Goal: Use online tool/utility: Use online tool/utility

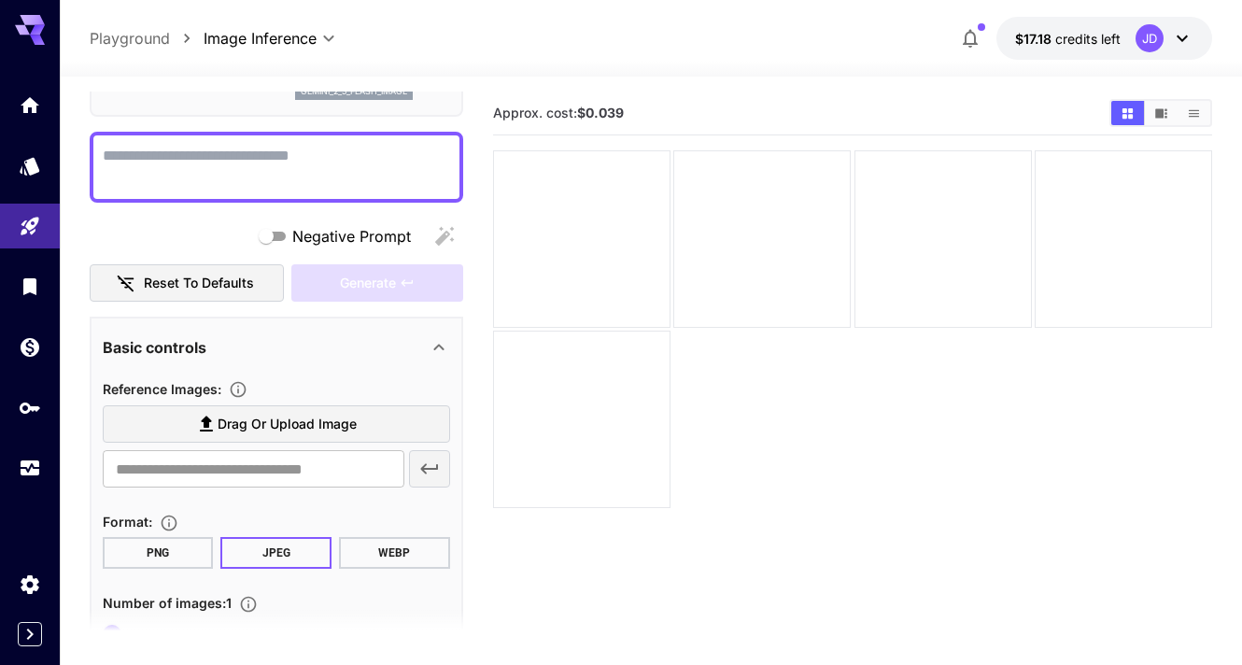
scroll to position [202, 0]
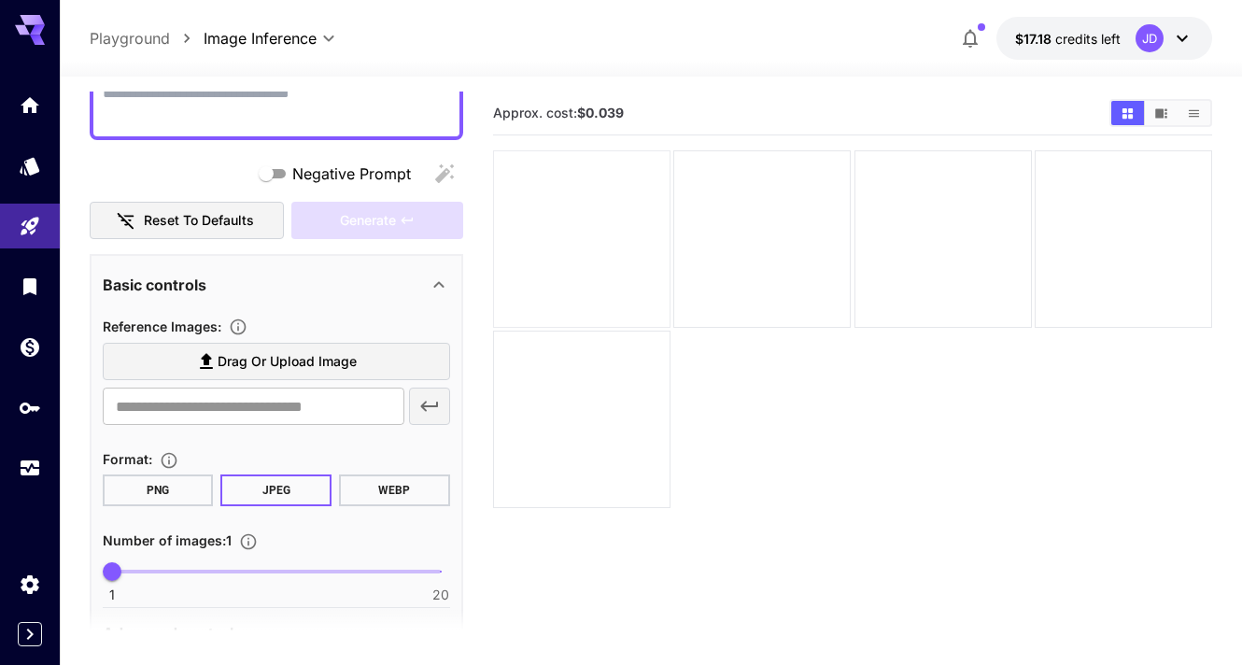
click at [631, 264] on div at bounding box center [581, 238] width 177 height 177
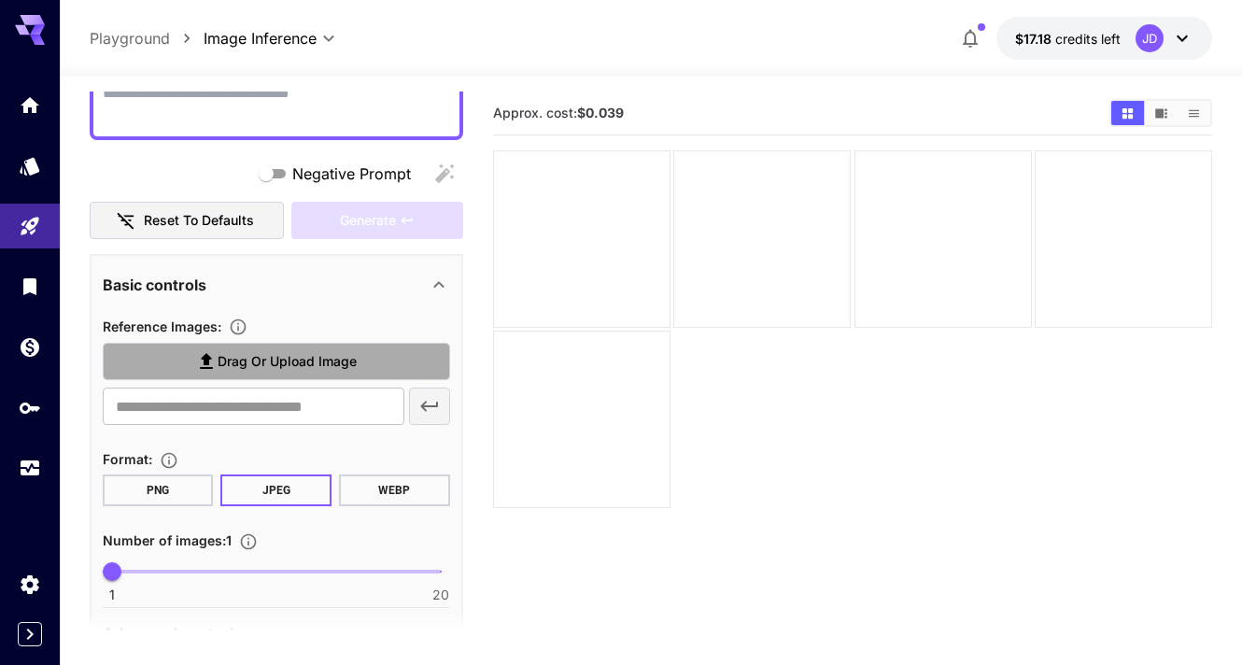
click at [250, 351] on span "Drag or upload image" at bounding box center [287, 361] width 139 height 23
click at [0, 0] on input "Drag or upload image" at bounding box center [0, 0] width 0 height 0
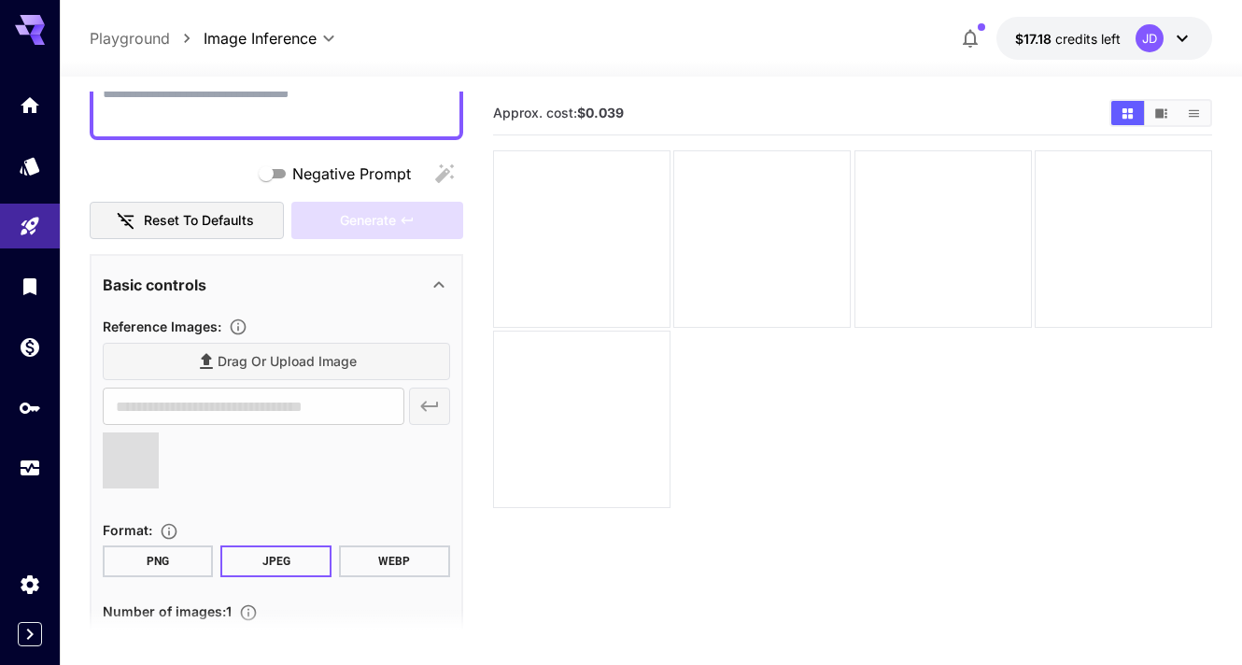
type input "**********"
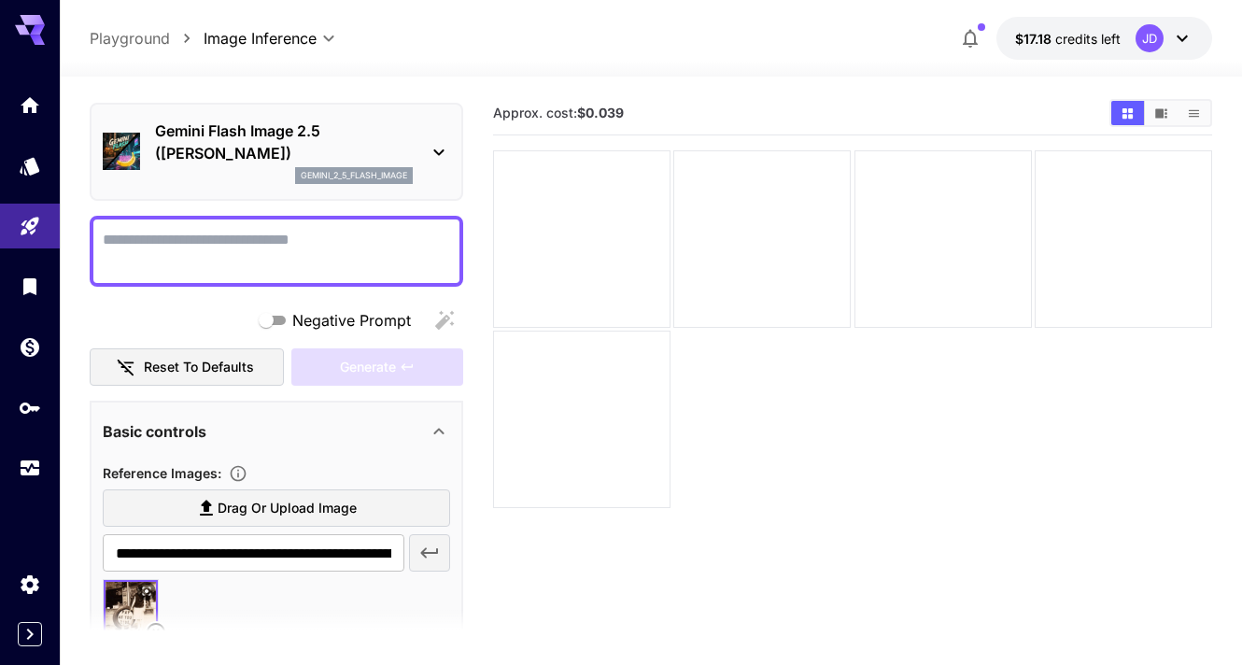
scroll to position [0, 0]
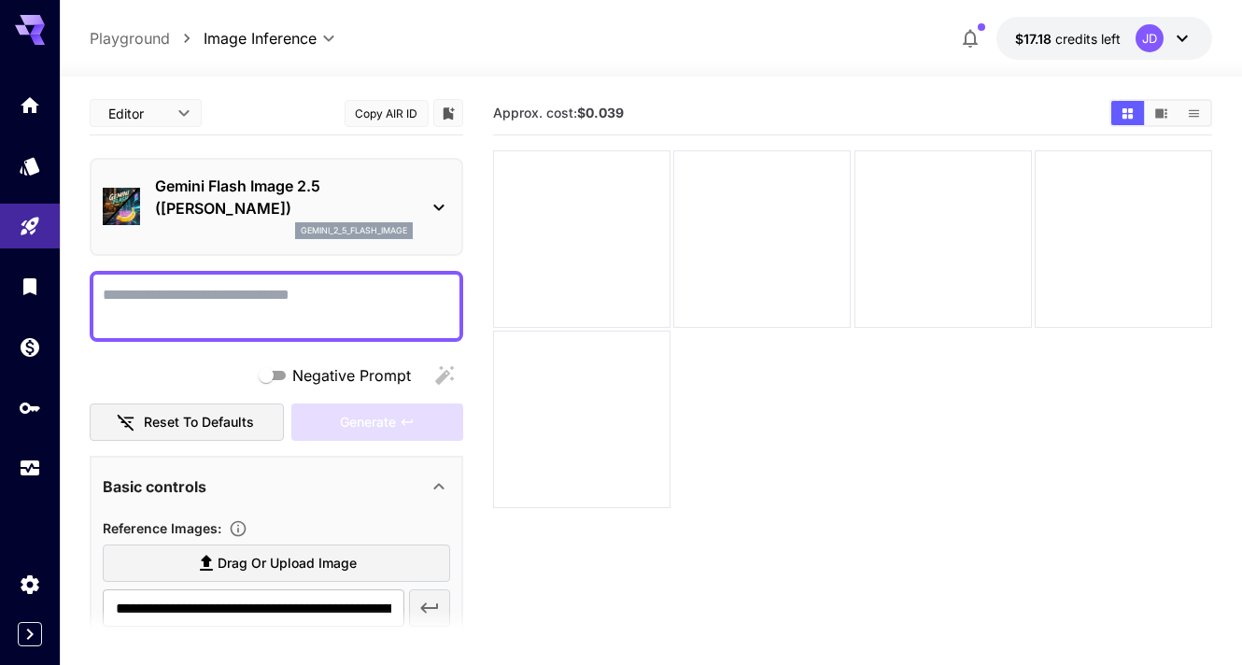
click at [281, 298] on textarea "Negative Prompt" at bounding box center [276, 306] width 347 height 45
paste textarea "**********"
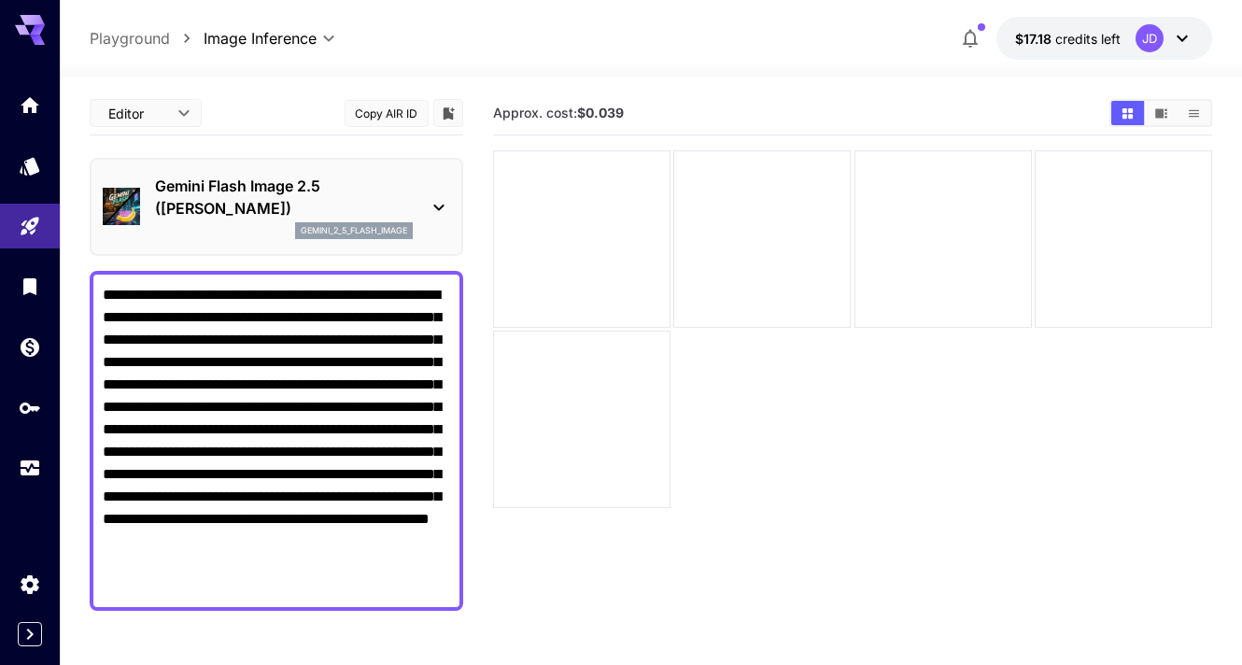
click at [142, 294] on textarea "**********" at bounding box center [276, 441] width 347 height 314
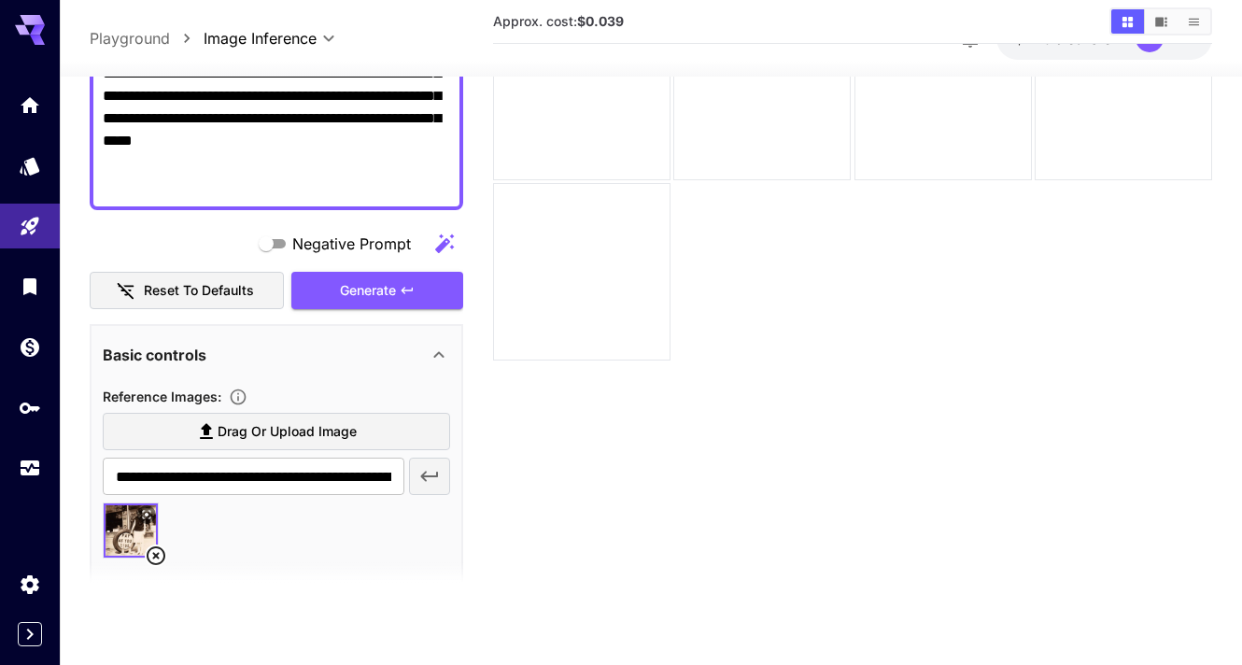
scroll to position [442, 0]
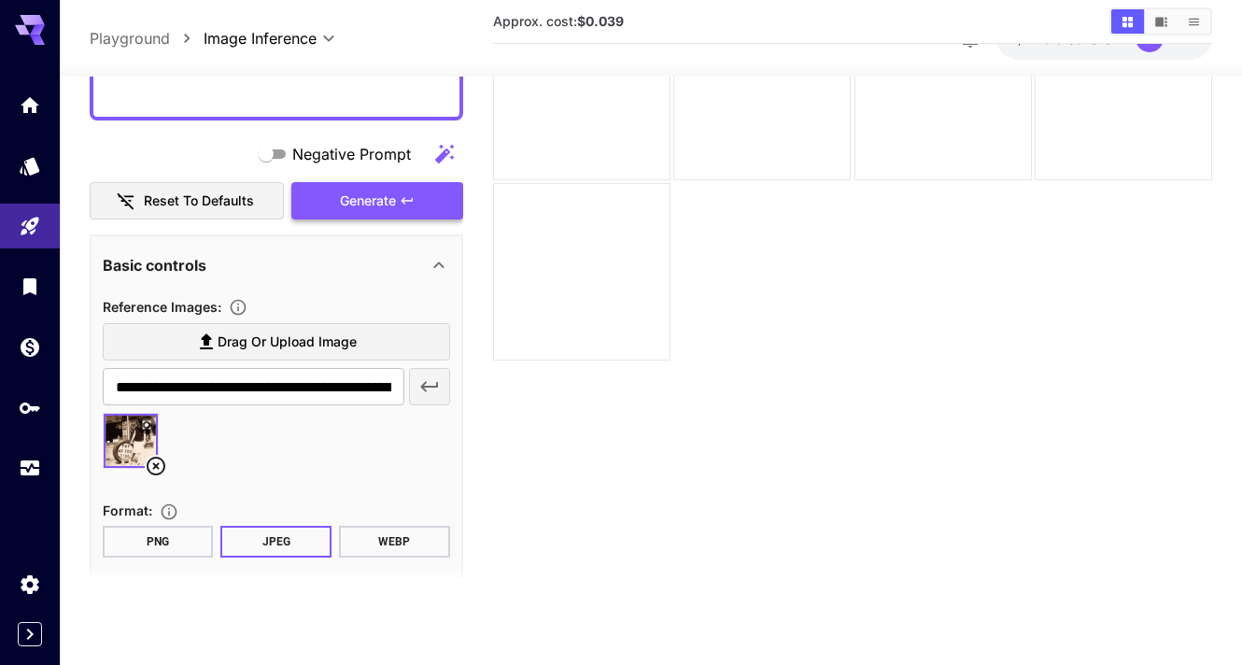
type textarea "**********"
click at [388, 195] on span "Generate" at bounding box center [368, 201] width 56 height 23
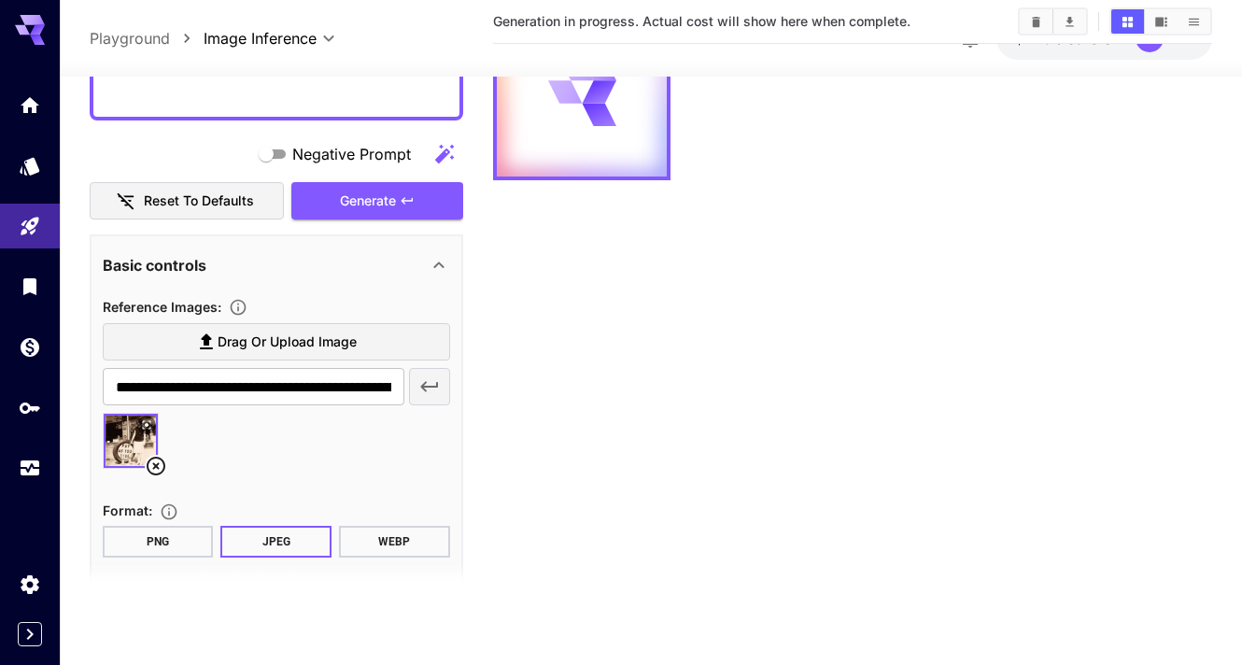
scroll to position [0, 0]
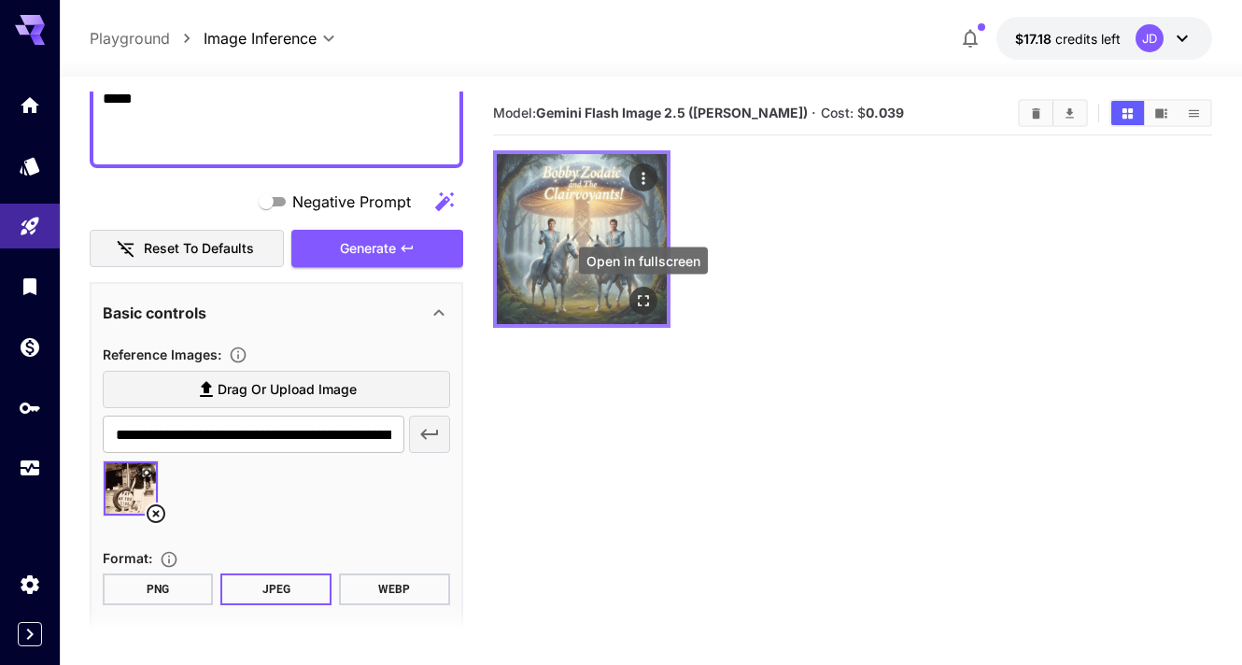
click at [651, 302] on icon "Open in fullscreen" at bounding box center [643, 300] width 19 height 19
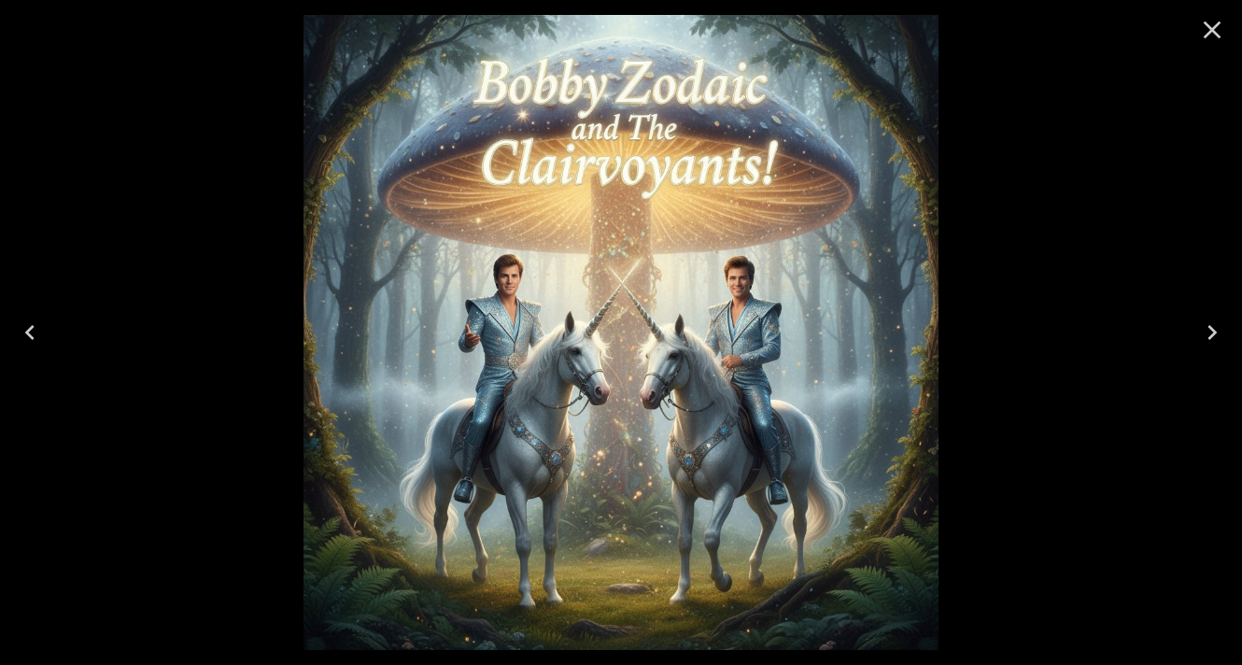
click at [1212, 29] on icon "Close" at bounding box center [1212, 30] width 18 height 18
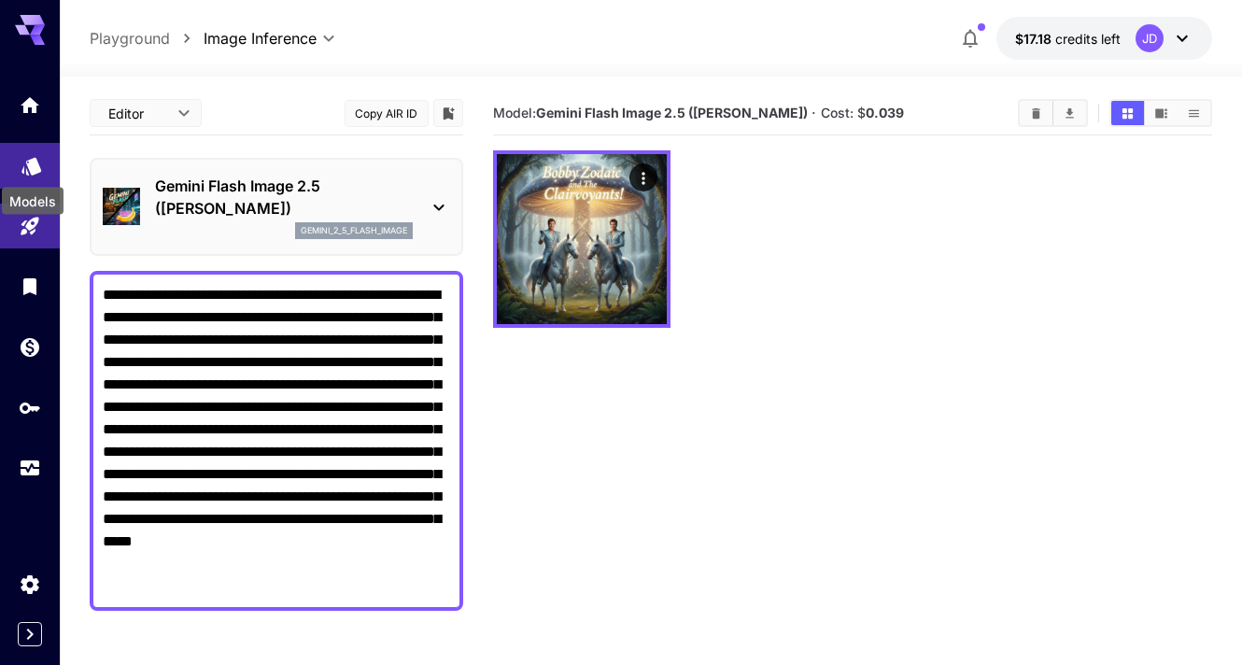
click at [31, 174] on body "**********" at bounding box center [621, 406] width 1242 height 812
click at [28, 157] on icon "Models" at bounding box center [31, 160] width 20 height 18
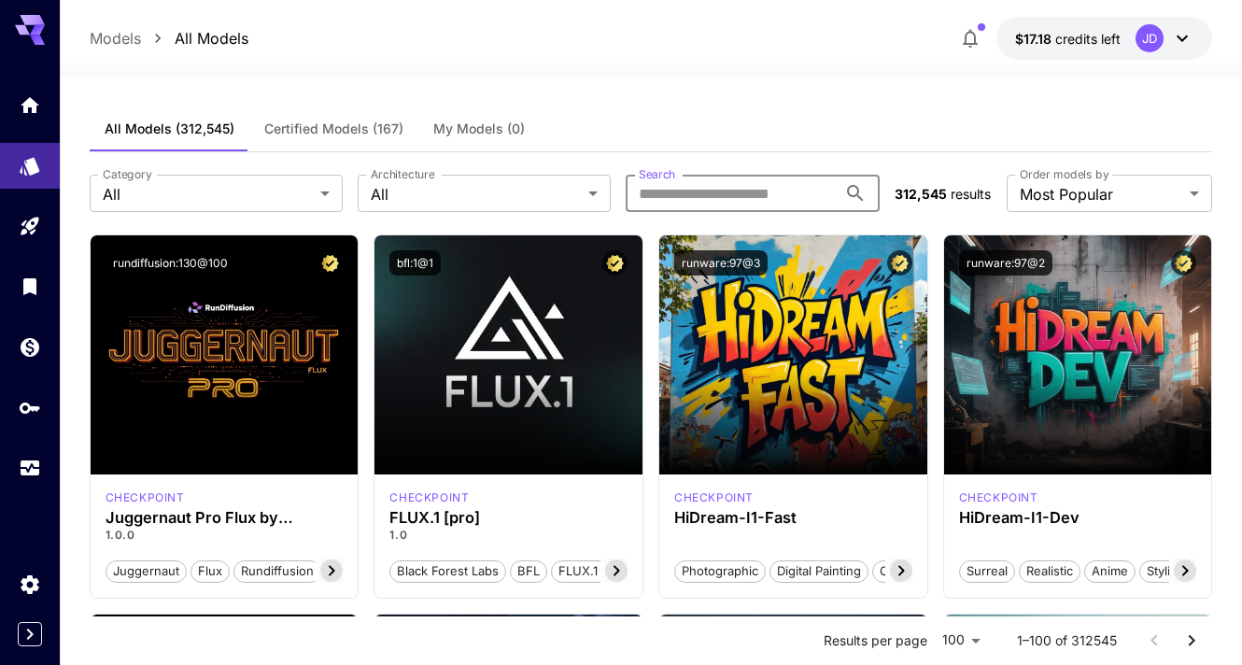
click at [721, 190] on input "Search" at bounding box center [730, 193] width 210 height 37
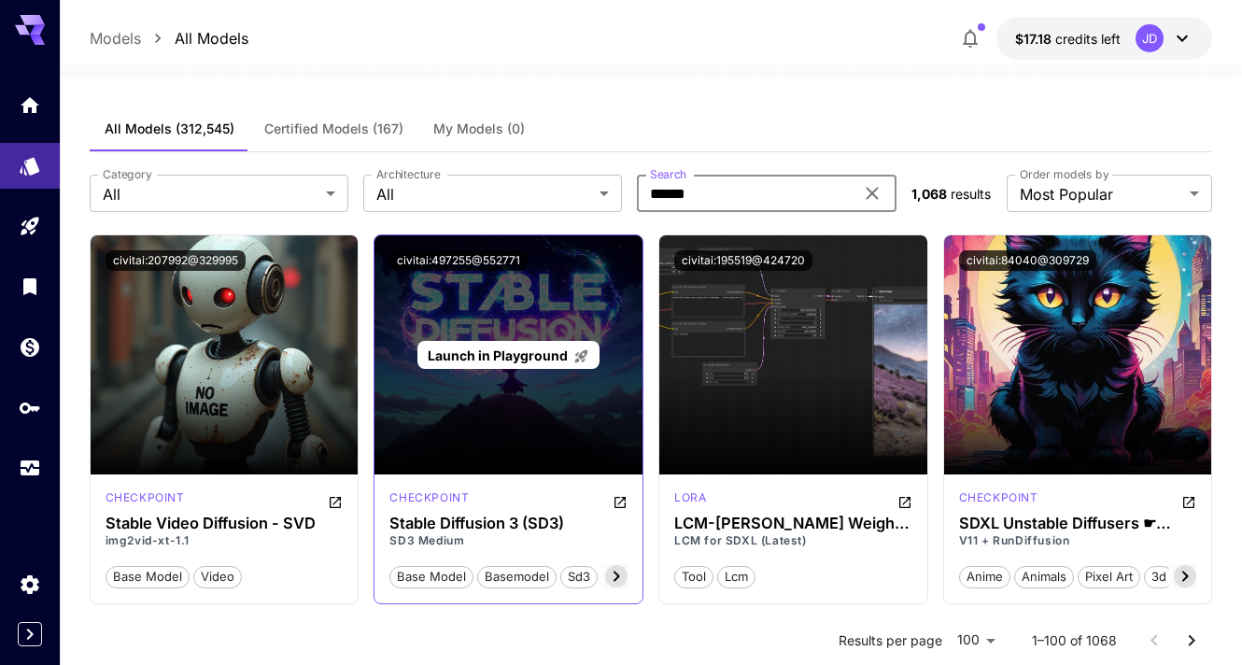
type input "******"
click at [525, 354] on span "Launch in Playground" at bounding box center [498, 355] width 140 height 16
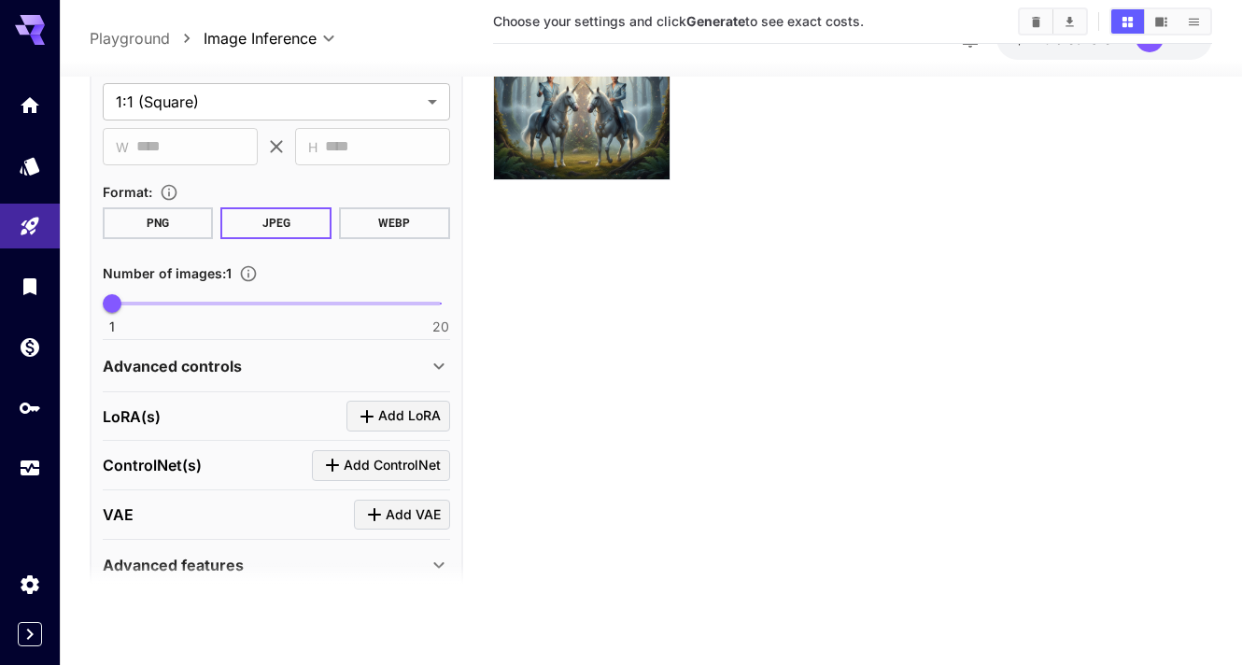
scroll to position [743, 0]
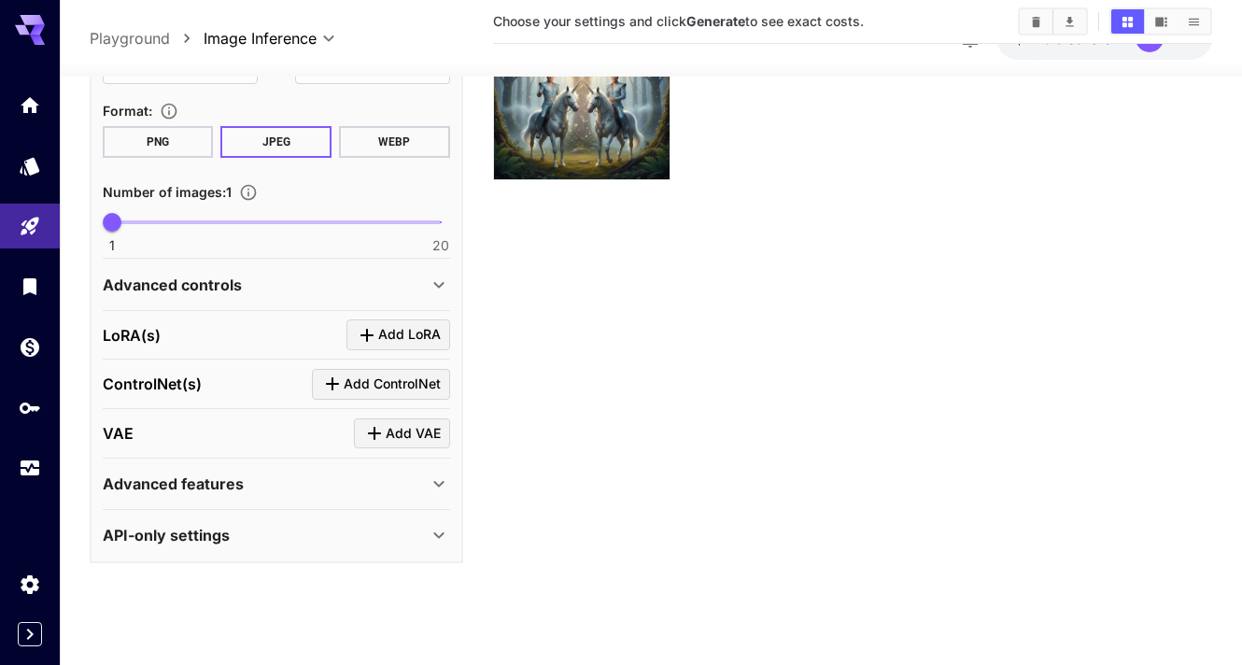
click at [405, 281] on div "Advanced controls" at bounding box center [265, 284] width 325 height 22
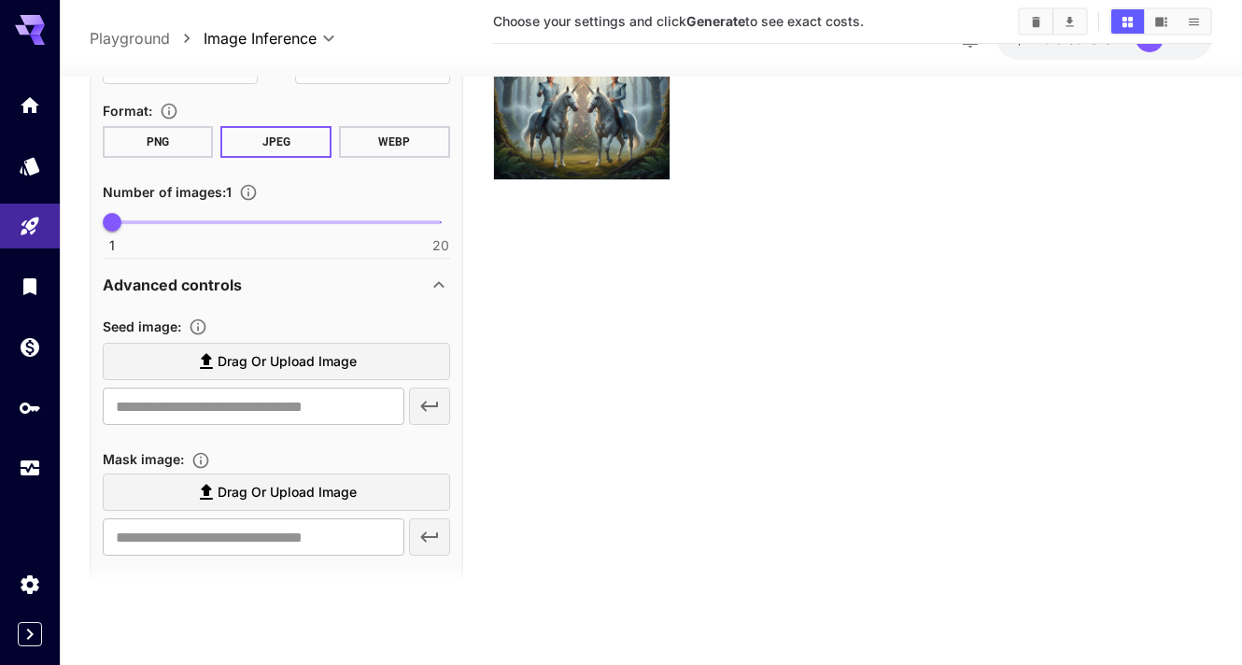
click at [316, 356] on span "Drag or upload image" at bounding box center [287, 361] width 139 height 23
click at [0, 0] on input "Drag or upload image" at bounding box center [0, 0] width 0 height 0
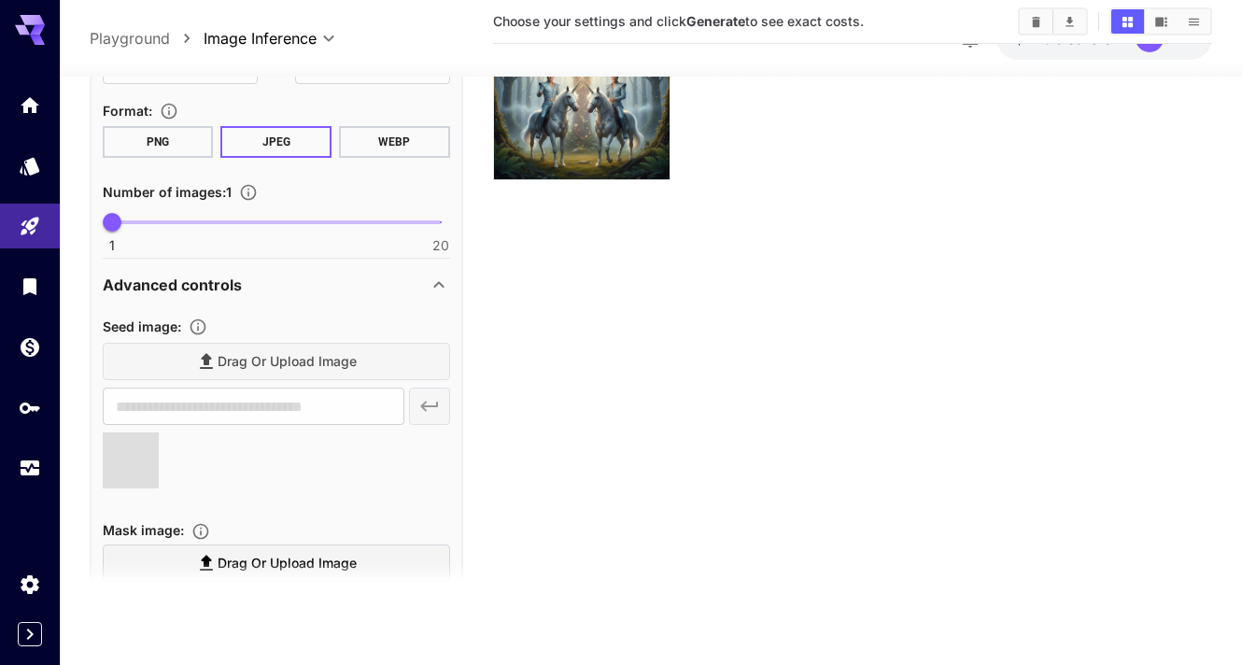
type input "**********"
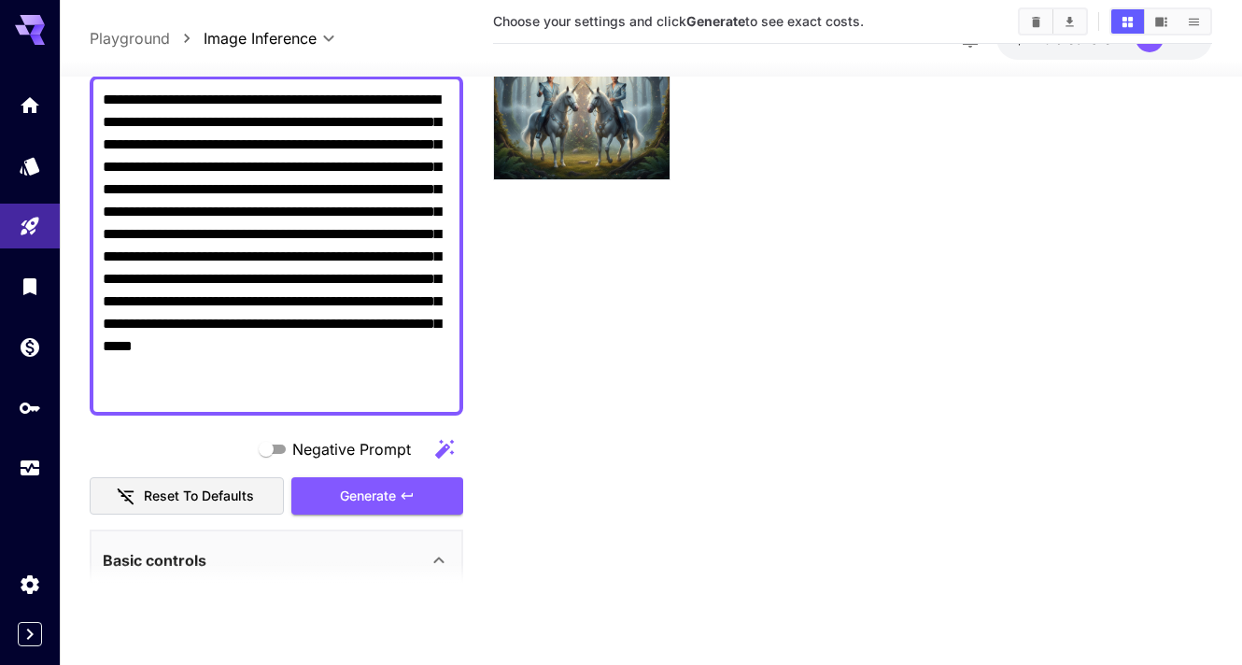
scroll to position [147, 0]
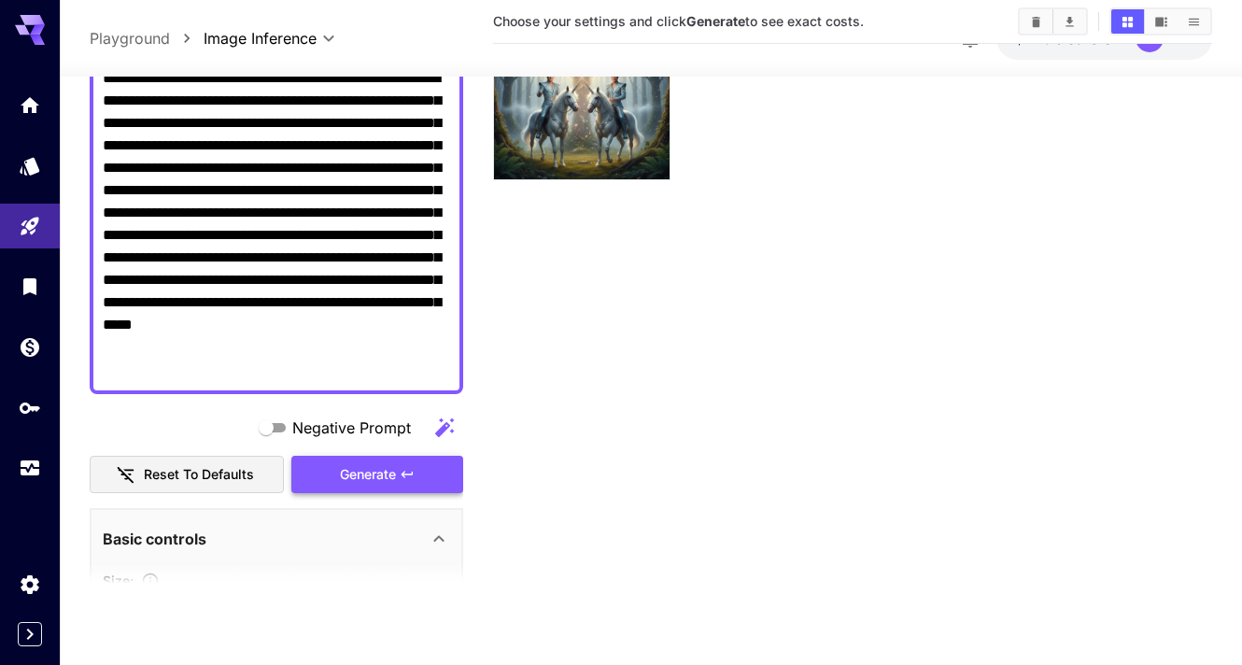
click at [372, 484] on span "Generate" at bounding box center [368, 474] width 56 height 23
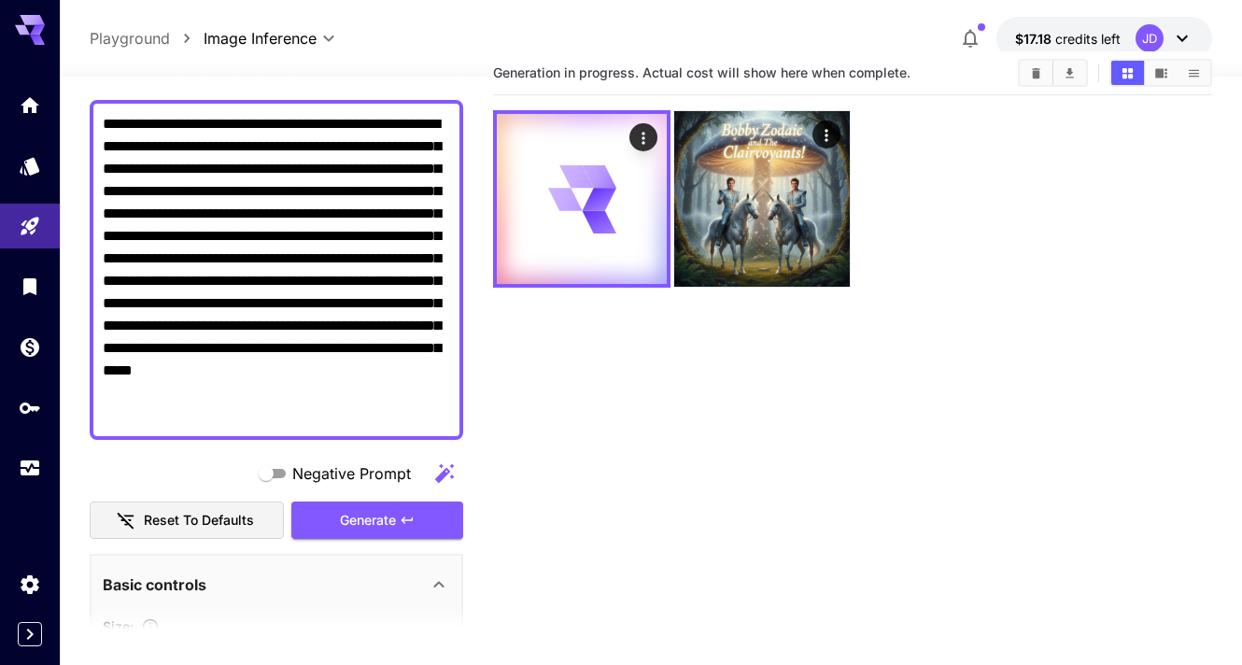
scroll to position [0, 0]
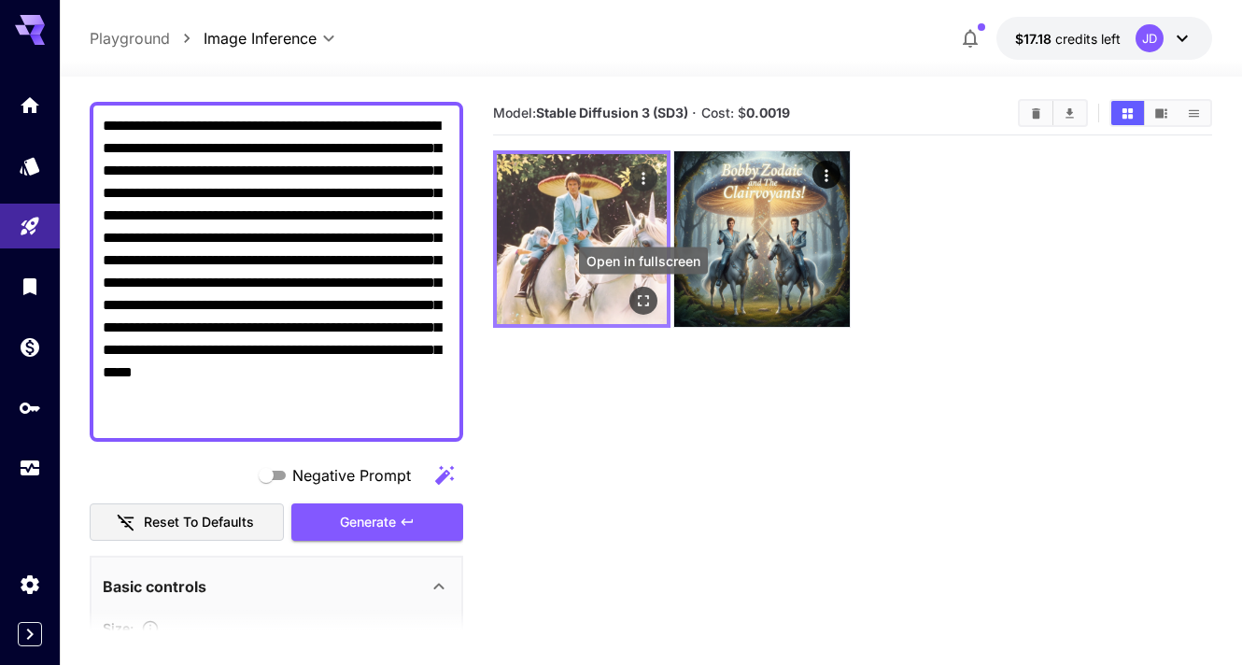
click at [643, 301] on icon "Open in fullscreen" at bounding box center [643, 300] width 19 height 19
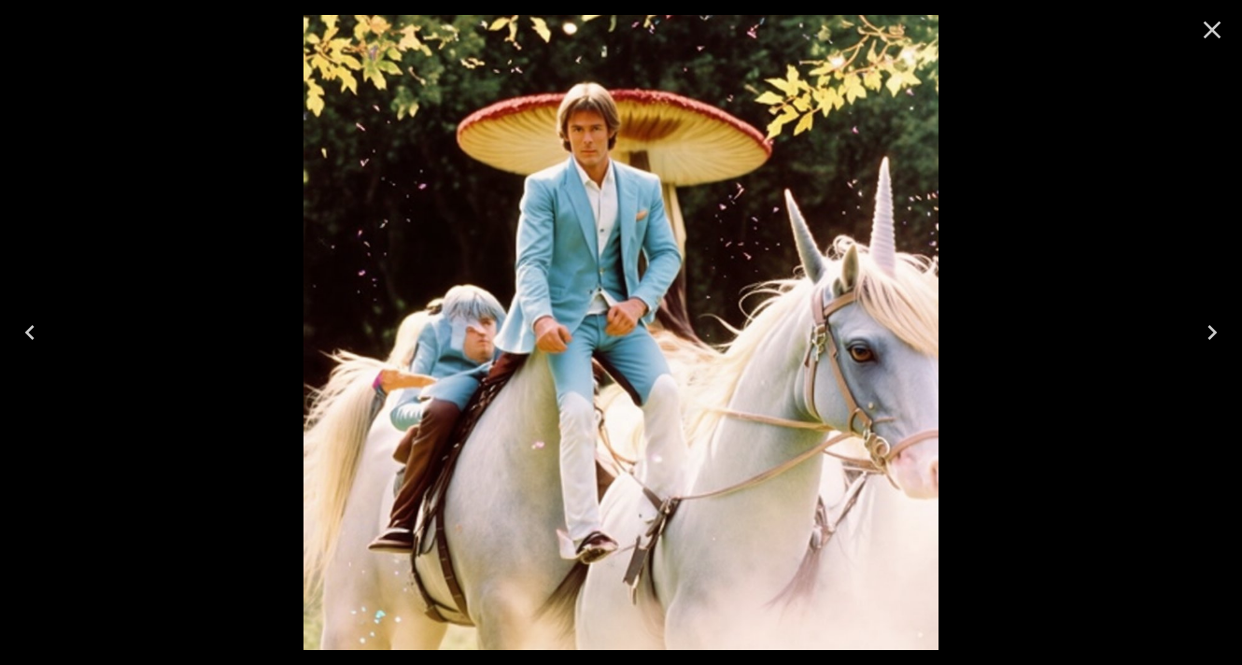
click at [1202, 24] on icon "Close" at bounding box center [1212, 30] width 30 height 30
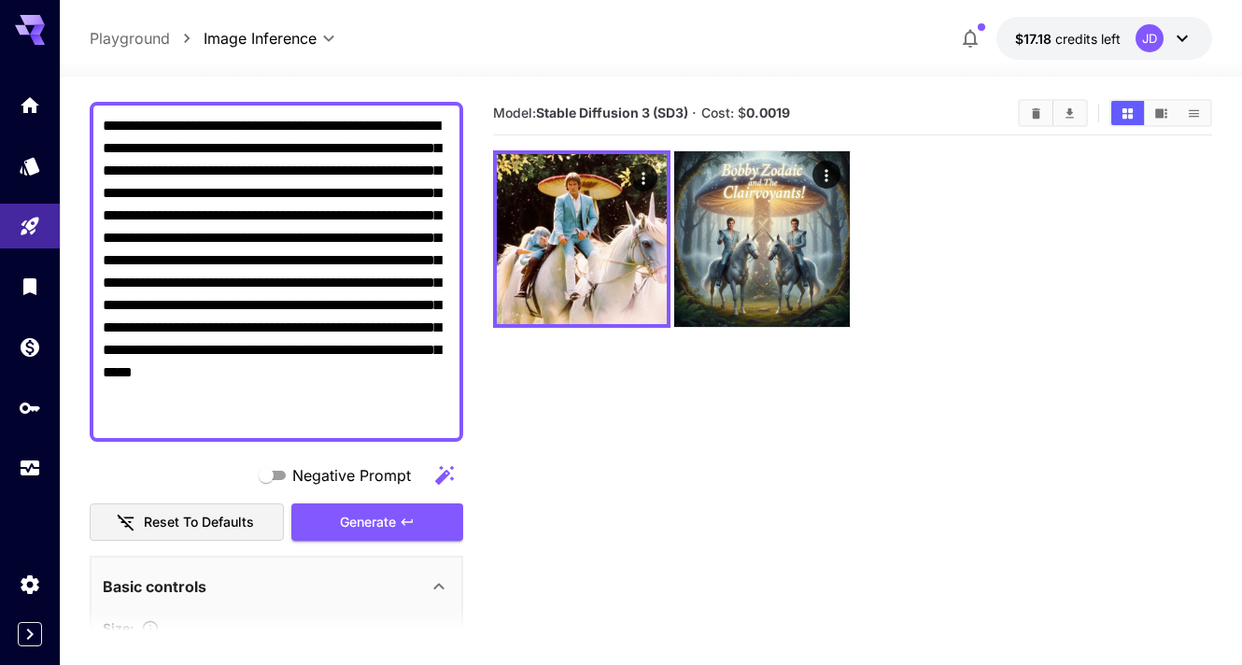
drag, startPoint x: 162, startPoint y: 326, endPoint x: 357, endPoint y: 355, distance: 197.2
click at [357, 355] on textarea "**********" at bounding box center [276, 272] width 347 height 314
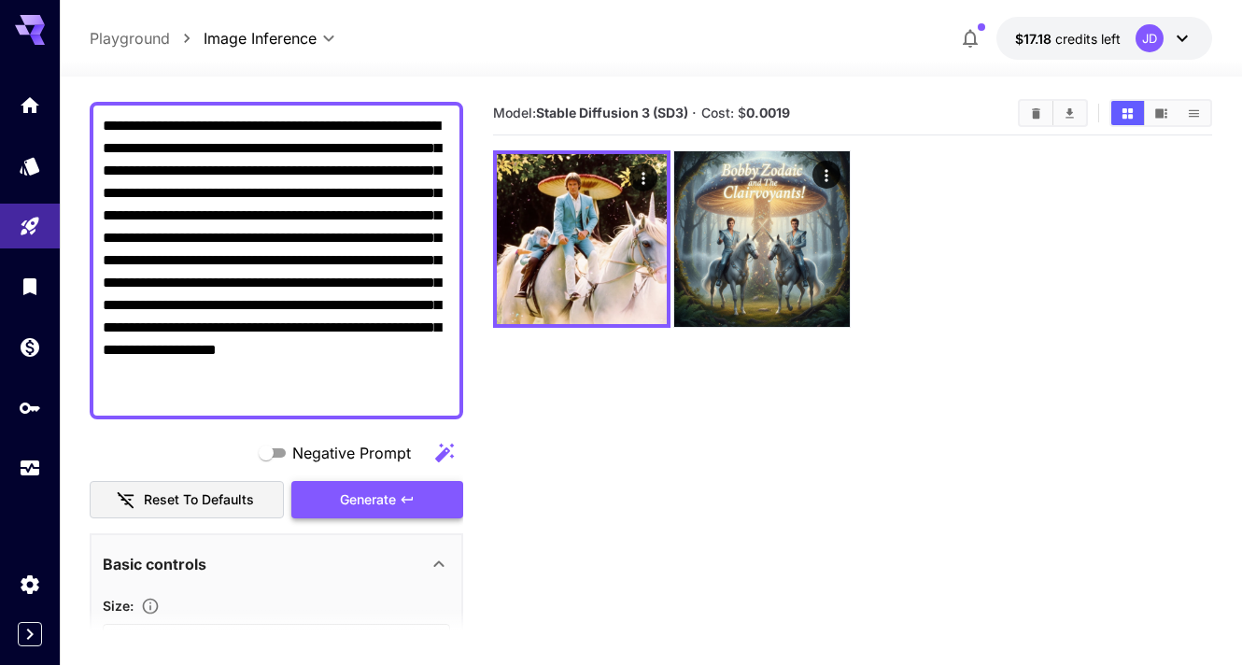
type textarea "**********"
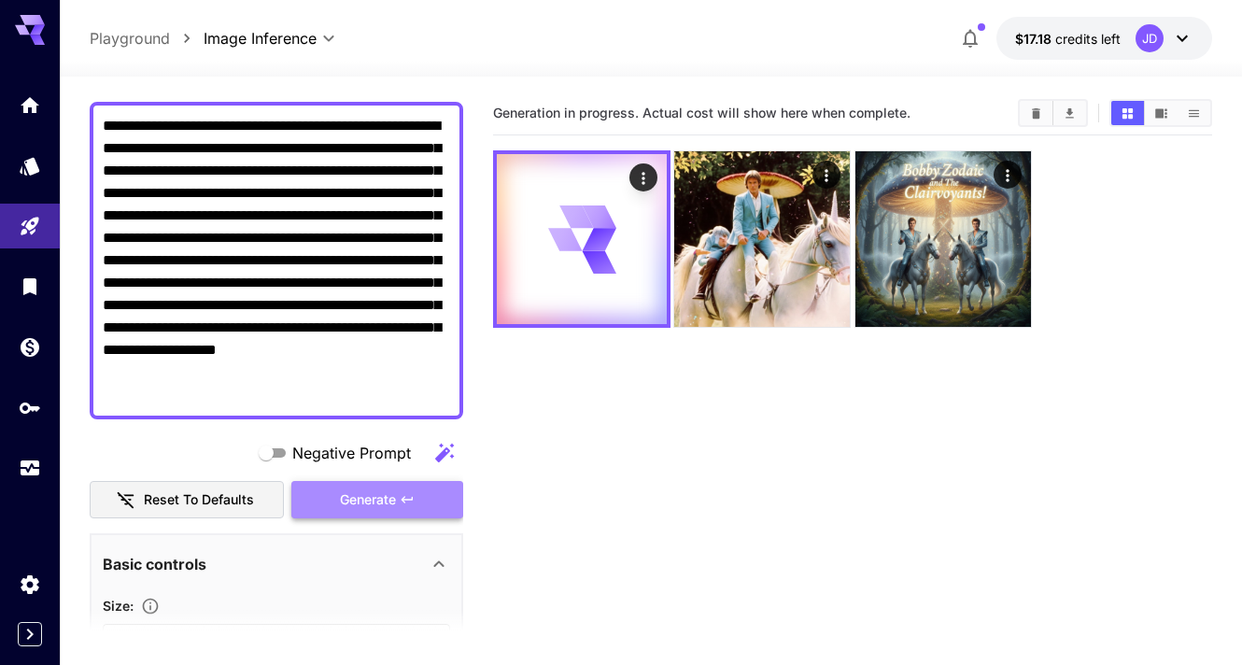
click at [350, 495] on span "Generate" at bounding box center [368, 499] width 56 height 23
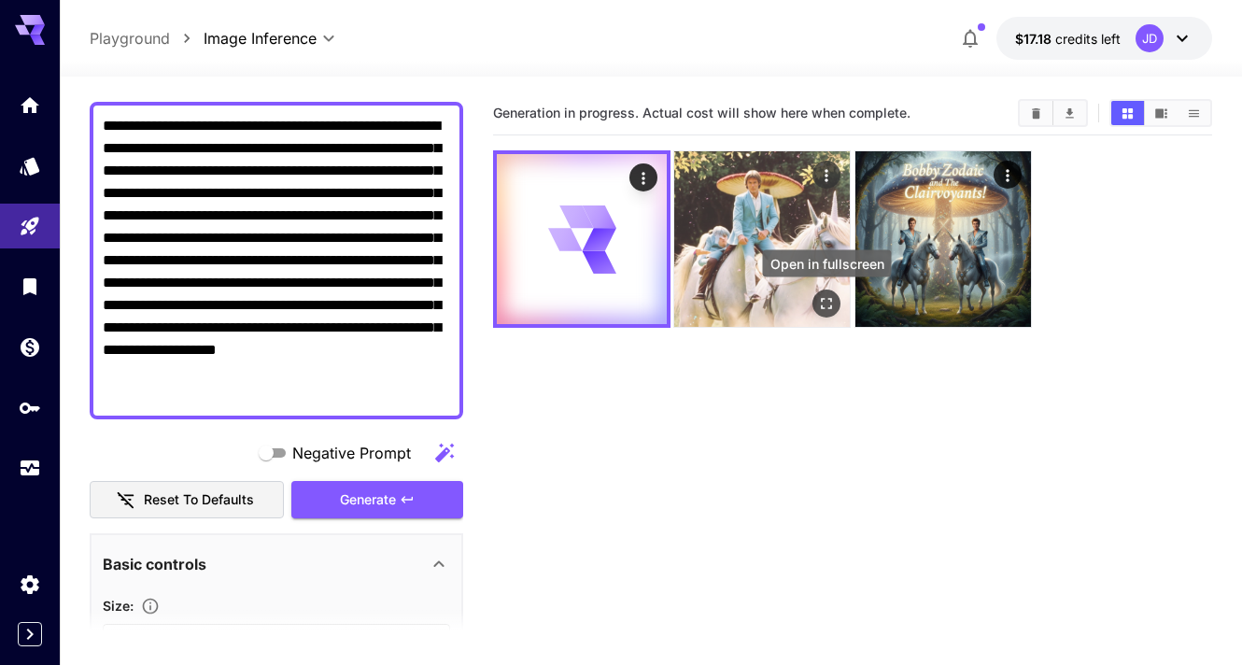
click at [823, 305] on icon "Open in fullscreen" at bounding box center [826, 303] width 19 height 19
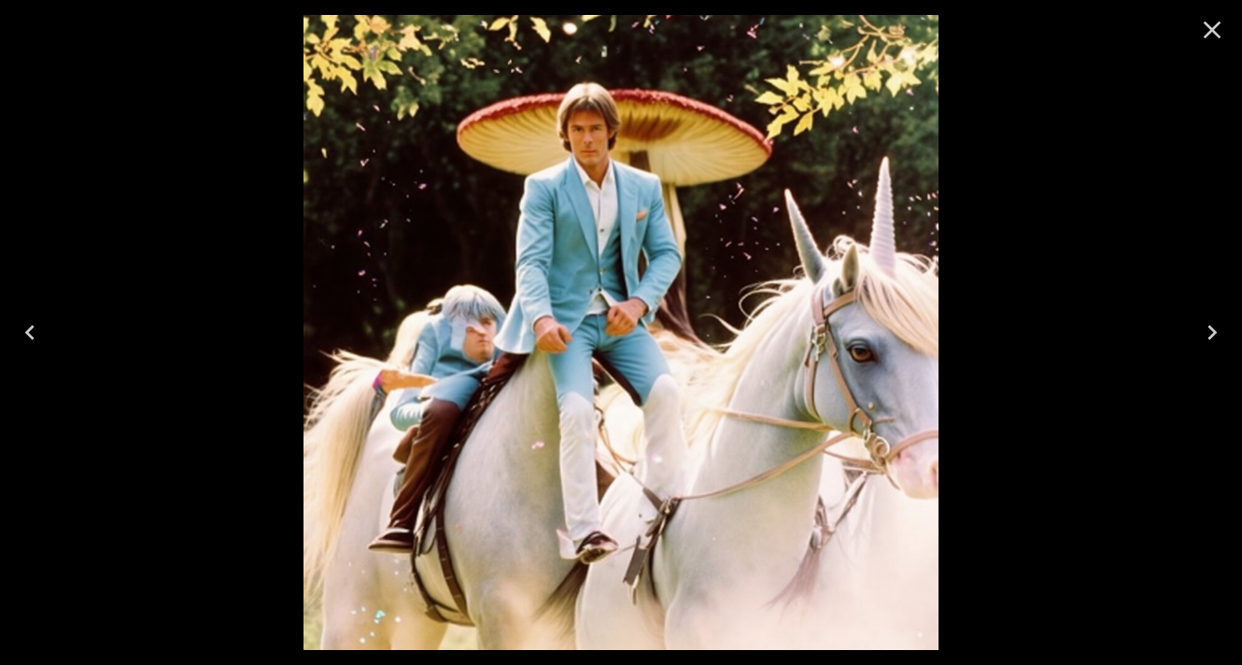
click at [1217, 31] on icon "Close" at bounding box center [1212, 30] width 30 height 30
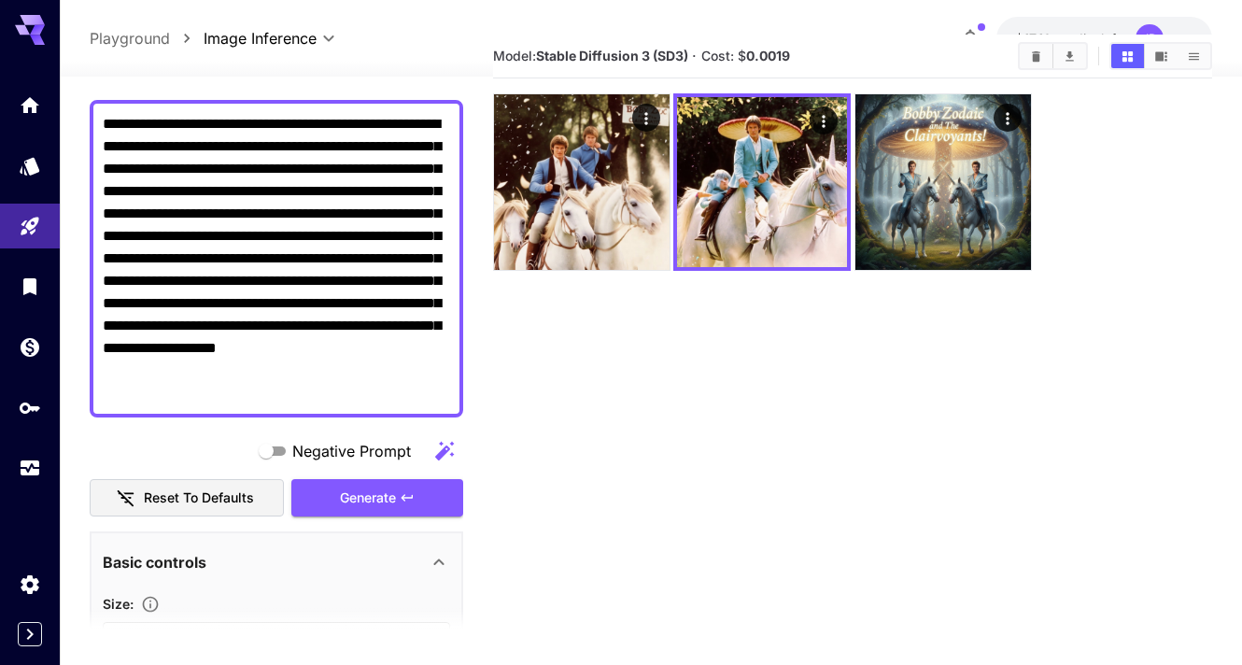
scroll to position [60, 0]
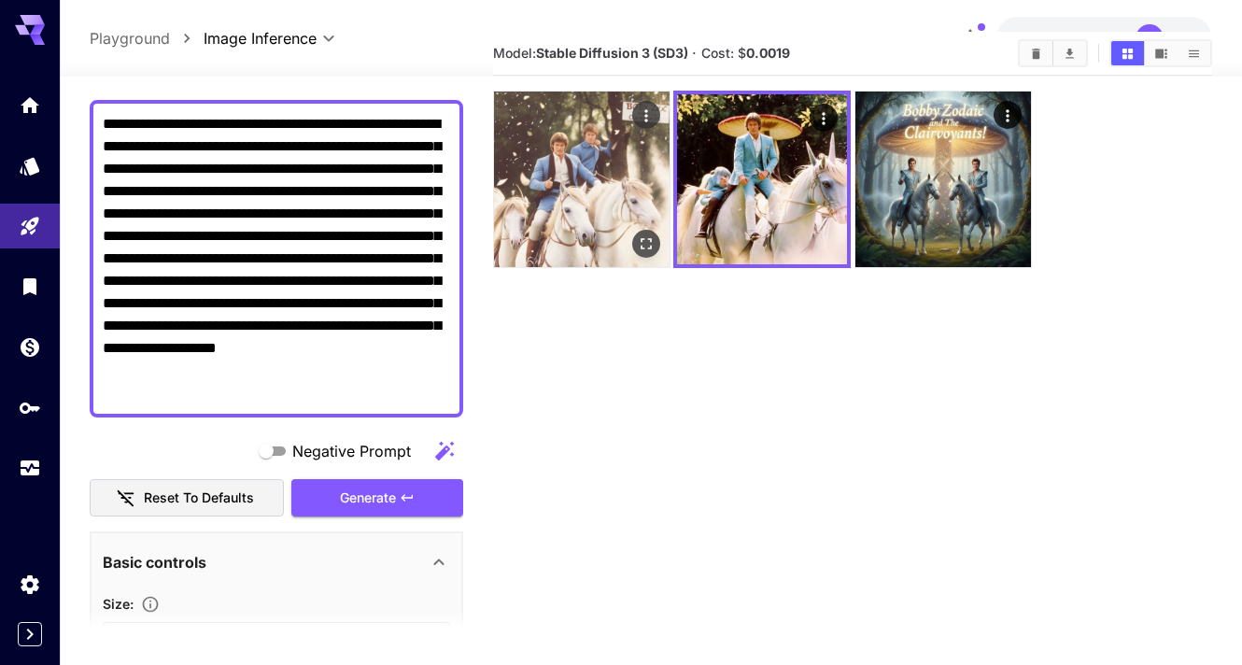
click at [646, 260] on img at bounding box center [582, 179] width 176 height 176
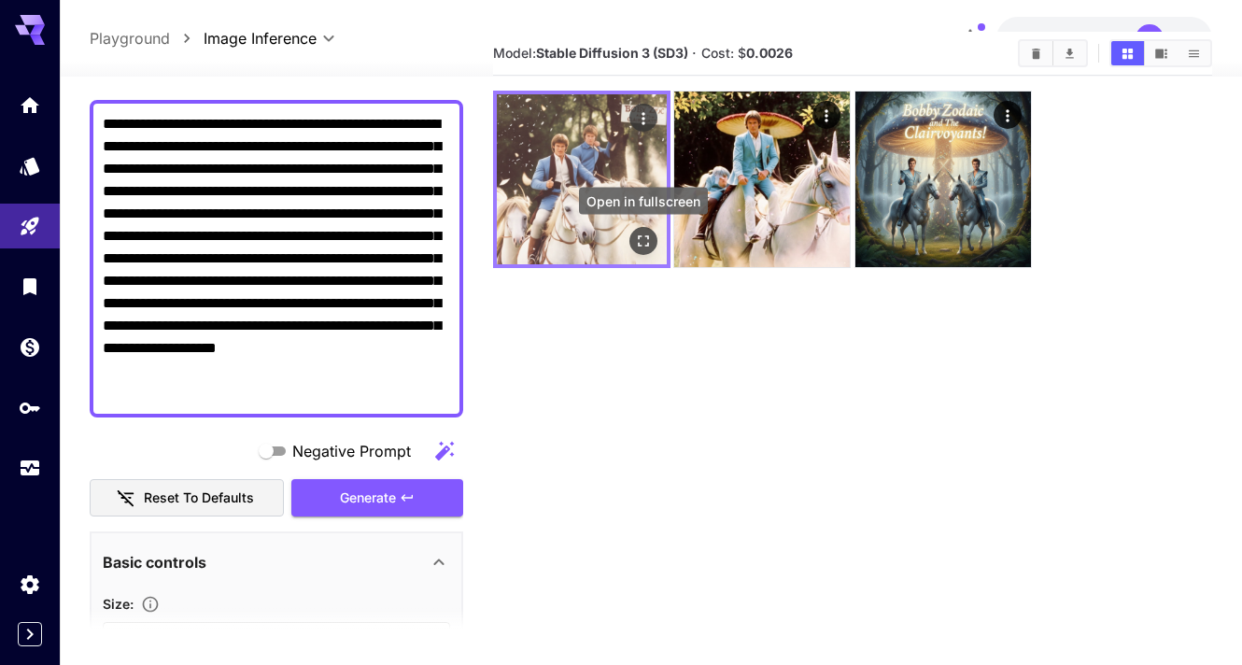
click at [650, 247] on icon "Open in fullscreen" at bounding box center [643, 241] width 19 height 19
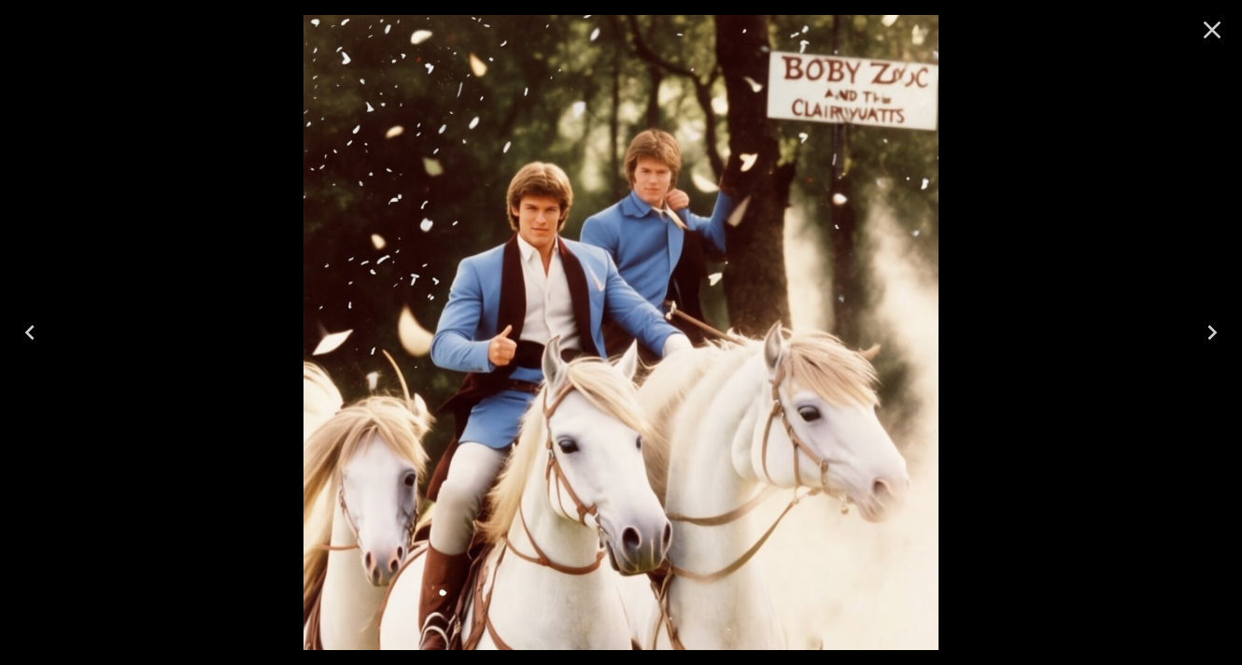
click at [1208, 23] on icon "Close" at bounding box center [1212, 30] width 30 height 30
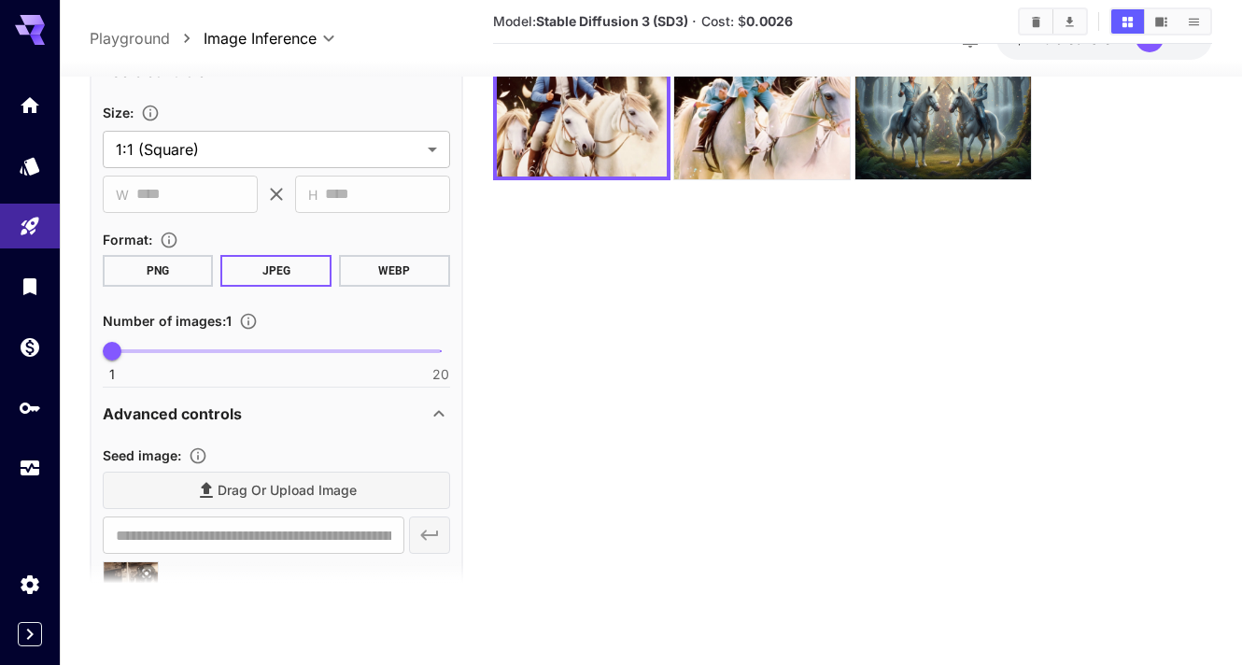
scroll to position [892, 0]
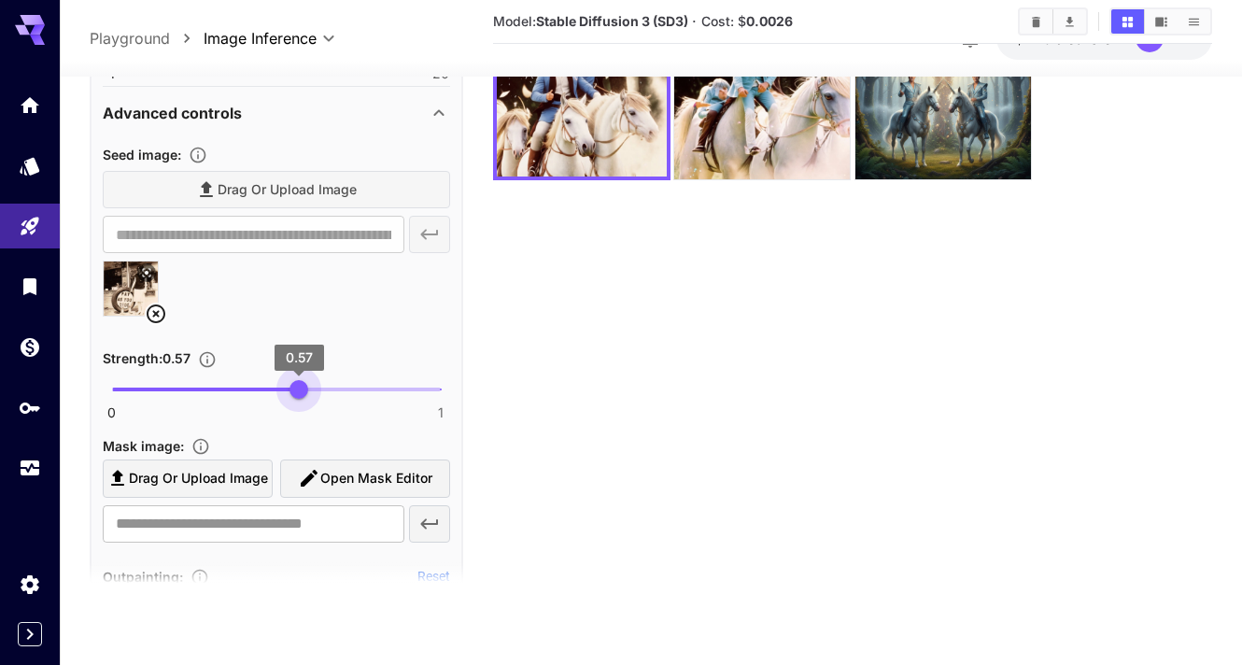
drag, startPoint x: 376, startPoint y: 389, endPoint x: 298, endPoint y: 393, distance: 78.5
click at [298, 393] on span "0.57" at bounding box center [298, 389] width 19 height 19
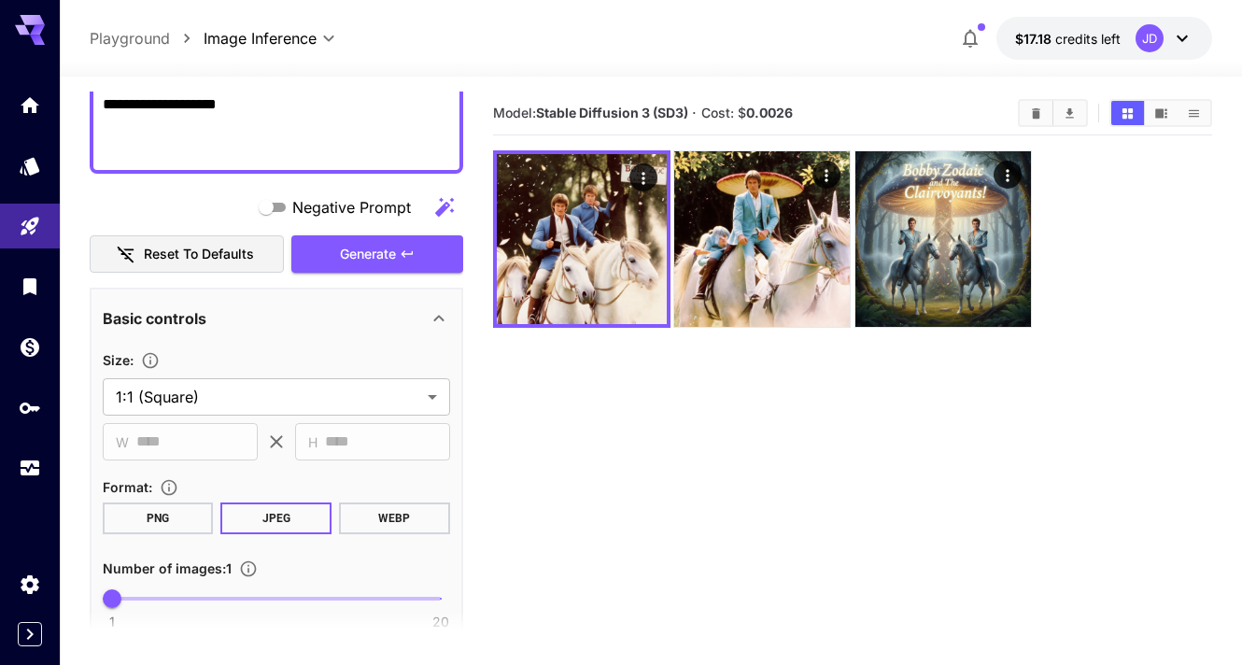
scroll to position [383, 0]
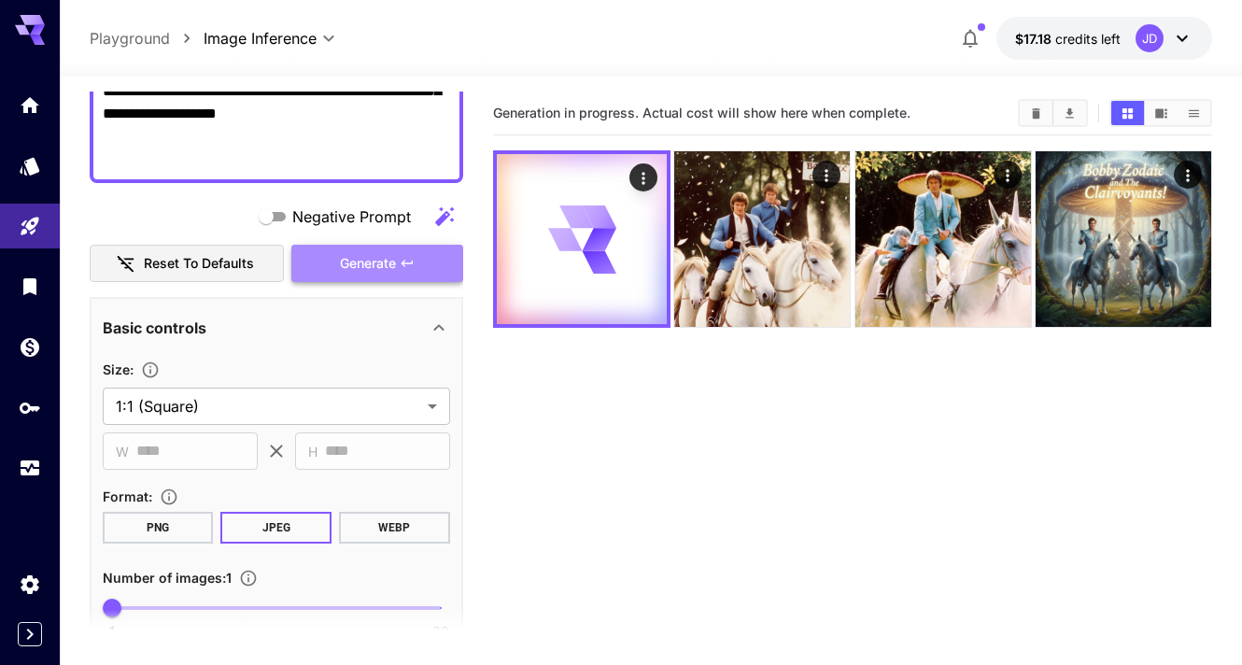
click at [402, 258] on icon "button" at bounding box center [407, 263] width 15 height 15
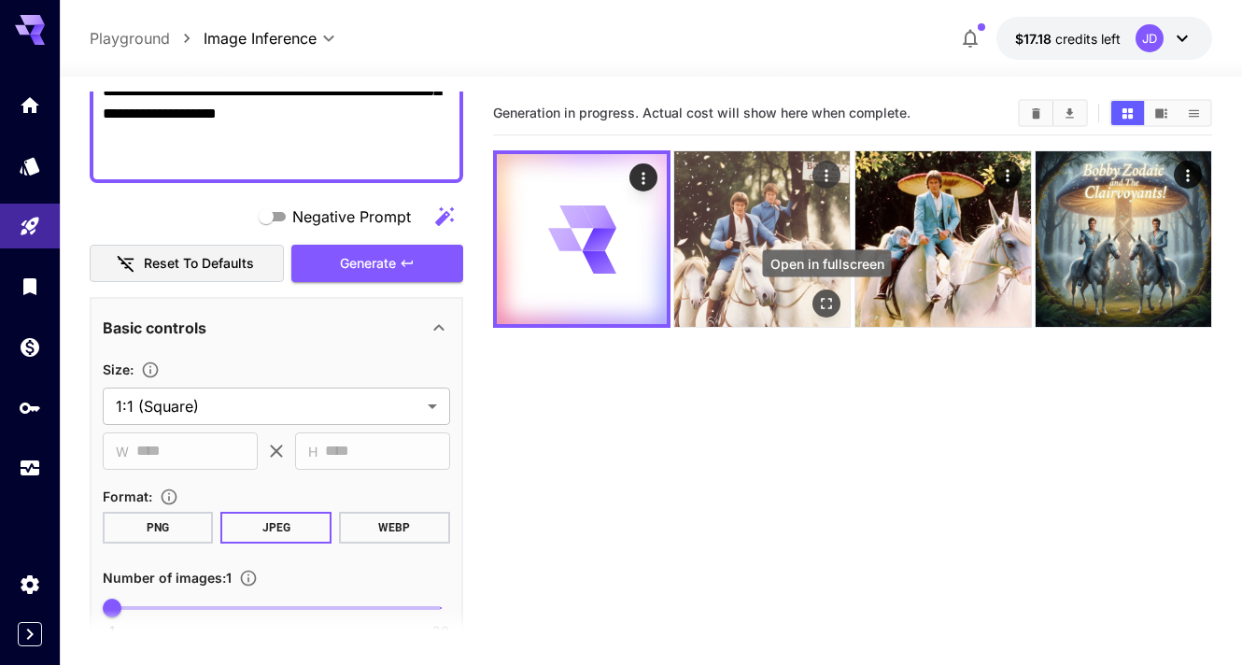
click at [821, 303] on icon "Open in fullscreen" at bounding box center [826, 303] width 19 height 19
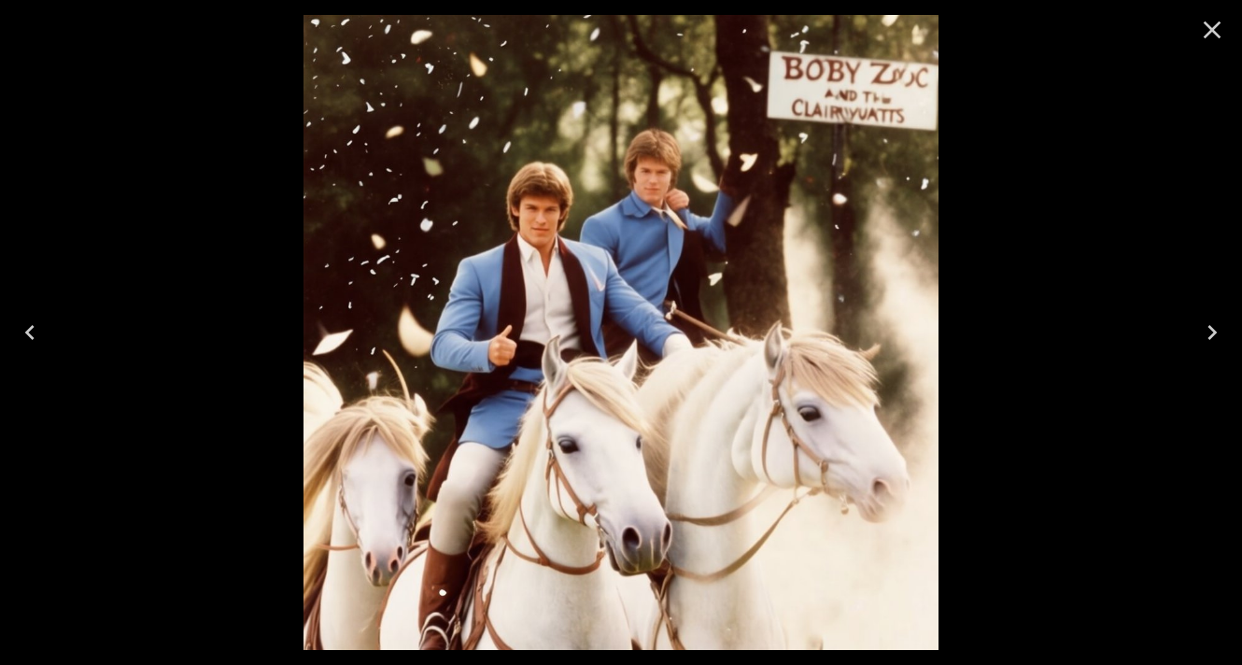
click at [1209, 32] on icon "Close" at bounding box center [1212, 30] width 18 height 18
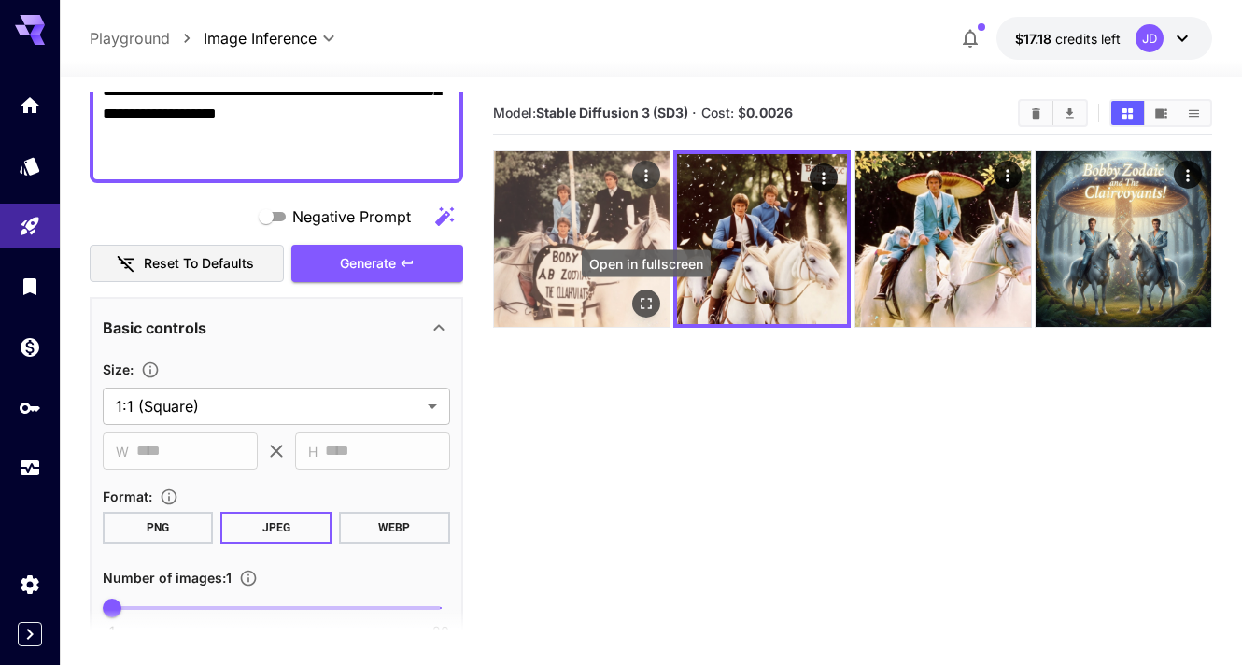
click at [640, 295] on icon "Open in fullscreen" at bounding box center [646, 303] width 19 height 19
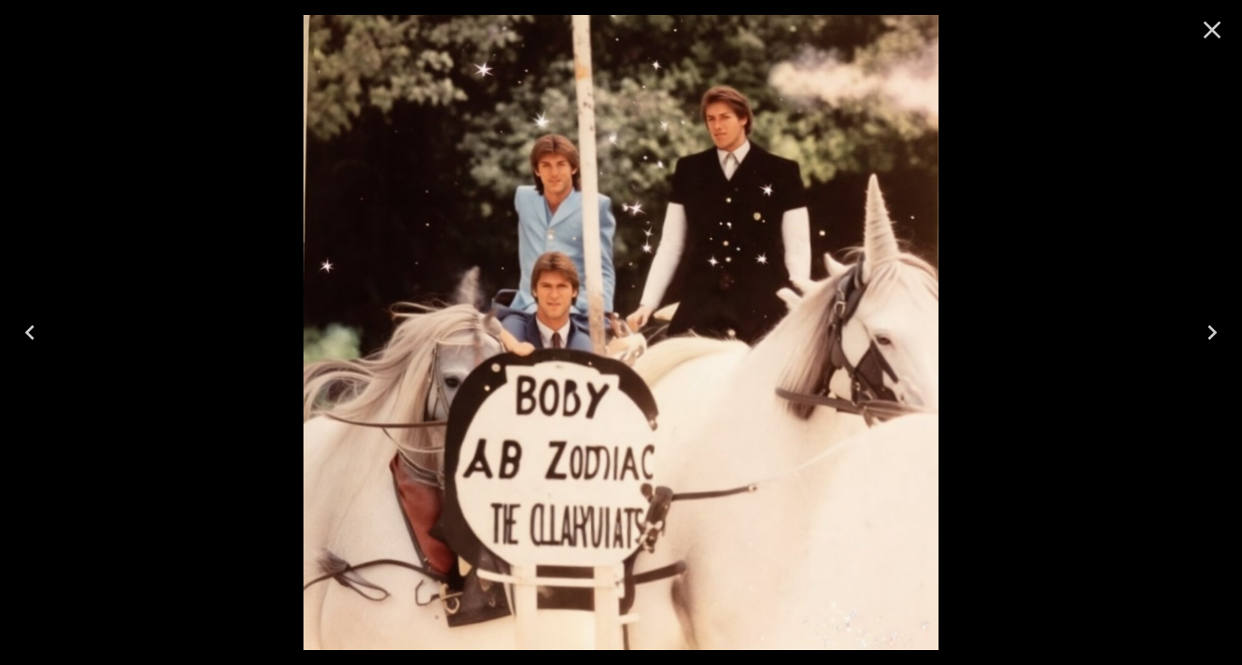
click at [1206, 27] on icon "Close" at bounding box center [1212, 30] width 30 height 30
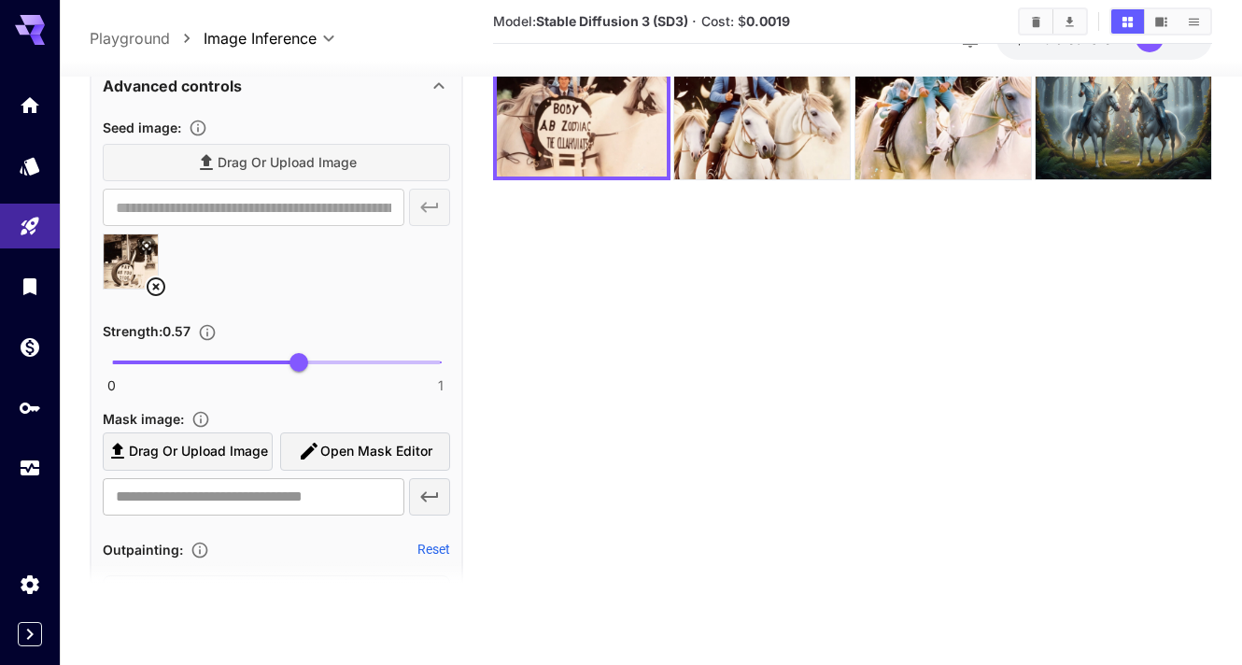
scroll to position [993, 0]
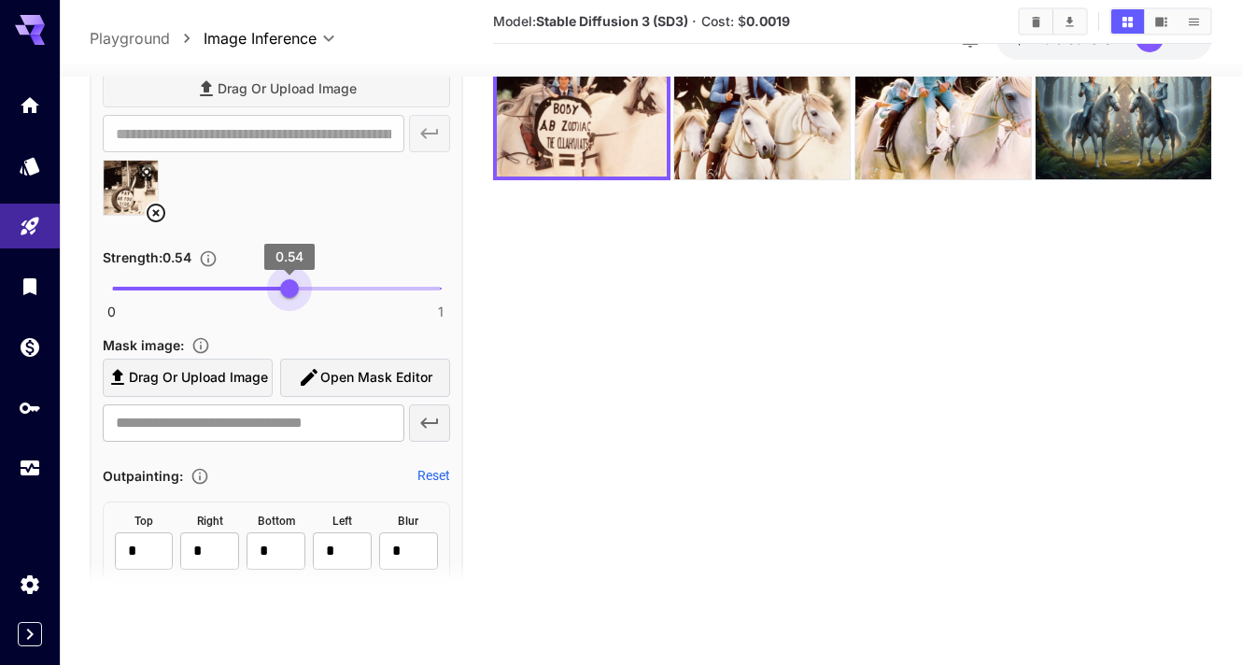
type input "***"
drag, startPoint x: 291, startPoint y: 286, endPoint x: 274, endPoint y: 288, distance: 17.0
click at [274, 288] on span "0.5" at bounding box center [276, 288] width 19 height 19
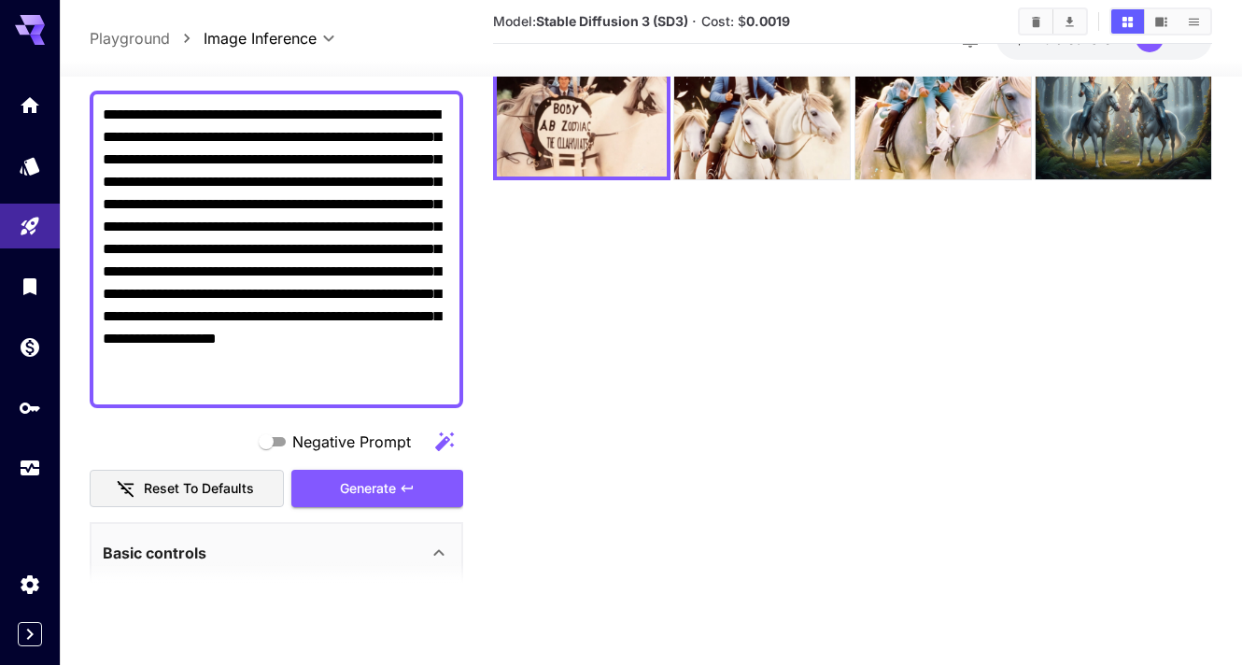
scroll to position [239, 0]
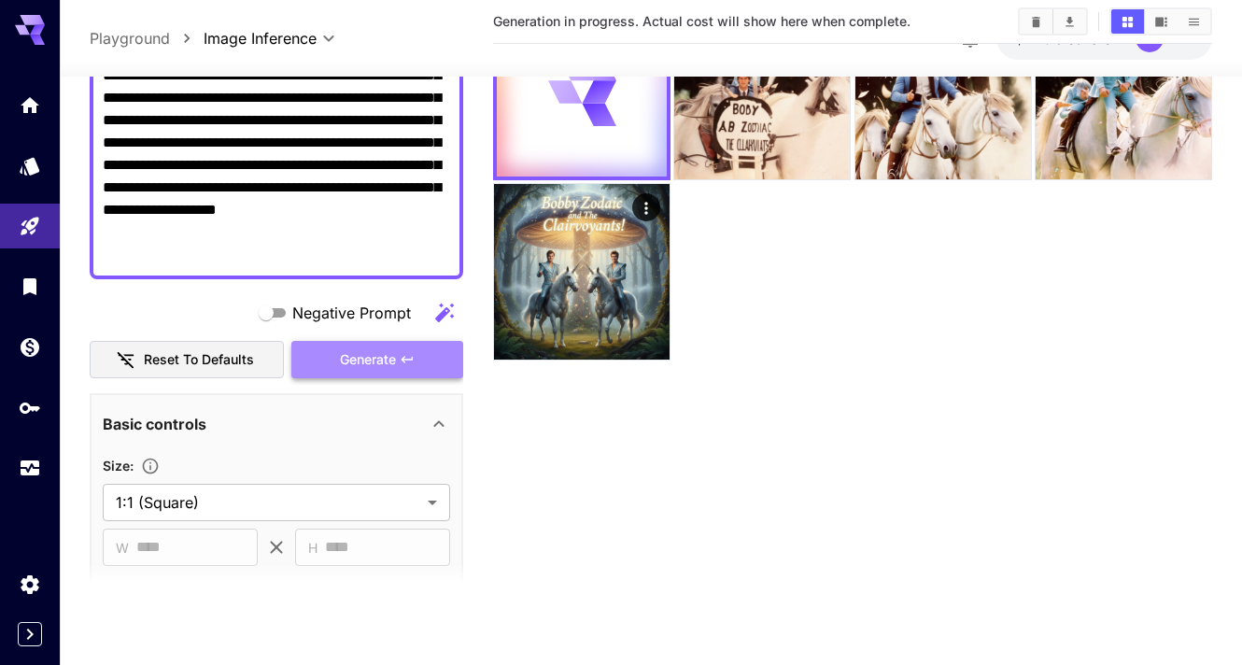
click at [384, 367] on span "Generate" at bounding box center [368, 359] width 56 height 23
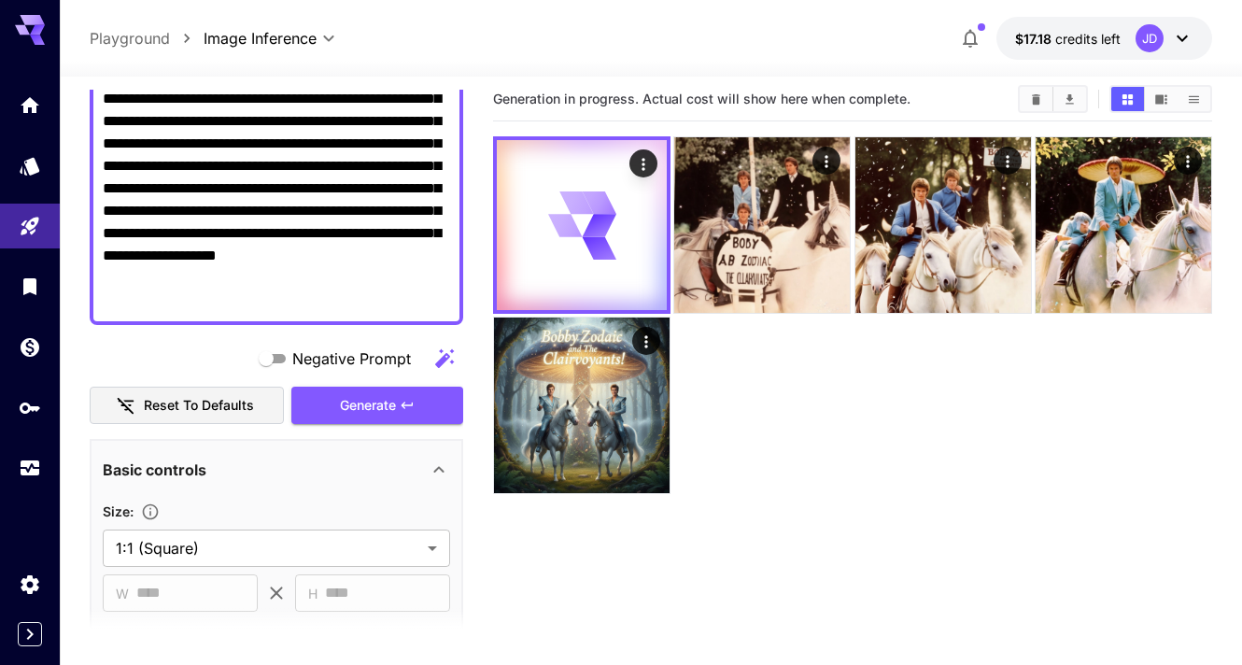
scroll to position [0, 0]
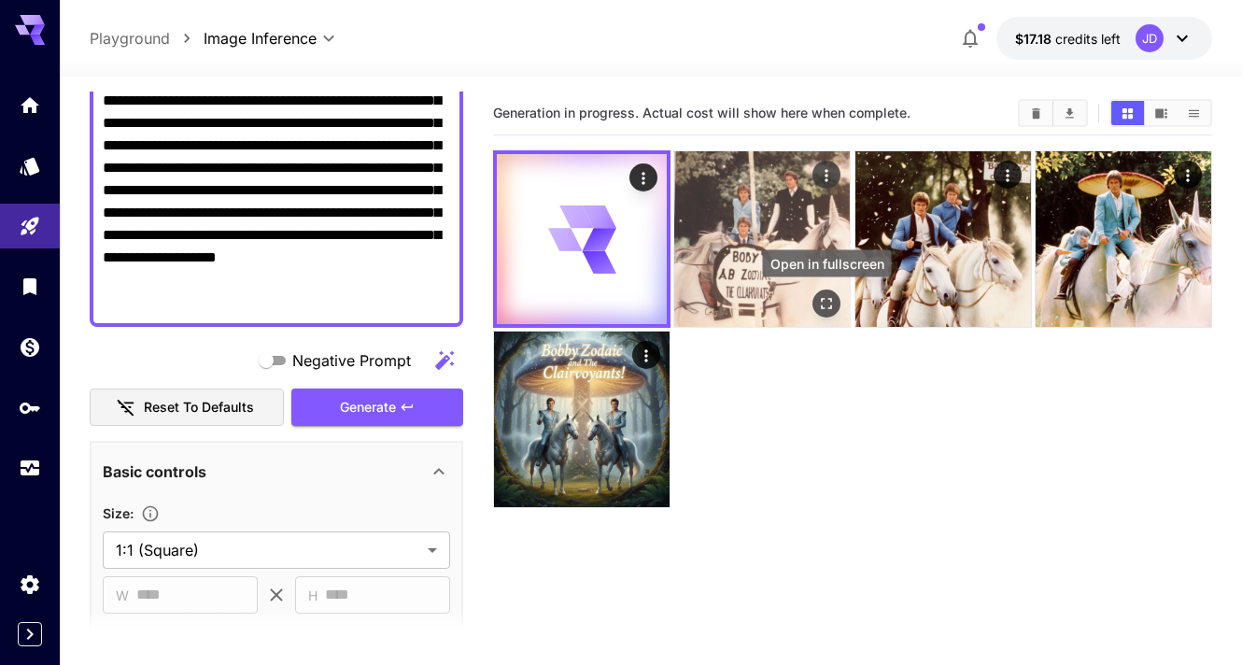
click at [830, 302] on icon "Open in fullscreen" at bounding box center [827, 303] width 11 height 11
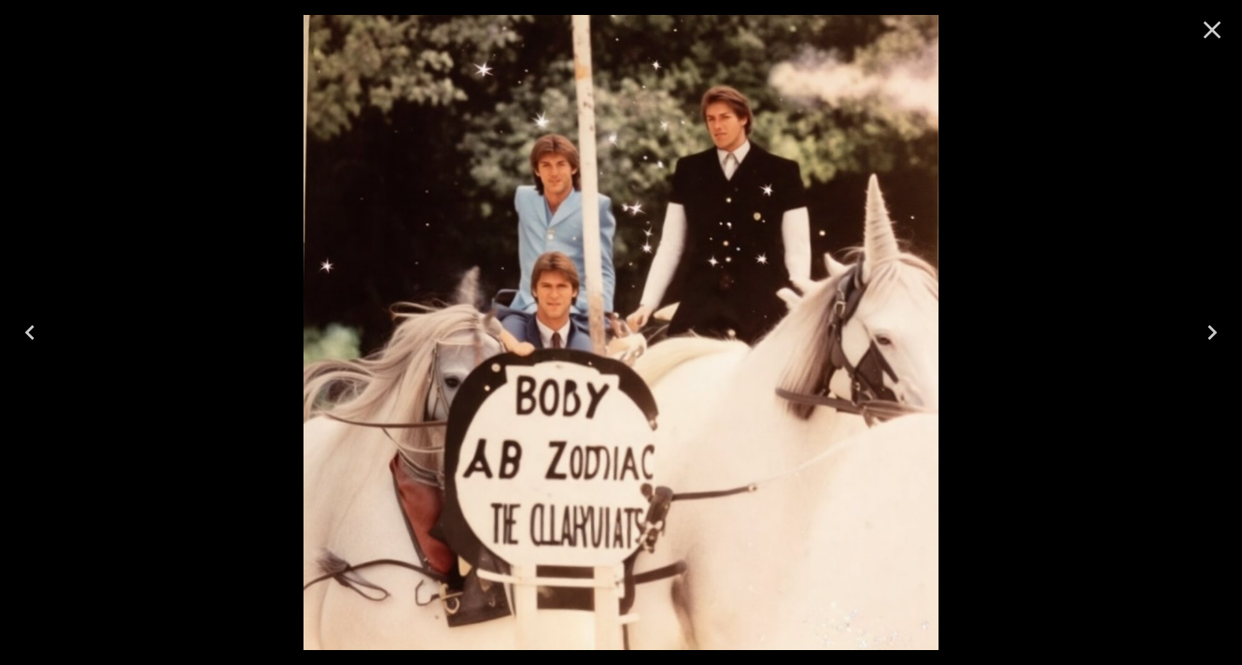
click at [1209, 27] on icon "Close" at bounding box center [1212, 30] width 18 height 18
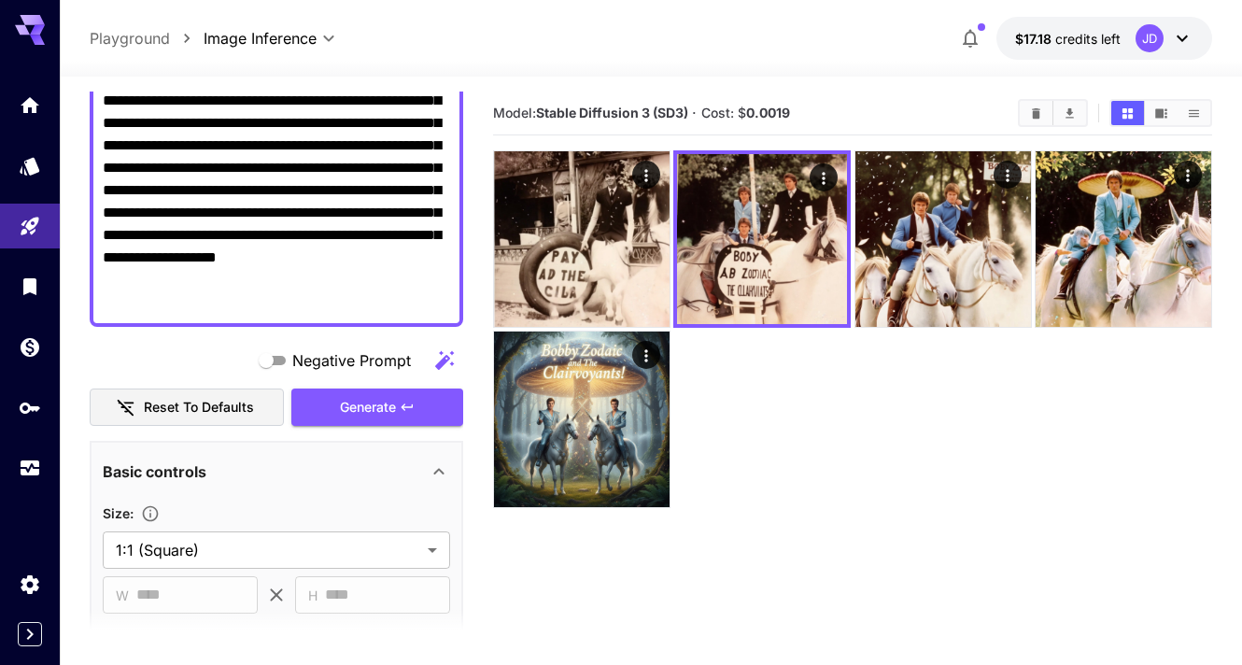
click at [219, 260] on textarea "**********" at bounding box center [276, 167] width 347 height 291
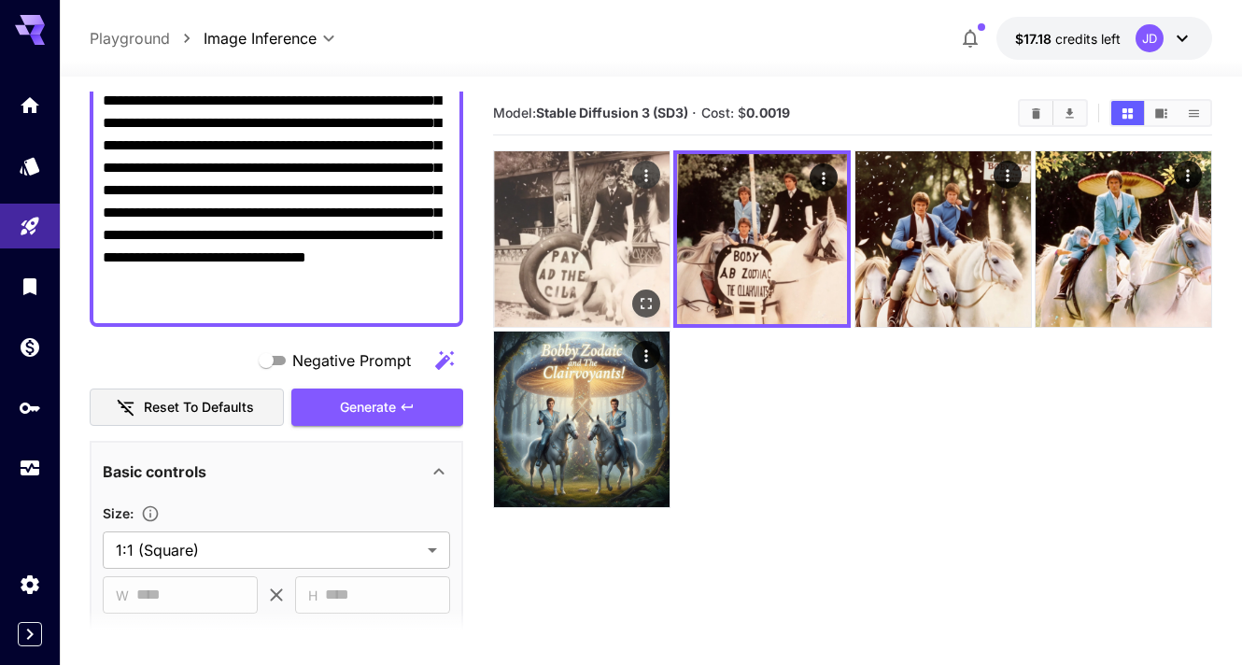
type textarea "**********"
click at [651, 301] on icon "Open in fullscreen" at bounding box center [645, 303] width 11 height 11
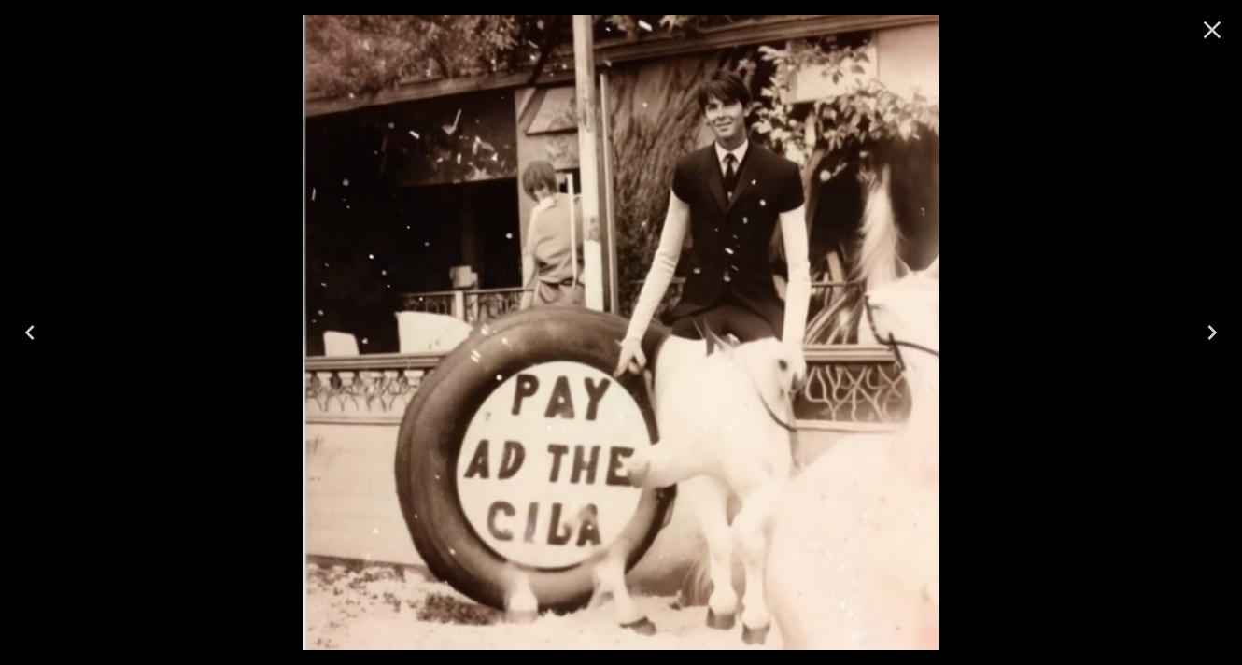
click at [1212, 25] on icon "Close" at bounding box center [1212, 30] width 30 height 30
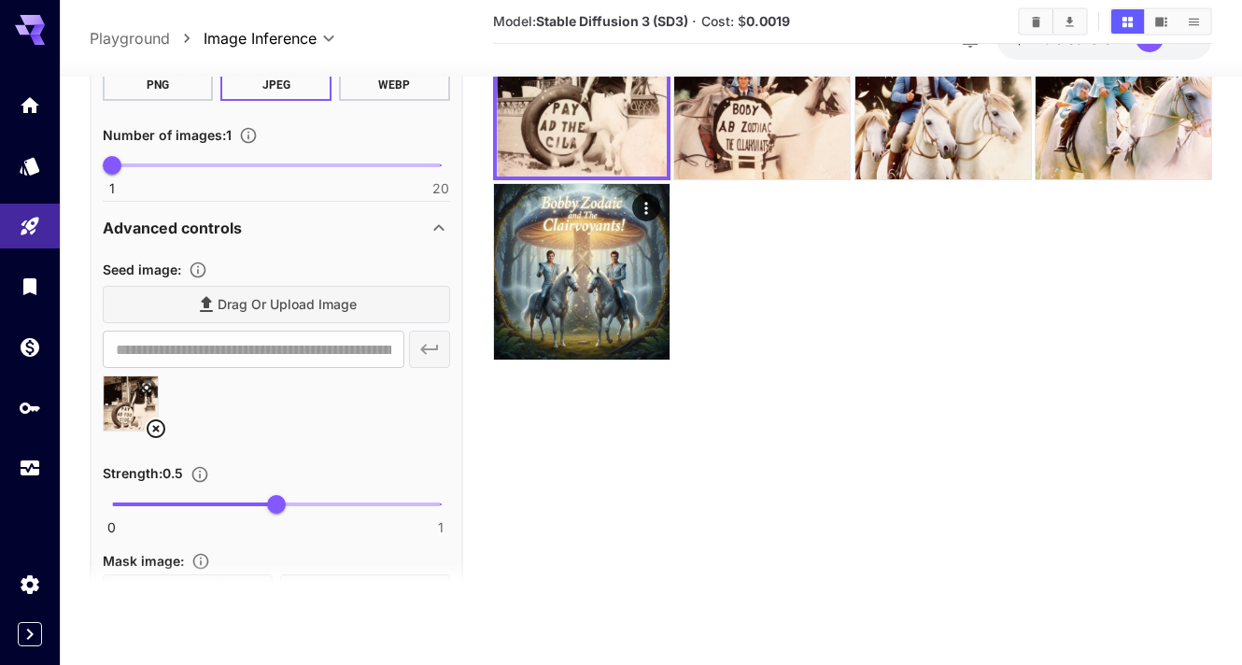
scroll to position [826, 0]
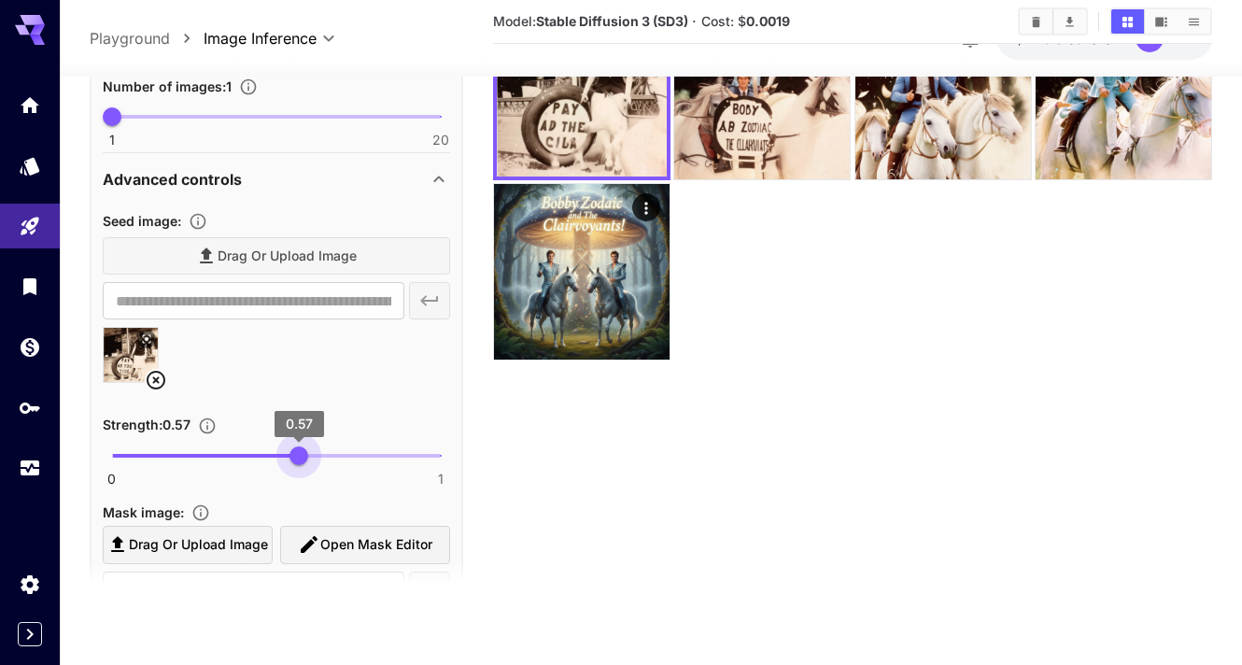
drag, startPoint x: 271, startPoint y: 453, endPoint x: 300, endPoint y: 453, distance: 28.9
click at [300, 453] on span "0.57" at bounding box center [298, 455] width 19 height 19
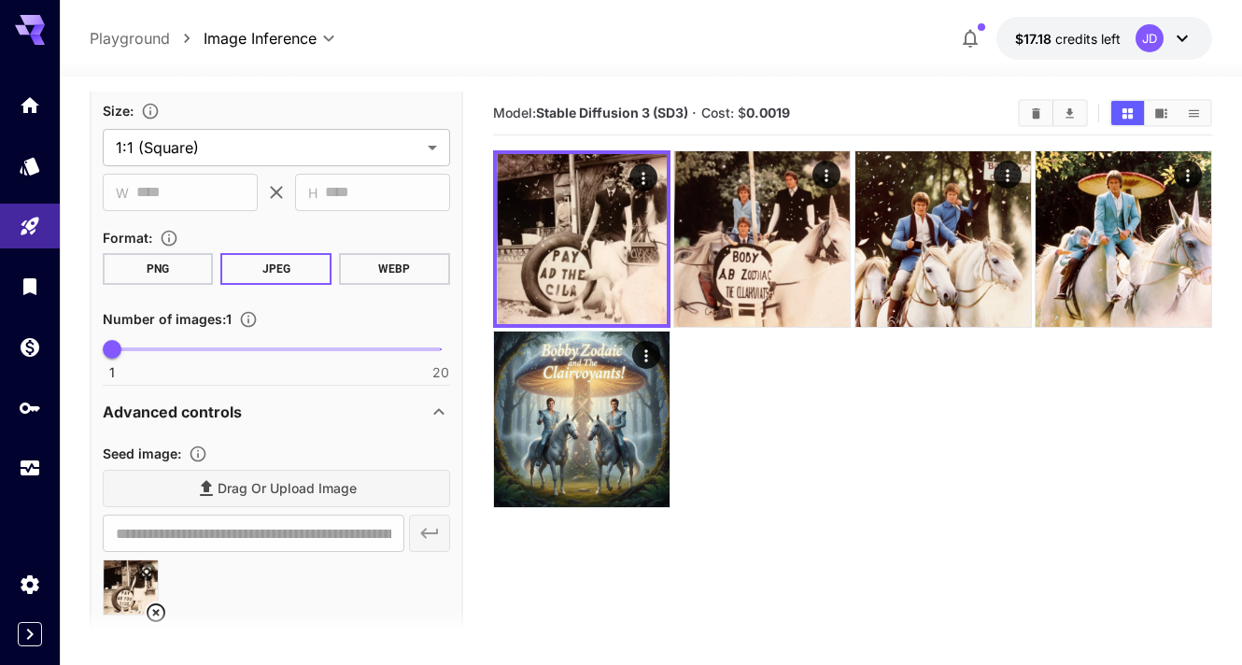
scroll to position [390, 0]
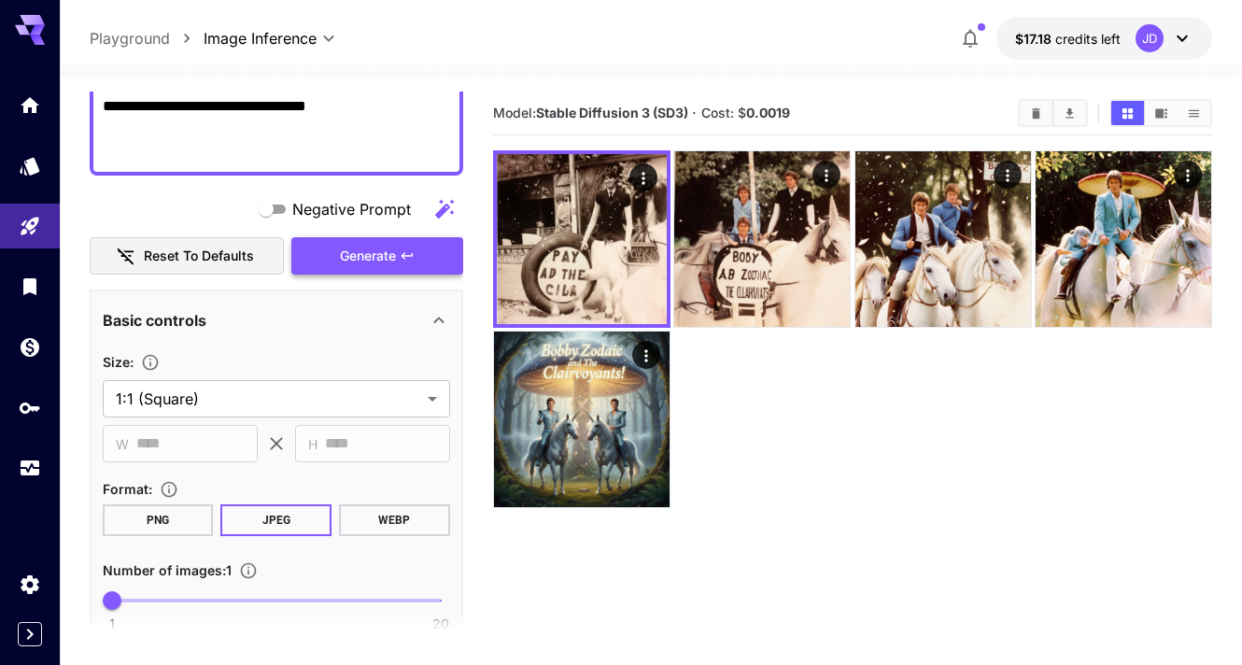
click at [398, 260] on button "Generate" at bounding box center [377, 256] width 172 height 38
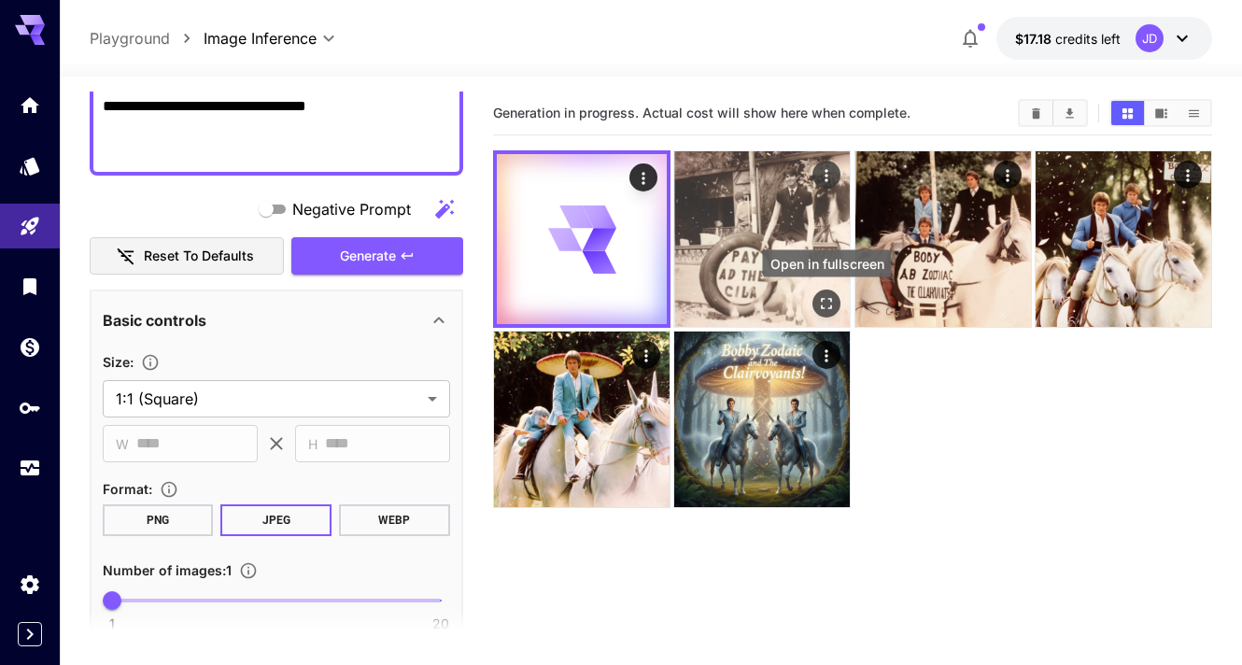
click at [825, 299] on icon "Open in fullscreen" at bounding box center [826, 303] width 19 height 19
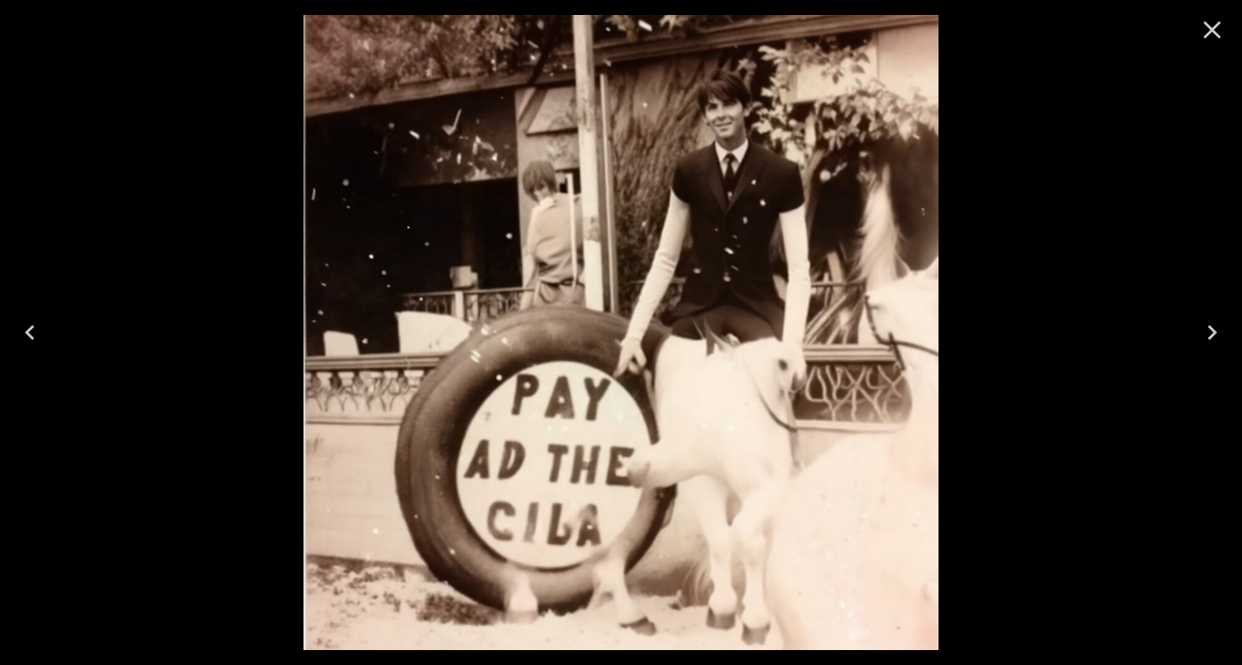
click at [1212, 27] on icon "Close" at bounding box center [1212, 30] width 18 height 18
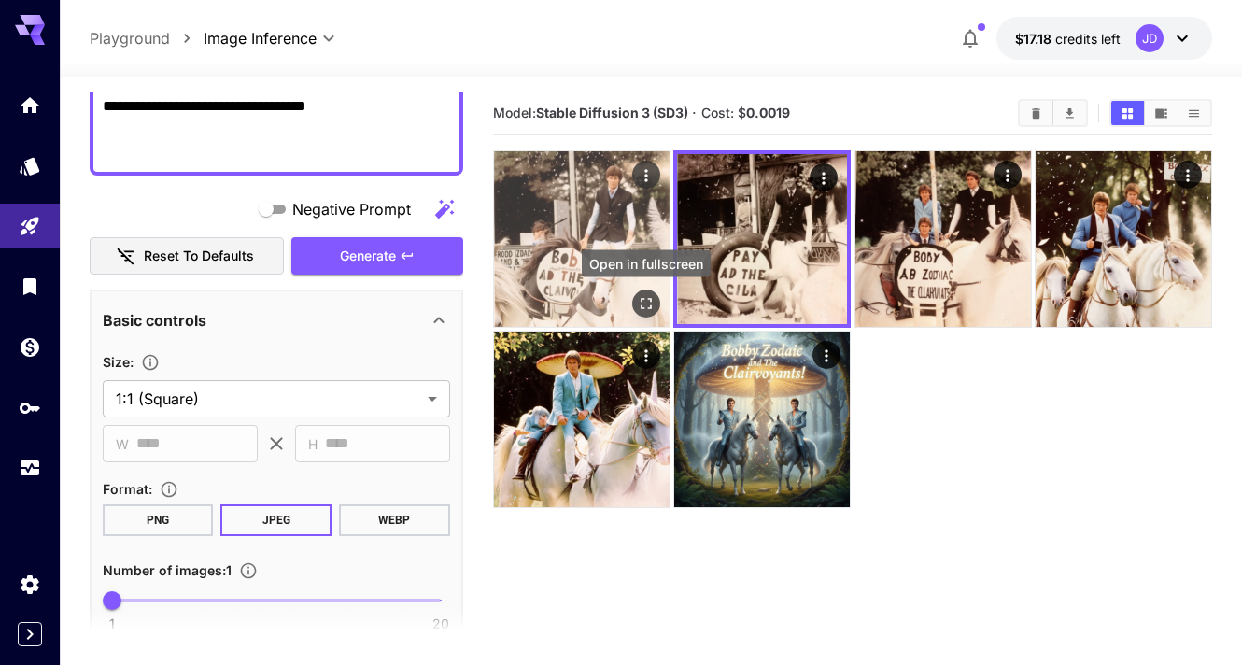
click at [640, 308] on icon "Open in fullscreen" at bounding box center [645, 303] width 11 height 11
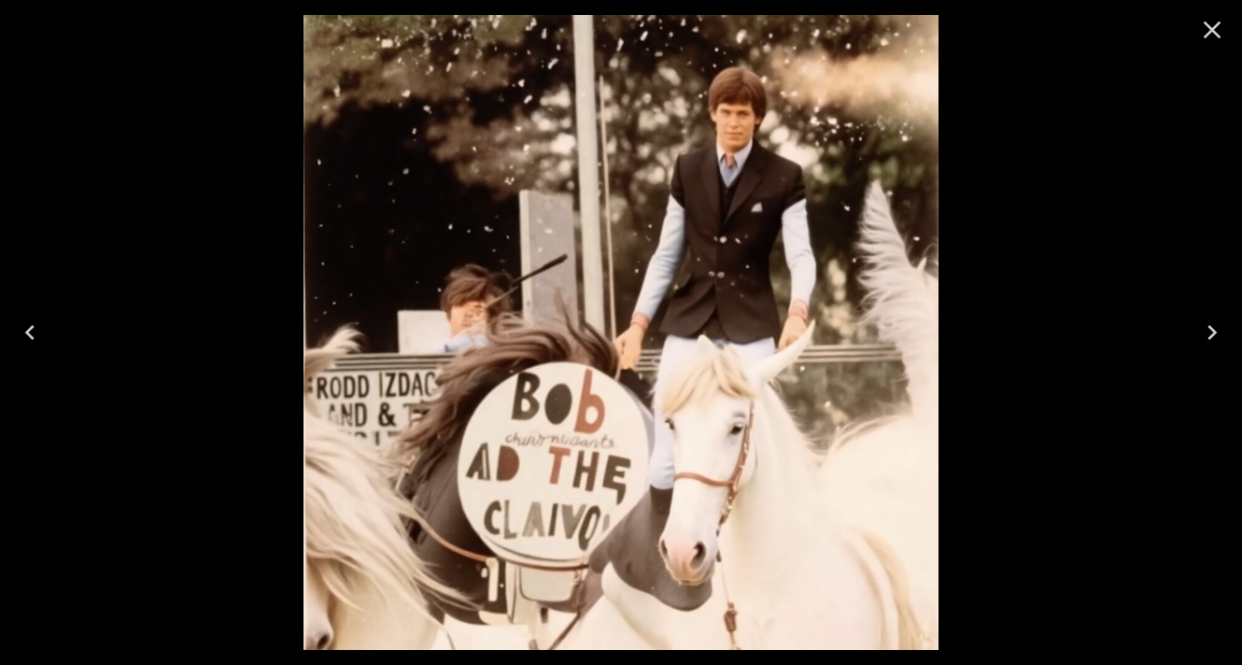
click at [1206, 26] on icon "Close" at bounding box center [1212, 30] width 30 height 30
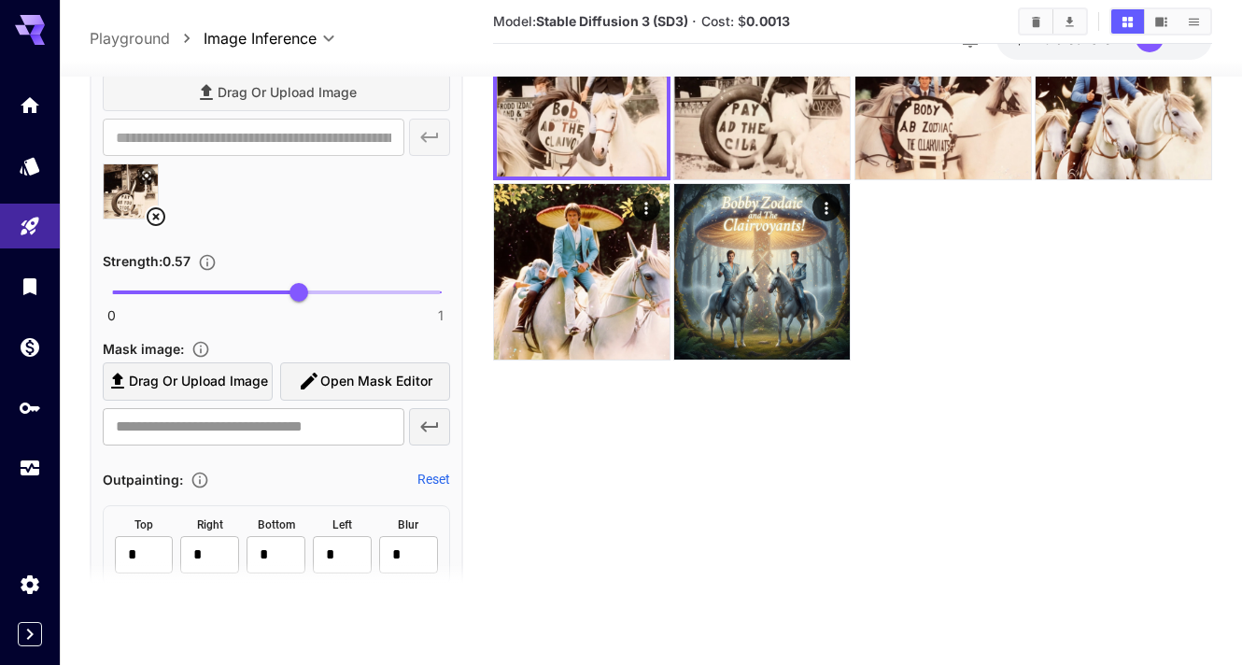
scroll to position [991, 0]
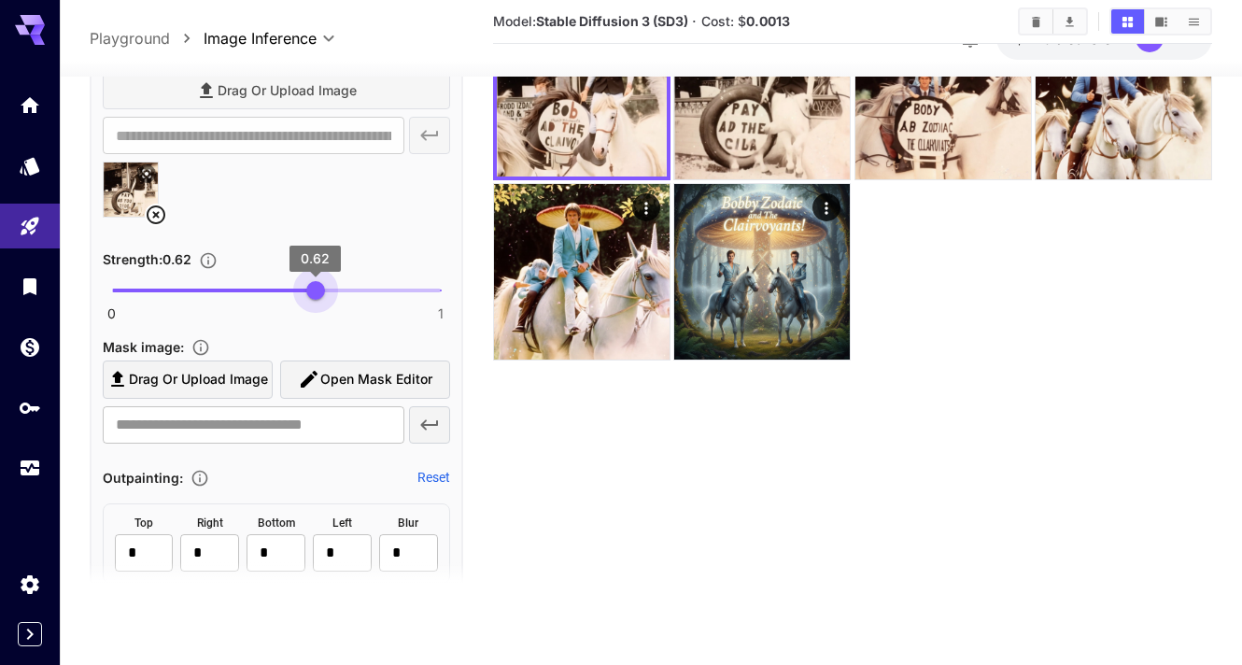
drag, startPoint x: 300, startPoint y: 288, endPoint x: 315, endPoint y: 291, distance: 15.2
click at [315, 291] on span "0.62" at bounding box center [315, 290] width 19 height 19
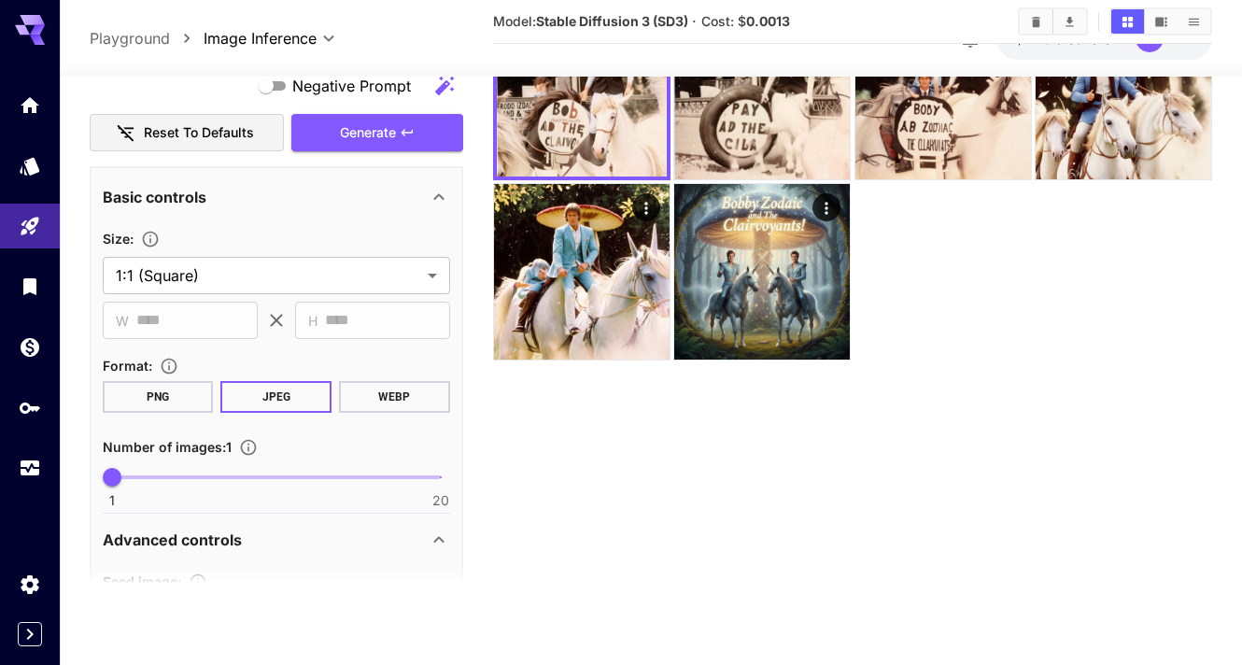
scroll to position [246, 0]
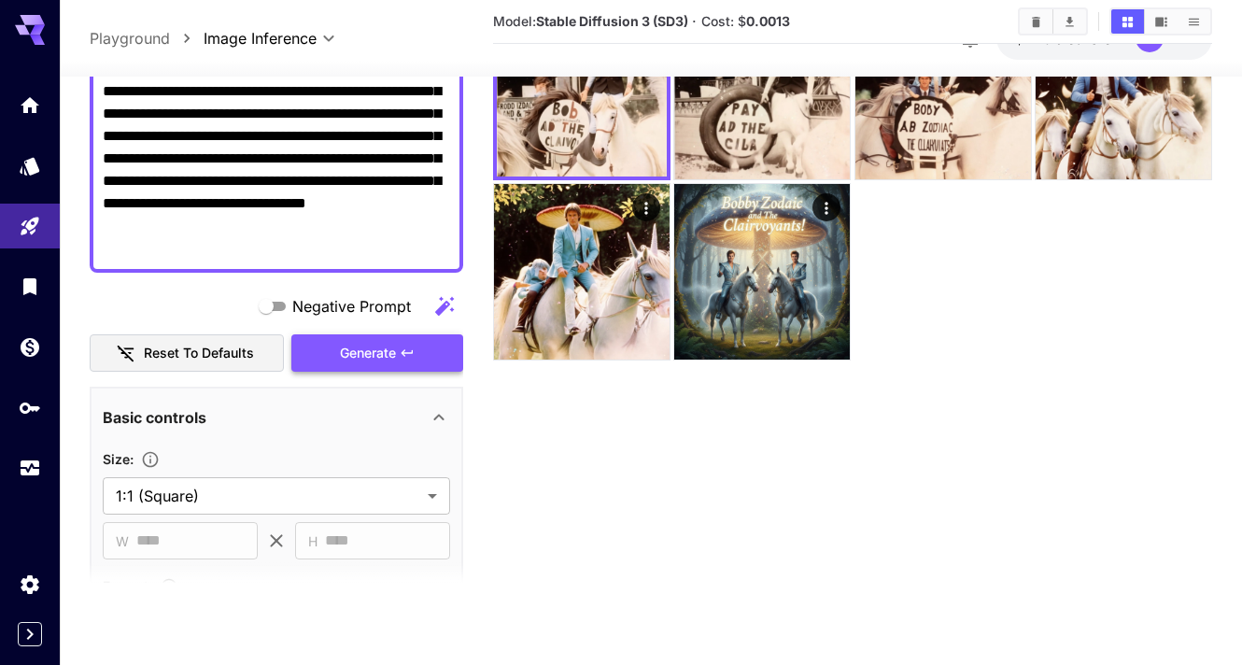
click at [373, 351] on span "Generate" at bounding box center [368, 353] width 56 height 23
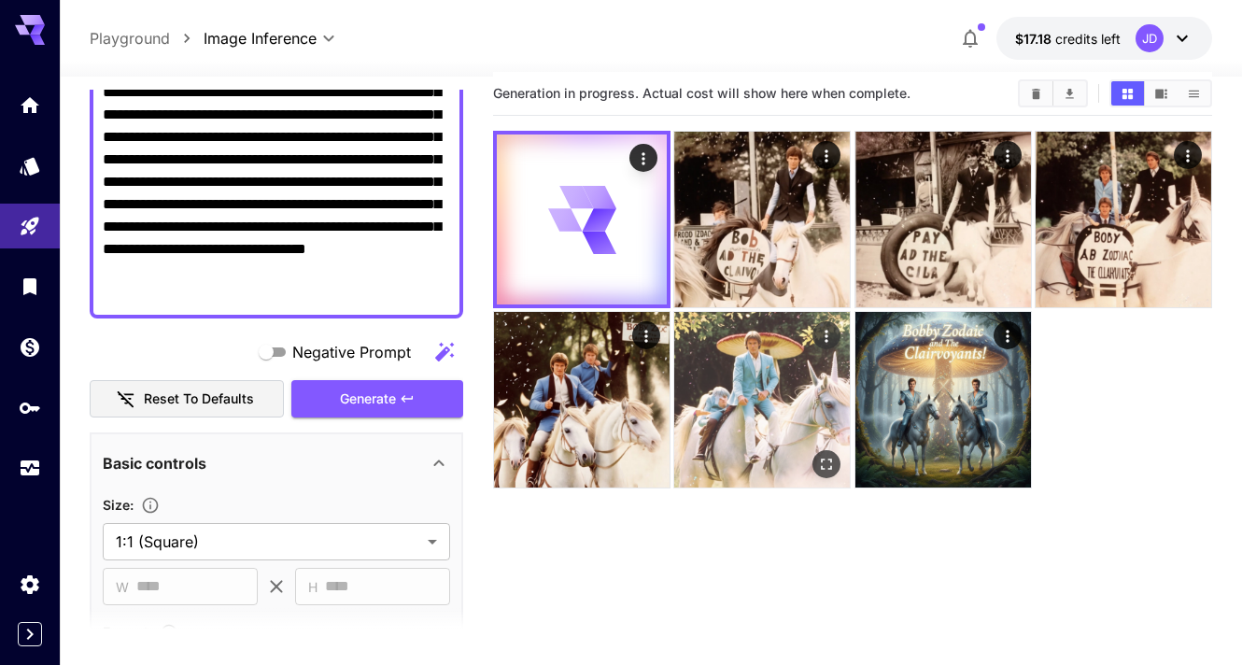
scroll to position [0, 0]
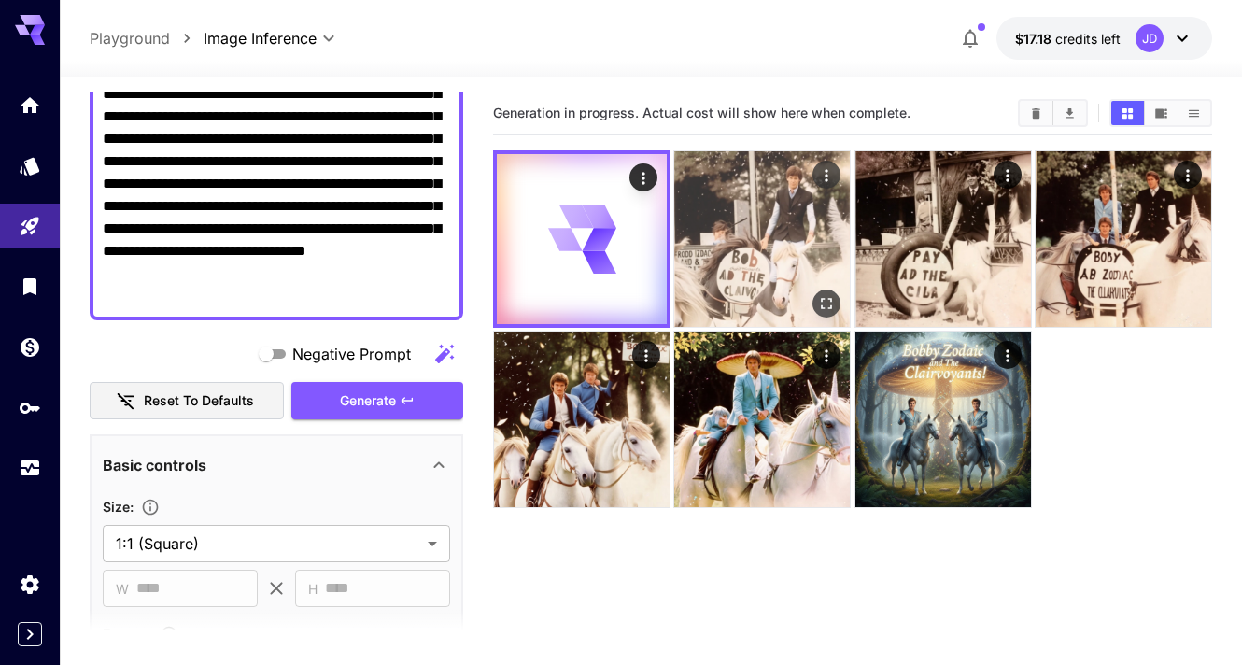
click at [829, 307] on icon "Open in fullscreen" at bounding box center [827, 303] width 11 height 11
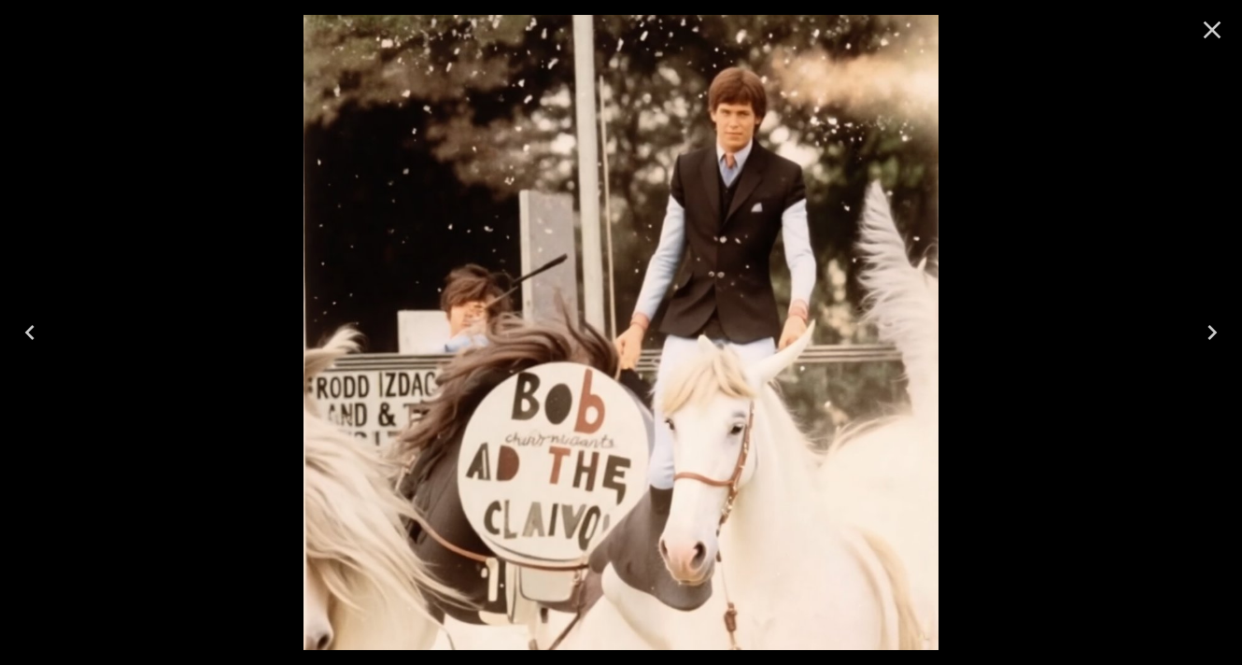
click at [1215, 36] on icon "Close" at bounding box center [1212, 30] width 30 height 30
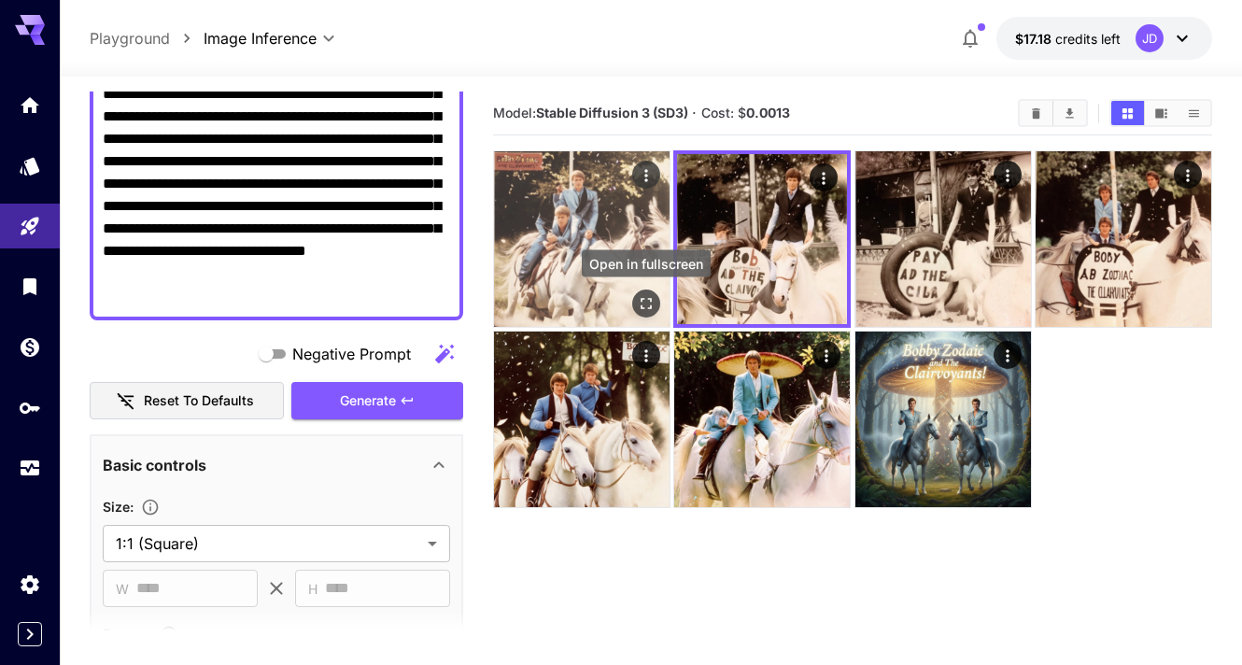
click at [644, 300] on icon "Open in fullscreen" at bounding box center [646, 303] width 19 height 19
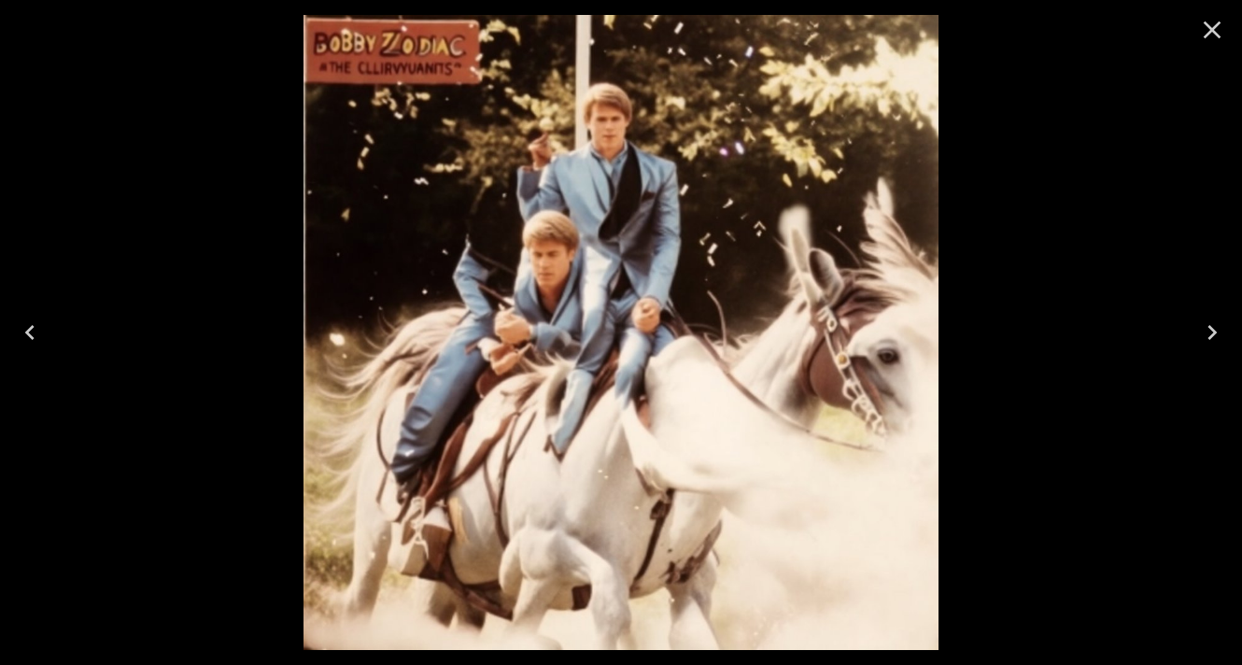
click at [1194, 30] on button "Close" at bounding box center [1211, 29] width 45 height 45
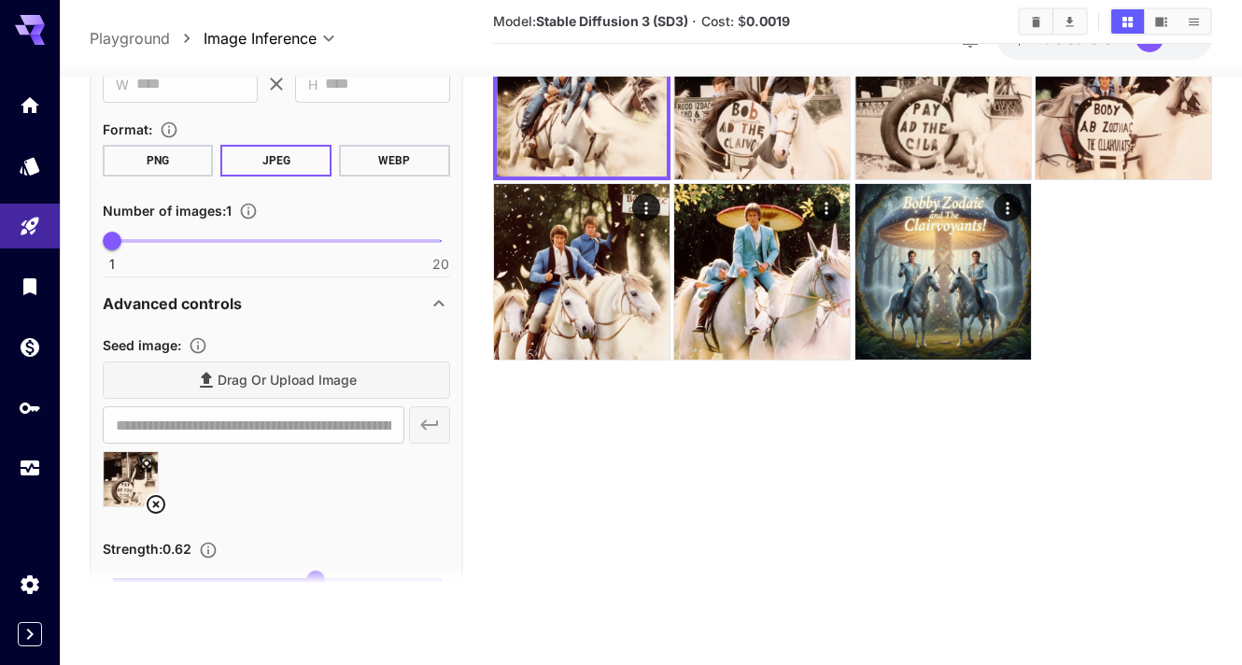
scroll to position [777, 0]
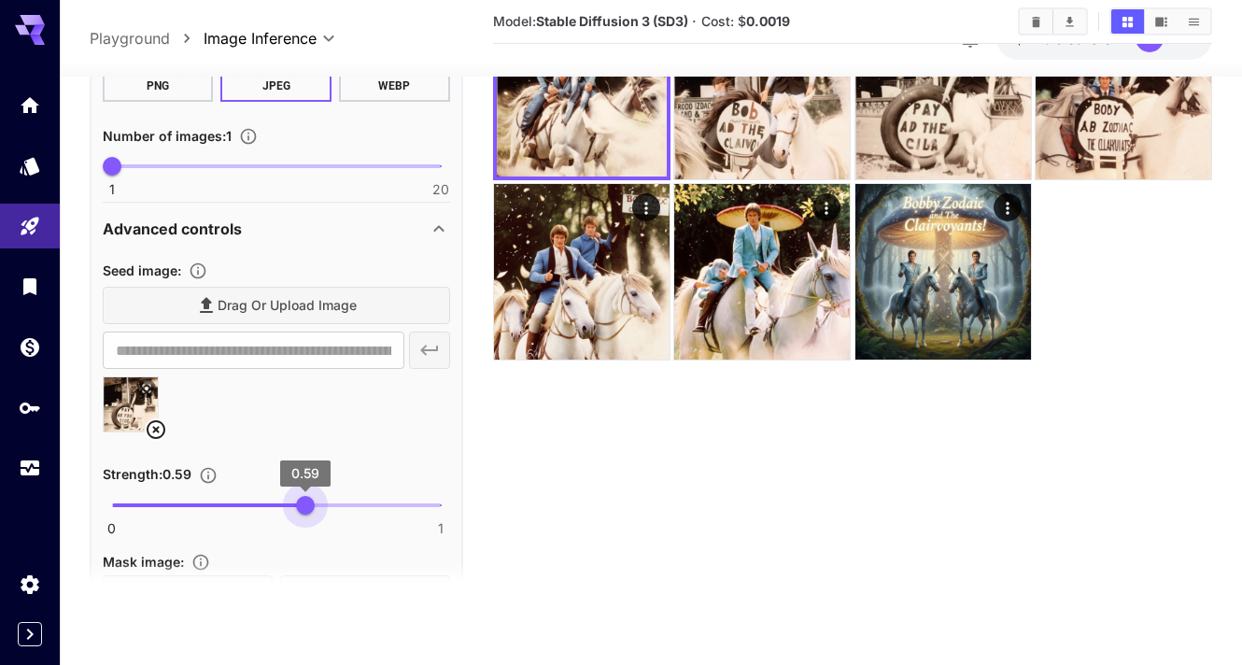
type input "****"
click at [302, 507] on span "0.58" at bounding box center [302, 505] width 19 height 19
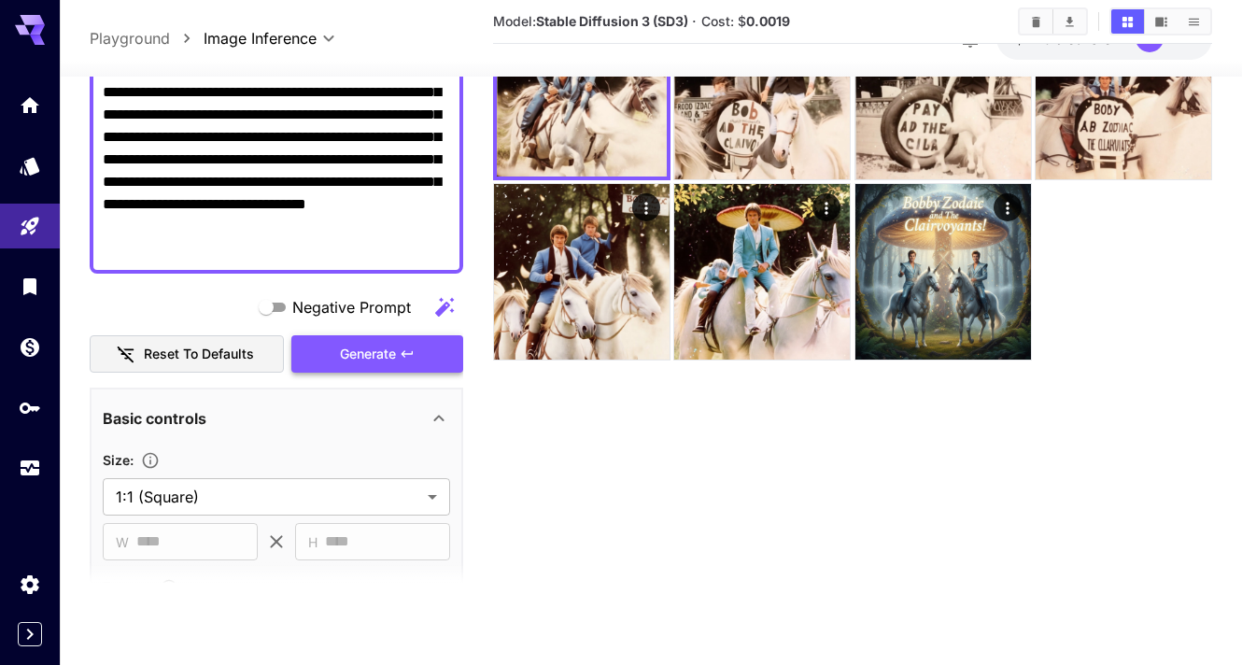
scroll to position [242, 0]
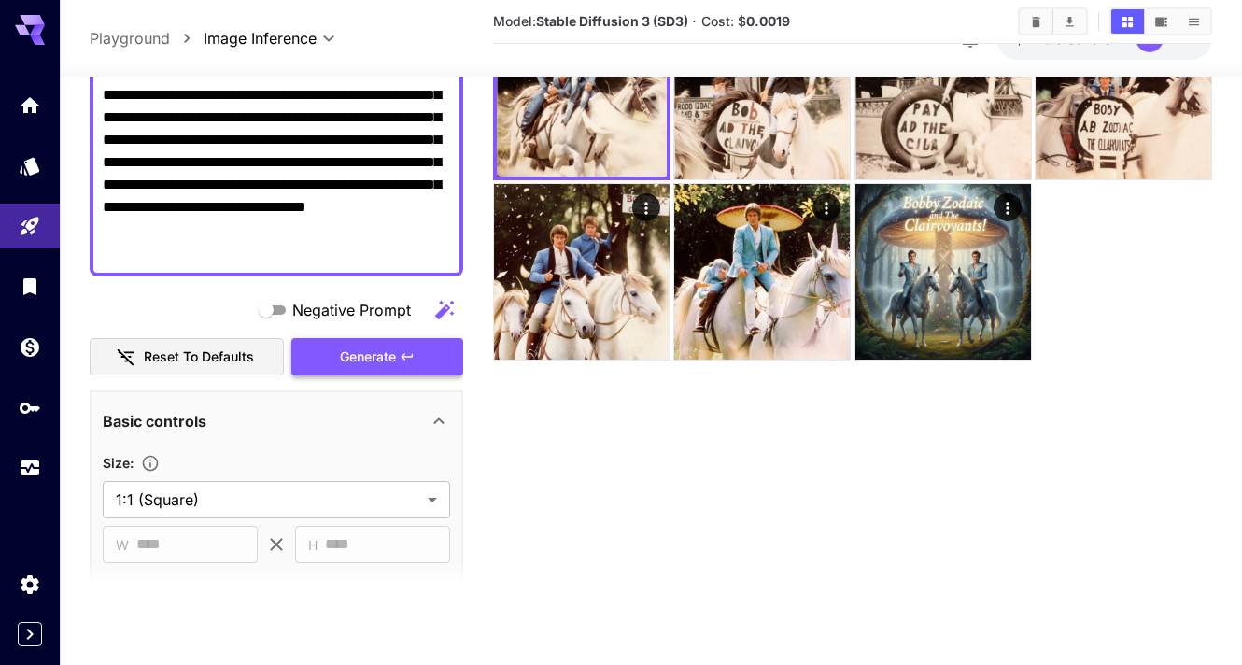
click at [372, 350] on span "Generate" at bounding box center [368, 356] width 56 height 23
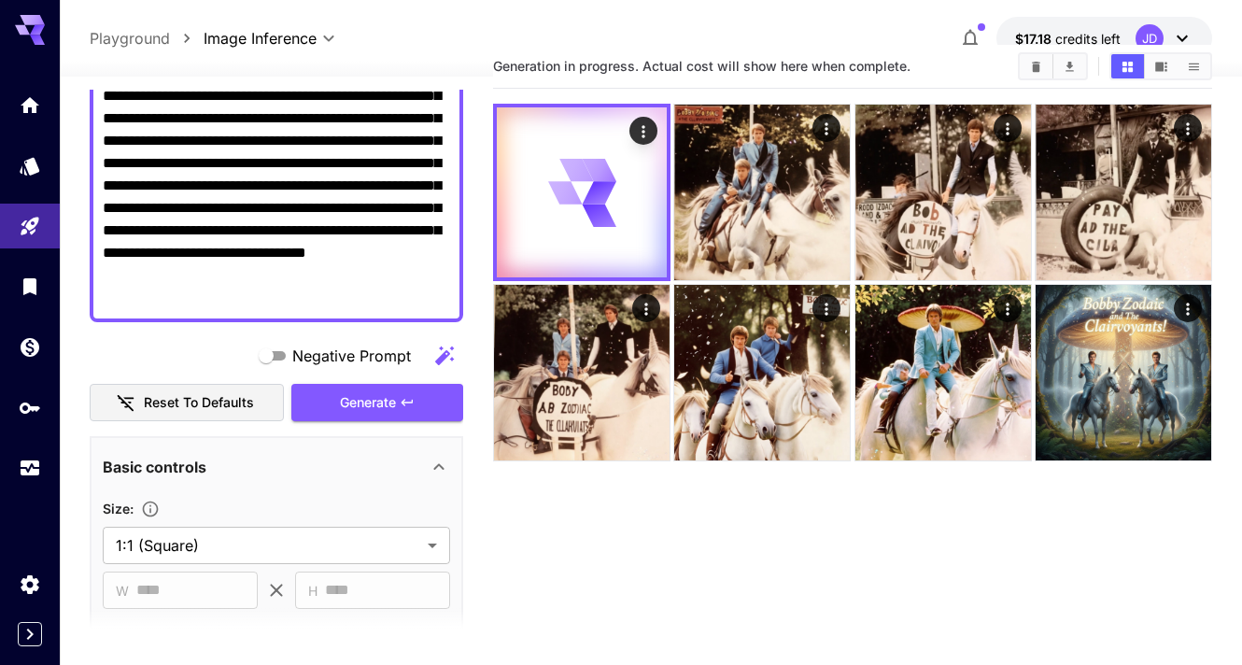
scroll to position [25, 0]
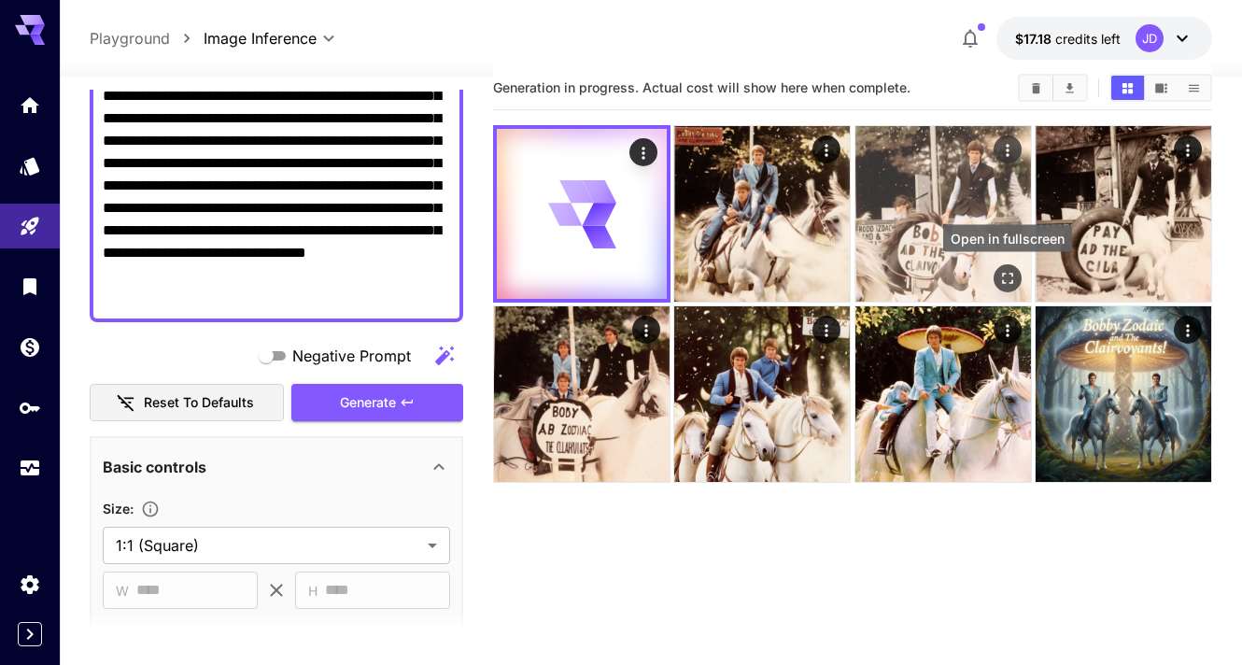
click at [995, 270] on button "Open in fullscreen" at bounding box center [1007, 278] width 28 height 28
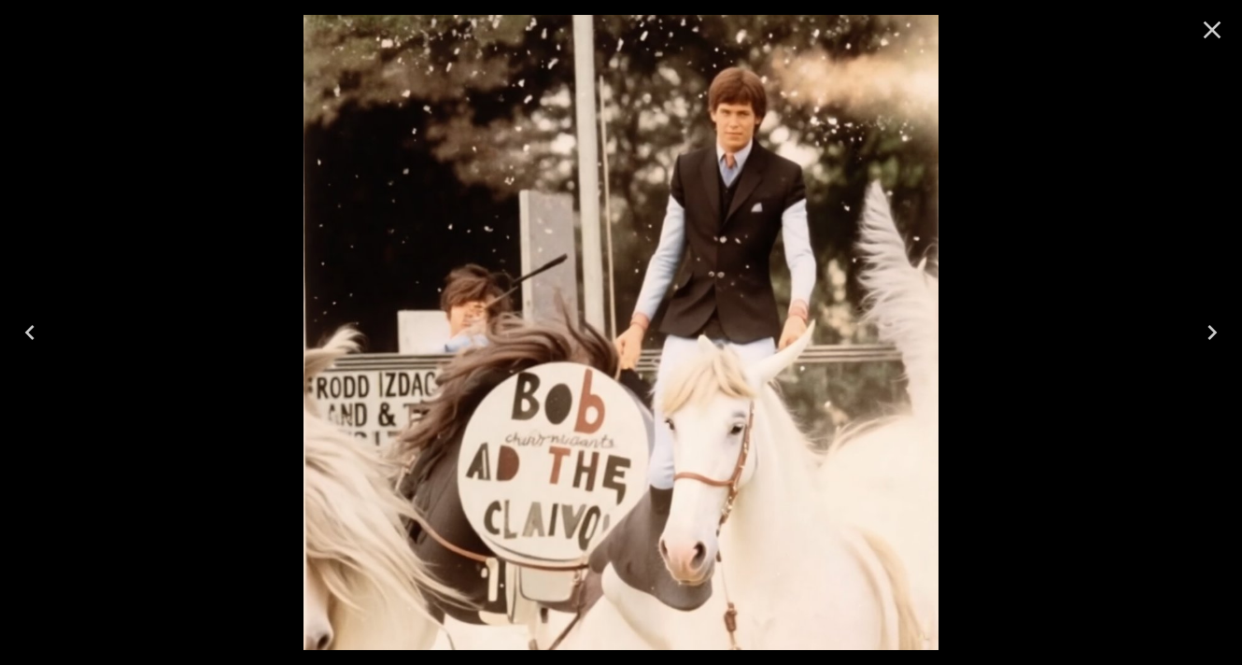
click at [1210, 32] on icon "Close" at bounding box center [1212, 30] width 18 height 18
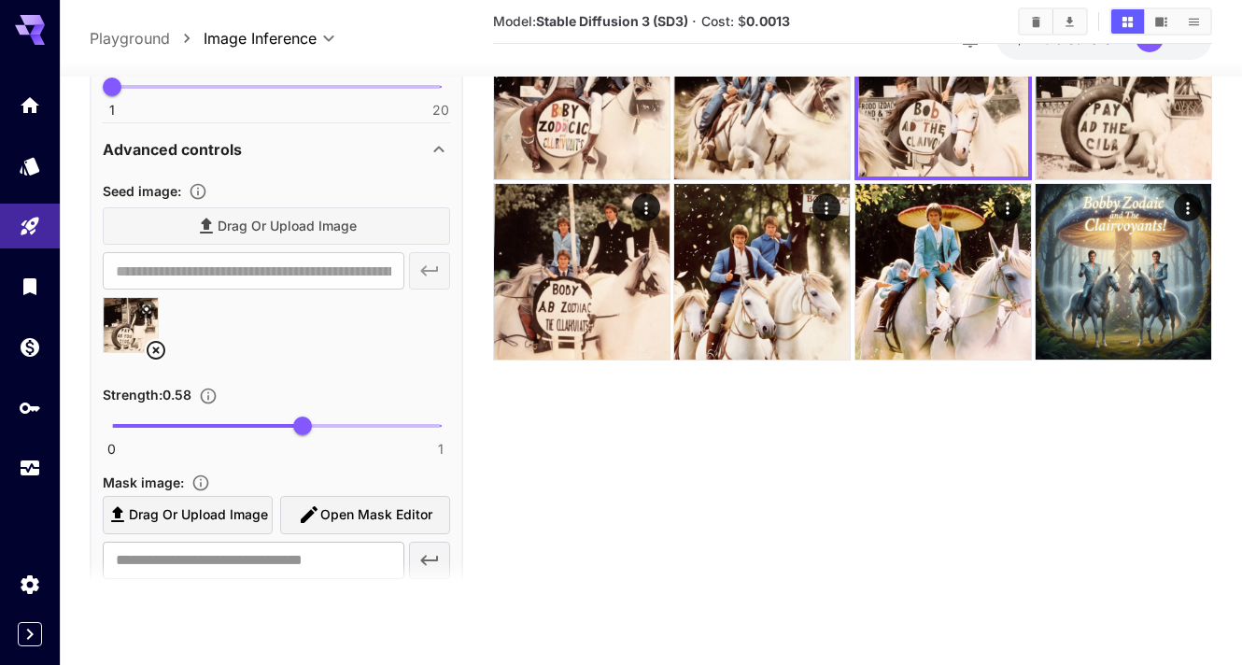
scroll to position [858, 0]
click at [156, 345] on icon at bounding box center [156, 348] width 22 height 22
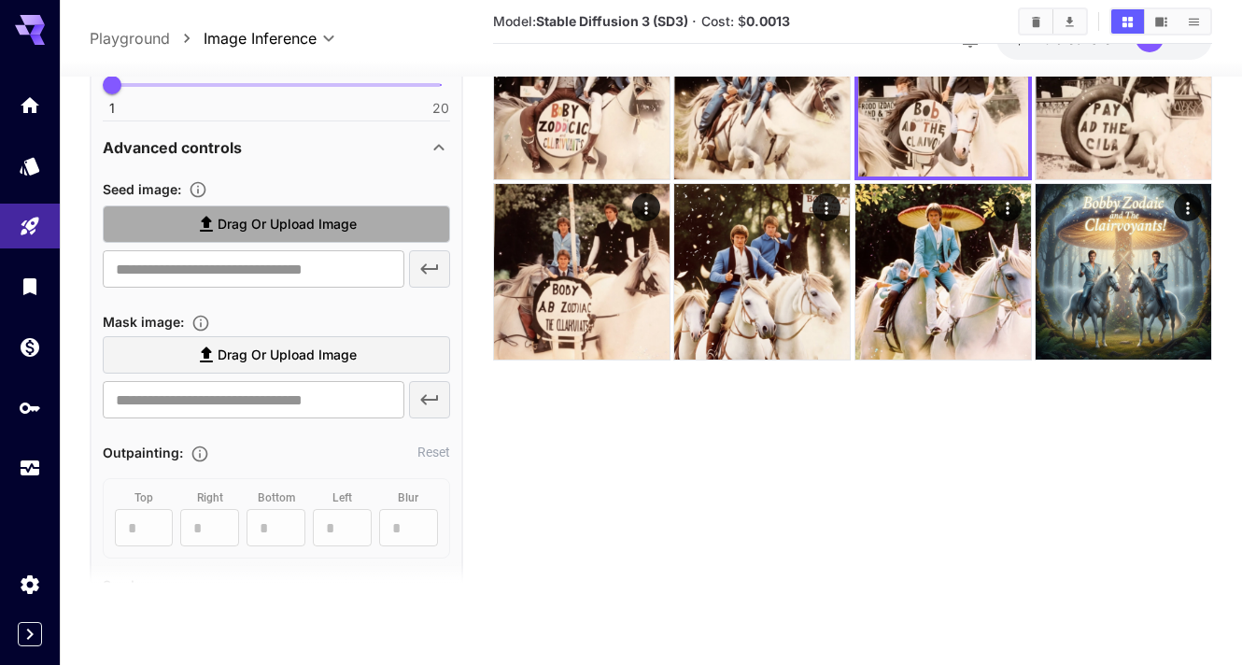
click at [261, 233] on span "Drag or upload image" at bounding box center [287, 224] width 139 height 23
click at [0, 0] on input "Drag or upload image" at bounding box center [0, 0] width 0 height 0
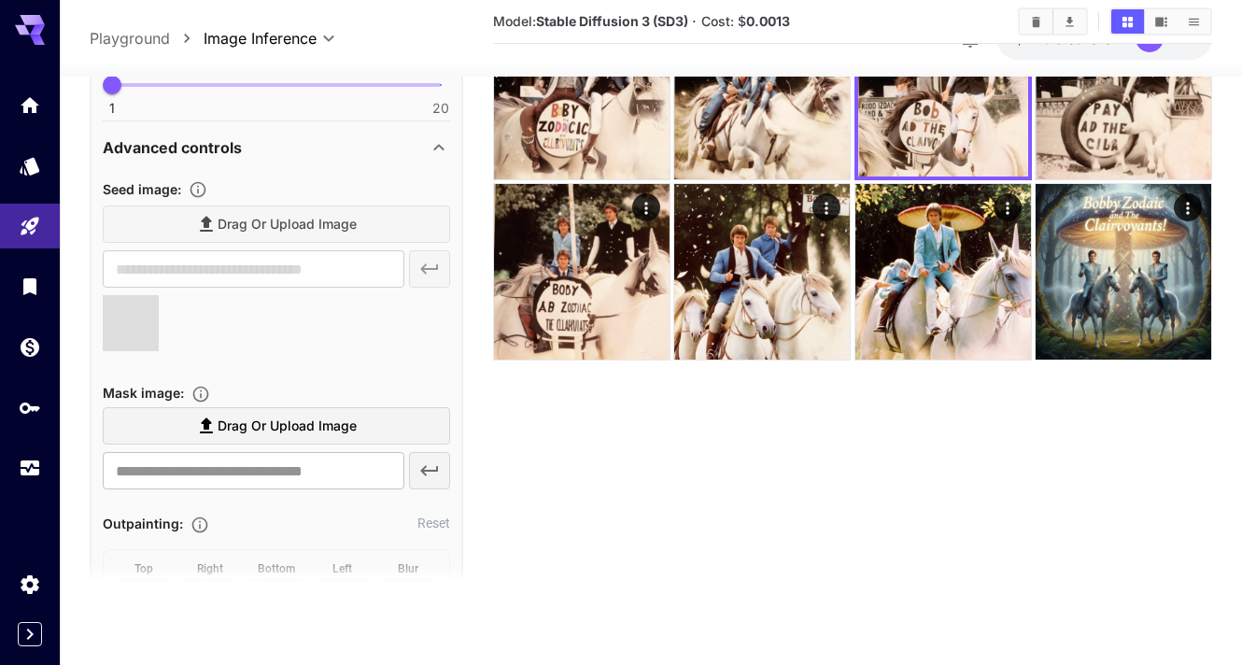
type input "**********"
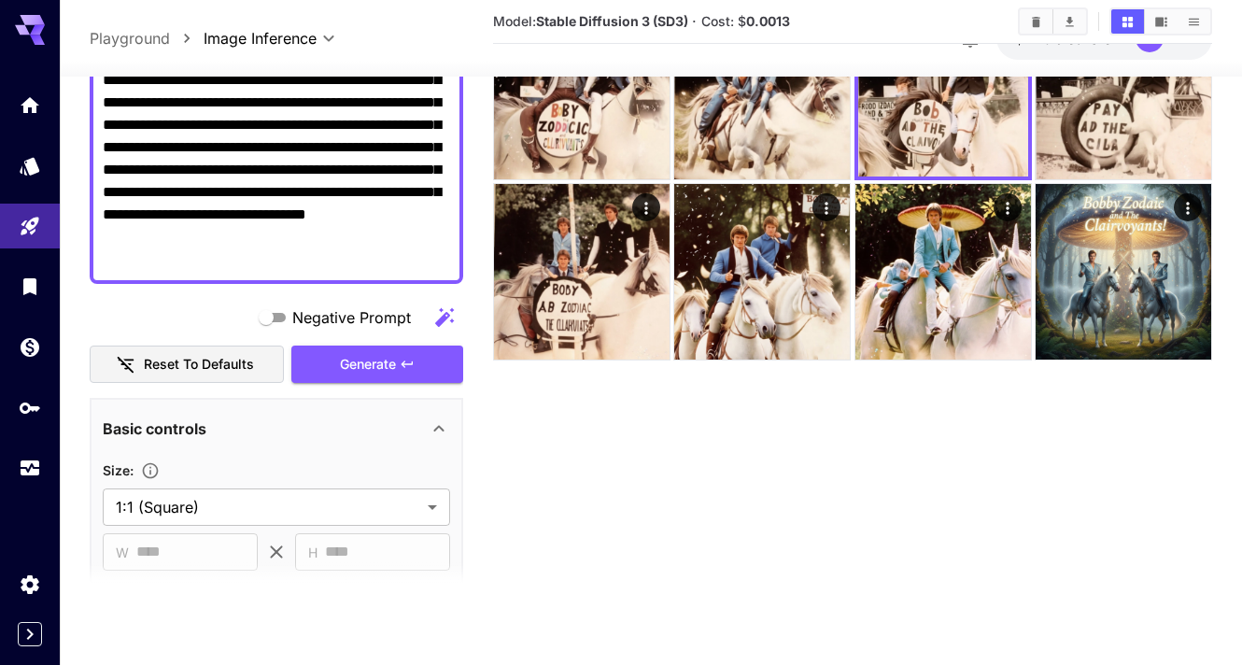
scroll to position [233, 0]
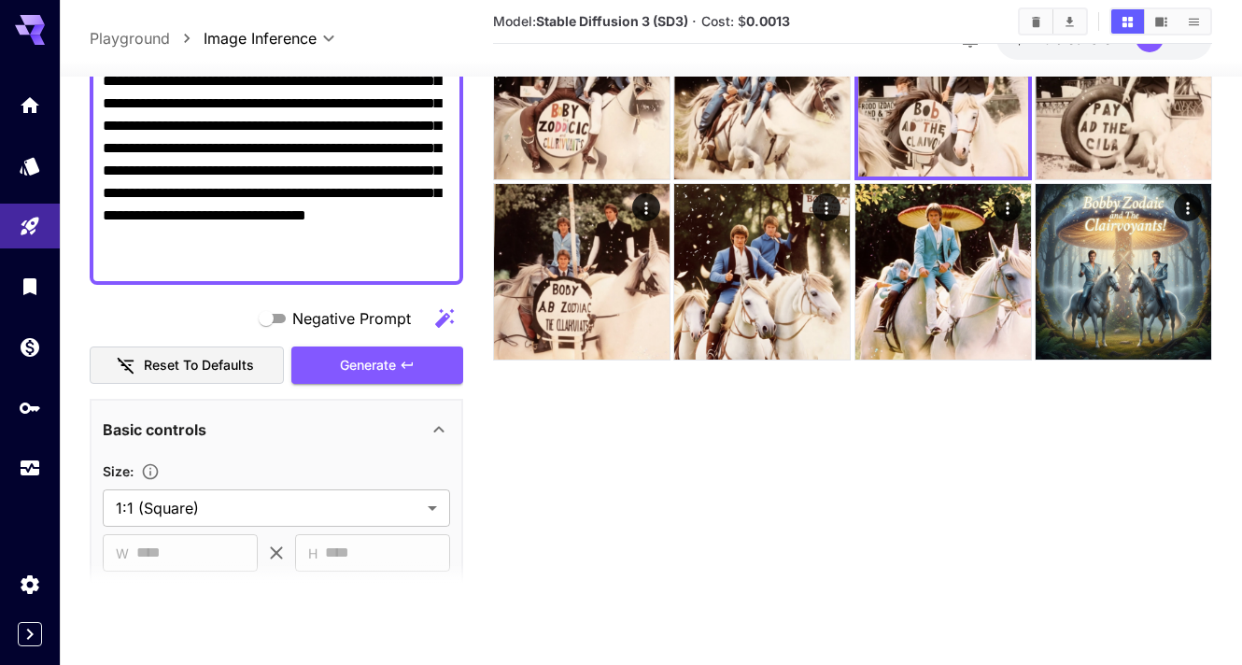
drag, startPoint x: 327, startPoint y: 191, endPoint x: 237, endPoint y: 191, distance: 89.6
click at [237, 191] on textarea "**********" at bounding box center [276, 125] width 347 height 291
type textarea "**********"
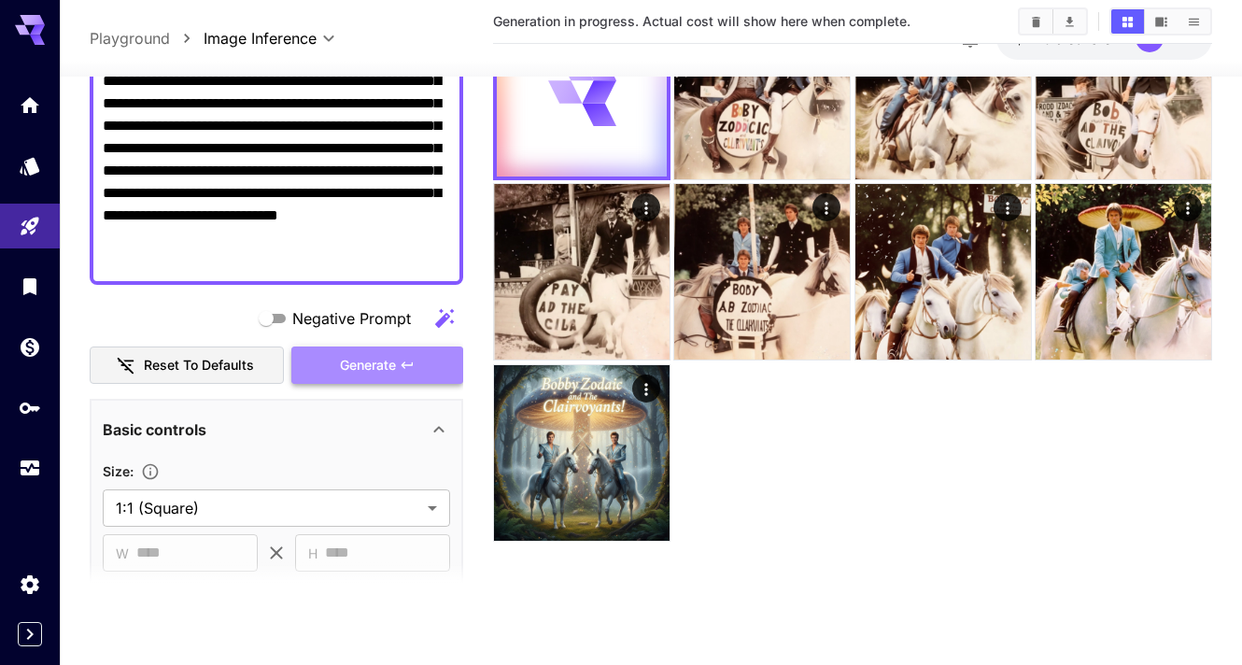
click at [372, 357] on span "Generate" at bounding box center [368, 365] width 56 height 23
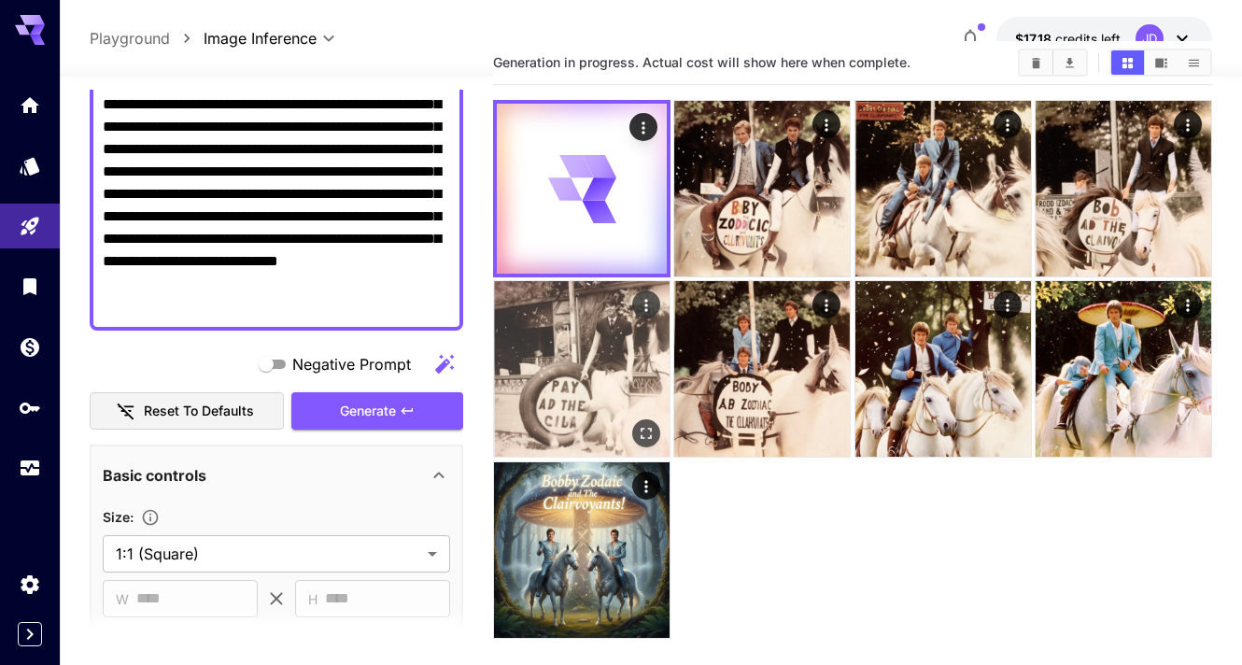
scroll to position [49, 0]
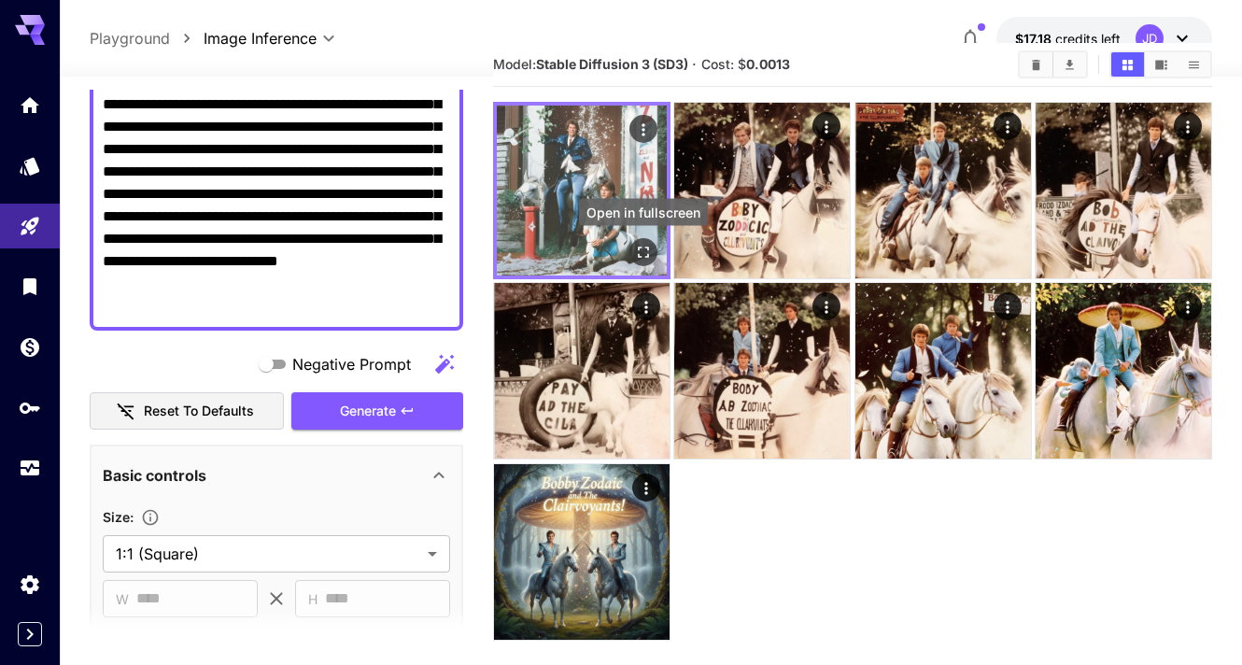
click at [641, 257] on icon "Open in fullscreen" at bounding box center [643, 252] width 19 height 19
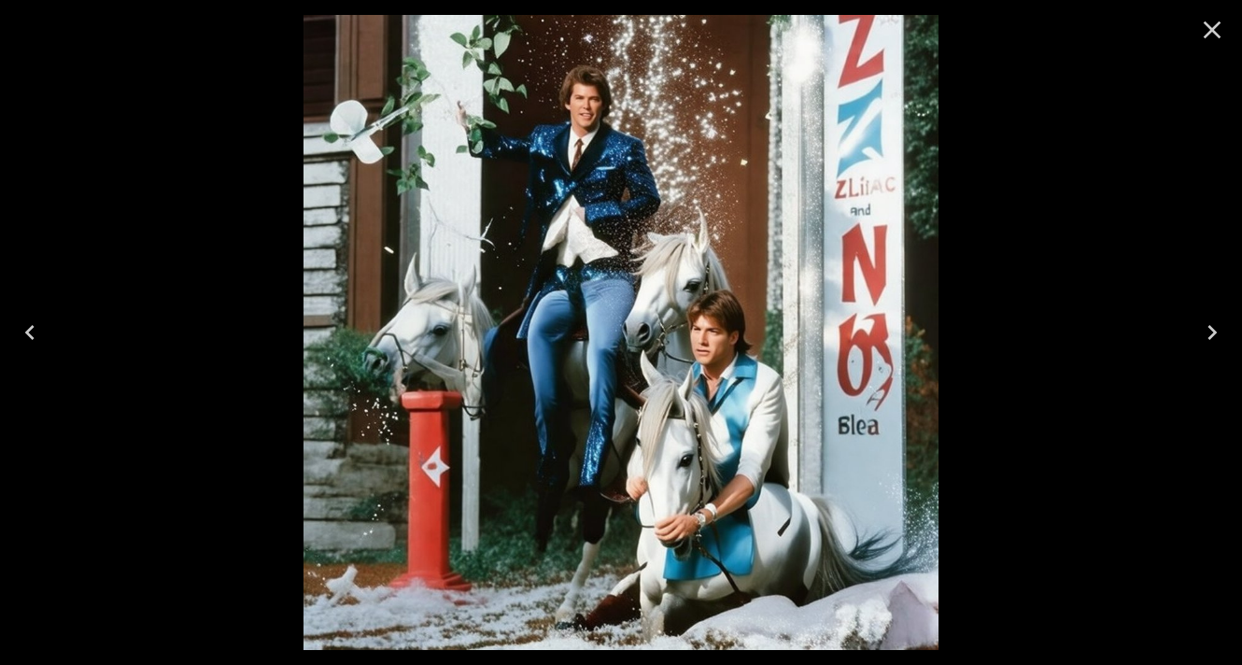
click at [1212, 31] on icon "Close" at bounding box center [1212, 30] width 18 height 18
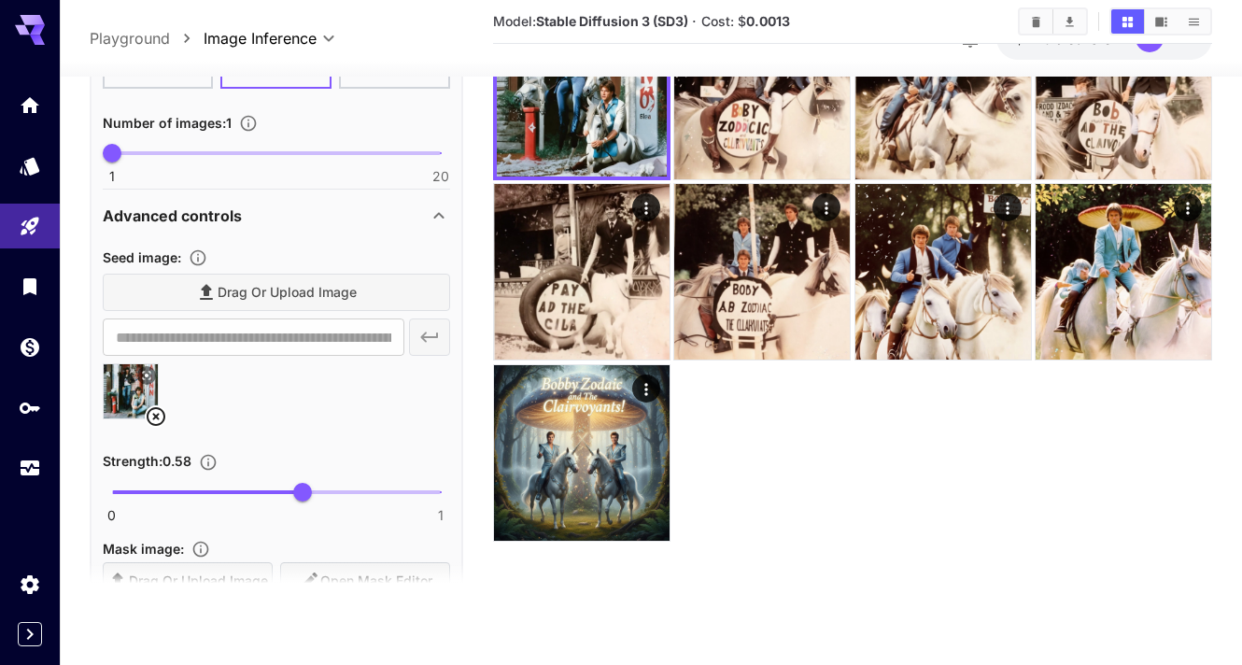
scroll to position [792, 0]
click at [312, 491] on span "0.61" at bounding box center [311, 490] width 19 height 19
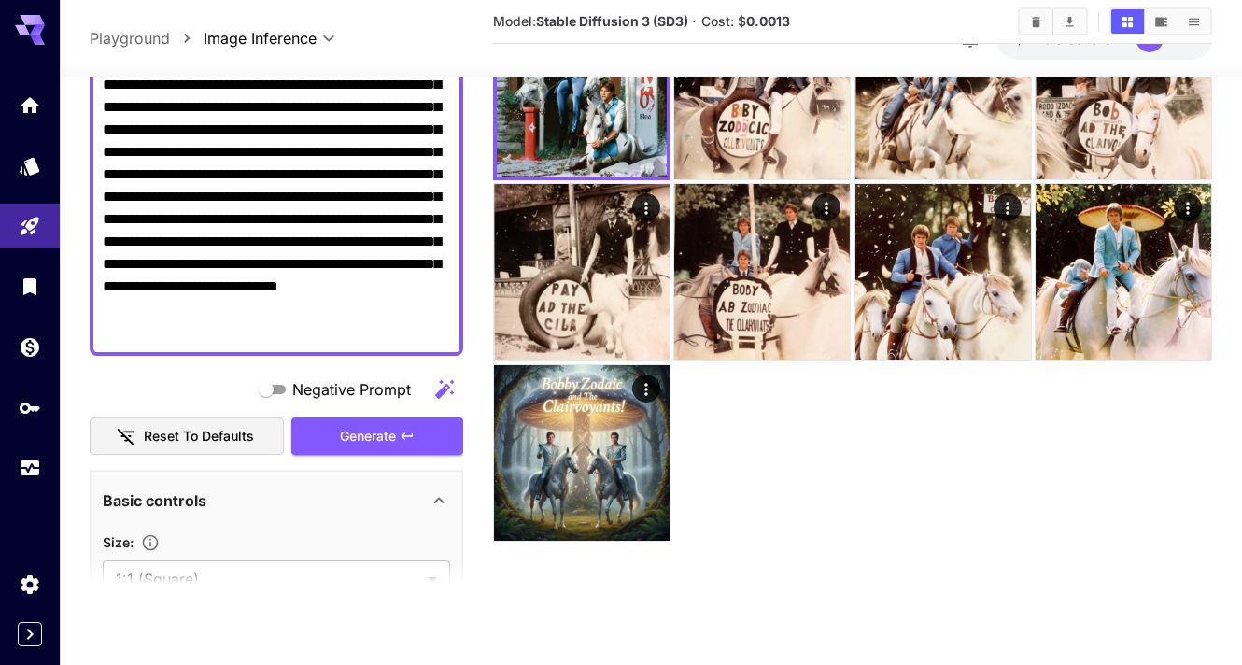
scroll to position [209, 0]
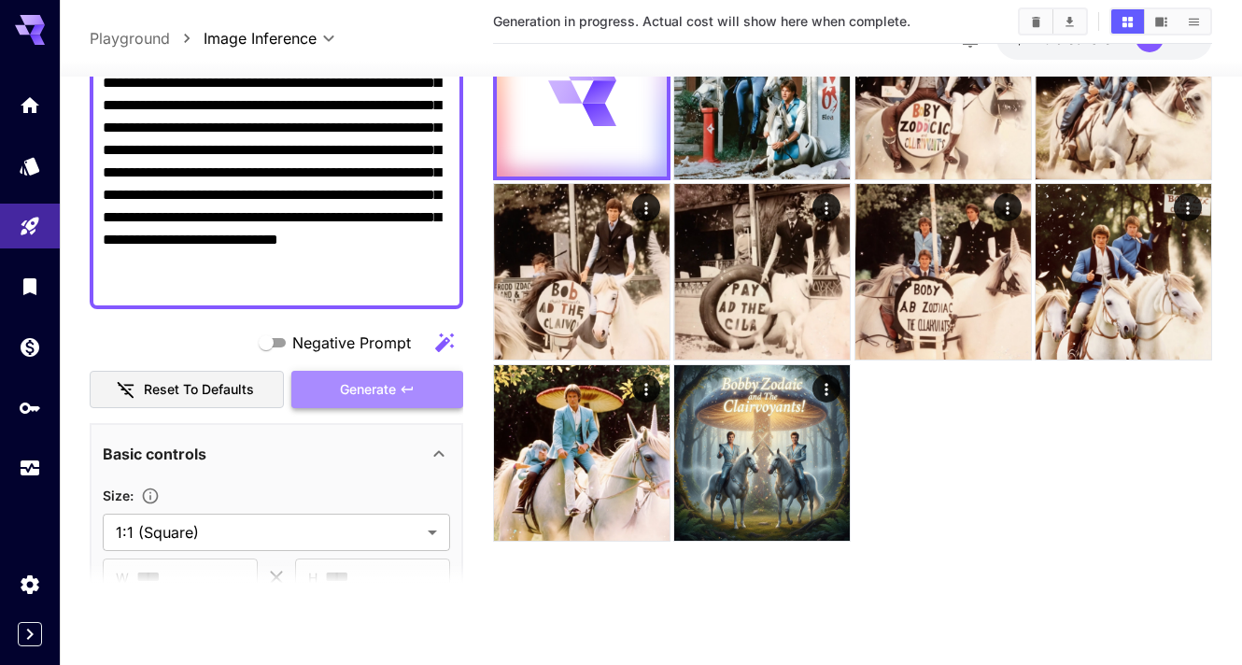
click at [377, 389] on span "Generate" at bounding box center [368, 389] width 56 height 23
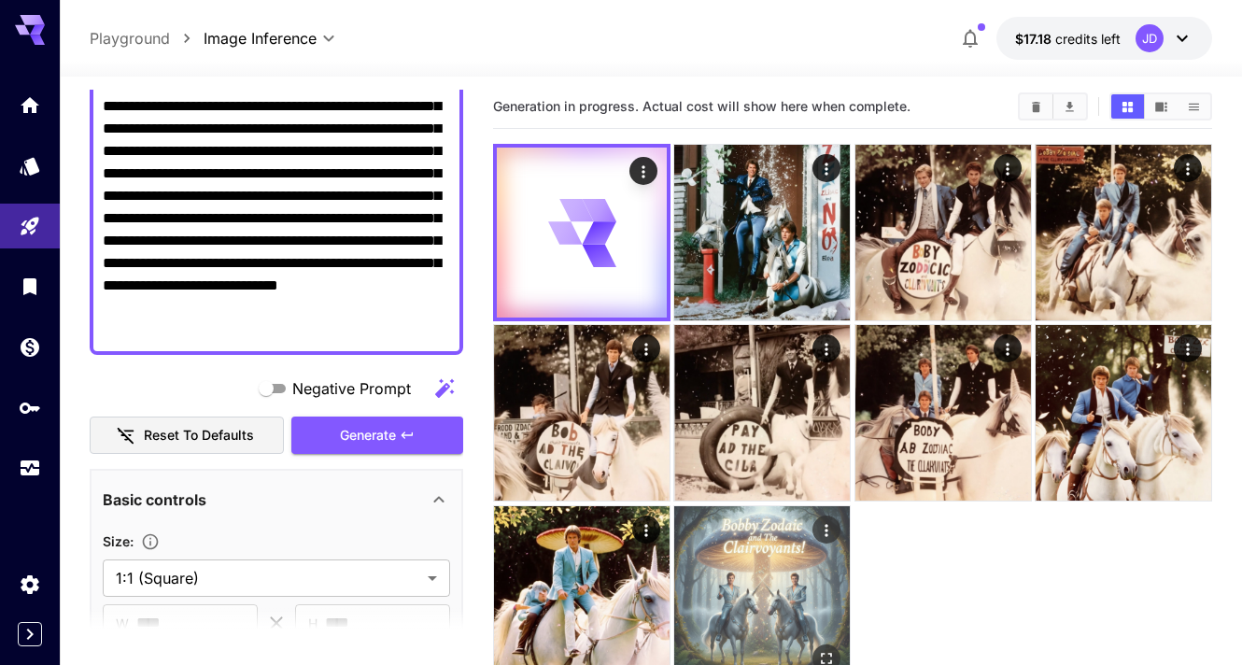
scroll to position [4, 0]
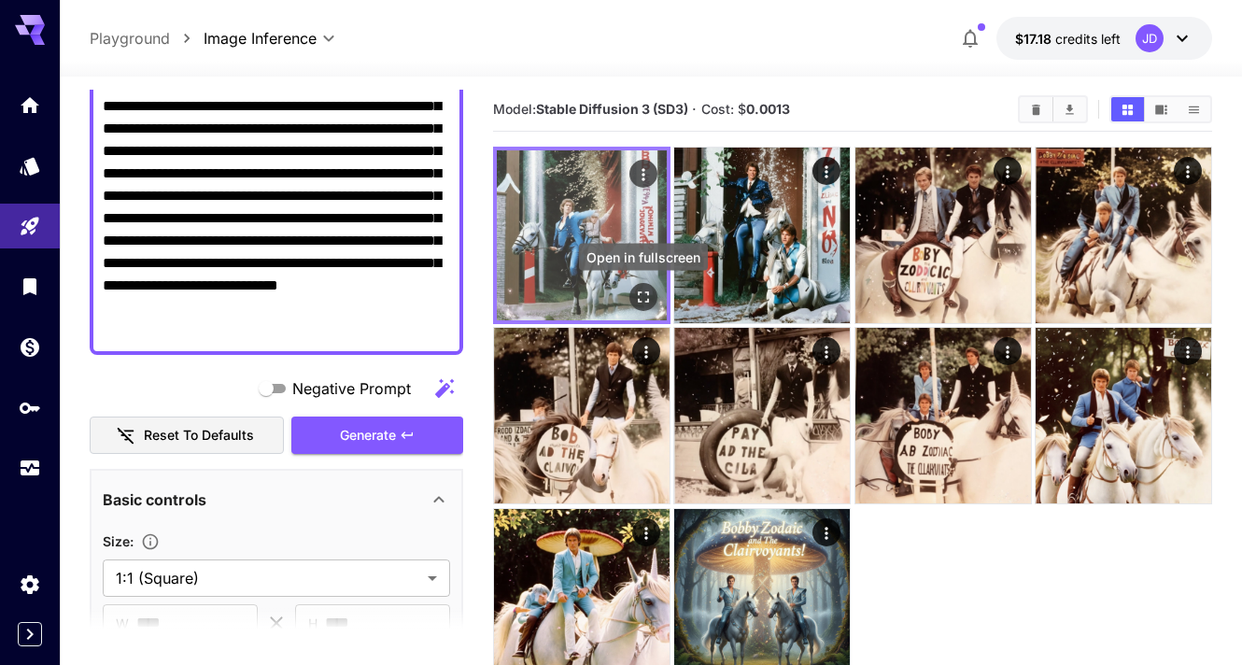
click at [643, 295] on icon "Open in fullscreen" at bounding box center [643, 297] width 19 height 19
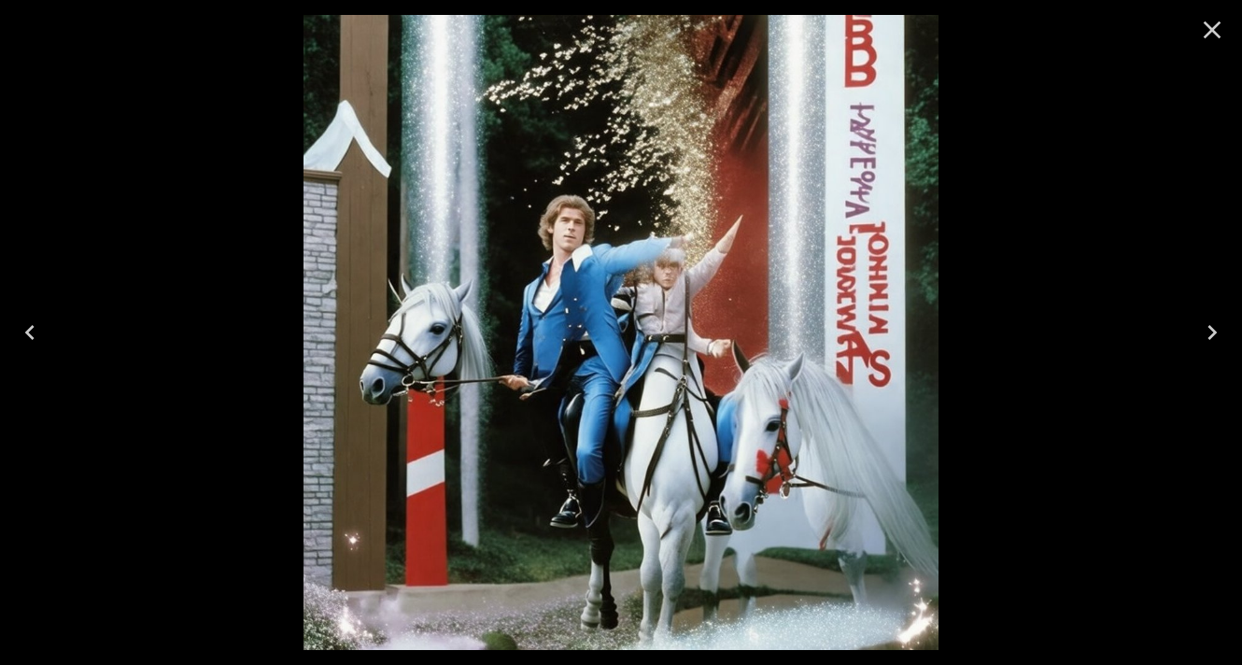
click at [1207, 27] on icon "Close" at bounding box center [1212, 30] width 18 height 18
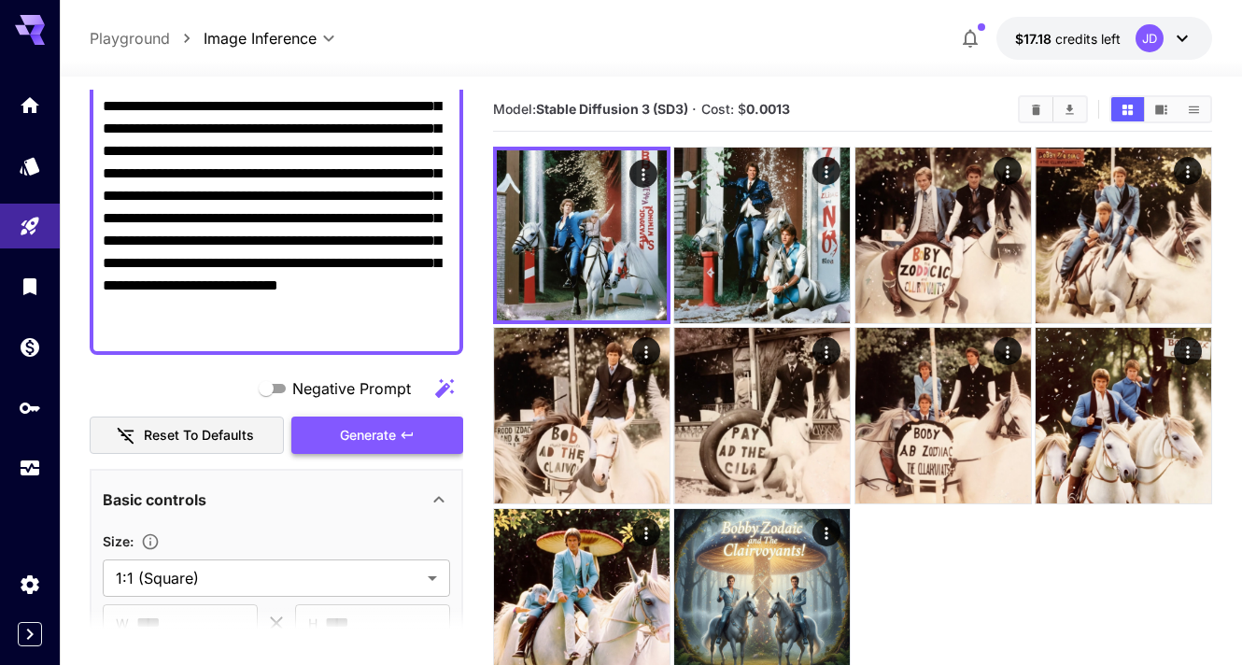
click at [428, 438] on button "Generate" at bounding box center [377, 435] width 172 height 38
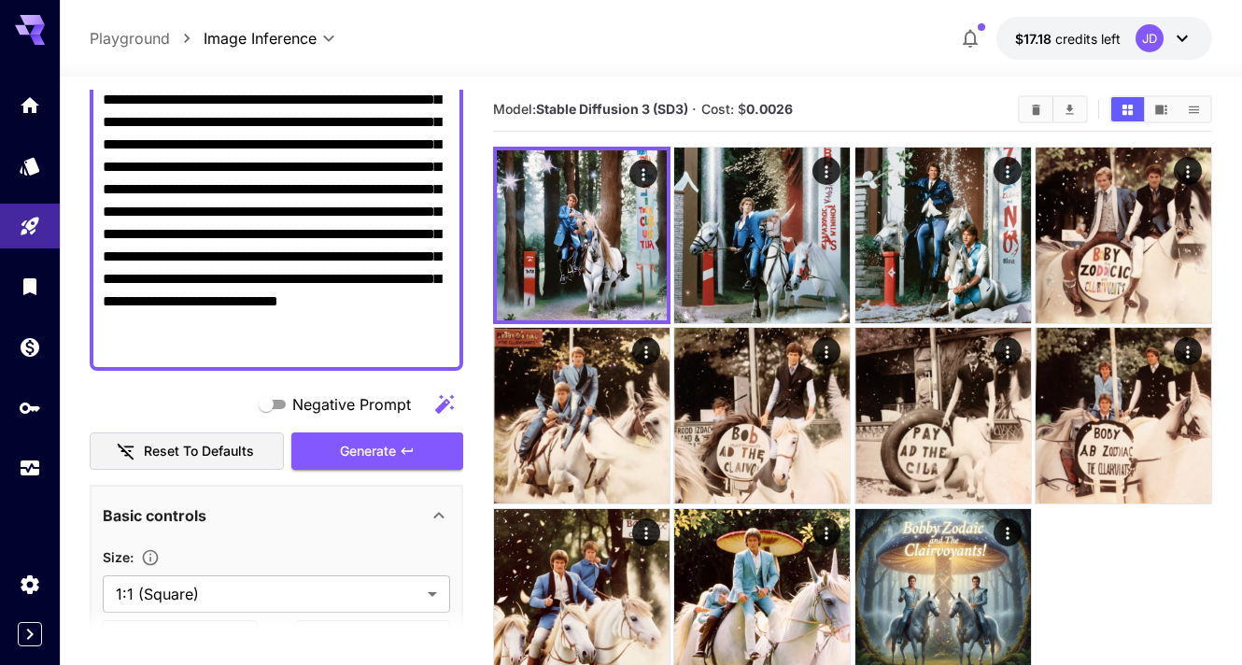
scroll to position [125, 0]
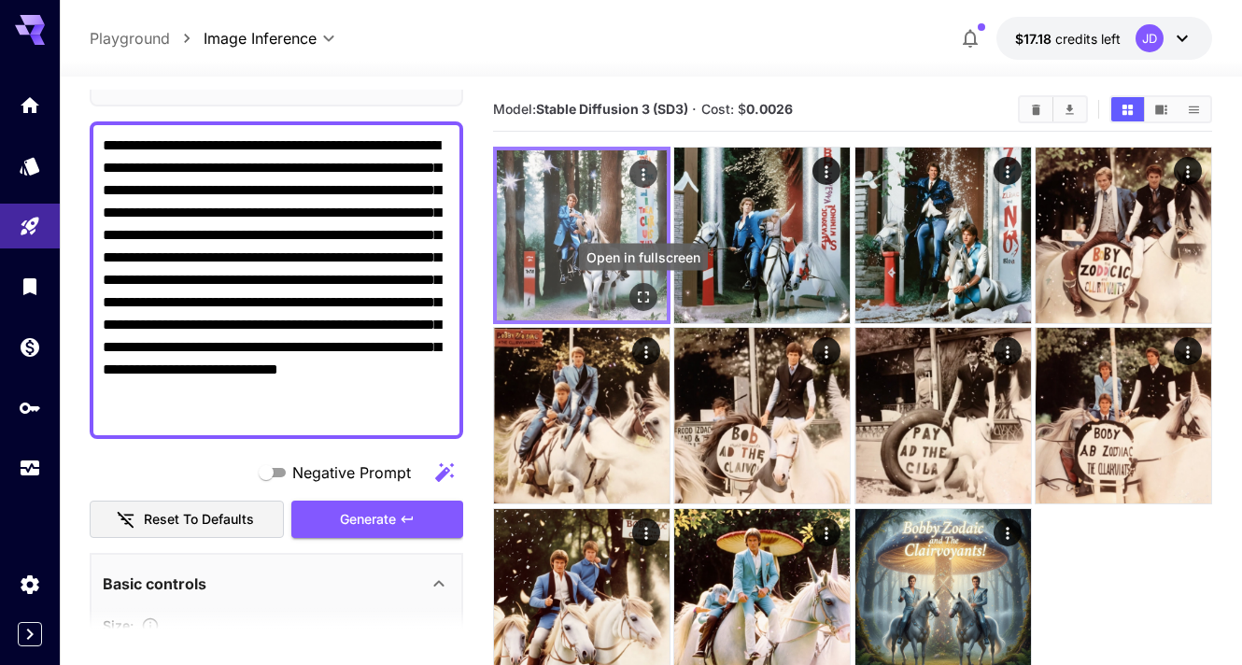
click at [641, 293] on icon "Open in fullscreen" at bounding box center [643, 297] width 19 height 19
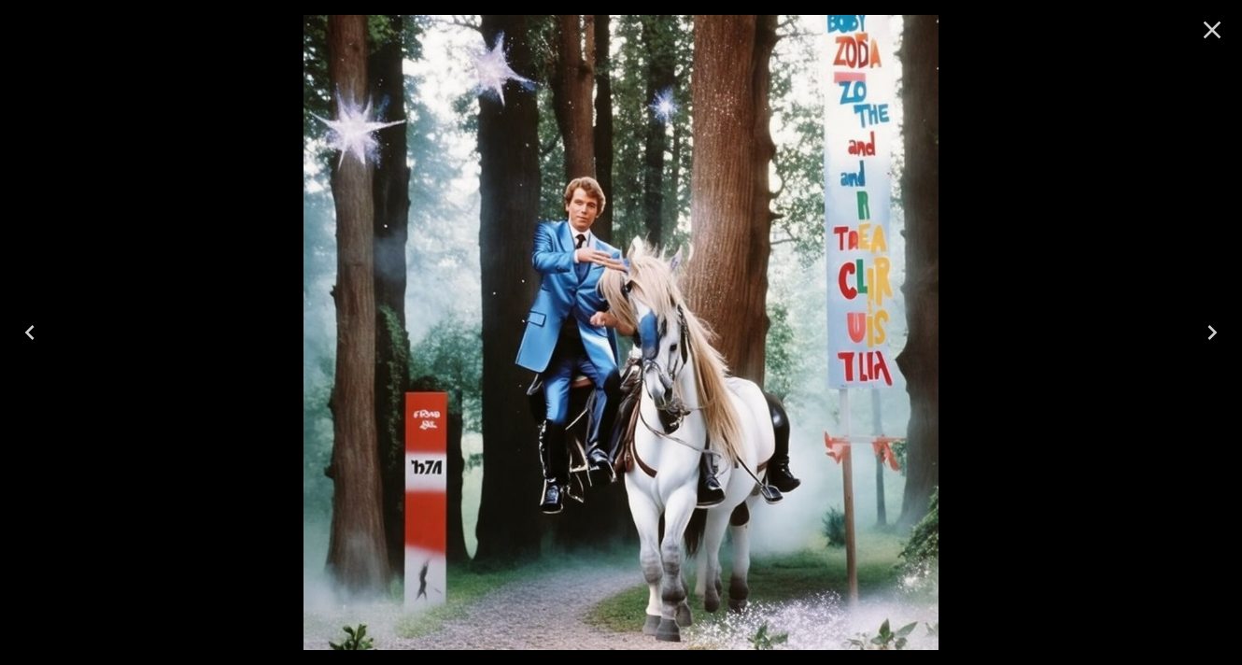
click at [1204, 30] on icon "Close" at bounding box center [1212, 30] width 30 height 30
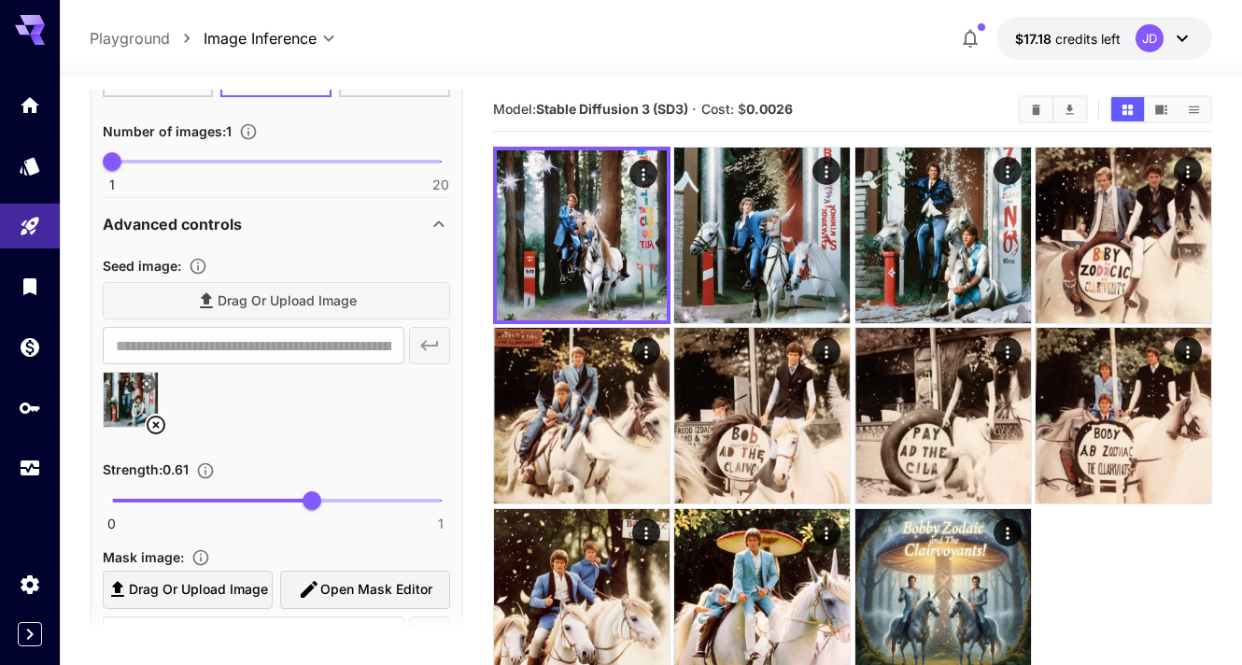
scroll to position [850, 0]
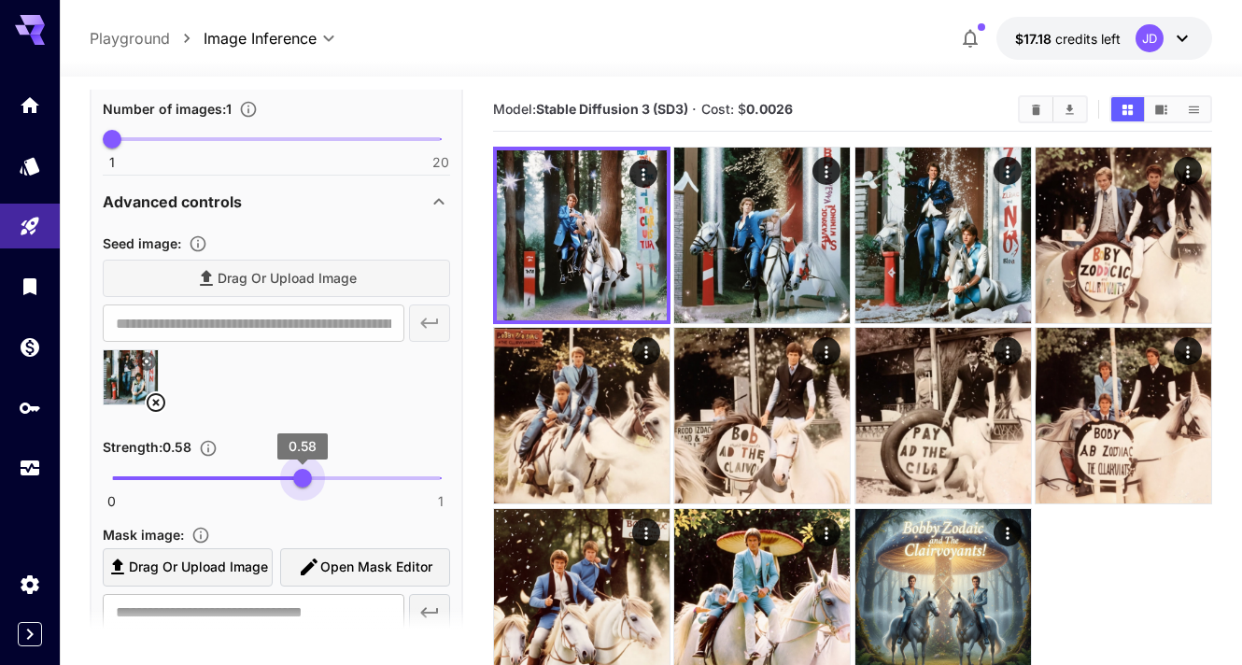
click at [302, 477] on span "0.58" at bounding box center [302, 478] width 19 height 19
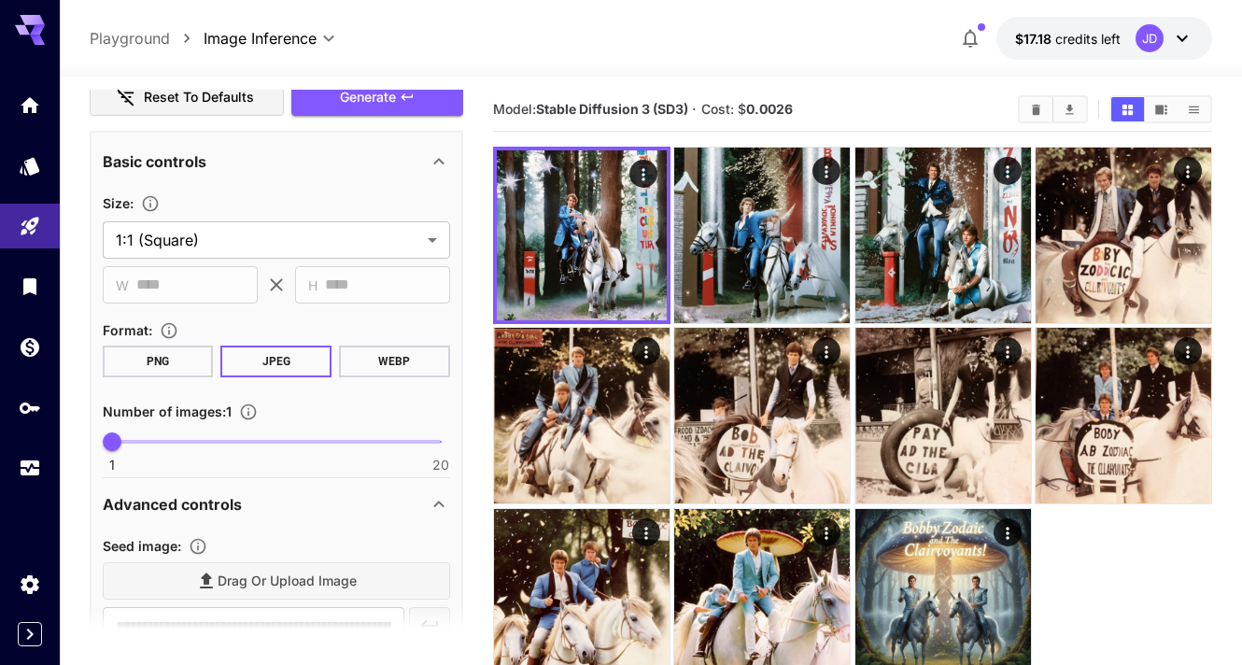
scroll to position [343, 0]
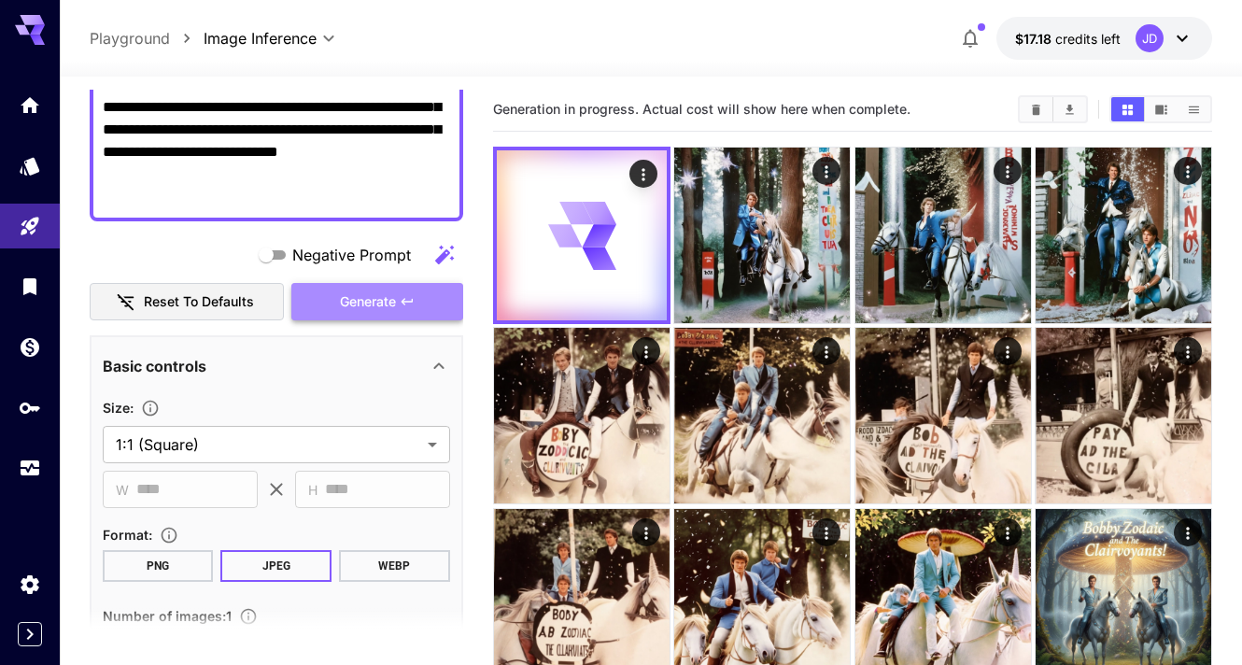
click at [399, 302] on button "Generate" at bounding box center [377, 302] width 172 height 38
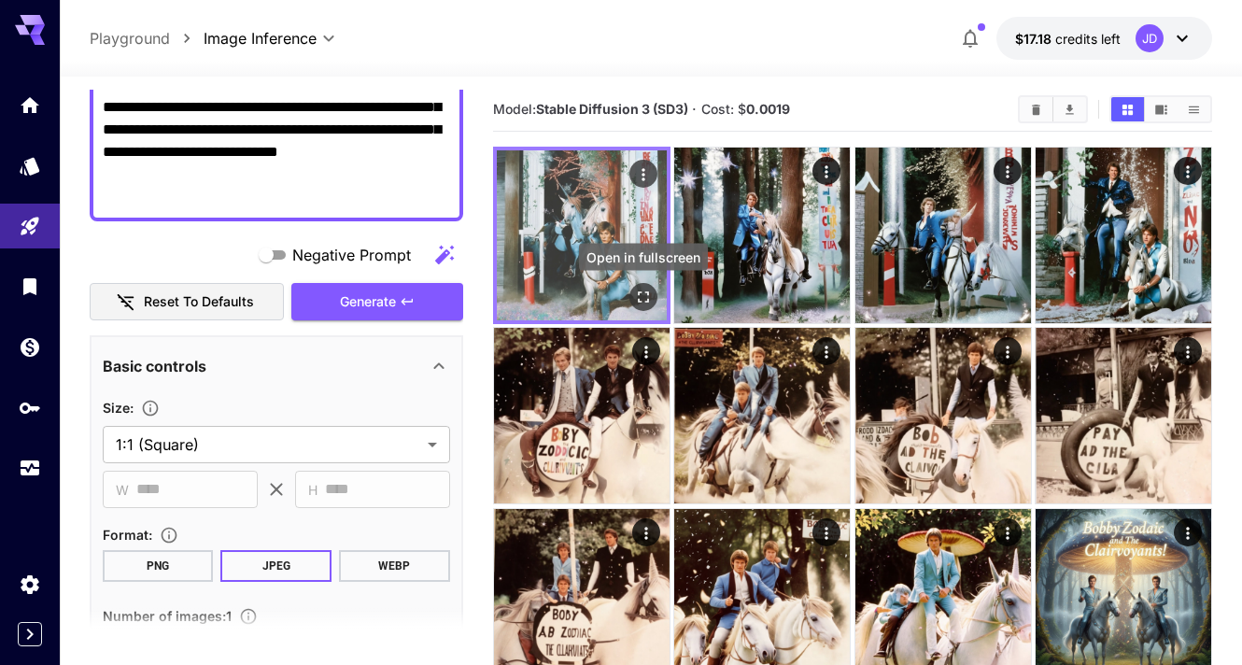
click at [643, 301] on icon "Open in fullscreen" at bounding box center [643, 297] width 19 height 19
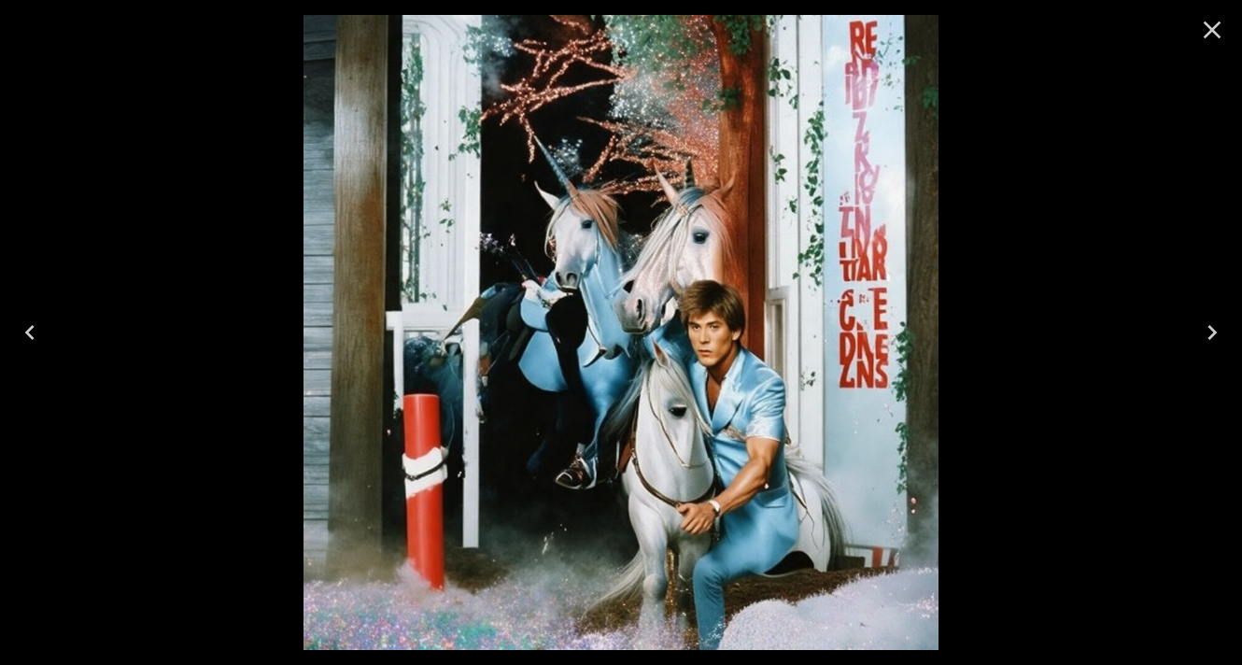
click at [1207, 29] on icon "Close" at bounding box center [1212, 30] width 30 height 30
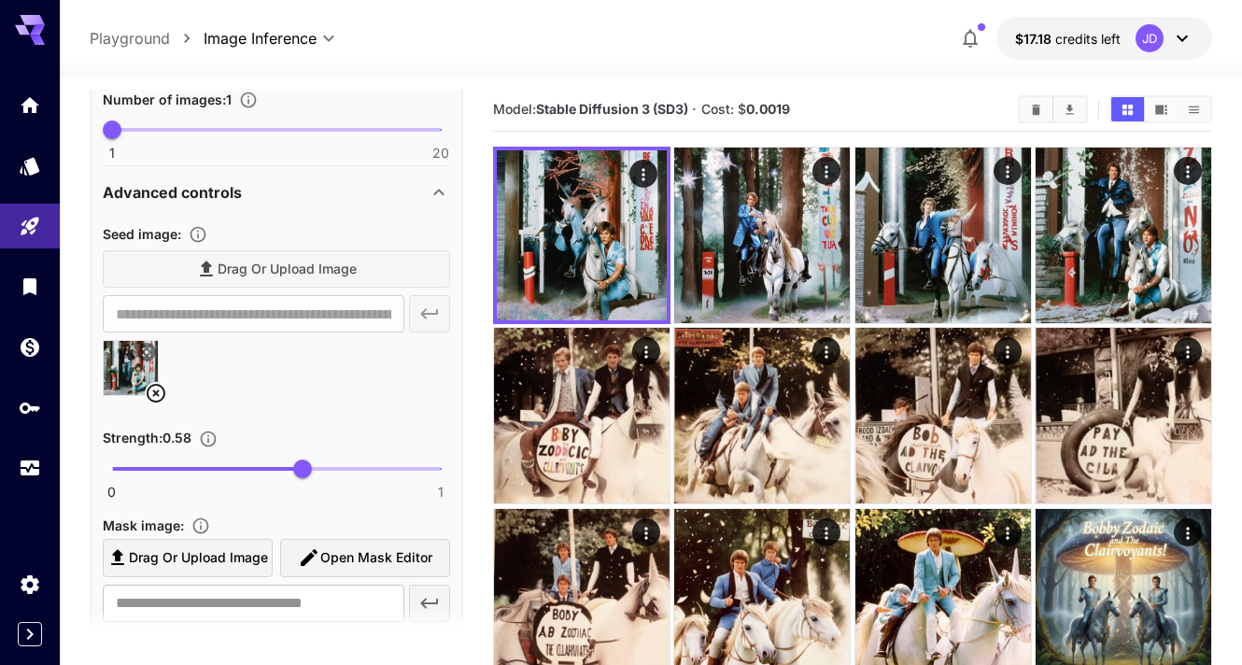
scroll to position [894, 0]
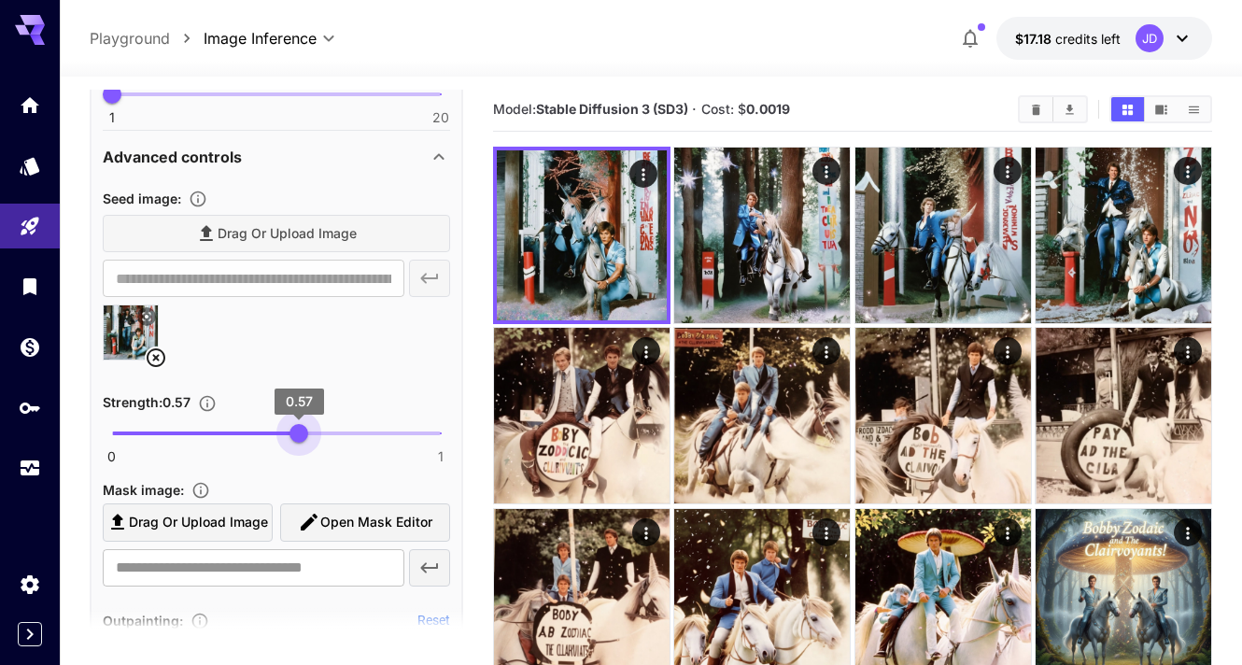
type input "****"
click at [295, 433] on span "0.56" at bounding box center [296, 433] width 19 height 19
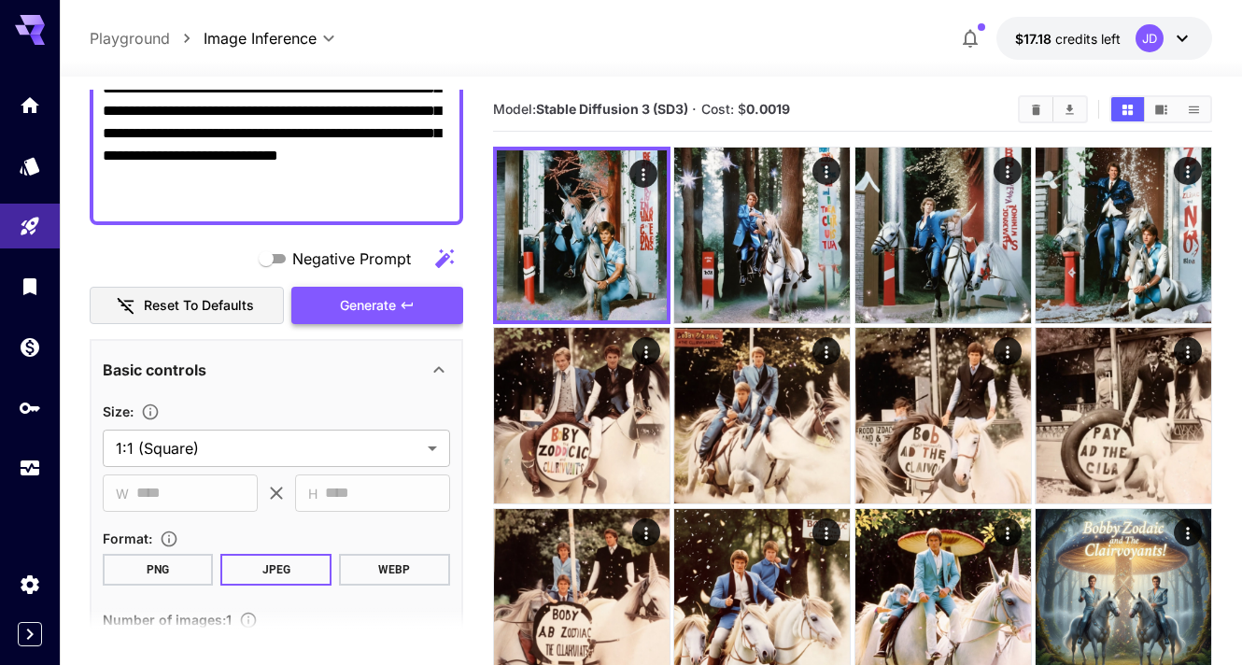
scroll to position [330, 0]
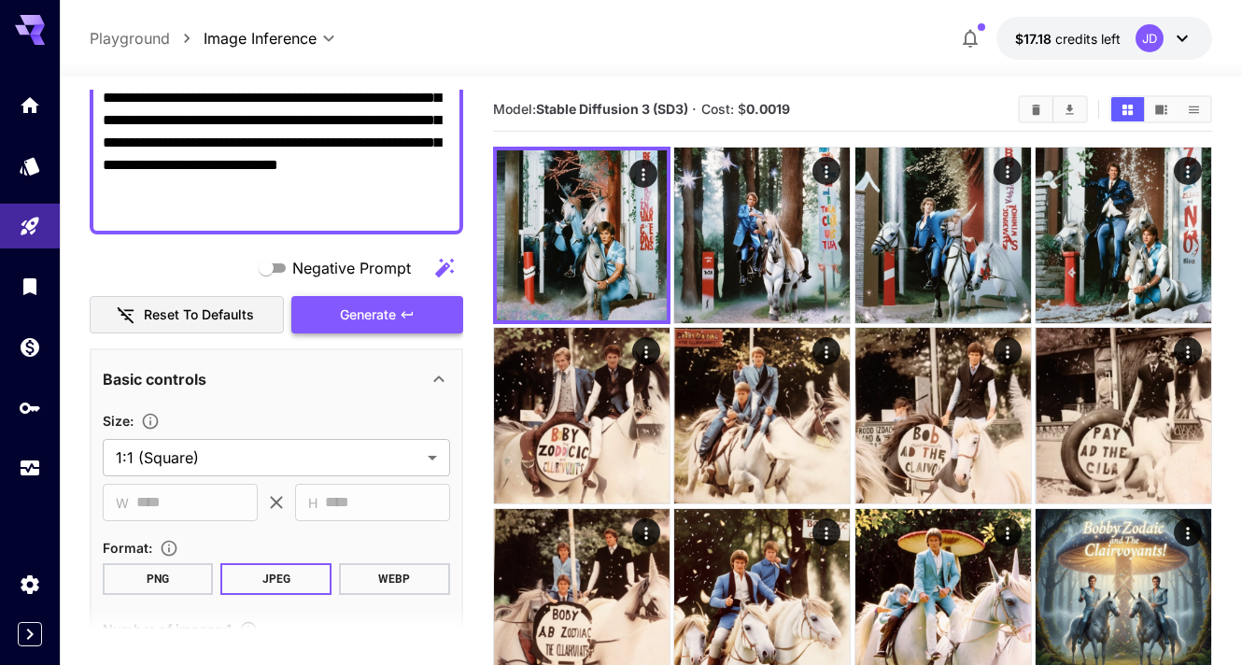
click at [379, 316] on span "Generate" at bounding box center [368, 314] width 56 height 23
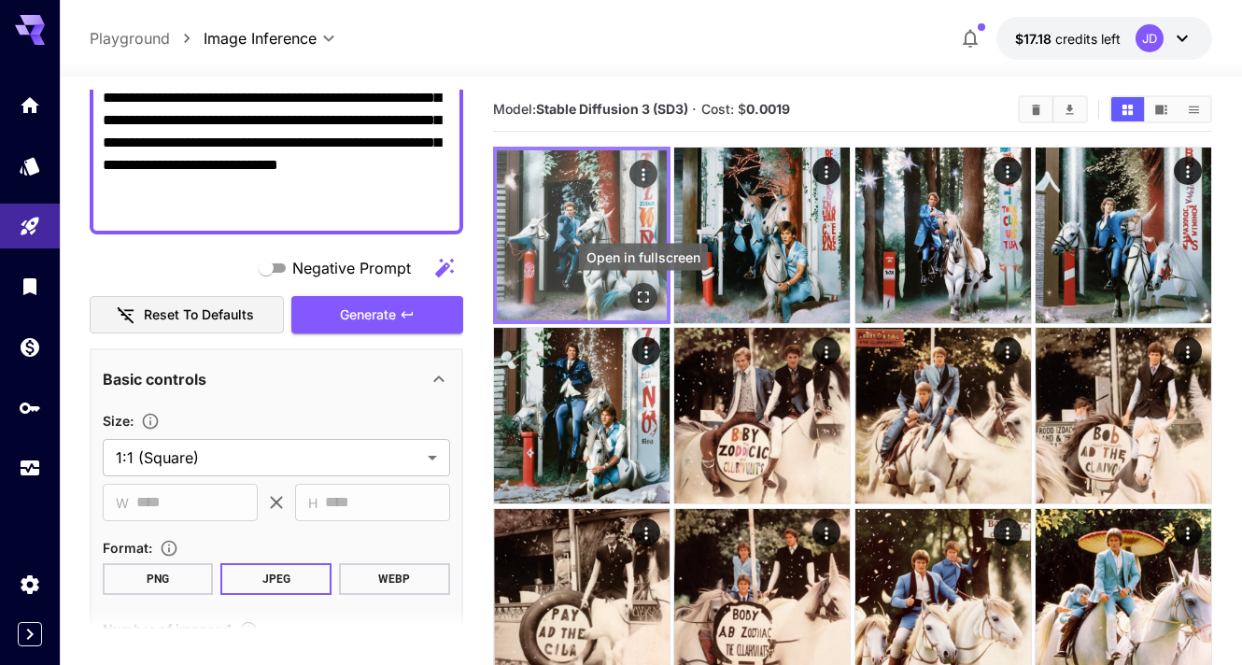
click at [643, 289] on icon "Open in fullscreen" at bounding box center [643, 297] width 19 height 19
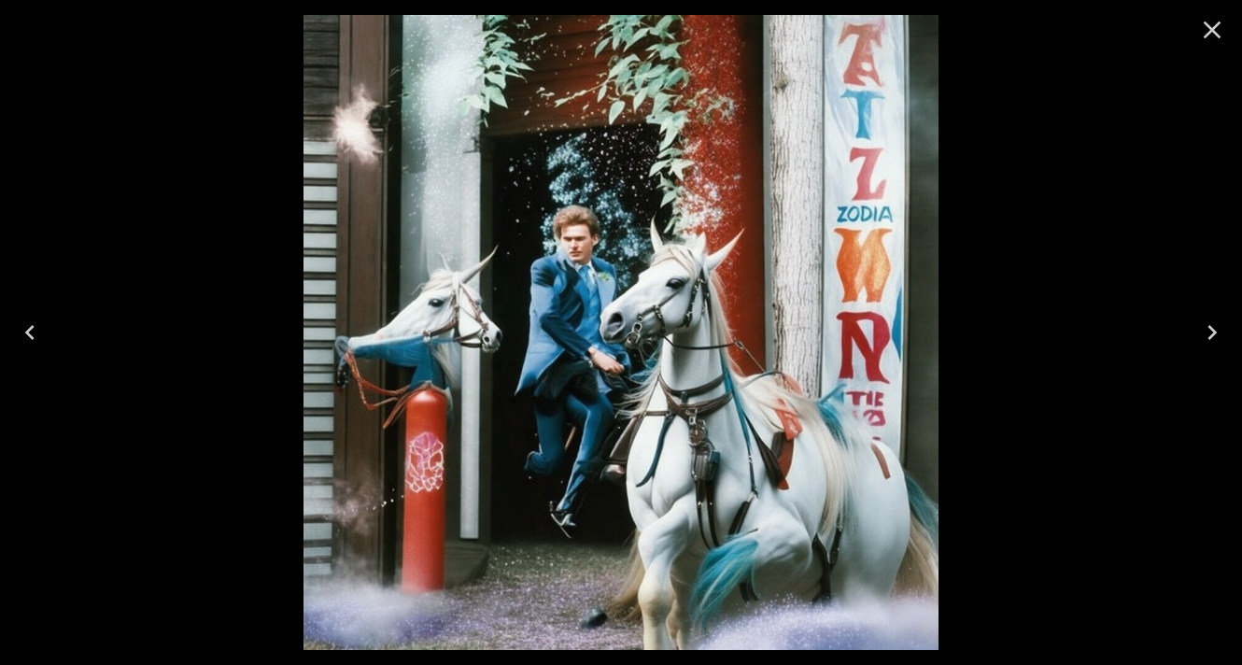
click at [1205, 24] on icon "Close" at bounding box center [1212, 30] width 18 height 18
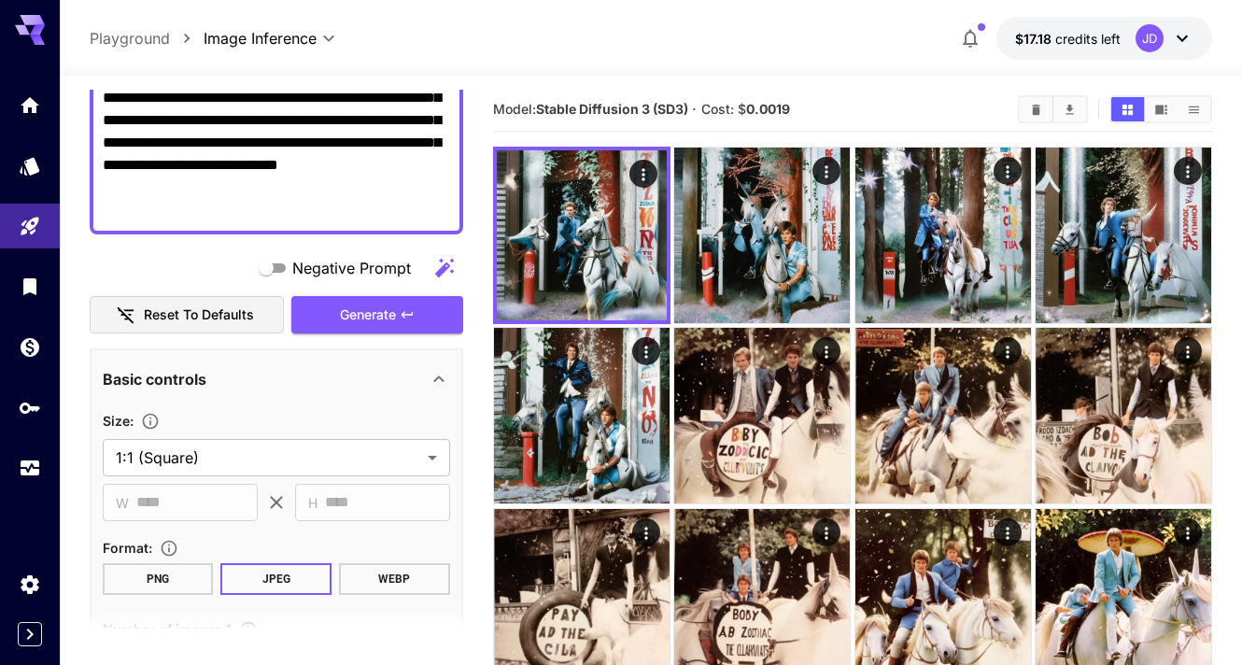
scroll to position [132, 0]
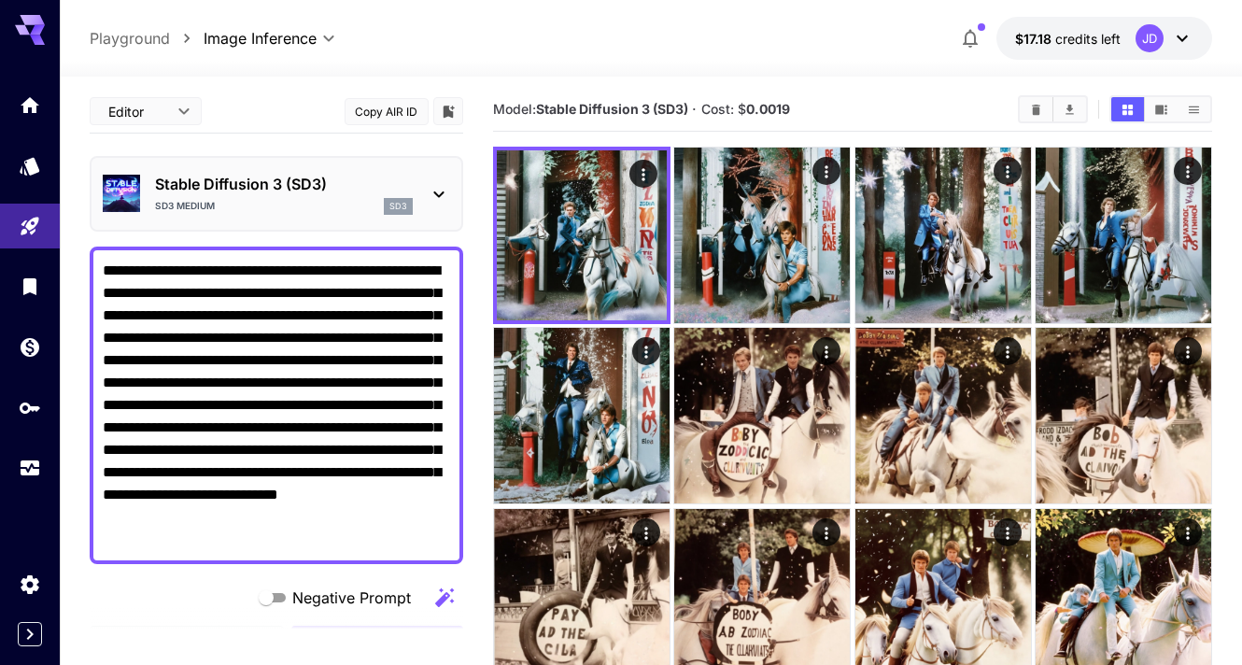
scroll to position [132, 0]
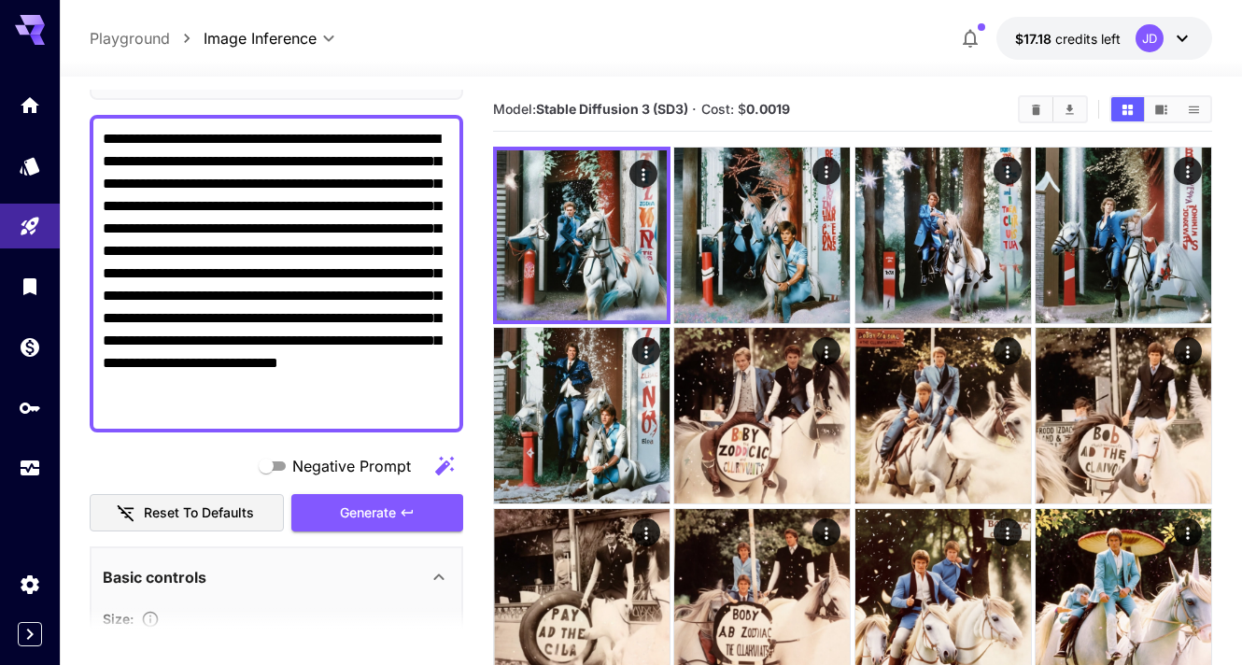
click at [318, 411] on textarea "**********" at bounding box center [276, 273] width 347 height 291
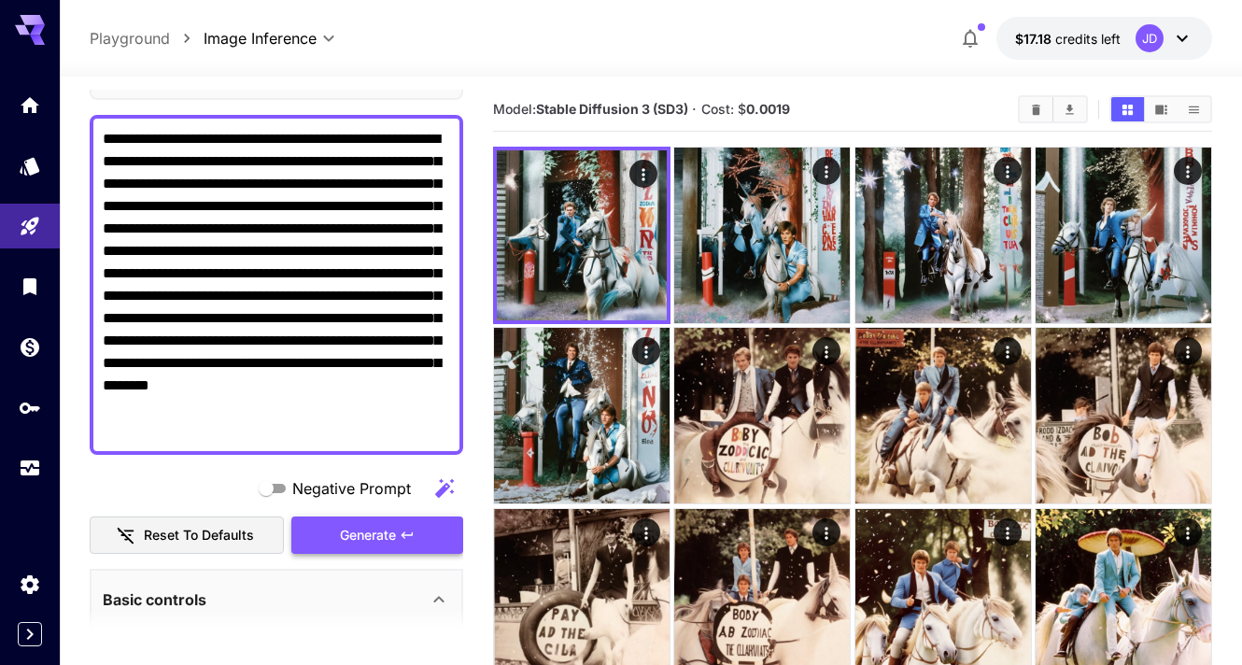
type textarea "**********"
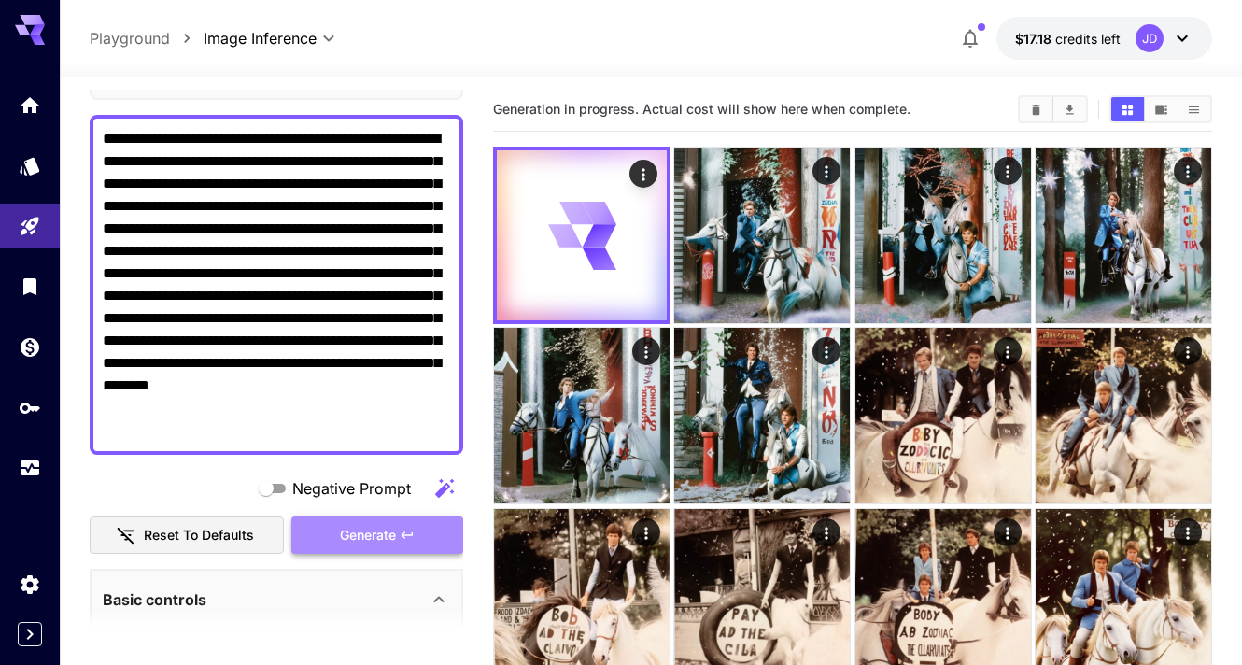
click at [409, 535] on icon "button" at bounding box center [407, 534] width 15 height 15
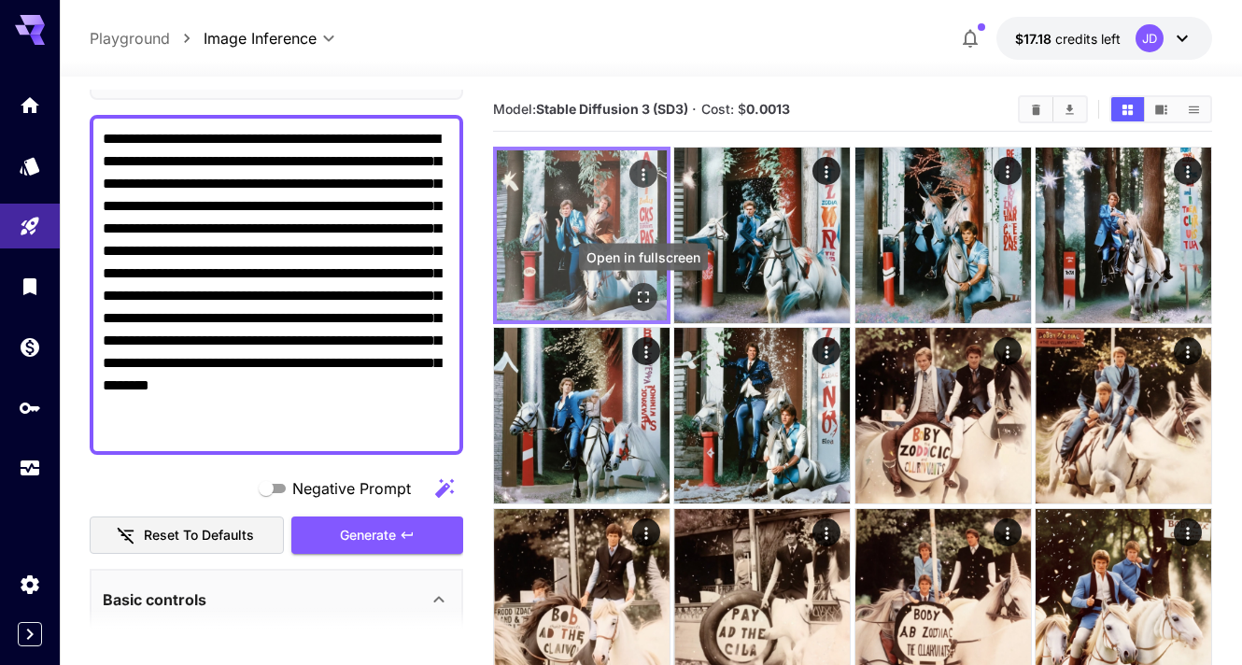
click at [640, 300] on icon "Open in fullscreen" at bounding box center [643, 297] width 19 height 19
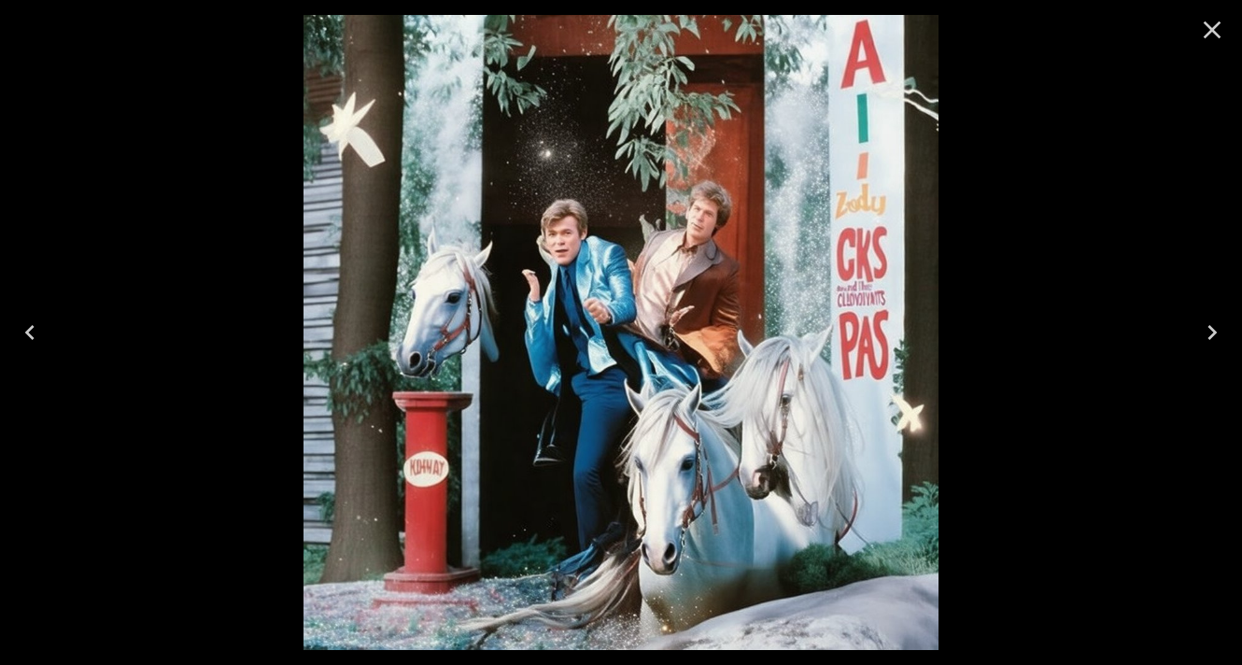
click at [1207, 18] on icon "Close" at bounding box center [1212, 30] width 30 height 30
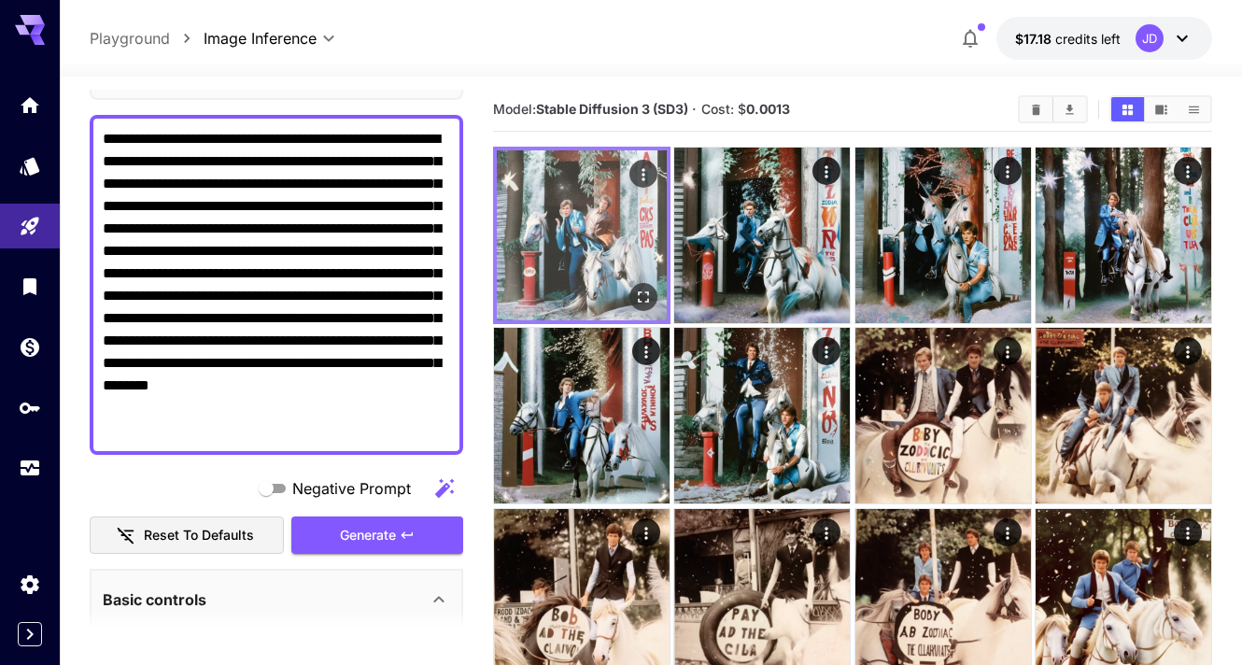
click at [639, 170] on icon "Actions" at bounding box center [643, 174] width 19 height 19
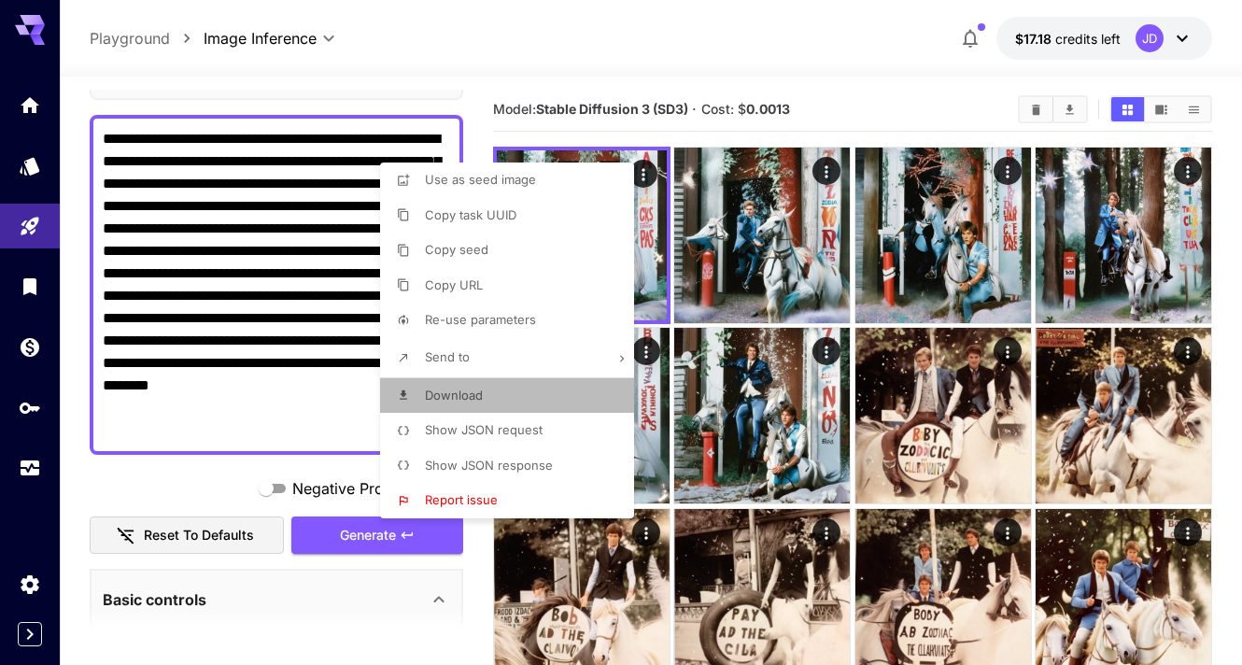
click at [518, 397] on li "Download" at bounding box center [512, 395] width 265 height 35
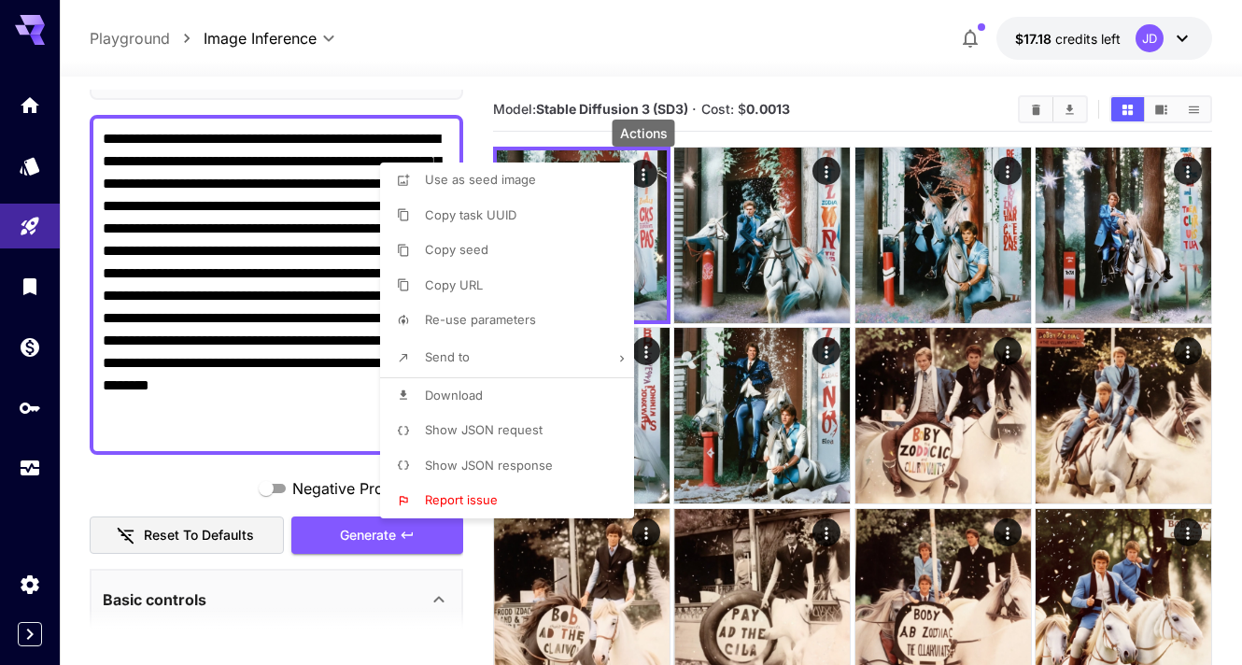
click at [570, 25] on div at bounding box center [621, 332] width 1242 height 665
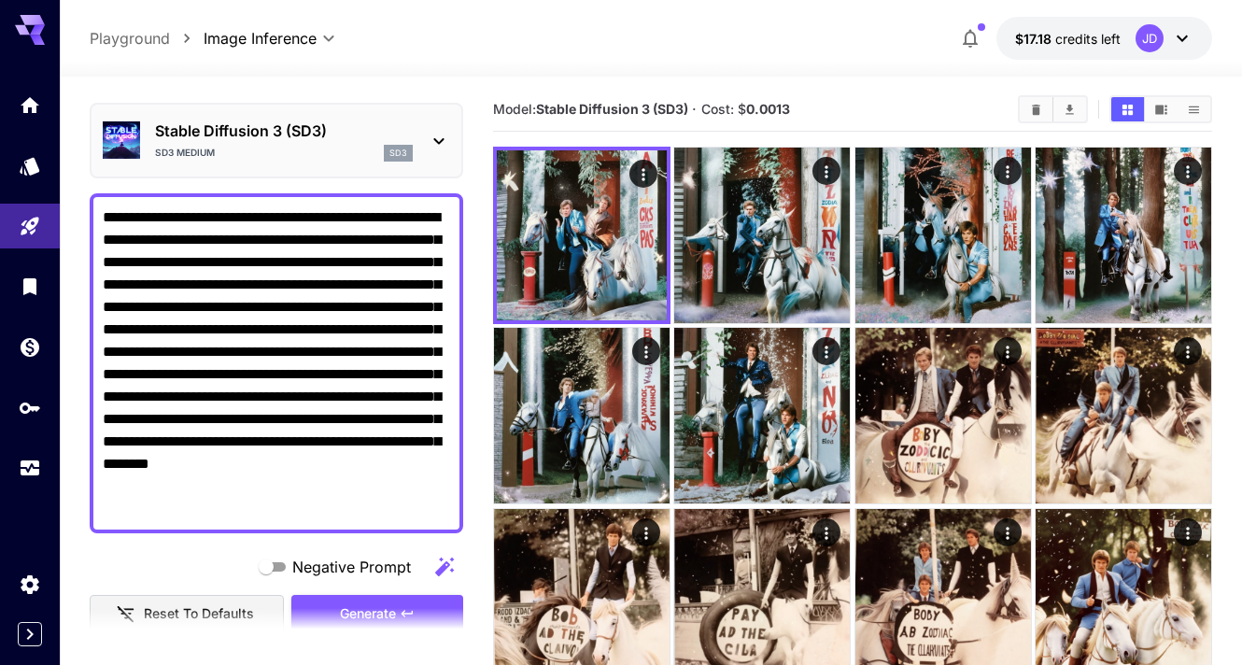
scroll to position [0, 0]
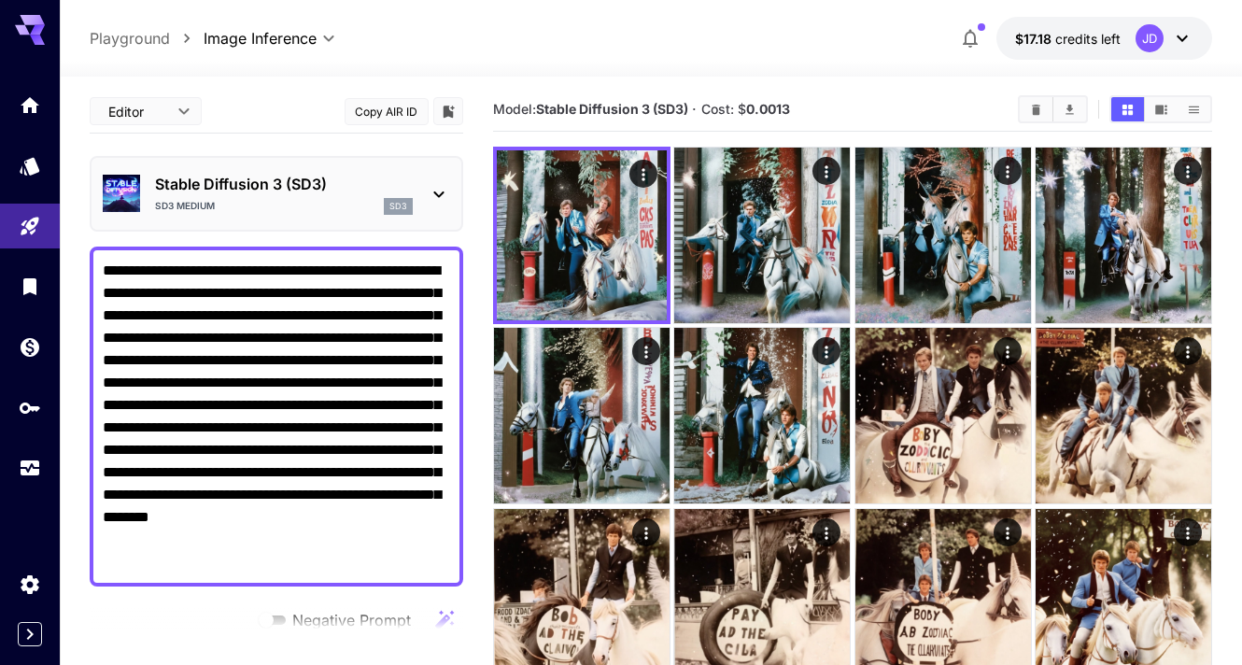
click at [407, 175] on p "Stable Diffusion 3 (SD3)" at bounding box center [284, 184] width 258 height 22
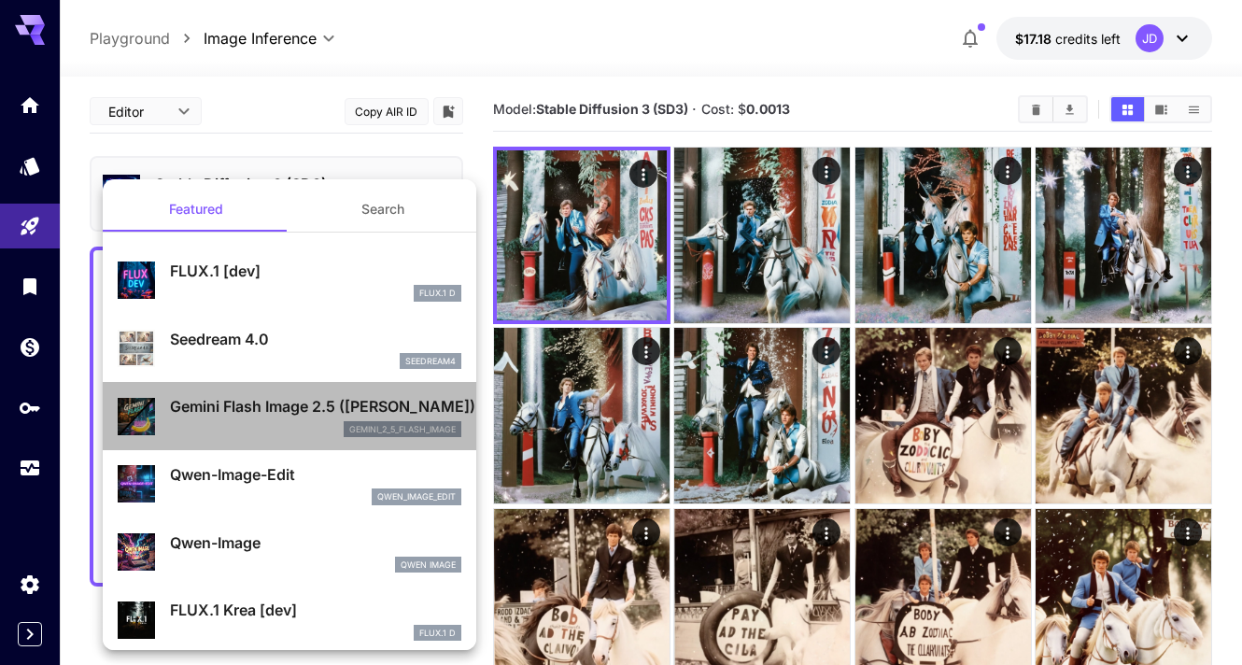
click at [313, 412] on p "Gemini Flash Image 2.5 ([PERSON_NAME])" at bounding box center [315, 406] width 291 height 22
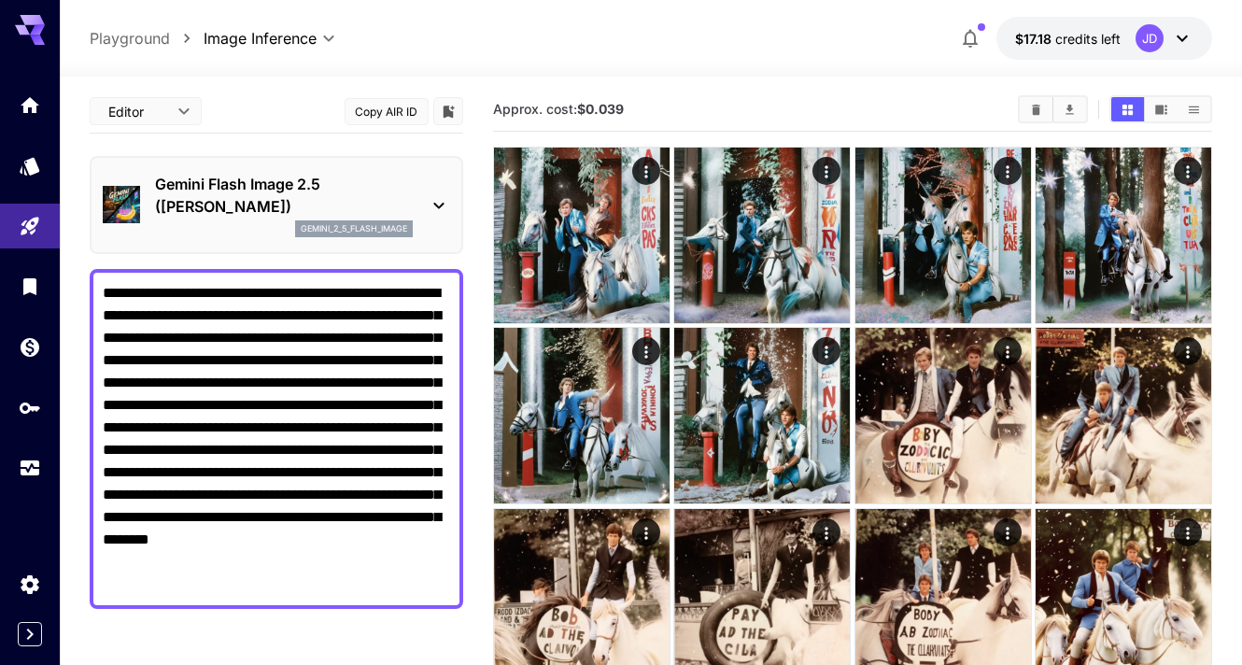
drag, startPoint x: 224, startPoint y: 585, endPoint x: 105, endPoint y: 226, distance: 378.5
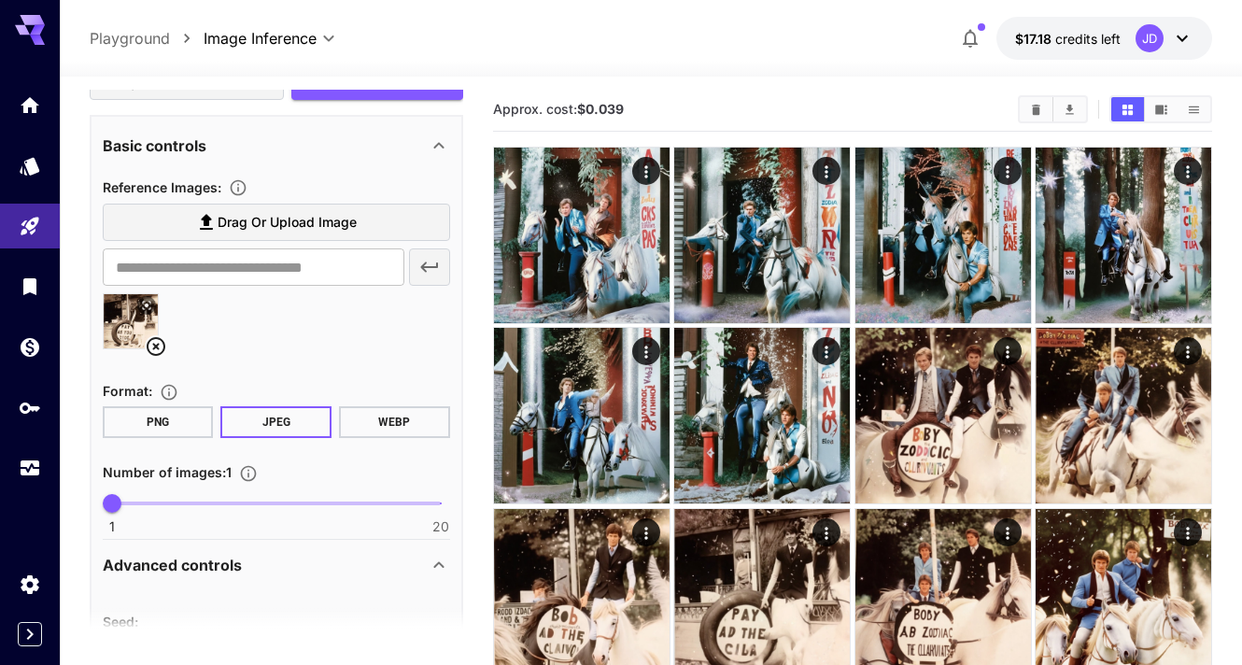
scroll to position [613, 0]
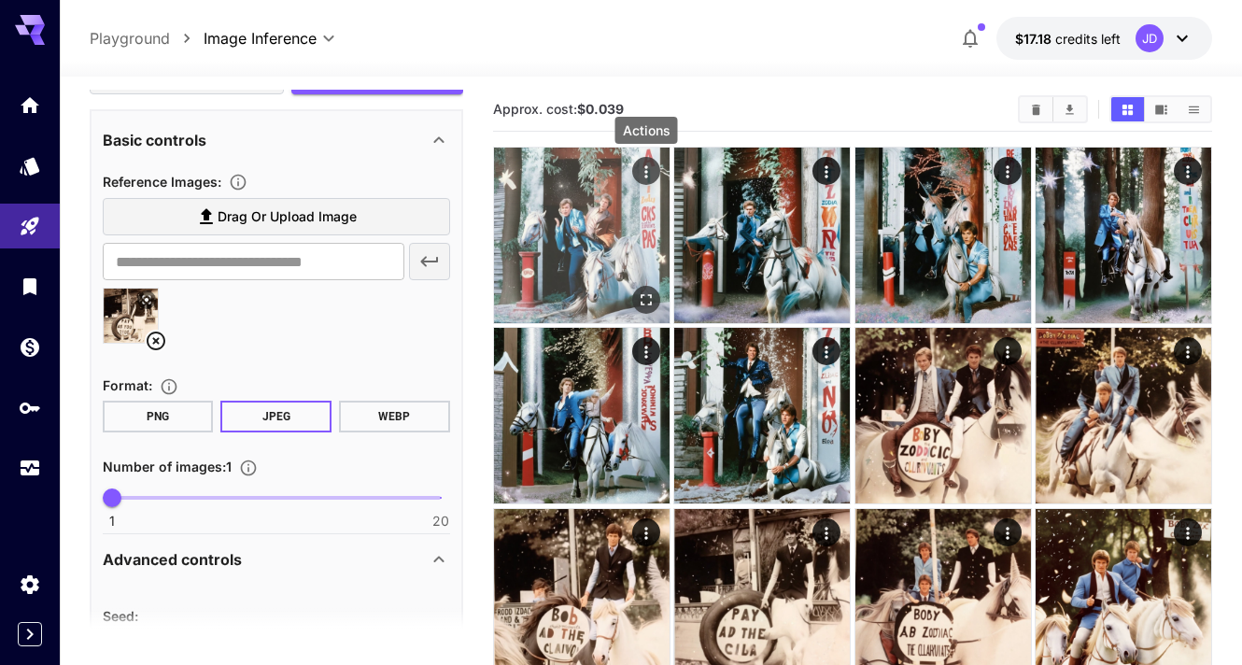
click at [648, 173] on icon "Actions" at bounding box center [646, 171] width 19 height 19
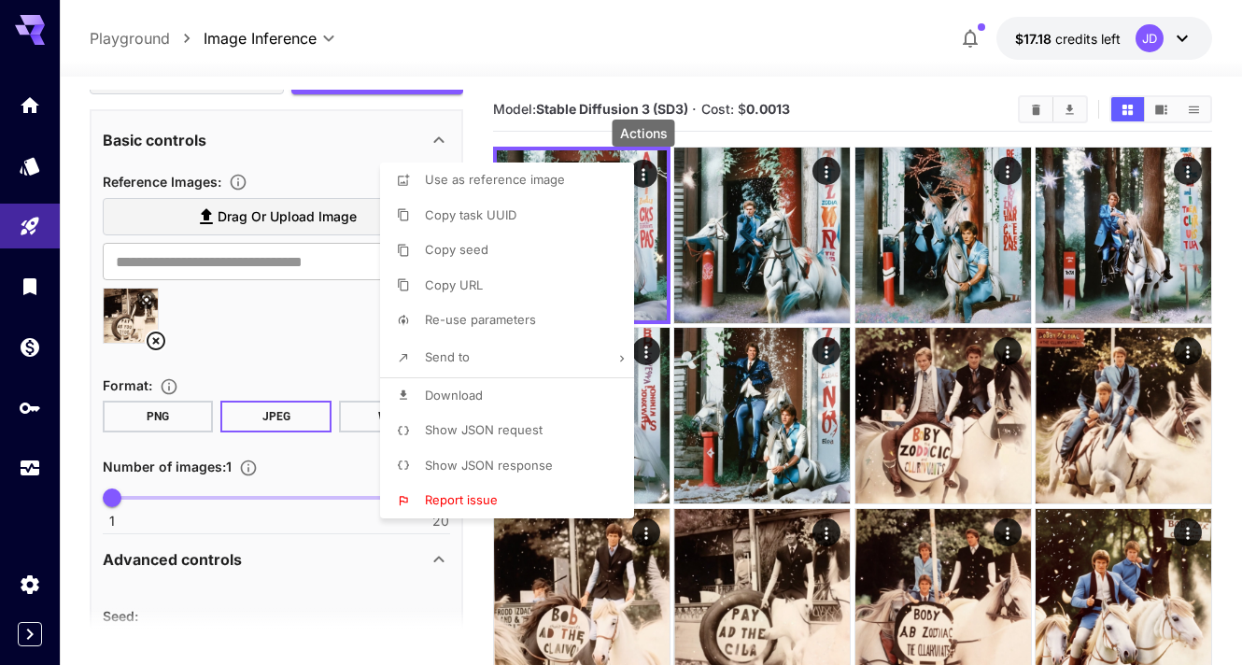
click at [558, 291] on li "Copy URL" at bounding box center [512, 285] width 265 height 35
click at [285, 268] on div at bounding box center [621, 332] width 1242 height 665
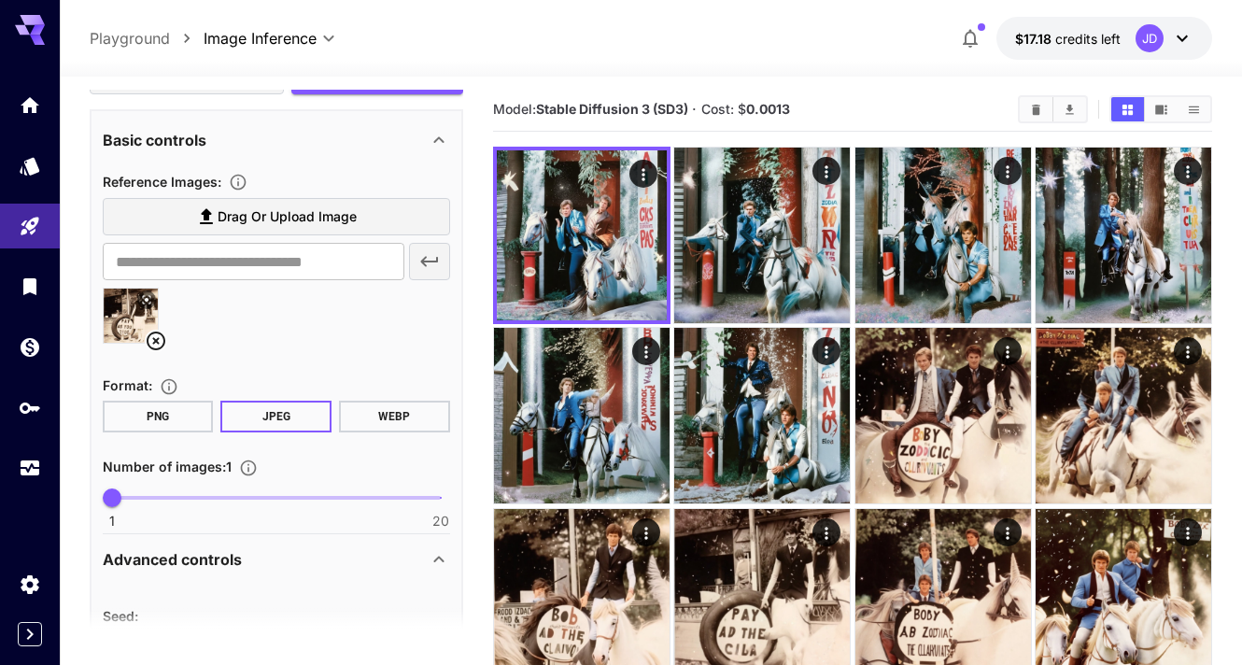
click at [285, 268] on body "**********" at bounding box center [621, 459] width 1242 height 926
click at [285, 266] on input "text" at bounding box center [254, 261] width 302 height 37
paste input "**********"
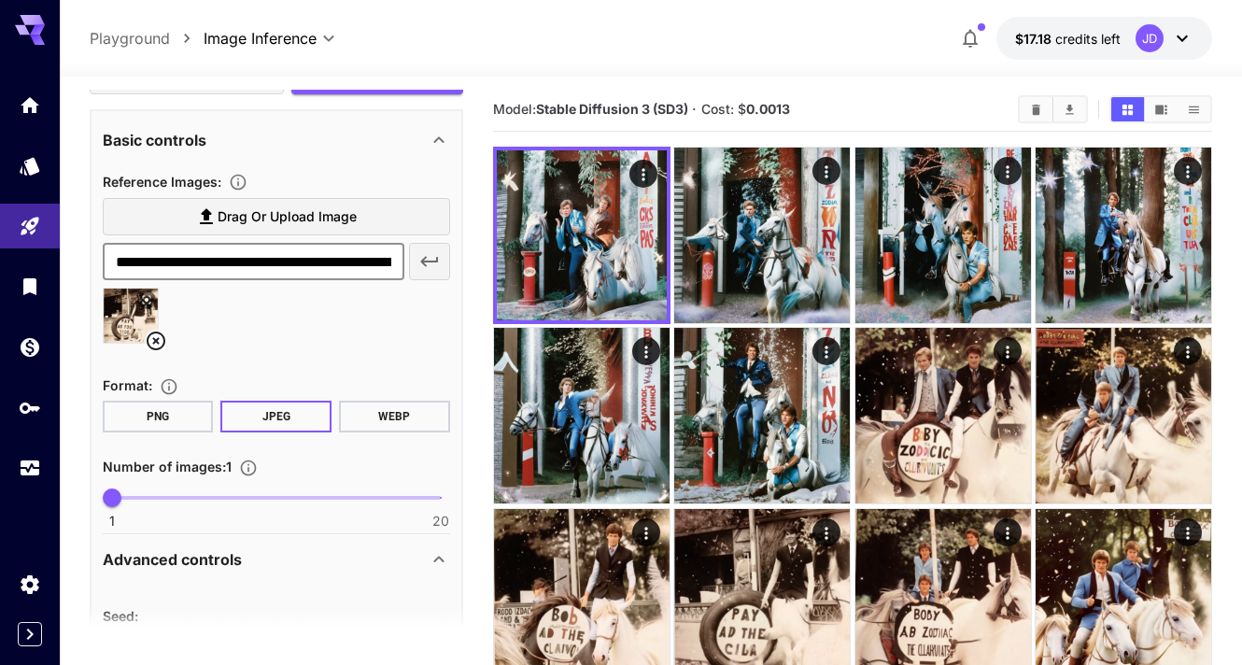
scroll to position [0, 315]
type input "**********"
click at [431, 260] on icon "button" at bounding box center [429, 261] width 22 height 22
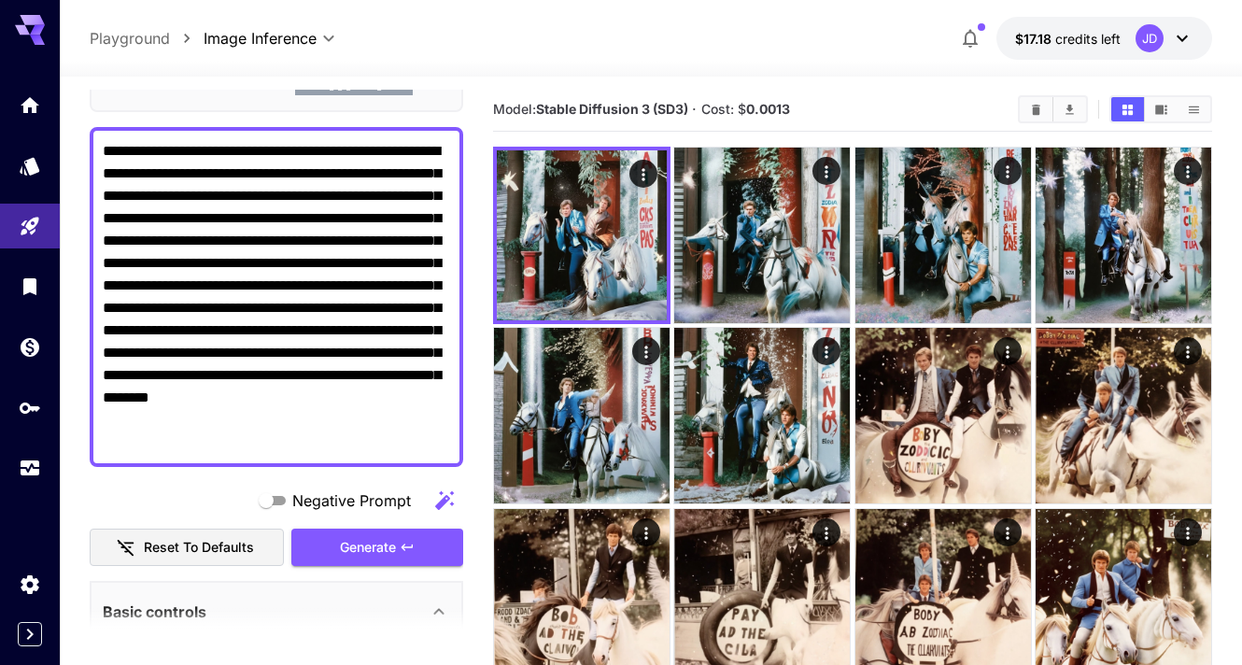
scroll to position [141, 0]
drag, startPoint x: 218, startPoint y: 448, endPoint x: 73, endPoint y: 126, distance: 353.1
click at [73, 126] on section "**********" at bounding box center [651, 498] width 1182 height 850
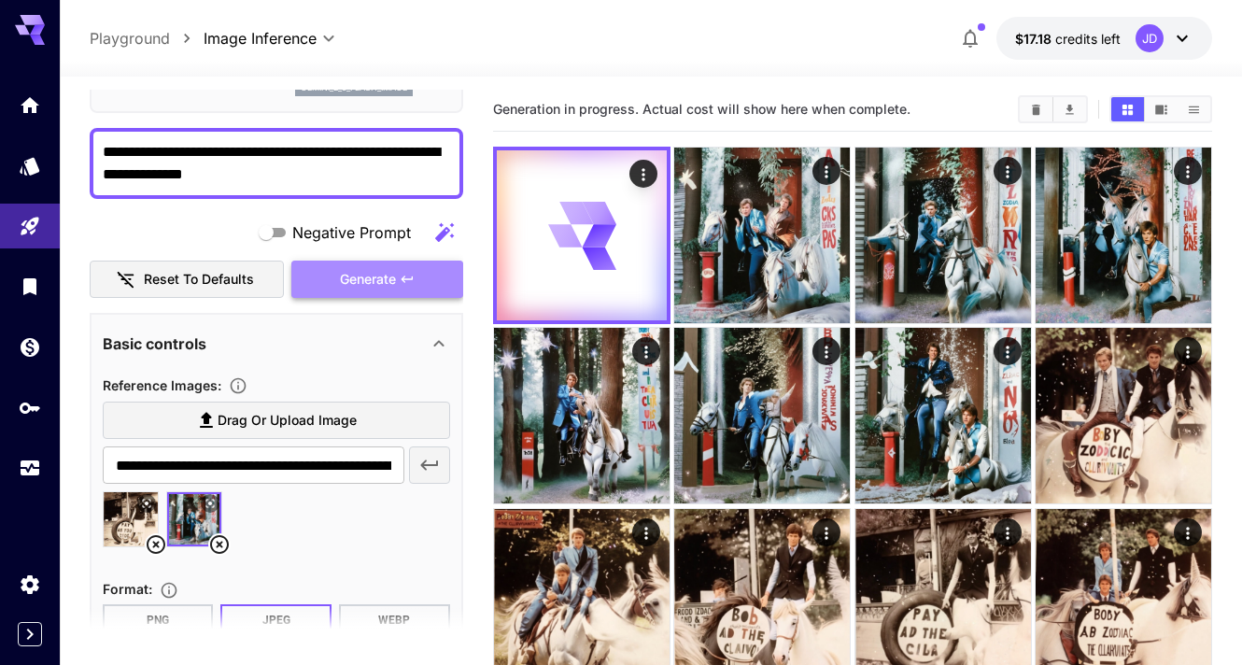
click at [356, 274] on span "Generate" at bounding box center [368, 279] width 56 height 23
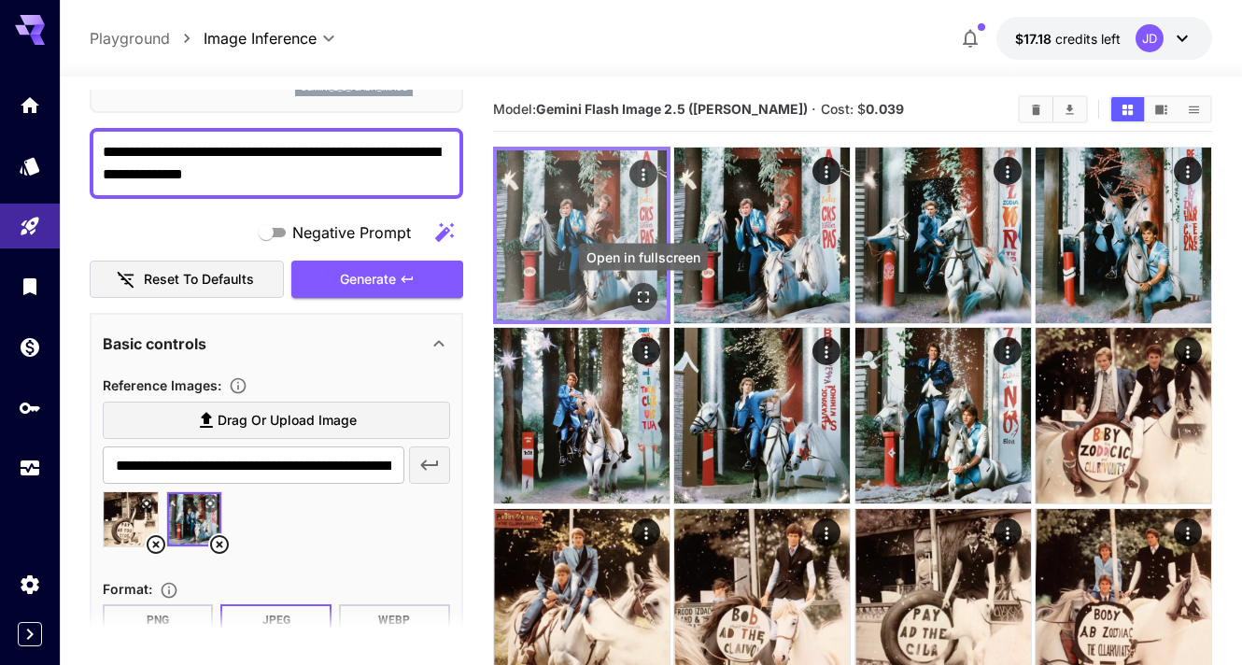
click at [649, 293] on icon "Open in fullscreen" at bounding box center [643, 297] width 19 height 19
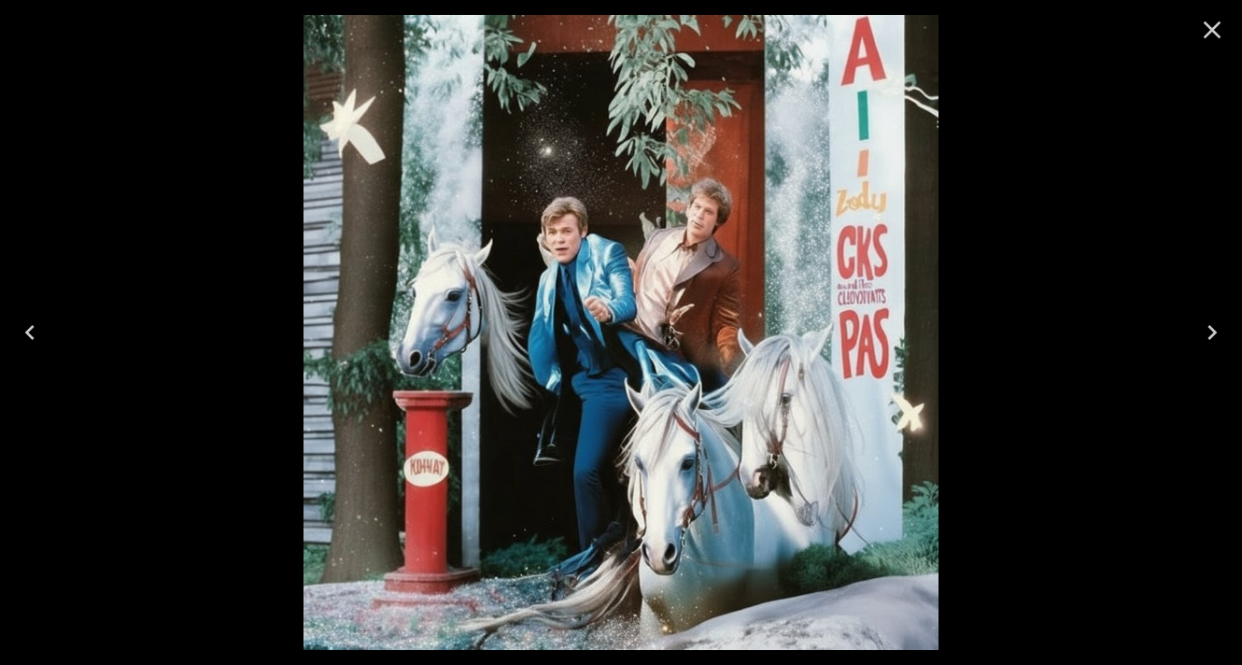
click at [1213, 24] on icon "Close" at bounding box center [1212, 30] width 30 height 30
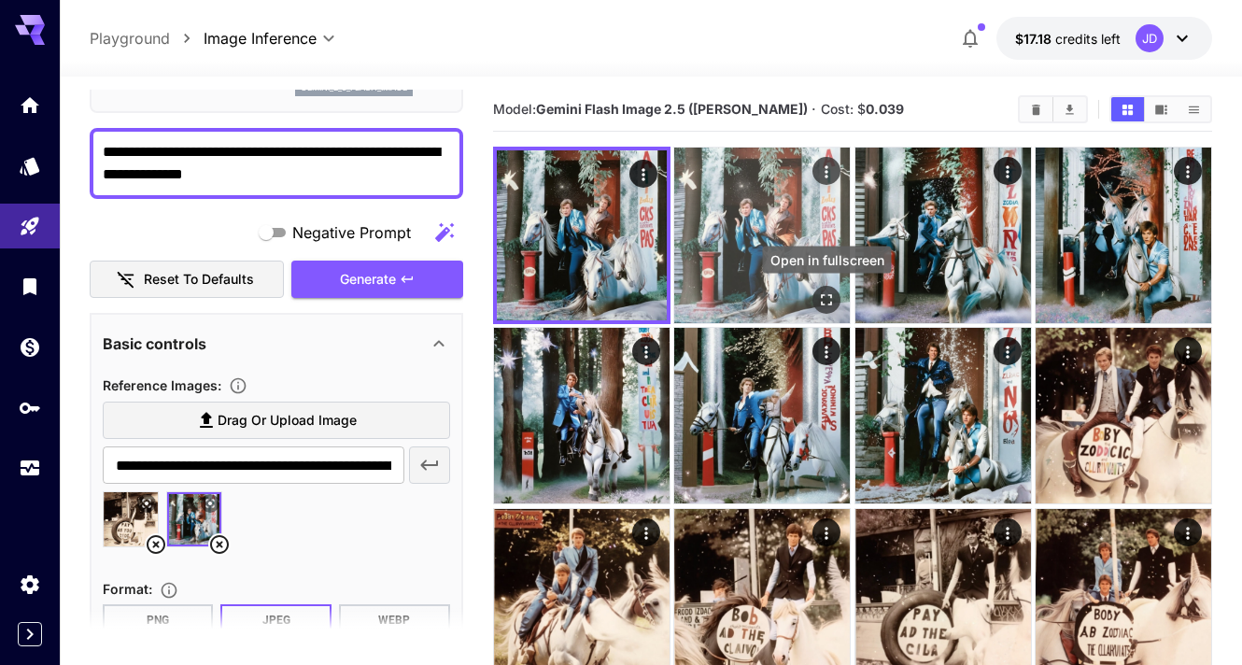
click at [831, 290] on icon "Open in fullscreen" at bounding box center [826, 299] width 19 height 19
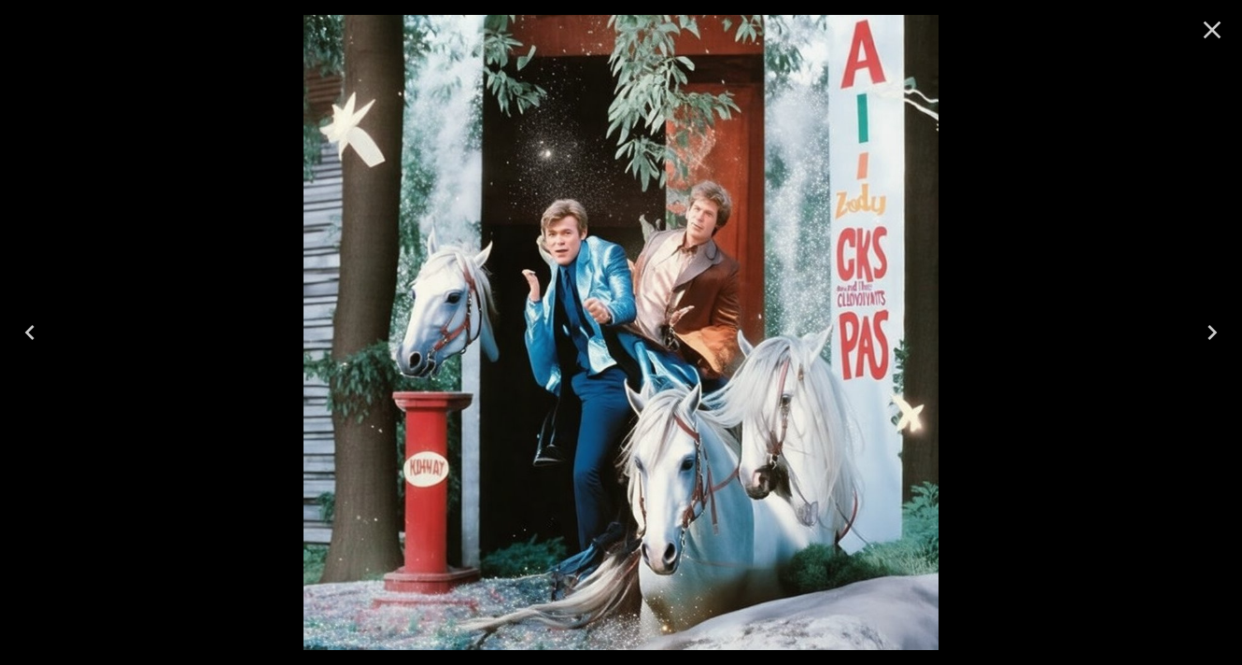
click at [1213, 38] on icon "Close" at bounding box center [1212, 30] width 30 height 30
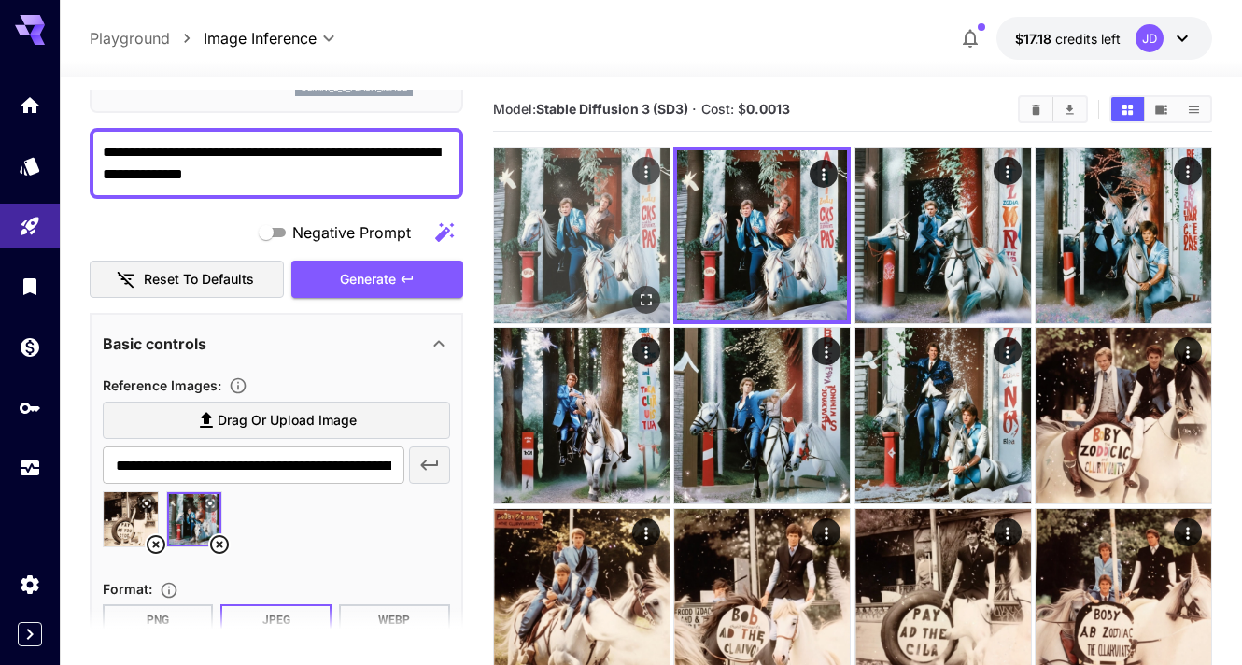
click at [644, 292] on icon "Open in fullscreen" at bounding box center [646, 299] width 19 height 19
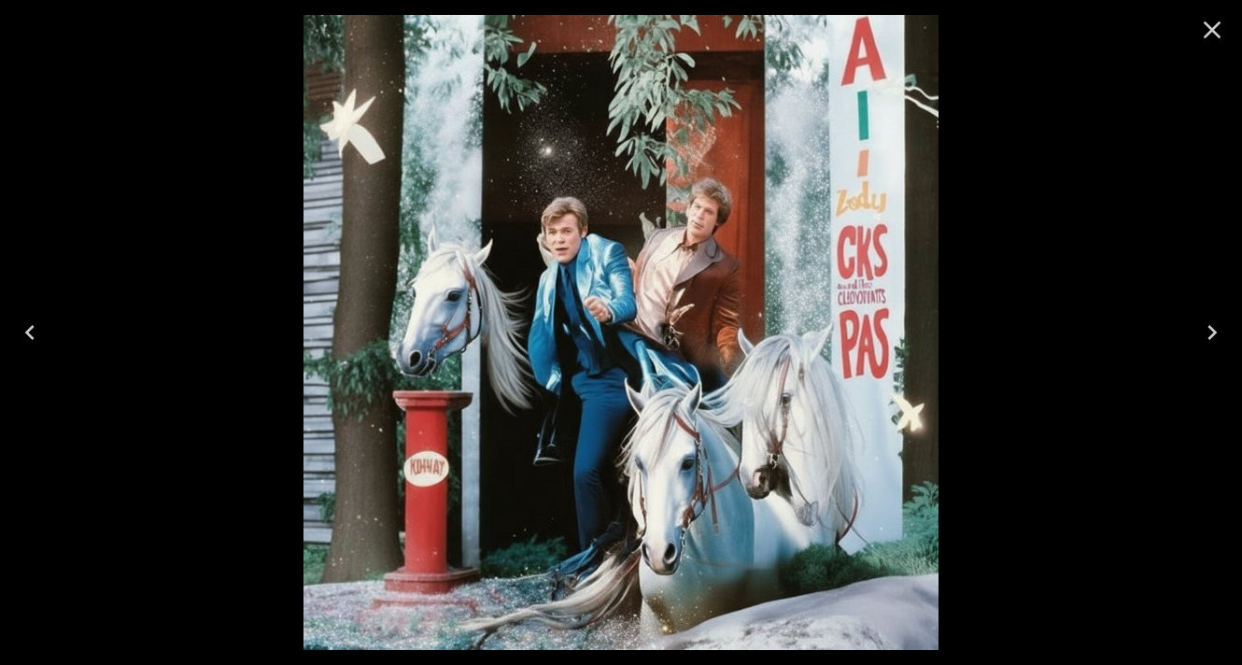
click at [1206, 24] on icon "Close" at bounding box center [1212, 30] width 18 height 18
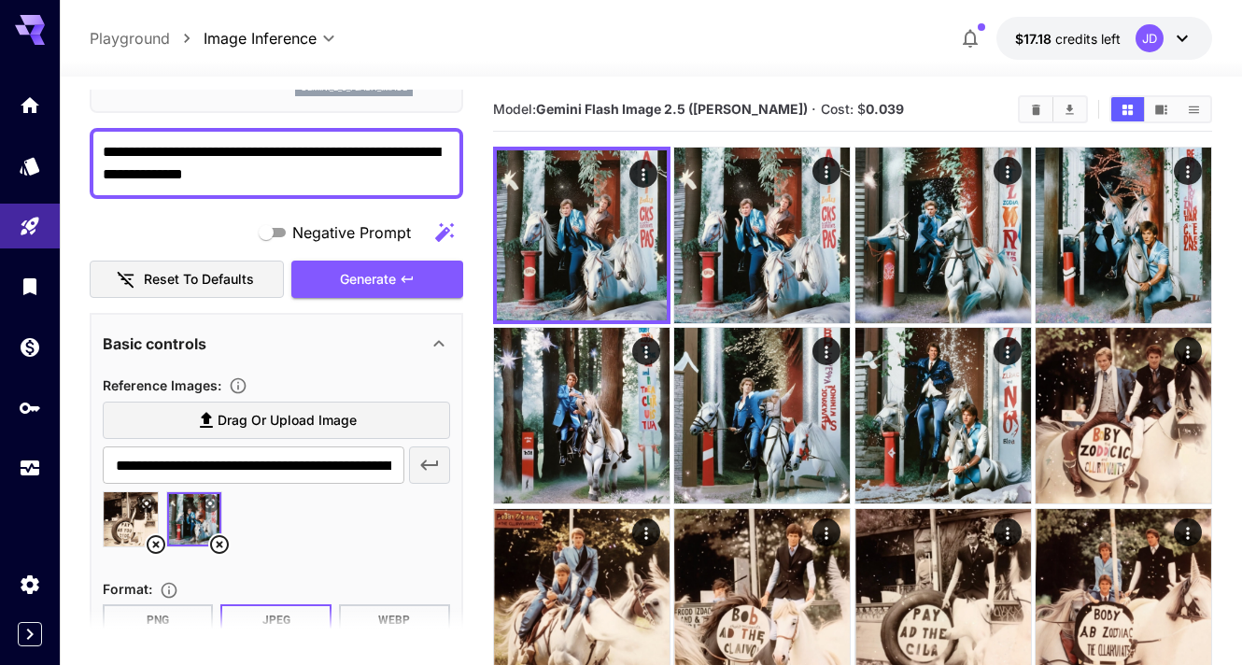
click at [103, 148] on textarea "**********" at bounding box center [276, 163] width 347 height 45
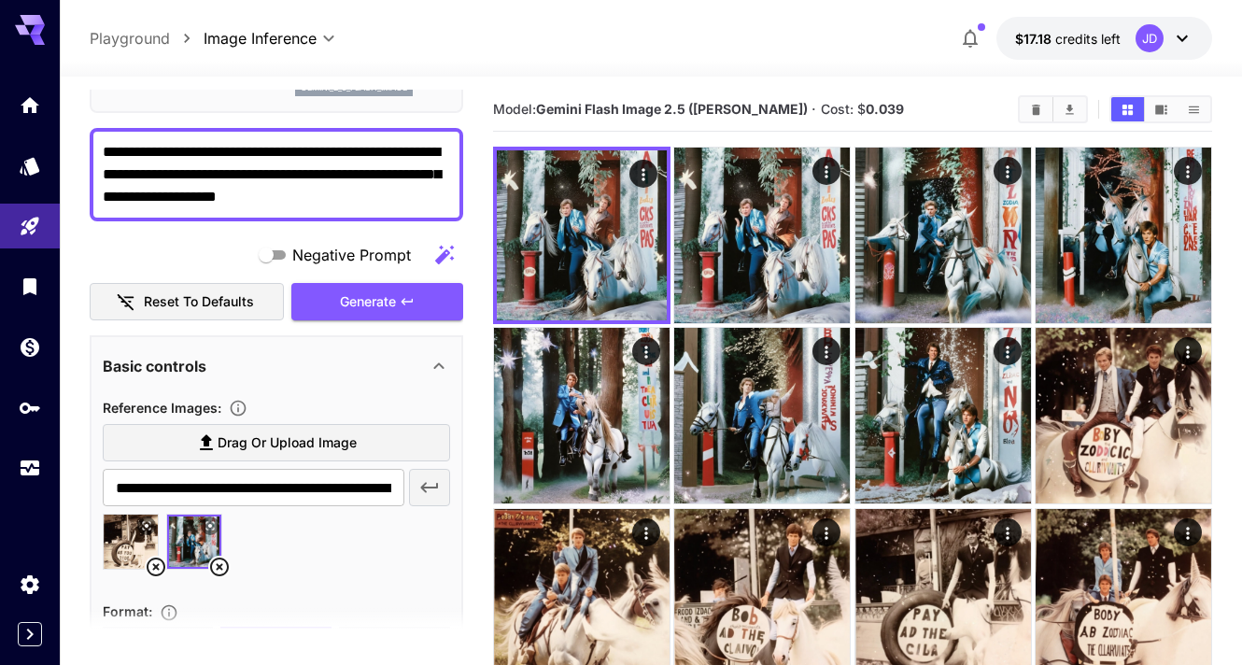
click at [158, 197] on textarea "**********" at bounding box center [276, 174] width 347 height 67
click at [351, 297] on span "Generate" at bounding box center [368, 301] width 56 height 23
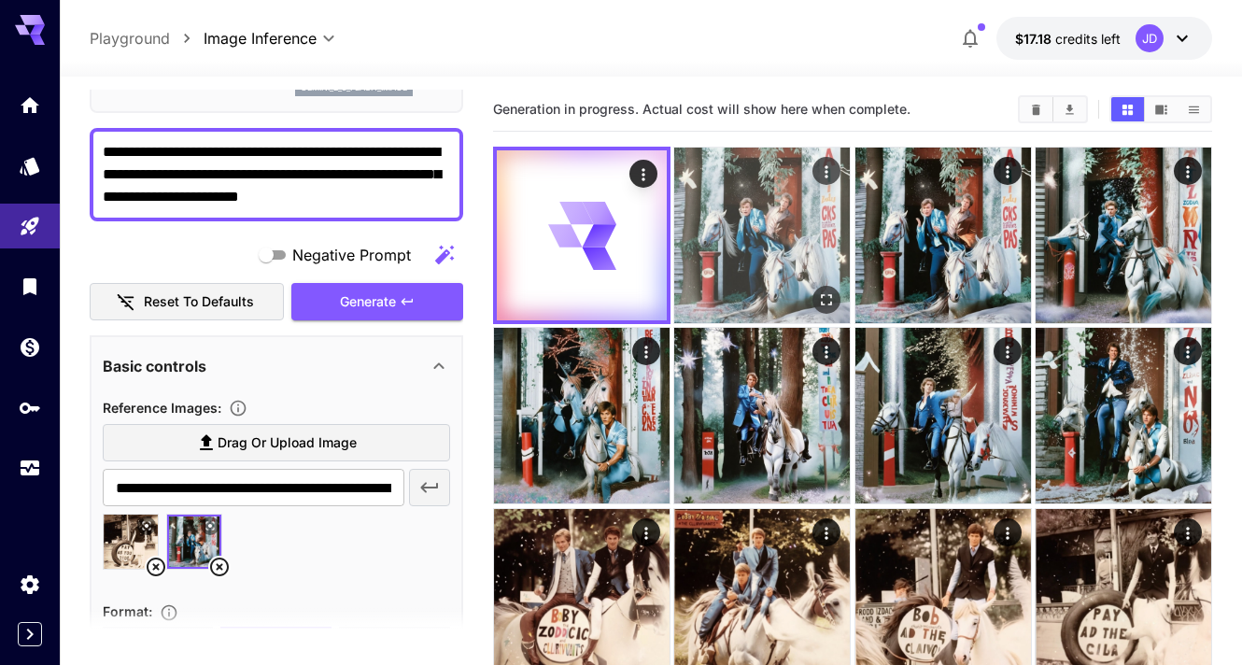
click at [828, 293] on icon "Open in fullscreen" at bounding box center [826, 299] width 19 height 19
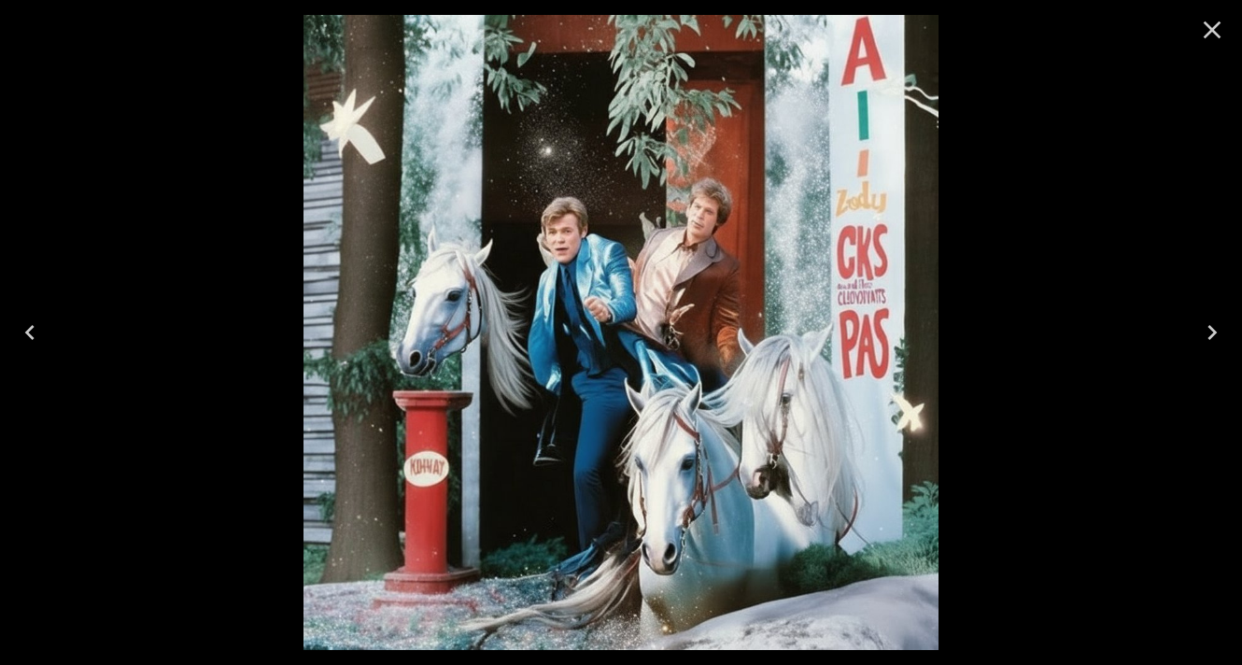
click at [1215, 28] on icon "Close" at bounding box center [1212, 30] width 30 height 30
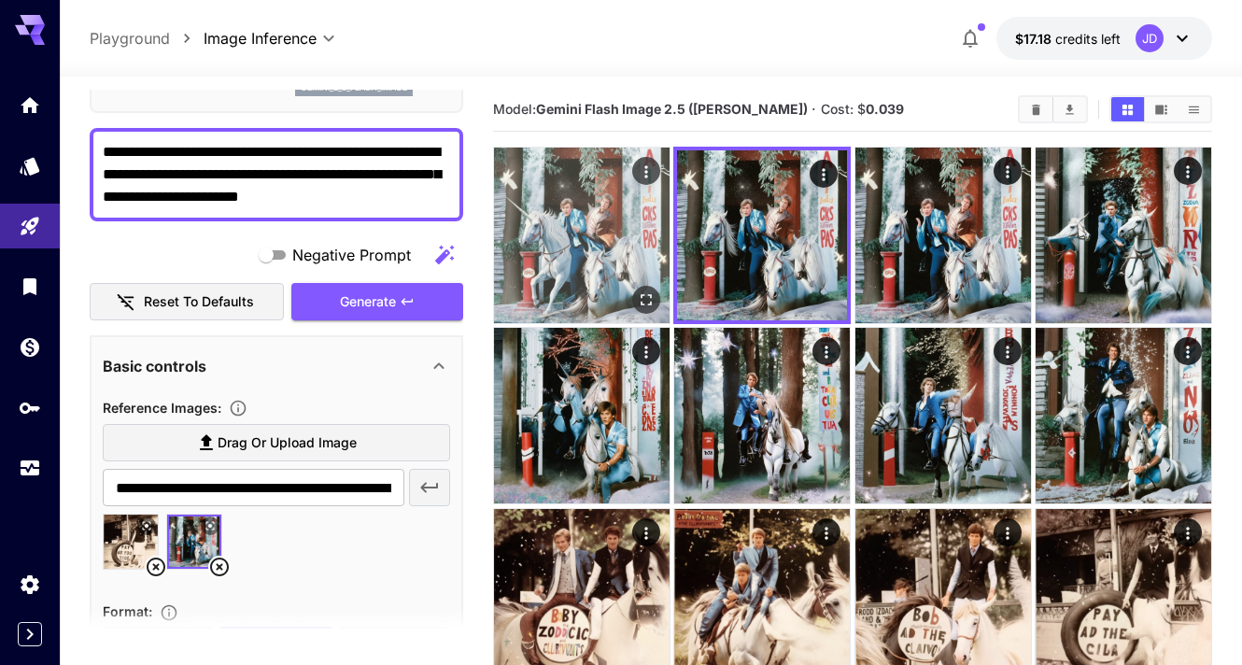
click at [642, 285] on img at bounding box center [582, 235] width 176 height 176
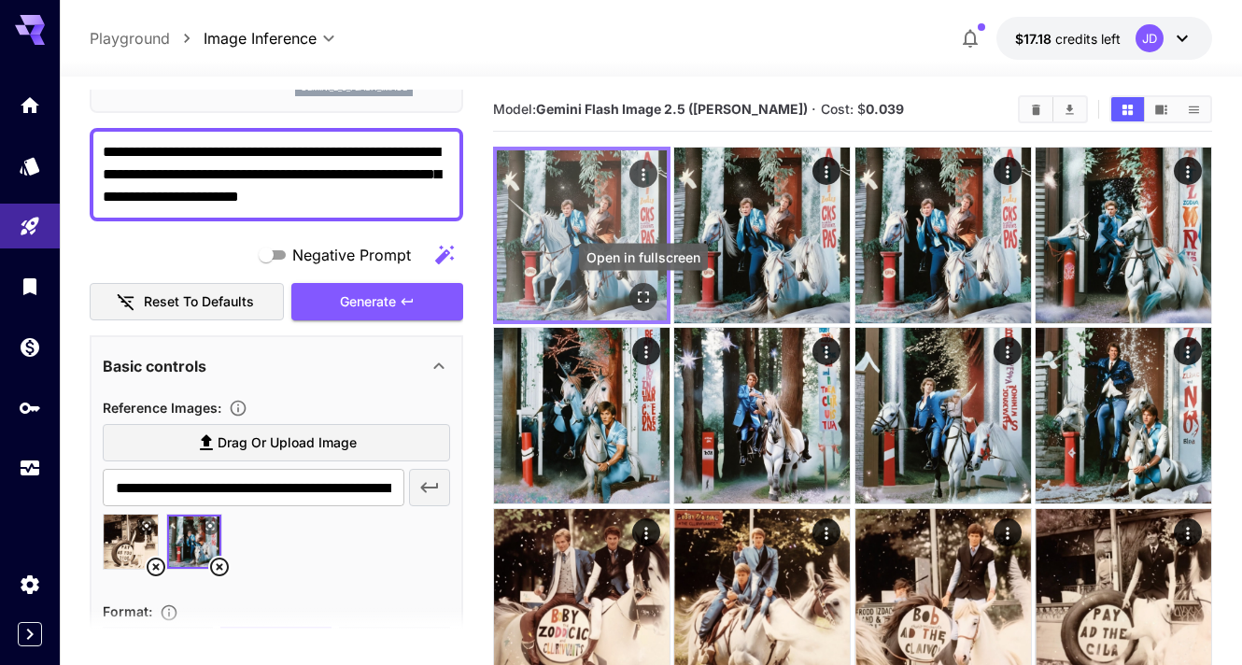
click at [640, 300] on icon "Open in fullscreen" at bounding box center [643, 297] width 19 height 19
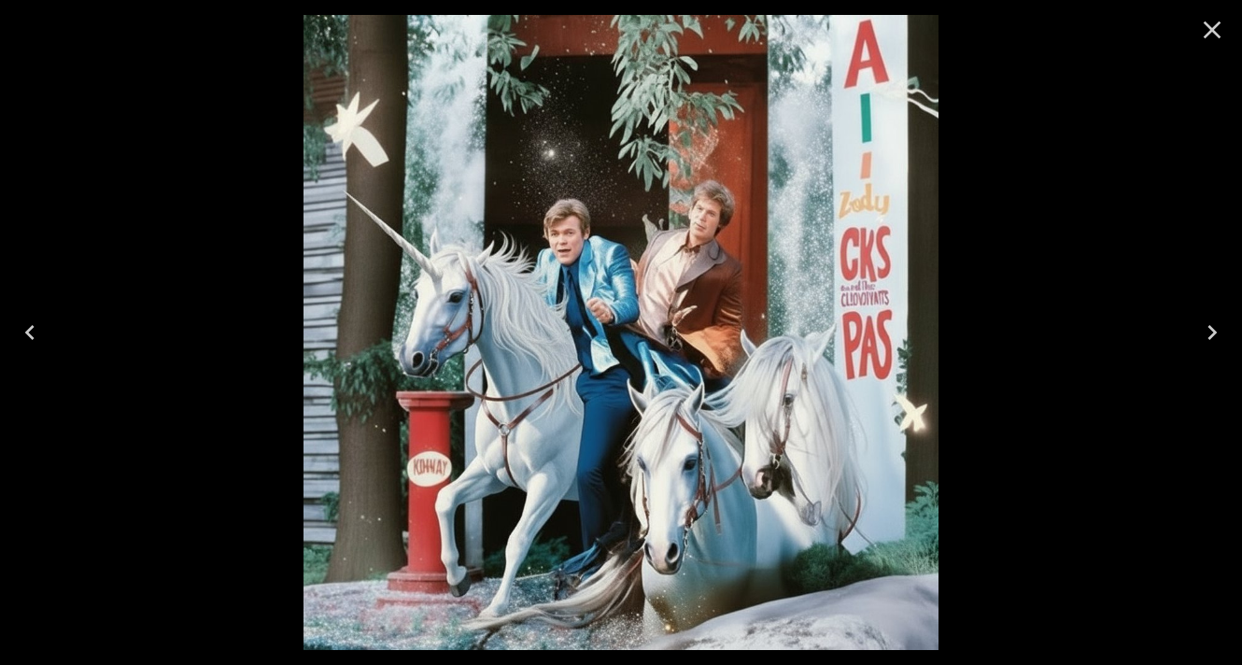
click at [1209, 25] on icon "Close" at bounding box center [1212, 30] width 30 height 30
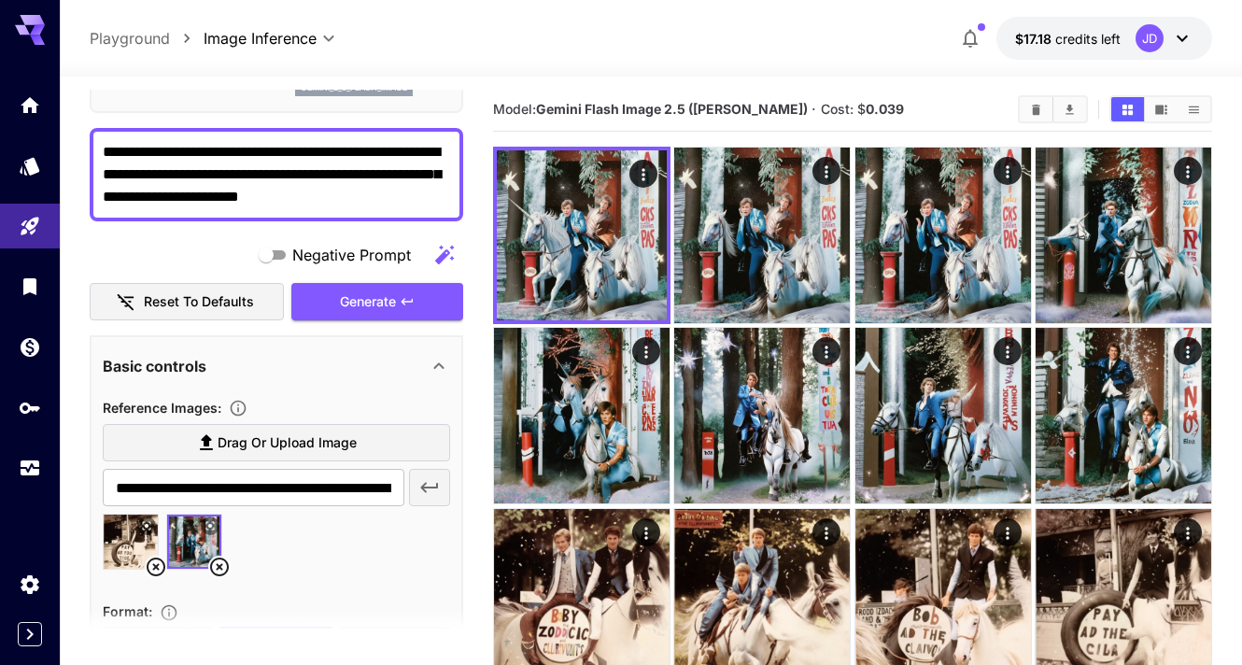
click at [426, 199] on textarea "**********" at bounding box center [276, 174] width 347 height 67
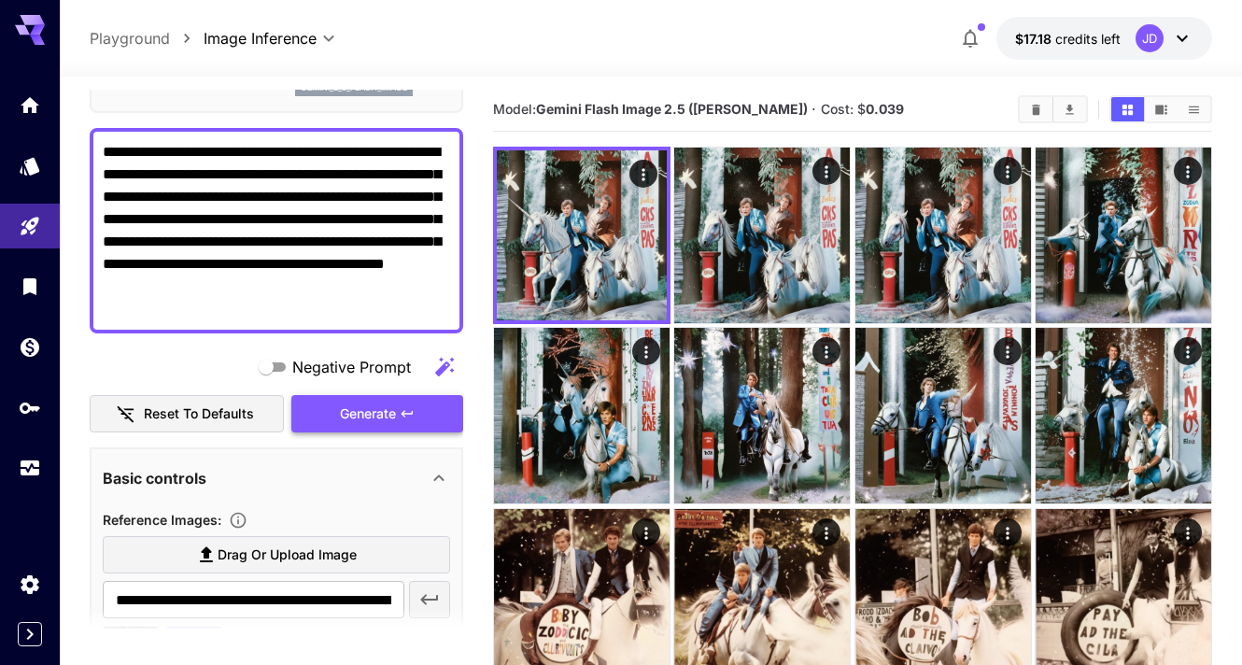
click at [372, 413] on span "Generate" at bounding box center [368, 413] width 56 height 23
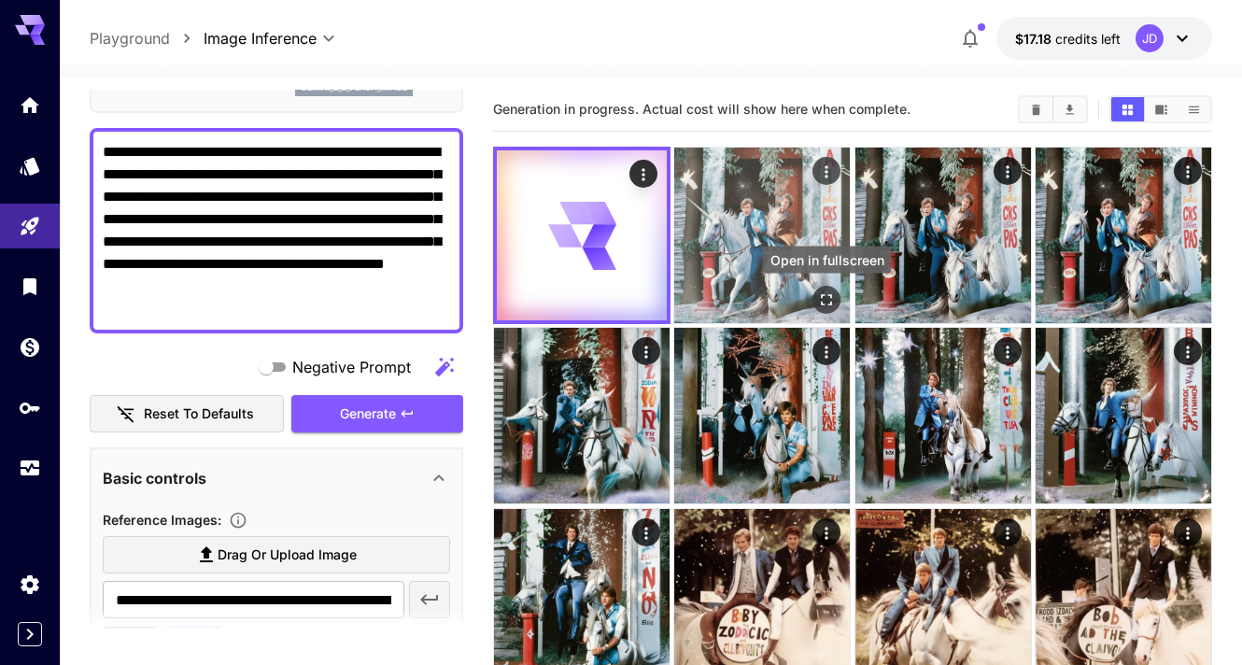
click at [824, 298] on icon "Open in fullscreen" at bounding box center [826, 299] width 19 height 19
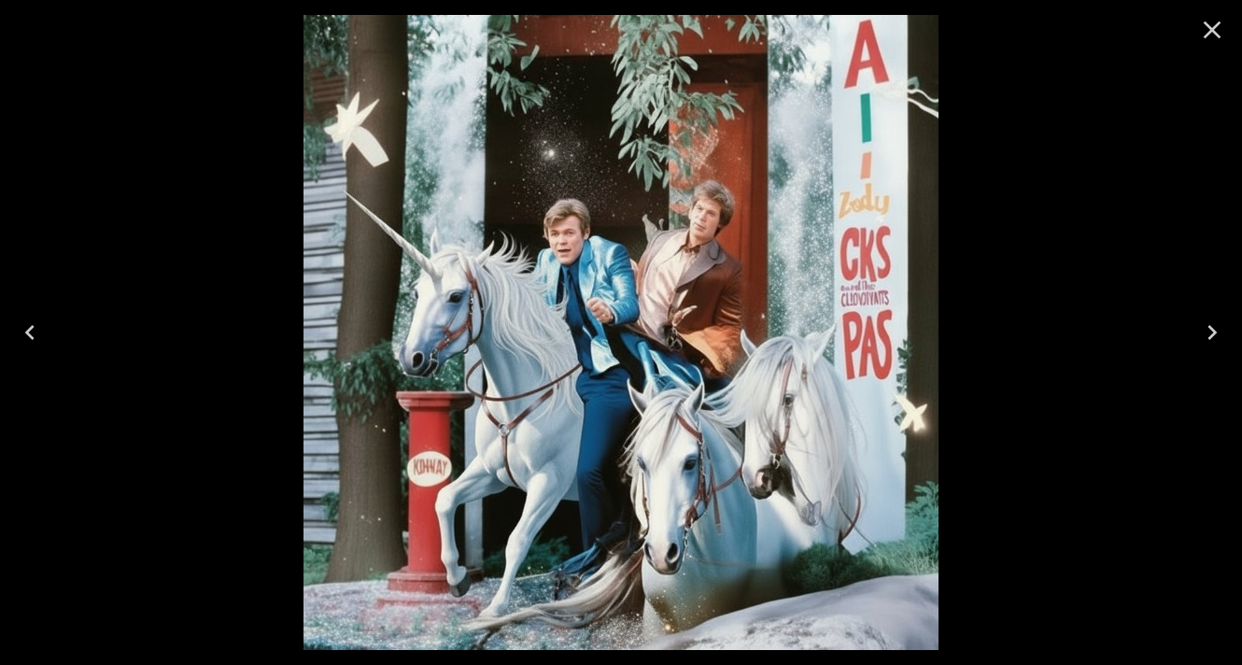
click at [1212, 26] on icon "Close" at bounding box center [1212, 30] width 30 height 30
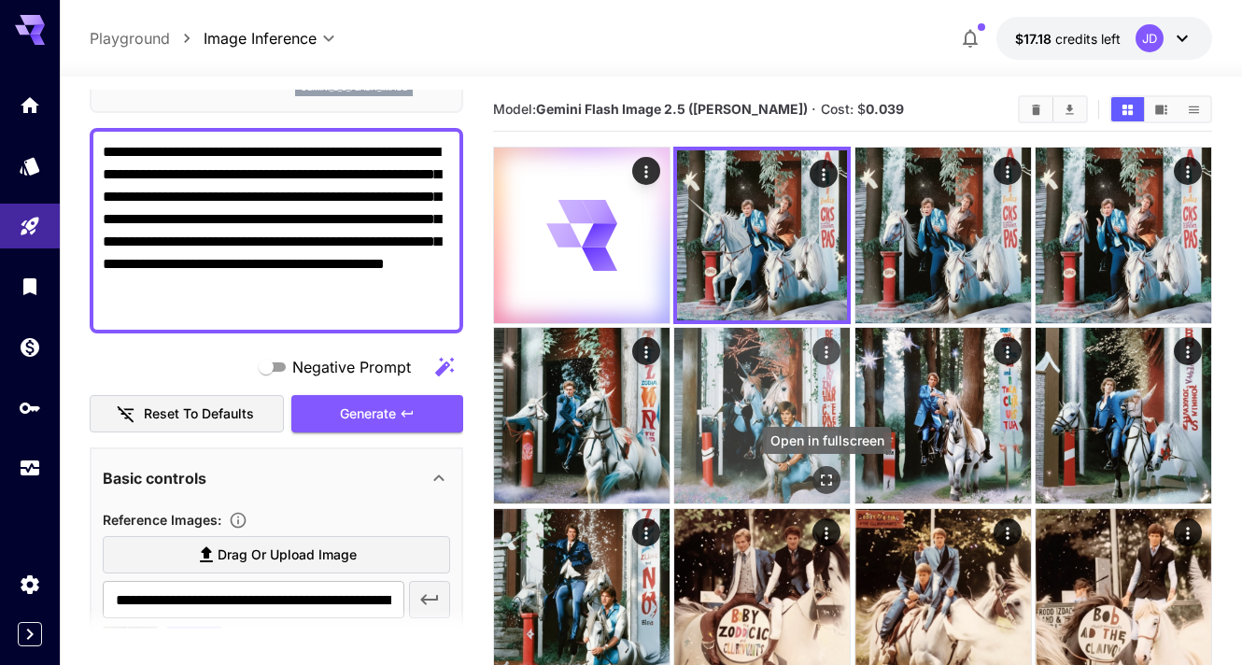
click at [828, 473] on icon "Open in fullscreen" at bounding box center [826, 480] width 19 height 19
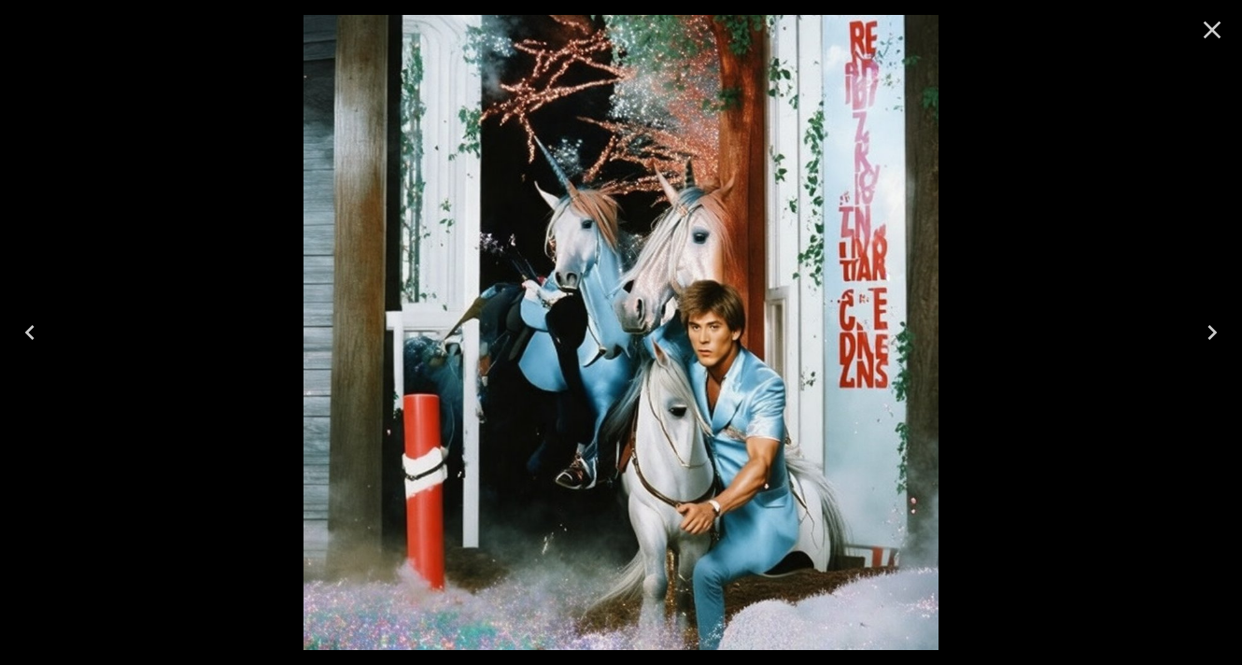
click at [1210, 16] on icon "Close" at bounding box center [1212, 30] width 30 height 30
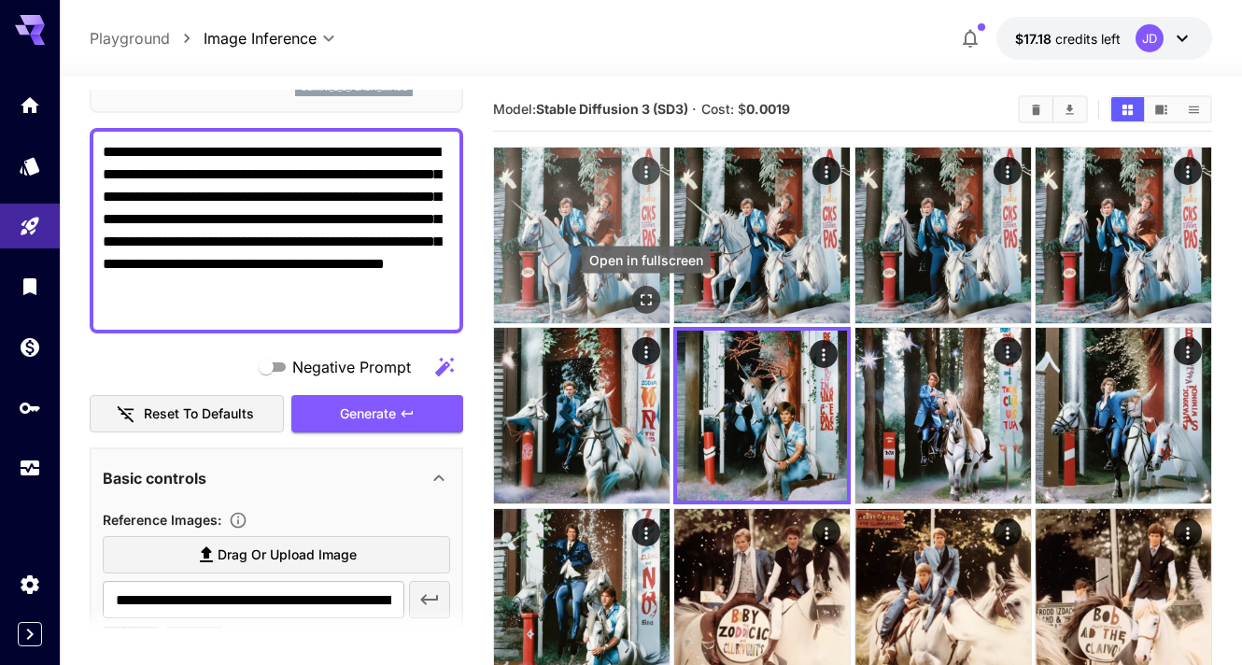
click at [645, 291] on icon "Open in fullscreen" at bounding box center [646, 299] width 19 height 19
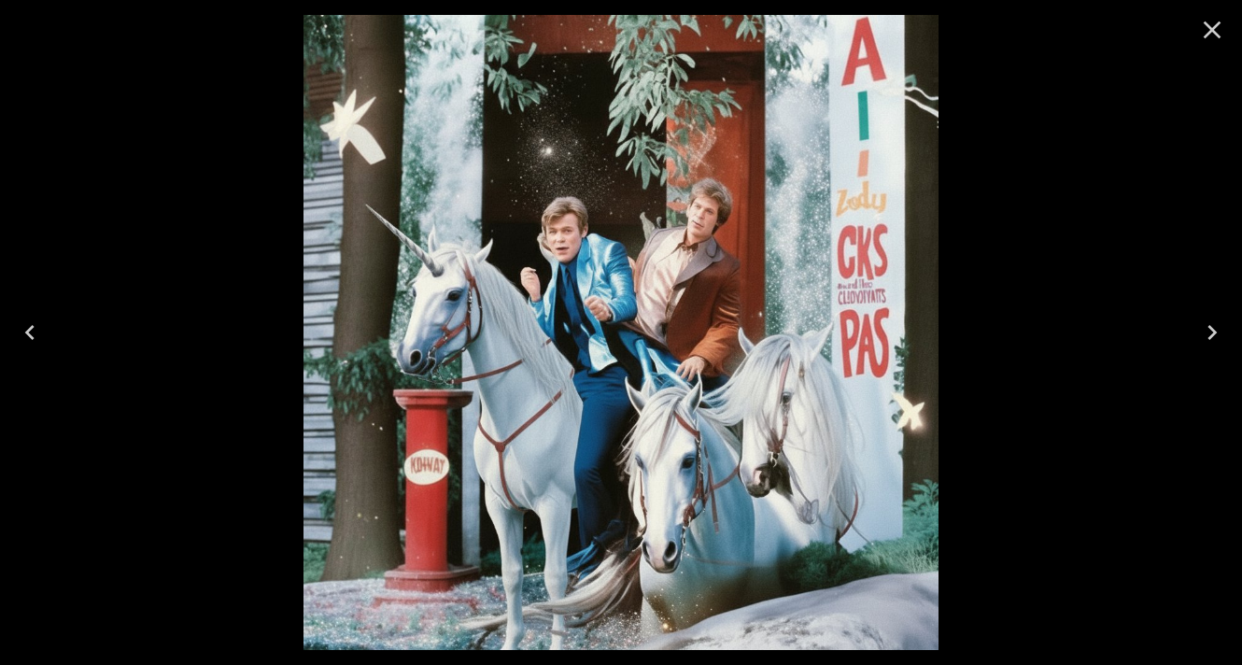
click at [1195, 31] on button "Close" at bounding box center [1211, 29] width 45 height 45
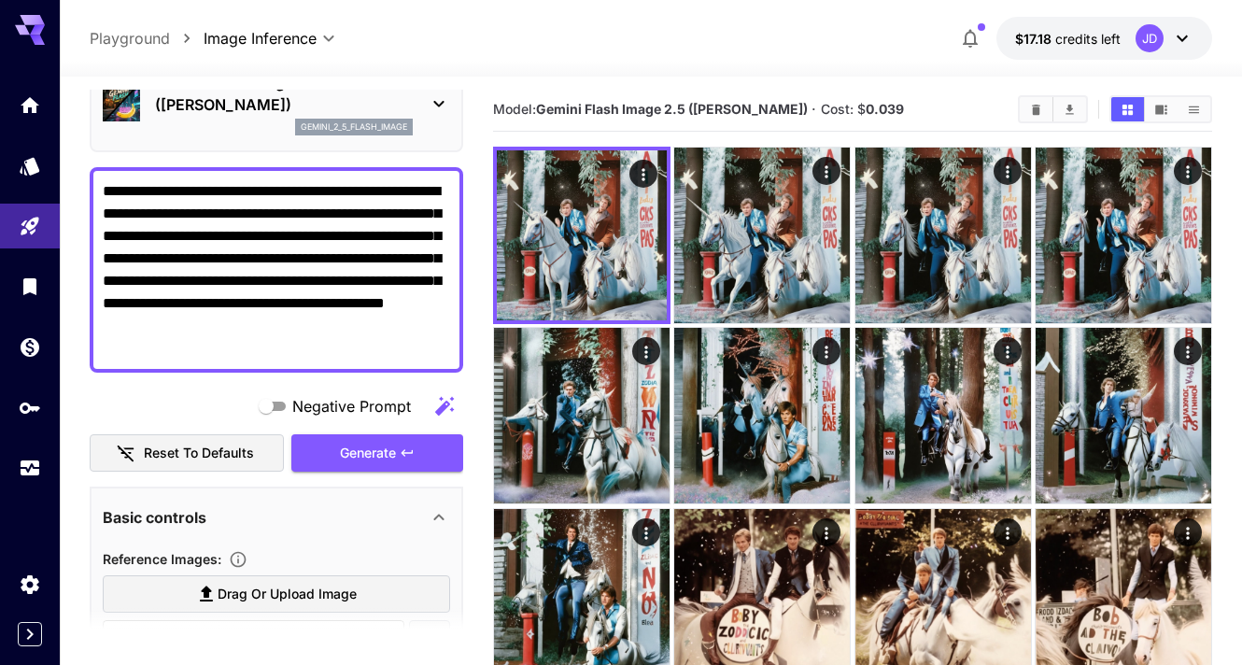
scroll to position [0, 0]
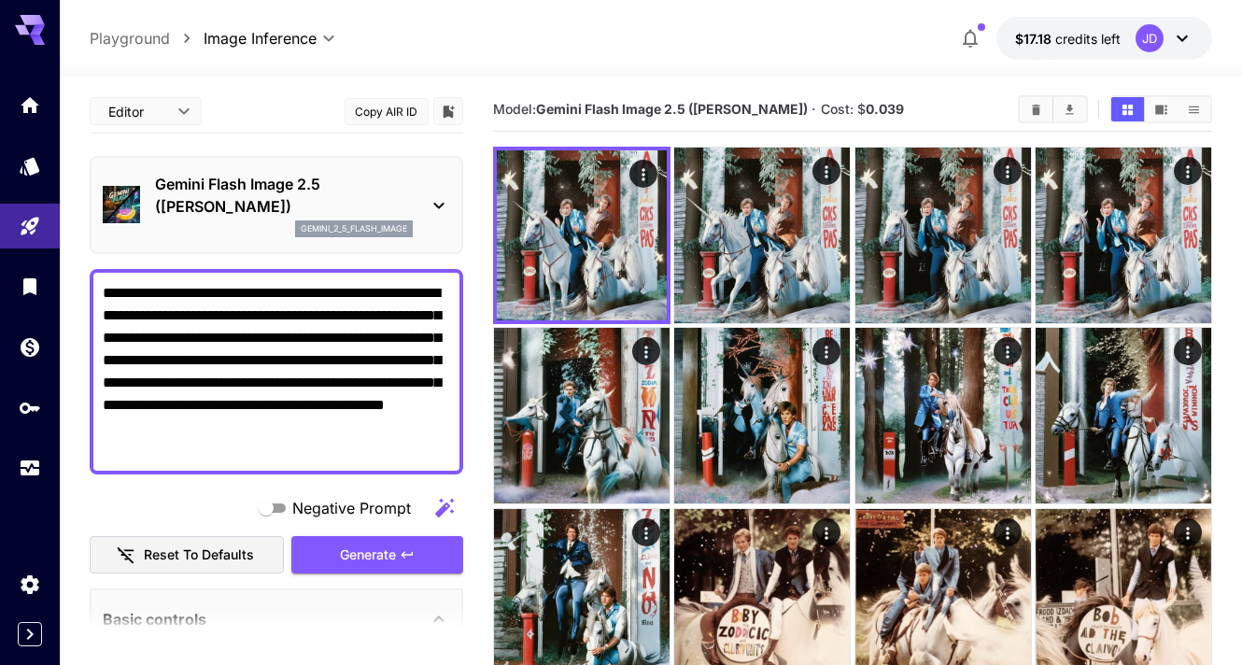
drag, startPoint x: 347, startPoint y: 291, endPoint x: 434, endPoint y: 294, distance: 86.9
click at [434, 294] on textarea "**********" at bounding box center [276, 371] width 347 height 179
drag, startPoint x: 235, startPoint y: 316, endPoint x: 168, endPoint y: 320, distance: 67.3
click at [168, 320] on textarea "**********" at bounding box center [276, 371] width 347 height 179
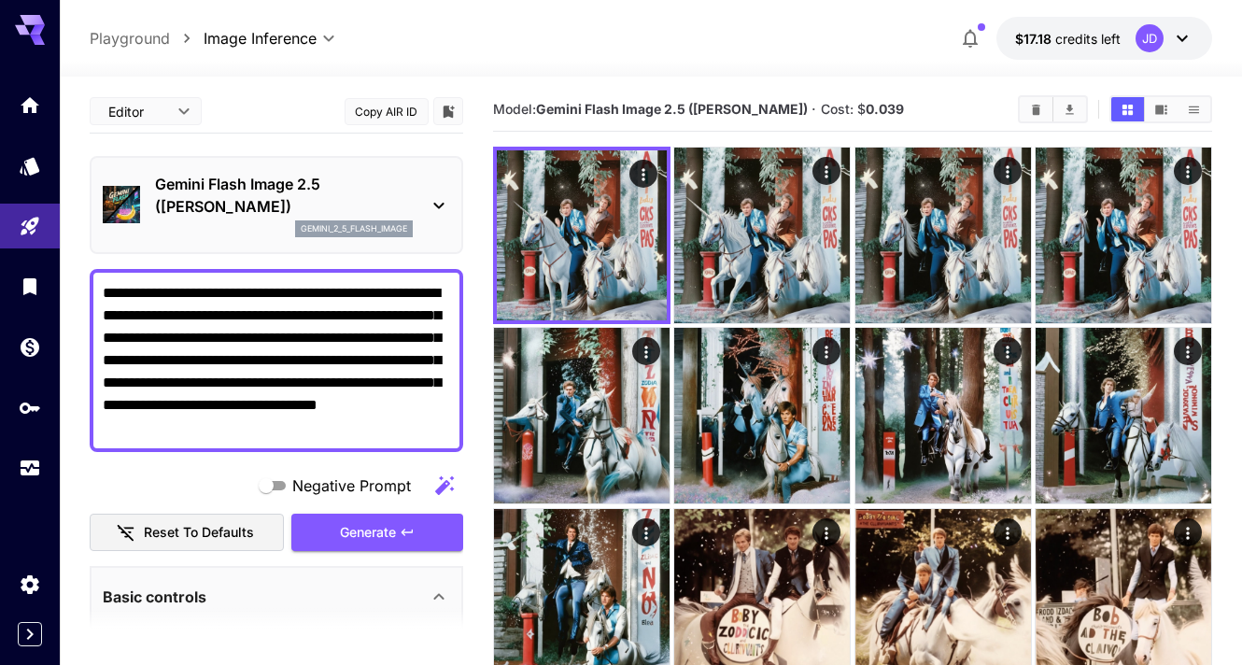
drag, startPoint x: 419, startPoint y: 318, endPoint x: 395, endPoint y: 319, distance: 24.3
click at [395, 319] on textarea "**********" at bounding box center [276, 360] width 347 height 157
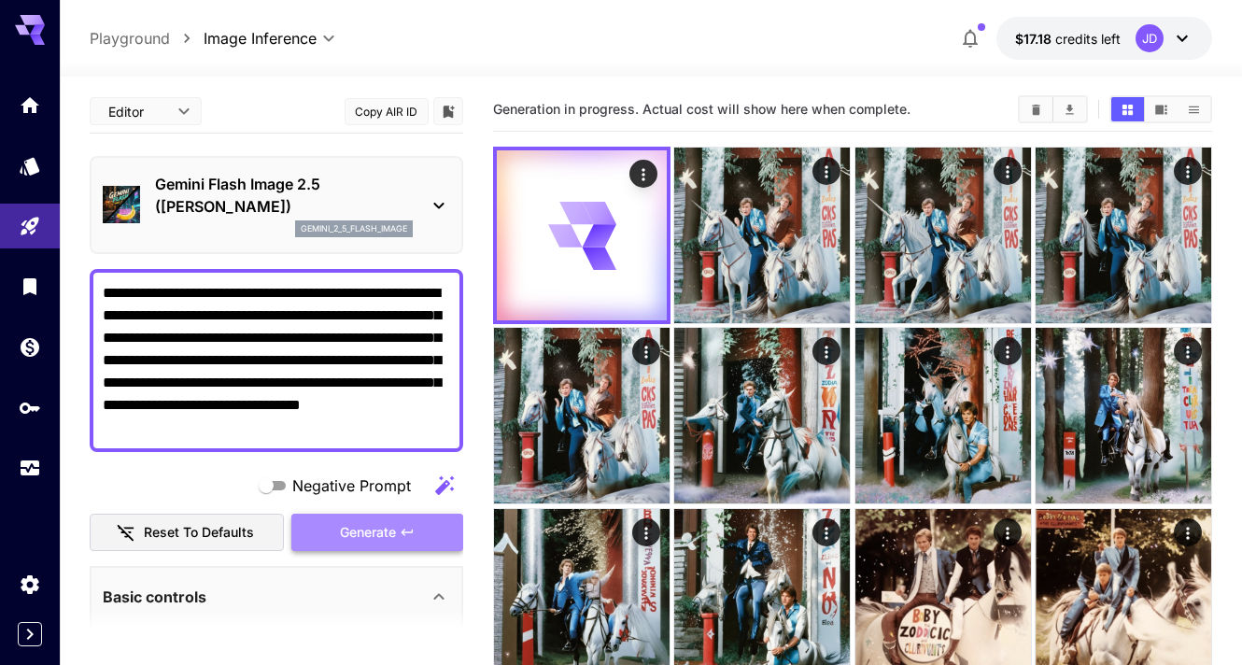
click at [361, 541] on span "Generate" at bounding box center [368, 532] width 56 height 23
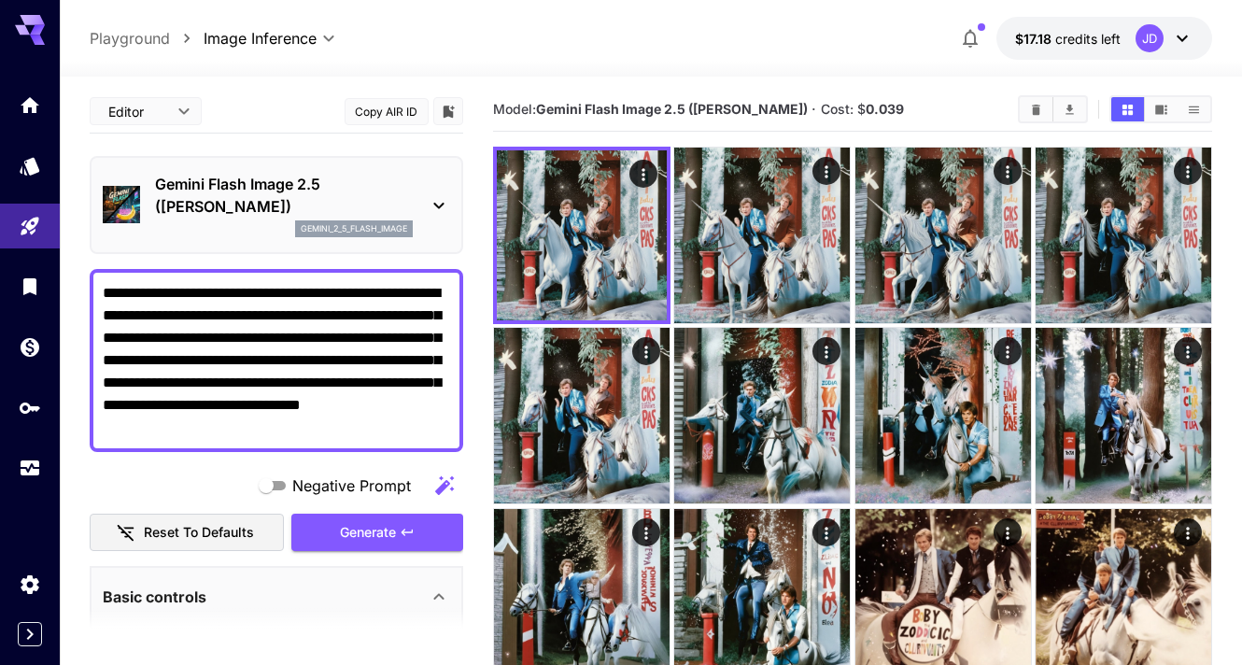
drag, startPoint x: 336, startPoint y: 293, endPoint x: 227, endPoint y: 296, distance: 109.3
click at [227, 296] on textarea "**********" at bounding box center [276, 360] width 347 height 157
click at [274, 290] on textarea "**********" at bounding box center [276, 360] width 347 height 157
drag, startPoint x: 281, startPoint y: 291, endPoint x: 323, endPoint y: 292, distance: 42.0
click at [323, 292] on textarea "**********" at bounding box center [276, 360] width 347 height 157
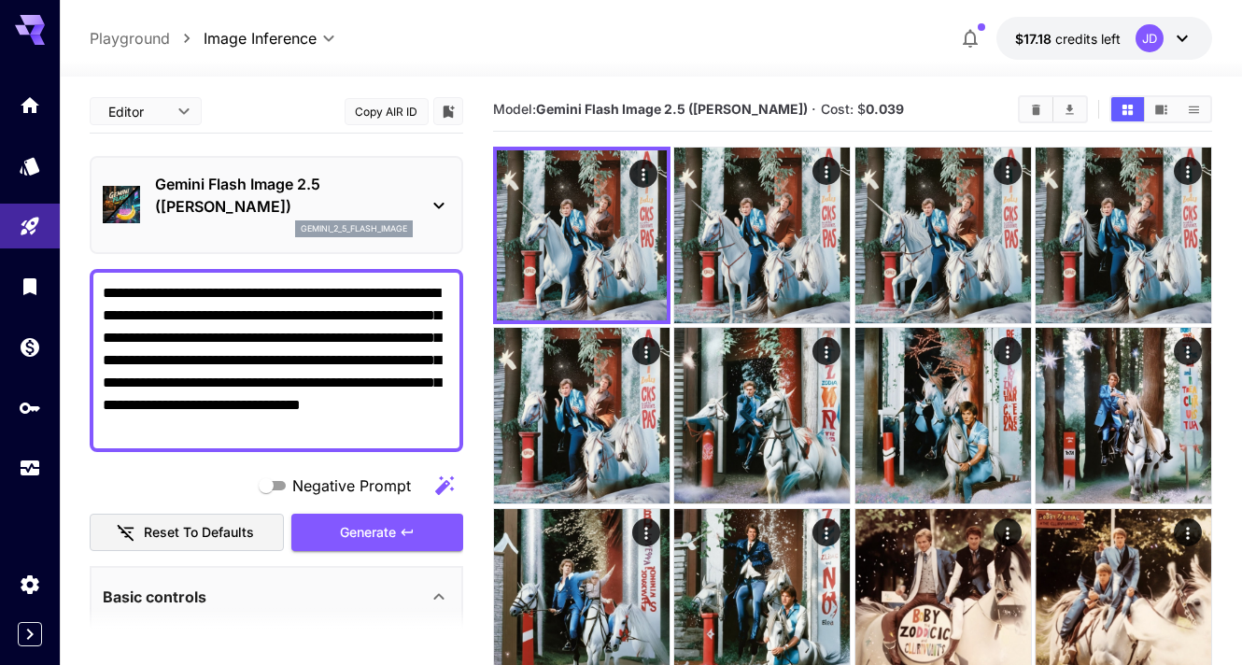
drag, startPoint x: 338, startPoint y: 293, endPoint x: 222, endPoint y: 297, distance: 115.8
click at [222, 297] on textarea "**********" at bounding box center [276, 360] width 347 height 157
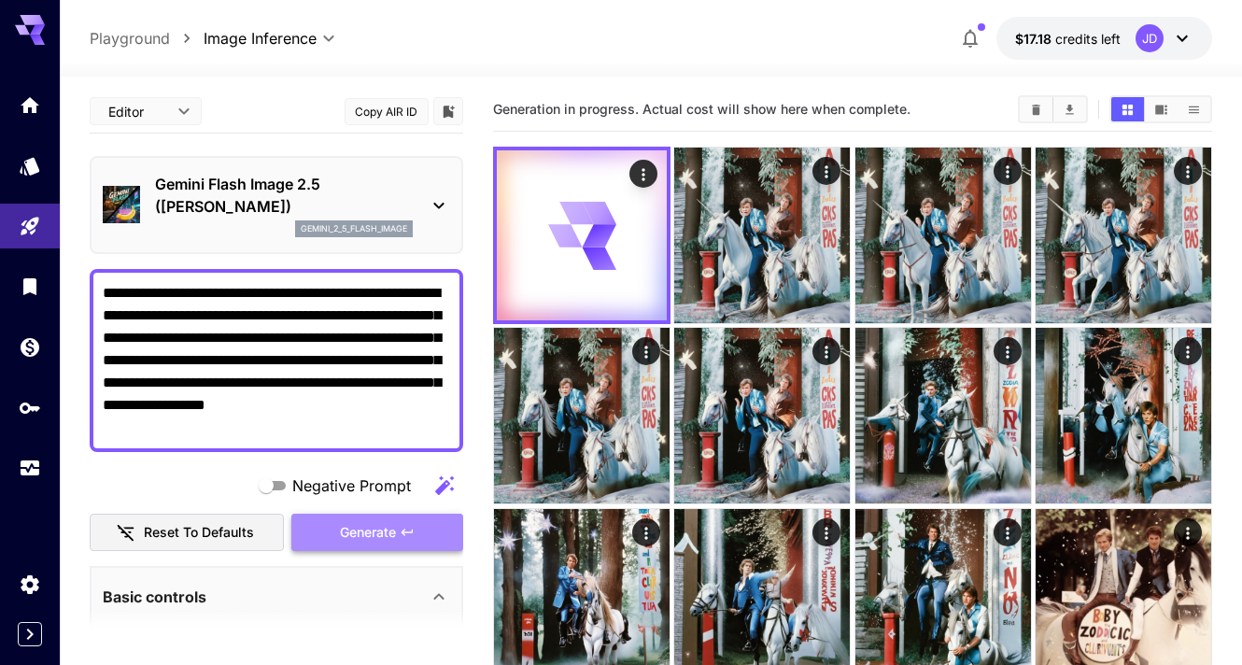
click at [375, 524] on span "Generate" at bounding box center [368, 532] width 56 height 23
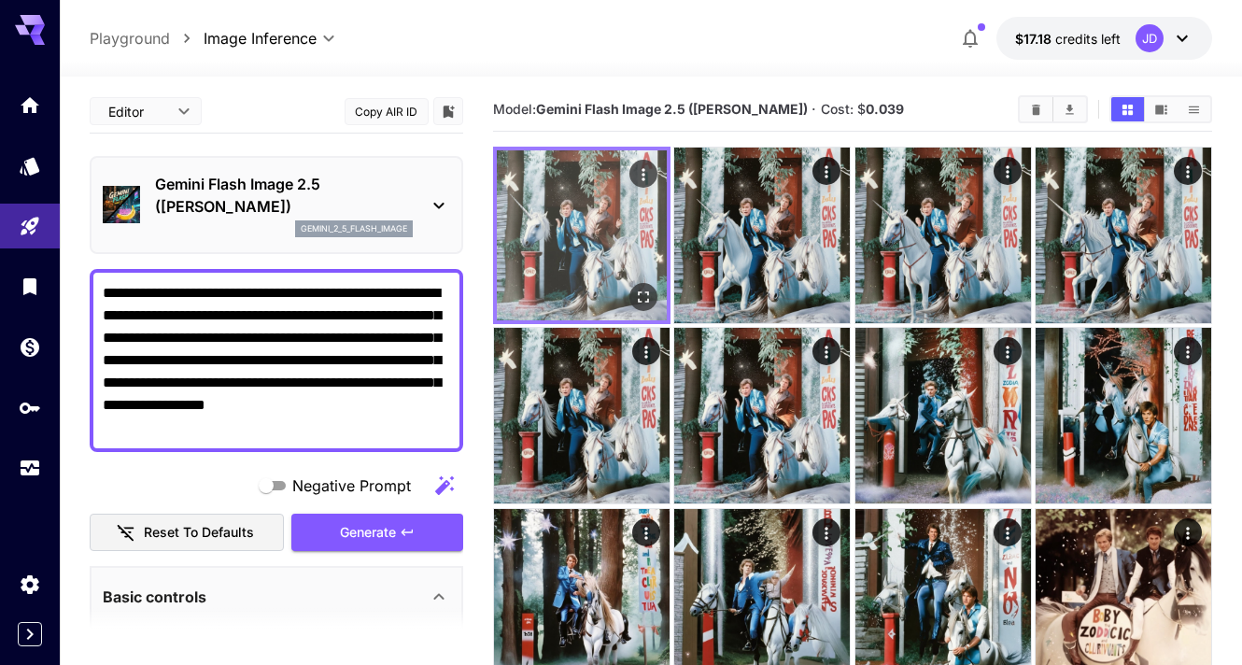
click at [645, 301] on icon "Open in fullscreen" at bounding box center [643, 296] width 11 height 11
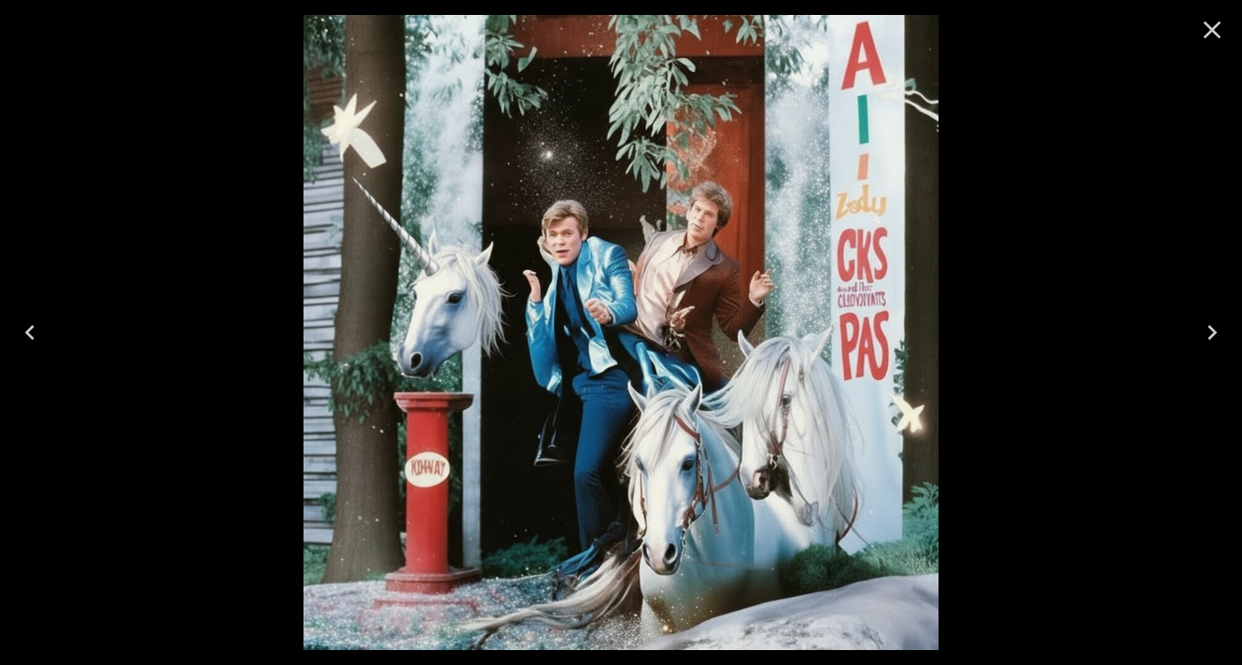
click at [1205, 33] on icon "Close" at bounding box center [1212, 30] width 30 height 30
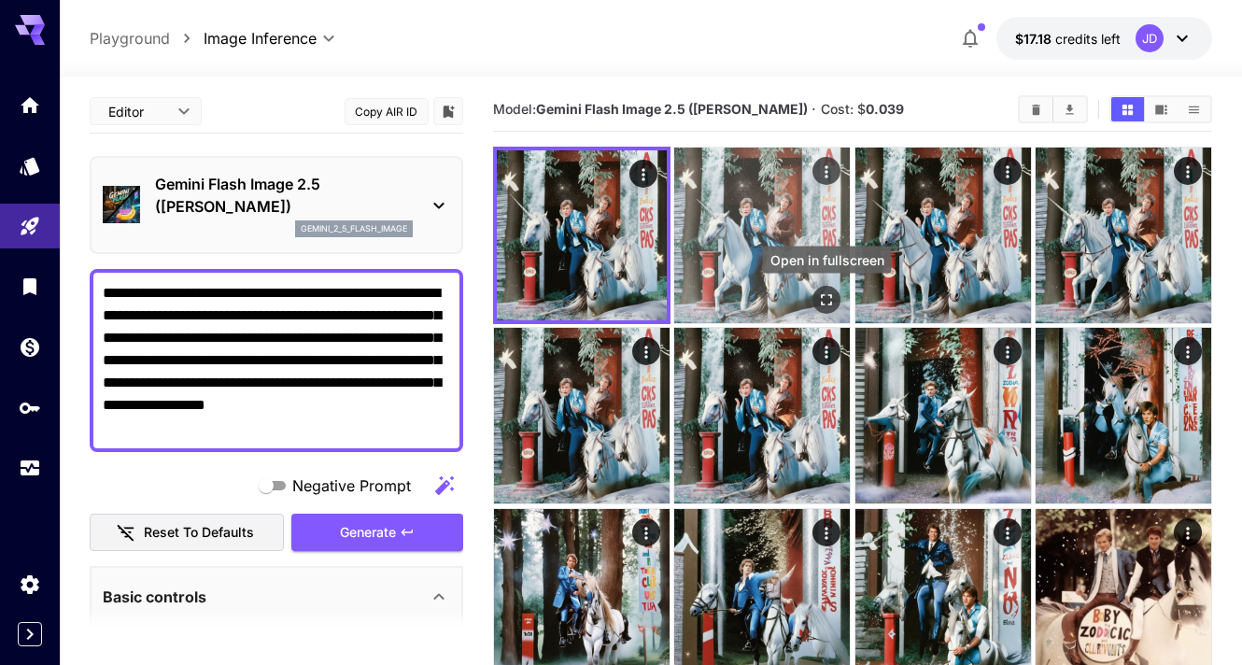
click at [825, 291] on icon "Open in fullscreen" at bounding box center [826, 299] width 19 height 19
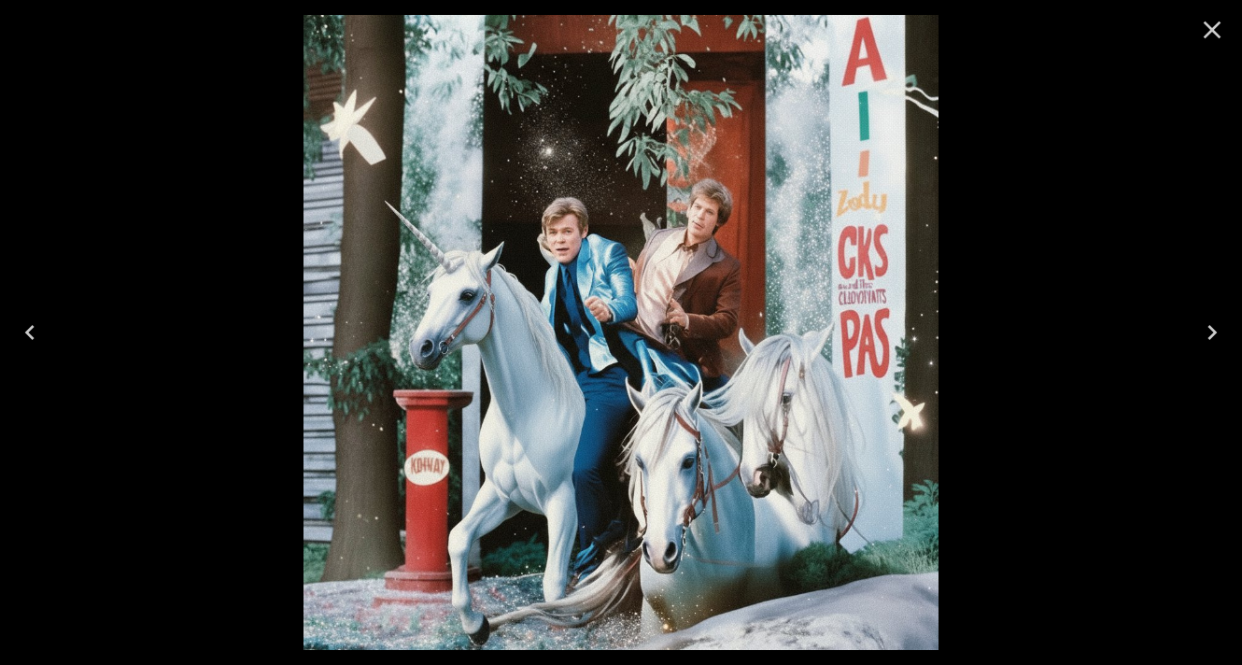
click at [1205, 31] on icon "Close" at bounding box center [1212, 30] width 30 height 30
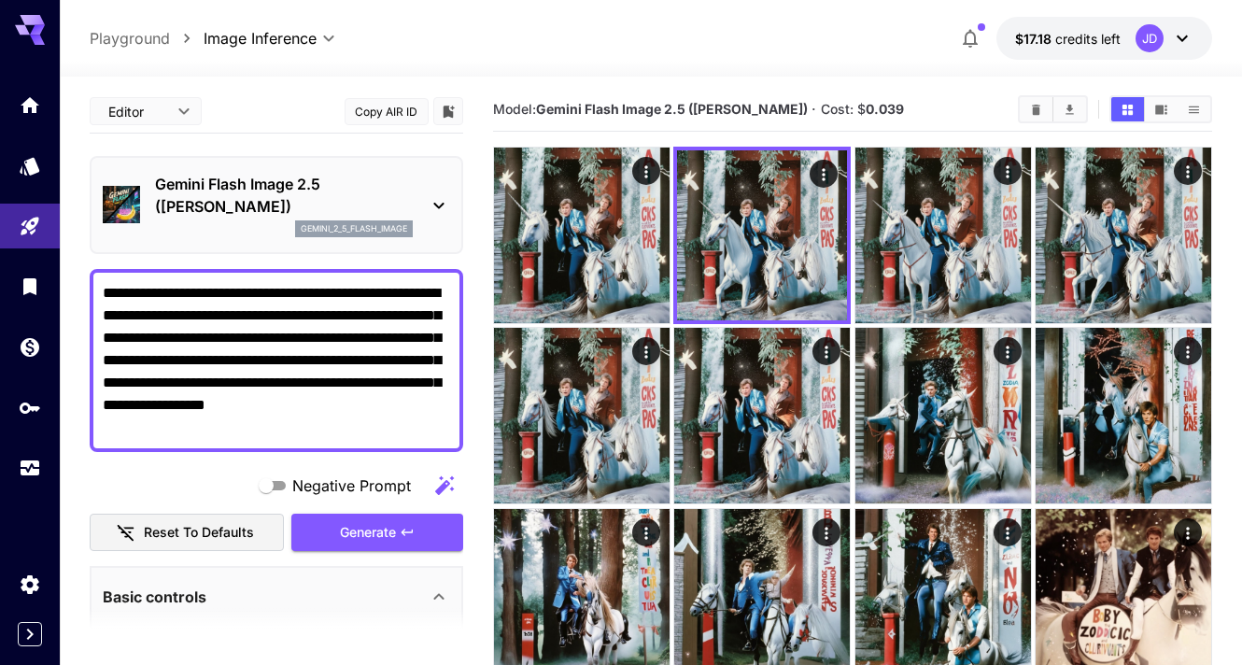
drag, startPoint x: 331, startPoint y: 434, endPoint x: -62, endPoint y: 217, distance: 449.2
click at [0, 217] on html "**********" at bounding box center [621, 549] width 1242 height 1106
click at [277, 302] on textarea "**********" at bounding box center [276, 360] width 347 height 157
click at [161, 317] on textarea "**********" at bounding box center [276, 360] width 347 height 157
click at [163, 335] on textarea "**********" at bounding box center [276, 360] width 347 height 157
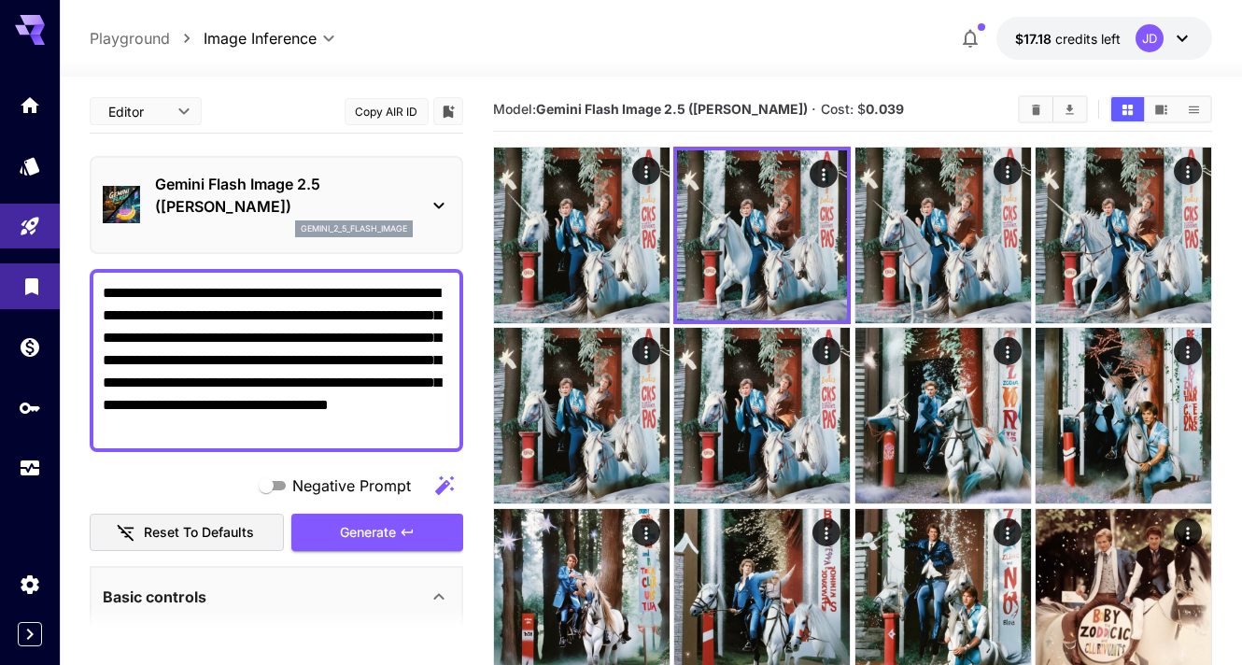
drag, startPoint x: 434, startPoint y: 434, endPoint x: 54, endPoint y: 271, distance: 413.6
click at [54, 271] on div "**********" at bounding box center [621, 549] width 1242 height 1106
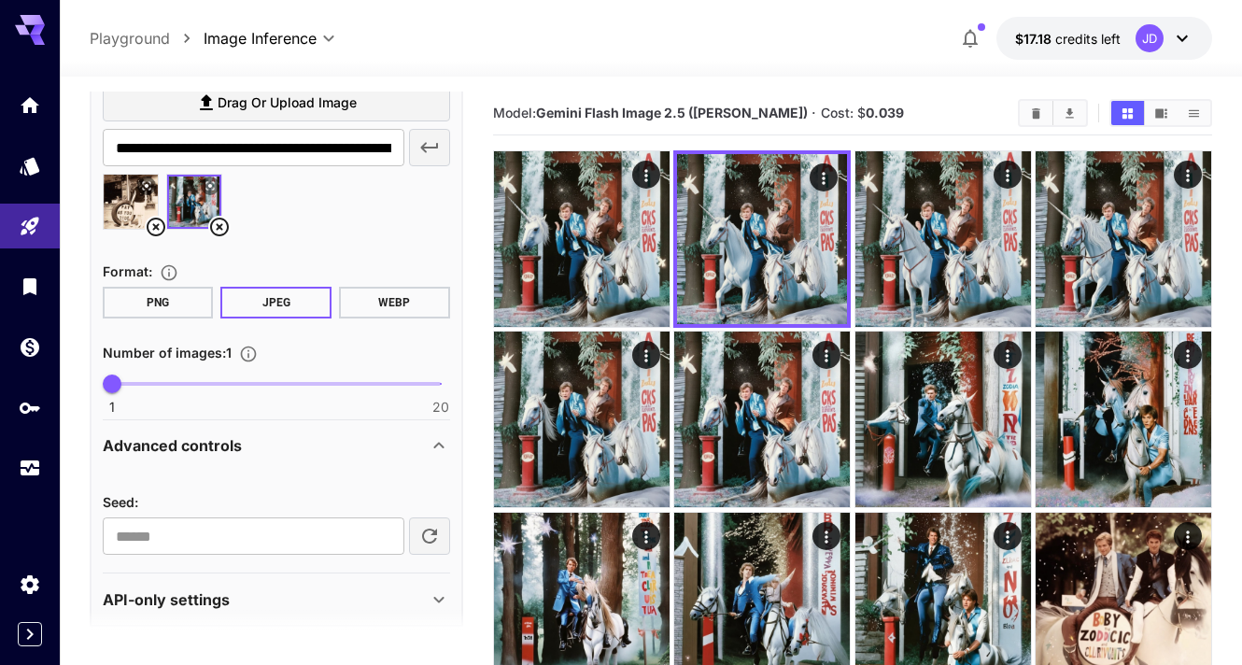
scroll to position [588, 0]
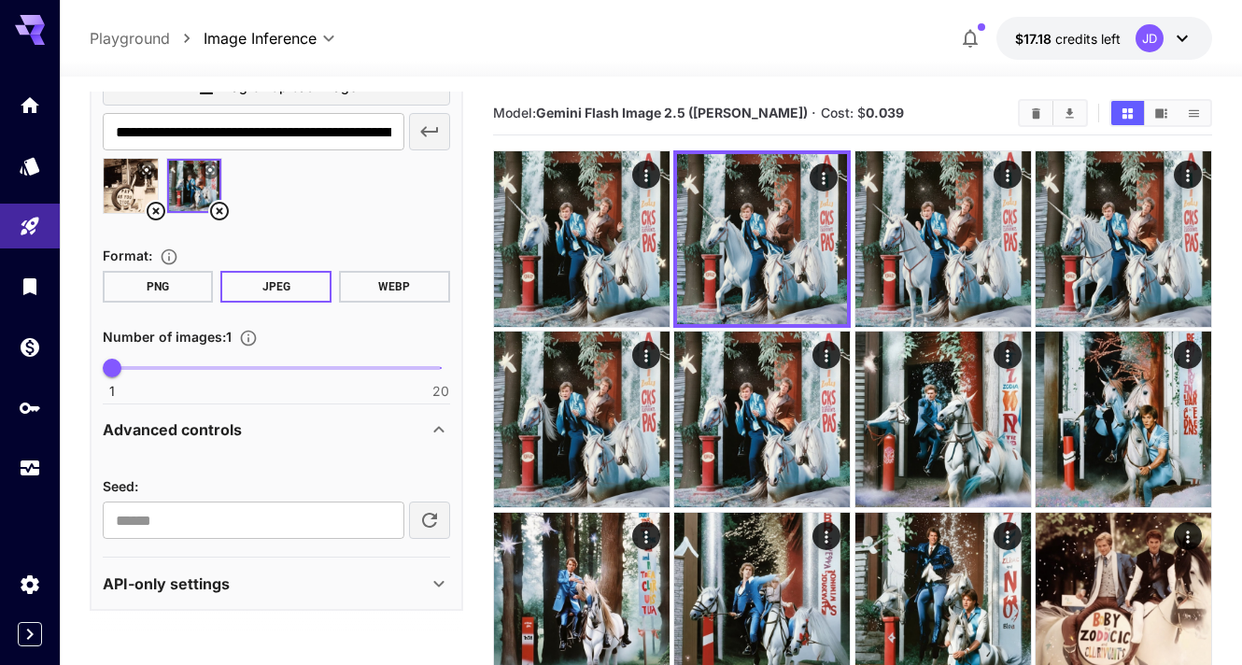
type textarea "**********"
click at [157, 212] on icon at bounding box center [156, 211] width 19 height 19
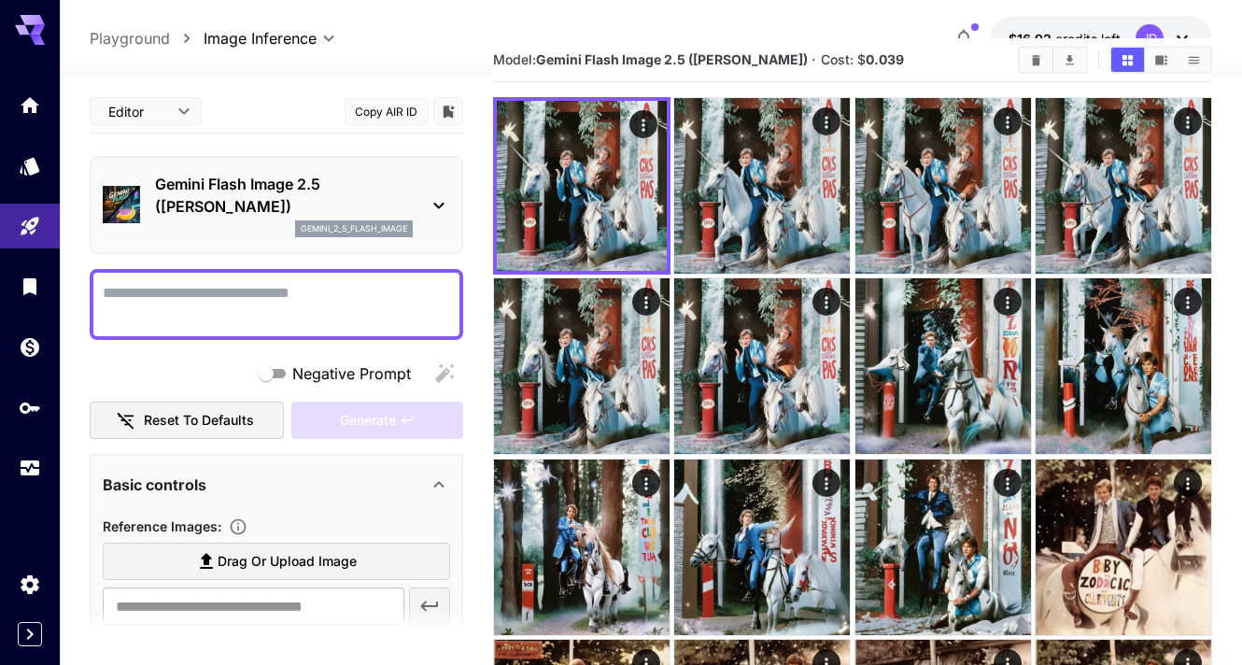
scroll to position [68, 0]
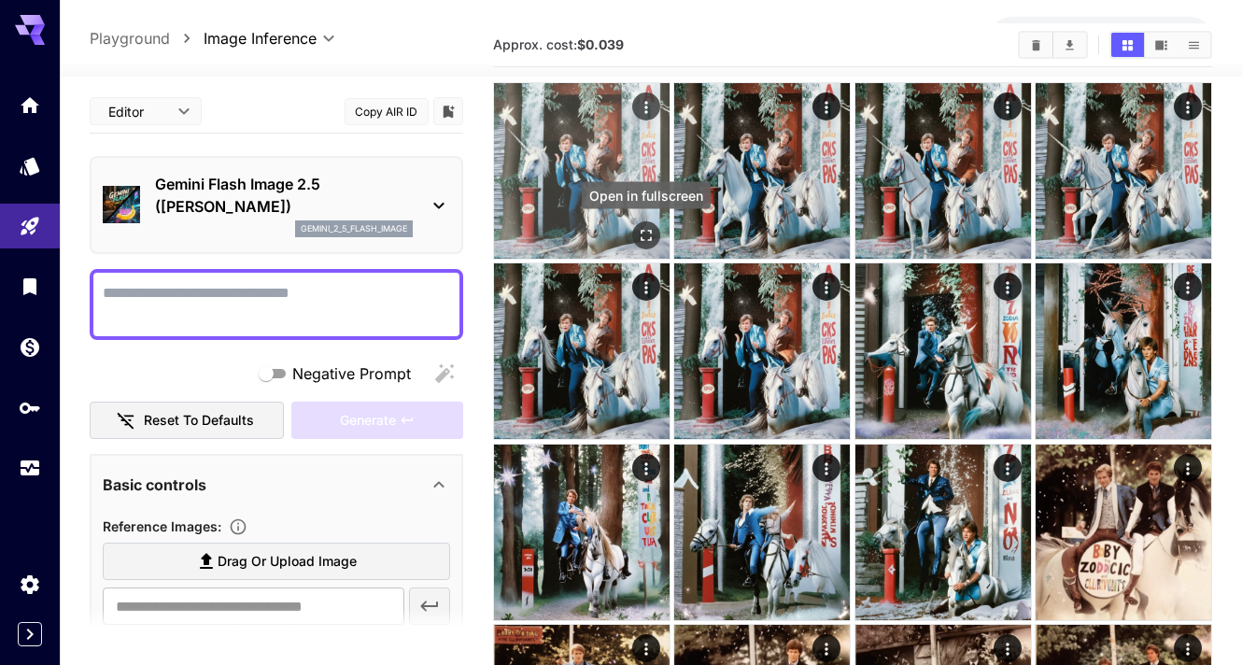
click at [649, 235] on icon "Open in fullscreen" at bounding box center [646, 235] width 19 height 19
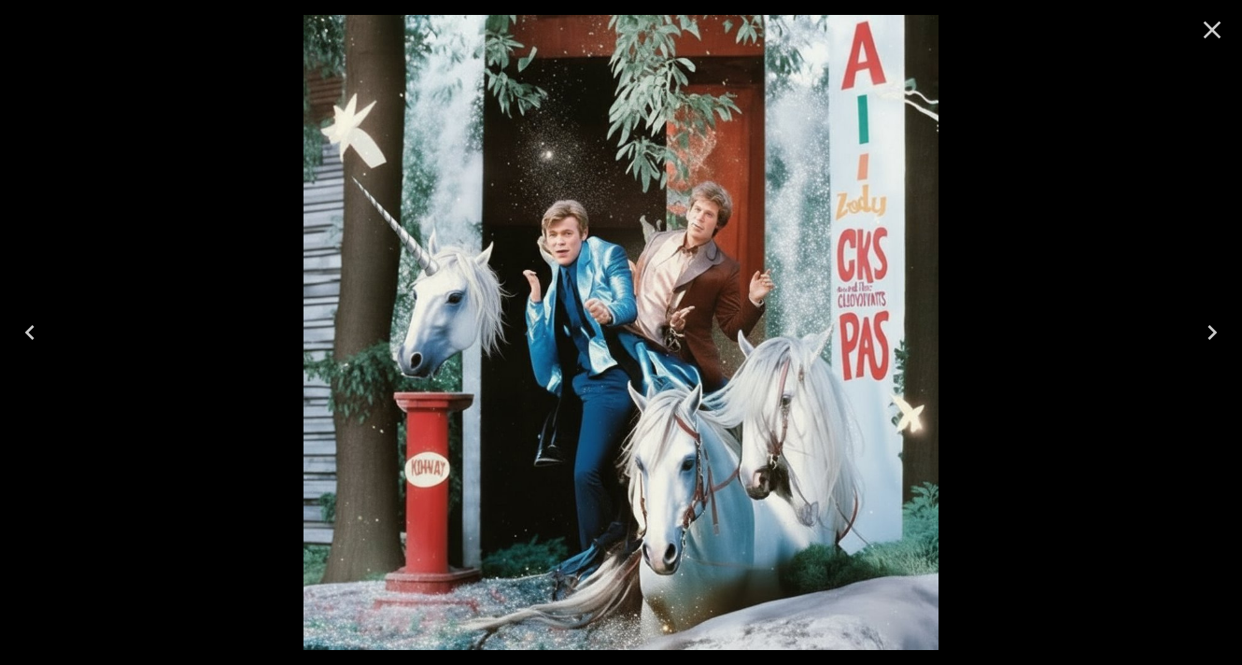
click at [1213, 28] on icon "Close" at bounding box center [1212, 30] width 18 height 18
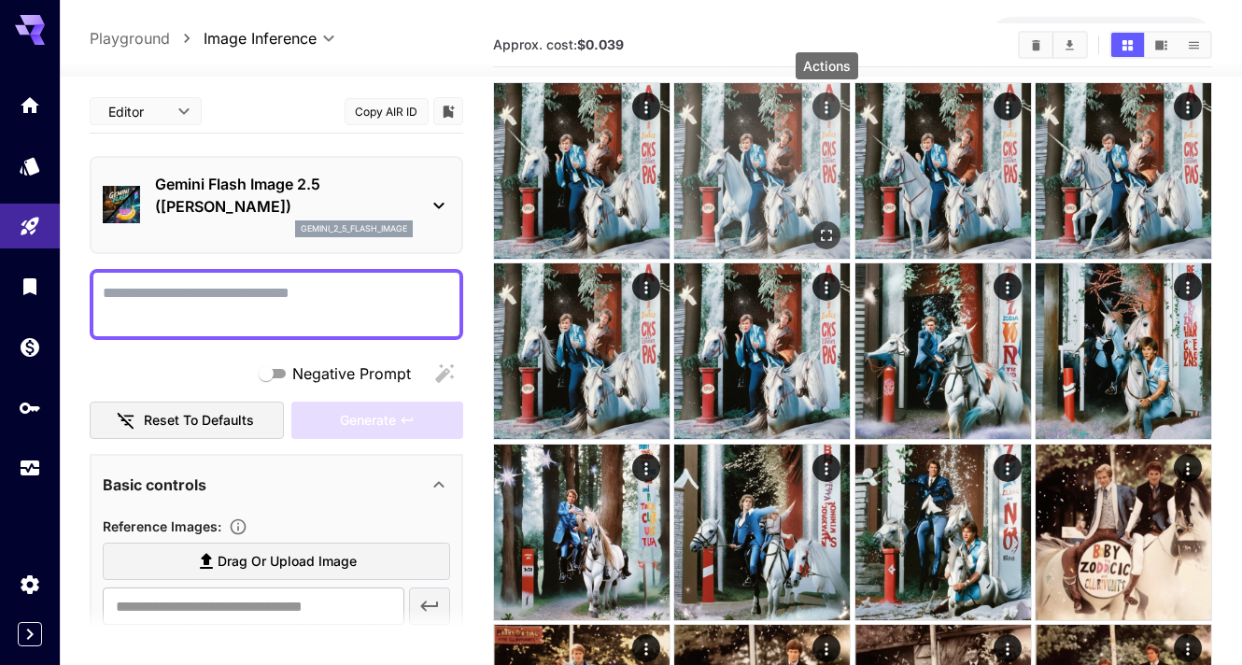
click at [829, 103] on icon "Actions" at bounding box center [826, 107] width 19 height 19
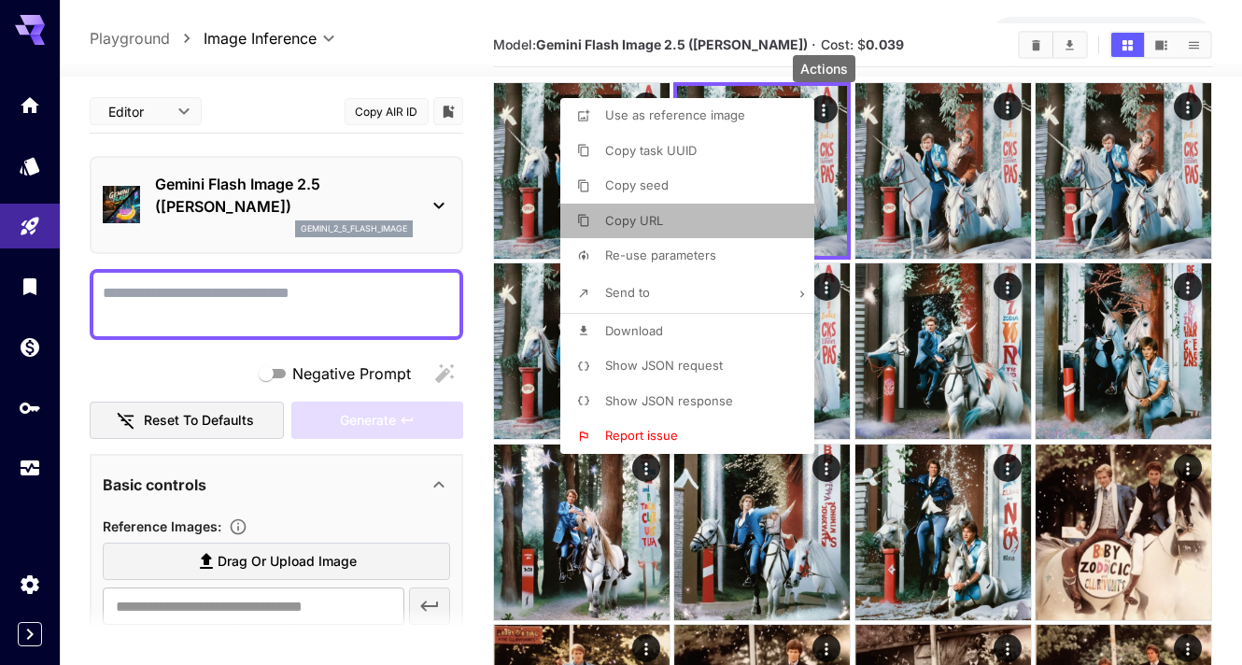
click at [711, 207] on li "Copy URL" at bounding box center [692, 221] width 265 height 35
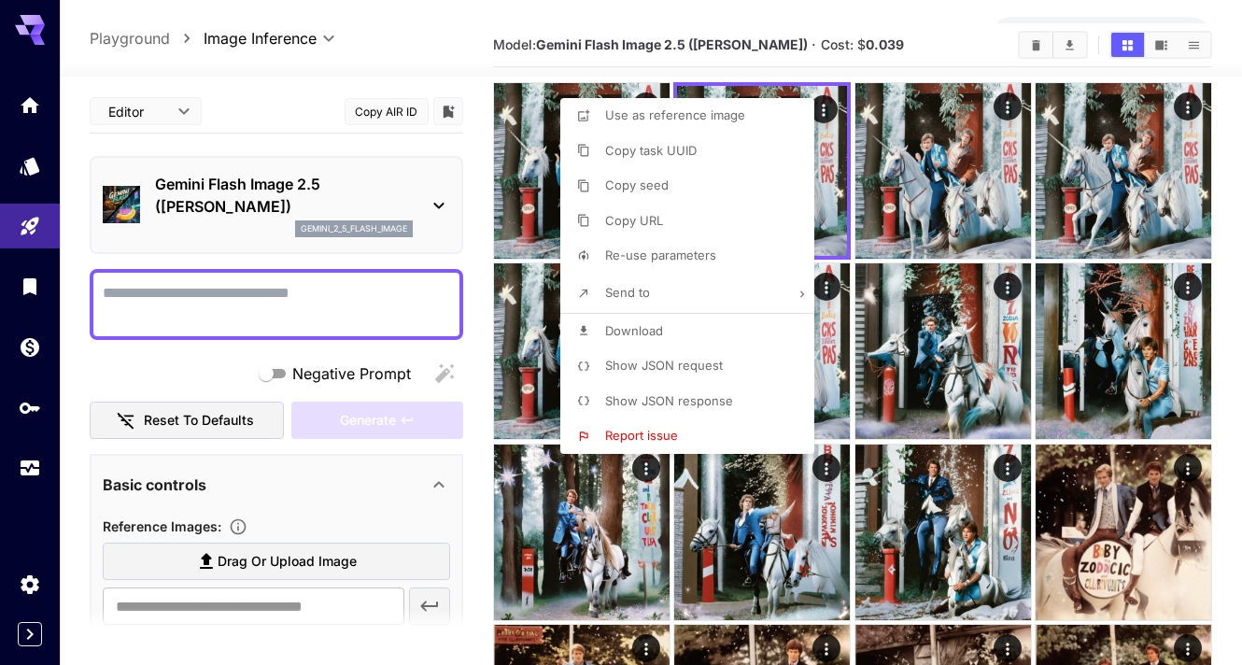
click at [199, 609] on div at bounding box center [621, 332] width 1242 height 665
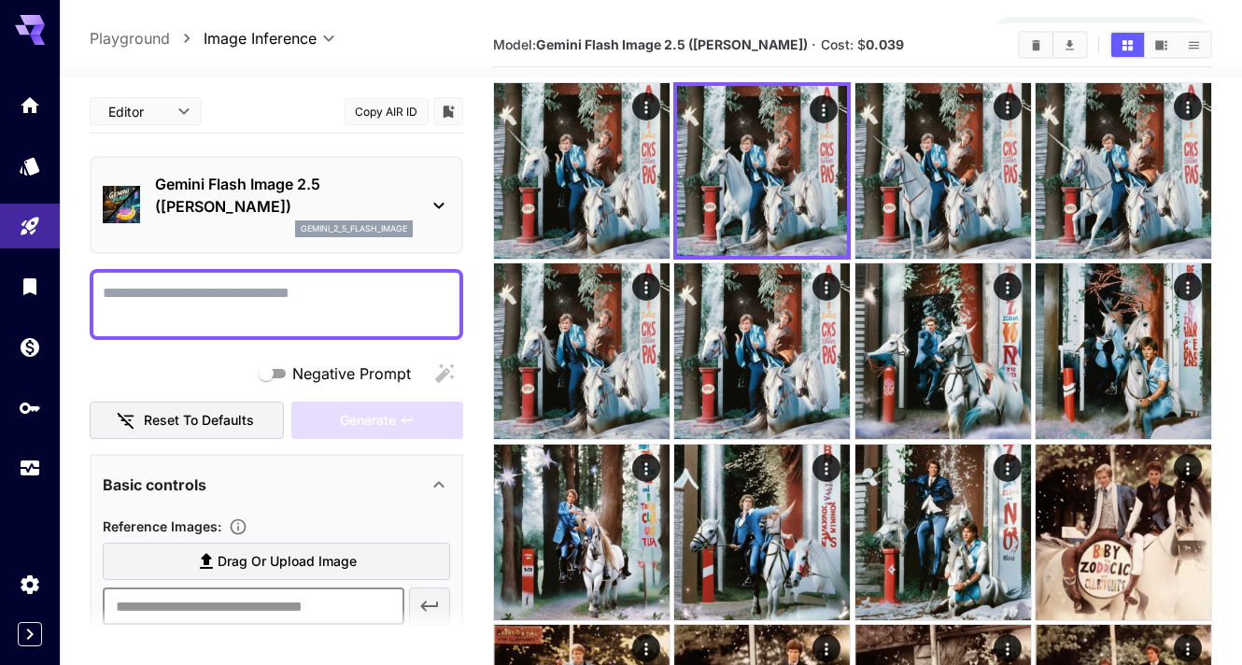
click at [199, 603] on input "text" at bounding box center [254, 605] width 302 height 37
paste input "**********"
type input "**********"
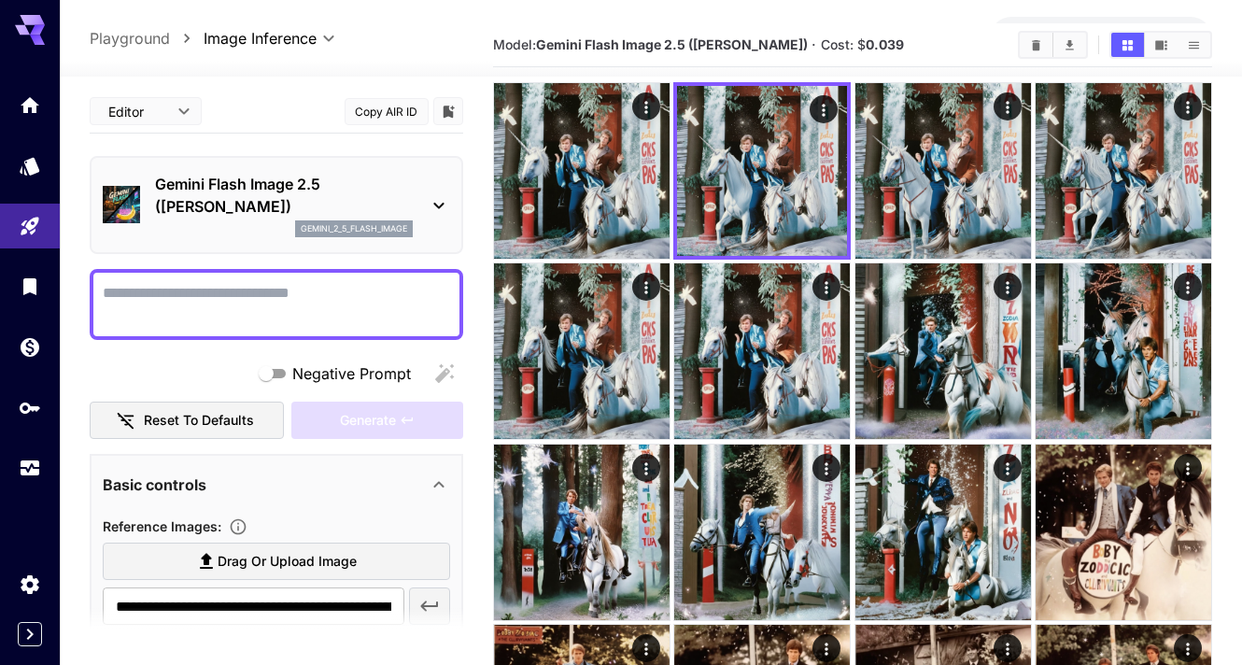
click at [428, 613] on section at bounding box center [276, 631] width 373 height 47
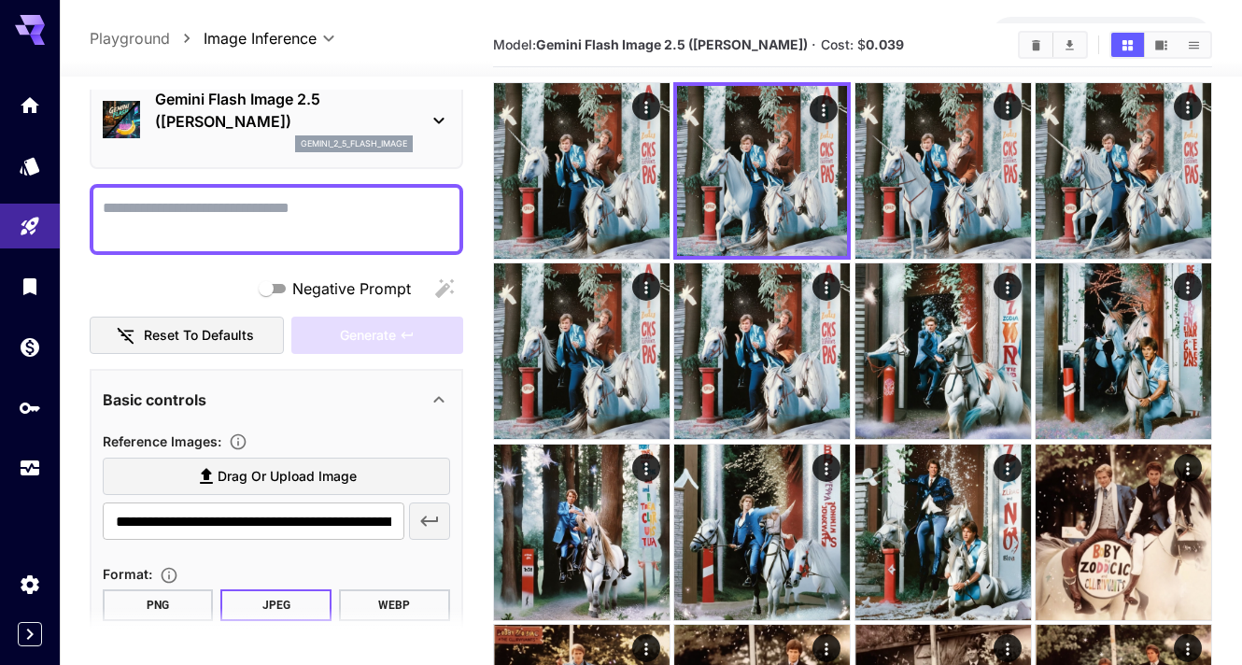
scroll to position [146, 0]
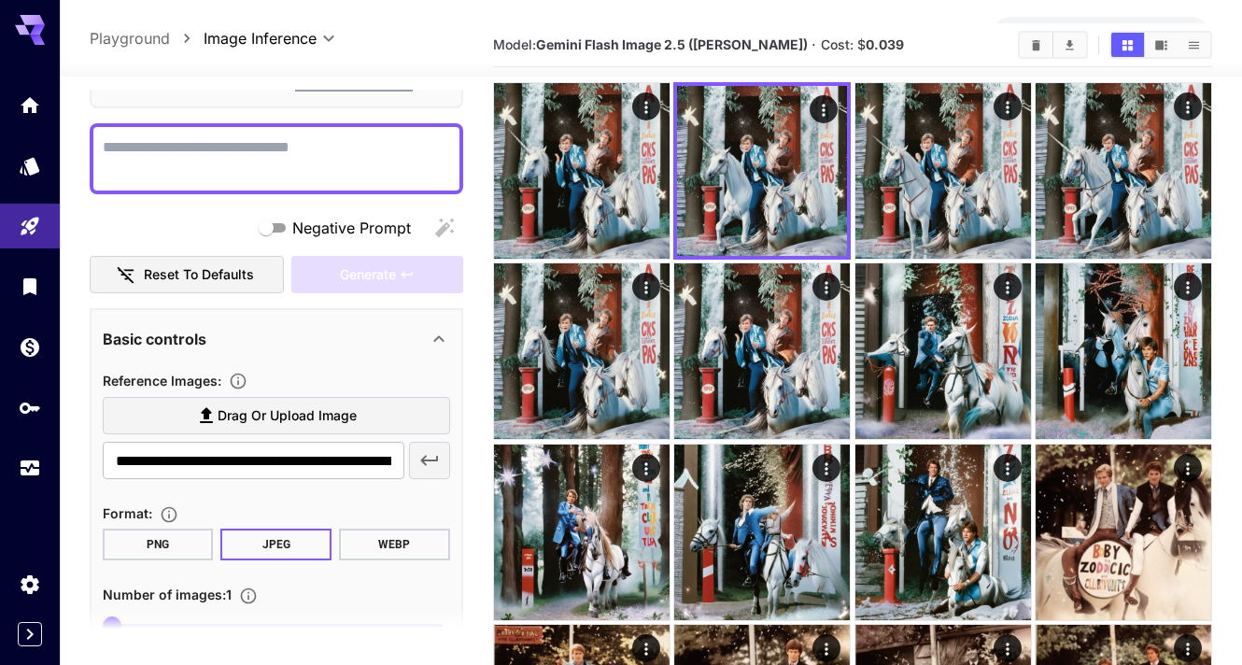
click at [429, 459] on icon "button" at bounding box center [429, 461] width 18 height 10
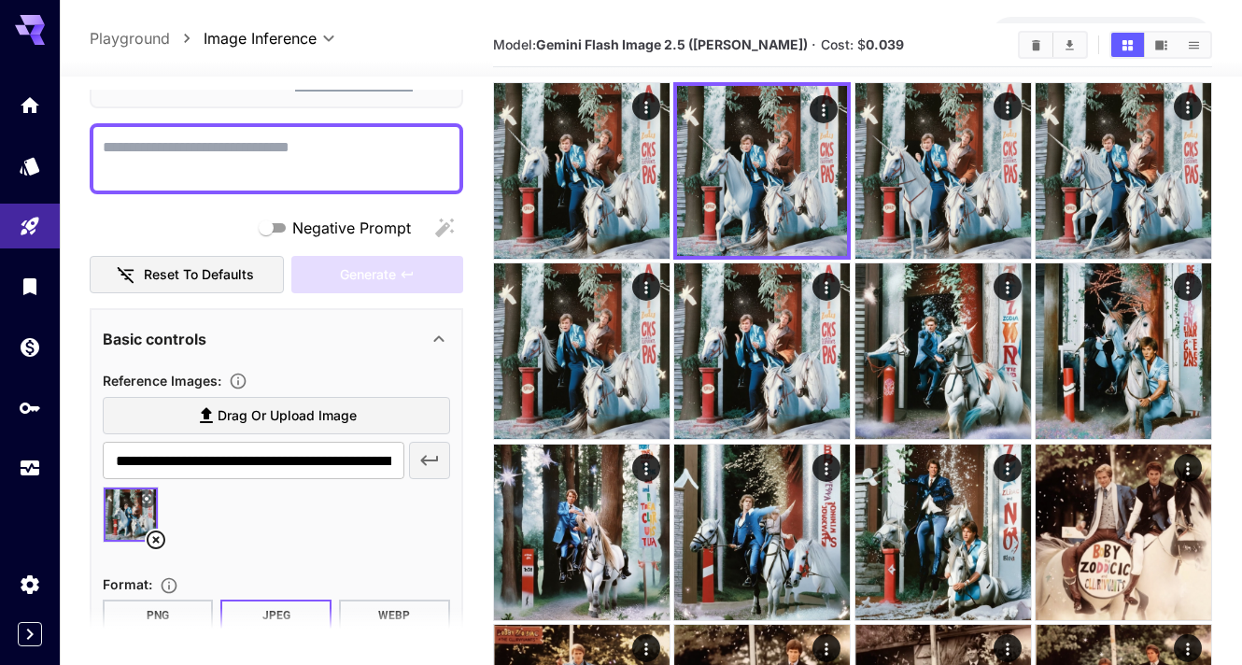
scroll to position [0, 0]
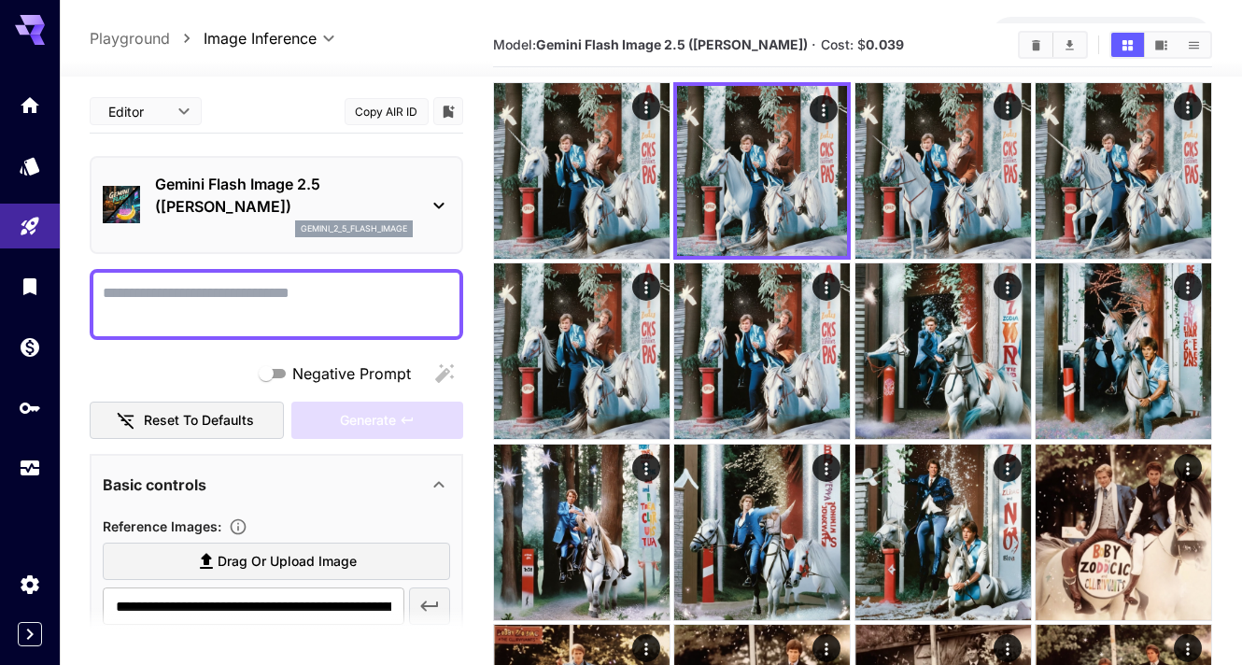
click at [226, 277] on div at bounding box center [276, 304] width 373 height 71
click at [218, 291] on textarea "Negative Prompt" at bounding box center [276, 304] width 347 height 45
paste textarea "**********"
type textarea "**********"
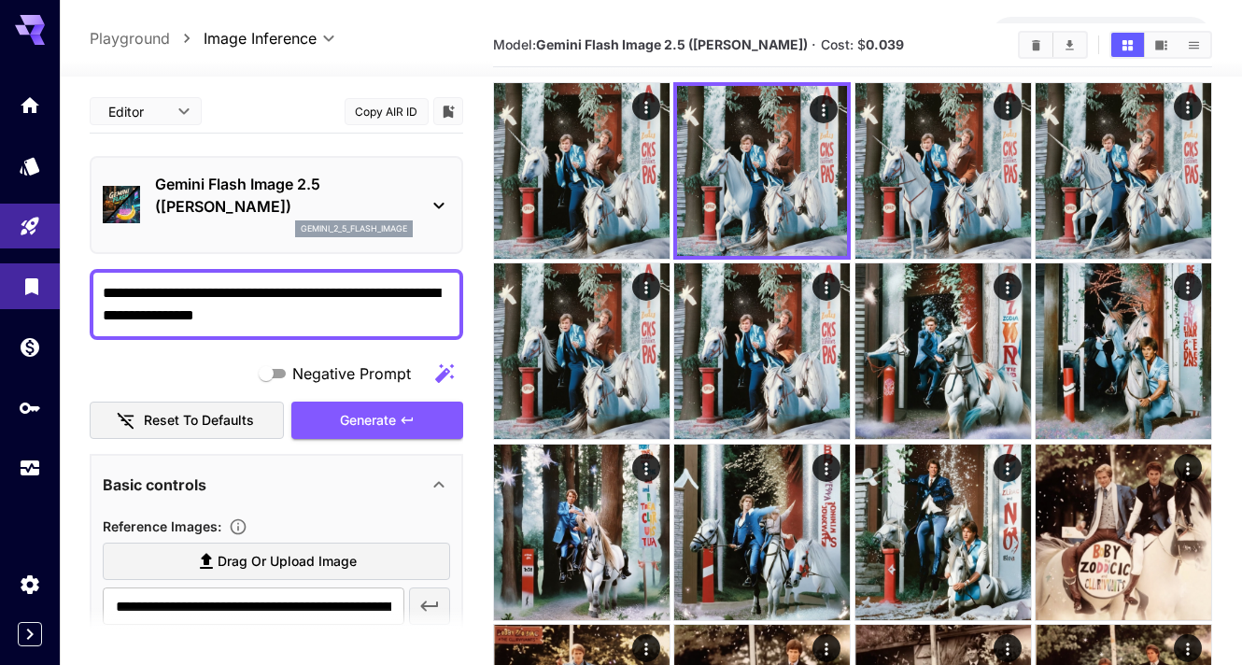
drag, startPoint x: 350, startPoint y: 321, endPoint x: 12, endPoint y: 278, distance: 340.7
click at [12, 278] on div "**********" at bounding box center [621, 485] width 1242 height 1106
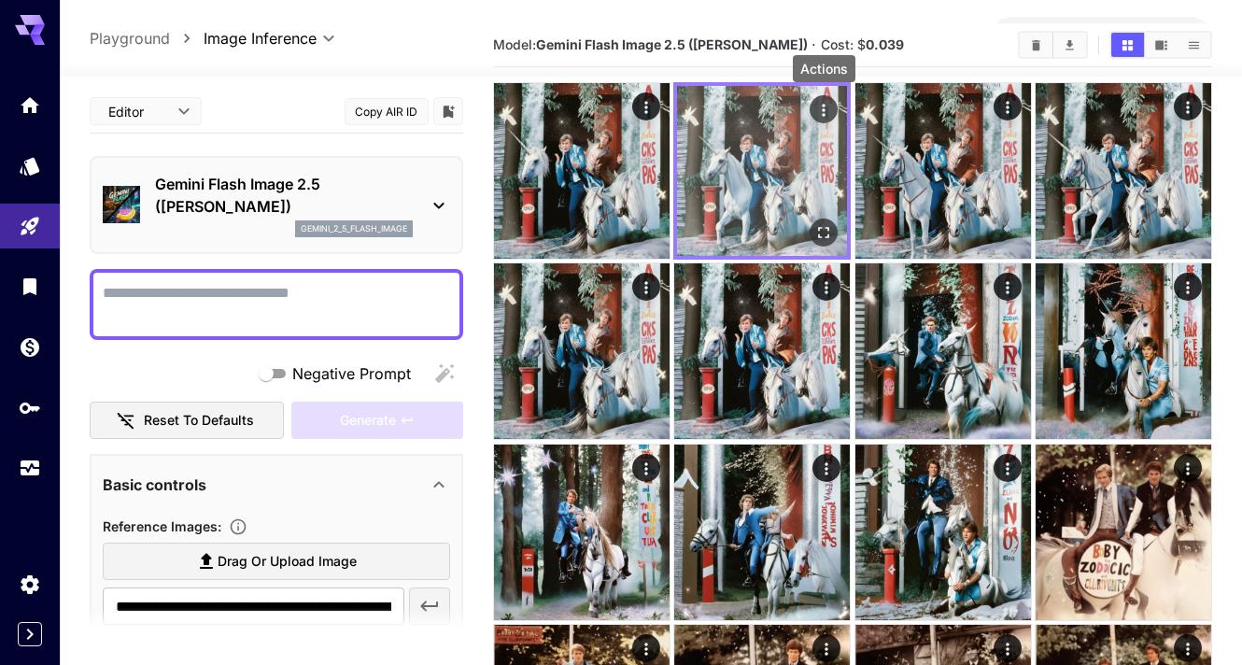
click at [825, 104] on icon "Actions" at bounding box center [823, 110] width 19 height 19
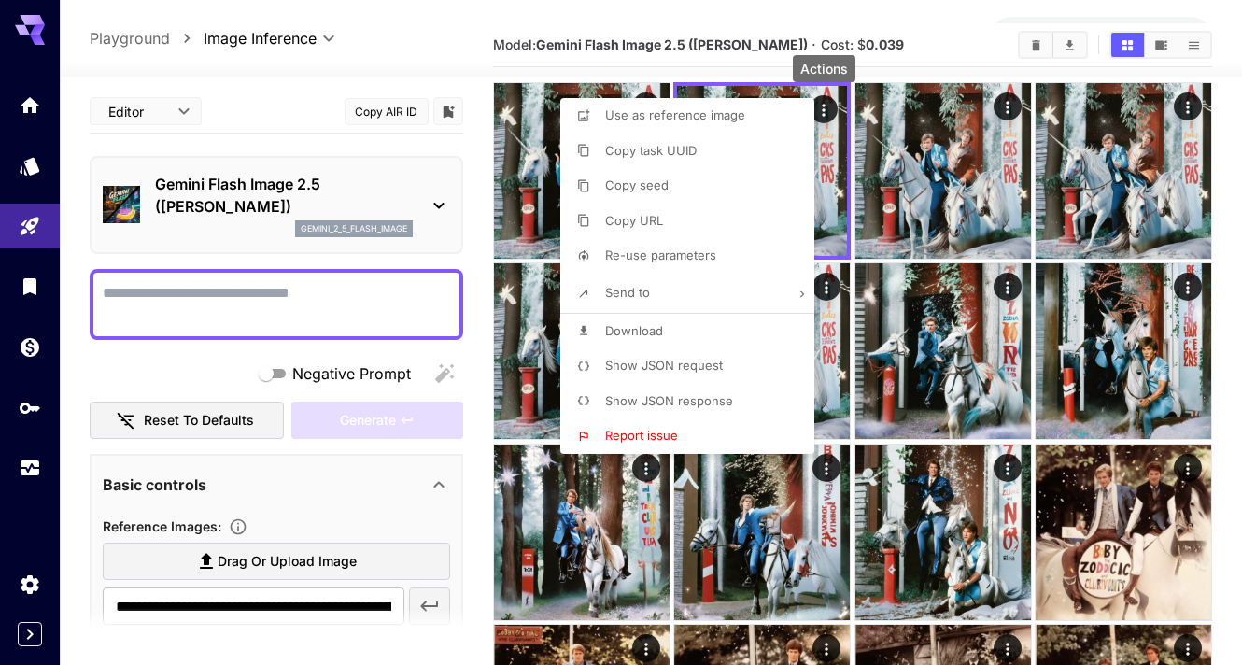
click at [725, 248] on li "Re-use parameters" at bounding box center [692, 255] width 265 height 35
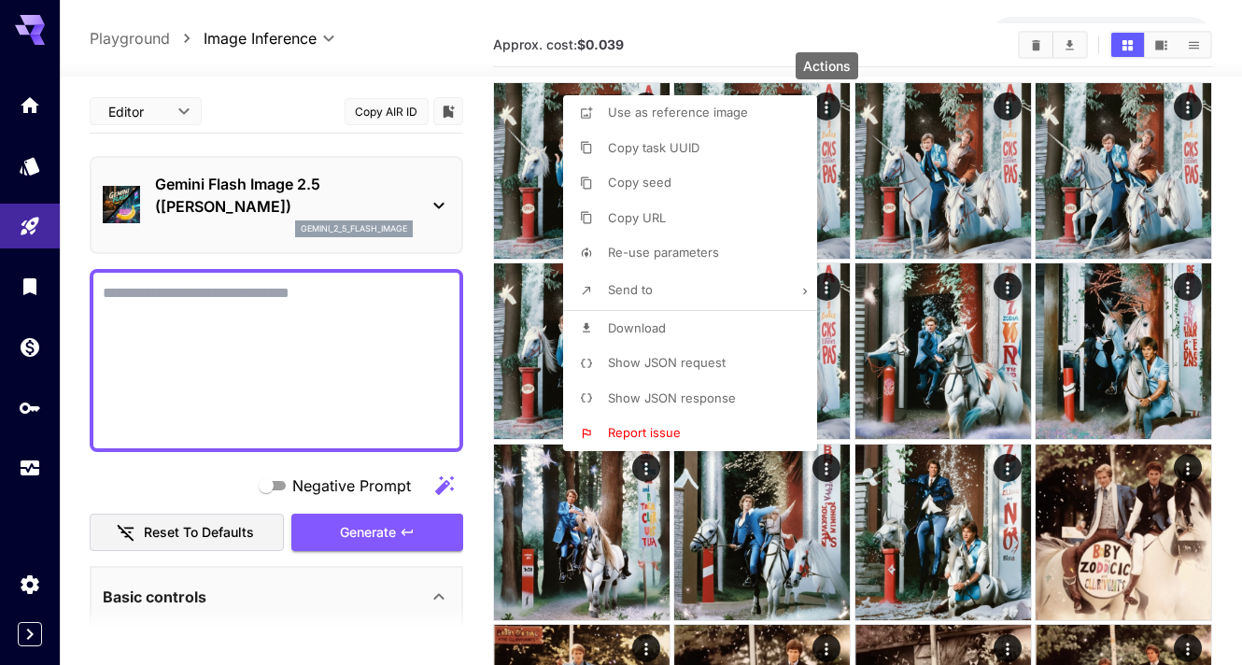
click at [750, 22] on div at bounding box center [621, 332] width 1242 height 665
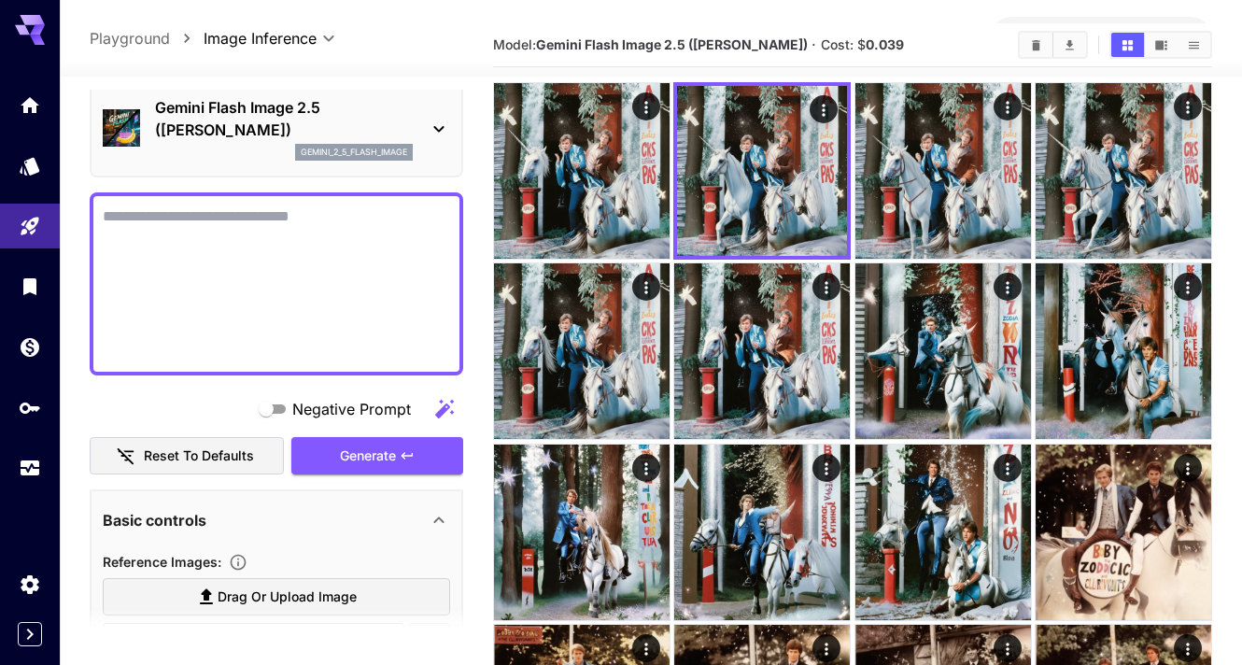
scroll to position [79, 0]
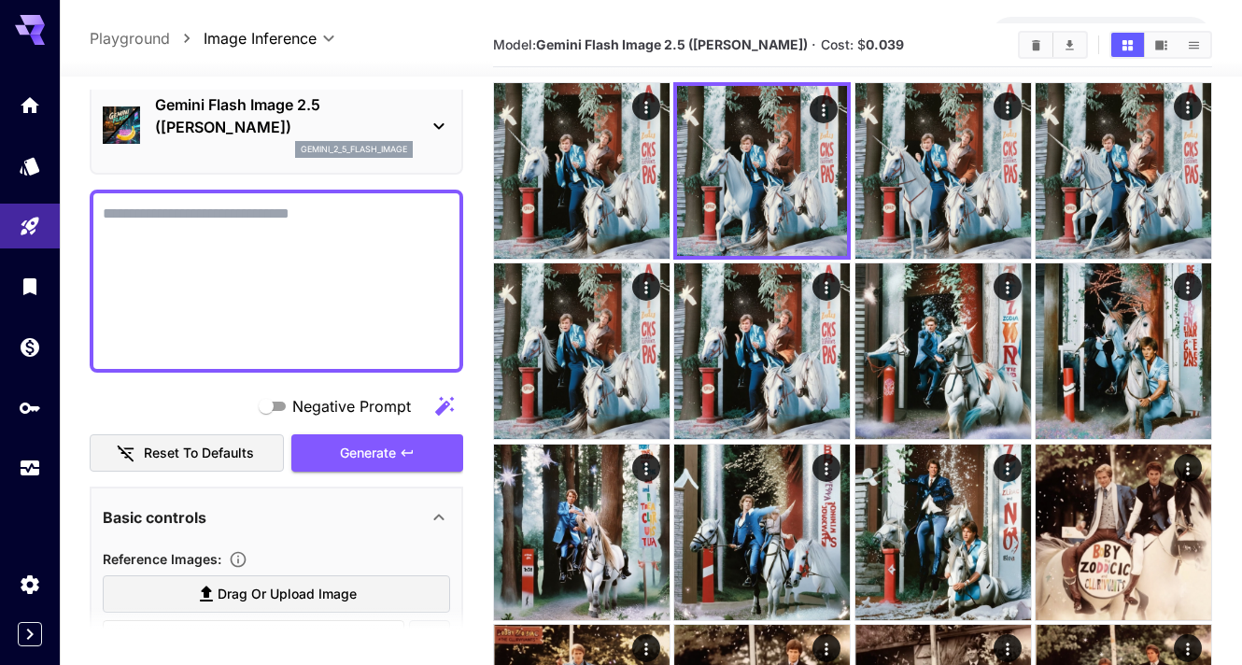
drag, startPoint x: 340, startPoint y: 216, endPoint x: 223, endPoint y: 217, distance: 116.7
click at [223, 217] on textarea "**********" at bounding box center [276, 281] width 347 height 157
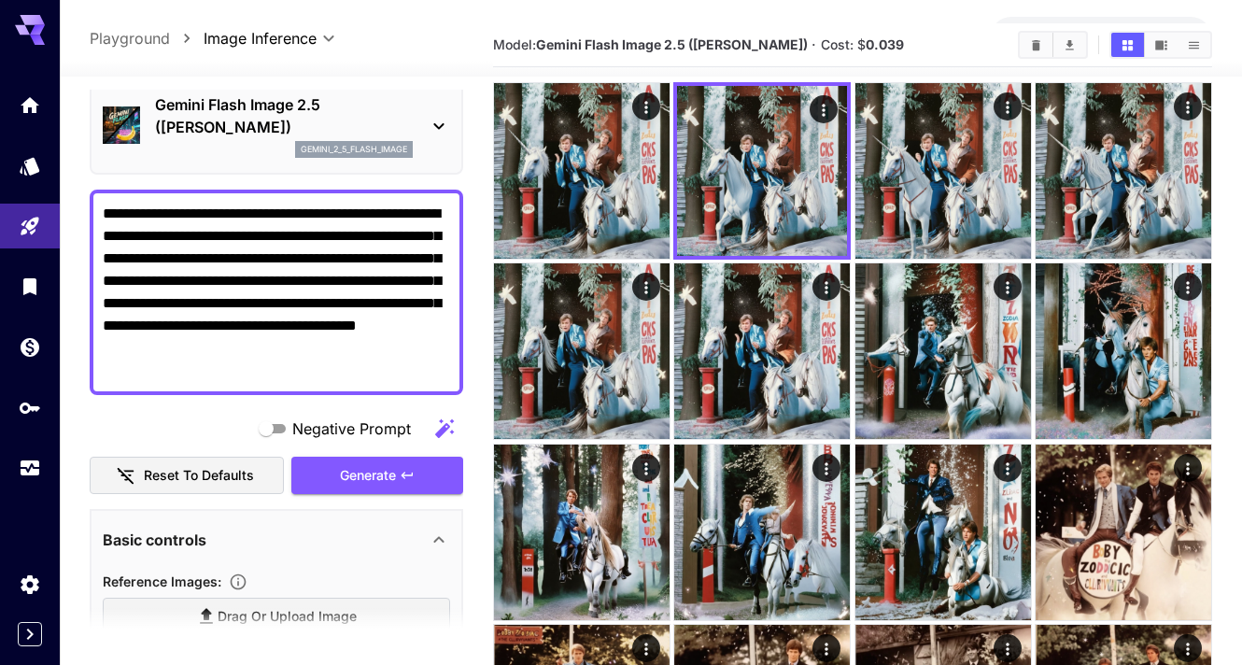
click at [338, 235] on textarea "**********" at bounding box center [276, 292] width 347 height 179
click at [236, 282] on textarea "**********" at bounding box center [276, 292] width 347 height 179
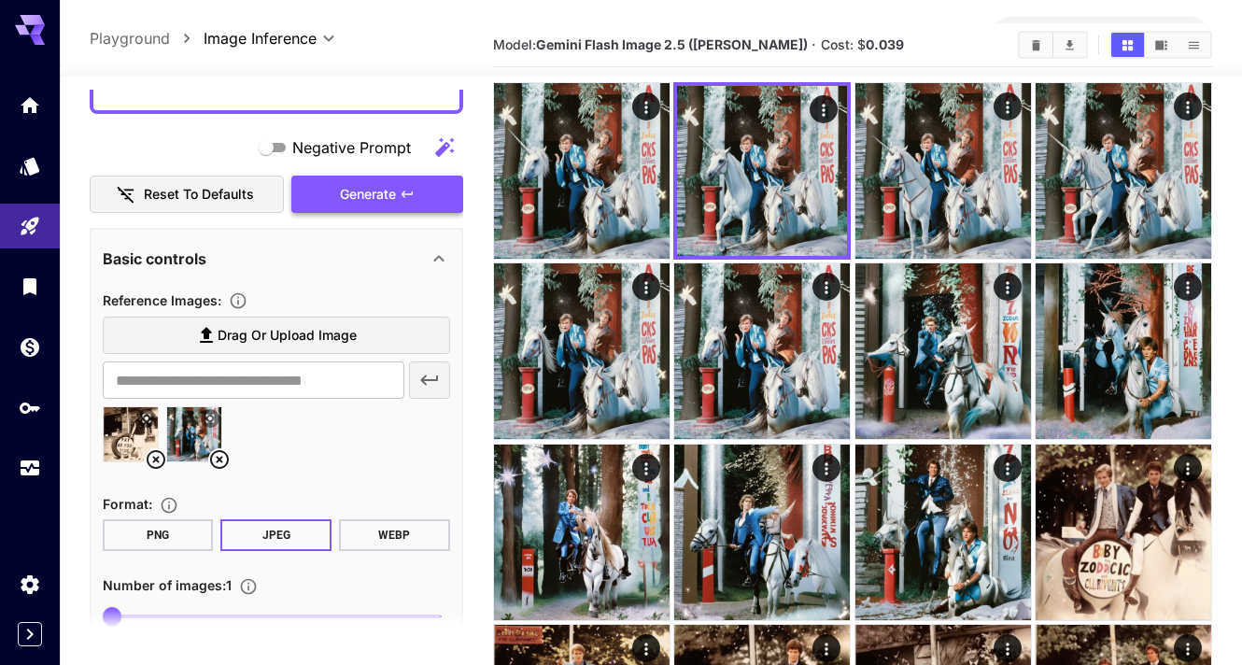
scroll to position [400, 0]
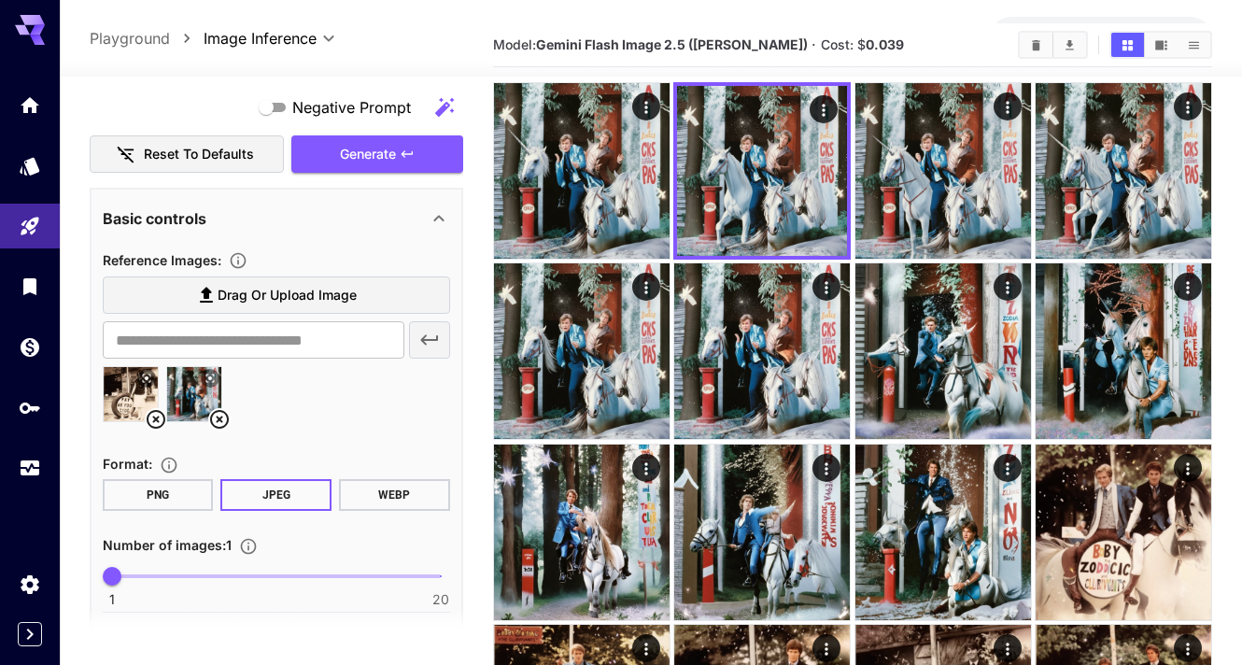
click at [154, 422] on icon at bounding box center [156, 419] width 19 height 19
click at [409, 162] on button "Generate" at bounding box center [377, 154] width 172 height 38
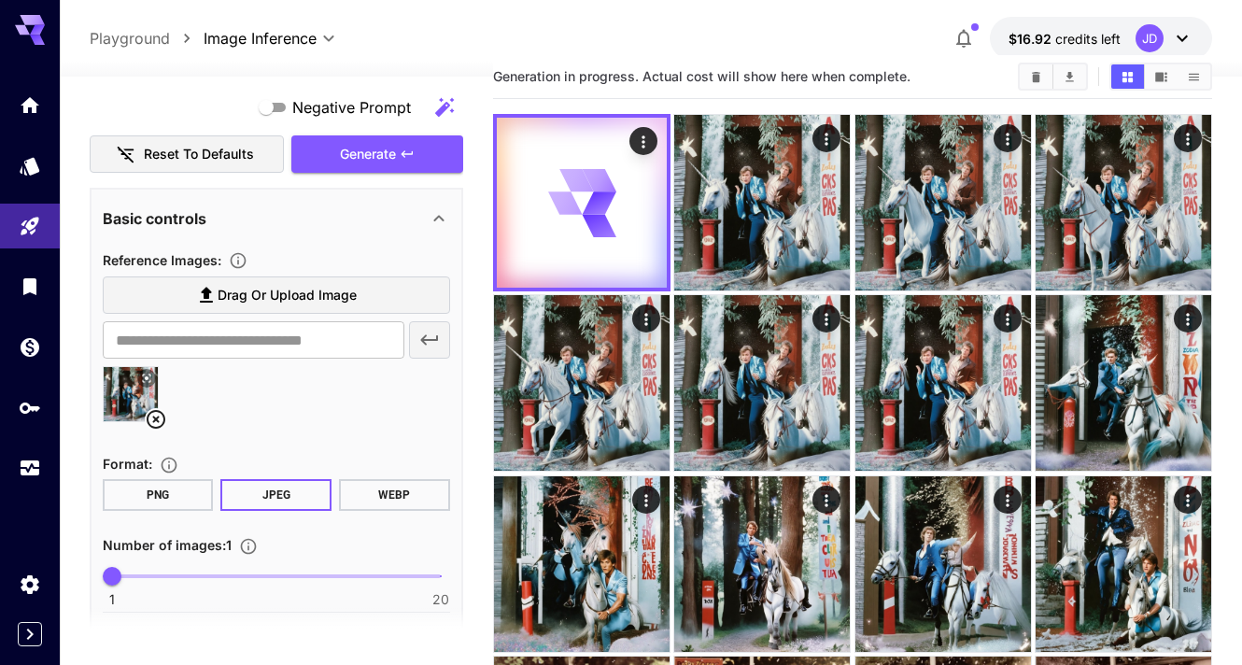
scroll to position [0, 0]
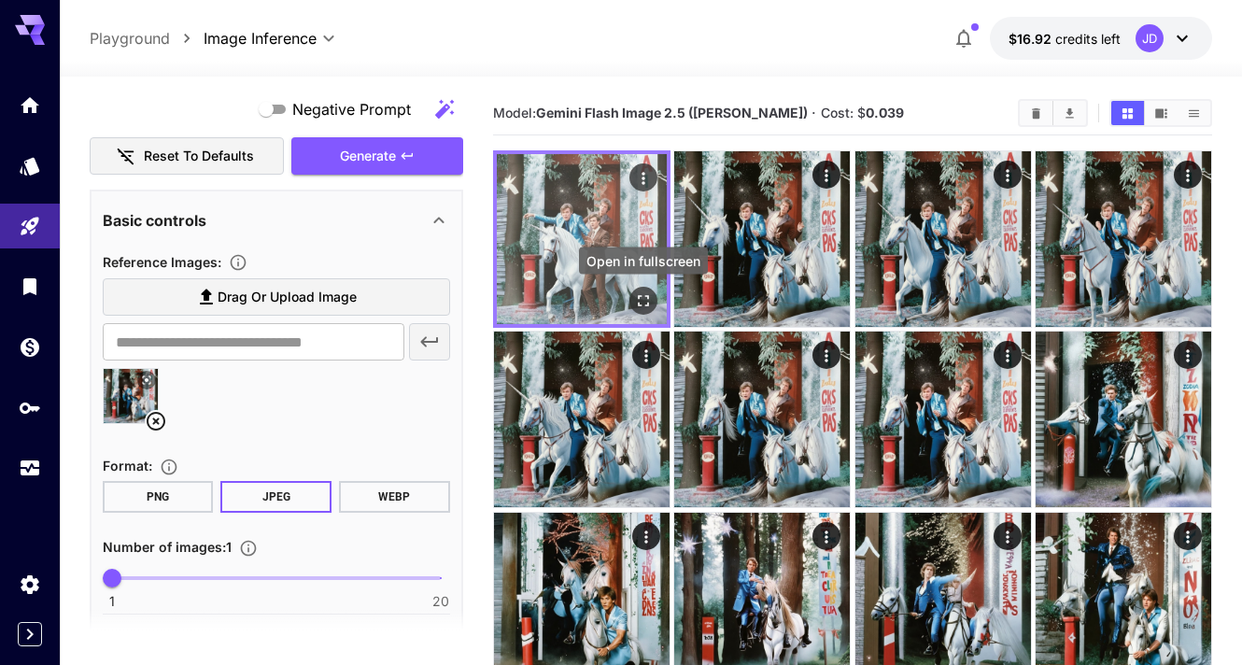
click at [639, 298] on icon "Open in fullscreen" at bounding box center [643, 300] width 19 height 19
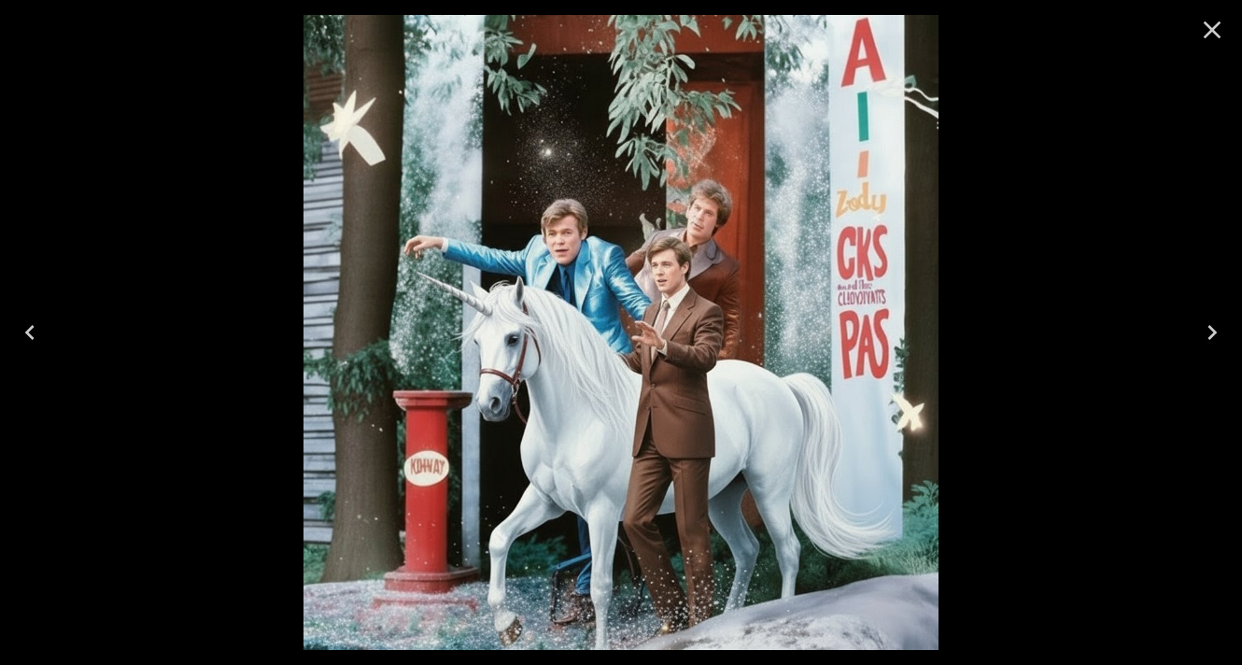
click at [1212, 19] on icon "Close" at bounding box center [1212, 30] width 30 height 30
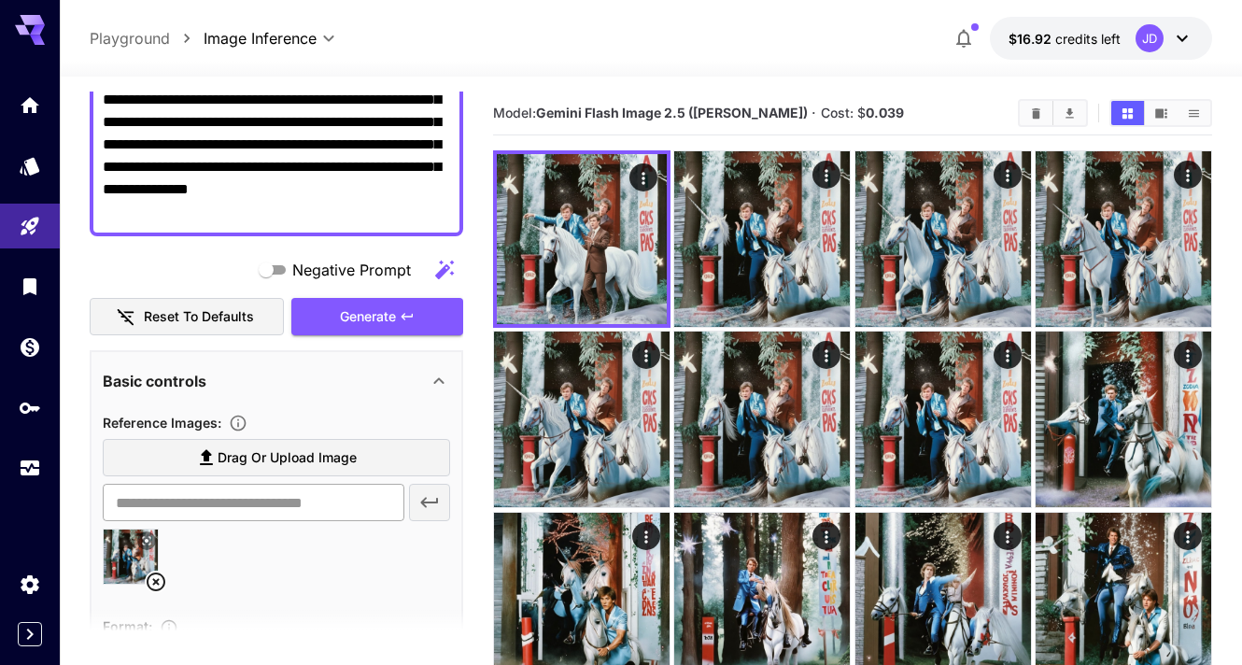
scroll to position [29, 0]
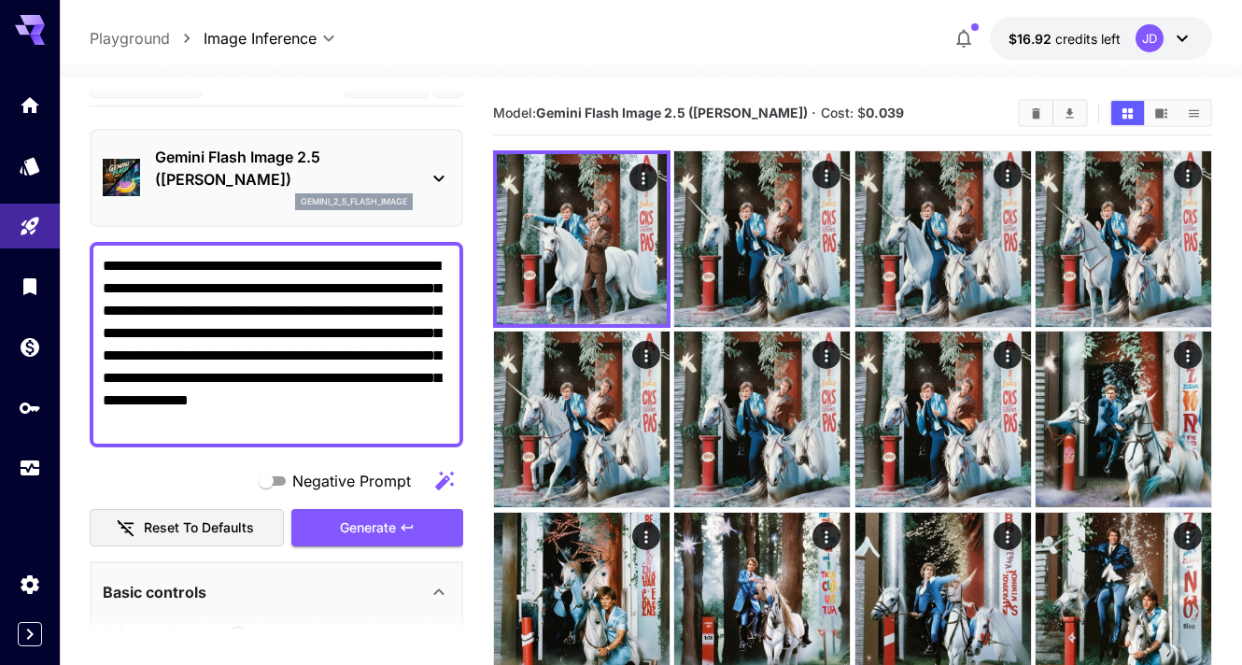
click at [371, 417] on textarea "**********" at bounding box center [276, 344] width 347 height 179
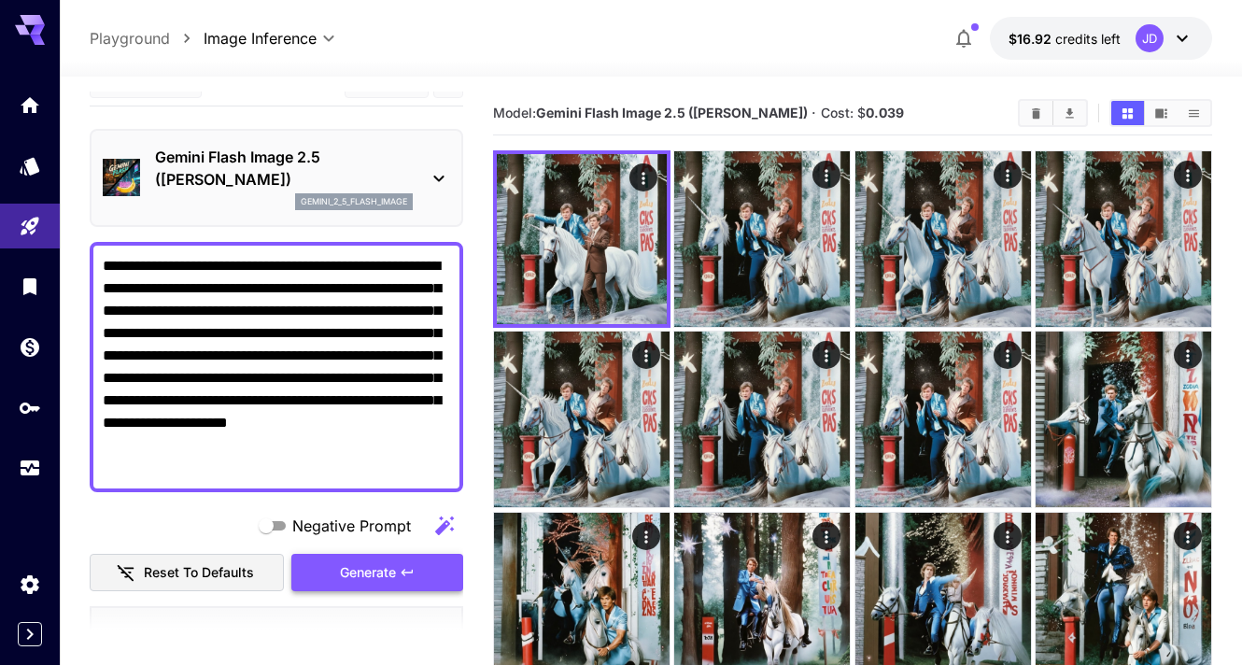
click at [402, 572] on icon "button" at bounding box center [405, 572] width 11 height 7
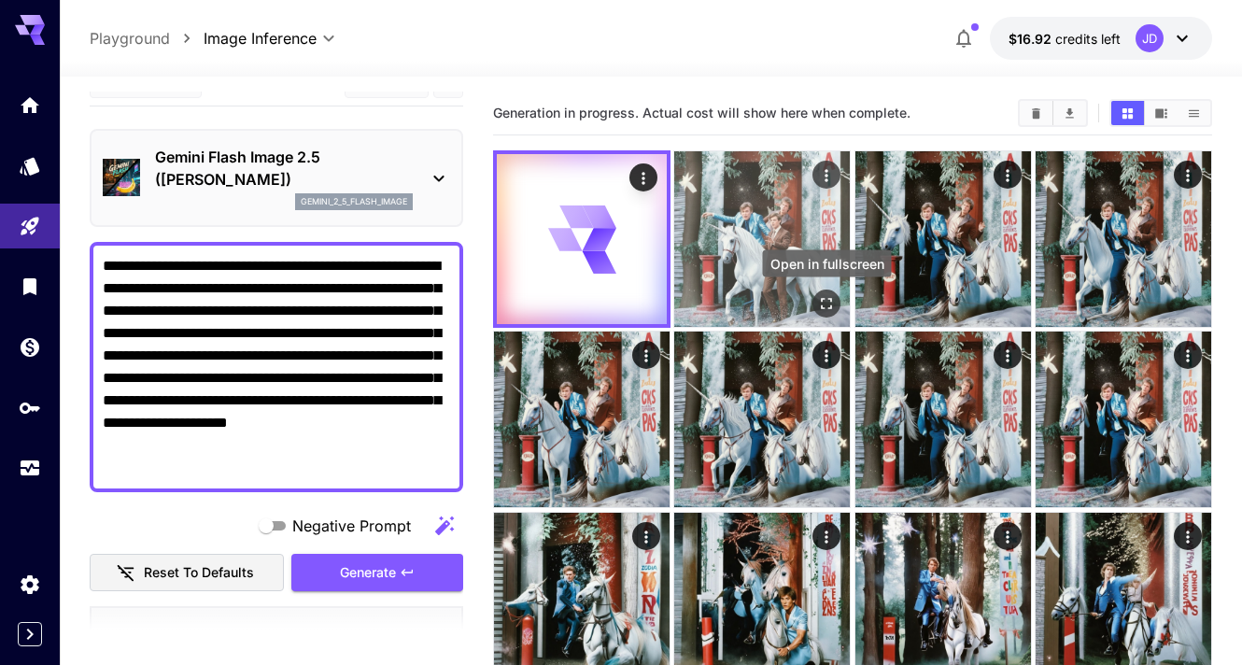
click at [824, 299] on icon "Open in fullscreen" at bounding box center [827, 303] width 11 height 11
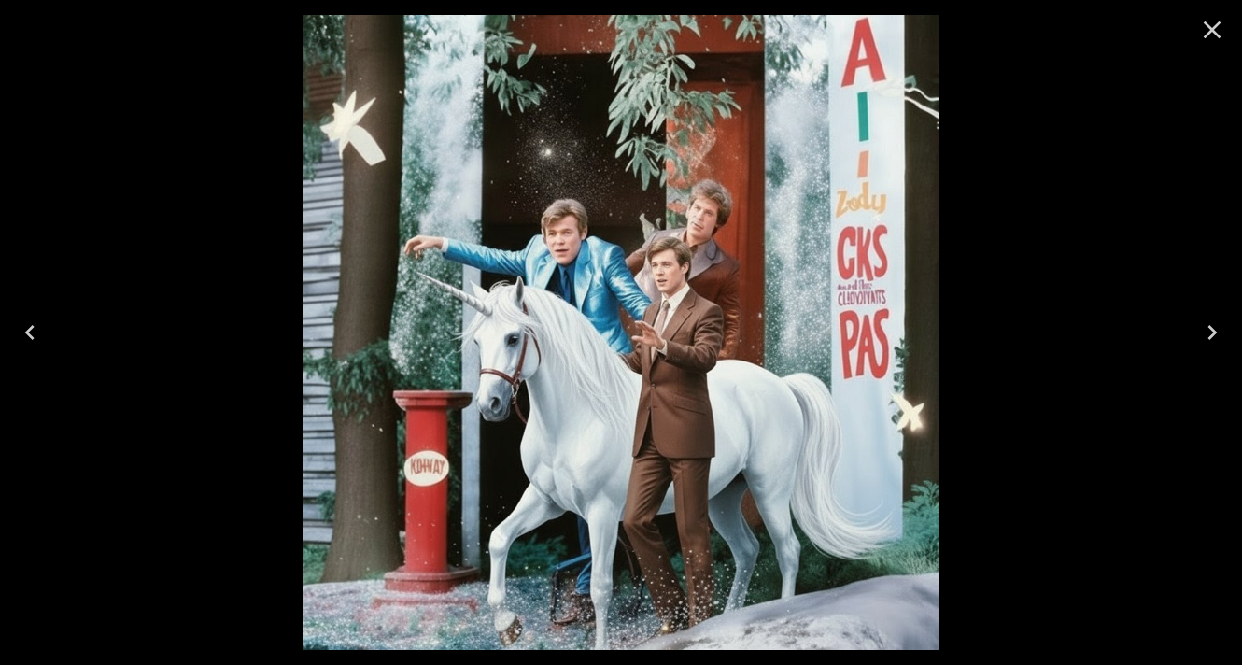
click at [1205, 36] on icon "Close" at bounding box center [1212, 30] width 18 height 18
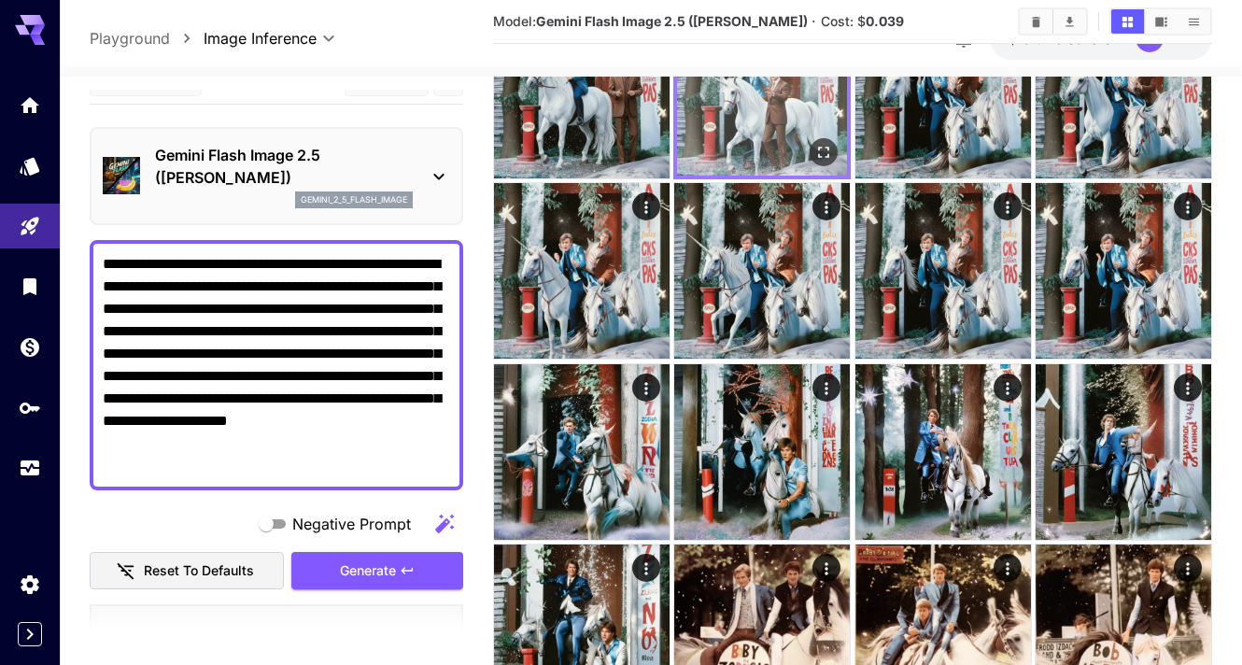
scroll to position [0, 0]
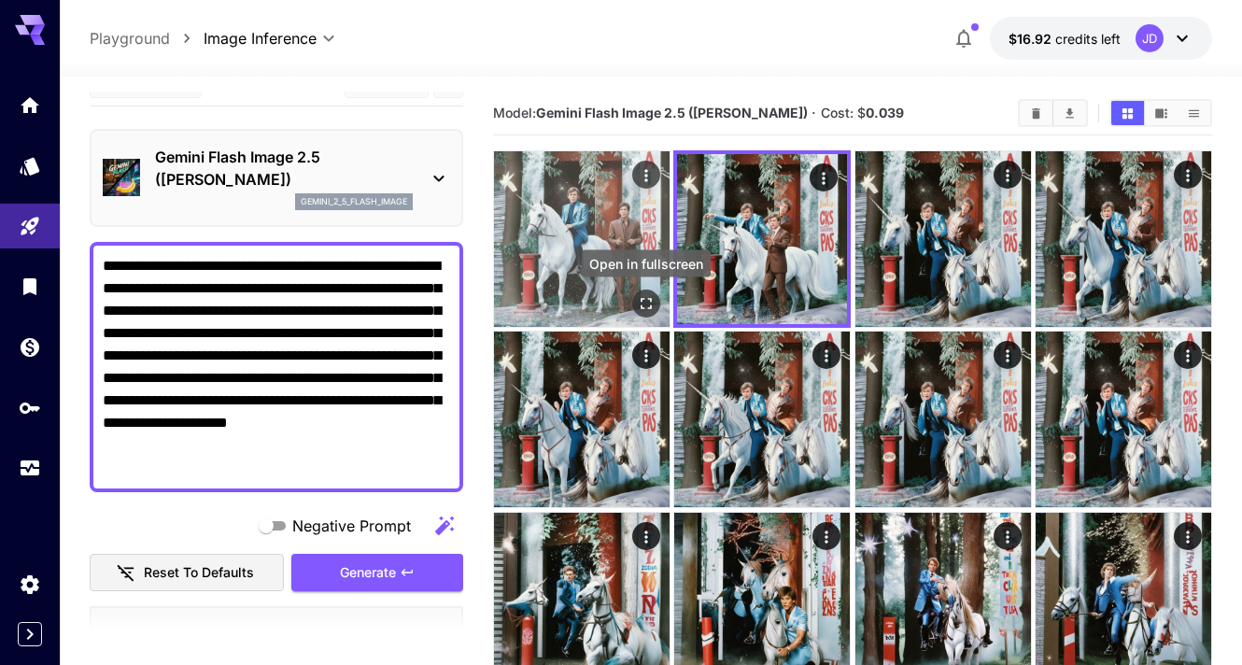
click at [642, 292] on button "Open in fullscreen" at bounding box center [646, 303] width 28 height 28
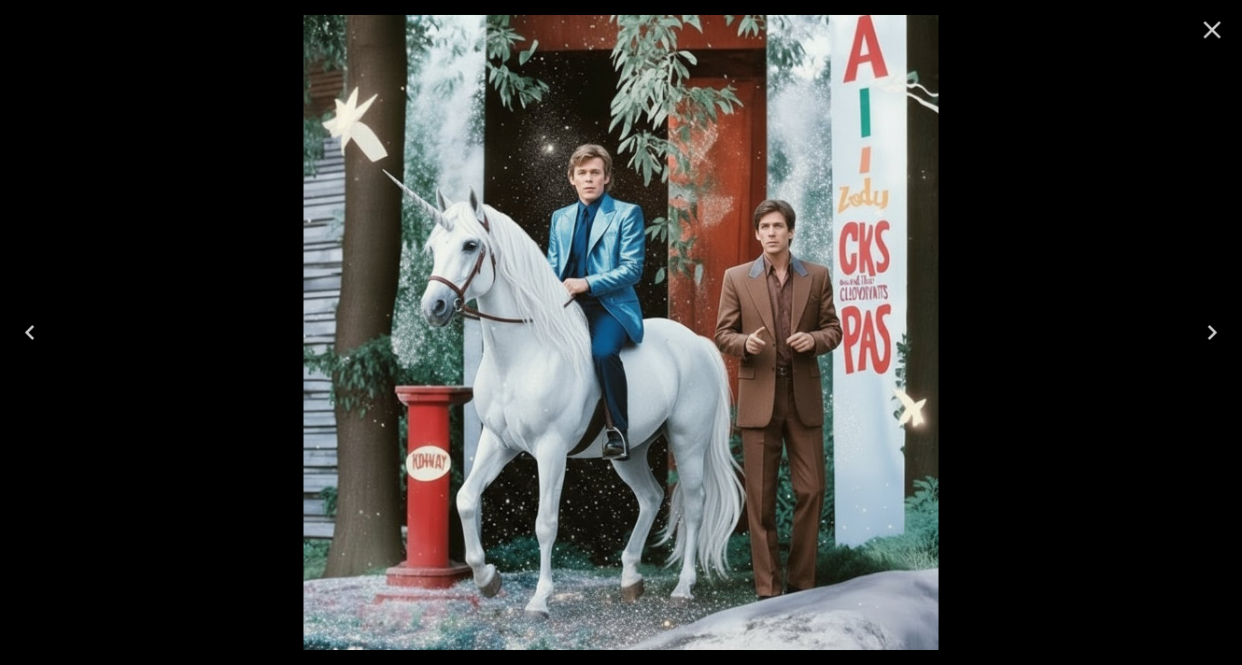
click at [1206, 36] on icon "Close" at bounding box center [1212, 30] width 30 height 30
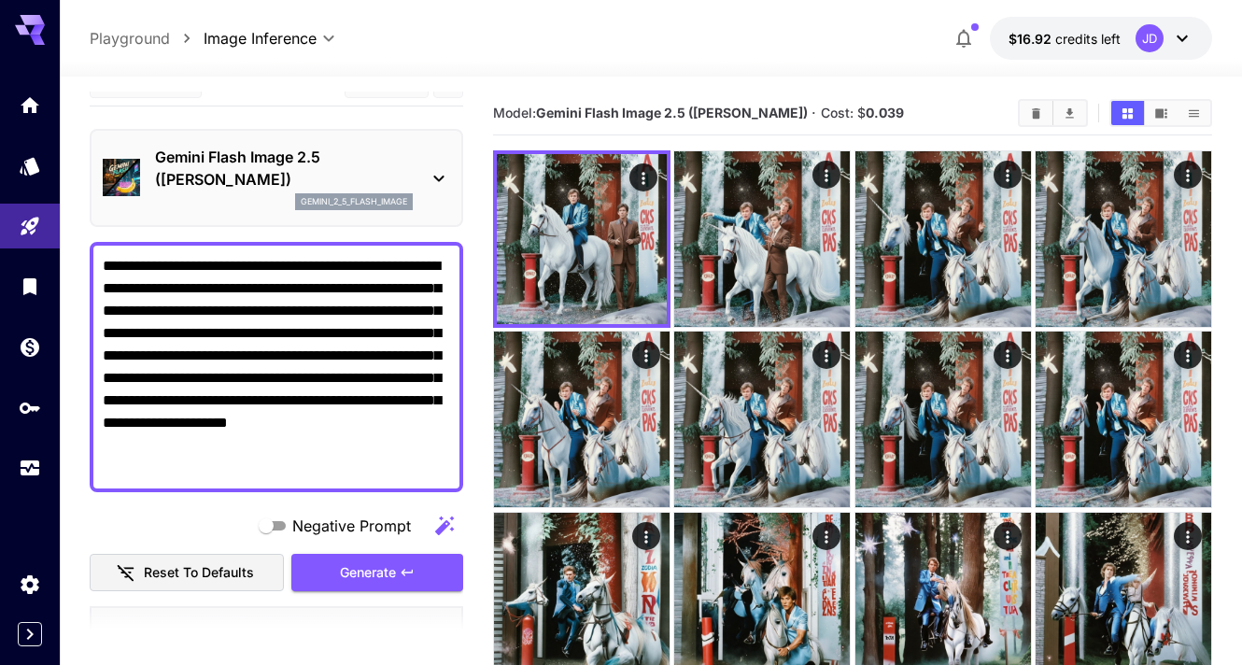
click at [222, 474] on textarea "**********" at bounding box center [276, 367] width 347 height 224
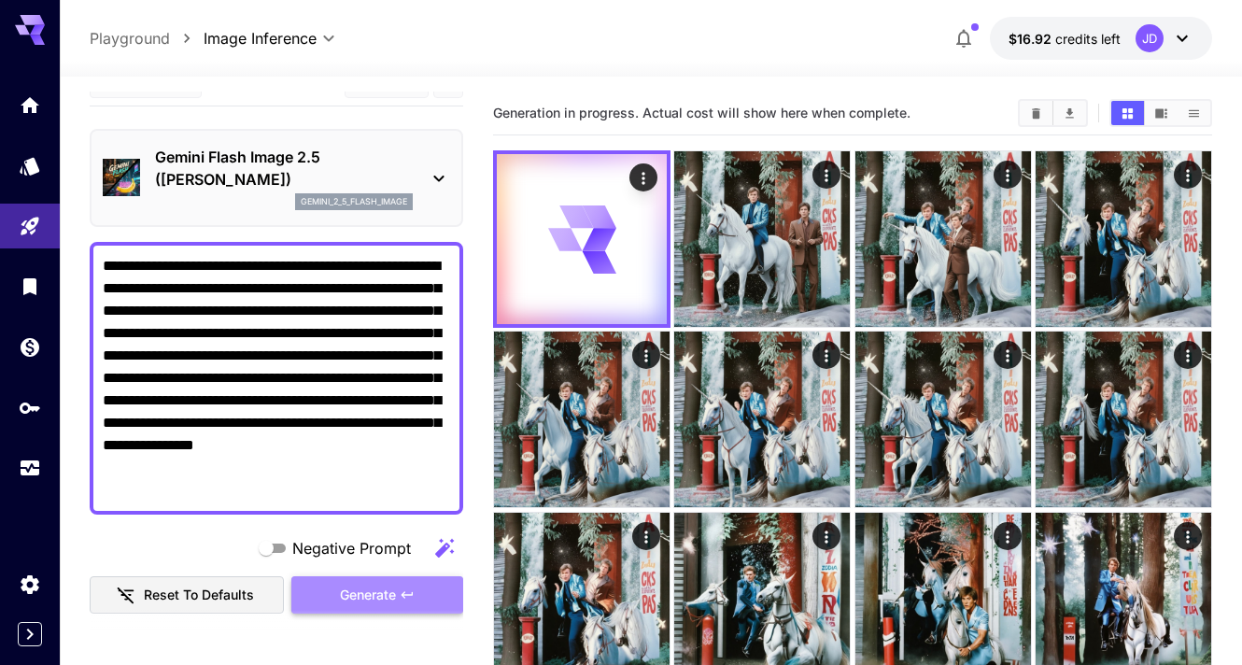
click at [331, 588] on button "Generate" at bounding box center [377, 595] width 172 height 38
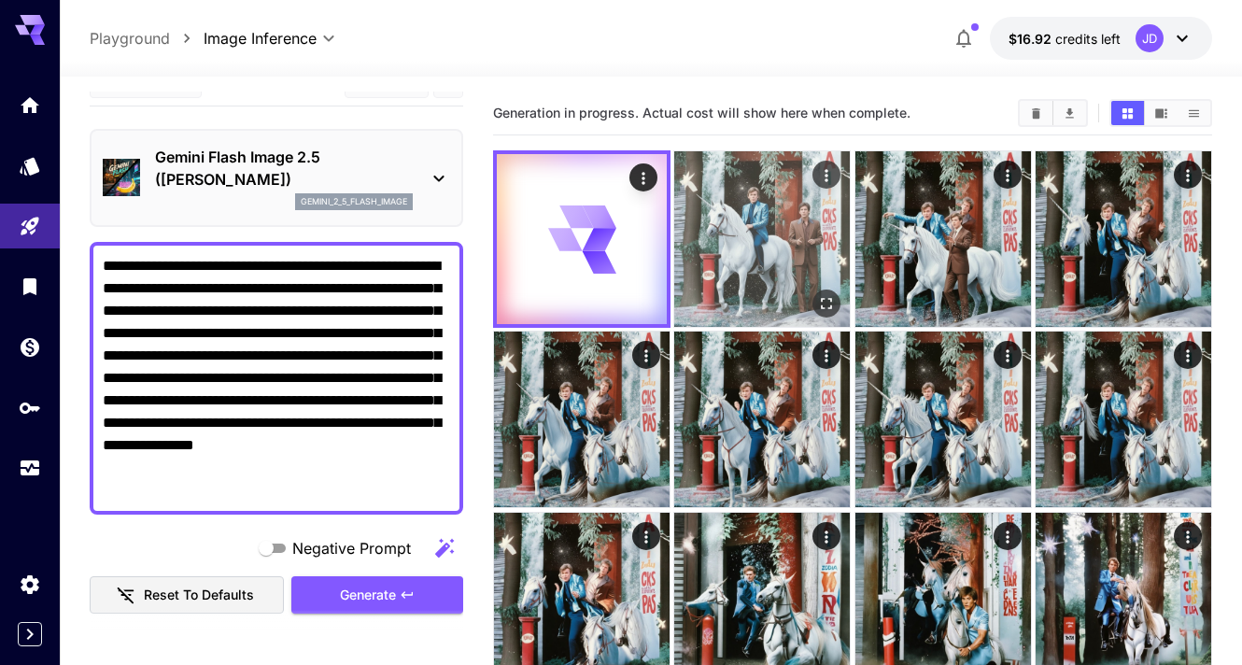
click at [820, 297] on icon "Open in fullscreen" at bounding box center [826, 303] width 19 height 19
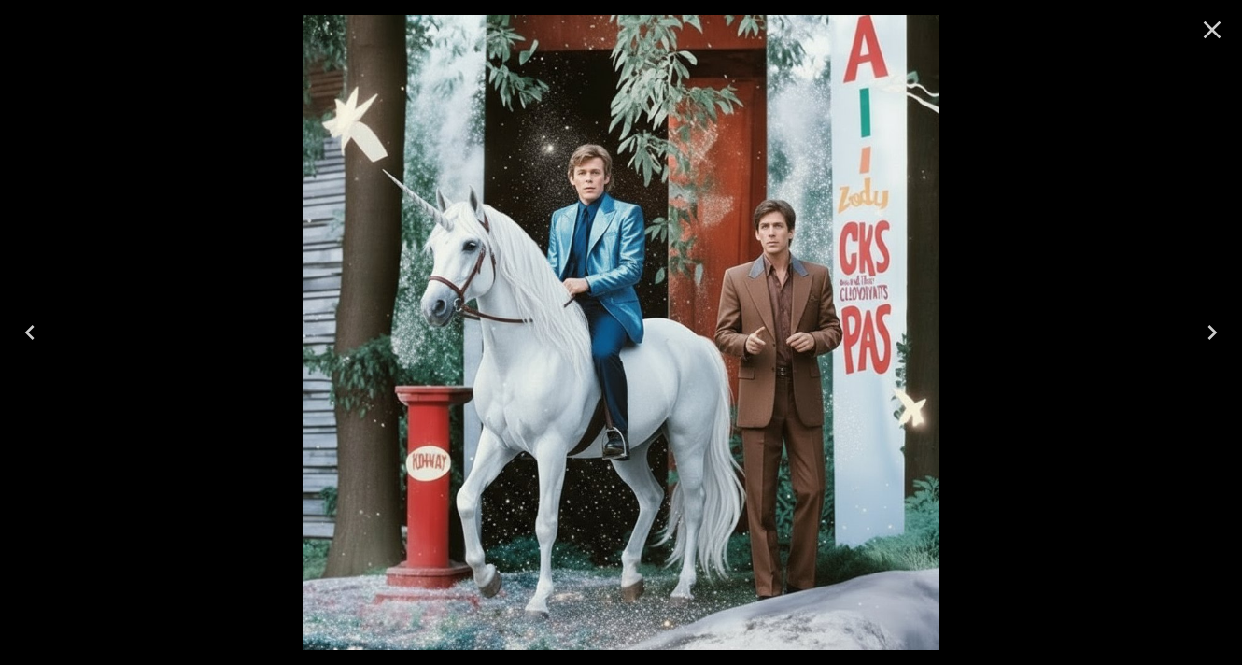
click at [1204, 27] on icon "Close" at bounding box center [1212, 30] width 30 height 30
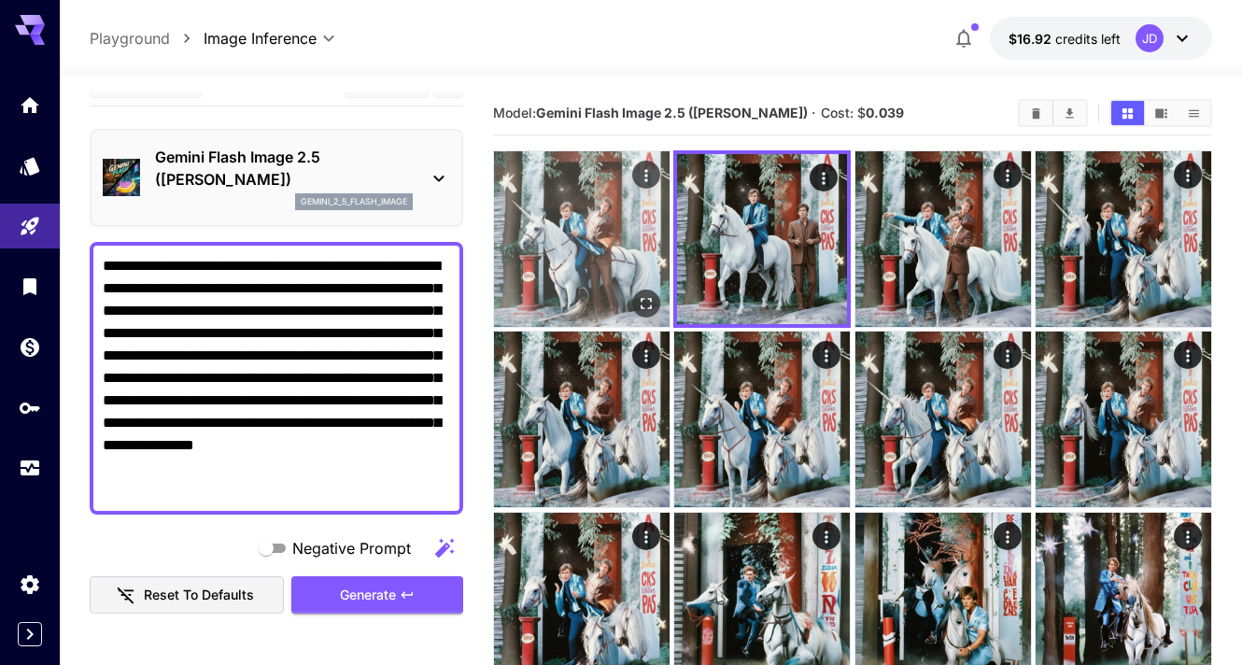
click at [642, 307] on icon "Open in fullscreen" at bounding box center [645, 303] width 11 height 11
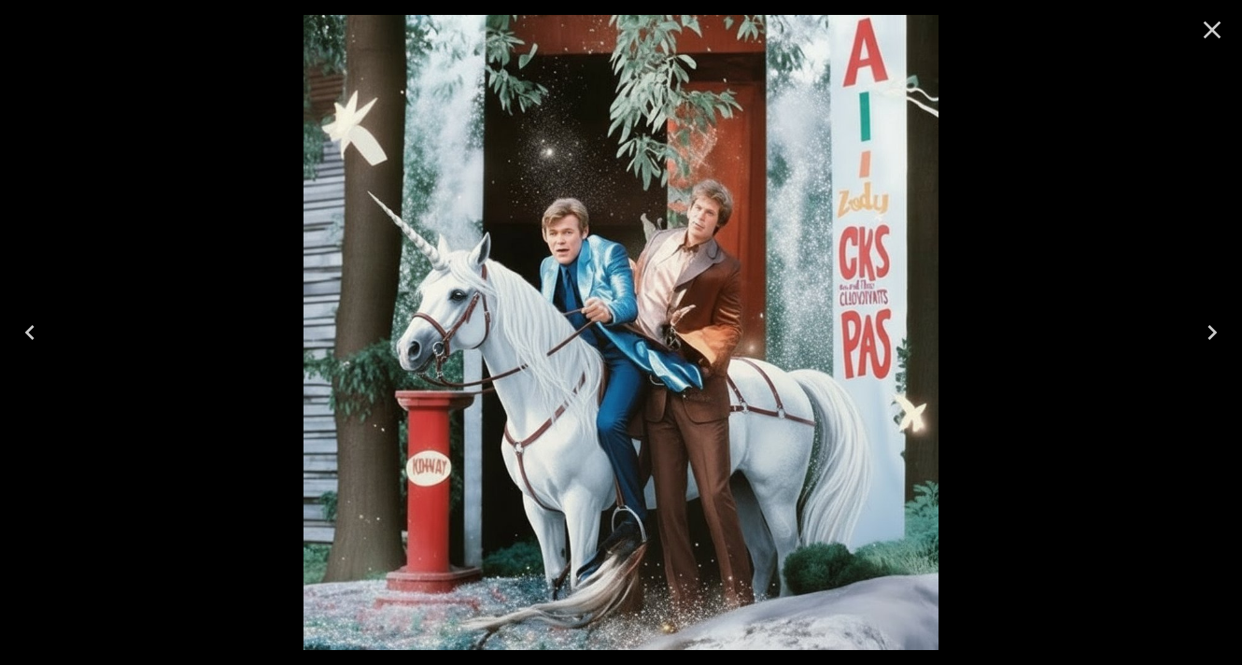
click at [1203, 30] on icon "Close" at bounding box center [1212, 30] width 30 height 30
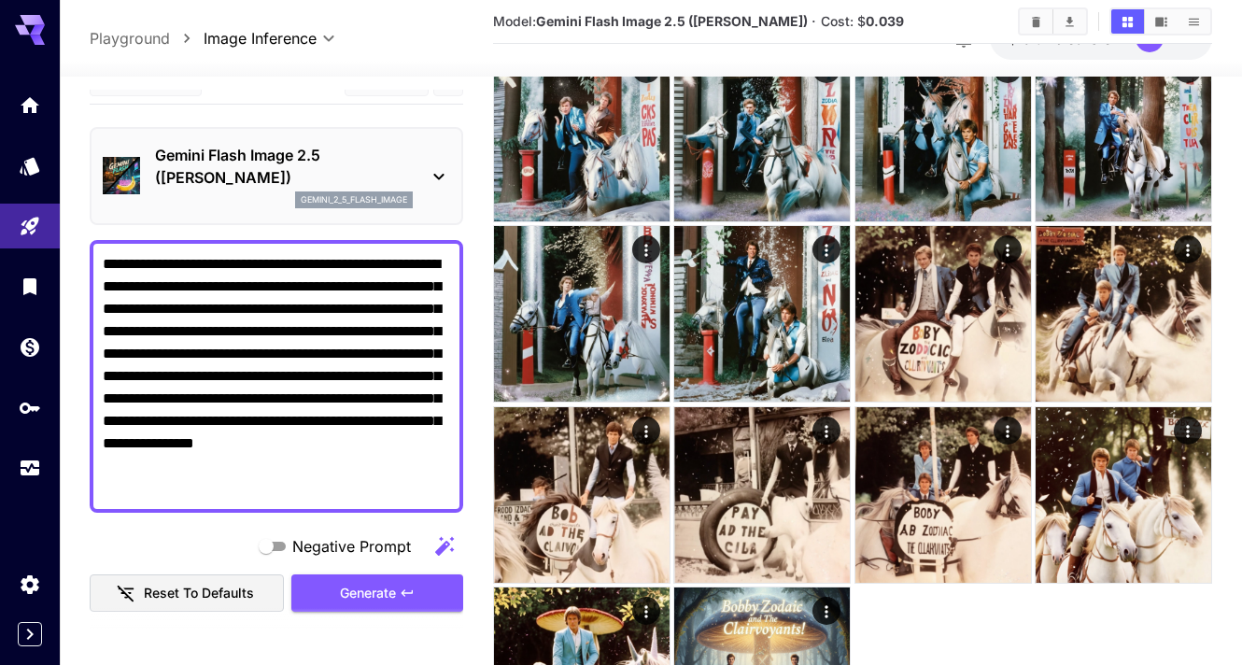
scroll to position [439, 0]
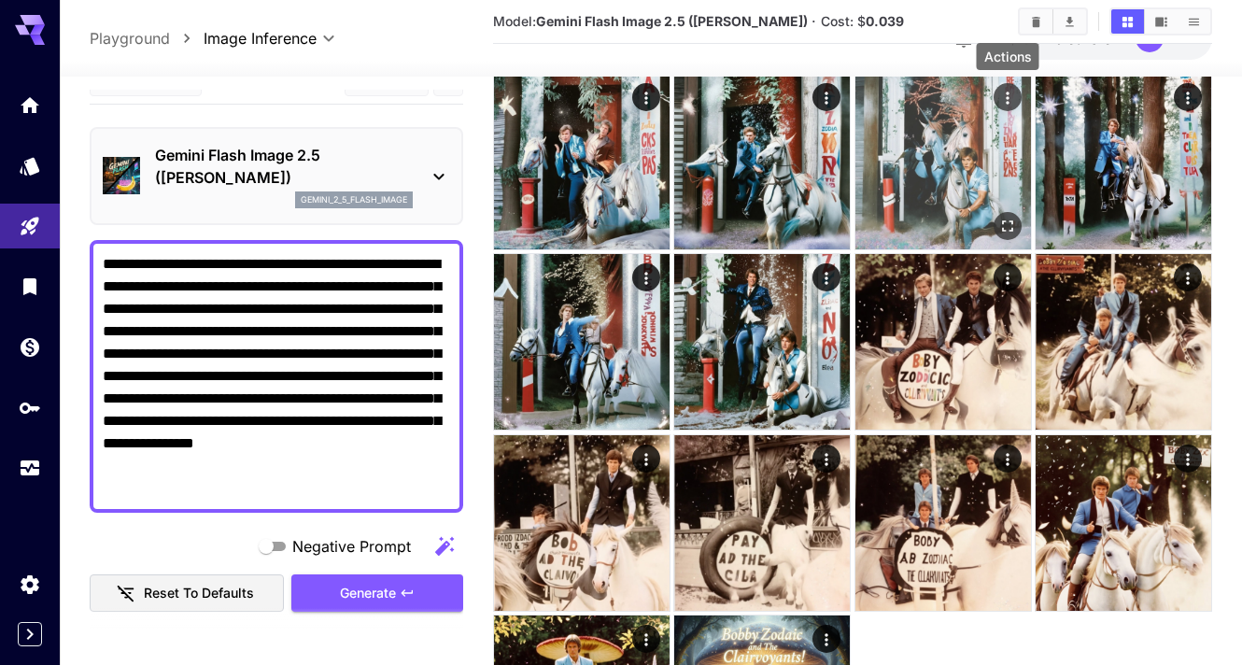
click at [1008, 90] on icon "Actions" at bounding box center [1007, 98] width 19 height 19
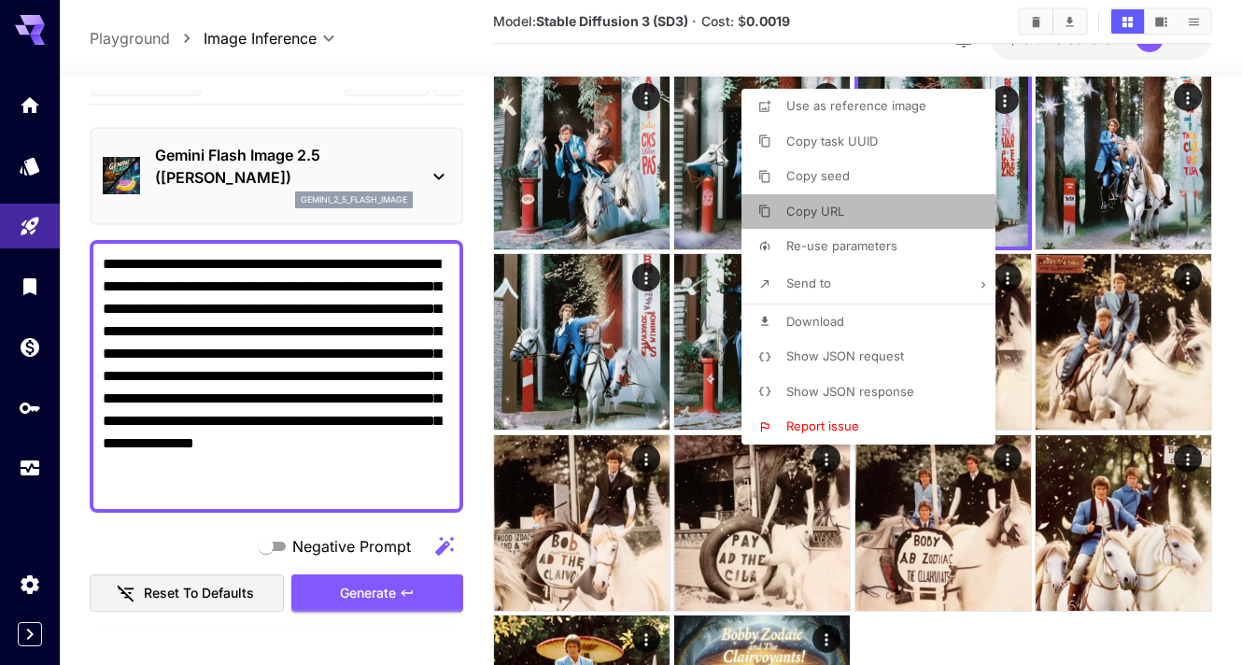
click at [864, 205] on li "Copy URL" at bounding box center [873, 211] width 265 height 35
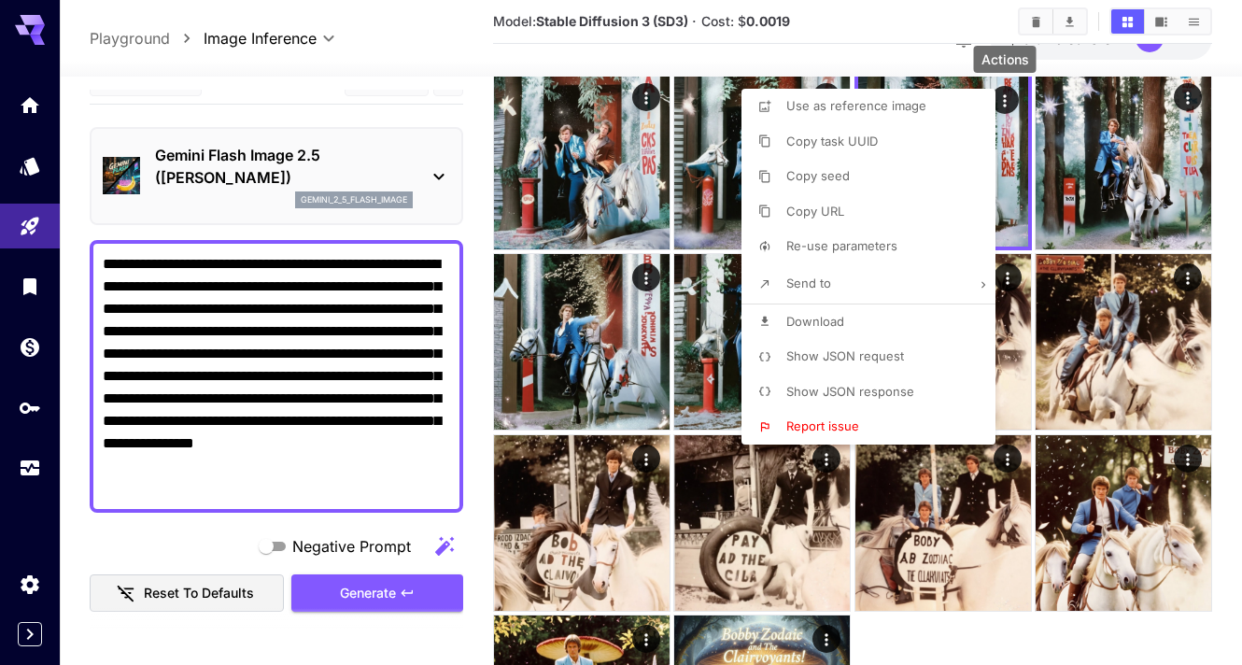
click at [340, 313] on div at bounding box center [621, 332] width 1242 height 665
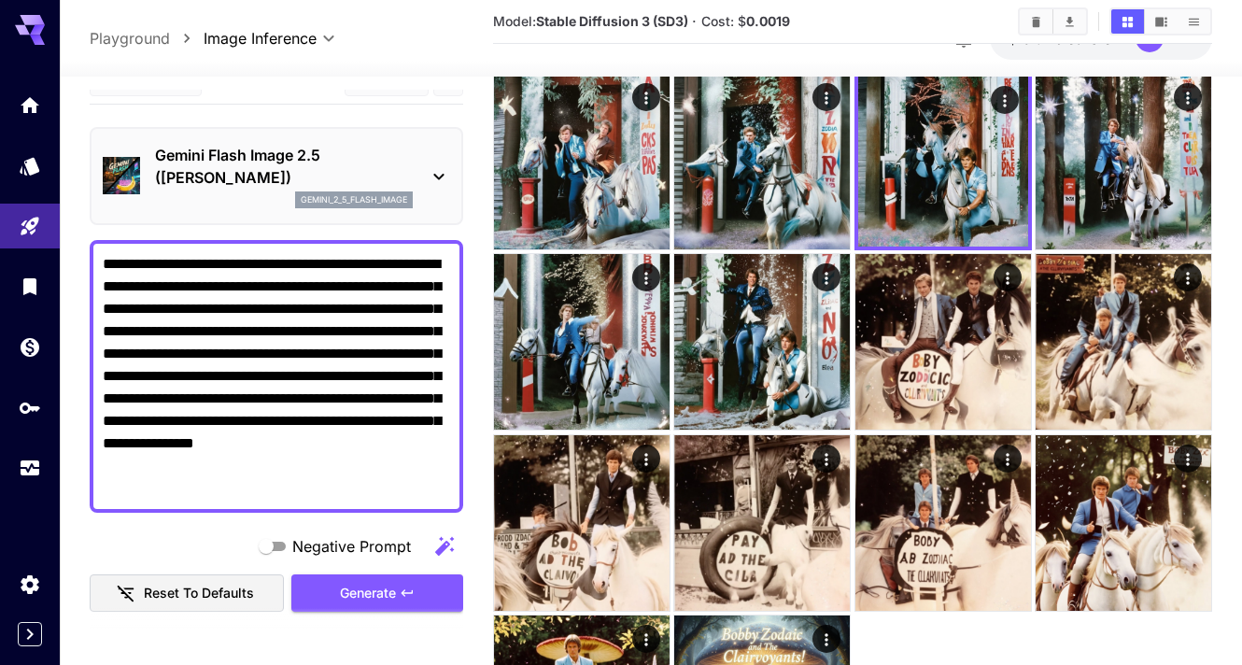
drag, startPoint x: 337, startPoint y: 307, endPoint x: 278, endPoint y: 310, distance: 58.9
click at [278, 310] on textarea "**********" at bounding box center [276, 376] width 347 height 246
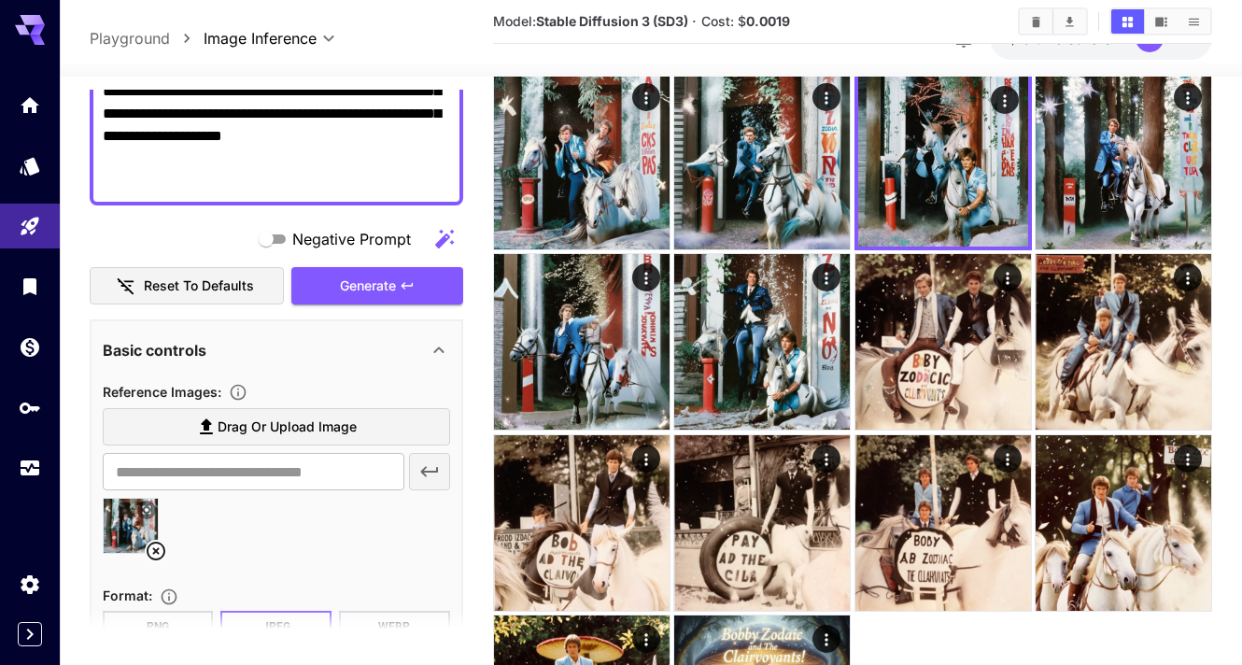
scroll to position [350, 0]
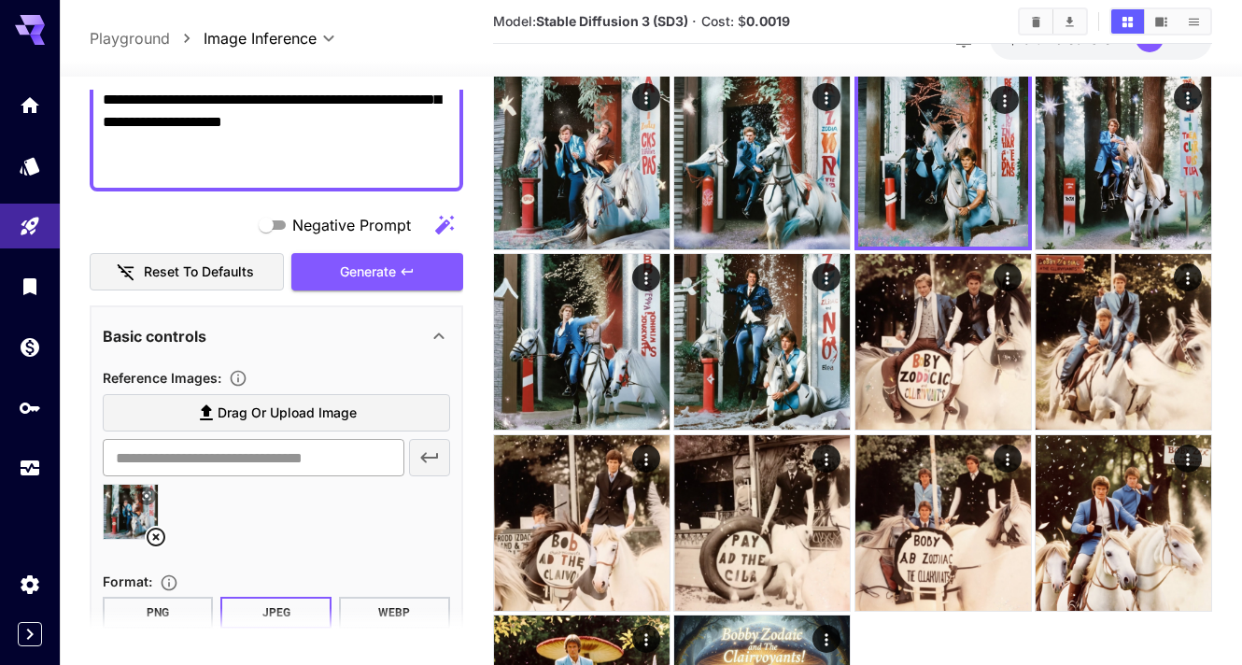
type textarea "**********"
click at [237, 457] on input "text" at bounding box center [254, 457] width 302 height 37
paste input "**********"
type input "**********"
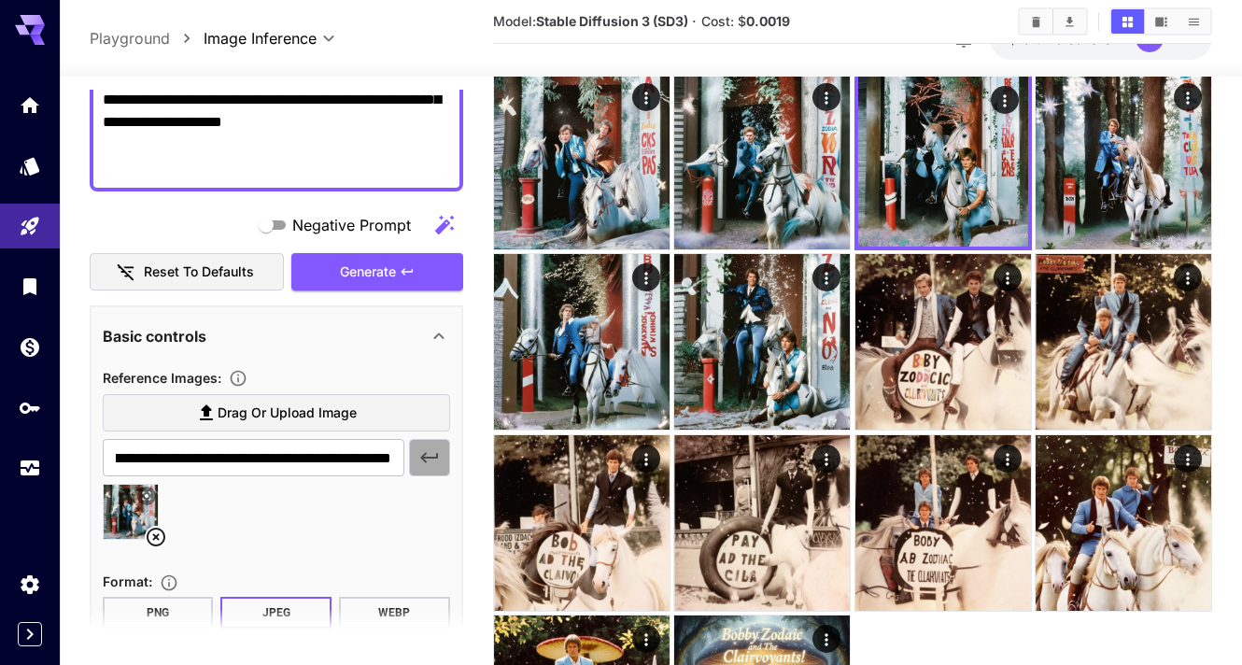
scroll to position [0, 0]
click at [440, 462] on icon "button" at bounding box center [429, 457] width 22 height 22
click at [364, 276] on span "Generate" at bounding box center [368, 271] width 56 height 23
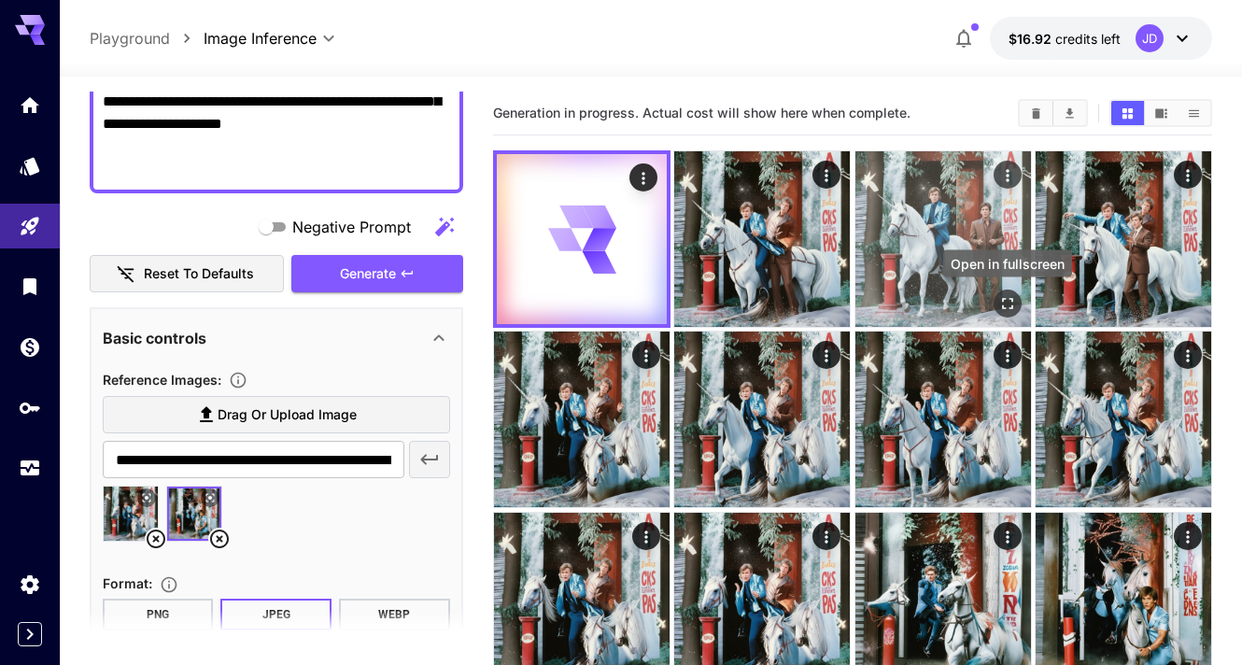
click at [1001, 295] on icon "Open in fullscreen" at bounding box center [1007, 303] width 19 height 19
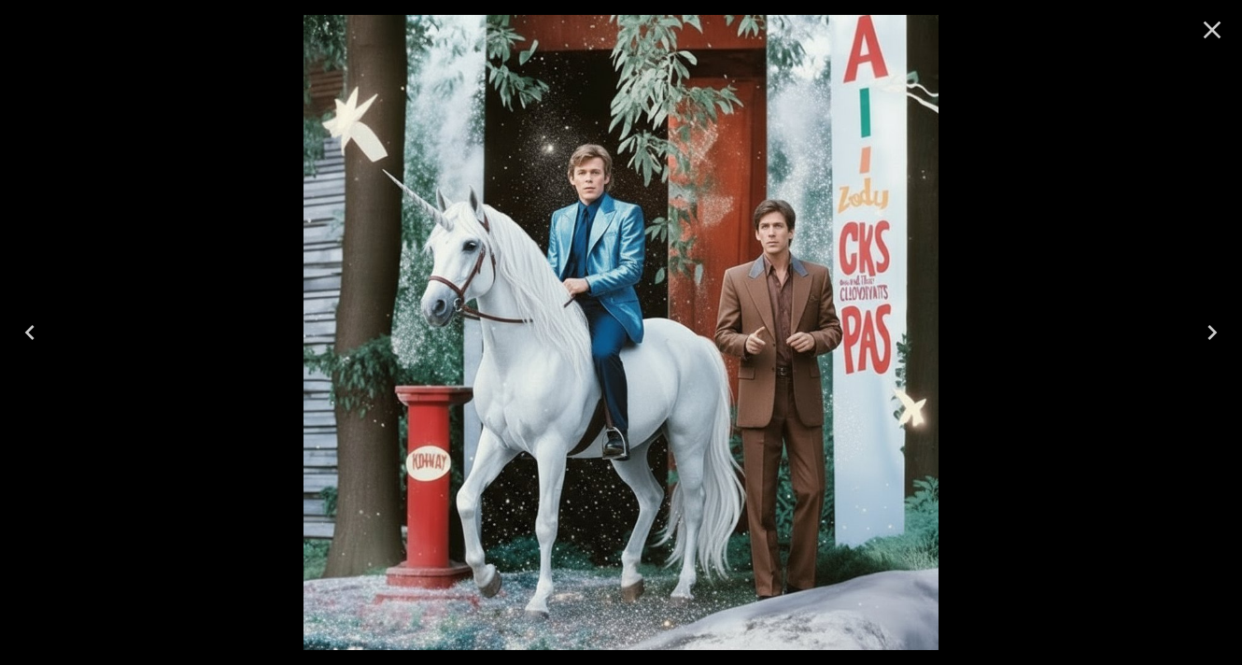
click at [1206, 26] on icon "Close" at bounding box center [1212, 30] width 18 height 18
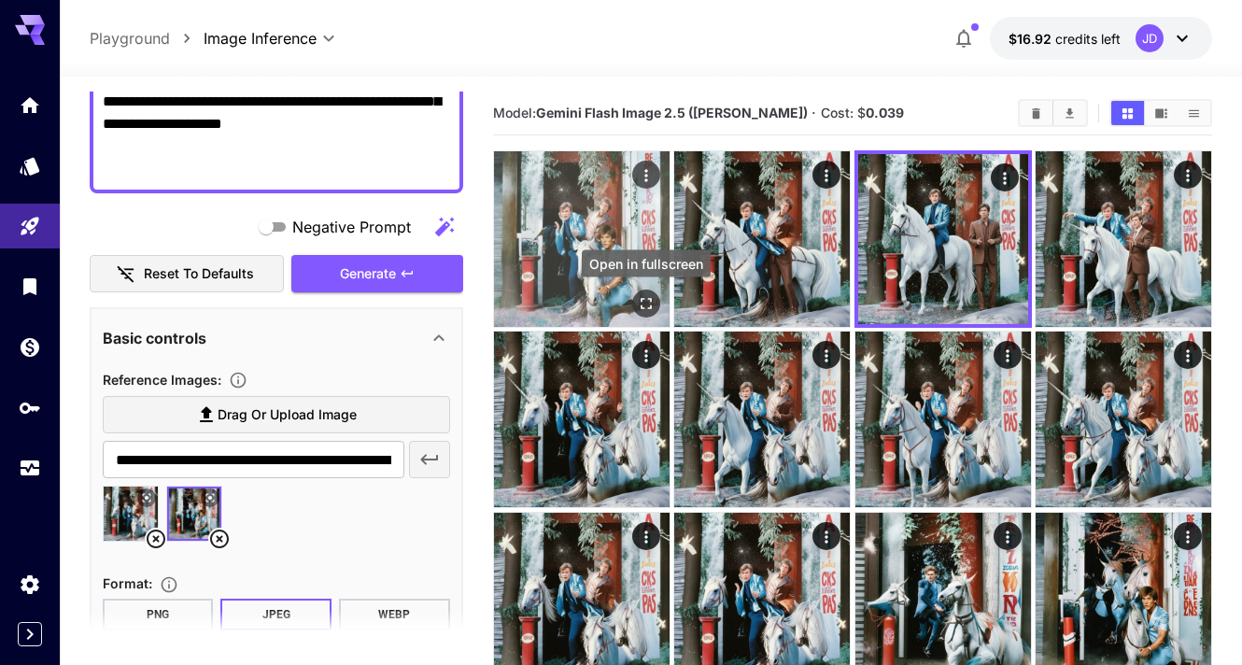
click at [639, 303] on icon "Open in fullscreen" at bounding box center [646, 303] width 19 height 19
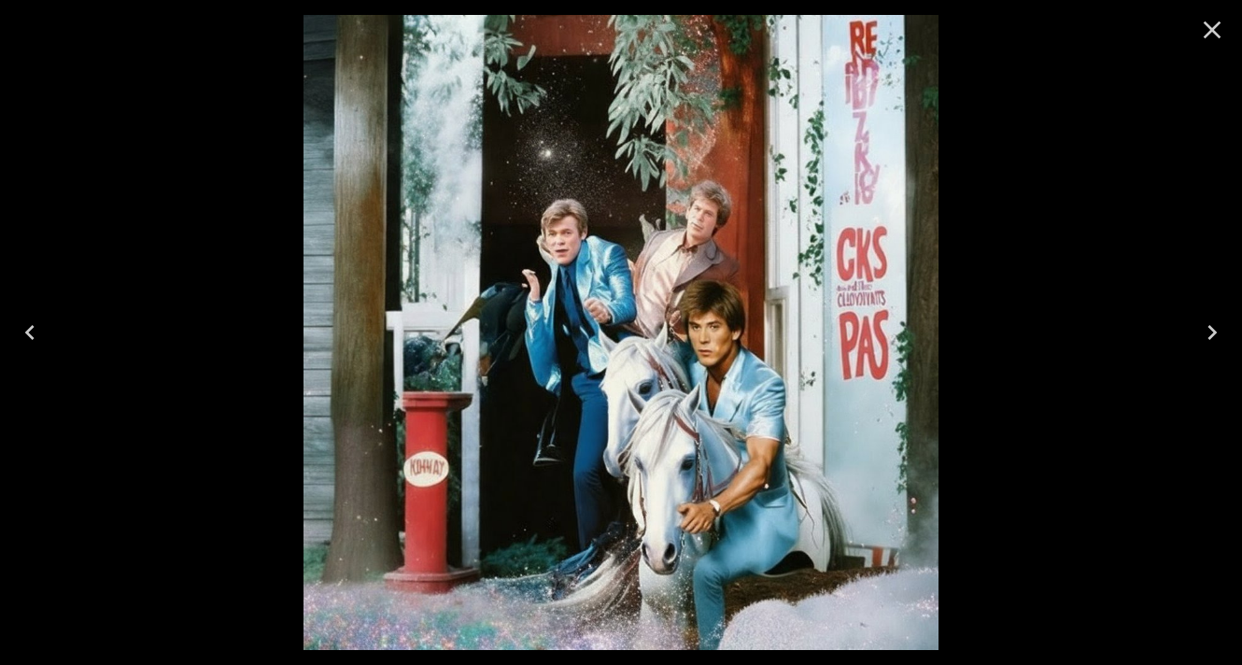
click at [1210, 24] on icon "Close" at bounding box center [1212, 30] width 30 height 30
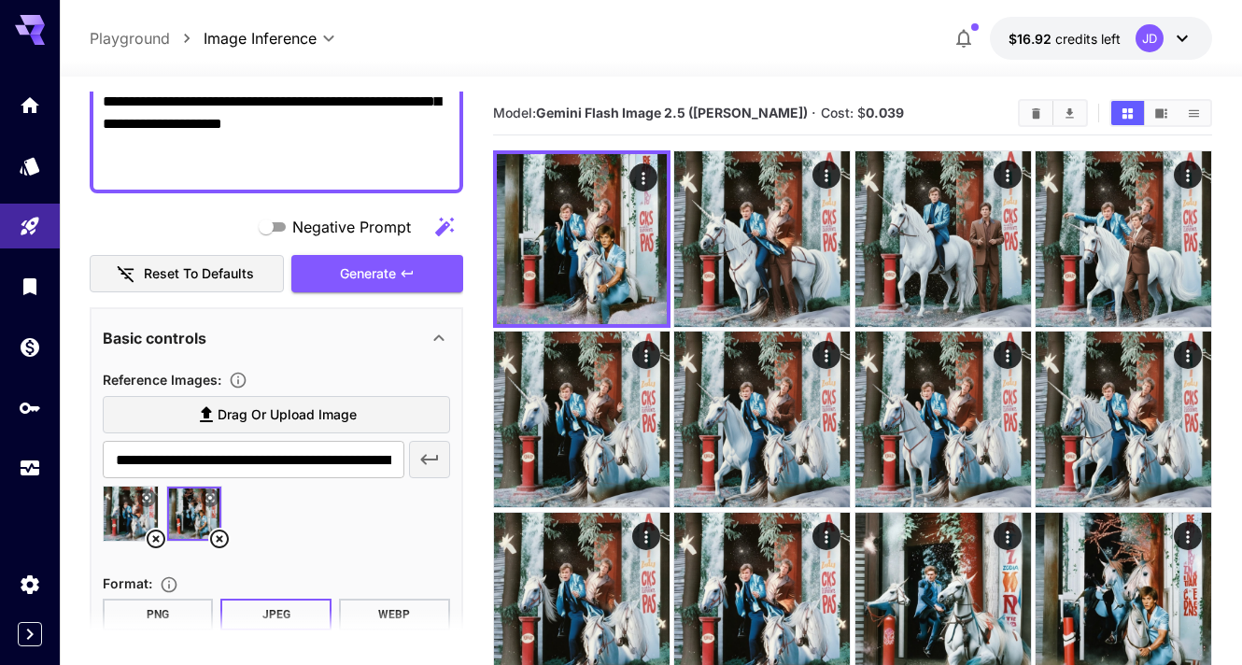
click at [145, 492] on icon at bounding box center [146, 497] width 11 height 11
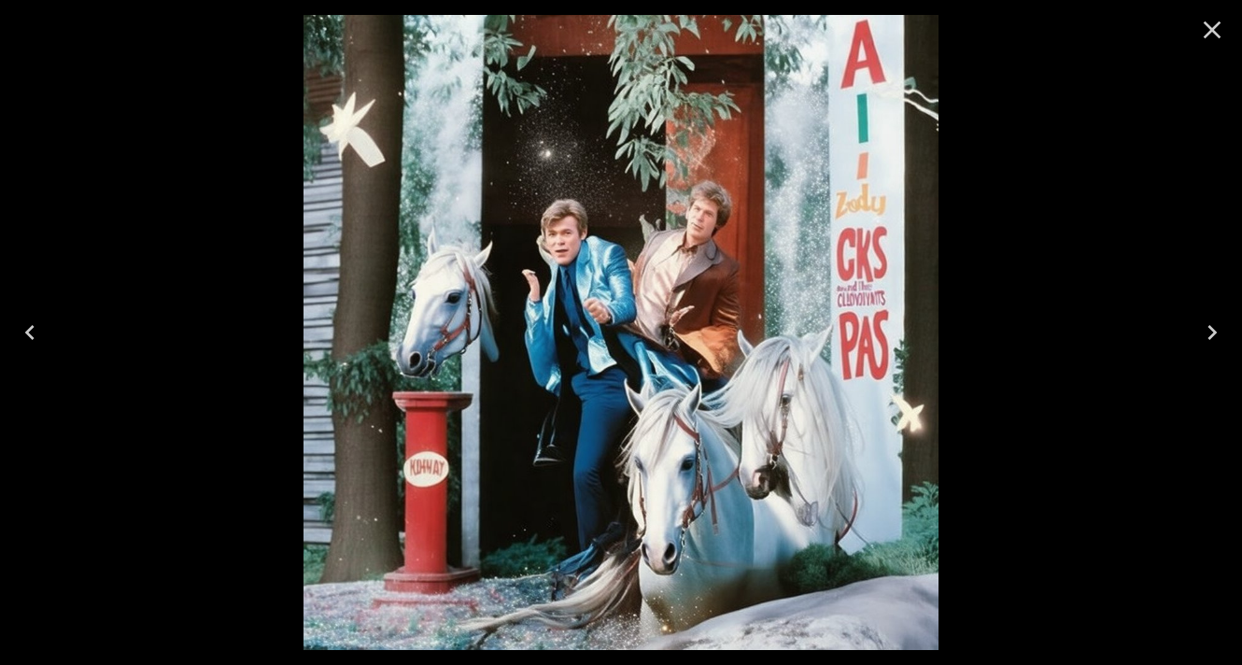
click at [1209, 34] on icon "Close" at bounding box center [1212, 30] width 30 height 30
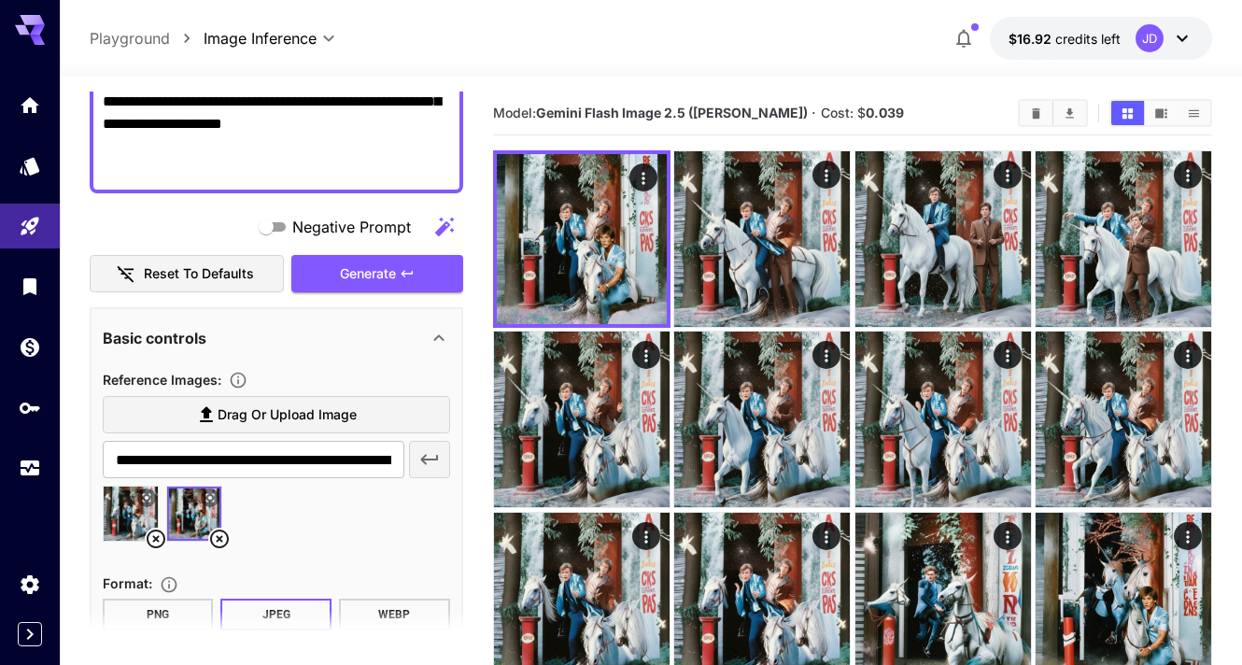
click at [152, 535] on icon at bounding box center [156, 538] width 22 height 22
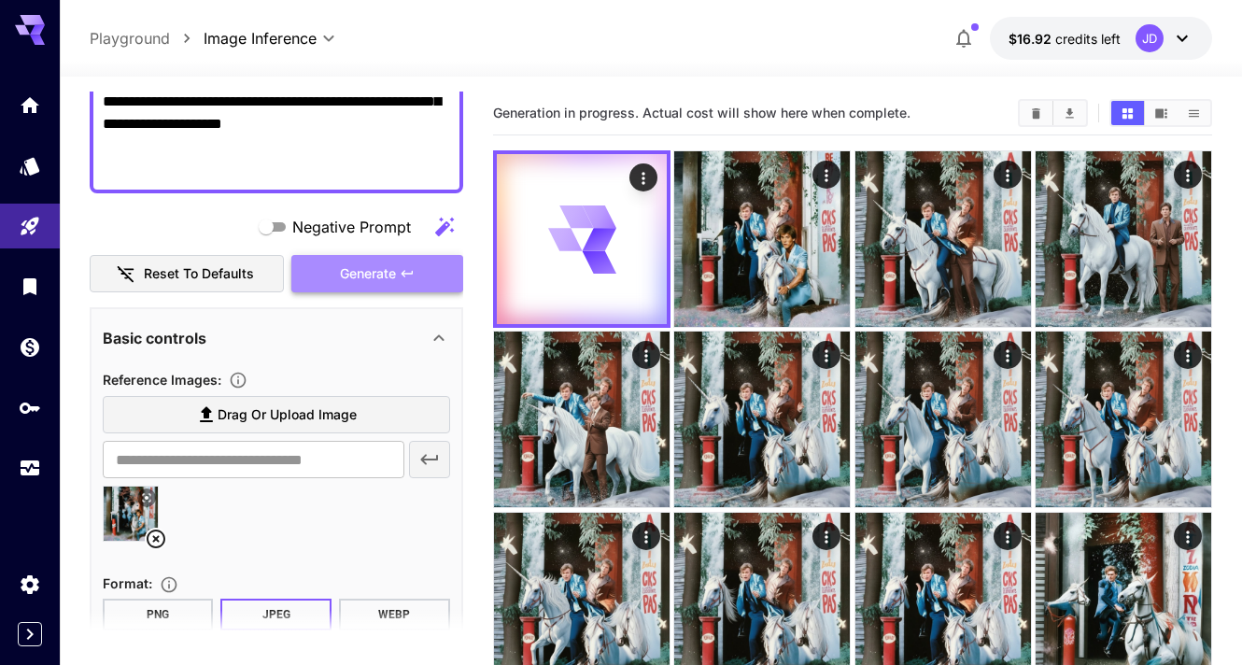
click at [377, 281] on span "Generate" at bounding box center [368, 273] width 56 height 23
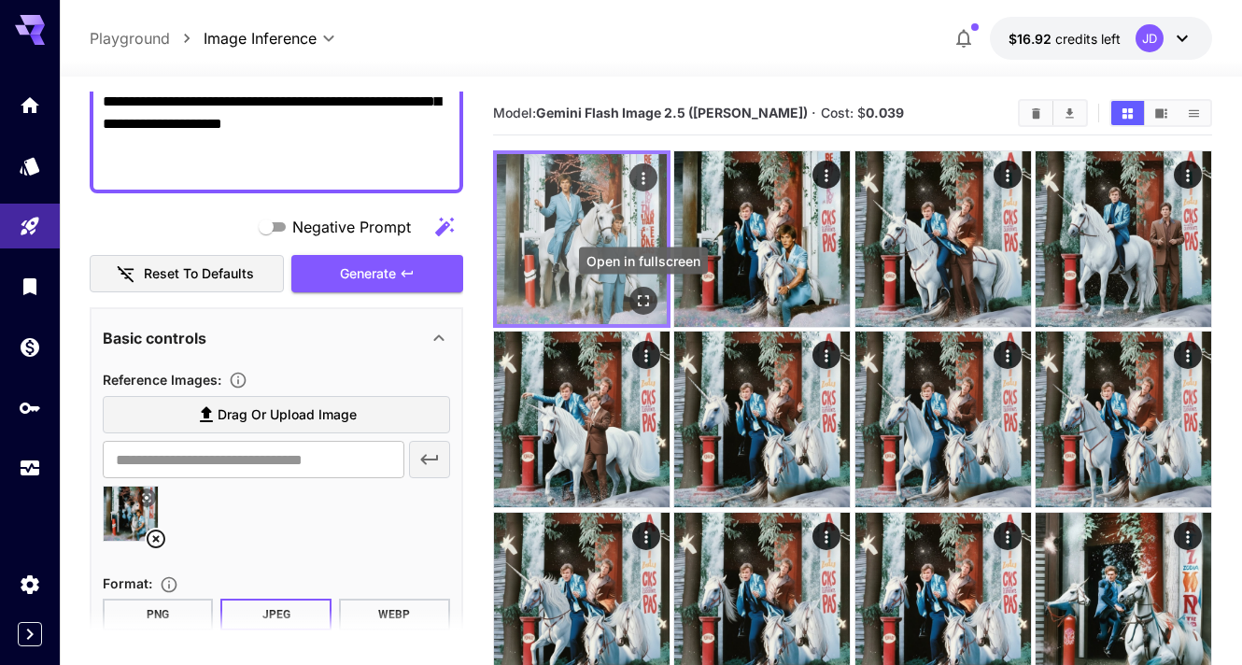
click at [643, 303] on icon "Open in fullscreen" at bounding box center [643, 300] width 19 height 19
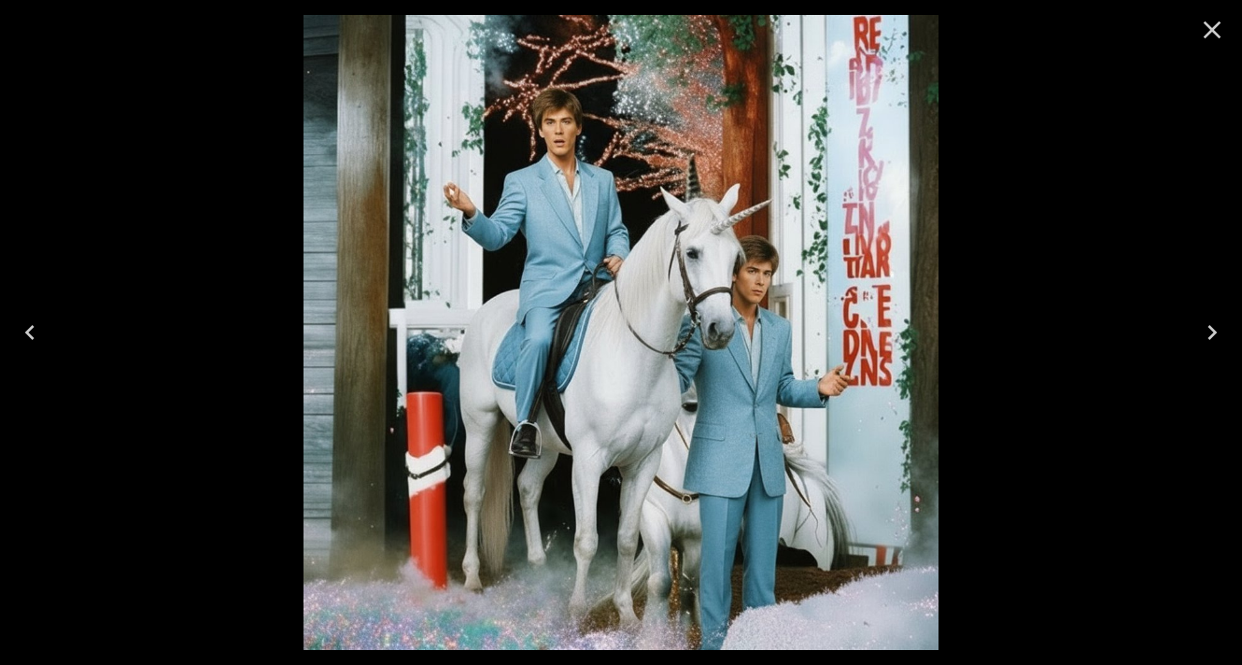
click at [1206, 26] on icon "Close" at bounding box center [1212, 30] width 18 height 18
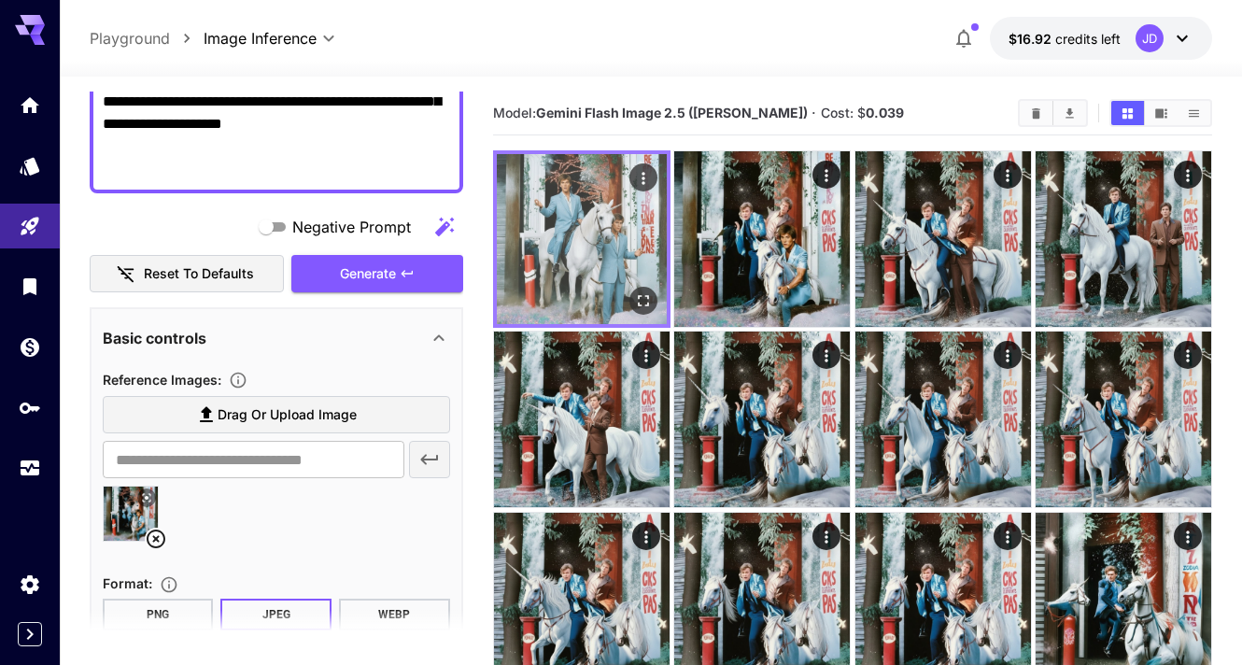
click at [642, 170] on icon "Actions" at bounding box center [643, 178] width 19 height 19
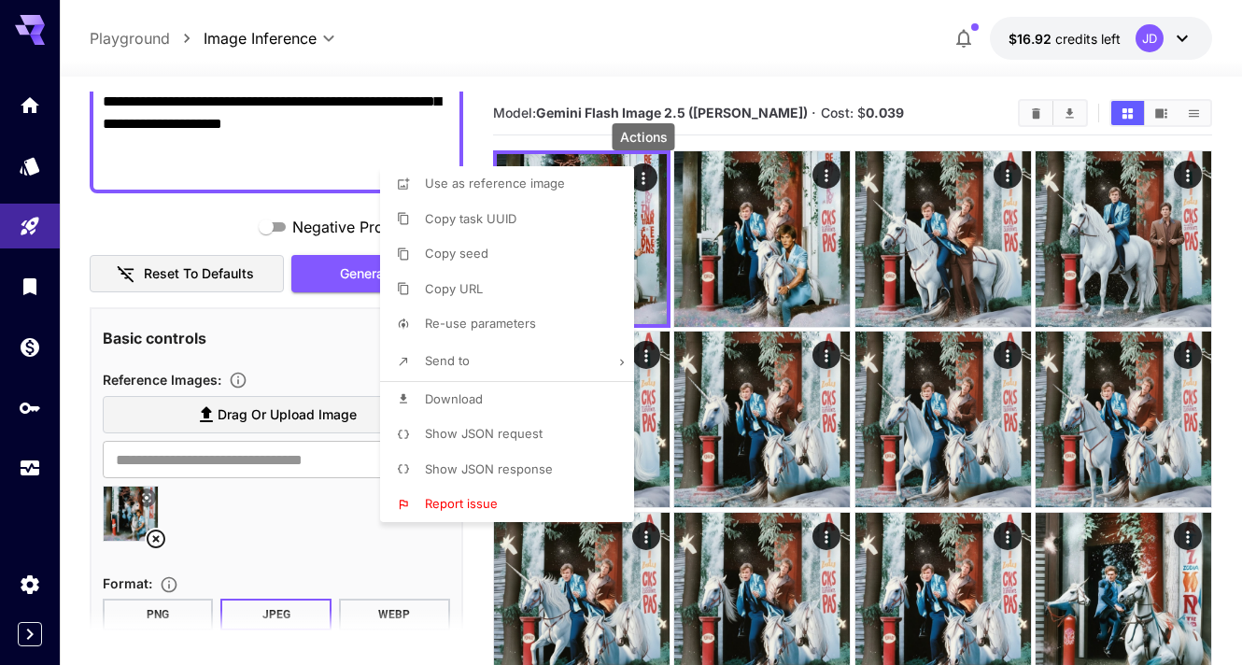
click at [531, 285] on li "Copy URL" at bounding box center [512, 289] width 265 height 35
click at [134, 463] on div at bounding box center [621, 332] width 1242 height 665
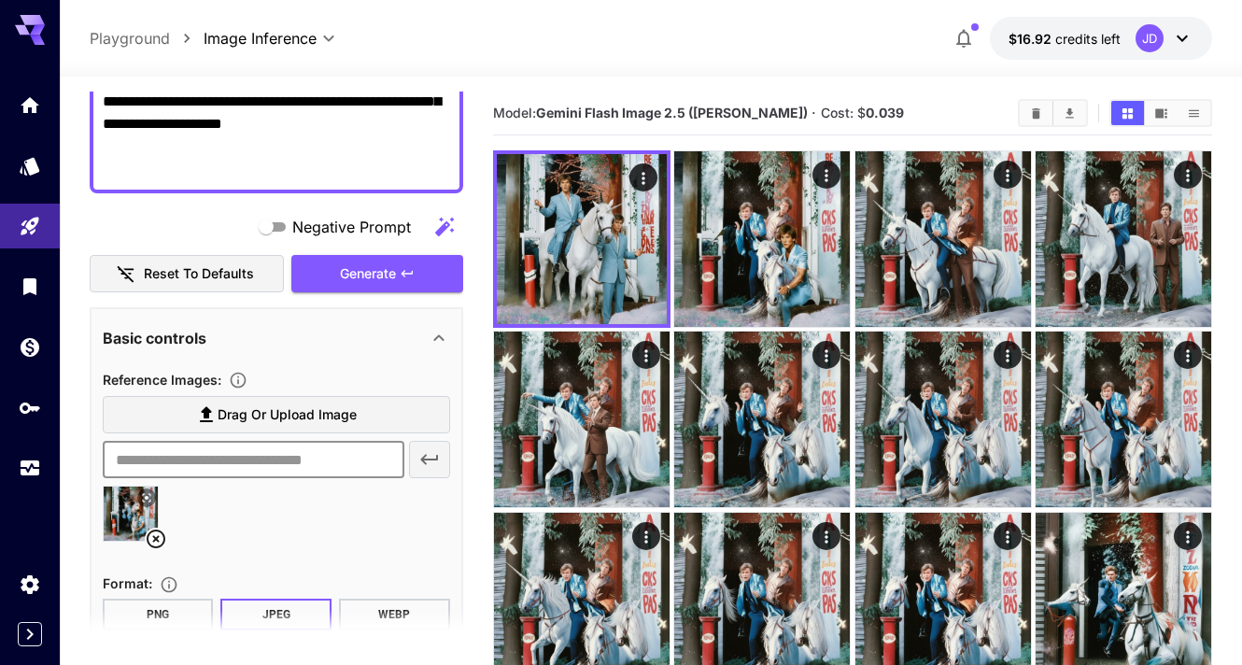
click at [145, 460] on input "text" at bounding box center [254, 459] width 302 height 37
paste input "**********"
type input "**********"
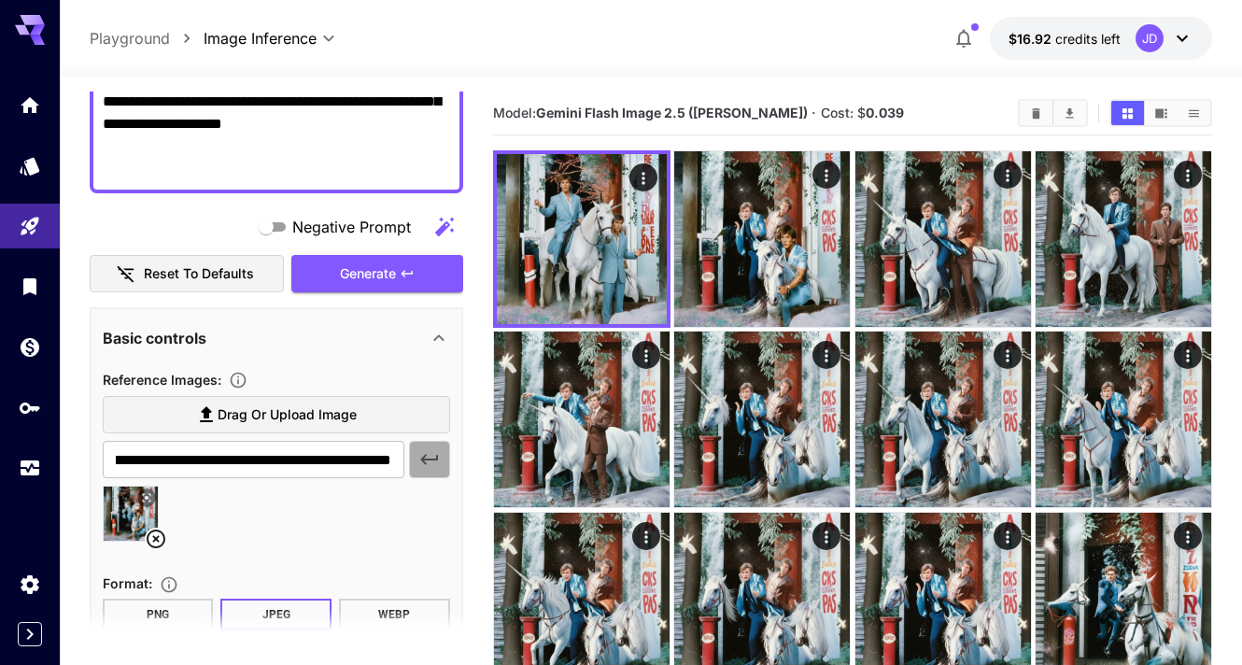
scroll to position [0, 0]
click at [431, 453] on icon "button" at bounding box center [429, 459] width 22 height 22
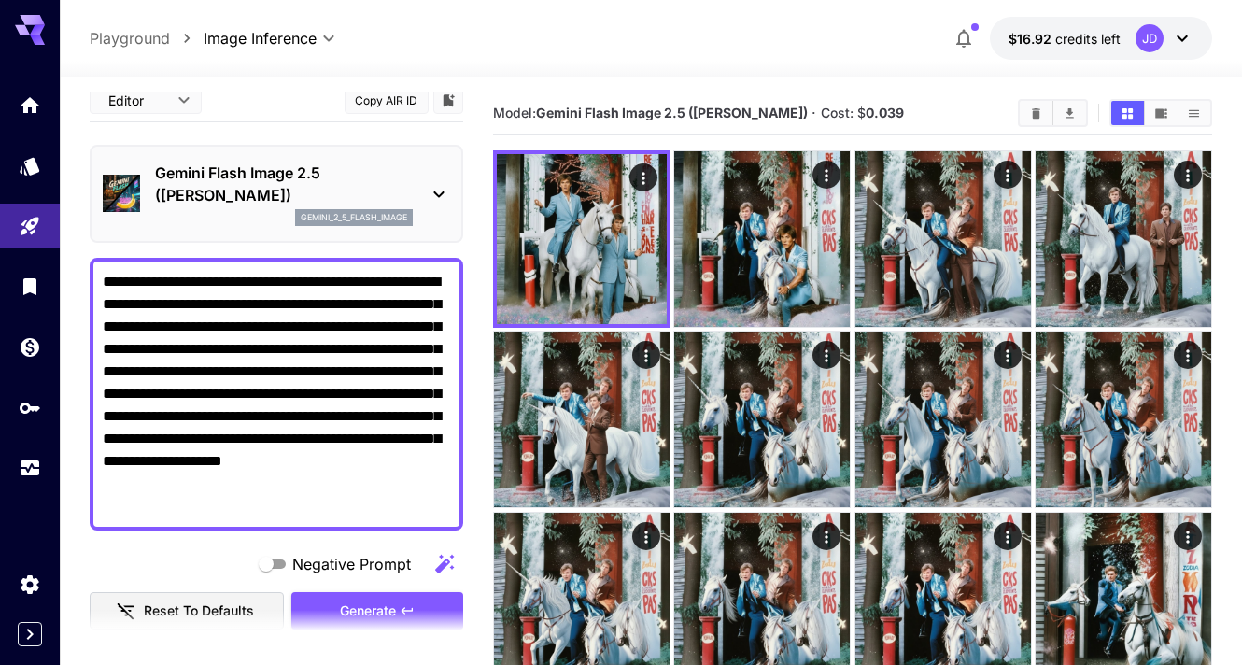
scroll to position [8, 0]
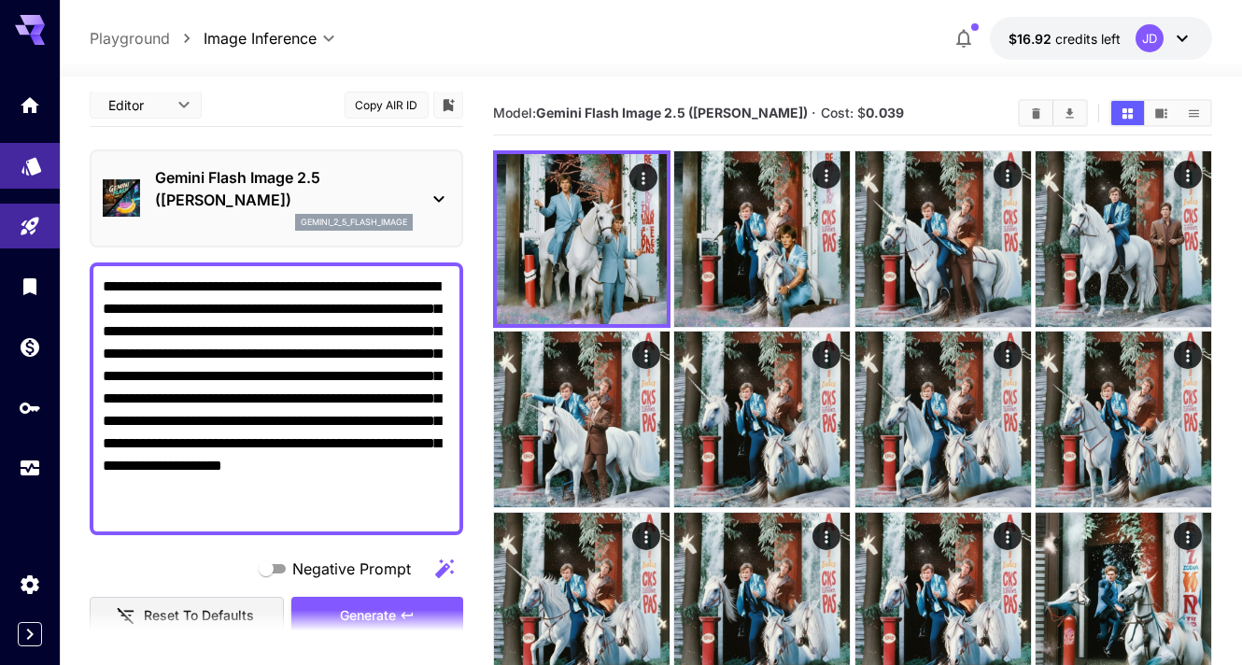
drag, startPoint x: 180, startPoint y: 511, endPoint x: 46, endPoint y: 188, distance: 349.9
click at [46, 188] on div "**********" at bounding box center [621, 643] width 1242 height 1287
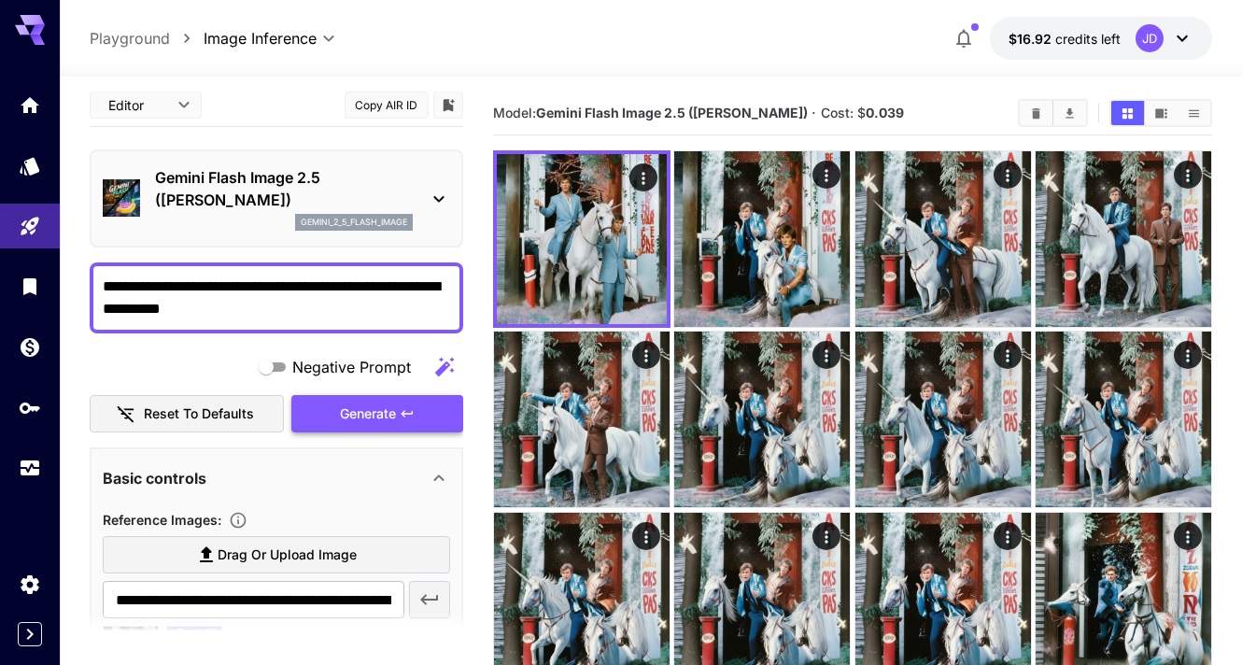
click at [400, 414] on icon "button" at bounding box center [407, 413] width 15 height 15
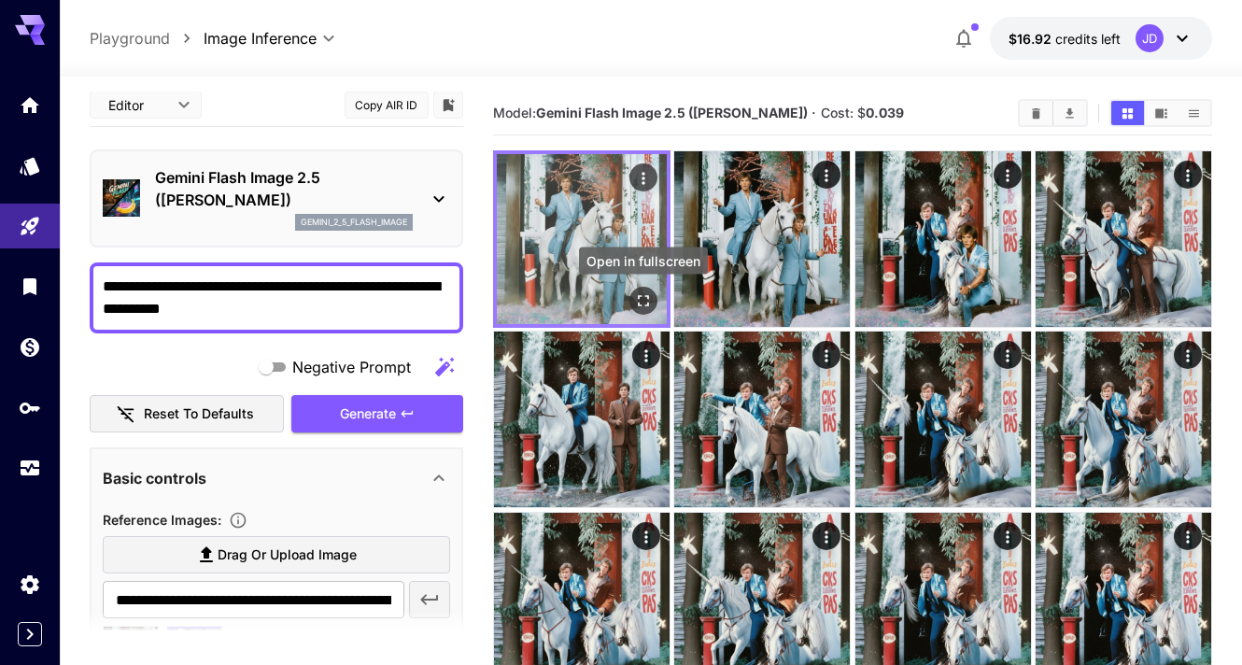
click at [639, 293] on icon "Open in fullscreen" at bounding box center [643, 300] width 19 height 19
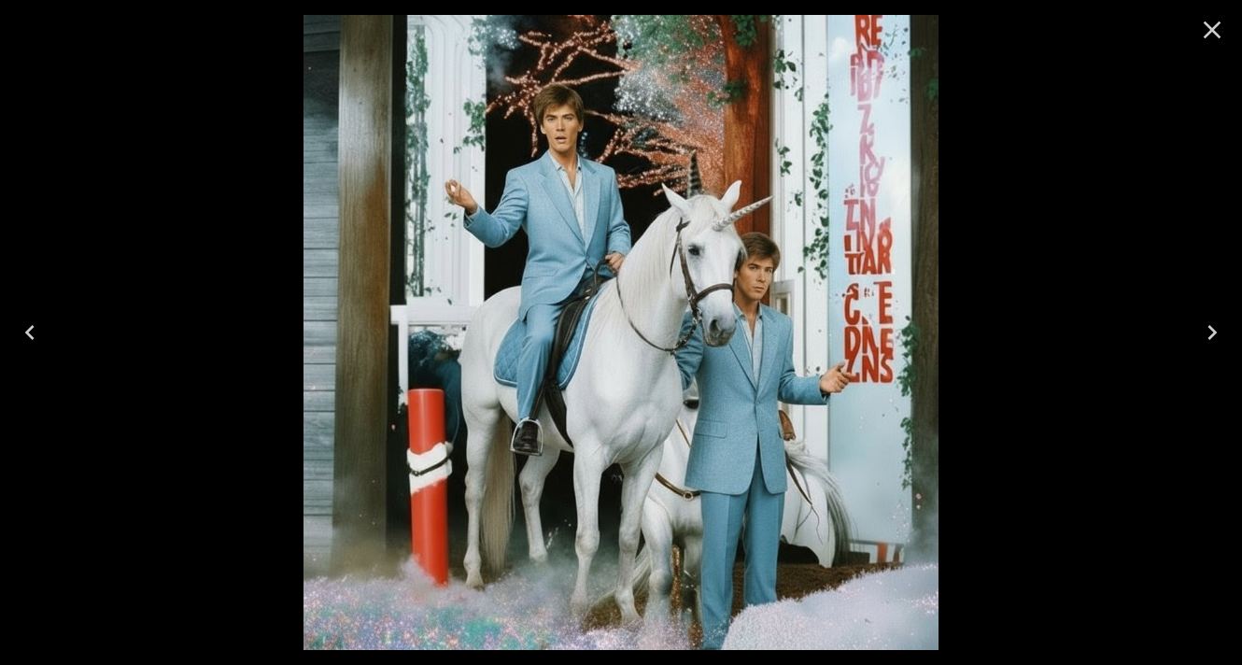
click at [1217, 24] on icon "Close" at bounding box center [1212, 30] width 18 height 18
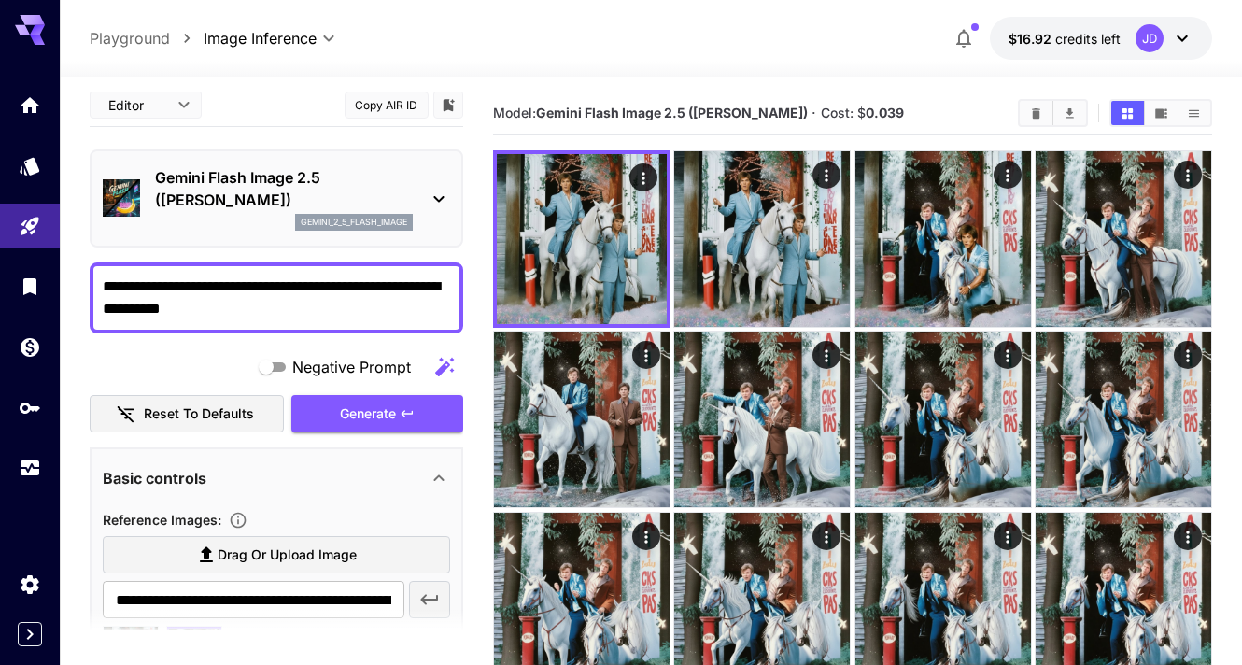
click at [266, 311] on textarea "**********" at bounding box center [276, 297] width 347 height 45
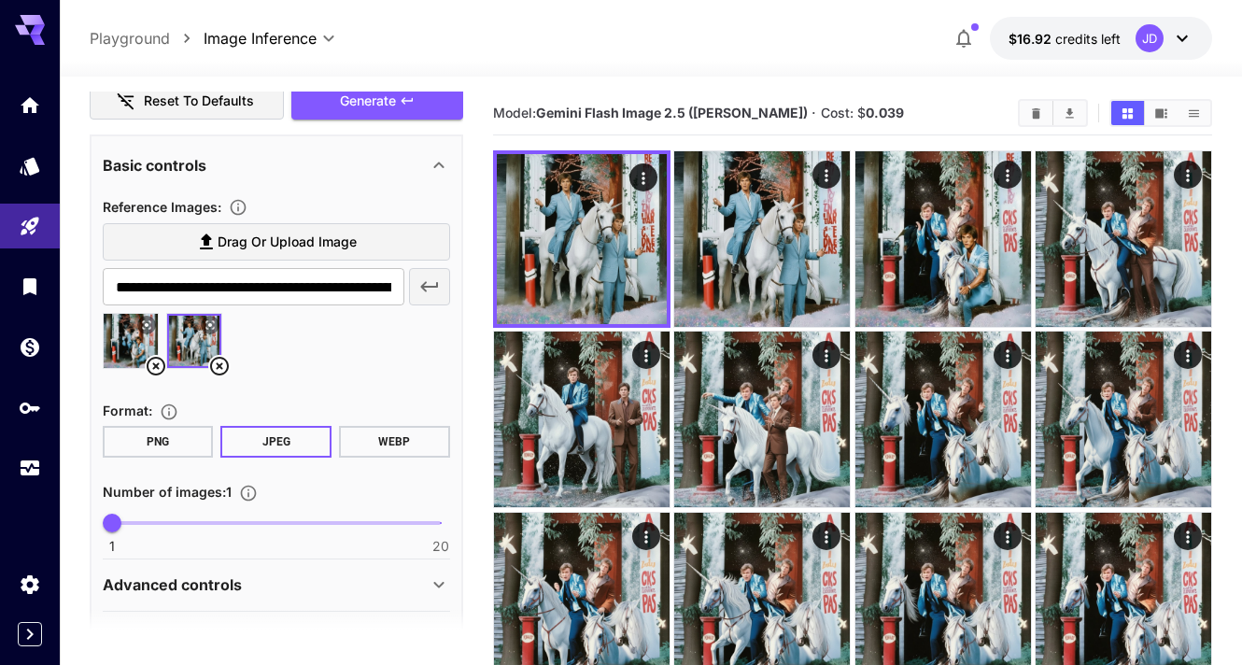
scroll to position [374, 0]
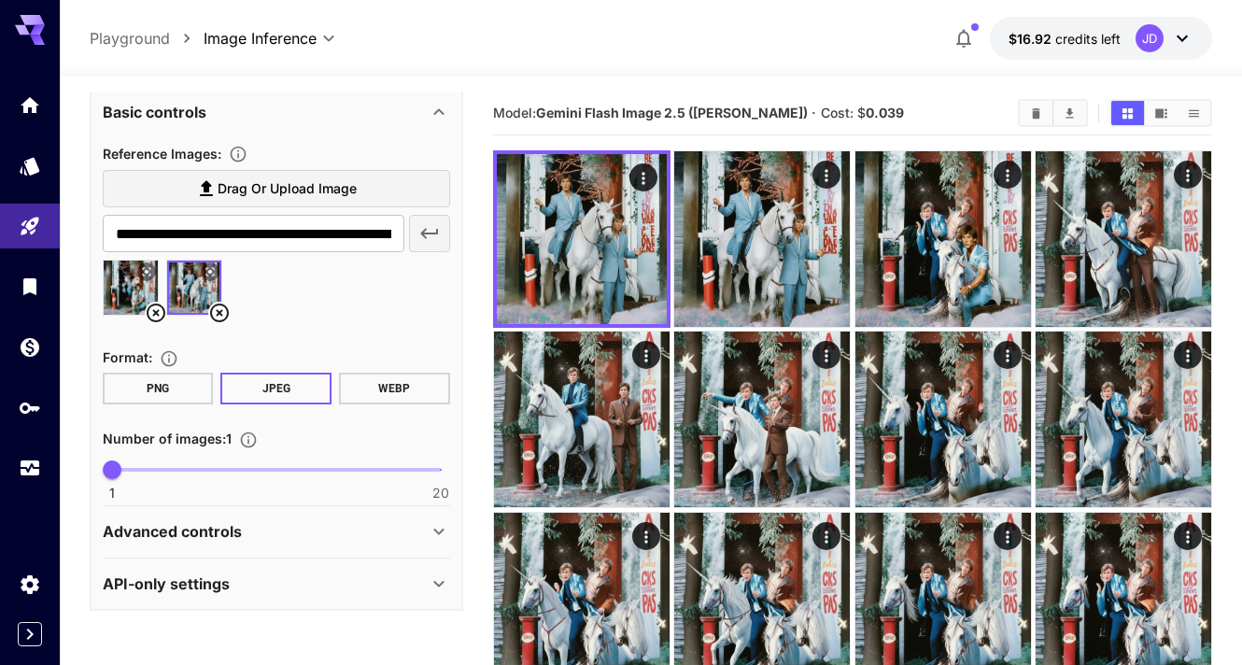
type textarea "**********"
click at [147, 268] on icon at bounding box center [146, 271] width 11 height 11
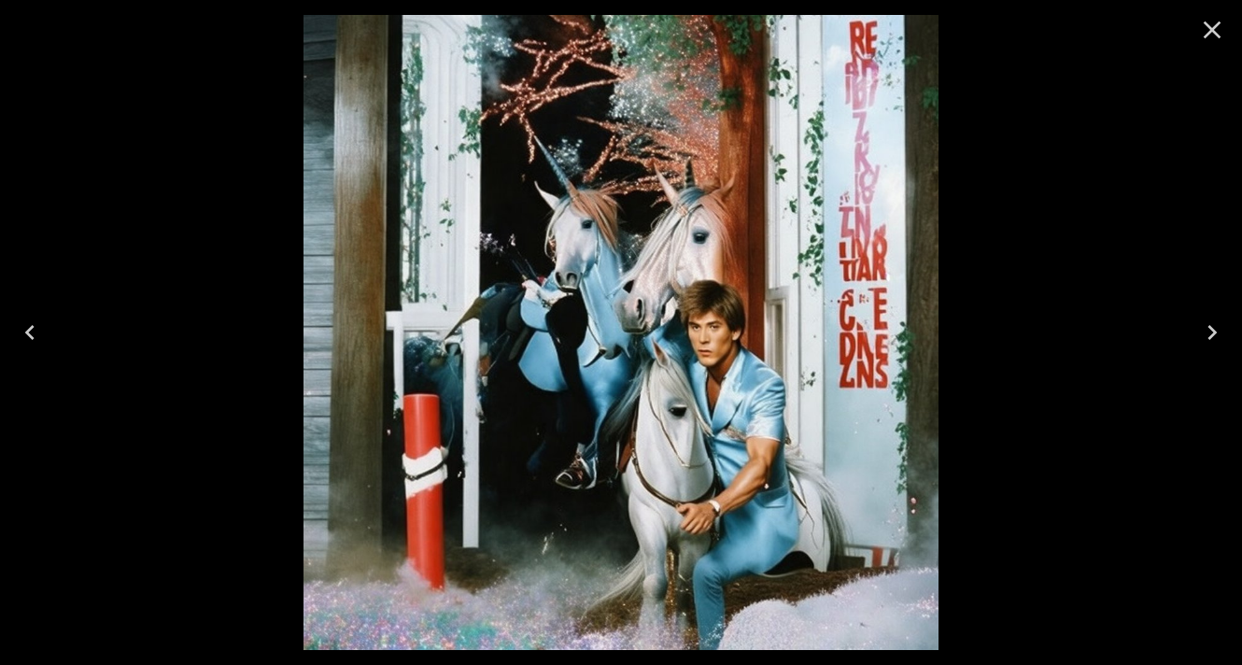
click at [1205, 30] on icon "Close" at bounding box center [1212, 30] width 30 height 30
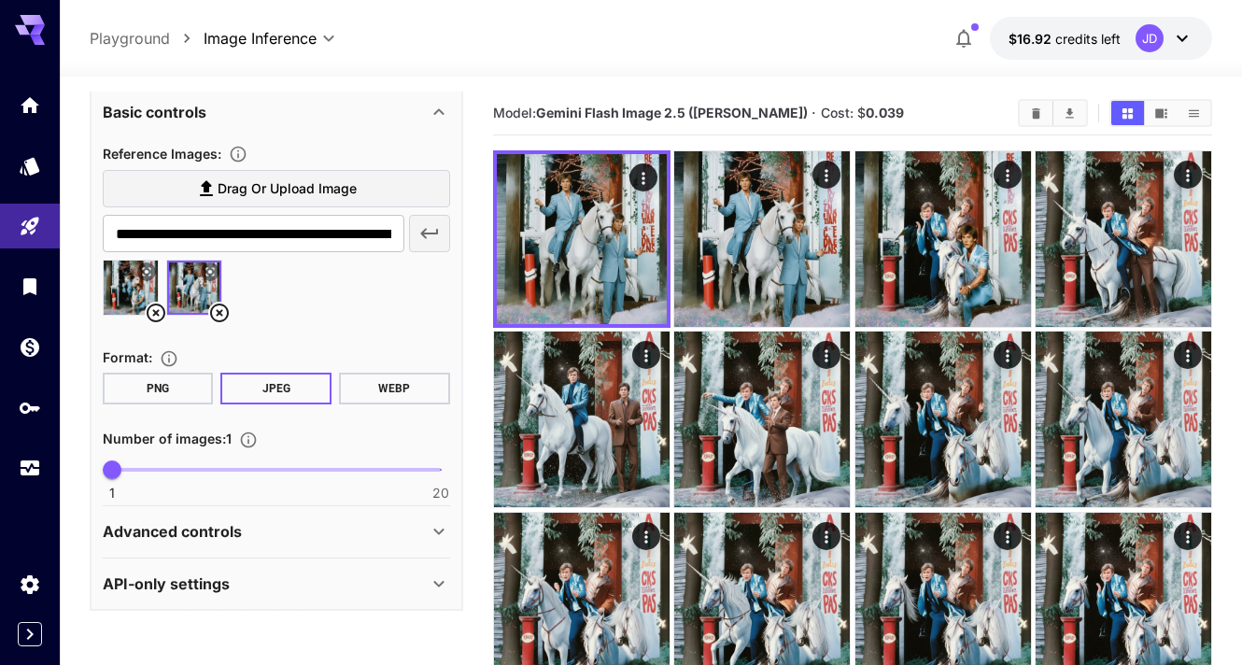
click at [156, 313] on icon at bounding box center [156, 312] width 19 height 19
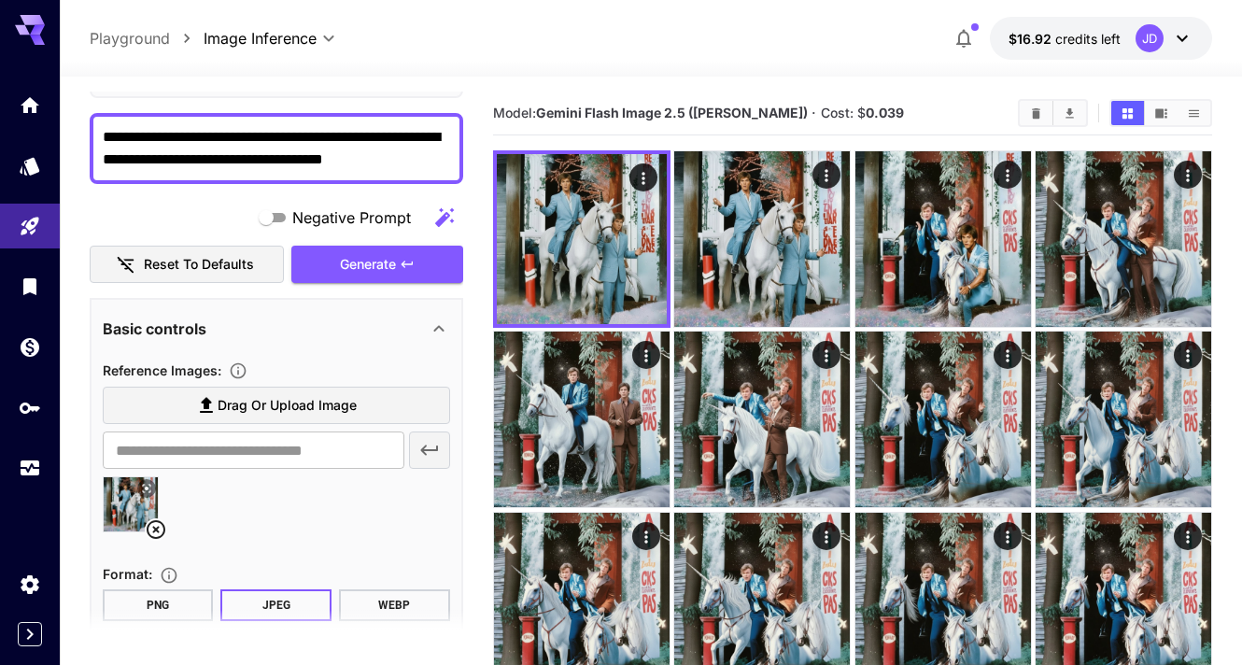
scroll to position [0, 0]
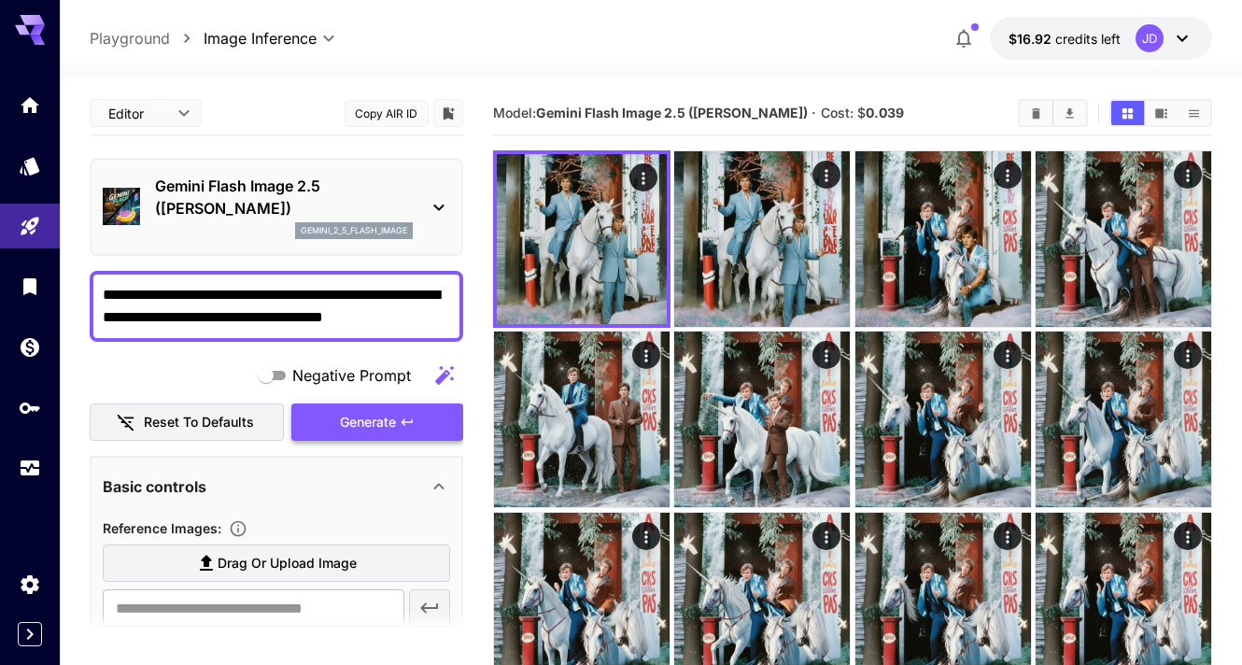
click at [340, 413] on span "Generate" at bounding box center [368, 422] width 56 height 23
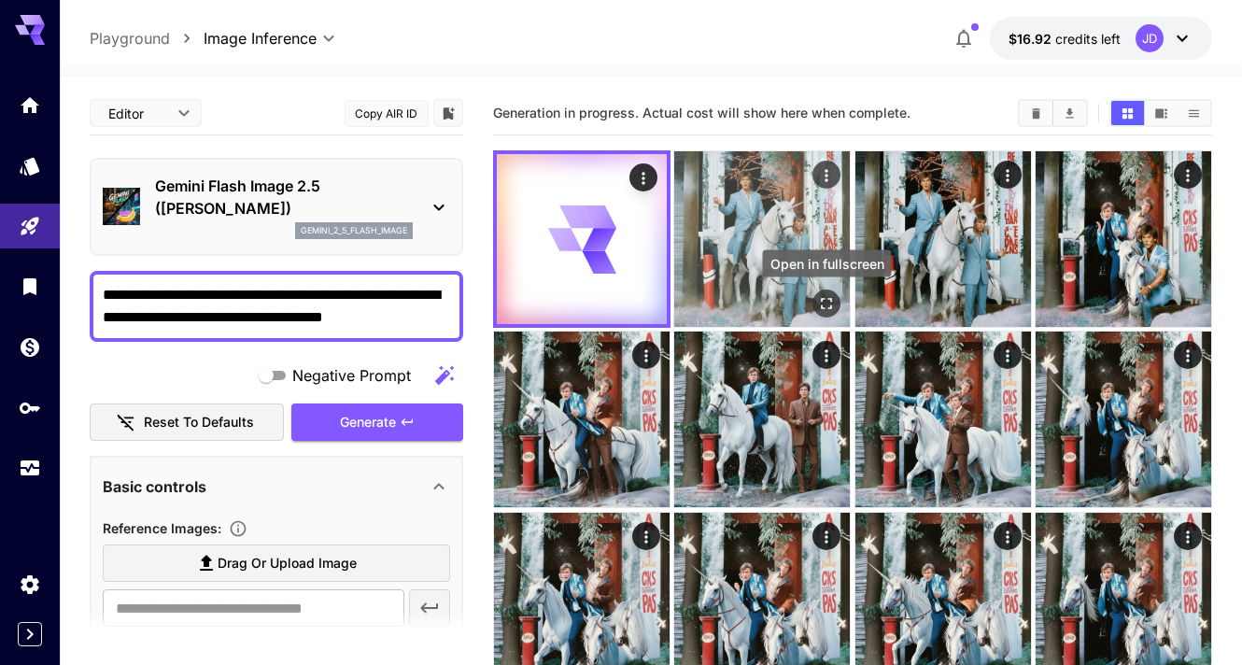
click at [822, 298] on icon "Open in fullscreen" at bounding box center [827, 303] width 11 height 11
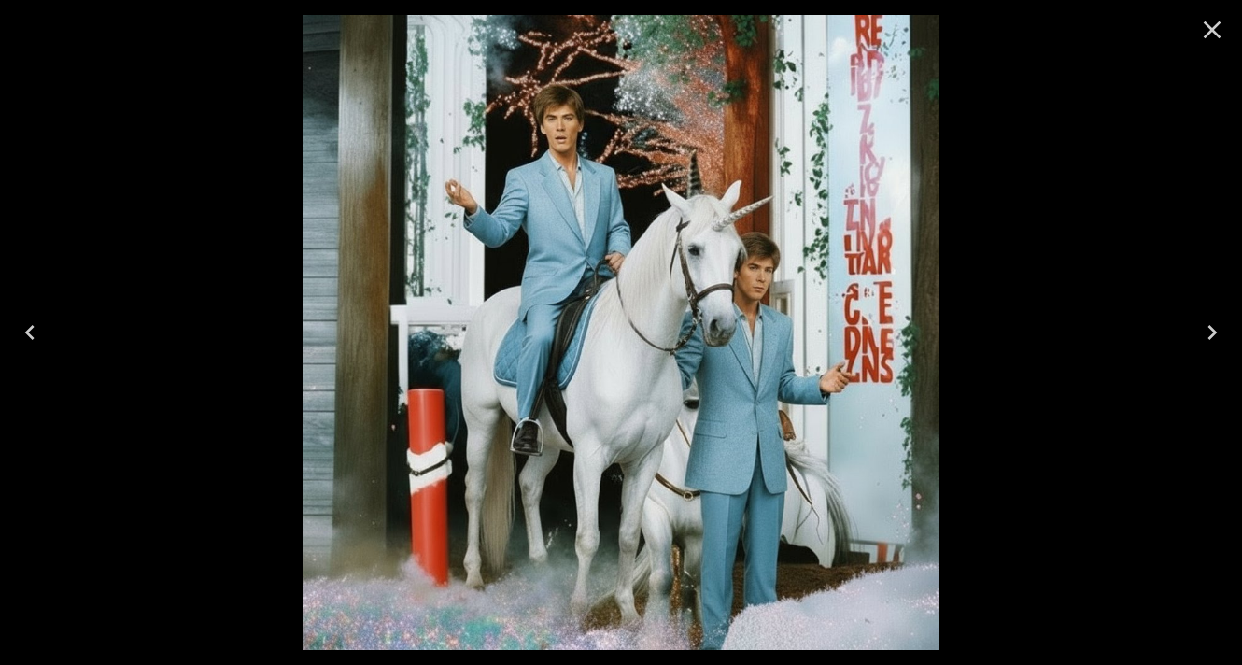
click at [1208, 26] on icon "Close" at bounding box center [1212, 30] width 18 height 18
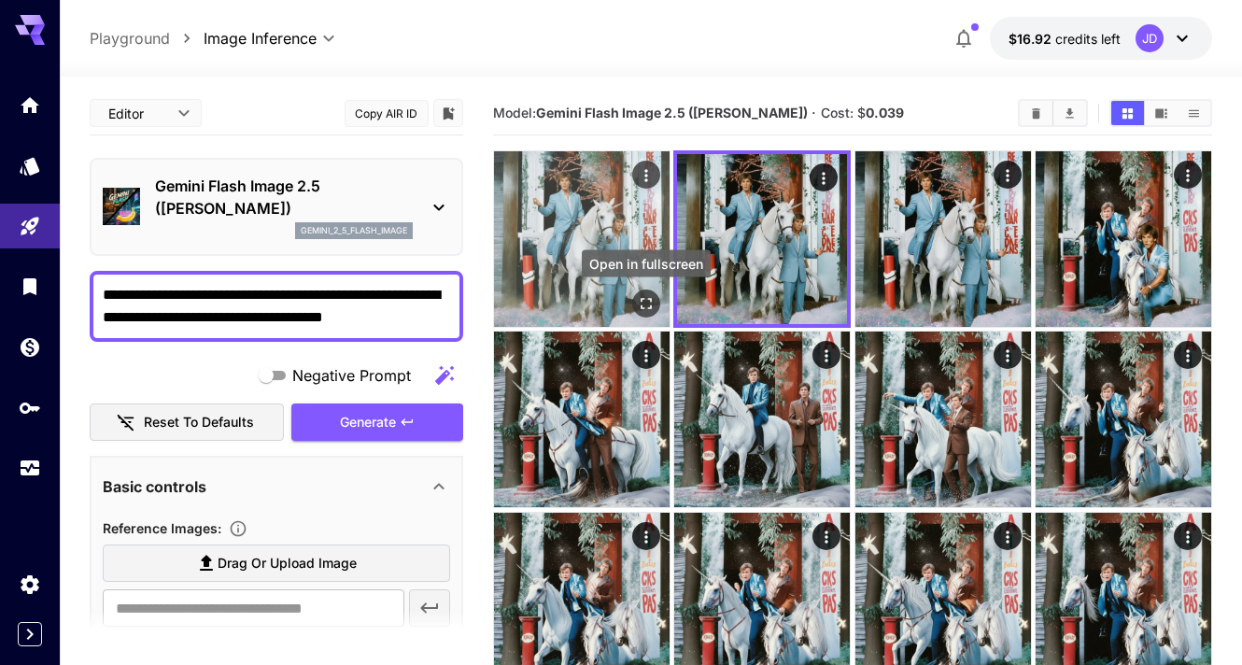
click at [651, 301] on icon "Open in fullscreen" at bounding box center [646, 303] width 19 height 19
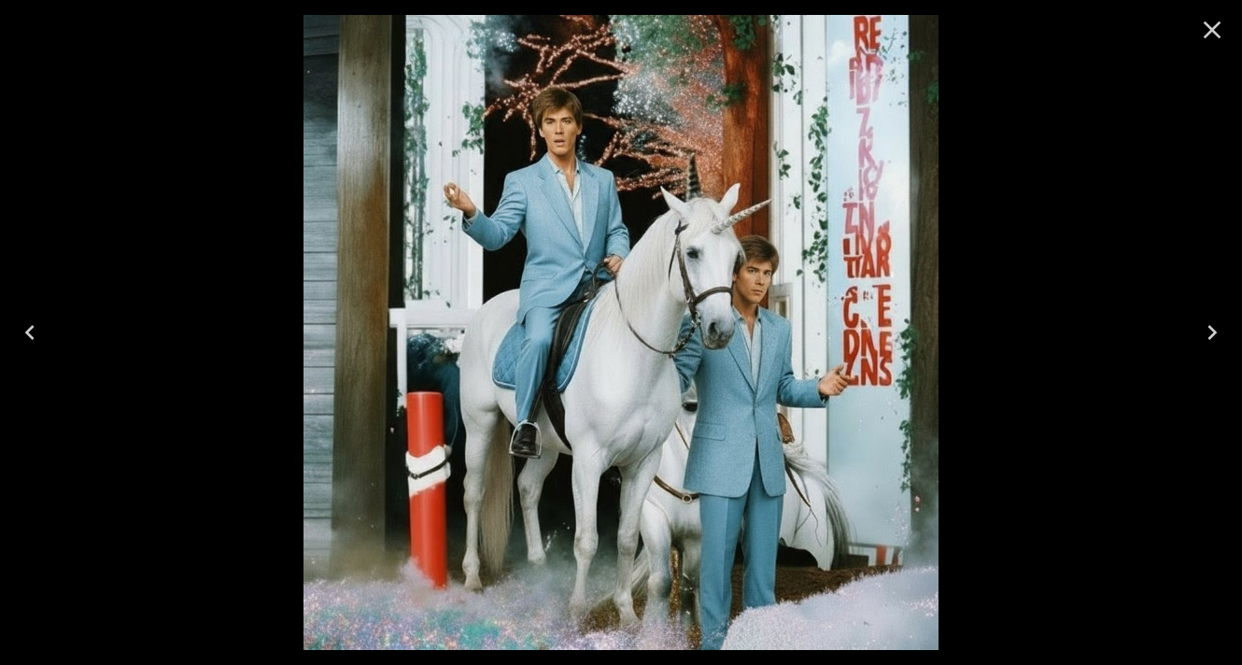
click at [1203, 22] on icon "Close" at bounding box center [1212, 30] width 18 height 18
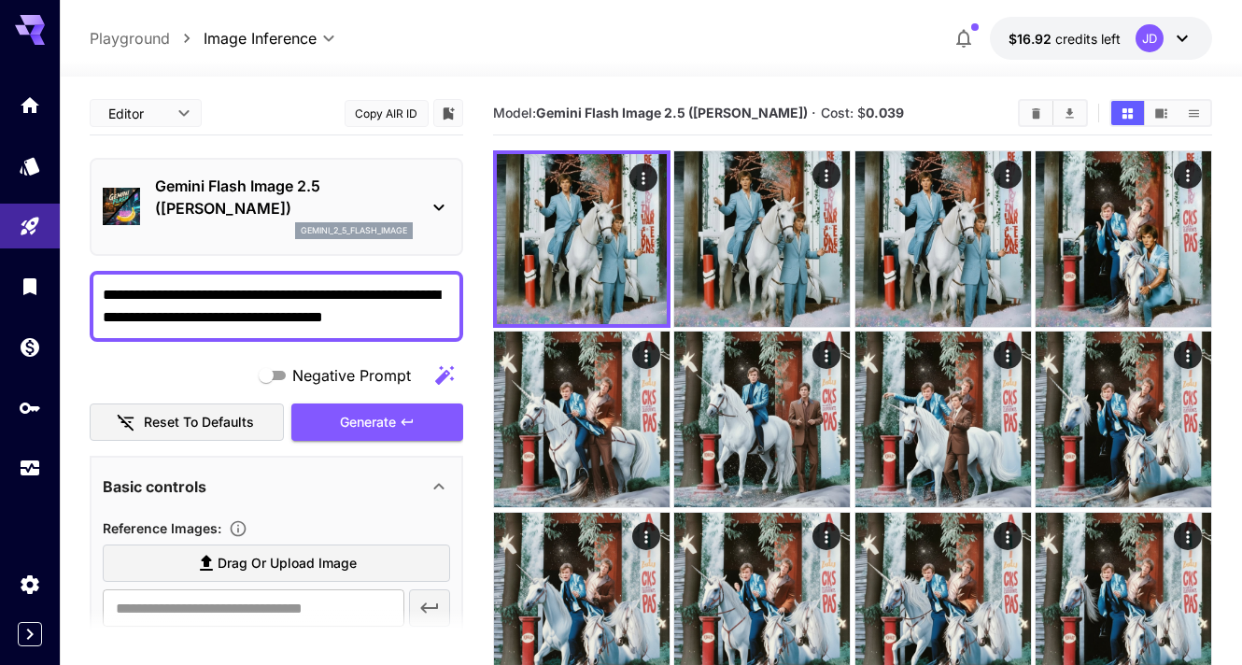
drag, startPoint x: 438, startPoint y: 318, endPoint x: 148, endPoint y: 271, distance: 293.3
click at [148, 271] on div "**********" at bounding box center [276, 306] width 373 height 71
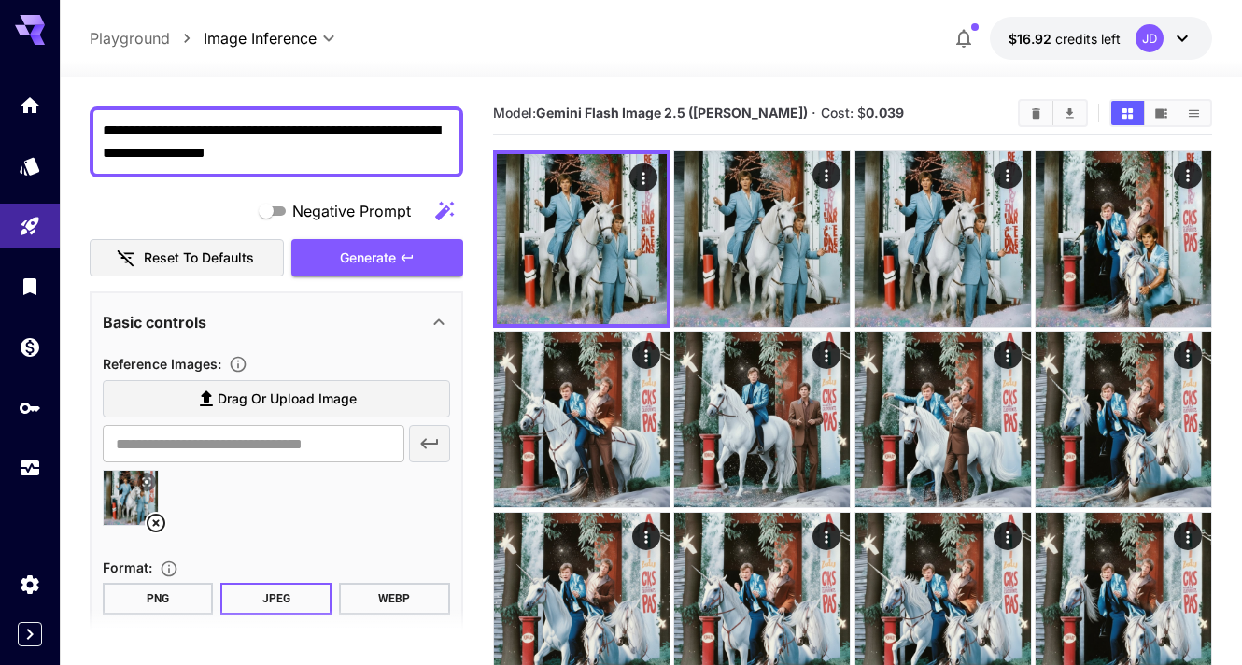
scroll to position [183, 0]
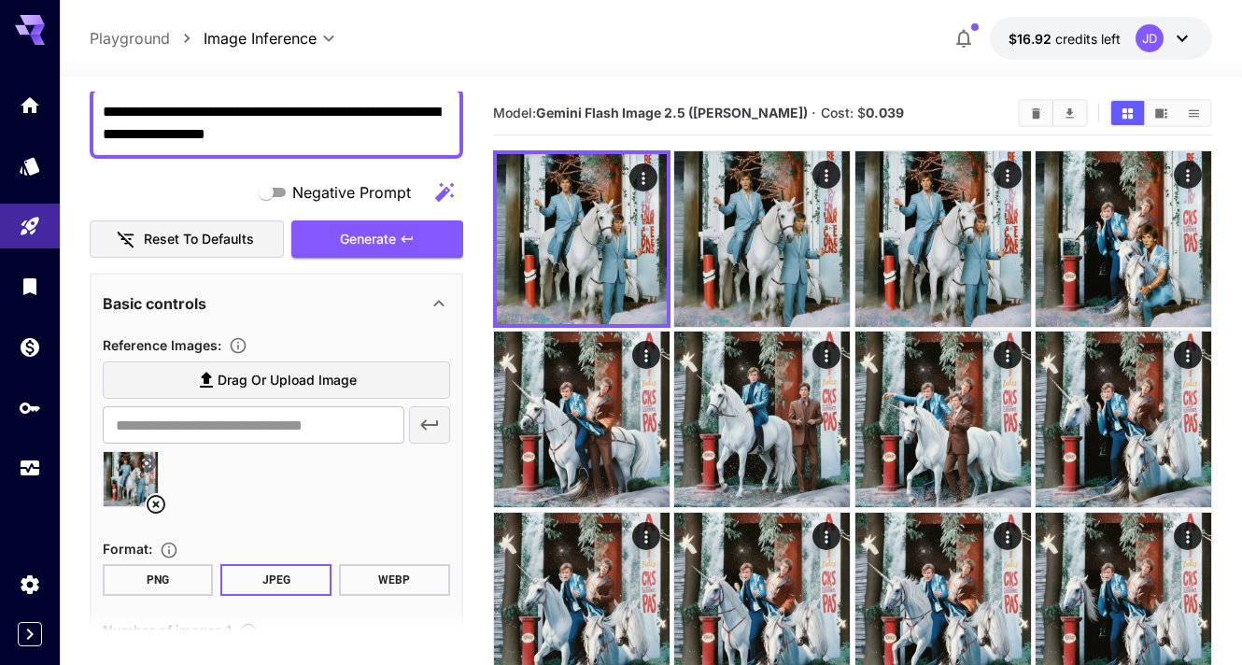
type textarea "**********"
click at [120, 484] on img at bounding box center [131, 479] width 54 height 54
type input "**********"
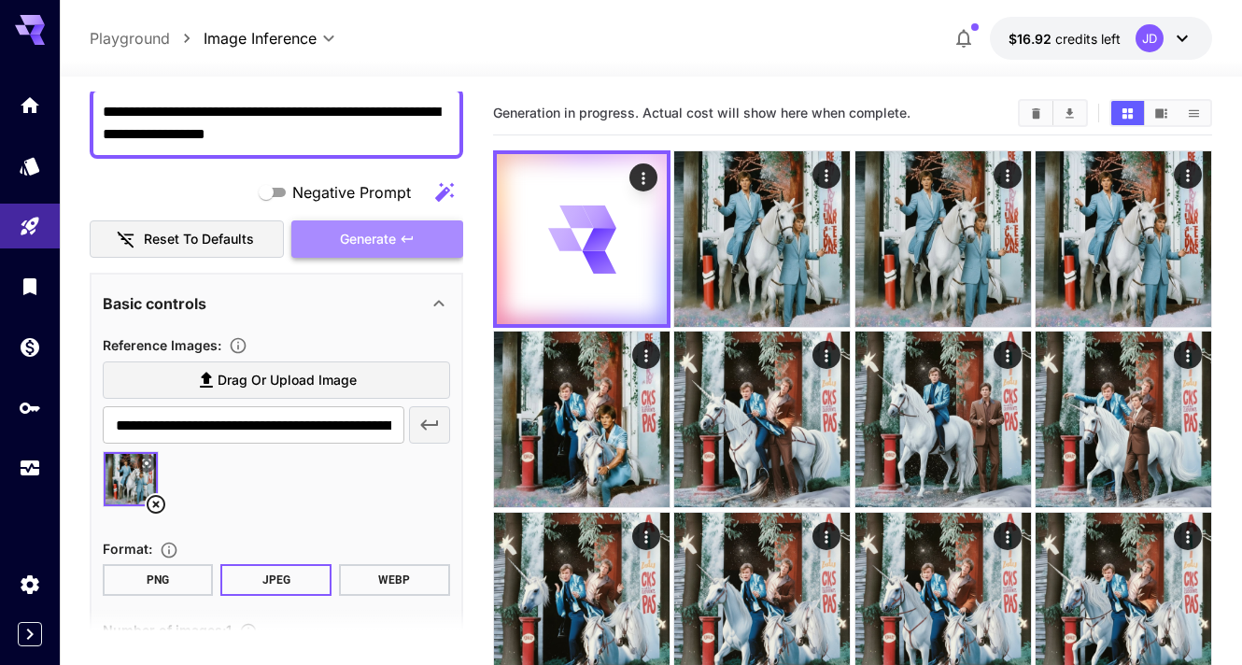
click at [374, 229] on span "Generate" at bounding box center [368, 239] width 56 height 23
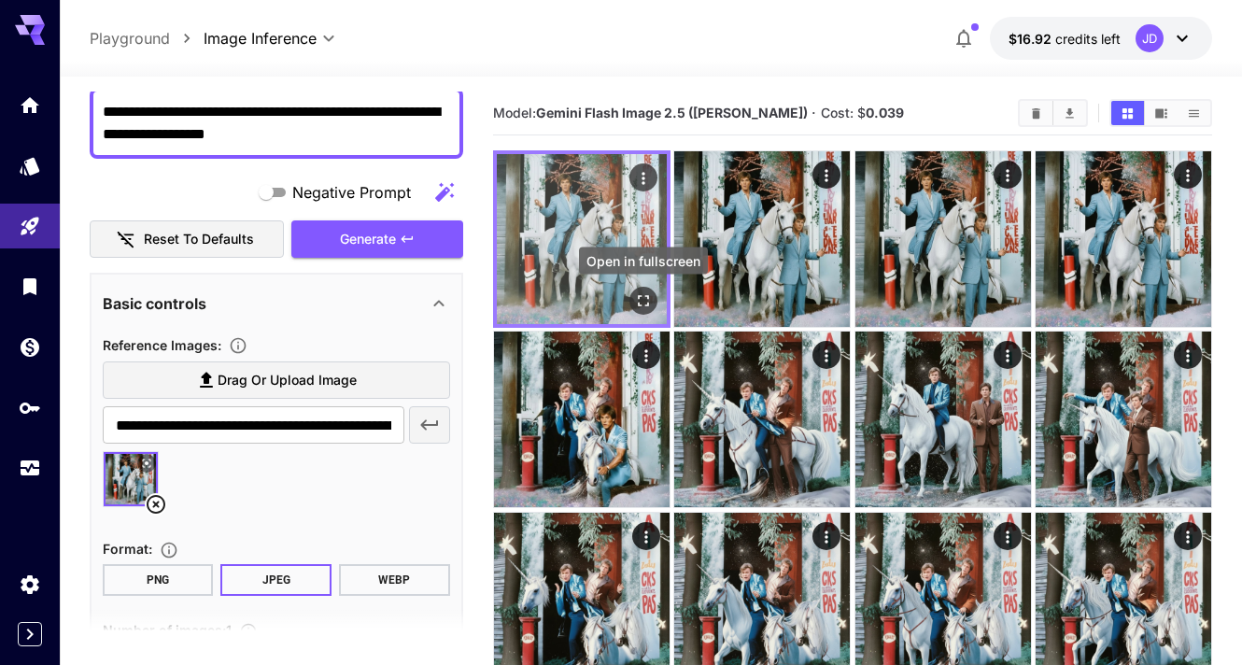
click at [644, 294] on icon "Open in fullscreen" at bounding box center [643, 300] width 19 height 19
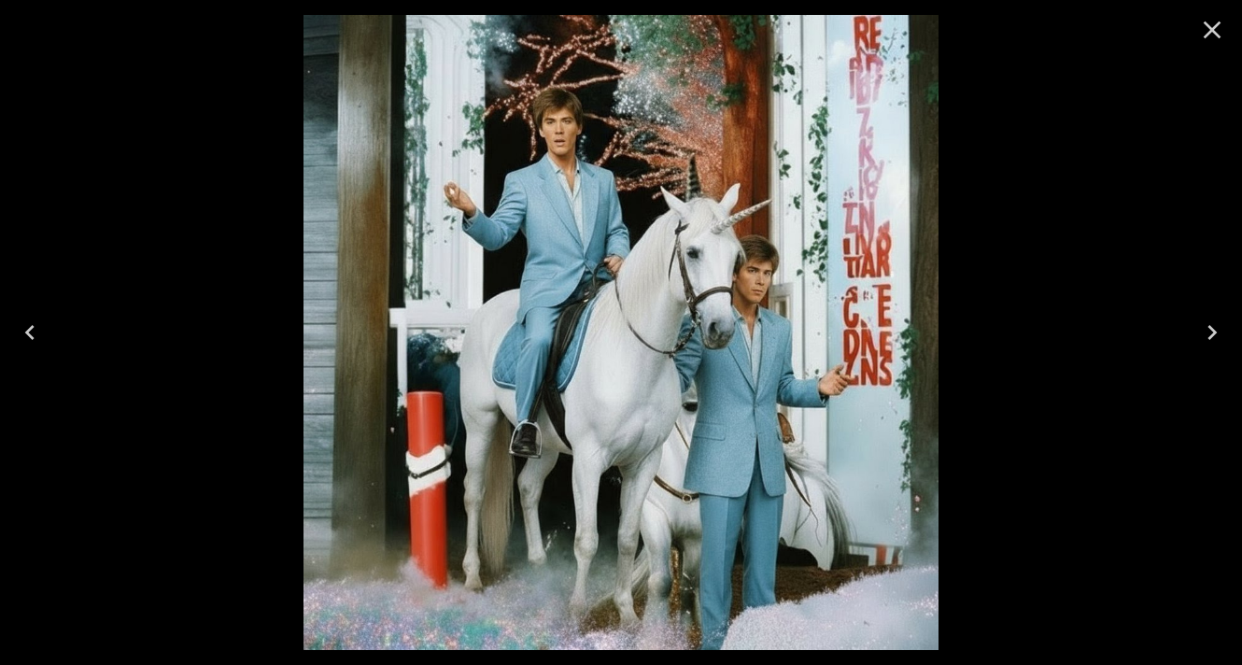
click at [1215, 22] on icon "Close" at bounding box center [1212, 30] width 30 height 30
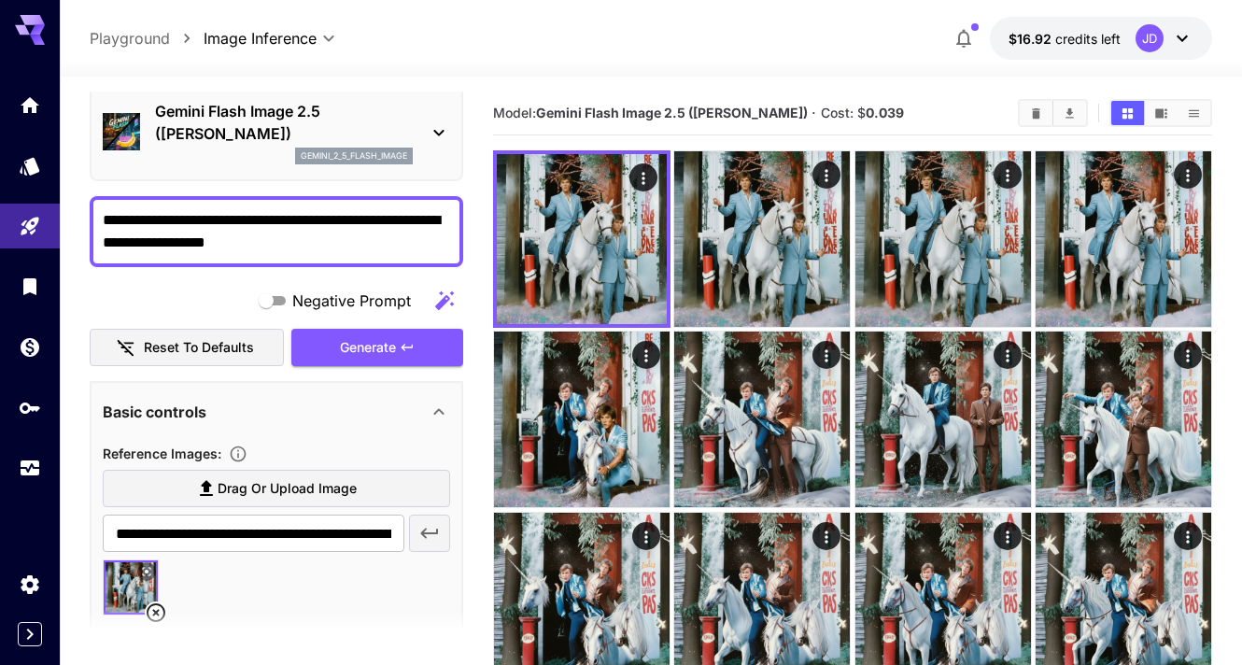
scroll to position [70, 0]
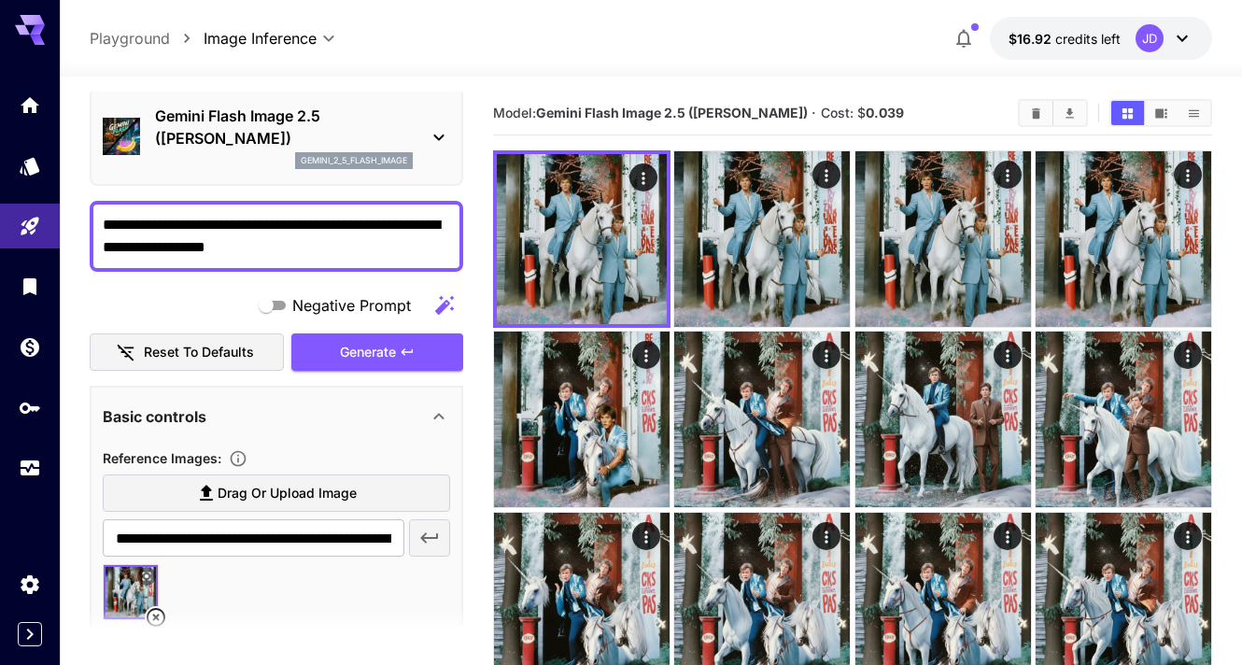
drag, startPoint x: 383, startPoint y: 228, endPoint x: 274, endPoint y: 172, distance: 122.7
click at [274, 172] on div "**********" at bounding box center [276, 467] width 373 height 893
click at [351, 228] on textarea "**********" at bounding box center [276, 236] width 347 height 45
drag, startPoint x: 333, startPoint y: 226, endPoint x: 297, endPoint y: 226, distance: 36.4
click at [297, 226] on textarea "**********" at bounding box center [276, 236] width 347 height 45
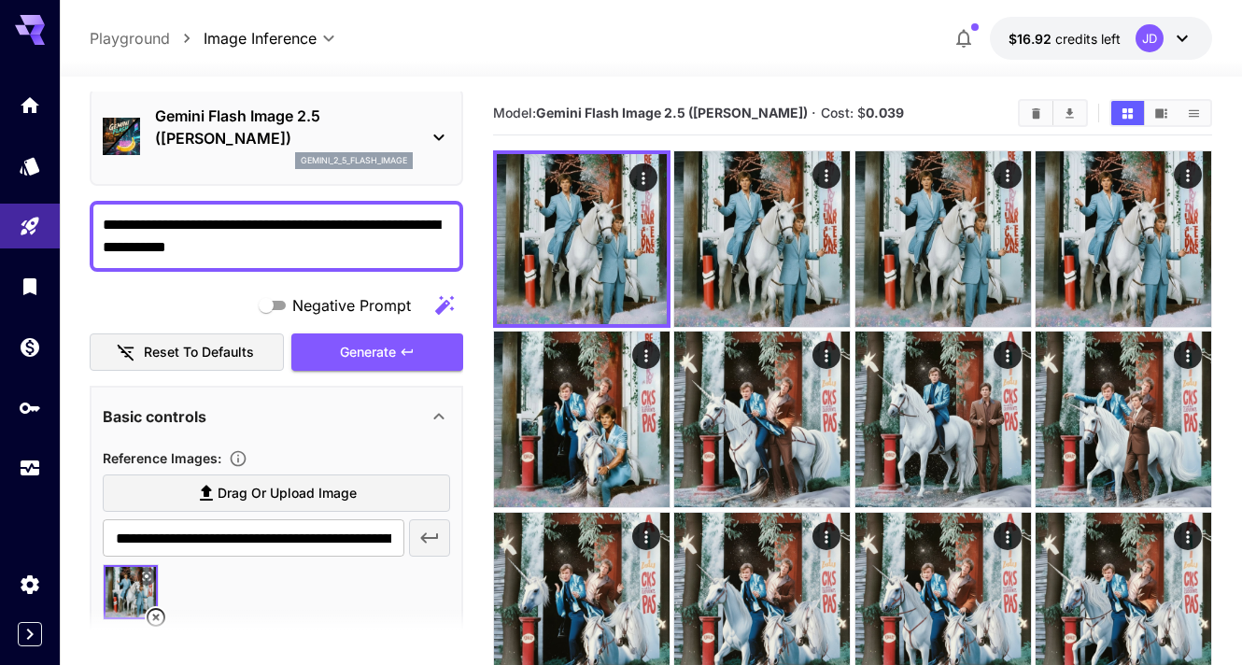
click at [422, 226] on textarea "**********" at bounding box center [276, 236] width 347 height 45
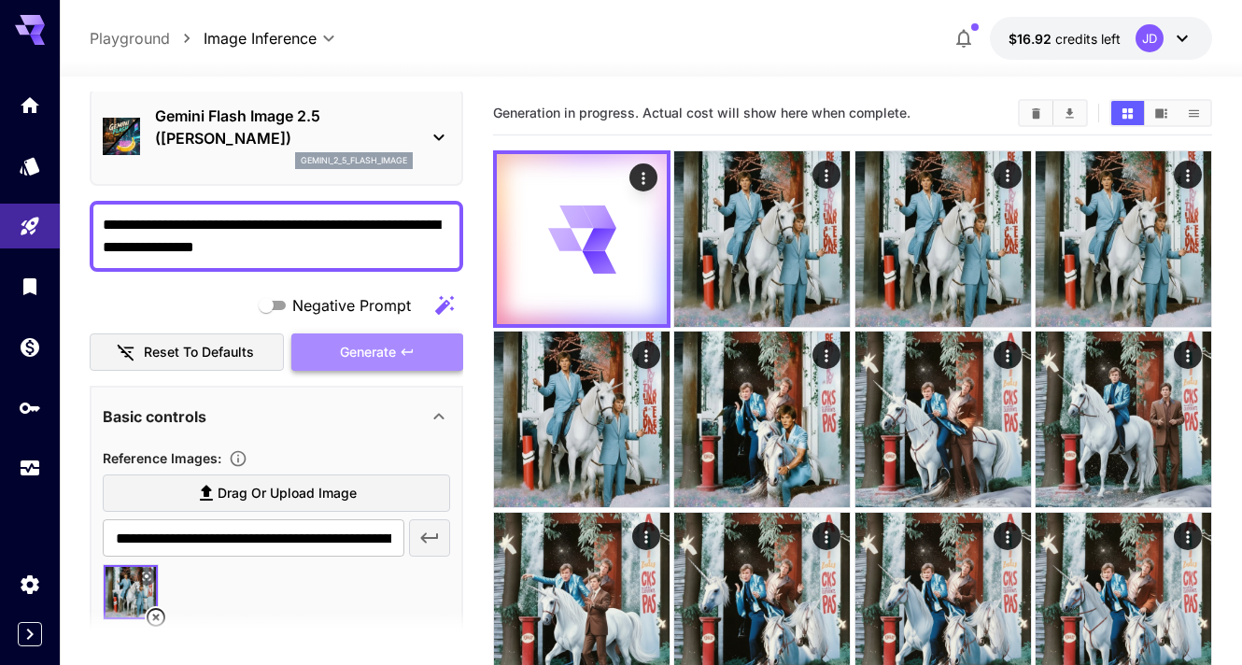
click at [380, 357] on span "Generate" at bounding box center [368, 352] width 56 height 23
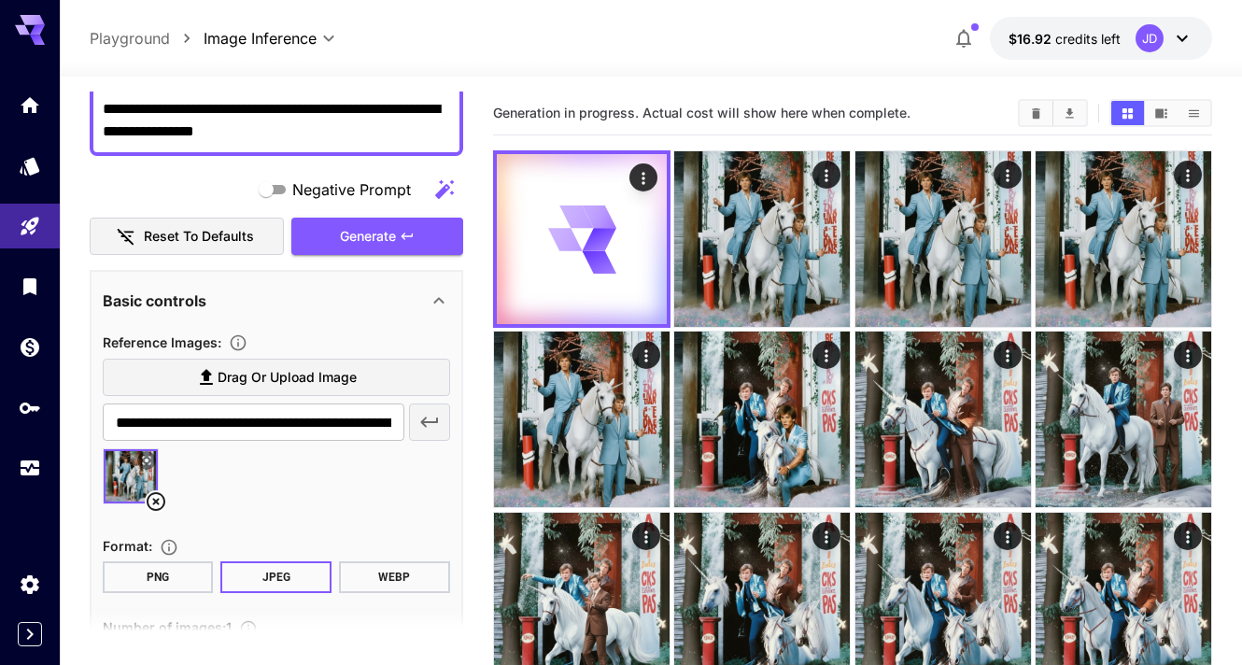
scroll to position [174, 0]
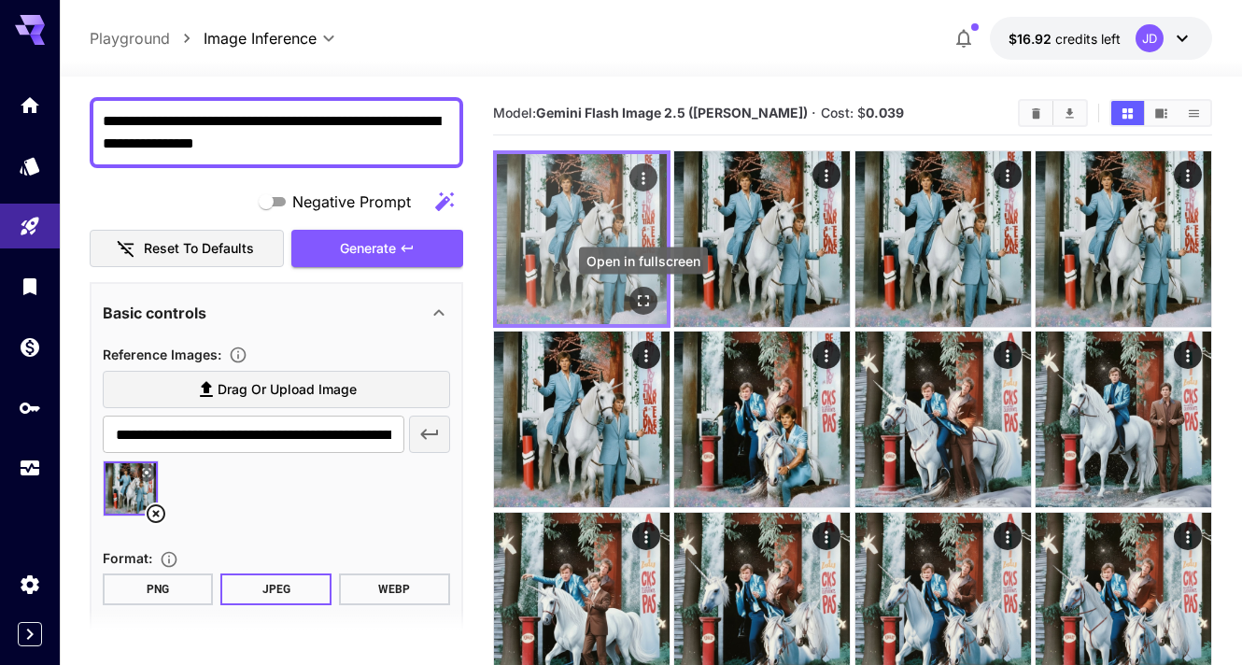
click at [646, 289] on button "Open in fullscreen" at bounding box center [643, 301] width 28 height 28
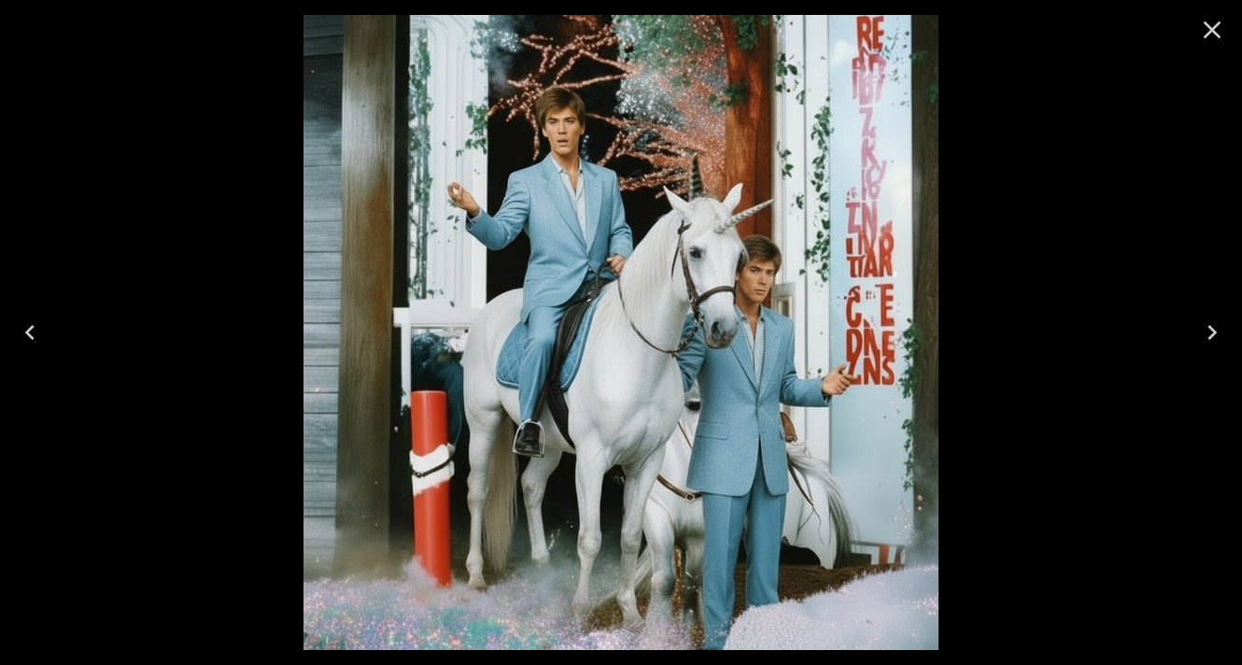
click at [1204, 29] on icon "Close" at bounding box center [1212, 30] width 30 height 30
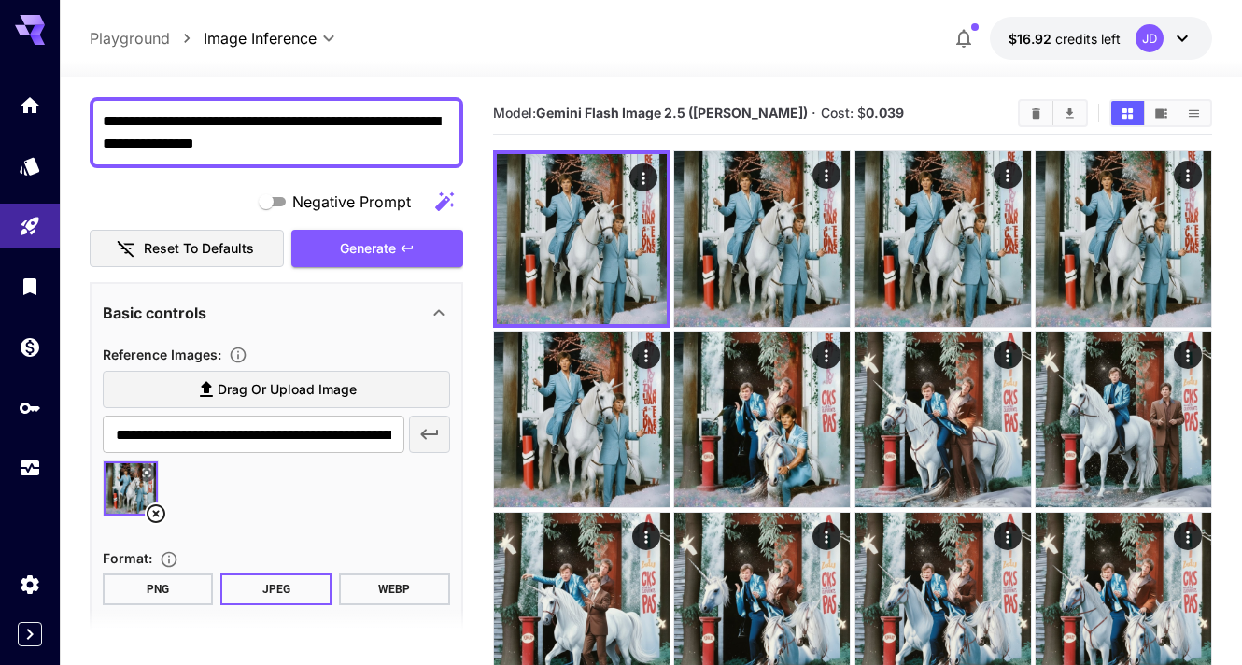
drag, startPoint x: 301, startPoint y: 122, endPoint x: 372, endPoint y: 122, distance: 70.9
click at [372, 122] on textarea "**********" at bounding box center [276, 132] width 347 height 45
drag, startPoint x: 202, startPoint y: 142, endPoint x: 92, endPoint y: 103, distance: 116.0
click at [92, 103] on div "**********" at bounding box center [276, 132] width 373 height 71
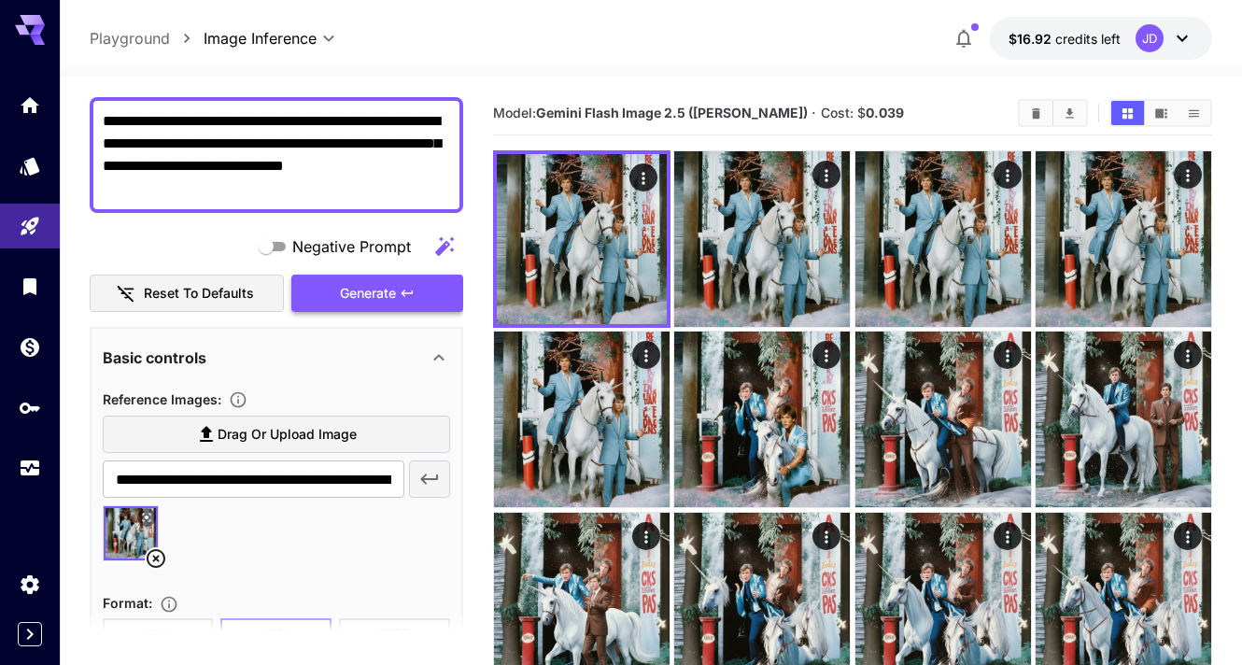
click at [366, 291] on span "Generate" at bounding box center [368, 293] width 56 height 23
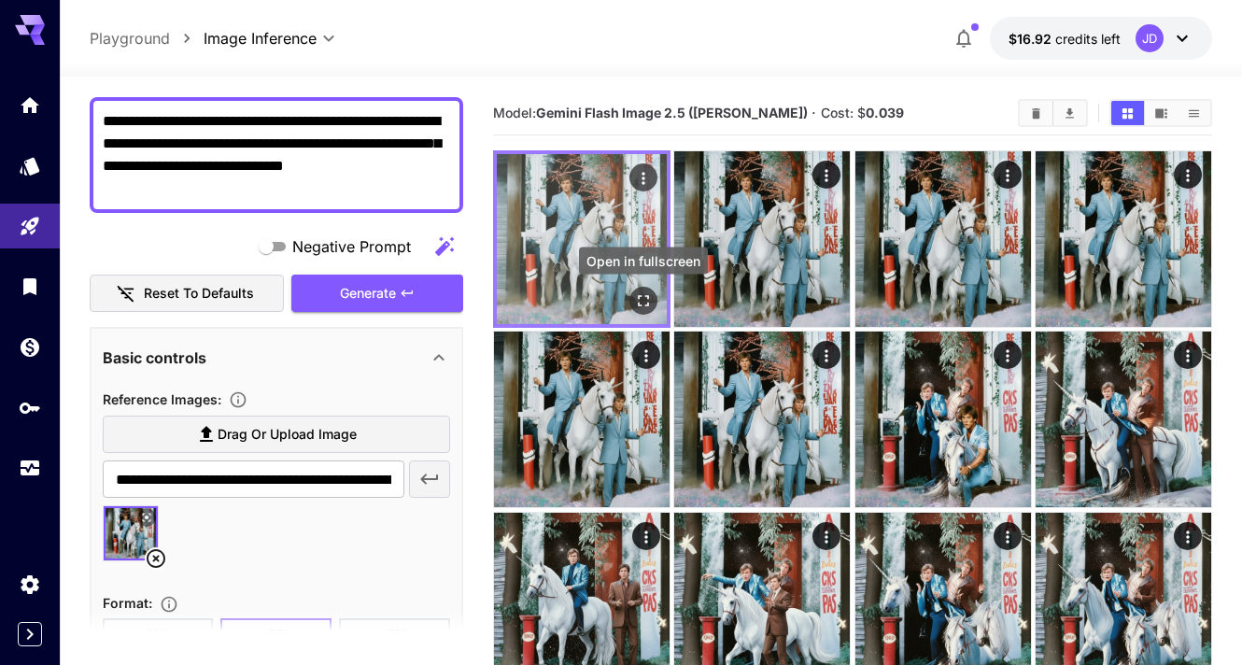
click at [644, 304] on icon "Open in fullscreen" at bounding box center [643, 300] width 19 height 19
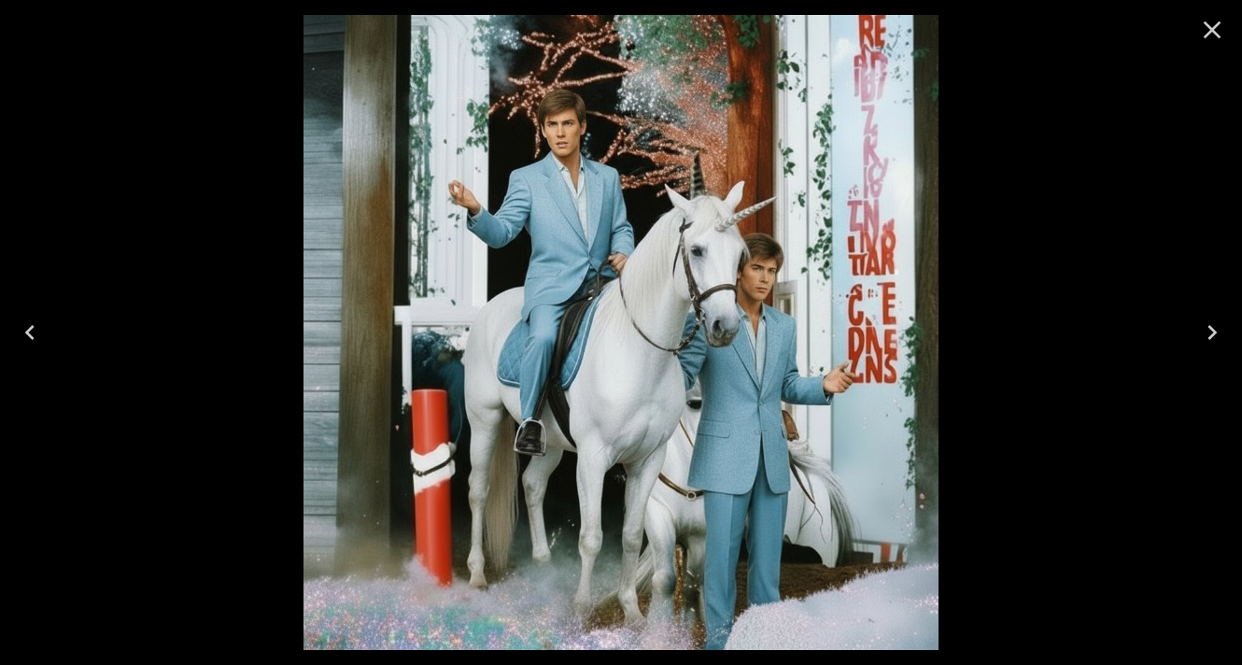
click at [1210, 31] on icon "Close" at bounding box center [1212, 30] width 18 height 18
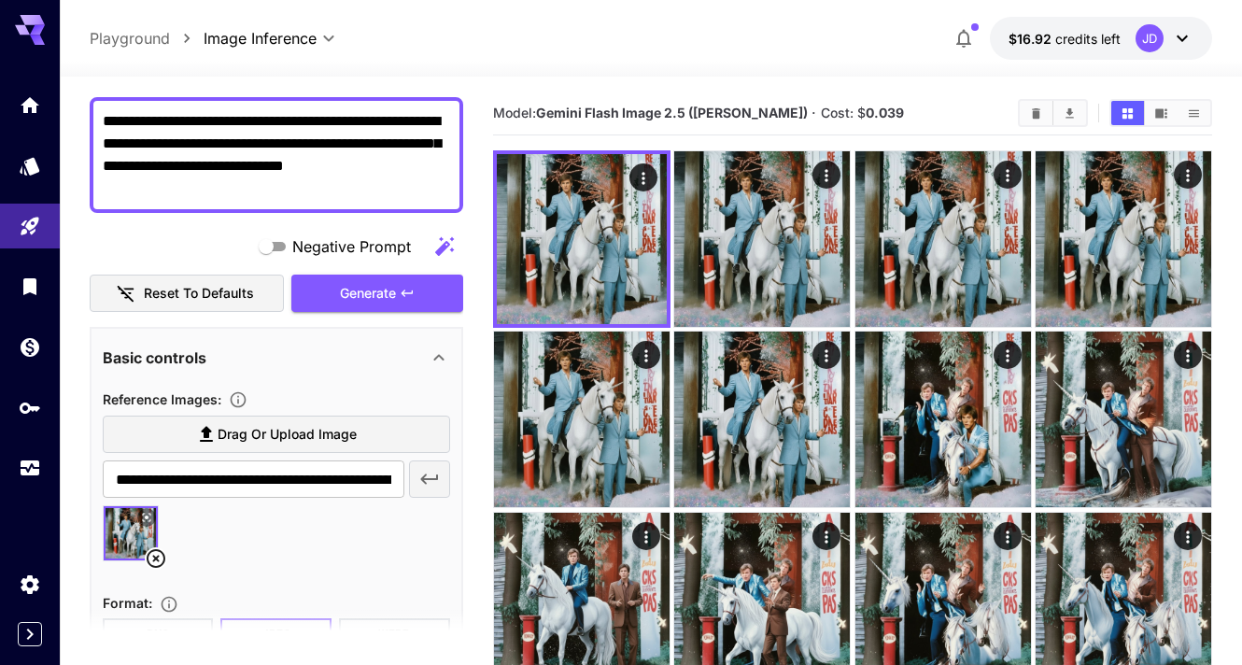
drag, startPoint x: 160, startPoint y: 145, endPoint x: 192, endPoint y: 147, distance: 32.7
click at [192, 147] on textarea "**********" at bounding box center [276, 155] width 347 height 90
click at [356, 290] on span "Generate" at bounding box center [368, 293] width 56 height 23
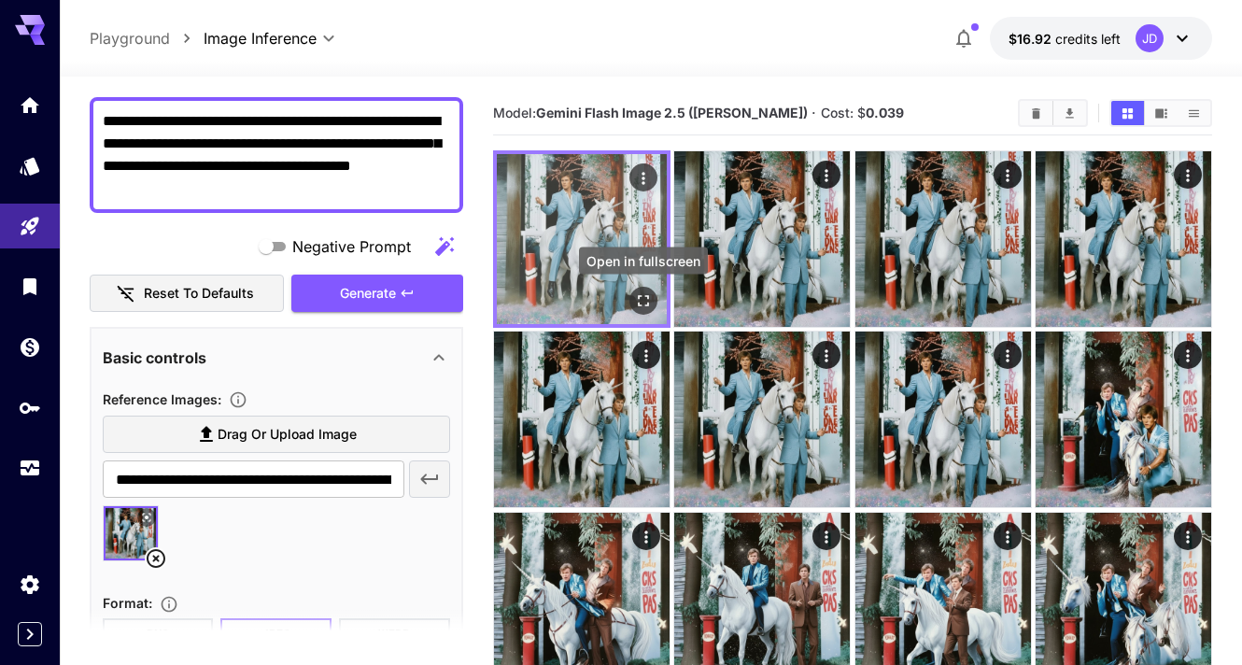
click at [651, 303] on icon "Open in fullscreen" at bounding box center [643, 300] width 19 height 19
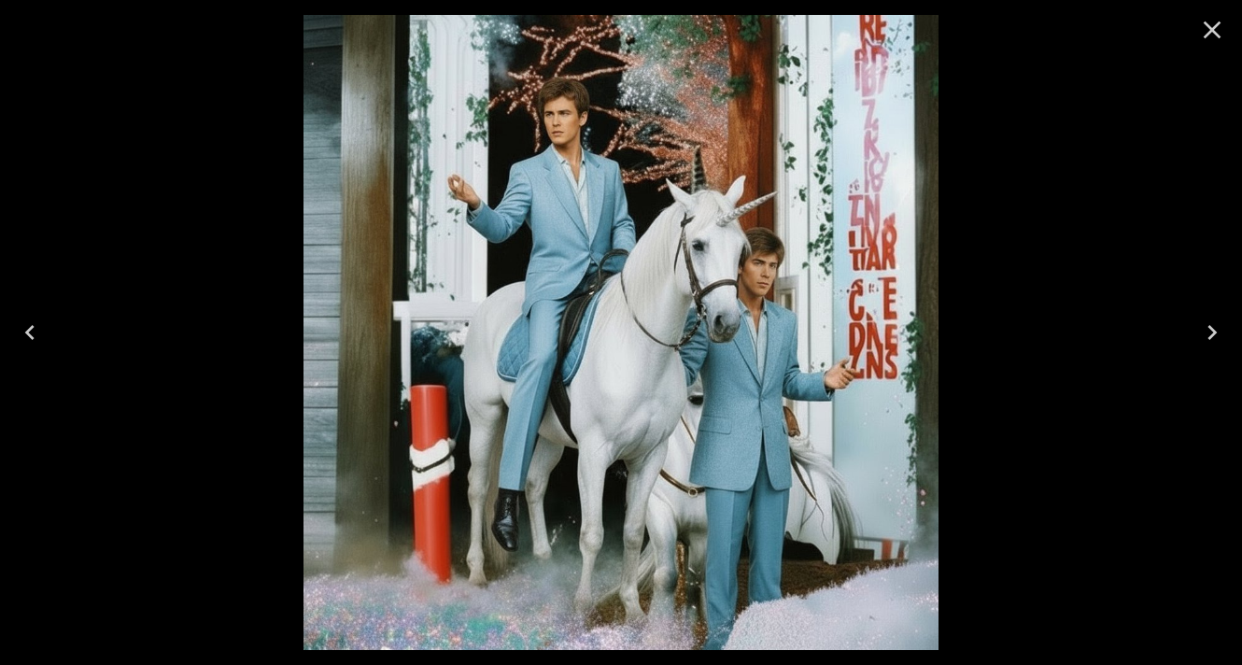
click at [1210, 19] on icon "Close" at bounding box center [1212, 30] width 30 height 30
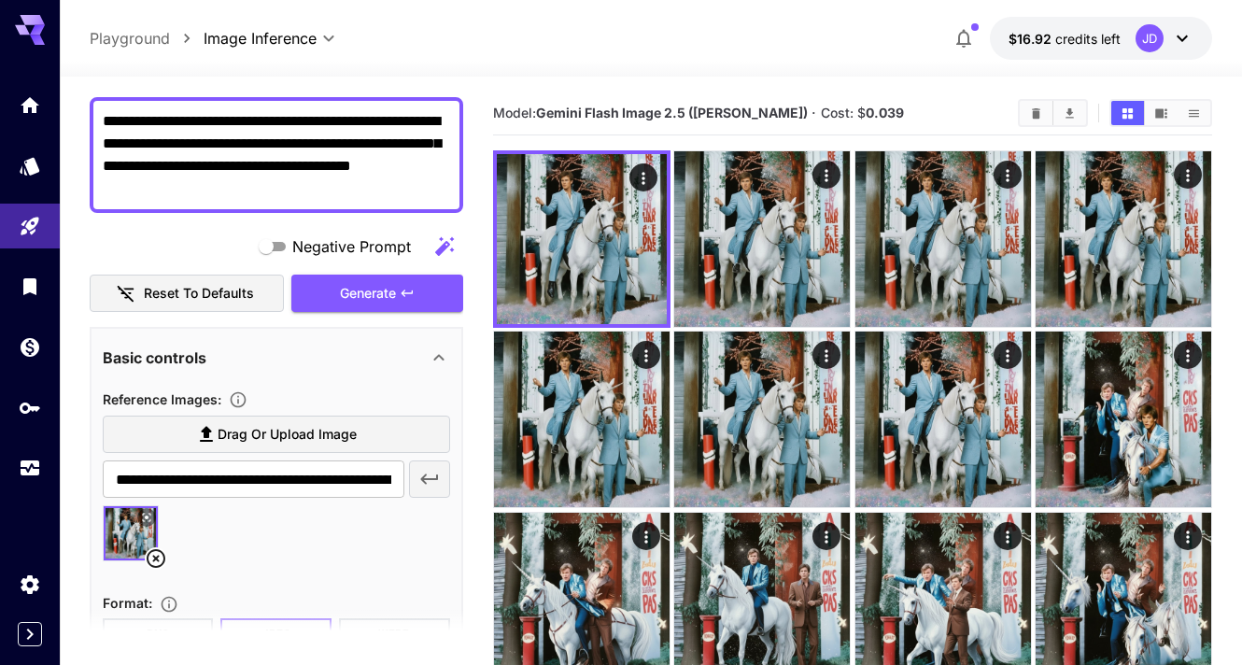
click at [190, 145] on textarea "**********" at bounding box center [276, 155] width 347 height 90
type textarea "**********"
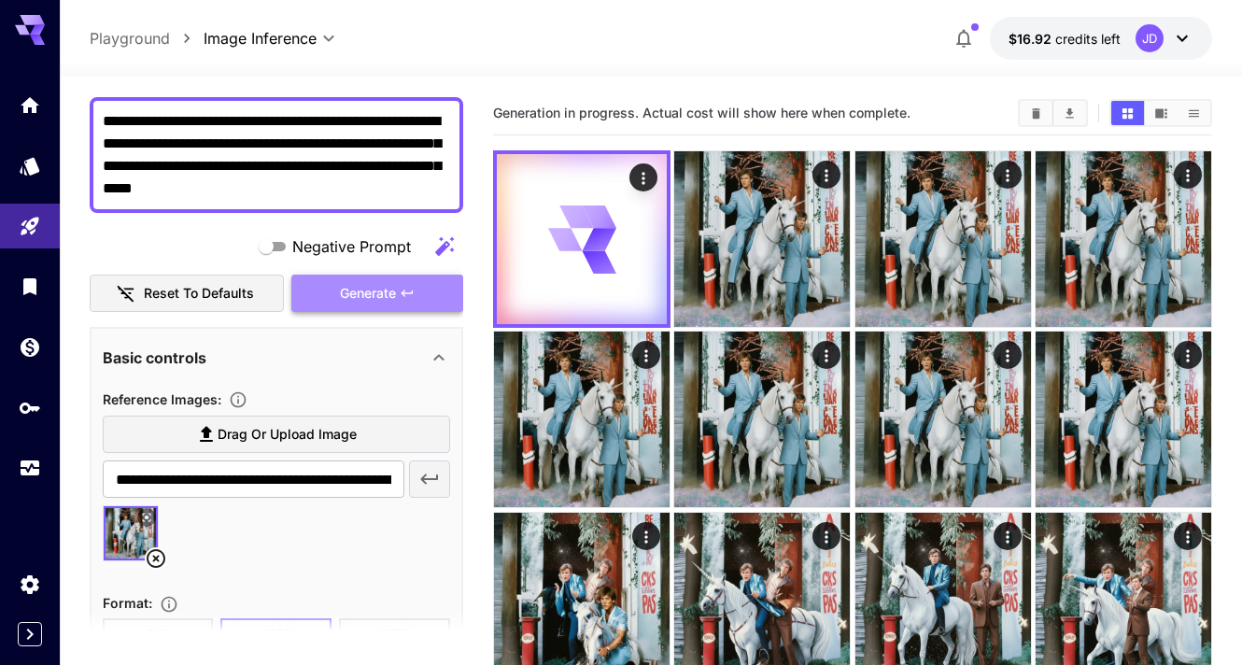
click at [340, 292] on span "Generate" at bounding box center [368, 293] width 56 height 23
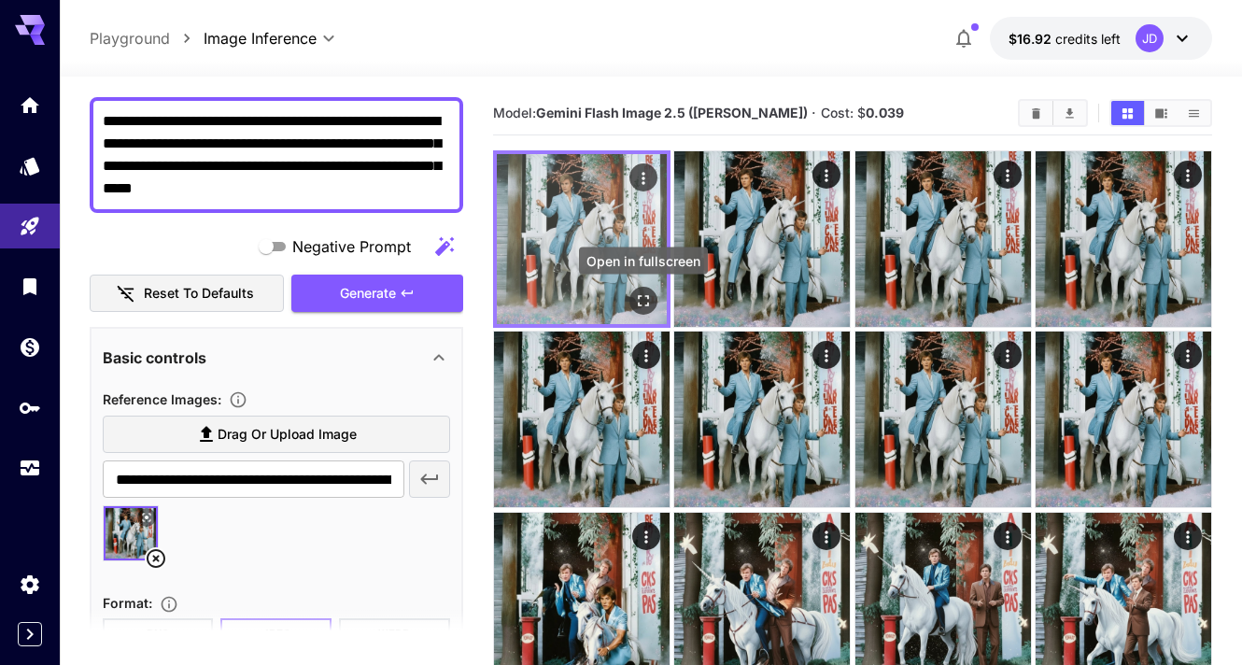
click at [636, 300] on icon "Open in fullscreen" at bounding box center [643, 300] width 19 height 19
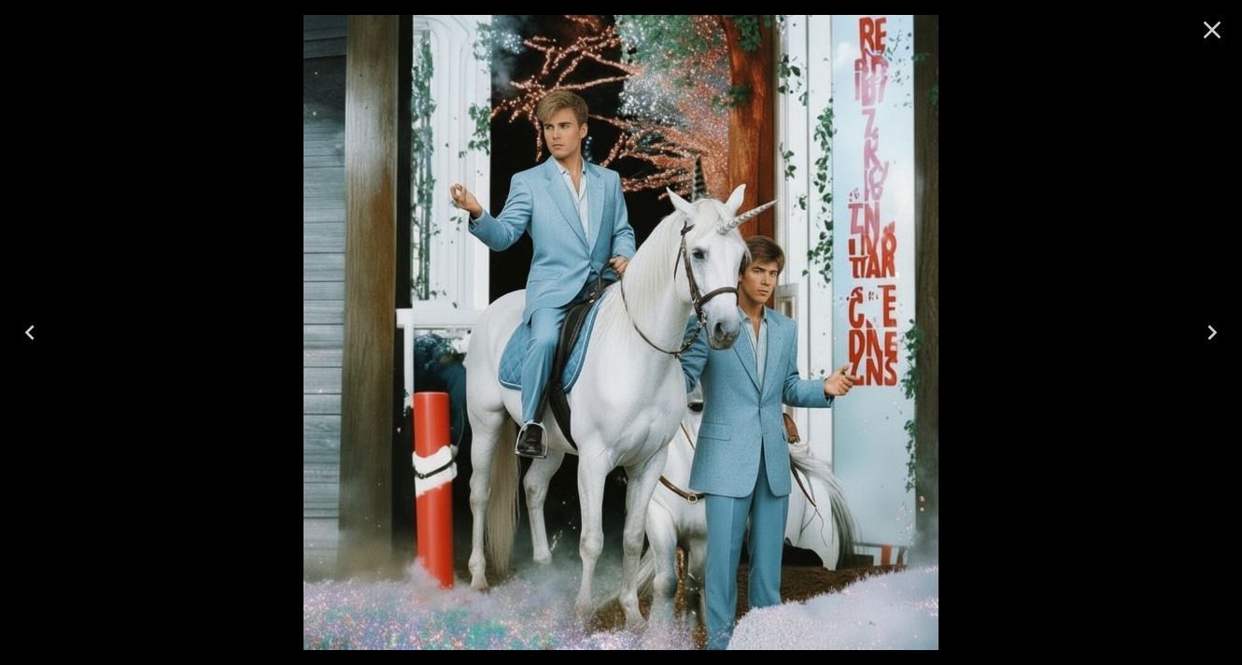
click at [1218, 29] on icon "Close" at bounding box center [1212, 30] width 30 height 30
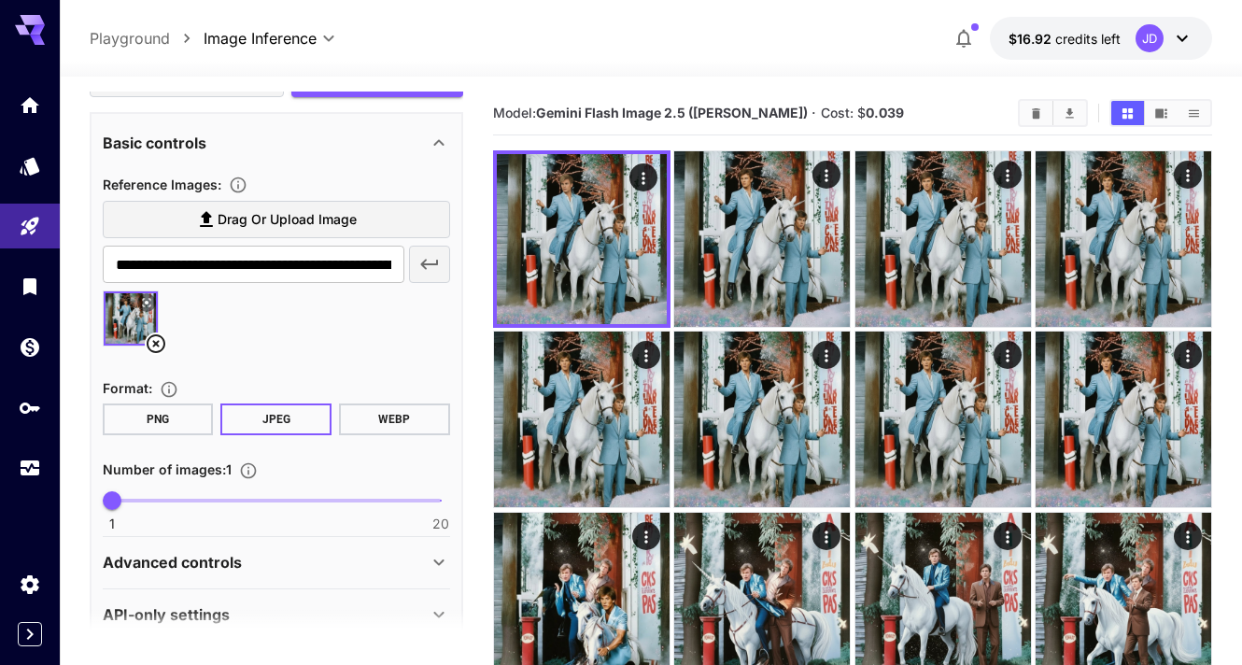
scroll to position [391, 0]
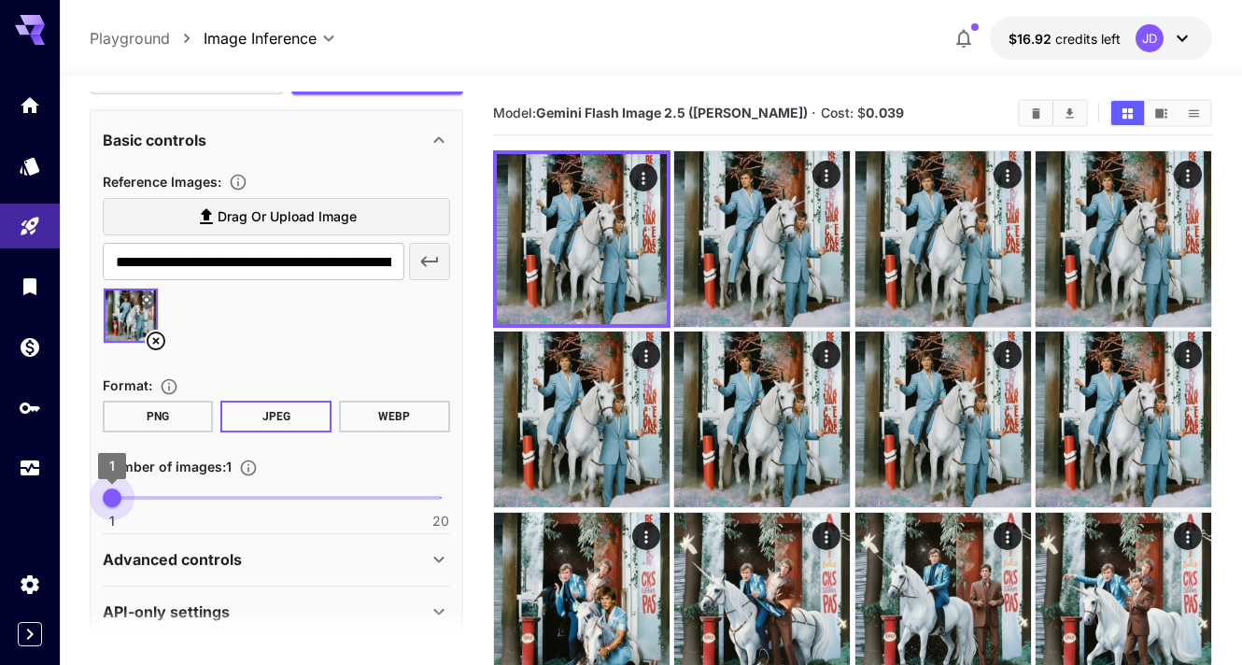
type input "*"
drag, startPoint x: 117, startPoint y: 488, endPoint x: 144, endPoint y: 488, distance: 27.1
click at [144, 488] on span "3" at bounding box center [146, 497] width 19 height 19
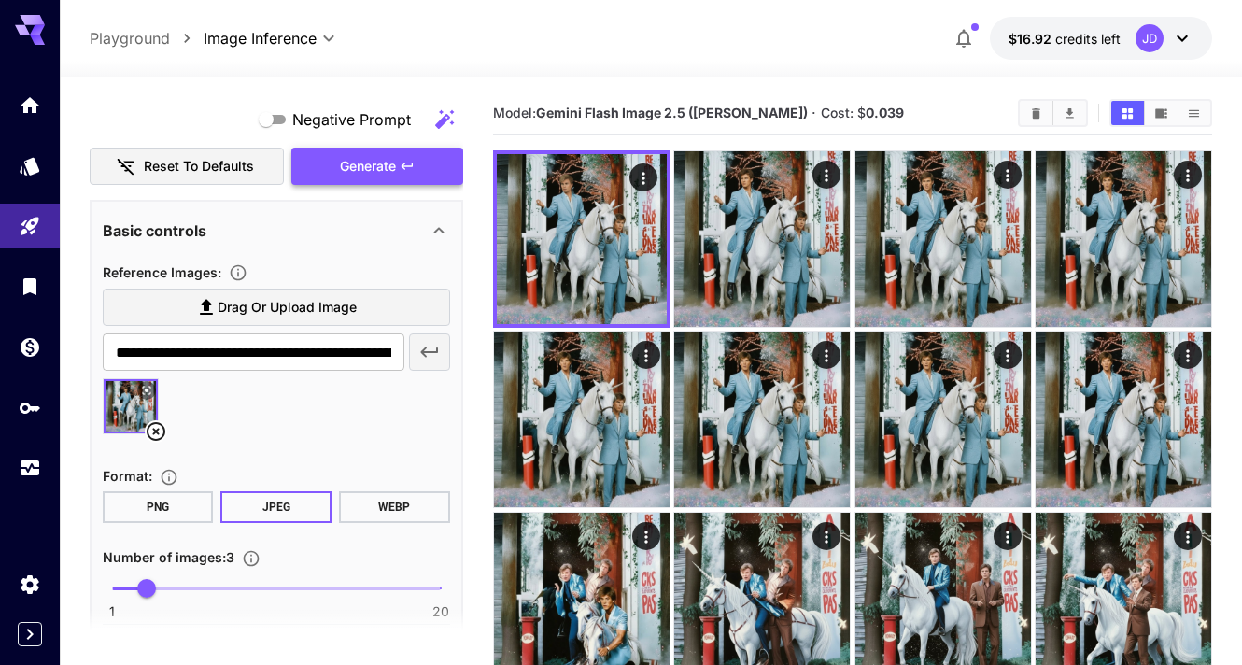
click at [356, 168] on span "Generate" at bounding box center [368, 166] width 56 height 23
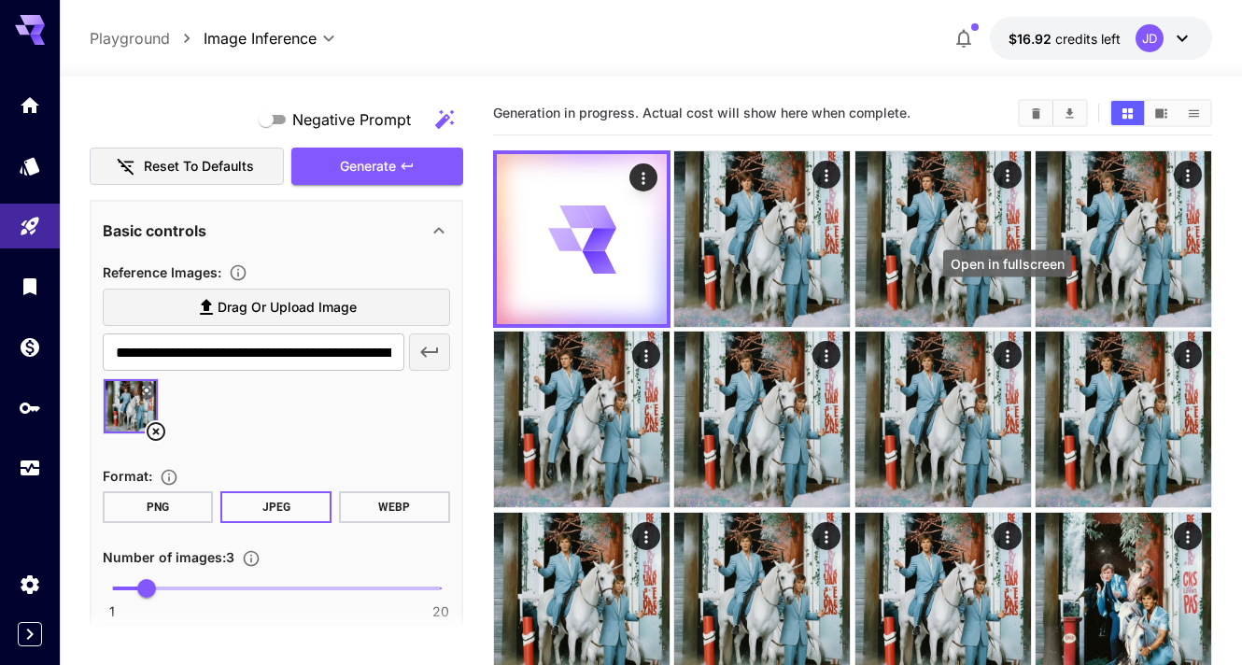
click at [0, 0] on icon "Open in fullscreen" at bounding box center [0, 0] width 0 height 0
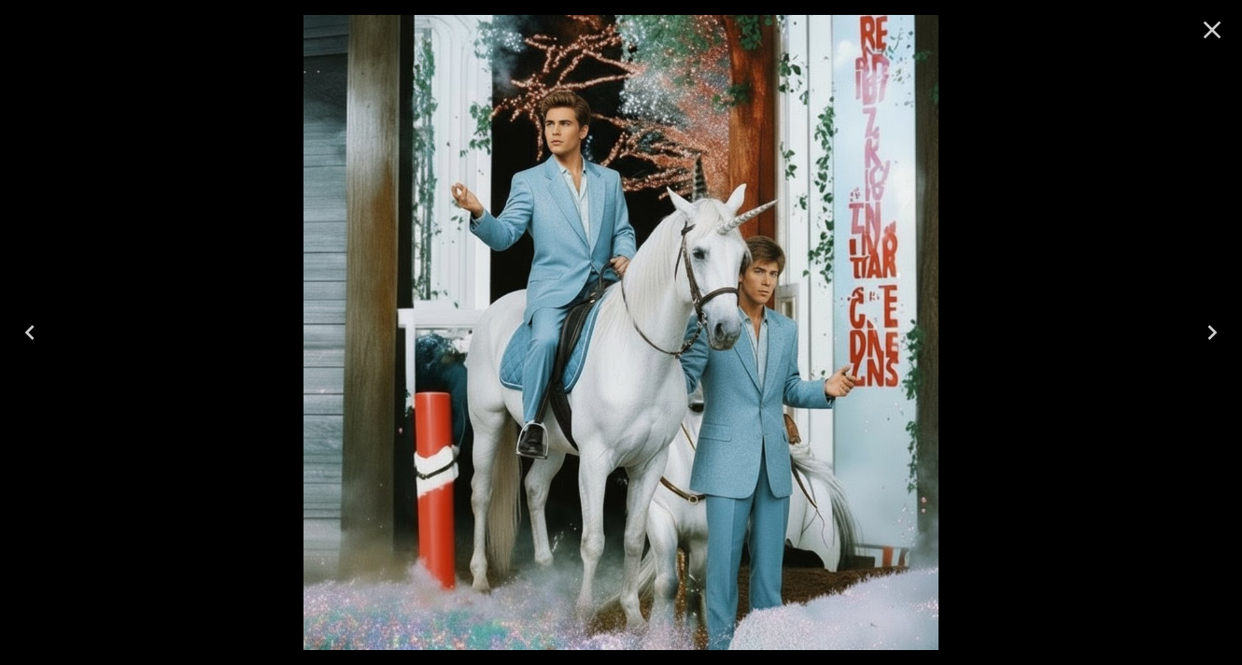
click at [1209, 30] on icon "Close" at bounding box center [1212, 30] width 18 height 18
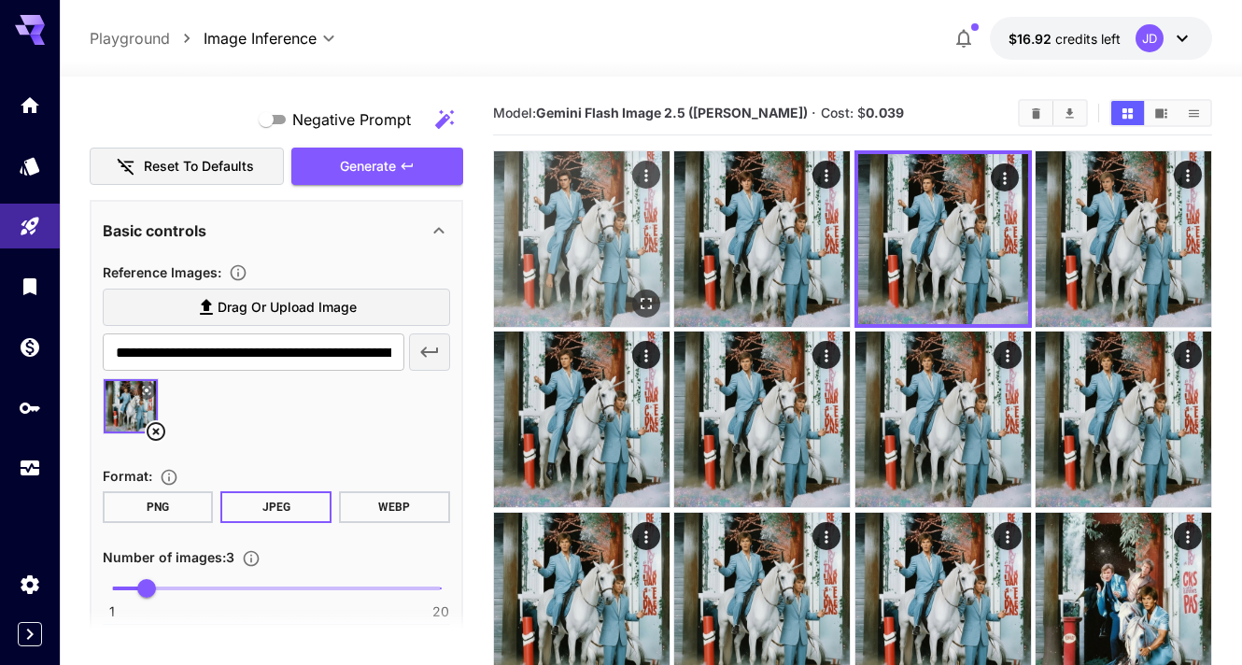
click at [639, 299] on icon "Open in fullscreen" at bounding box center [646, 303] width 19 height 19
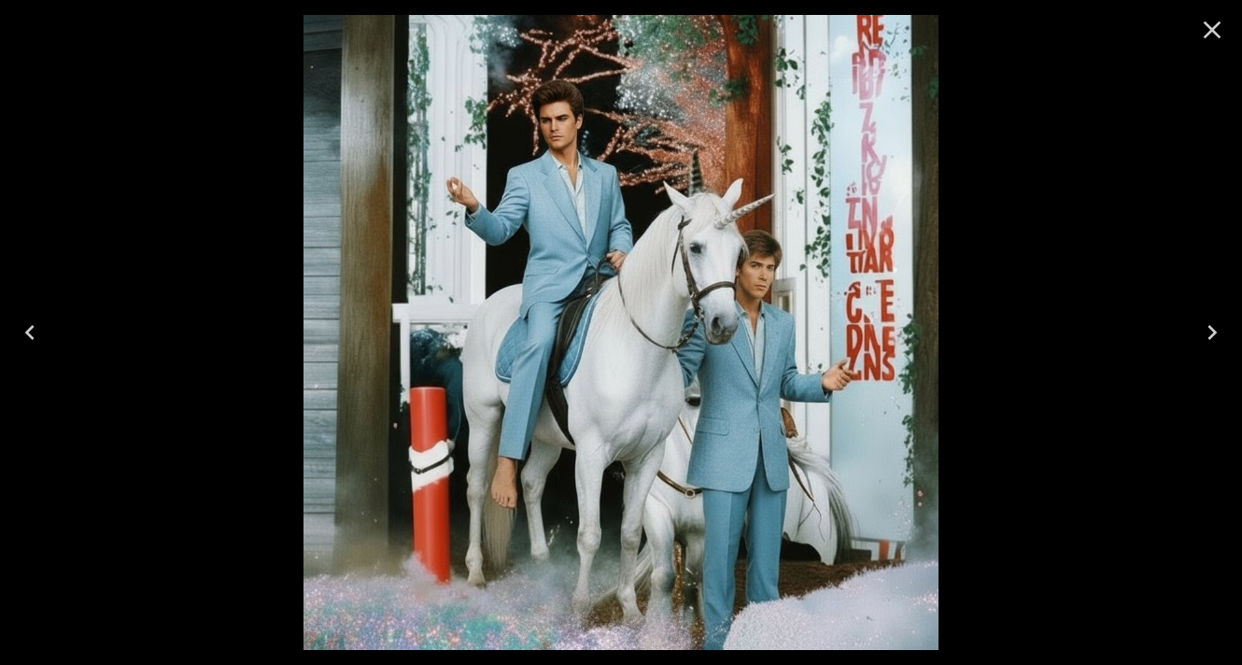
click at [1208, 35] on icon "Close" at bounding box center [1212, 30] width 30 height 30
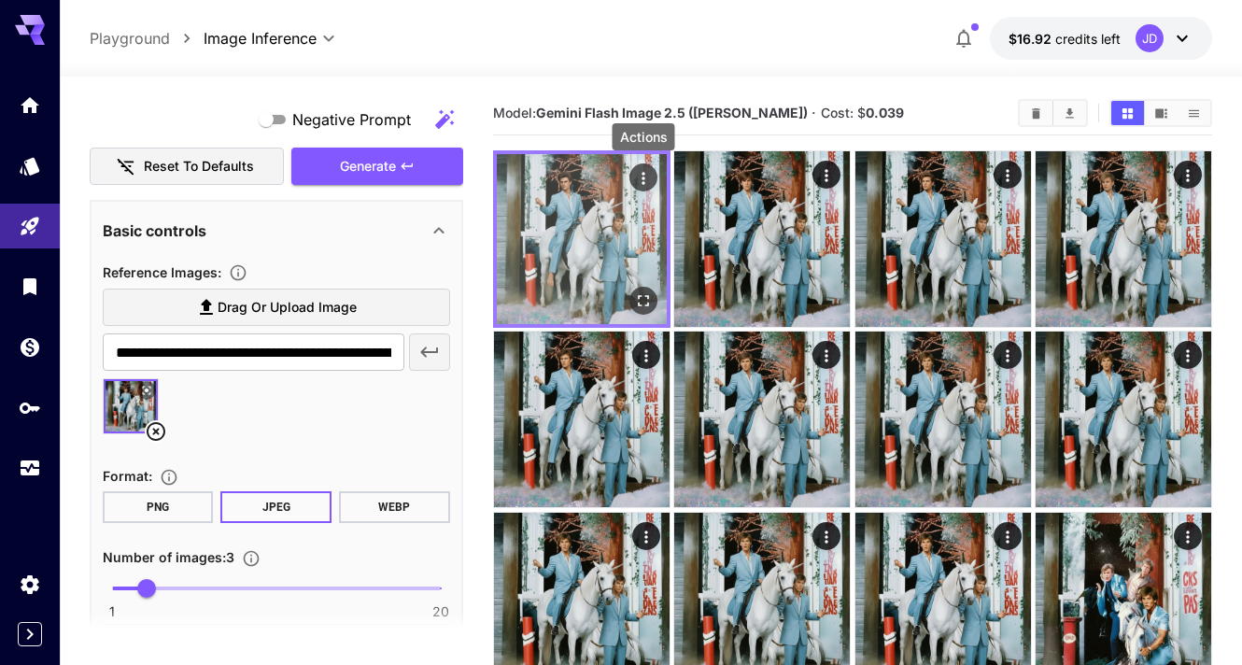
click at [641, 177] on icon "Actions" at bounding box center [643, 178] width 19 height 19
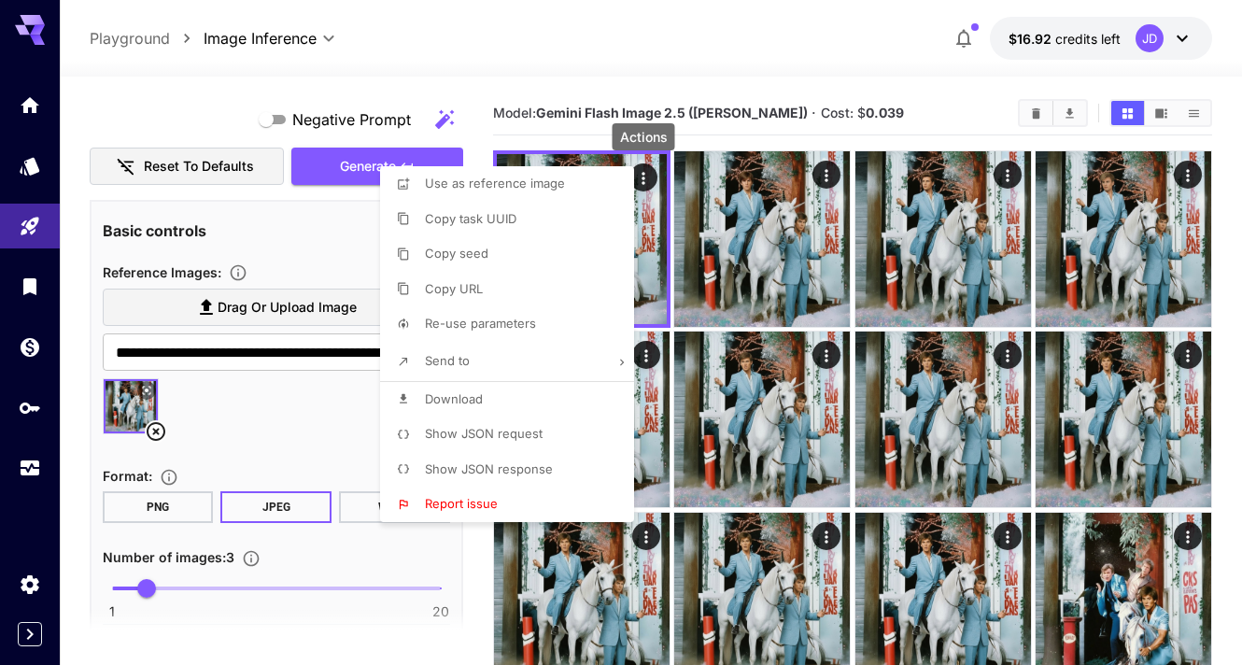
click at [513, 405] on li "Download" at bounding box center [512, 399] width 265 height 35
click at [635, 56] on div at bounding box center [621, 332] width 1242 height 665
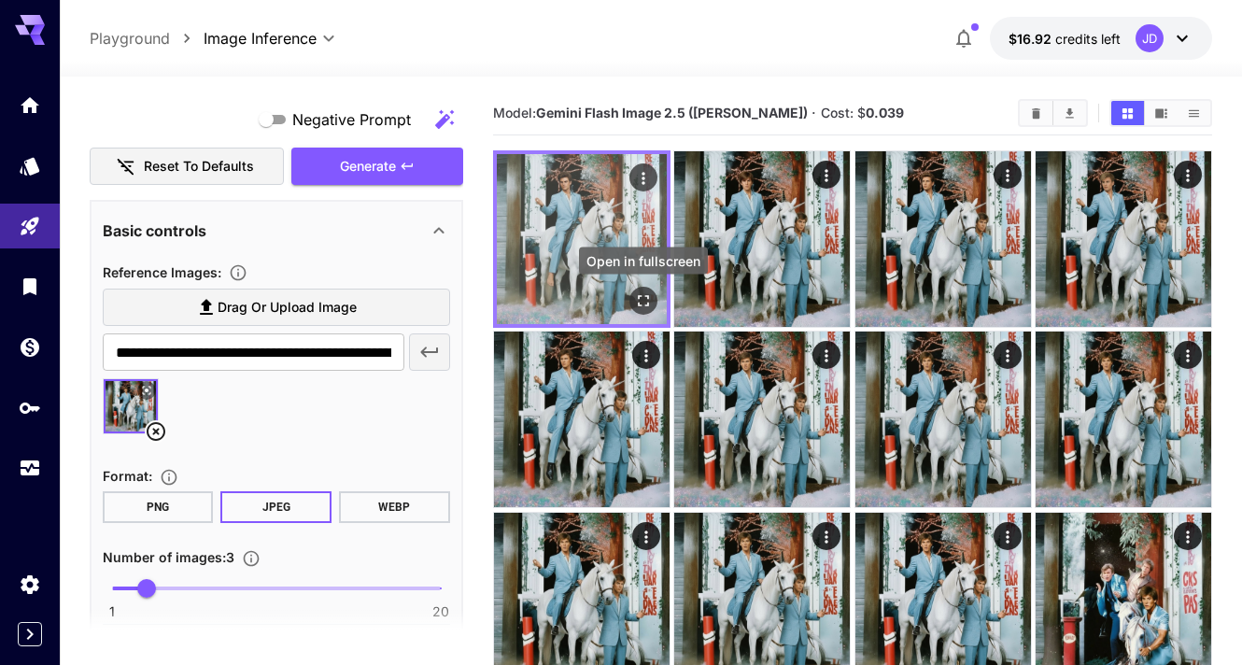
click at [640, 291] on icon "Open in fullscreen" at bounding box center [643, 300] width 19 height 19
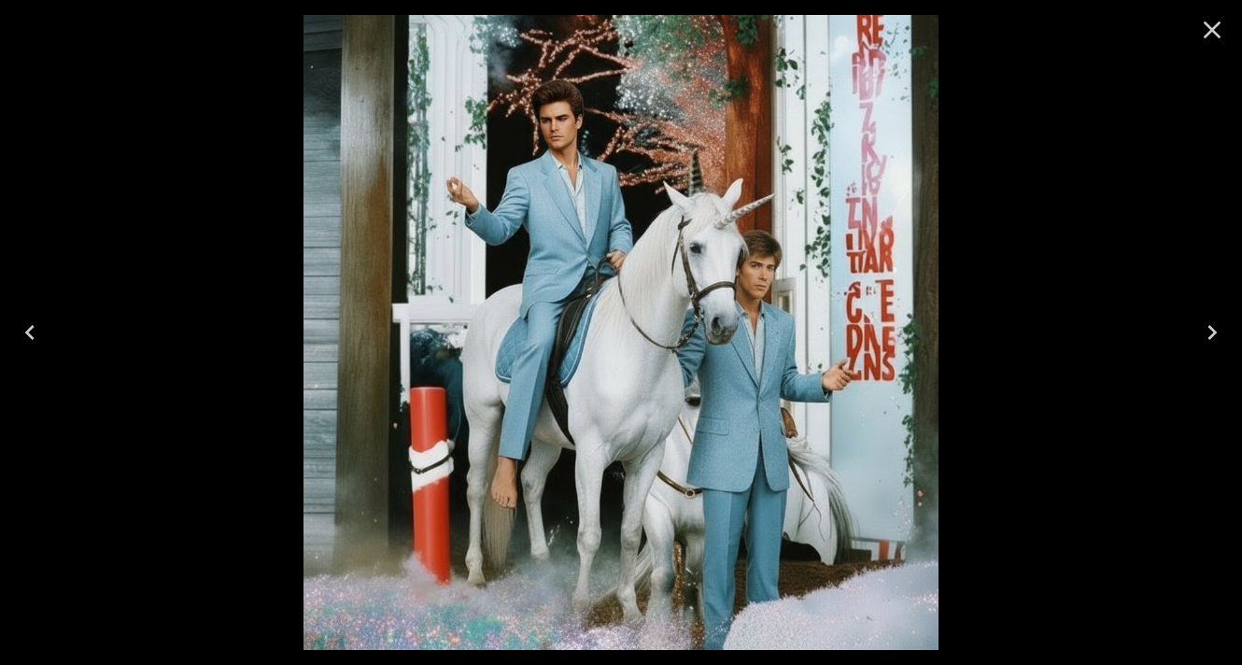
click at [1206, 26] on icon "Close" at bounding box center [1212, 30] width 30 height 30
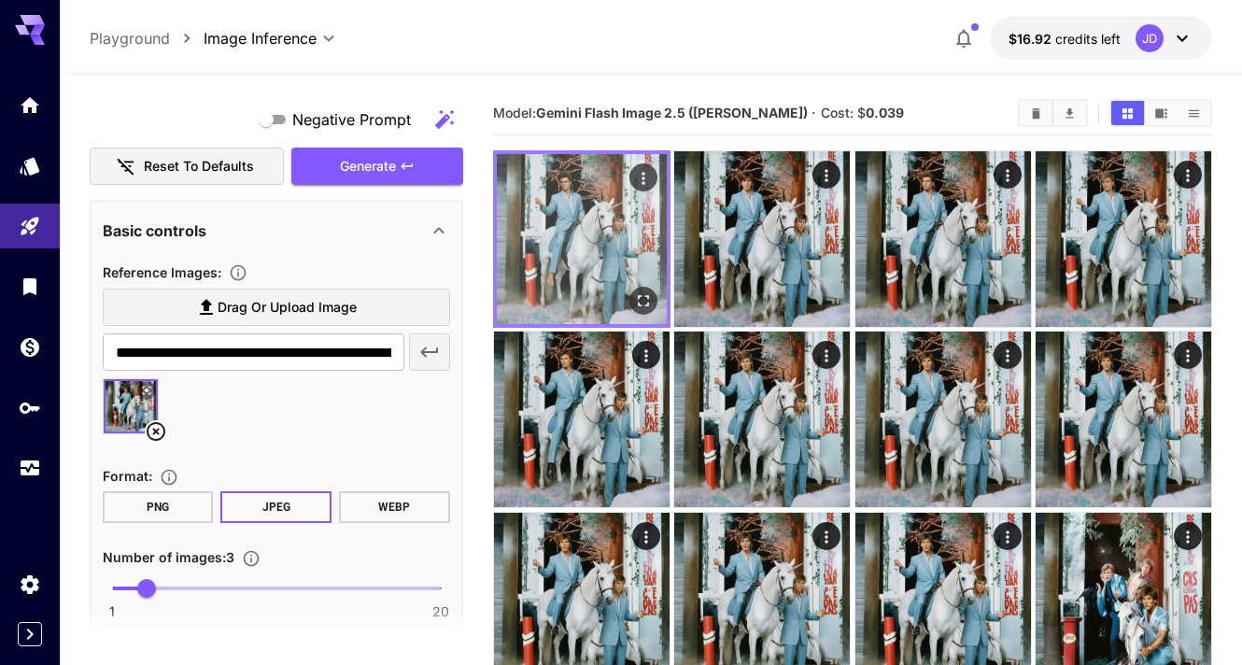
click at [643, 177] on icon "Actions" at bounding box center [642, 178] width 3 height 12
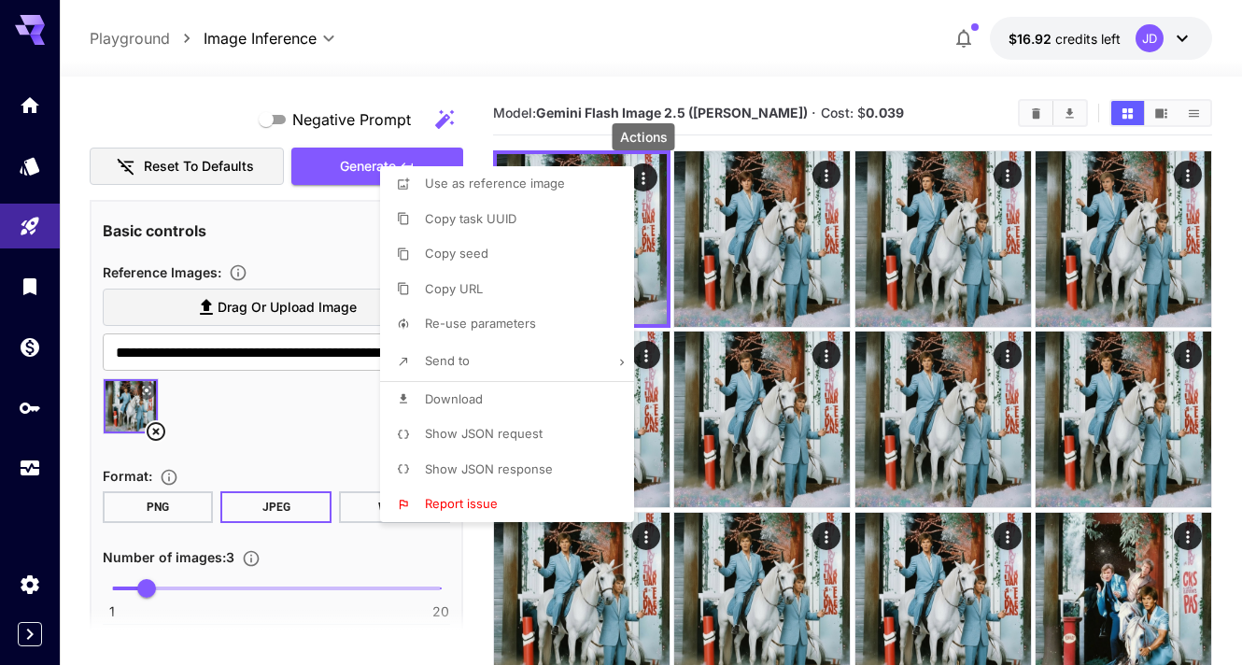
click at [862, 85] on div at bounding box center [621, 332] width 1242 height 665
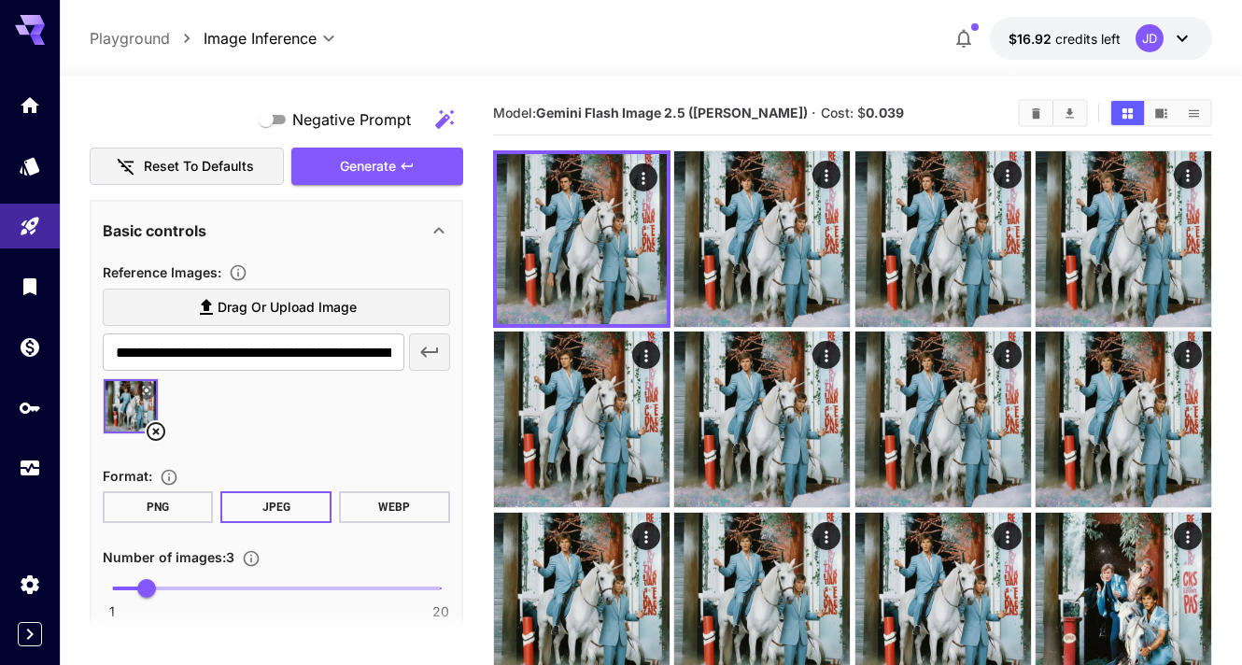
click at [442, 62] on div at bounding box center [651, 65] width 1182 height 22
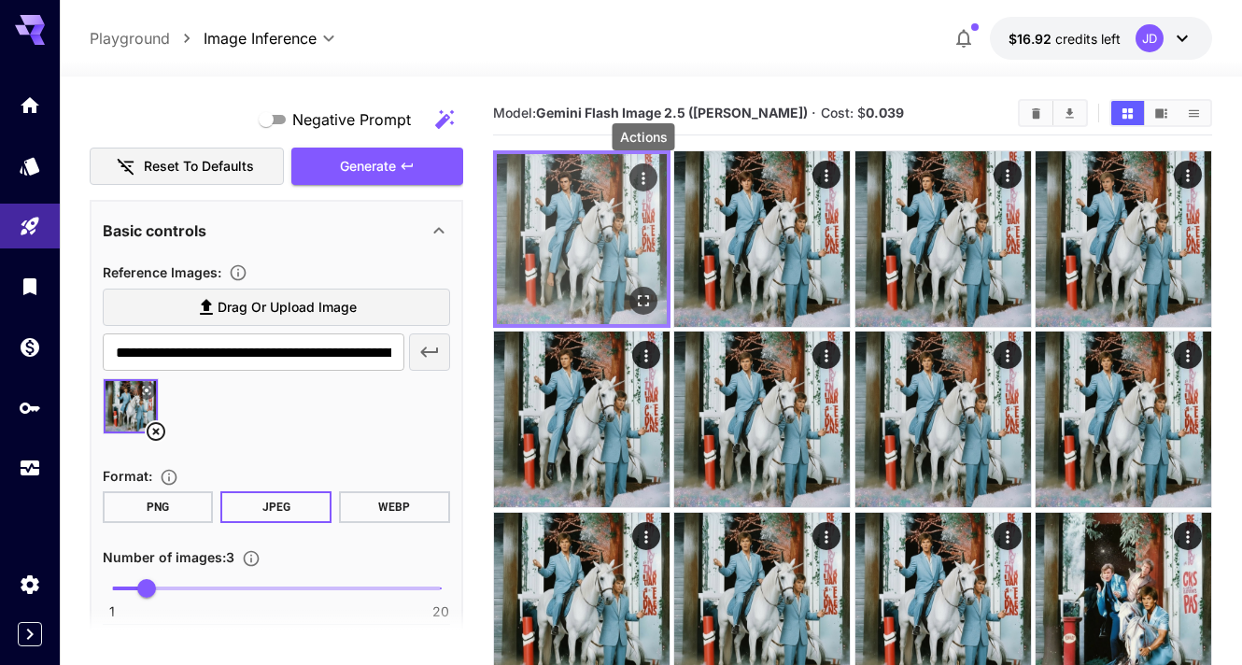
click at [640, 174] on icon "Actions" at bounding box center [643, 178] width 19 height 19
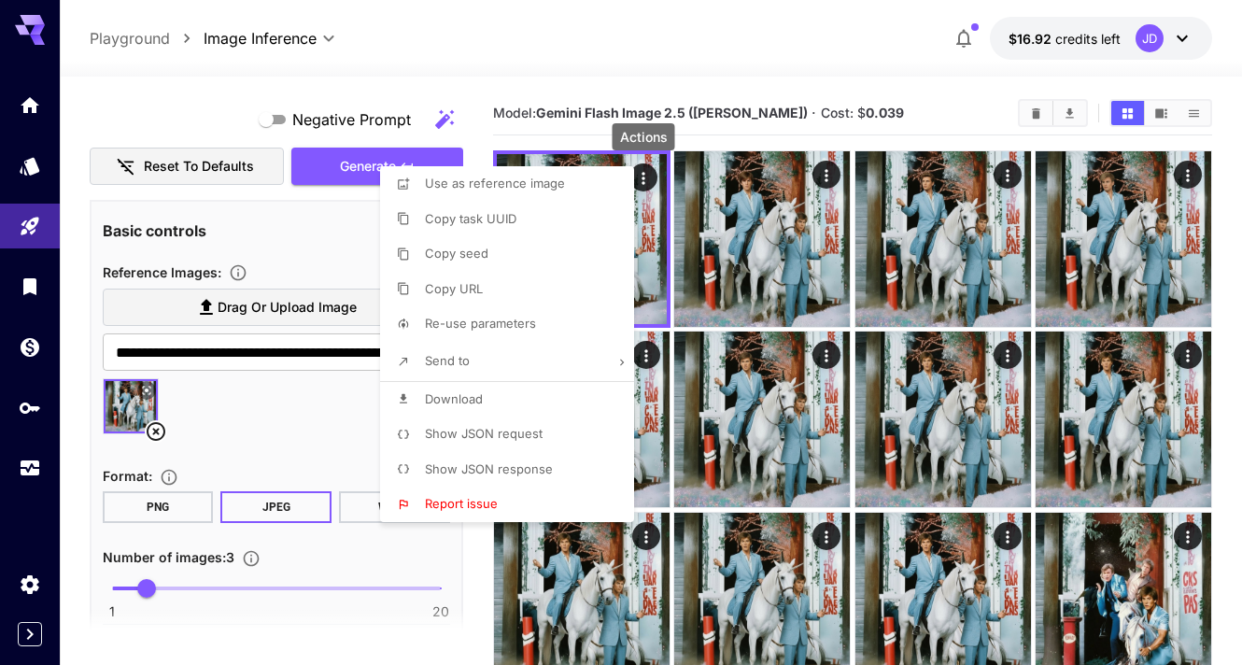
click at [539, 282] on li "Copy URL" at bounding box center [512, 289] width 265 height 35
click at [310, 347] on div at bounding box center [621, 332] width 1242 height 665
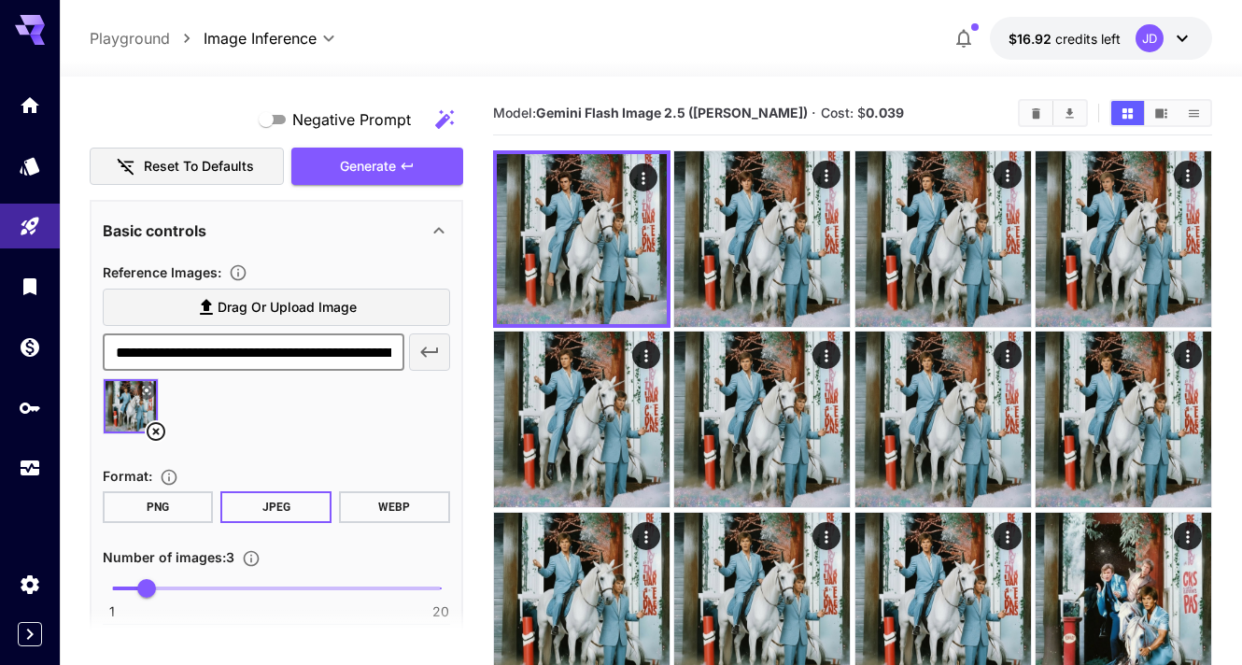
click at [302, 355] on input "**********" at bounding box center [254, 351] width 302 height 37
paste input "text"
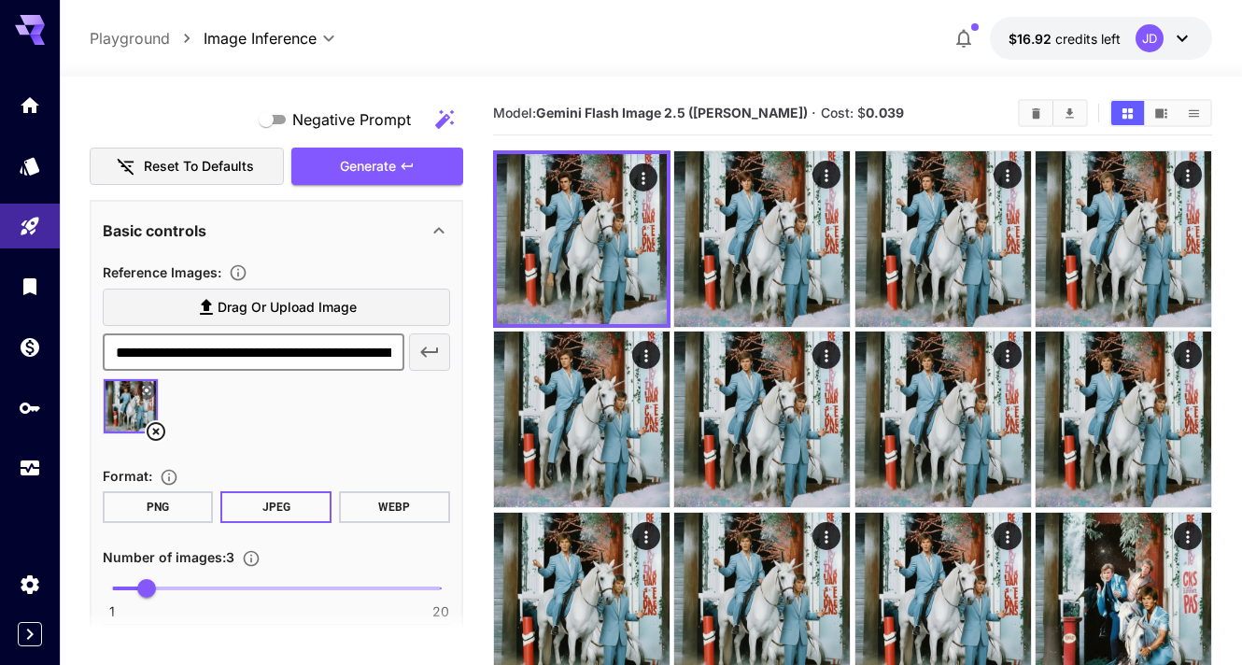
click at [436, 352] on icon "button" at bounding box center [429, 352] width 18 height 10
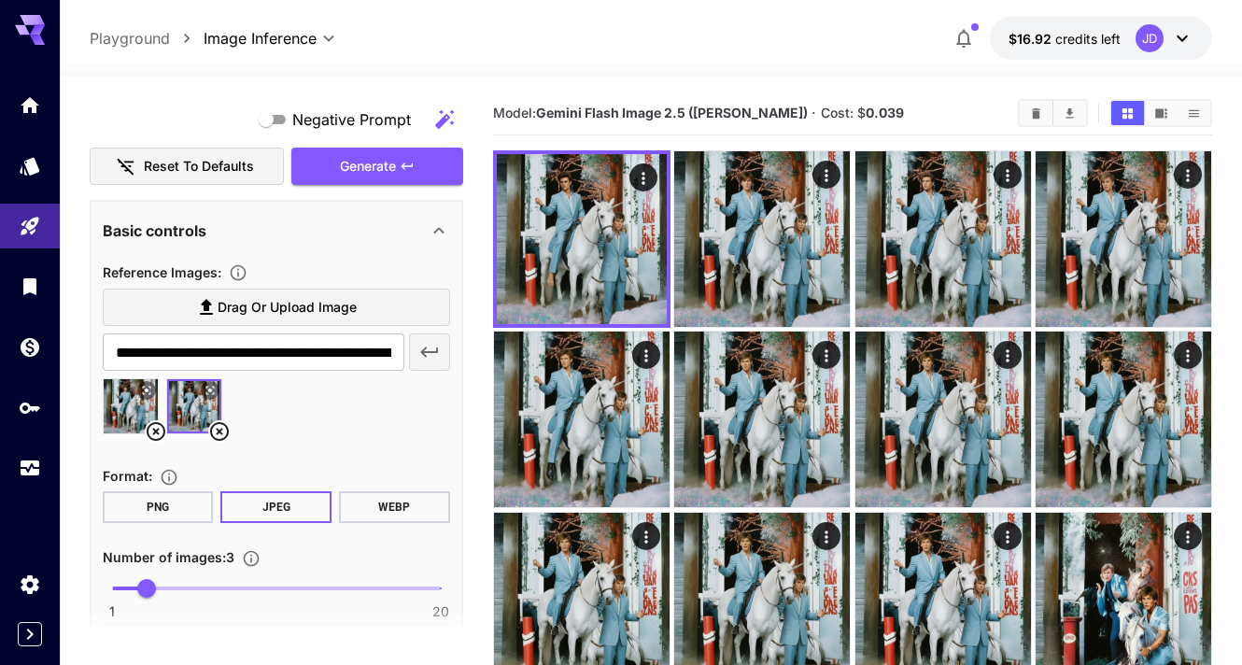
click at [180, 414] on img at bounding box center [194, 406] width 54 height 54
click at [212, 386] on icon at bounding box center [209, 390] width 8 height 8
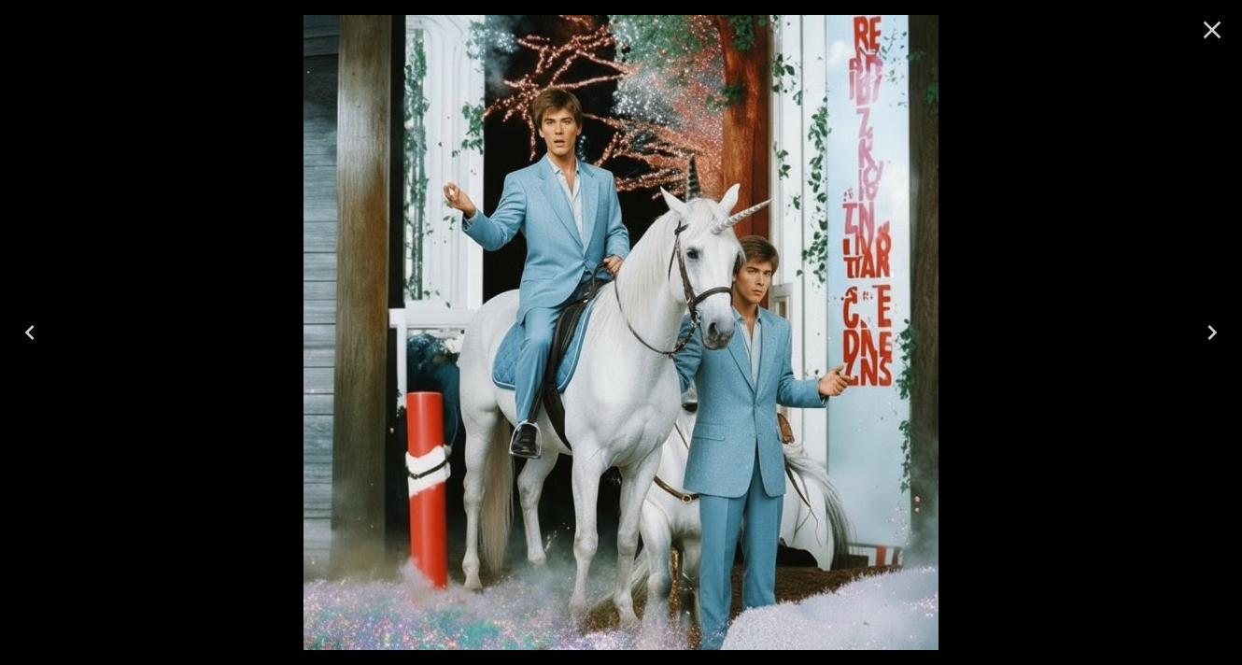
click at [1205, 35] on icon "Close" at bounding box center [1212, 30] width 18 height 18
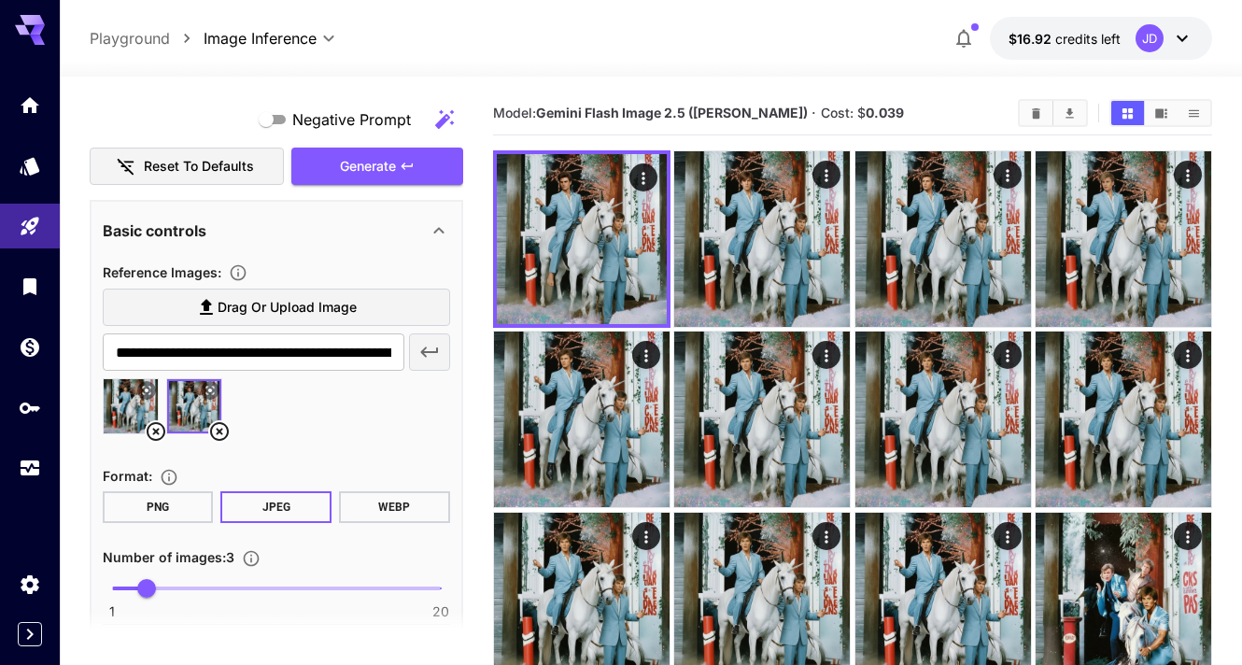
click at [130, 401] on img at bounding box center [131, 406] width 54 height 54
type input "**********"
click at [217, 426] on icon at bounding box center [219, 431] width 22 height 22
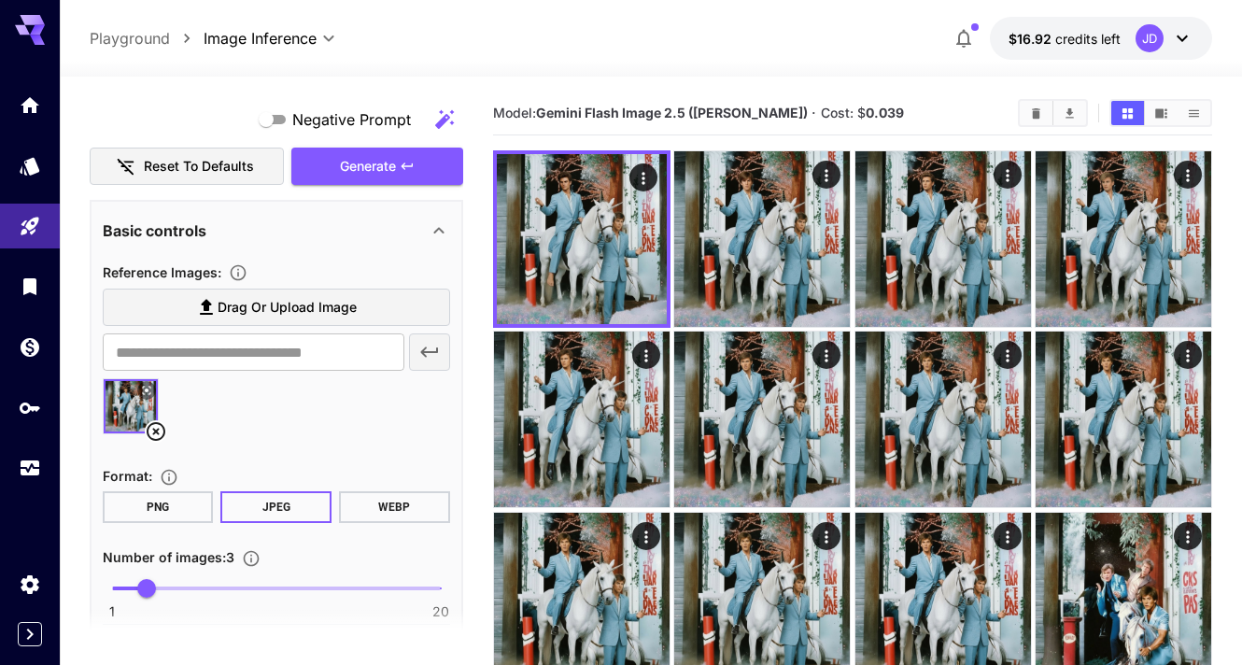
click at [127, 409] on img at bounding box center [131, 406] width 54 height 54
type input "**********"
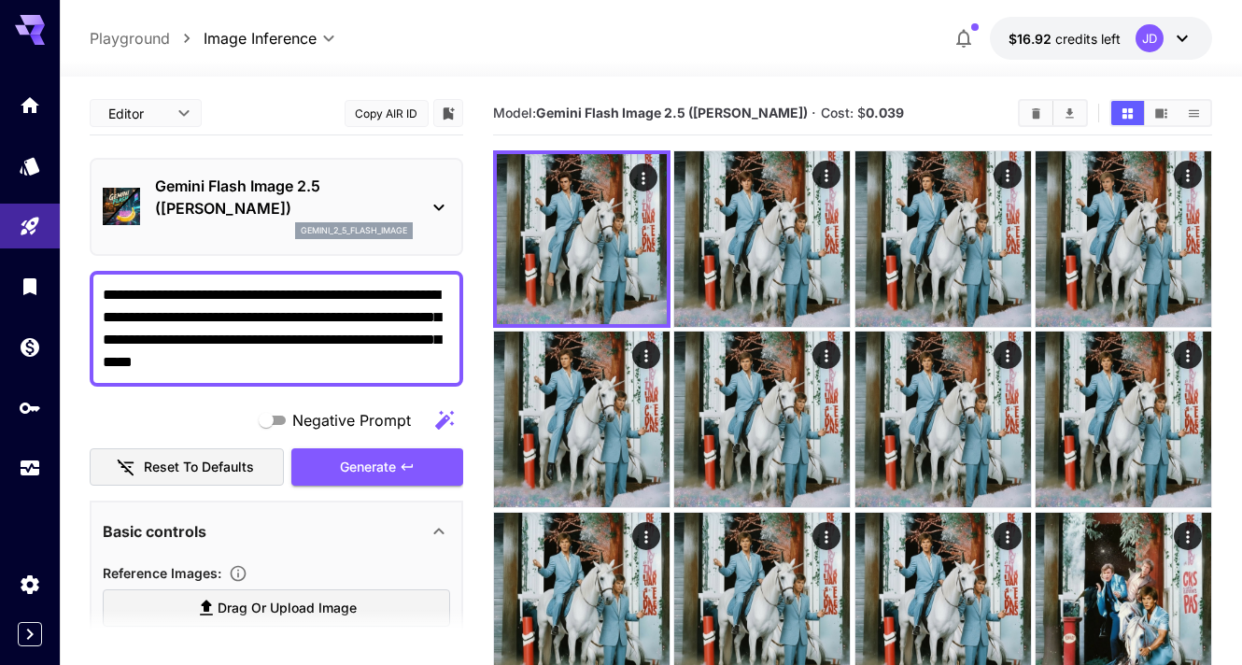
drag, startPoint x: 352, startPoint y: 362, endPoint x: 105, endPoint y: 281, distance: 259.5
click at [105, 281] on div "**********" at bounding box center [276, 329] width 373 height 116
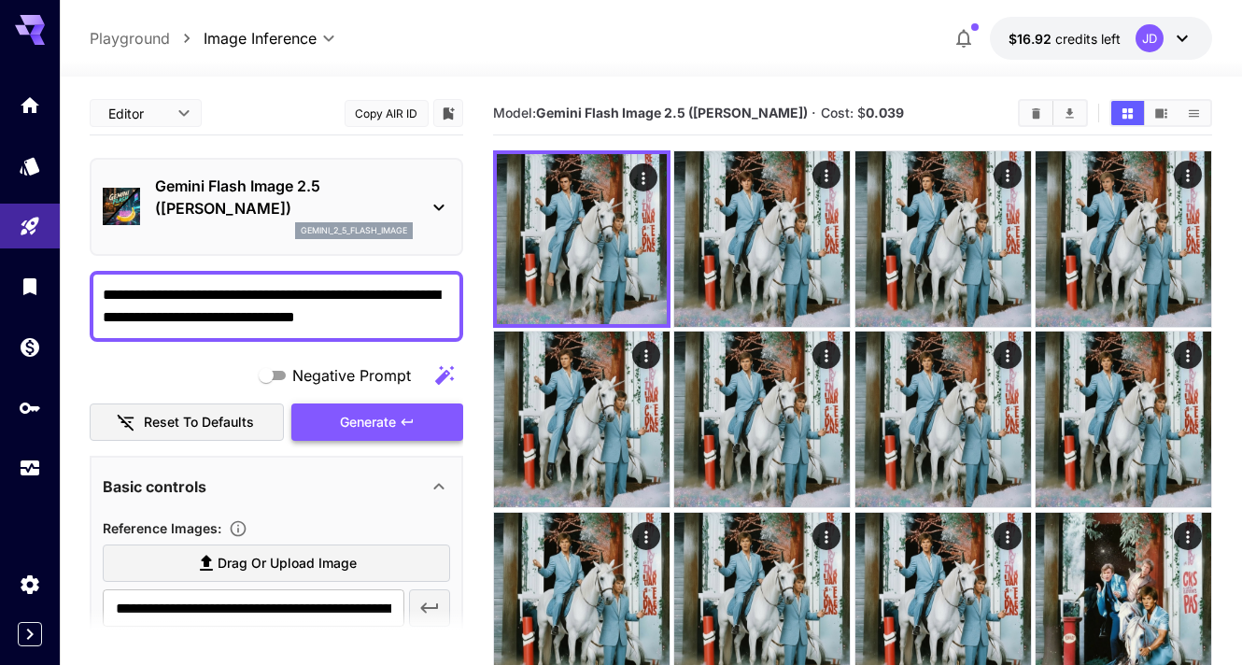
type textarea "**********"
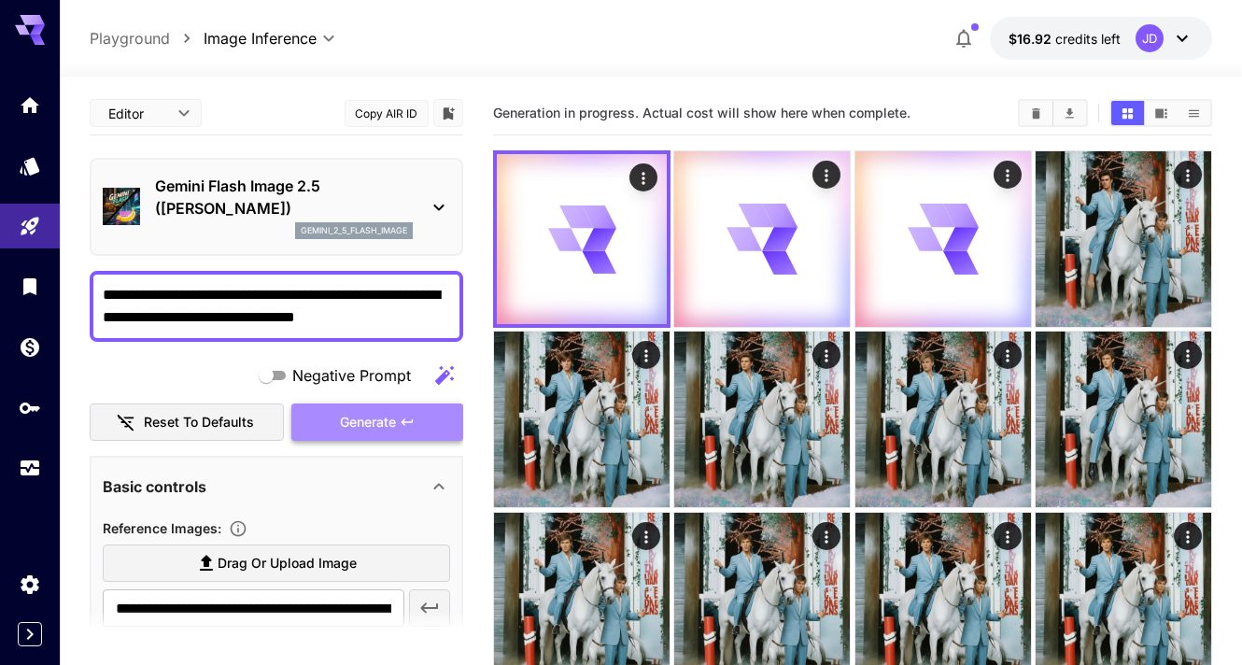
click at [403, 418] on icon "button" at bounding box center [407, 421] width 15 height 15
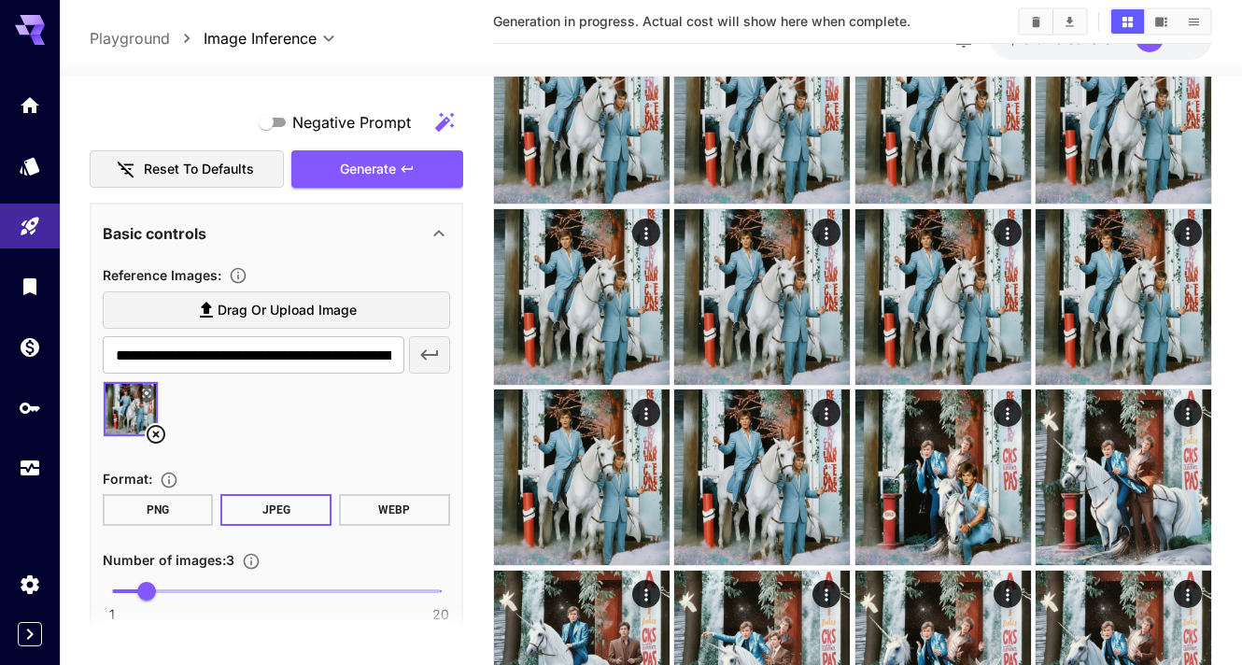
scroll to position [271, 0]
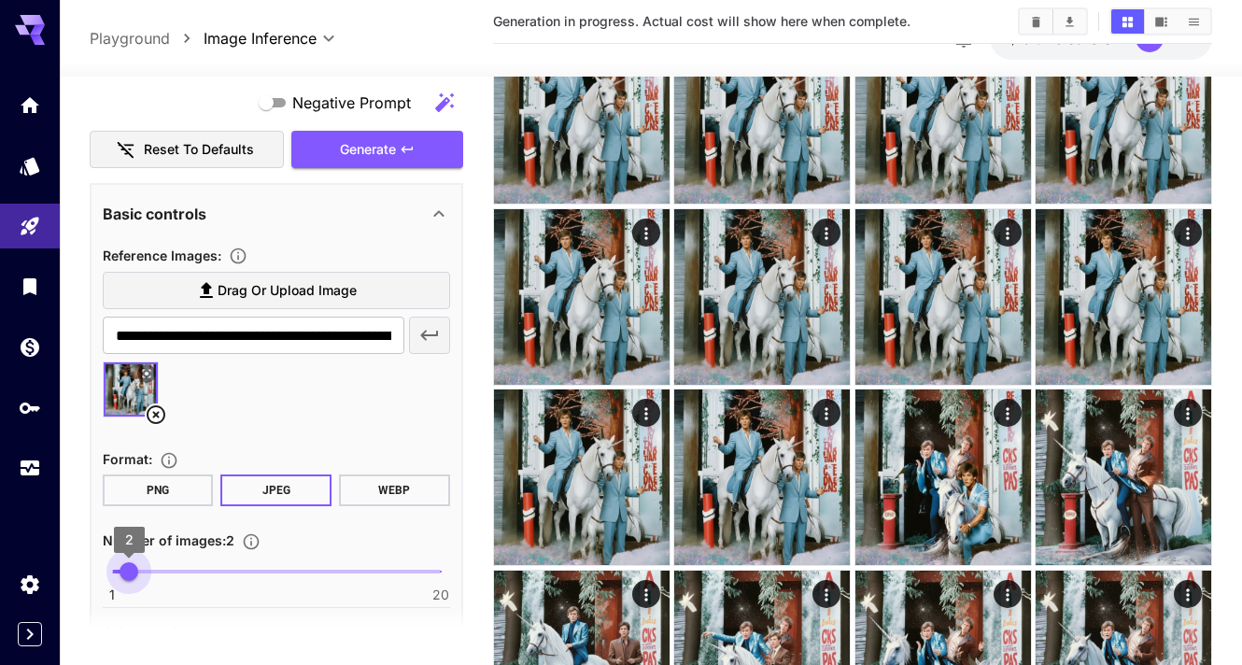
type input "*"
drag, startPoint x: 141, startPoint y: 570, endPoint x: 116, endPoint y: 572, distance: 25.3
click at [116, 572] on span "1" at bounding box center [112, 571] width 19 height 19
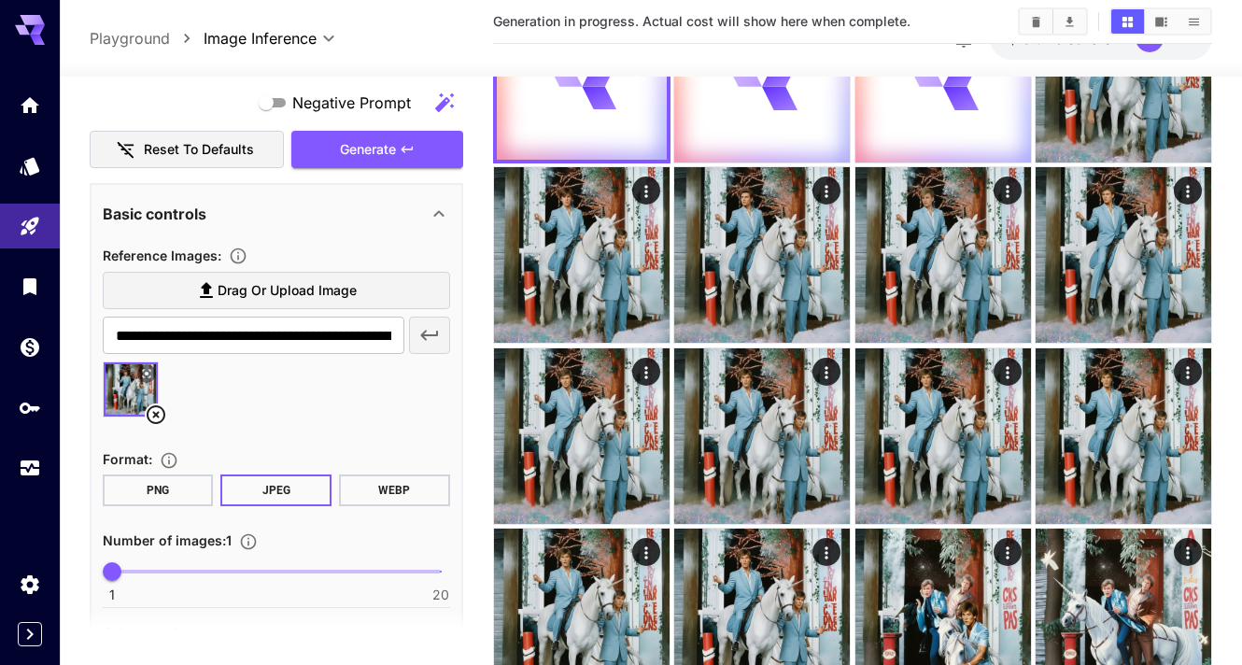
scroll to position [0, 0]
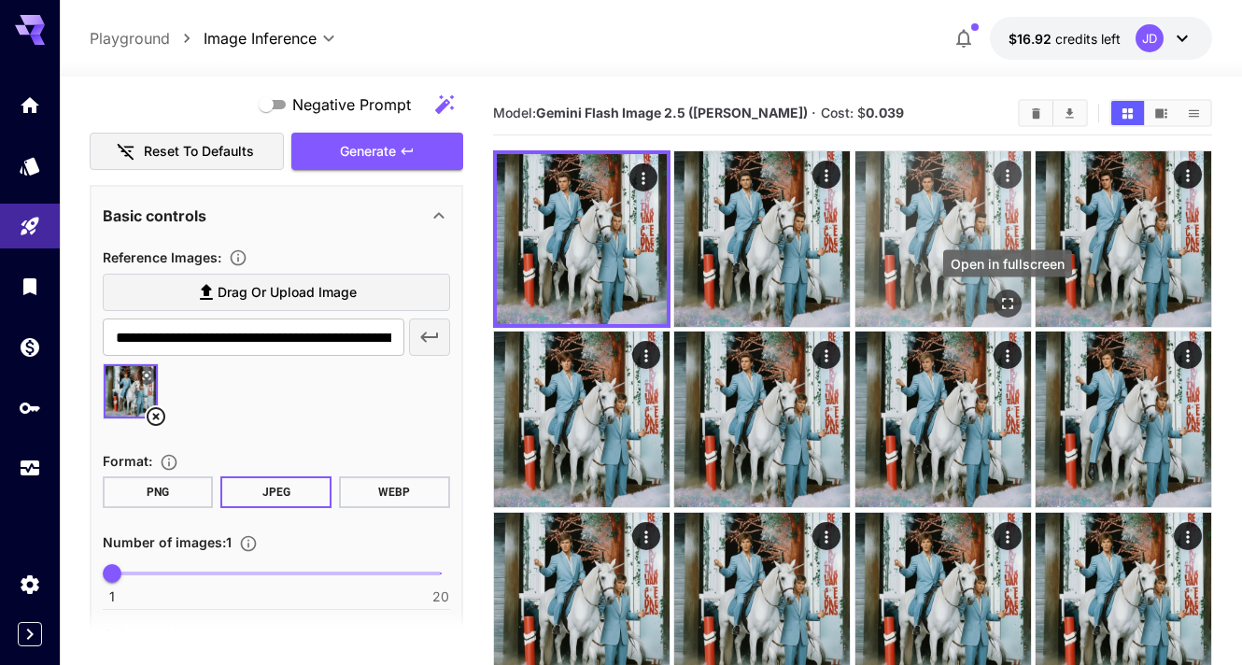
click at [1002, 302] on icon "Open in fullscreen" at bounding box center [1007, 303] width 19 height 19
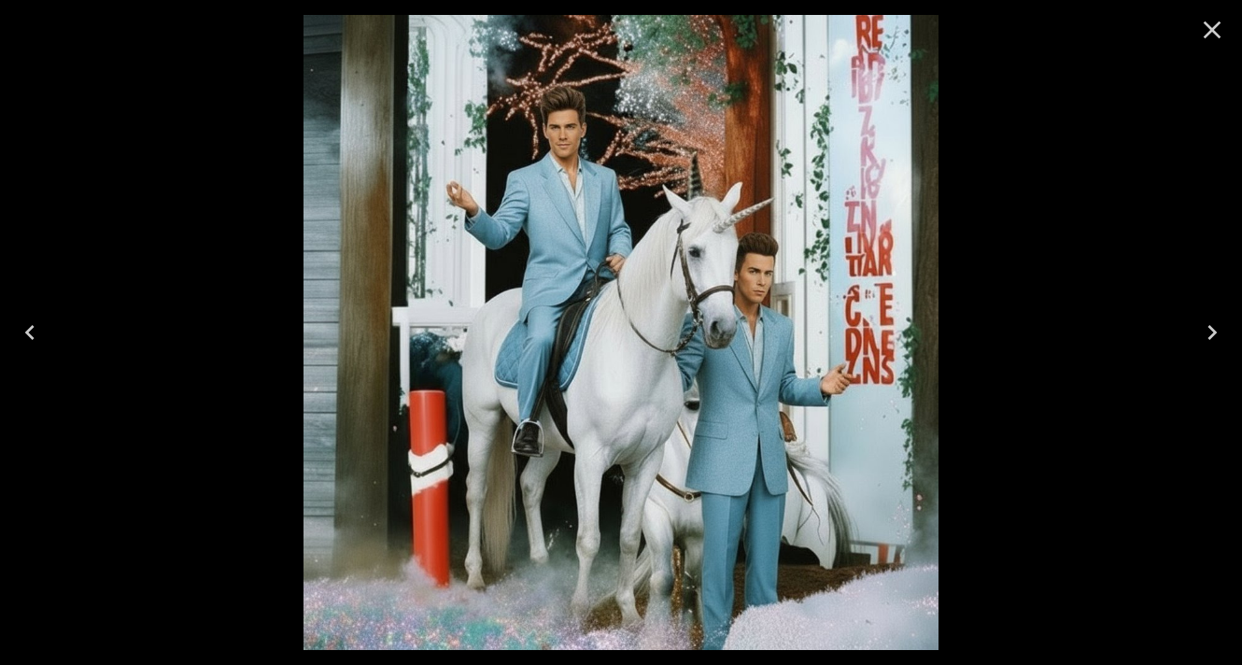
click at [1211, 27] on icon "Close" at bounding box center [1212, 30] width 30 height 30
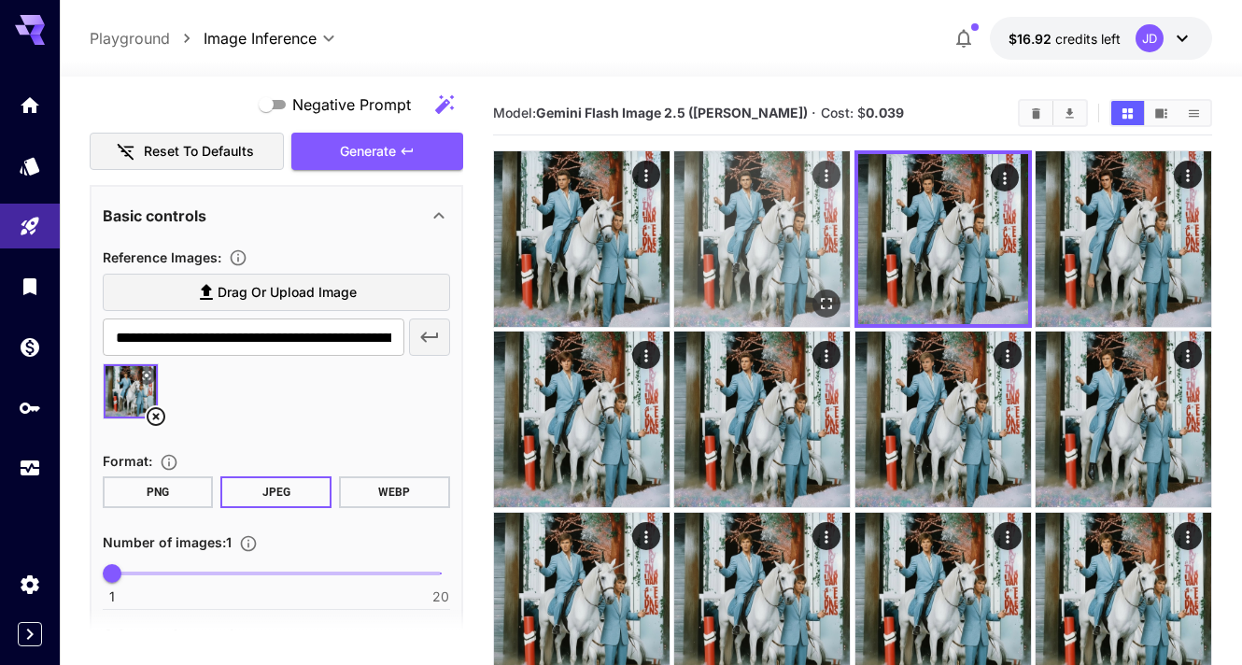
click at [824, 307] on icon "Open in fullscreen" at bounding box center [827, 303] width 11 height 11
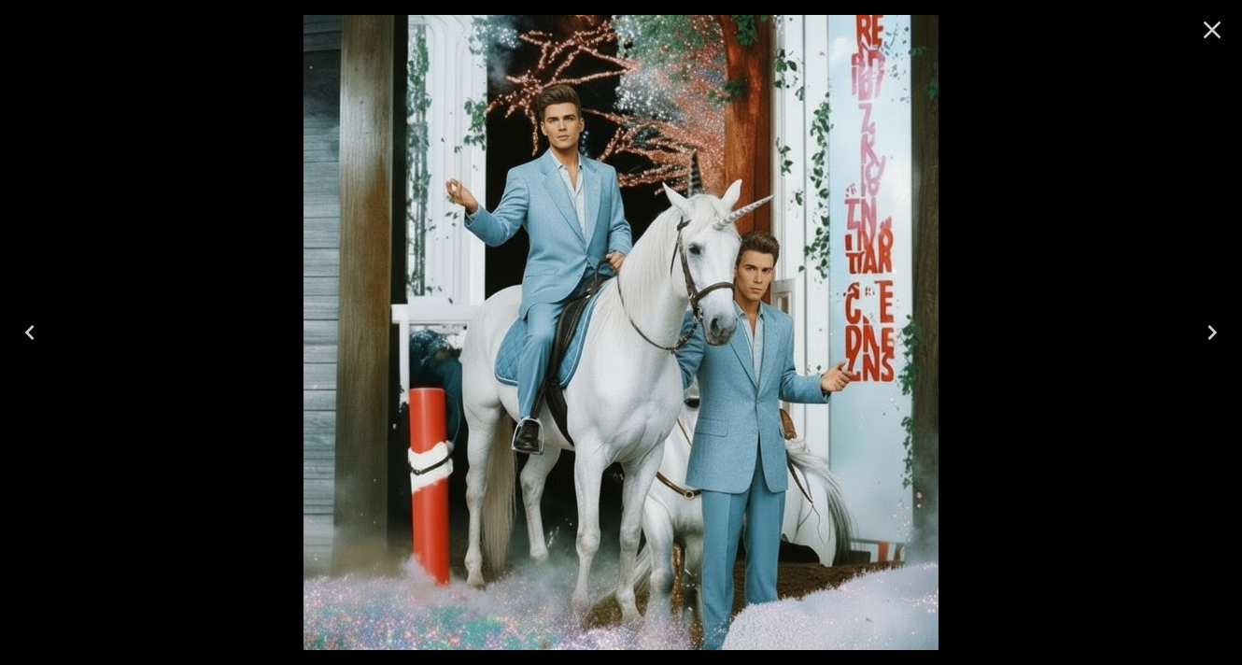
click at [1205, 26] on icon "Close" at bounding box center [1212, 30] width 30 height 30
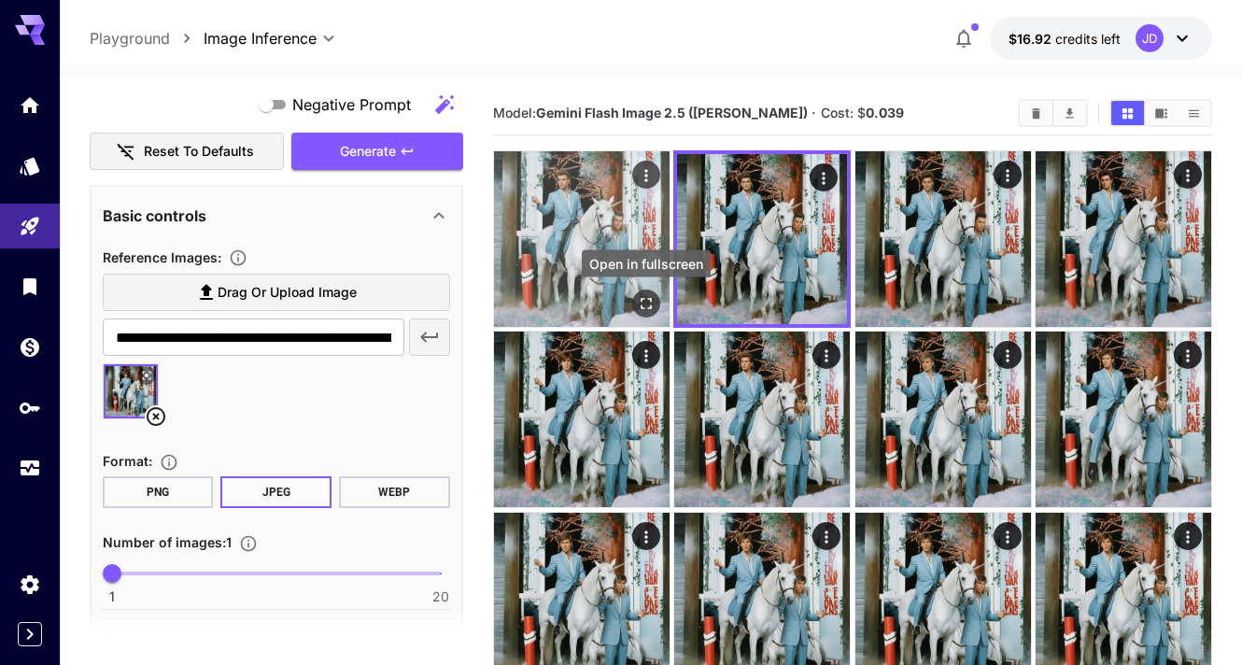
click at [640, 310] on icon "Open in fullscreen" at bounding box center [646, 303] width 19 height 19
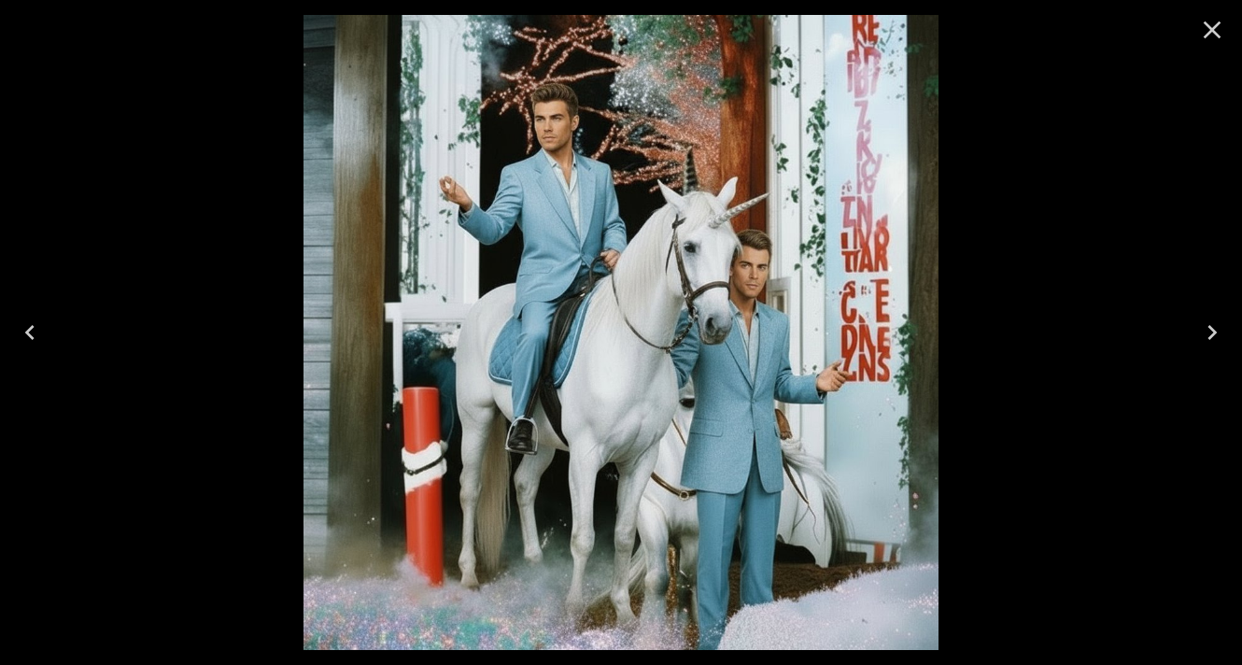
click at [1207, 36] on icon "Close" at bounding box center [1212, 30] width 30 height 30
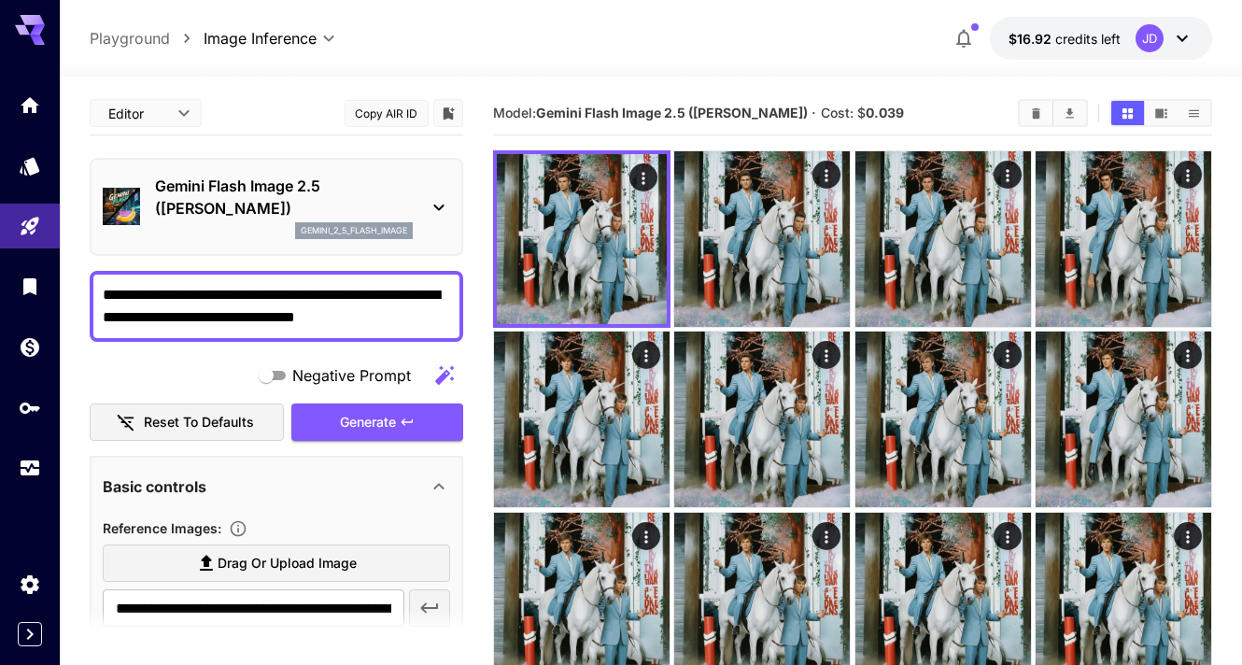
drag, startPoint x: 202, startPoint y: 316, endPoint x: 403, endPoint y: 315, distance: 201.7
click at [404, 315] on textarea "**********" at bounding box center [276, 306] width 347 height 45
drag, startPoint x: 361, startPoint y: 295, endPoint x: 371, endPoint y: 329, distance: 34.9
click at [371, 330] on div "**********" at bounding box center [276, 306] width 373 height 71
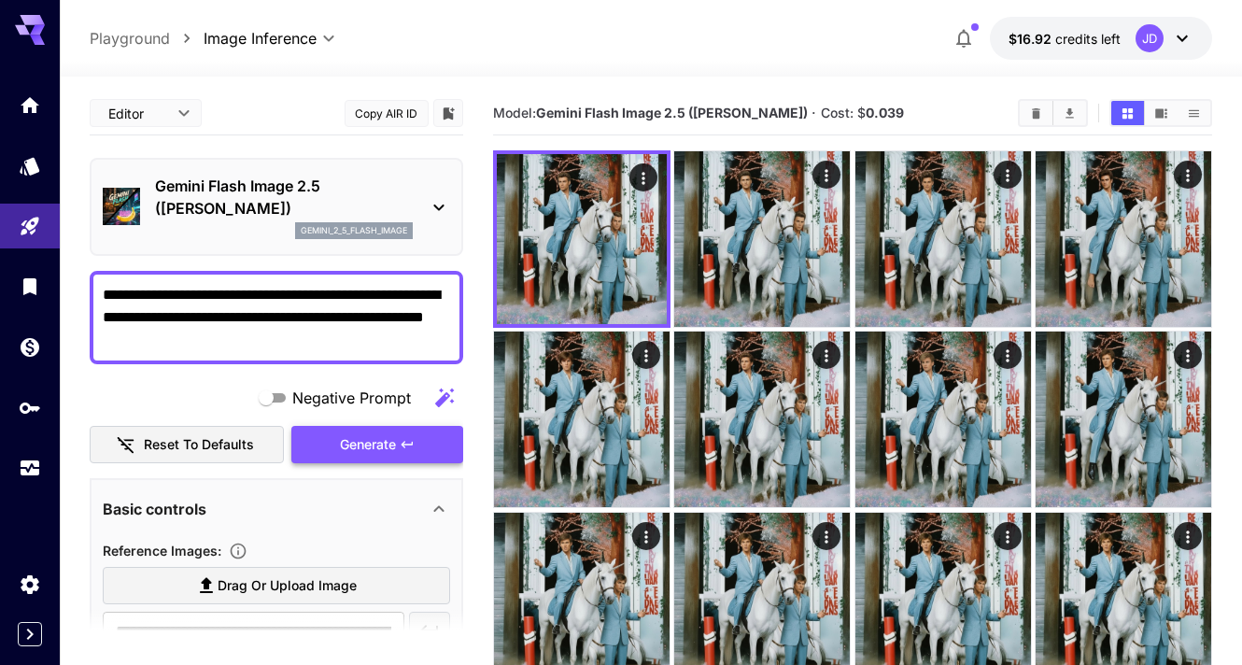
type textarea "**********"
click at [411, 448] on icon "button" at bounding box center [407, 444] width 15 height 15
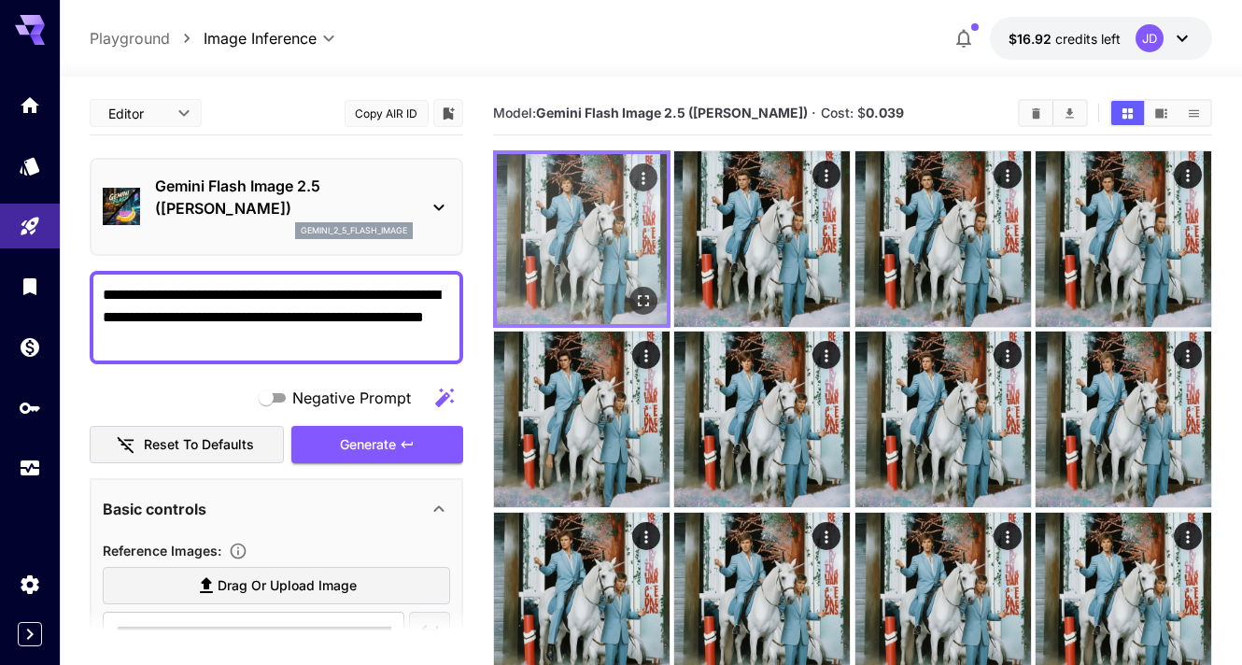
click at [646, 301] on icon "Open in fullscreen" at bounding box center [643, 300] width 19 height 19
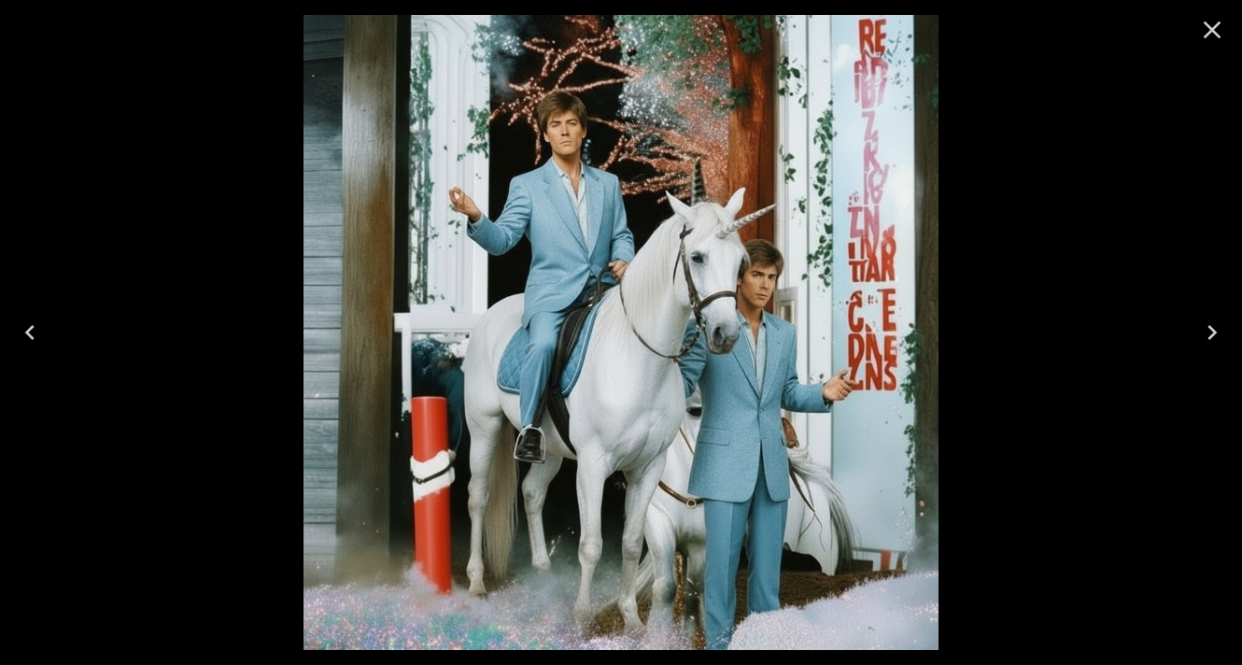
click at [1216, 29] on icon "Close" at bounding box center [1212, 30] width 30 height 30
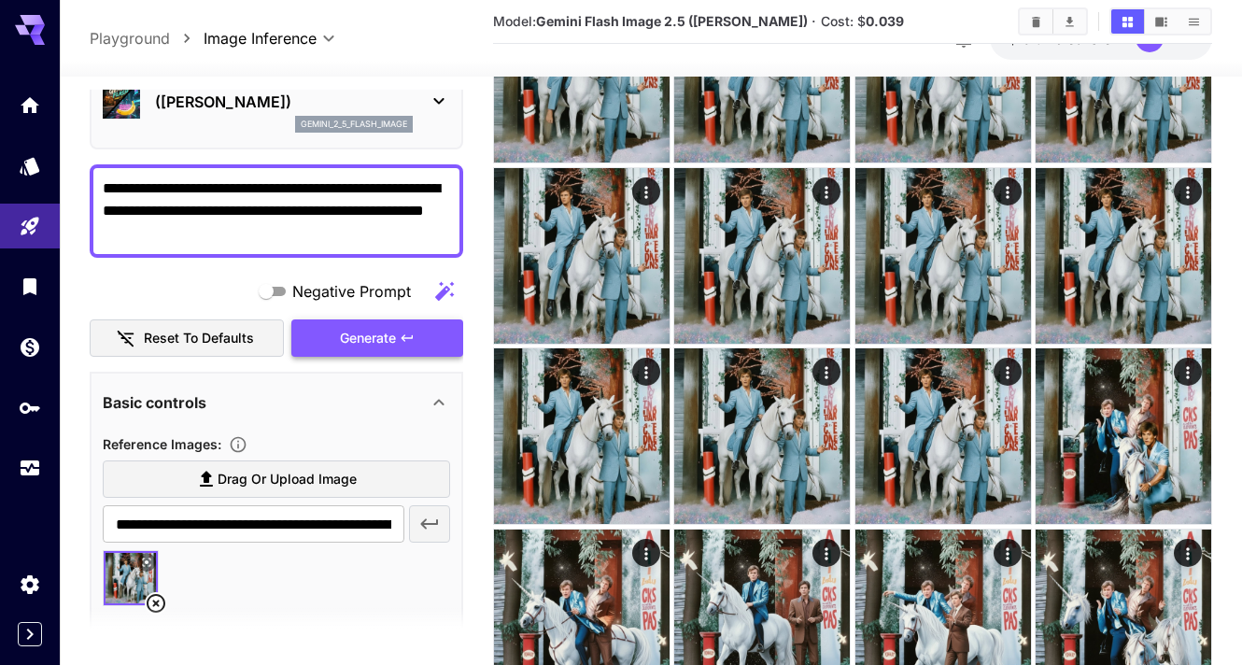
scroll to position [397, 0]
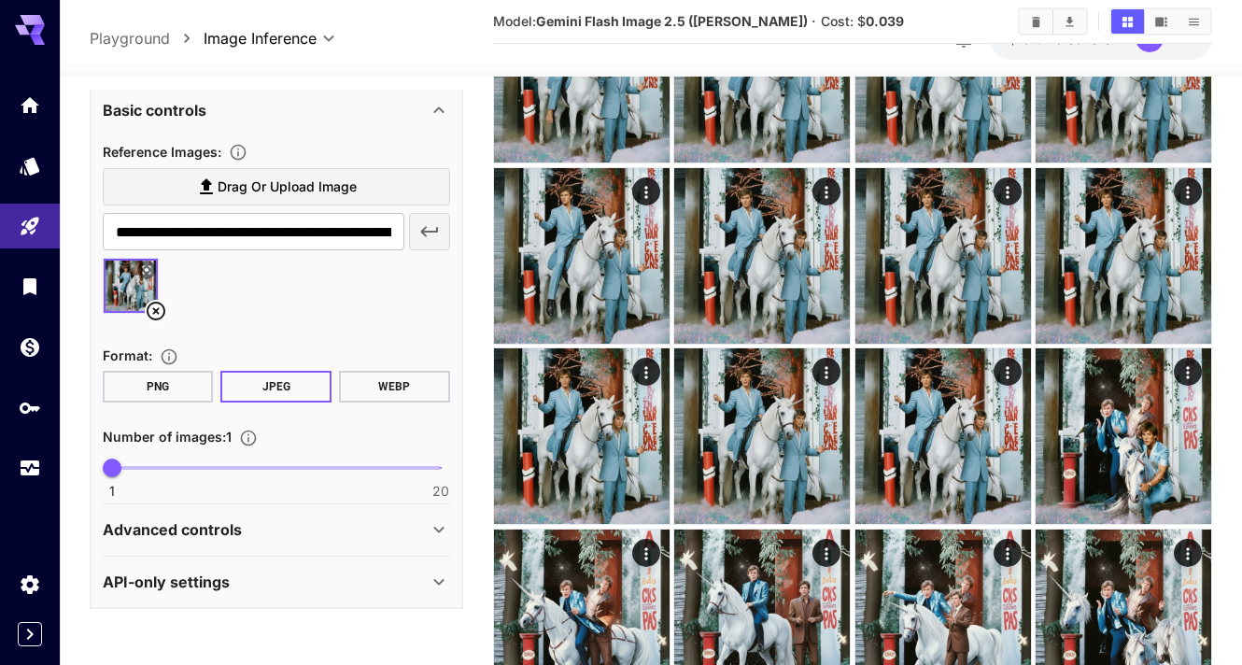
click at [111, 297] on img at bounding box center [131, 286] width 54 height 54
click at [145, 261] on button at bounding box center [146, 269] width 19 height 19
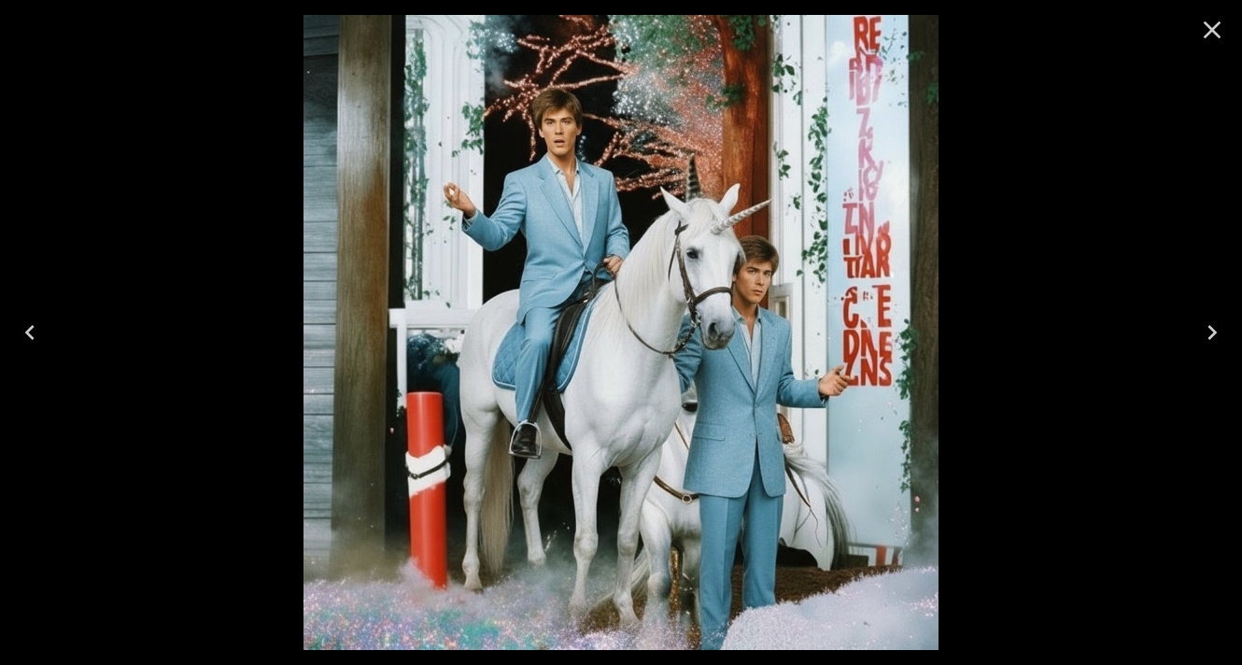
click at [1201, 27] on icon "Close" at bounding box center [1212, 30] width 30 height 30
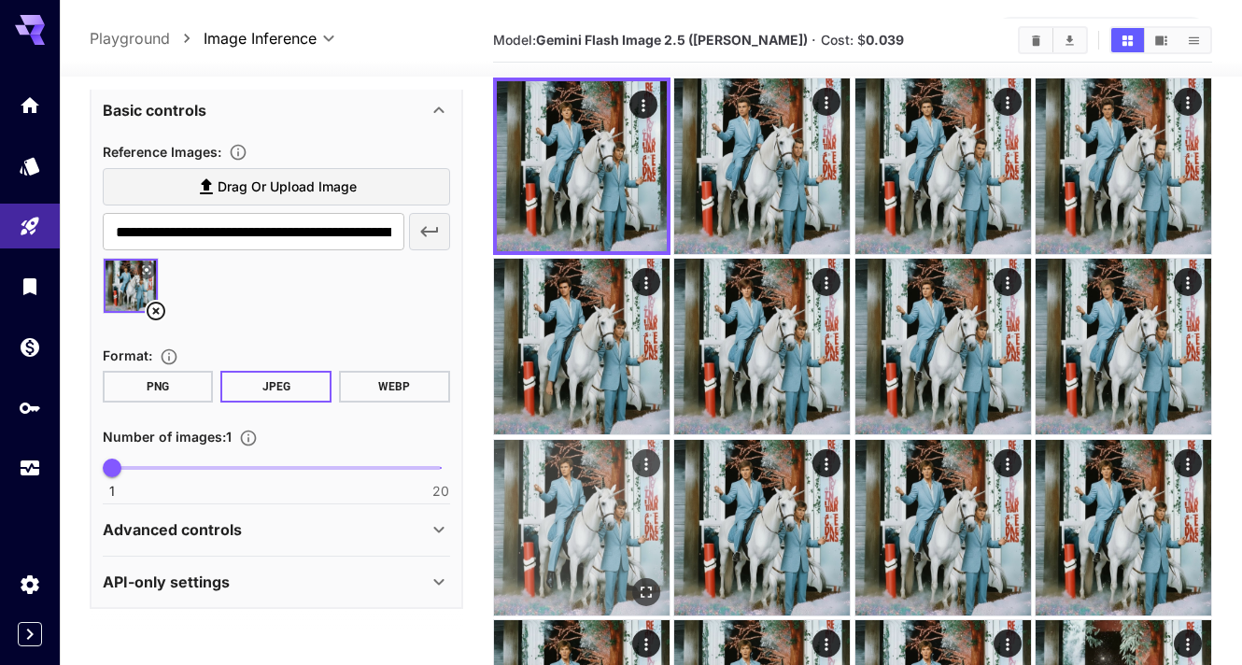
scroll to position [5, 0]
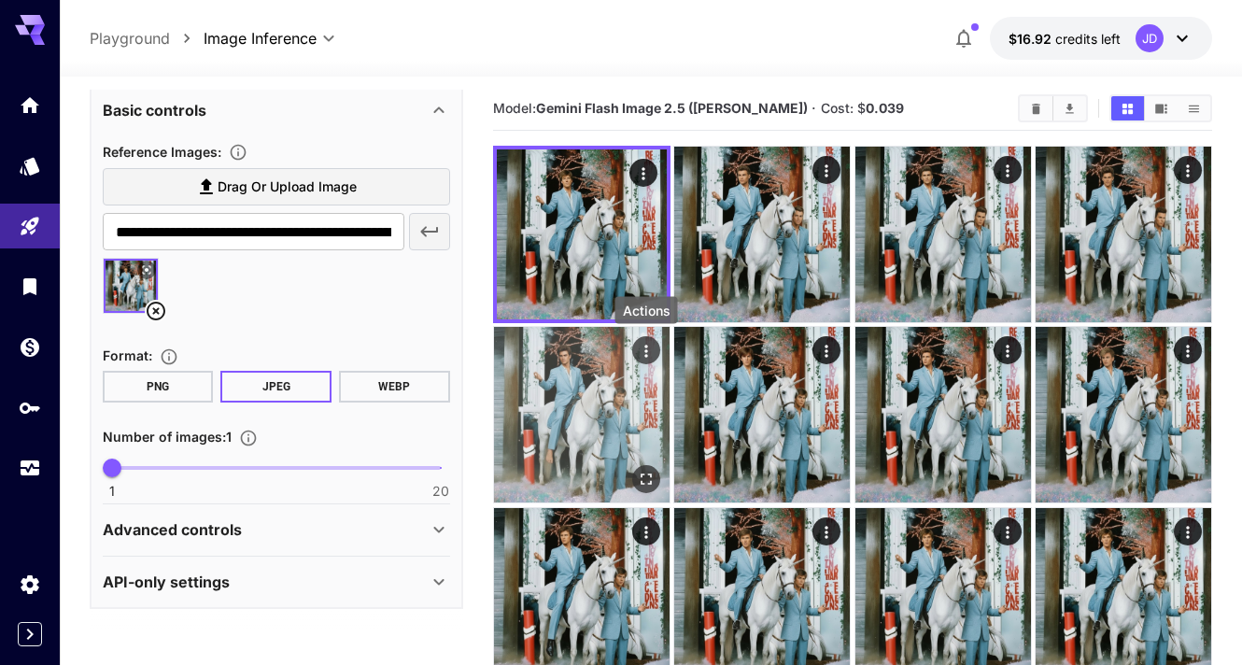
click at [648, 354] on icon "Actions" at bounding box center [646, 351] width 19 height 19
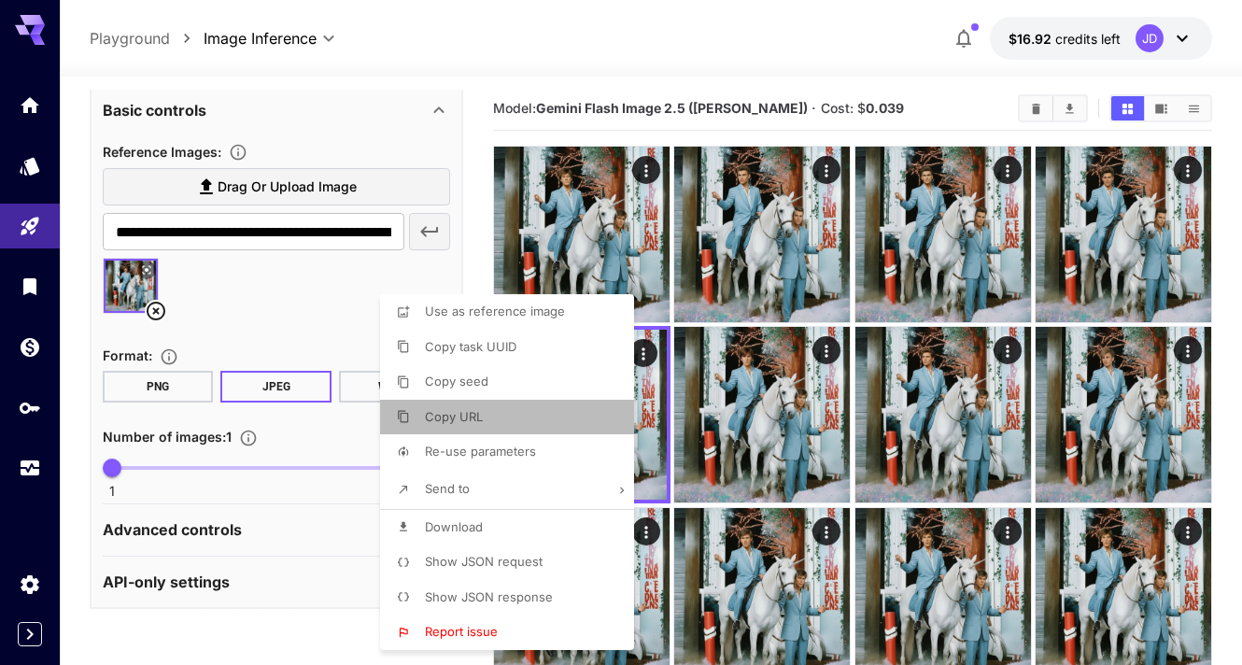
click at [547, 408] on li "Copy URL" at bounding box center [512, 417] width 265 height 35
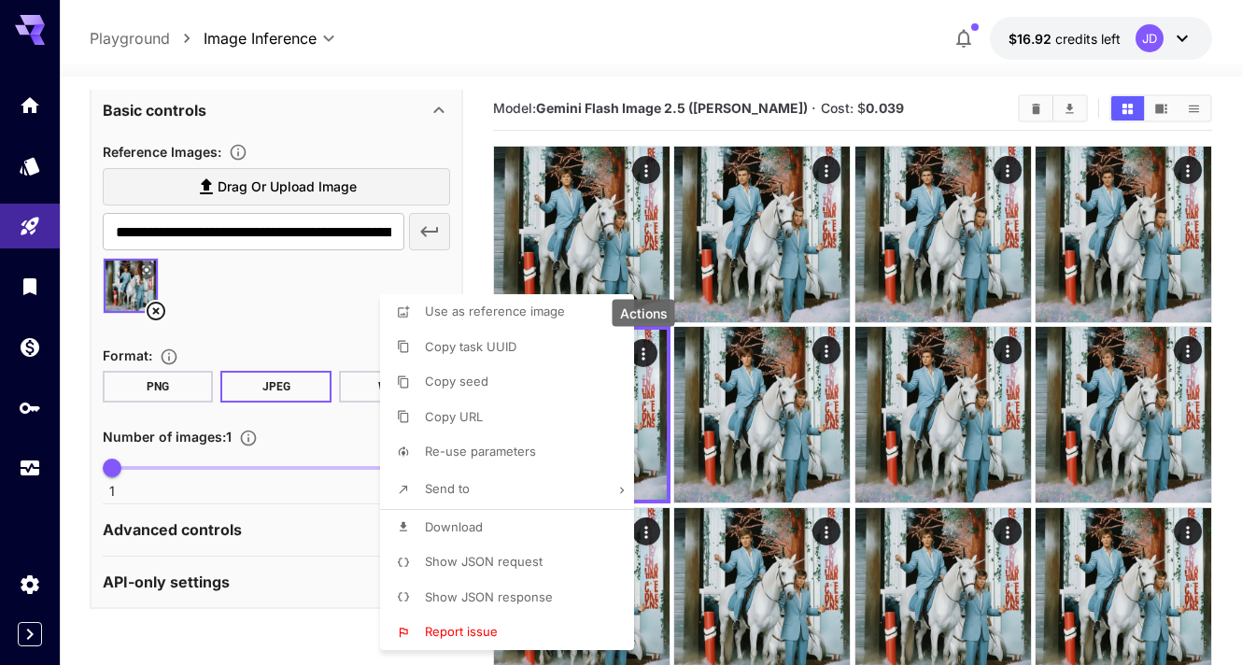
click at [153, 316] on div at bounding box center [621, 332] width 1242 height 665
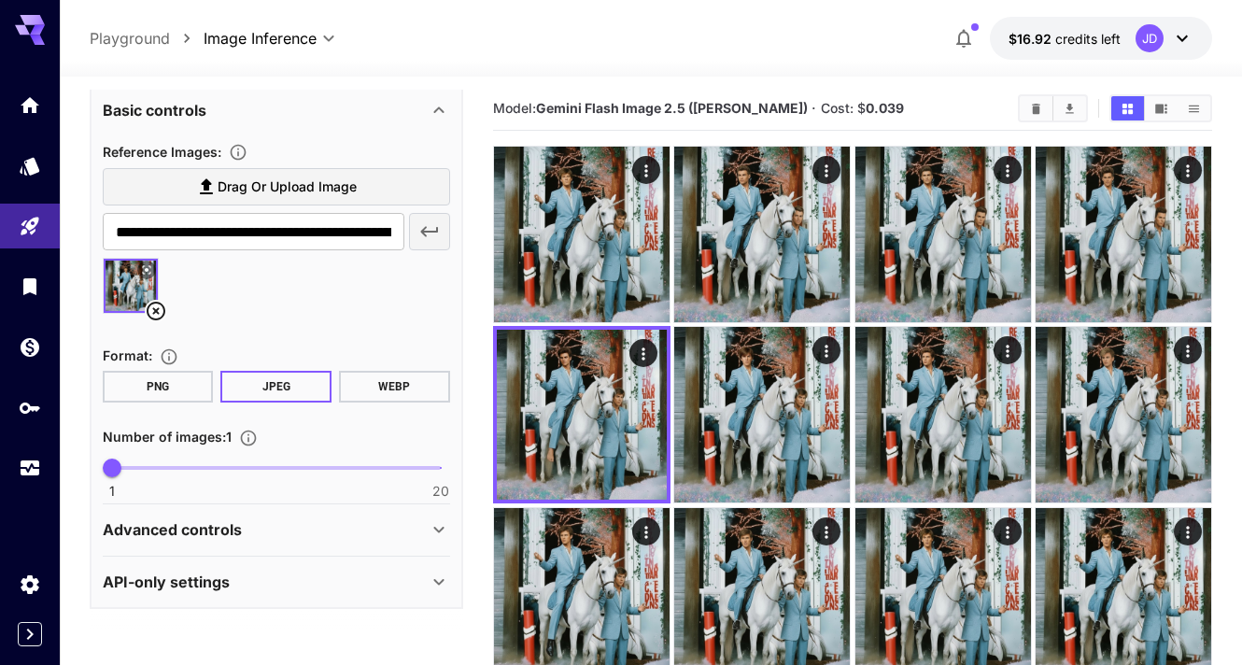
click at [153, 312] on icon at bounding box center [156, 311] width 19 height 19
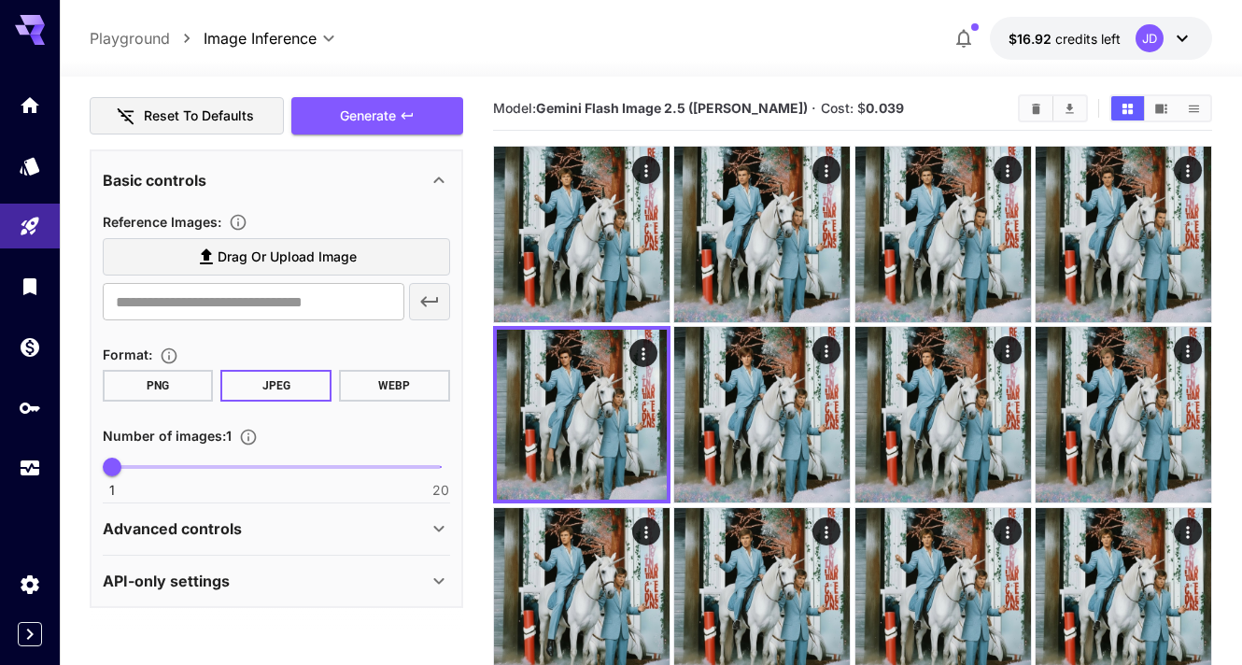
scroll to position [326, 0]
click at [188, 298] on input "text" at bounding box center [254, 302] width 302 height 37
paste input "**********"
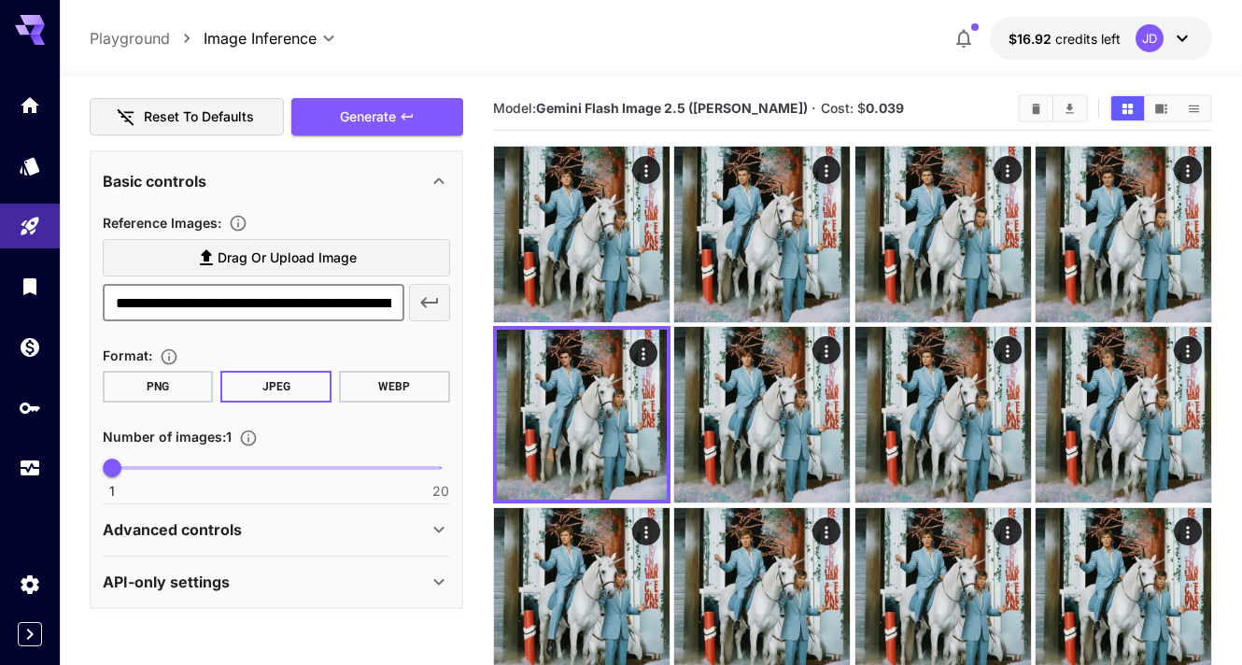
scroll to position [0, 308]
type input "**********"
click at [423, 300] on icon "button" at bounding box center [429, 303] width 18 height 10
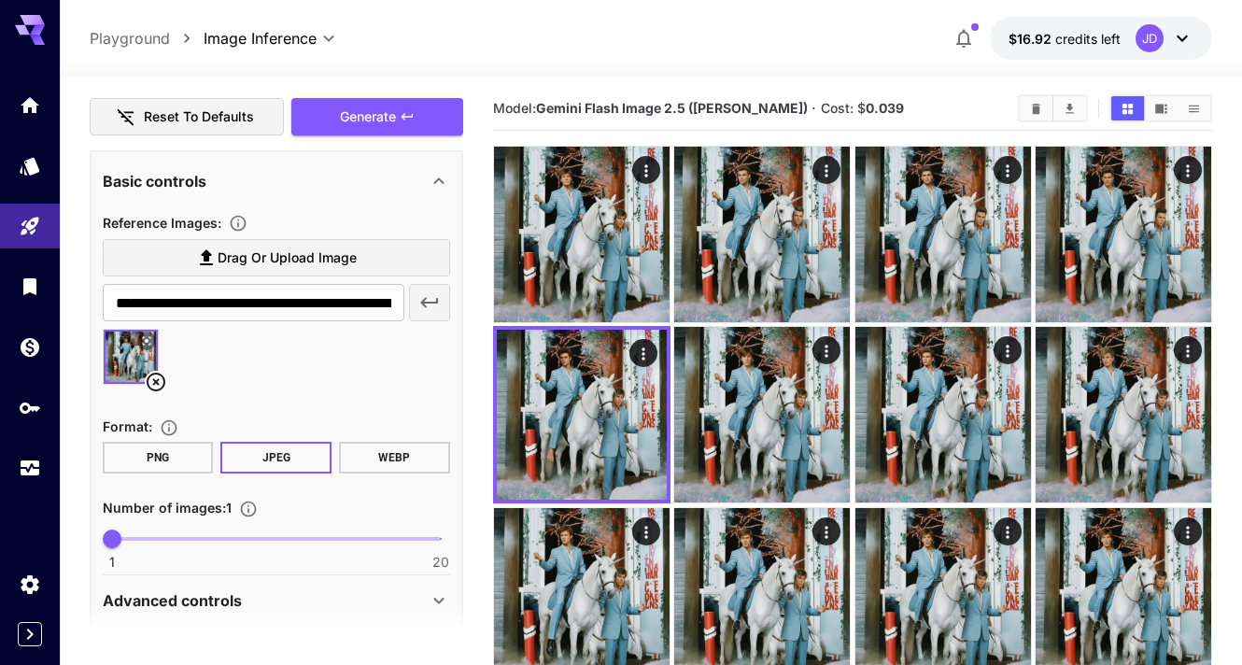
click at [118, 349] on img at bounding box center [131, 357] width 54 height 54
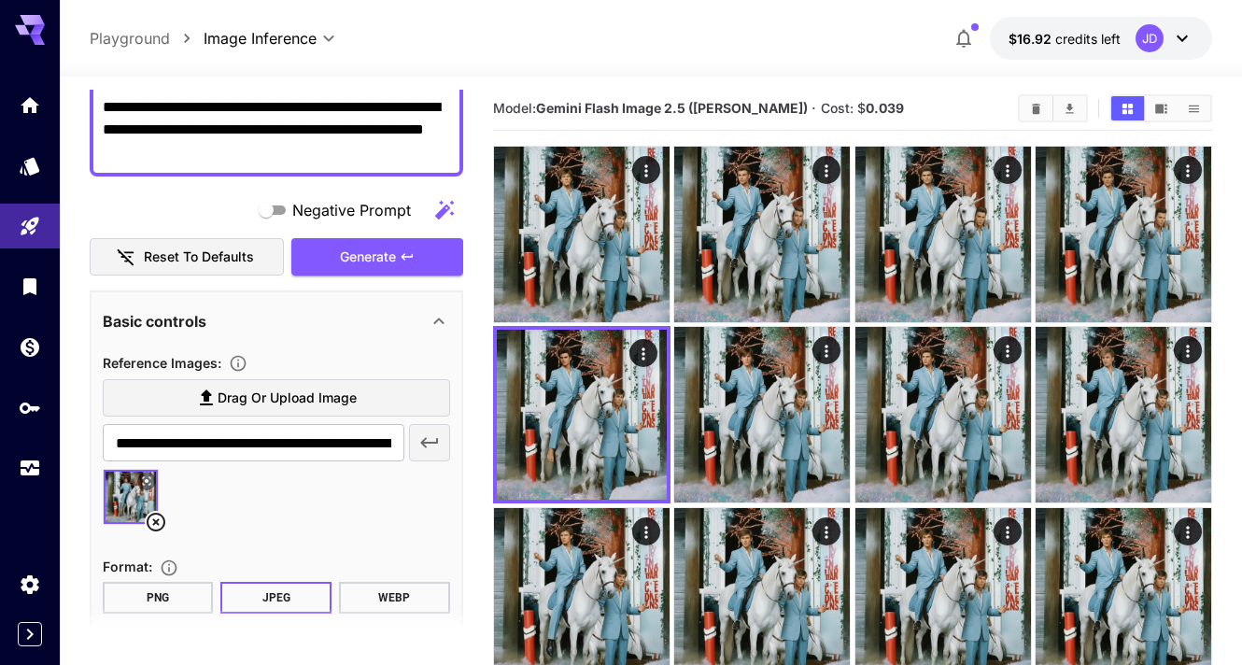
scroll to position [86, 0]
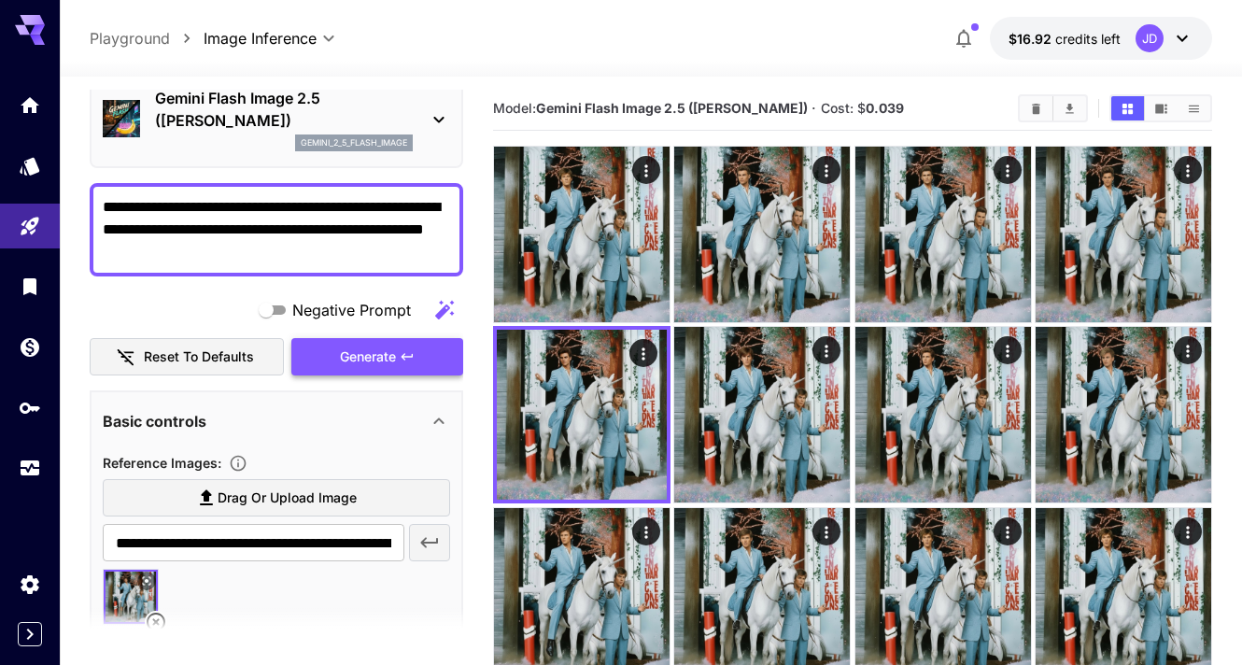
click at [347, 358] on span "Generate" at bounding box center [368, 356] width 56 height 23
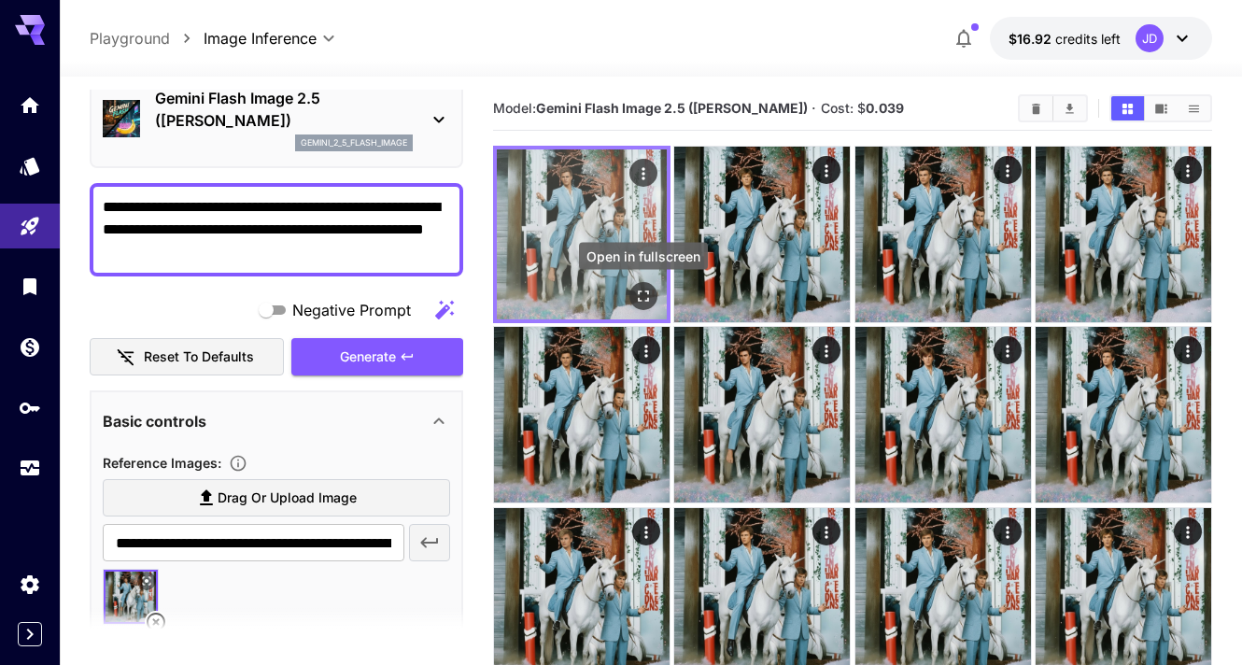
click at [640, 295] on icon "Open in fullscreen" at bounding box center [643, 296] width 19 height 19
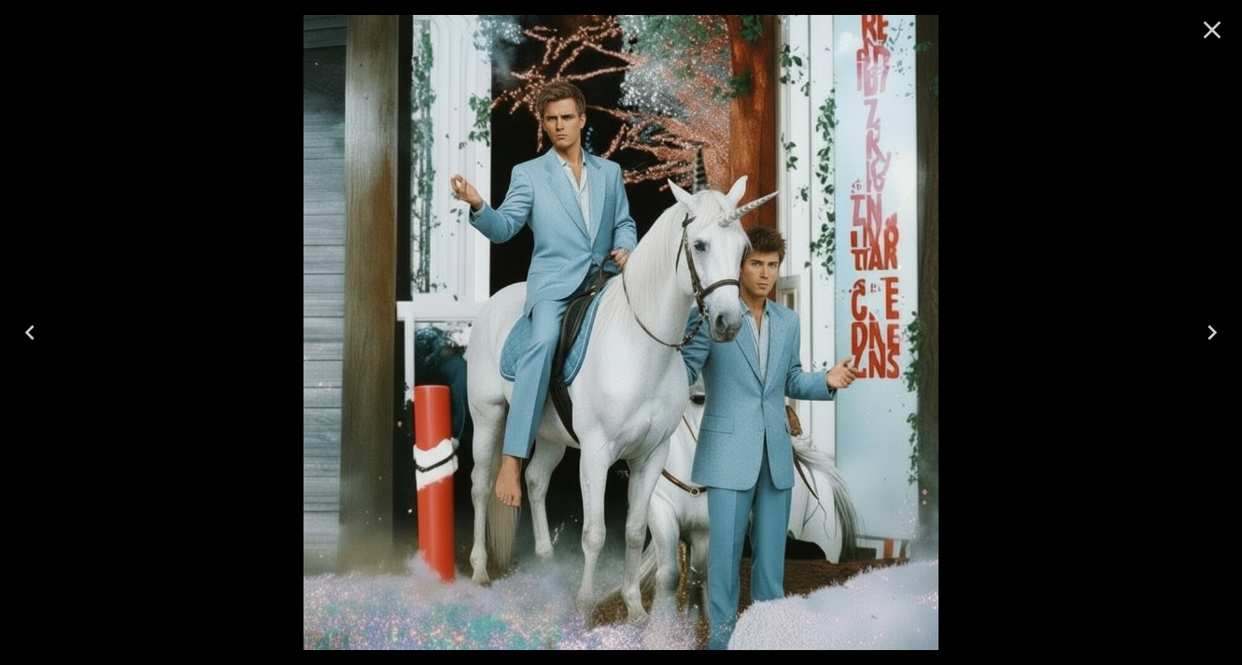
click at [1215, 23] on icon "Close" at bounding box center [1212, 30] width 30 height 30
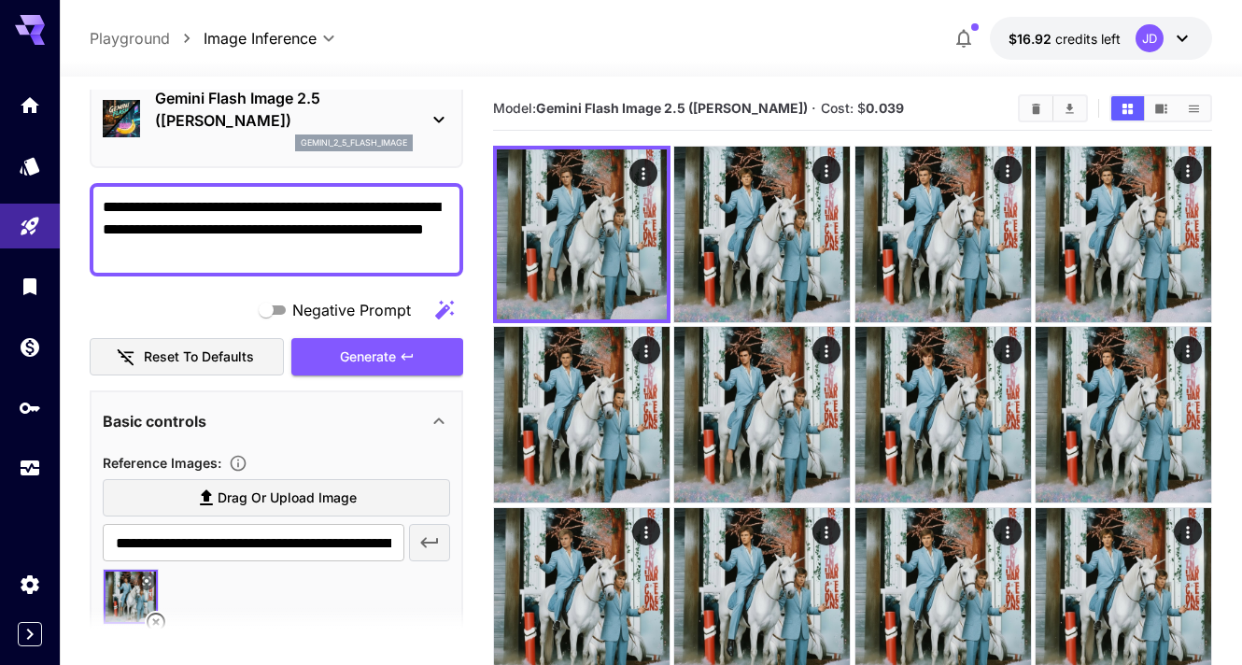
click at [235, 256] on textarea "**********" at bounding box center [276, 229] width 347 height 67
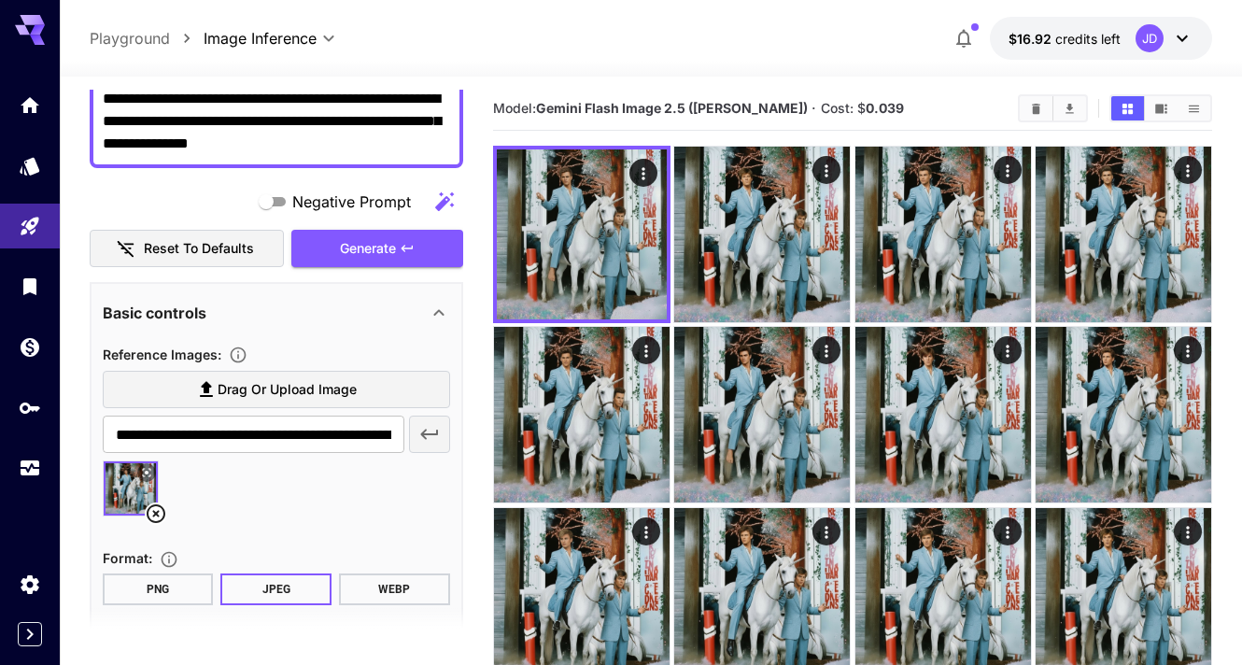
scroll to position [240, 0]
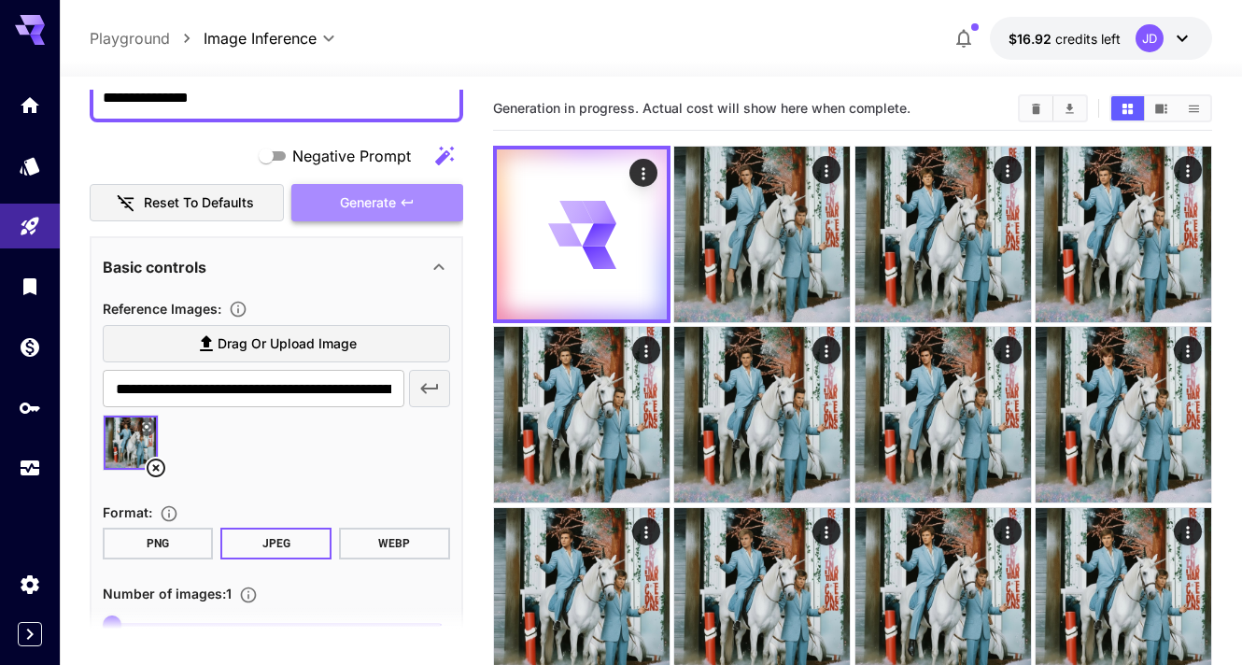
click at [395, 195] on span "Generate" at bounding box center [368, 202] width 56 height 23
click at [147, 426] on icon at bounding box center [146, 427] width 8 height 8
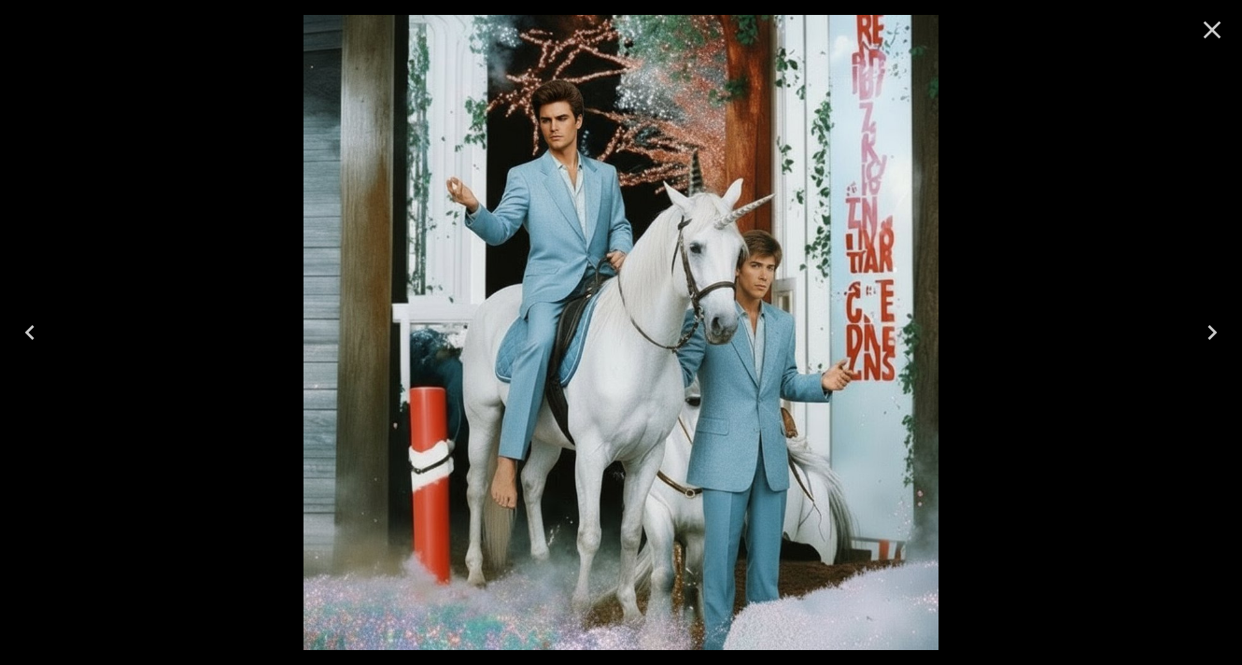
click at [1215, 24] on icon "Close" at bounding box center [1212, 30] width 18 height 18
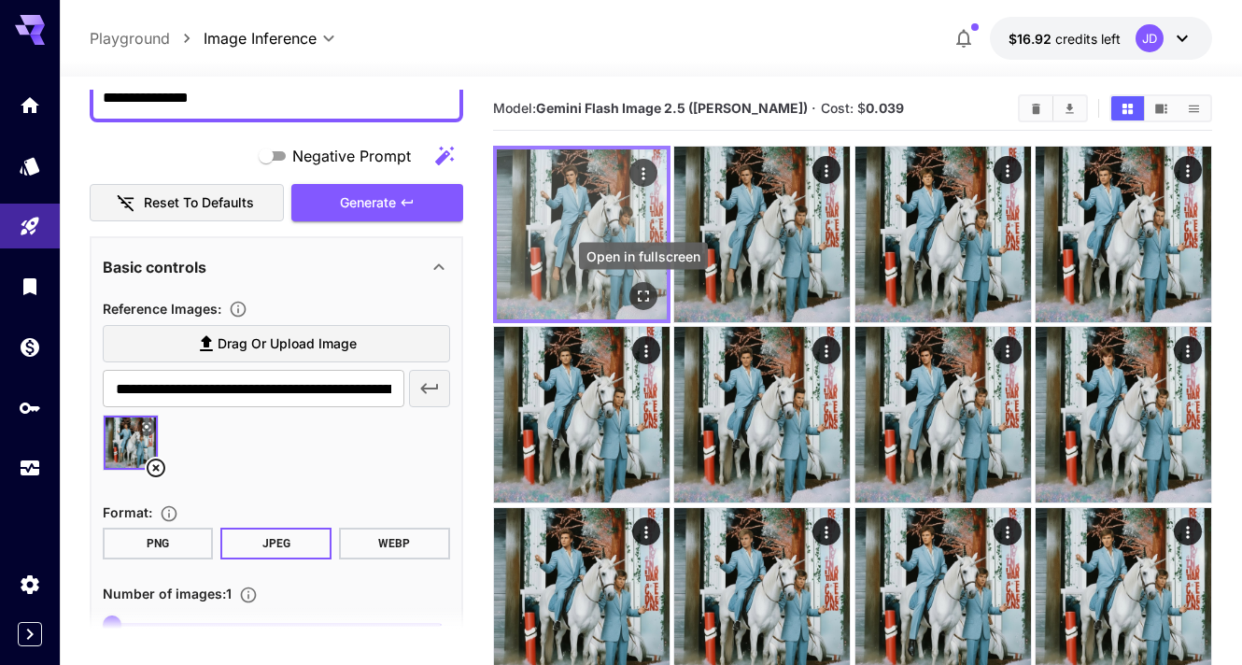
click at [635, 297] on icon "Open in fullscreen" at bounding box center [643, 296] width 19 height 19
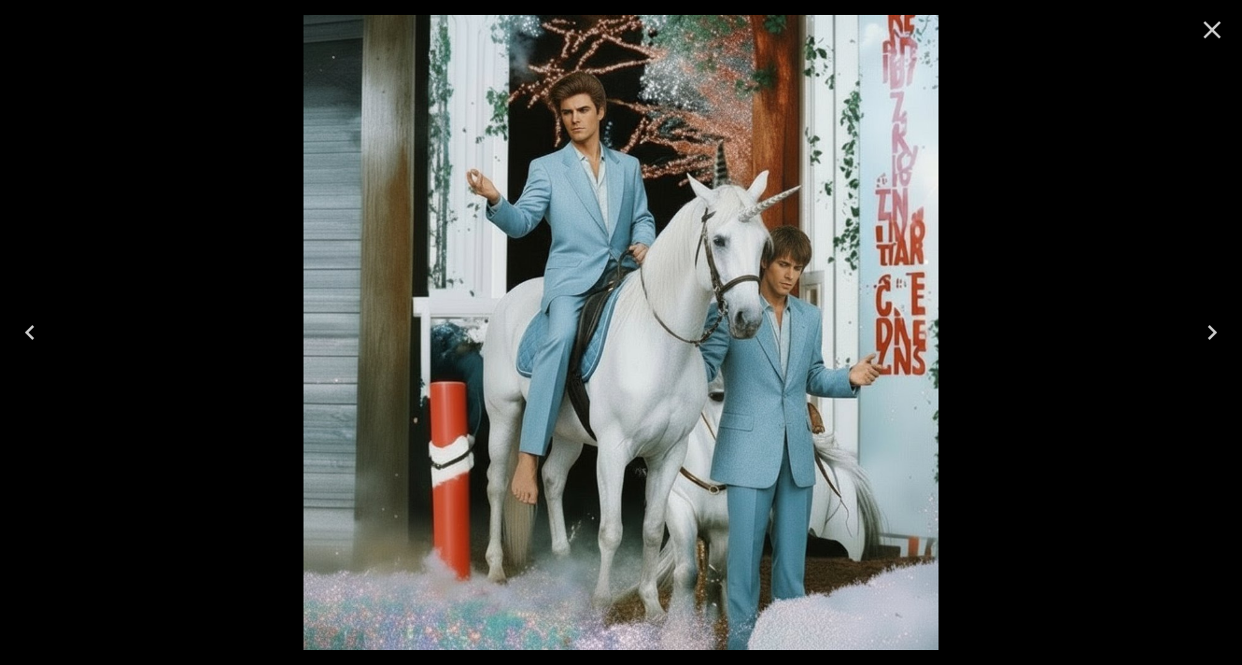
click at [1211, 18] on icon "Close" at bounding box center [1212, 30] width 30 height 30
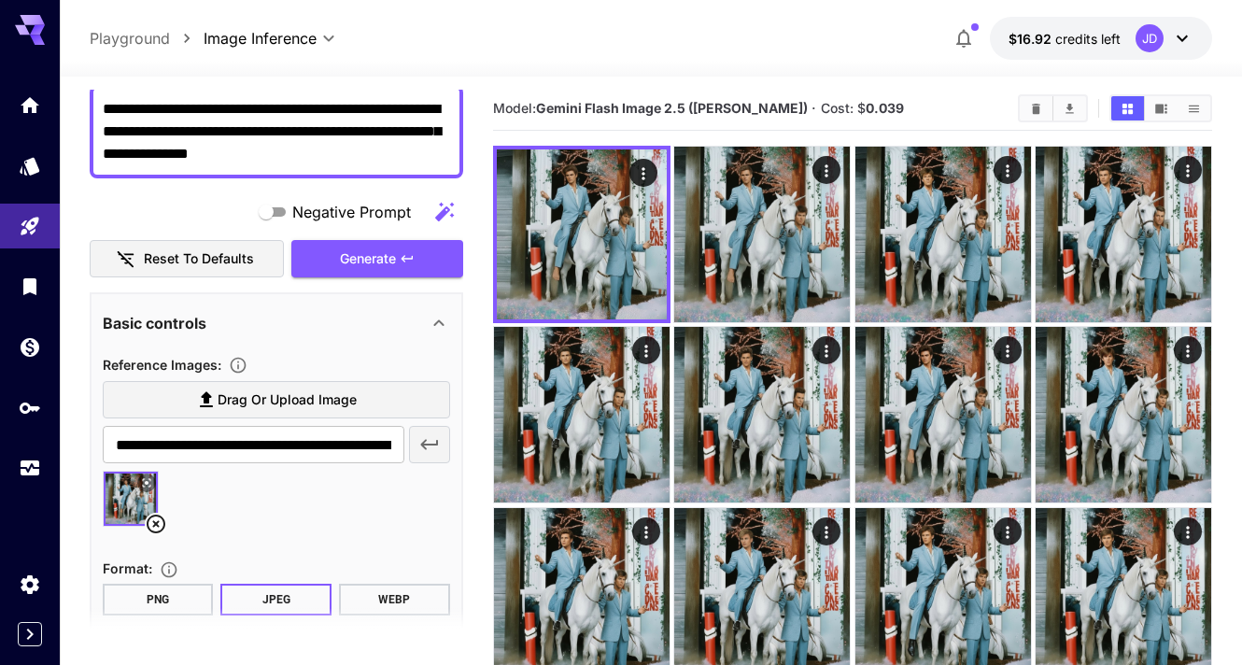
scroll to position [178, 0]
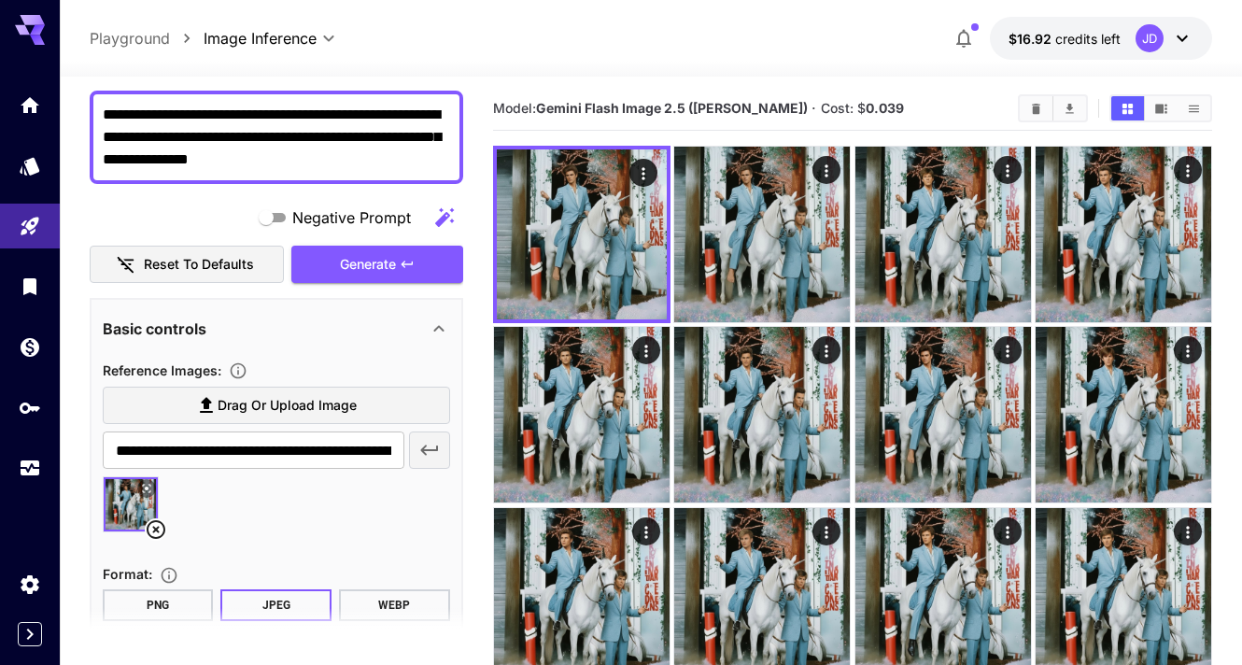
click at [295, 163] on textarea "**********" at bounding box center [276, 137] width 347 height 67
click at [128, 514] on img at bounding box center [131, 504] width 54 height 54
click at [340, 267] on span "Generate" at bounding box center [368, 264] width 56 height 23
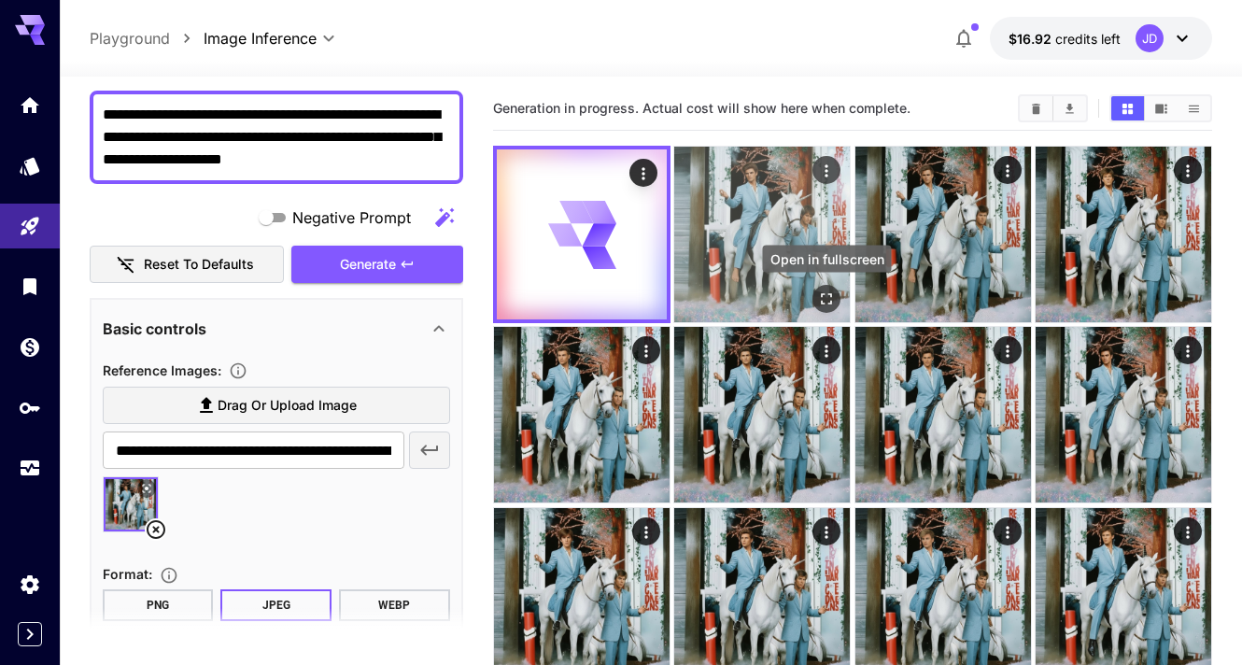
click at [822, 291] on icon "Open in fullscreen" at bounding box center [826, 298] width 19 height 19
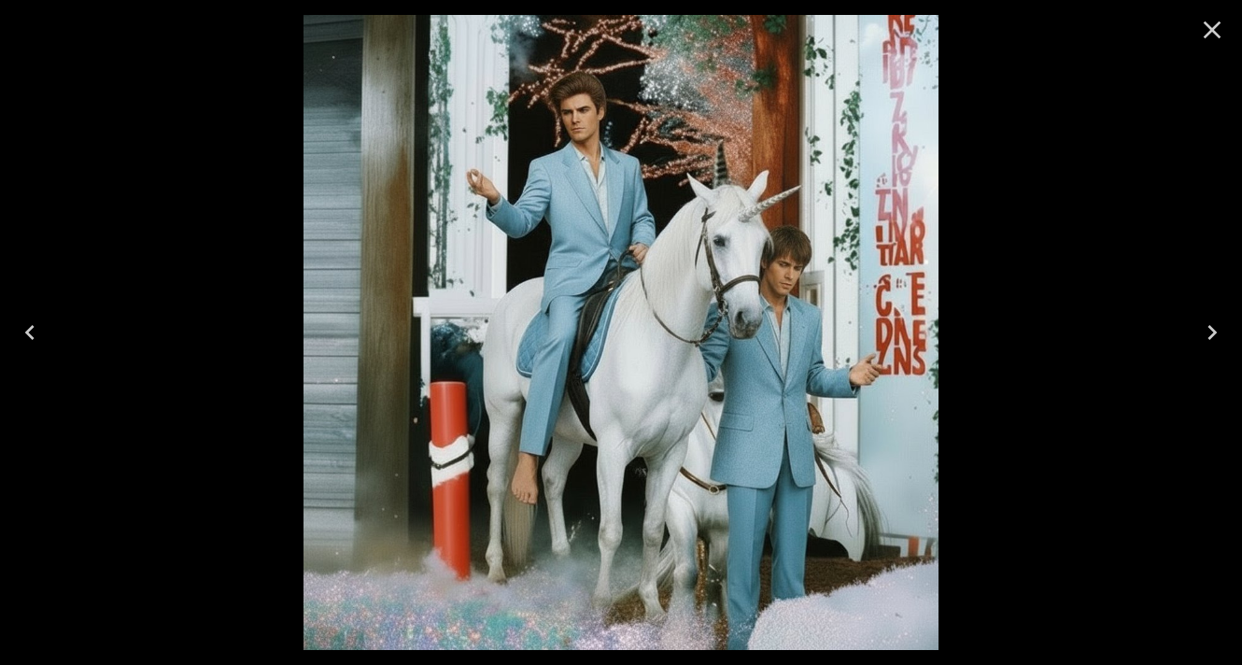
click at [1214, 35] on icon "Close" at bounding box center [1212, 30] width 30 height 30
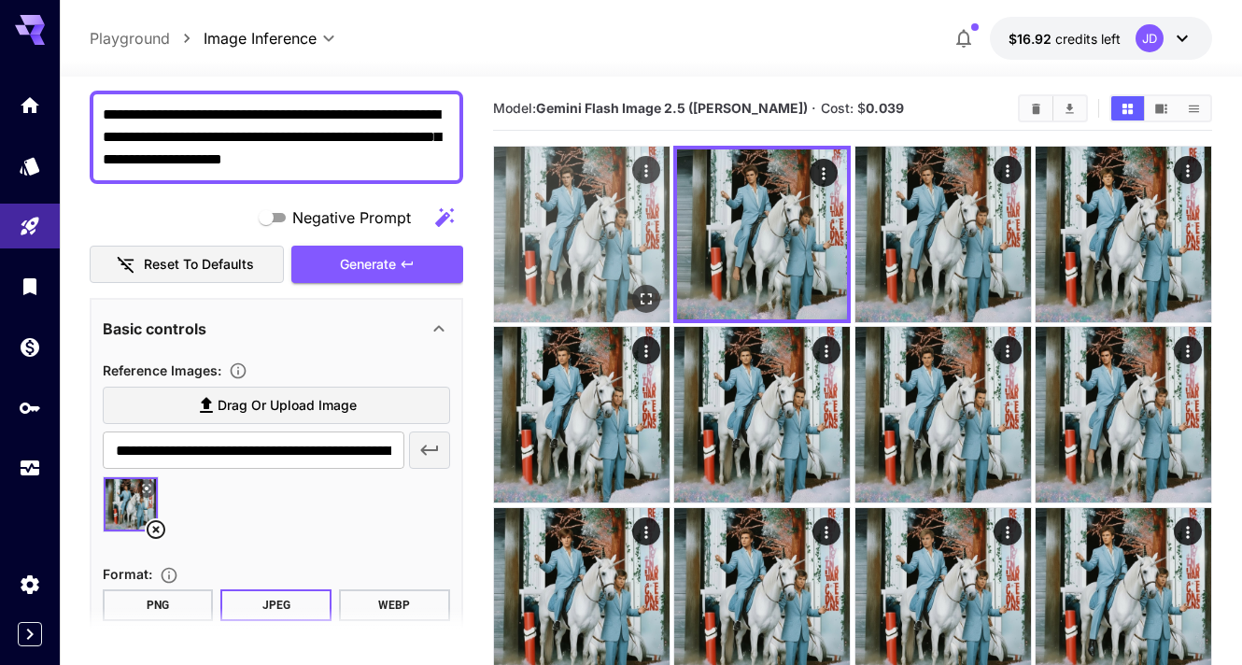
click at [643, 301] on icon "Open in fullscreen" at bounding box center [646, 298] width 19 height 19
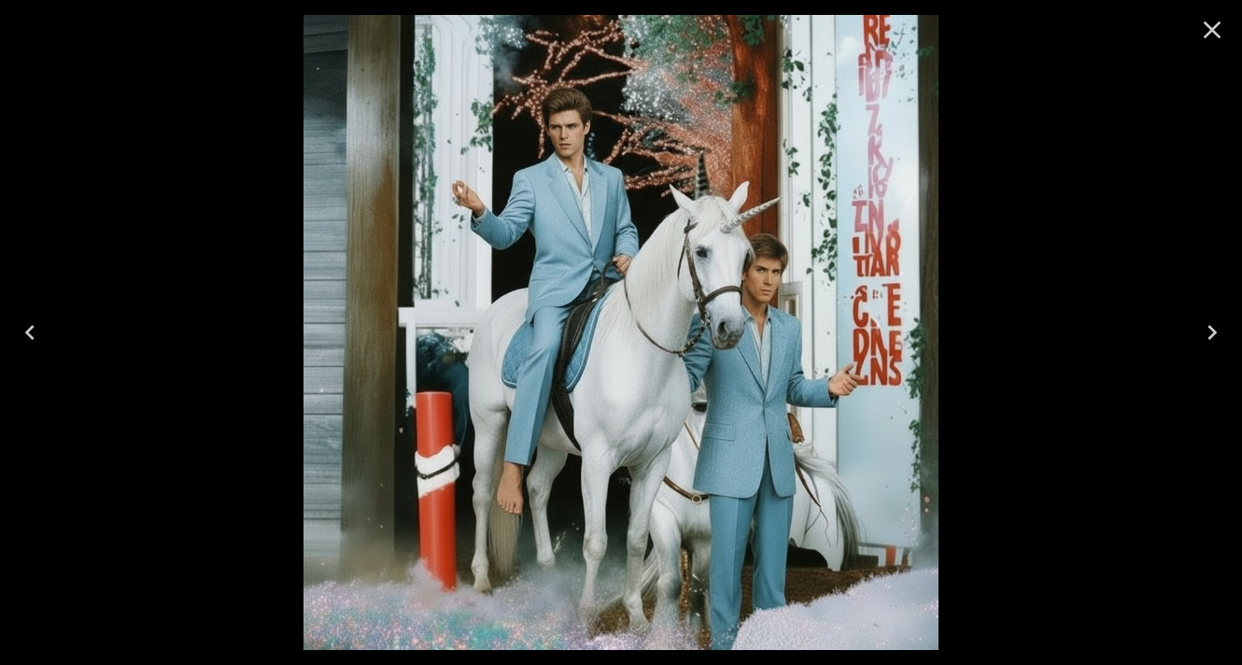
click at [1199, 21] on icon "Close" at bounding box center [1212, 30] width 30 height 30
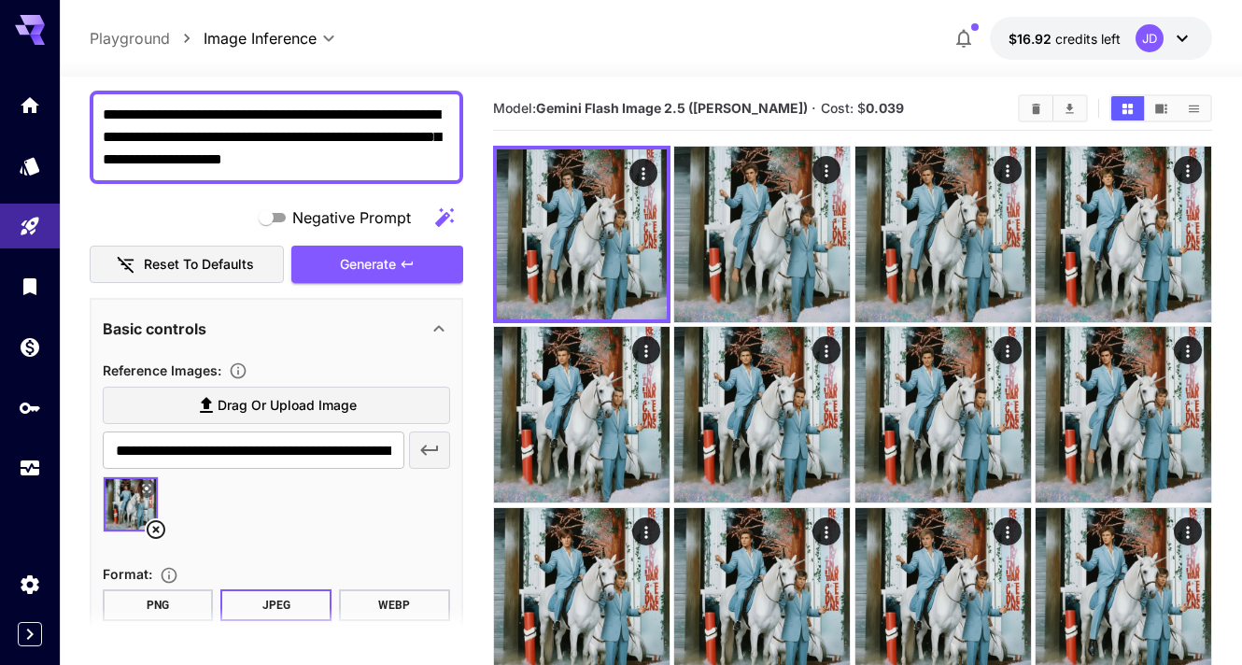
click at [285, 116] on textarea "**********" at bounding box center [276, 137] width 347 height 67
type textarea "**********"
click at [402, 262] on icon "button" at bounding box center [405, 263] width 11 height 7
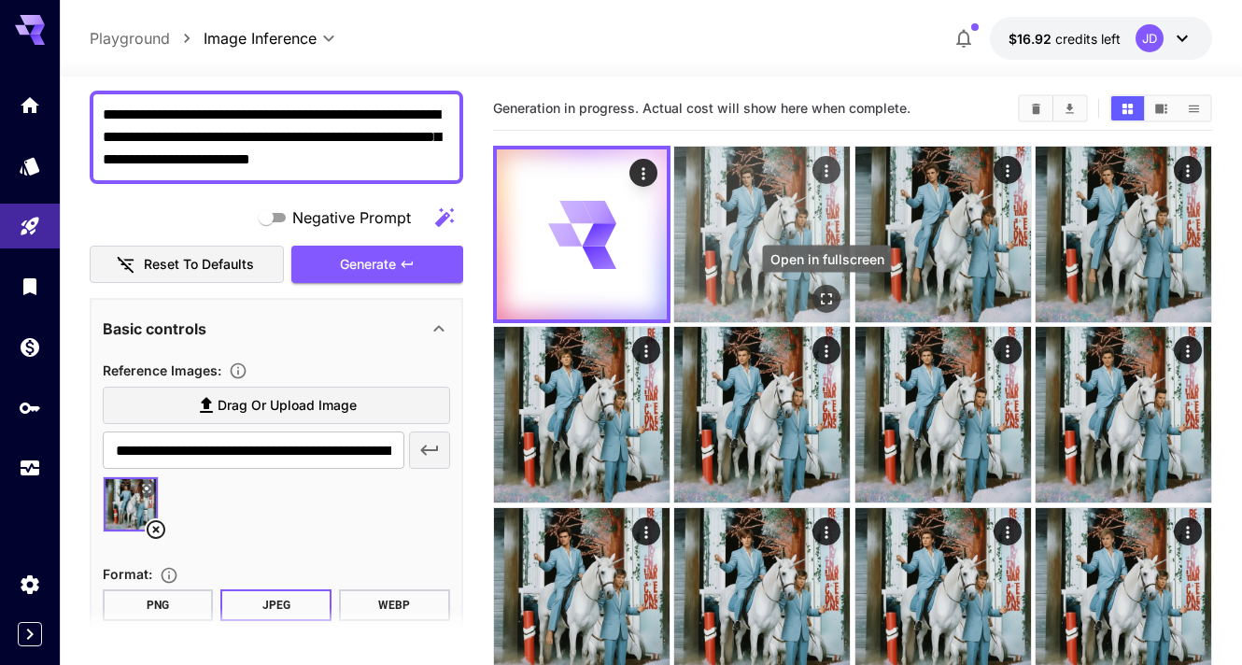
click at [821, 292] on icon "Open in fullscreen" at bounding box center [826, 298] width 19 height 19
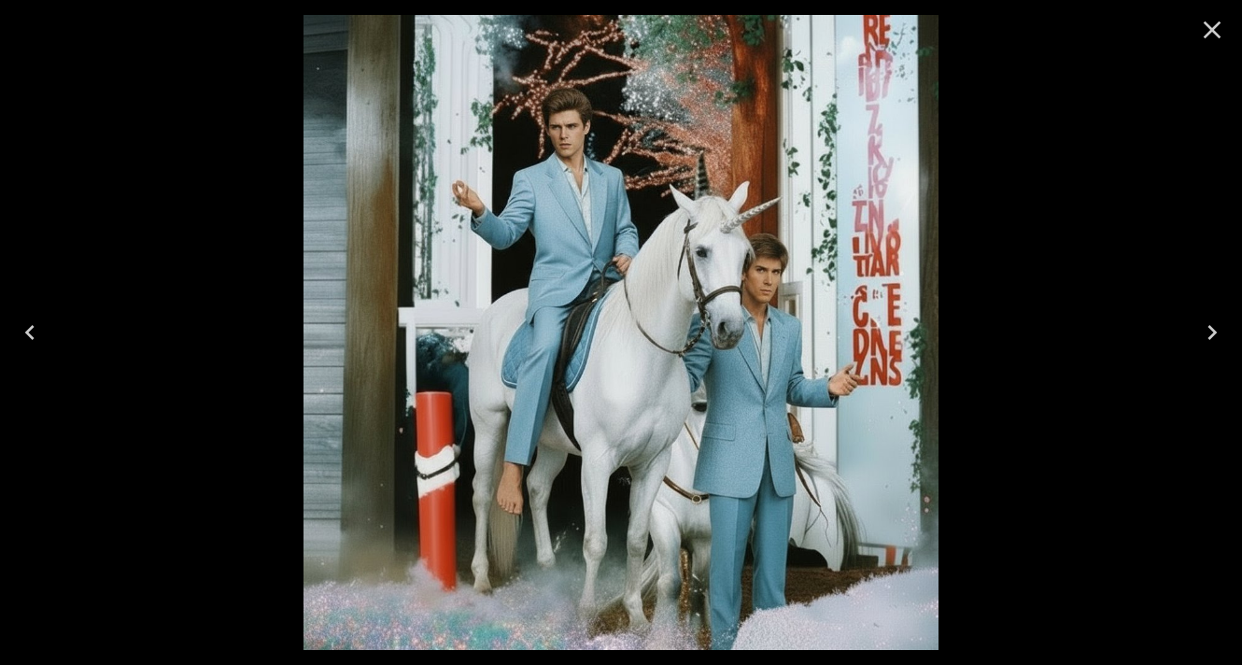
click at [1214, 22] on icon "Close" at bounding box center [1212, 30] width 30 height 30
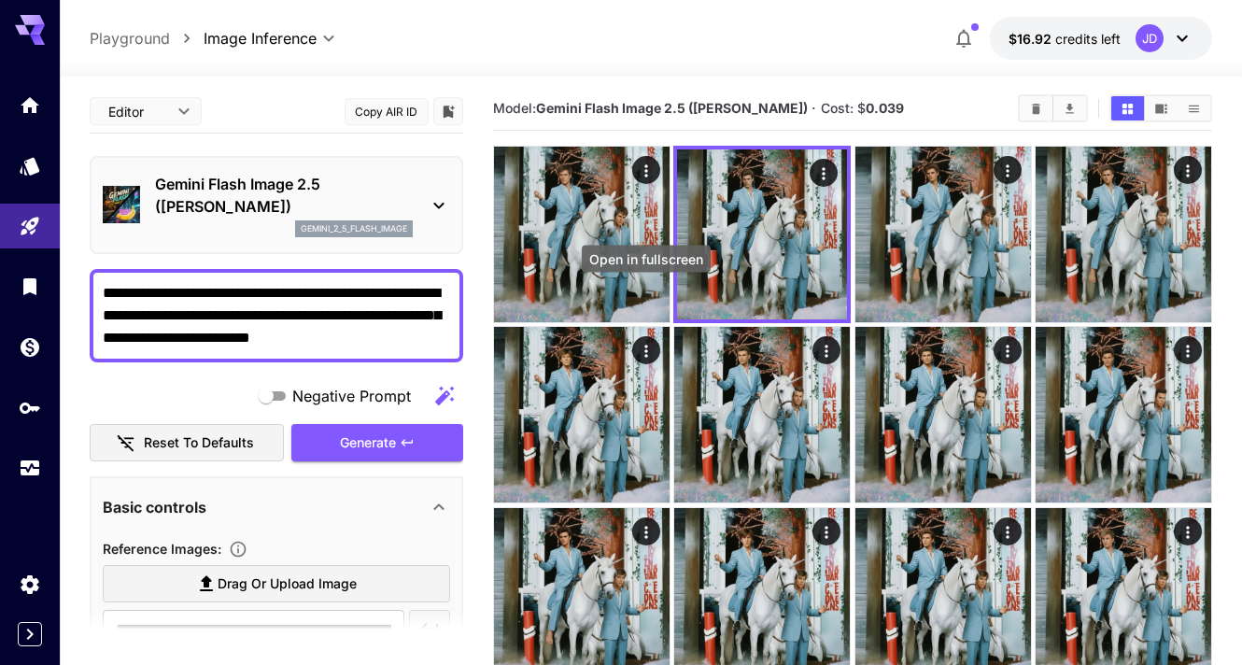
scroll to position [178, 0]
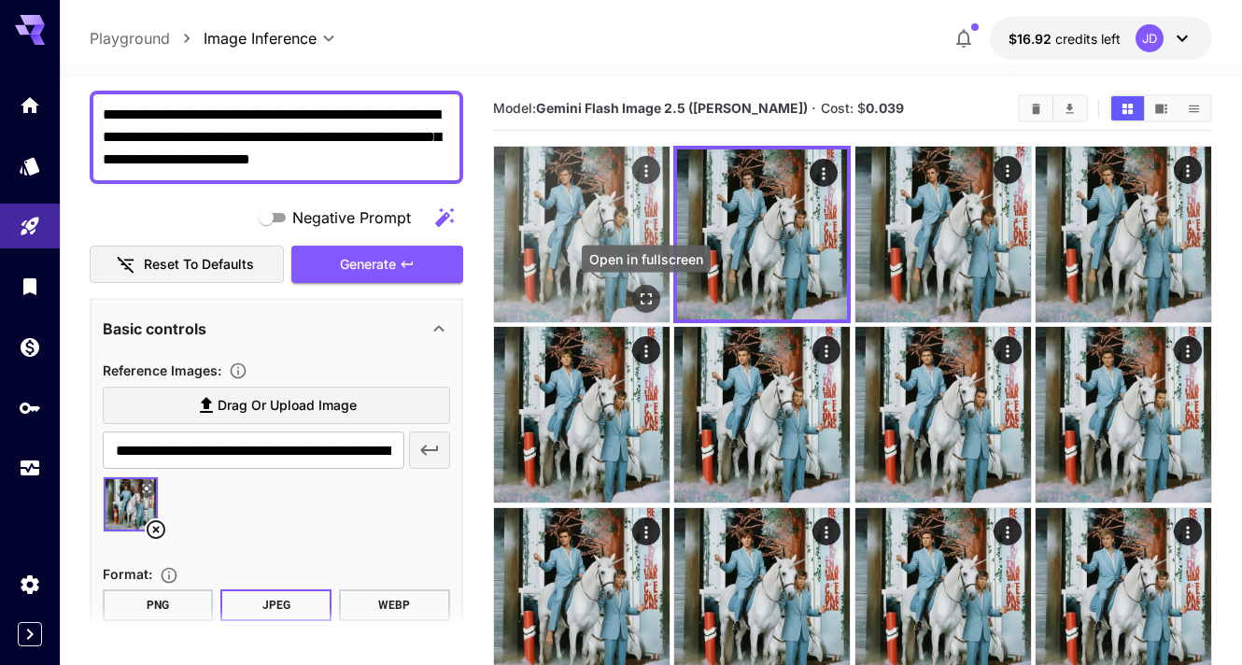
click at [634, 294] on button "Open in fullscreen" at bounding box center [646, 299] width 28 height 28
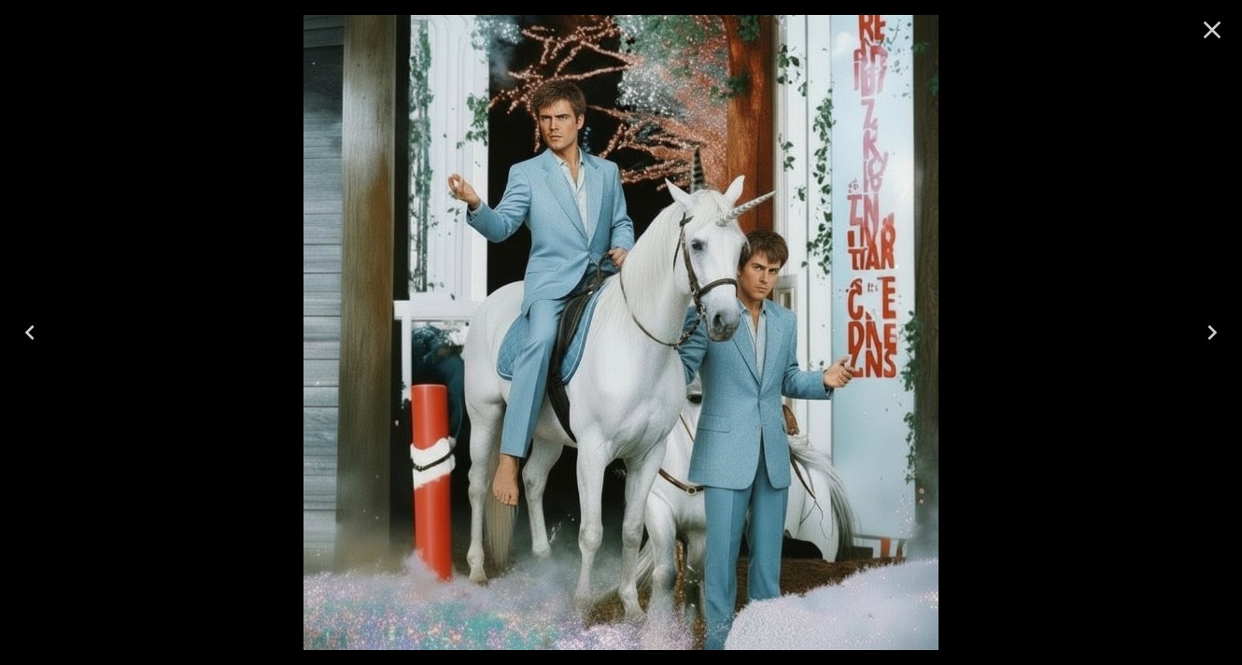
click at [1208, 19] on icon "Close" at bounding box center [1212, 30] width 30 height 30
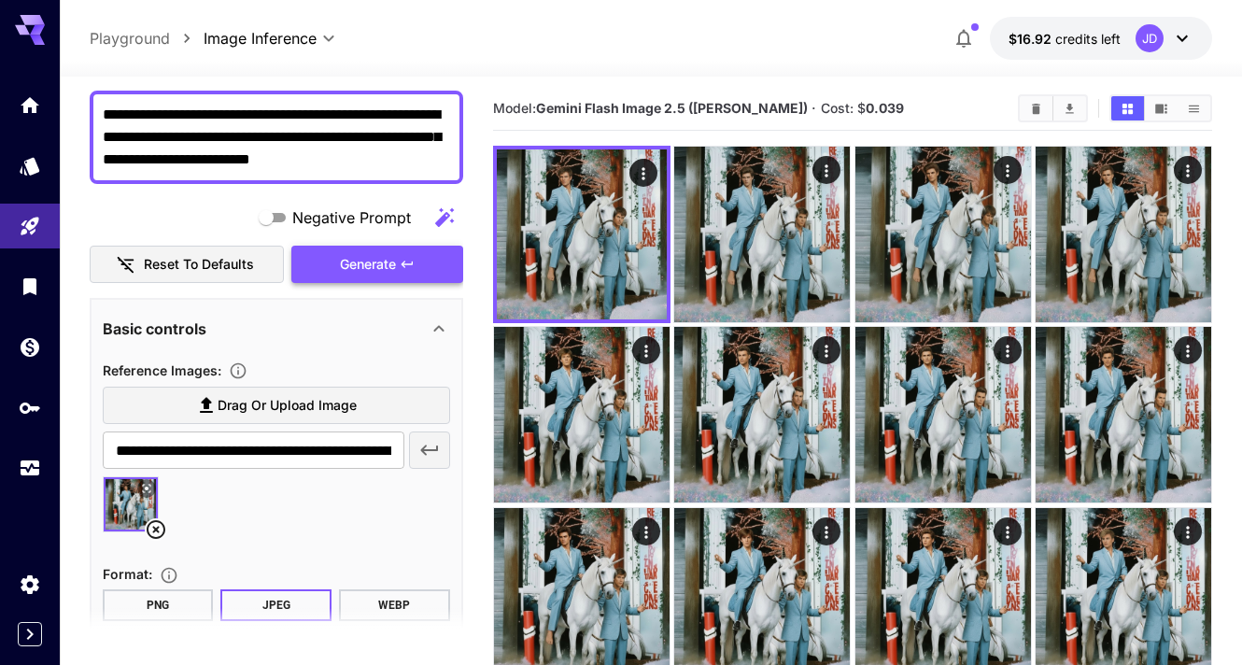
click at [398, 258] on button "Generate" at bounding box center [377, 265] width 172 height 38
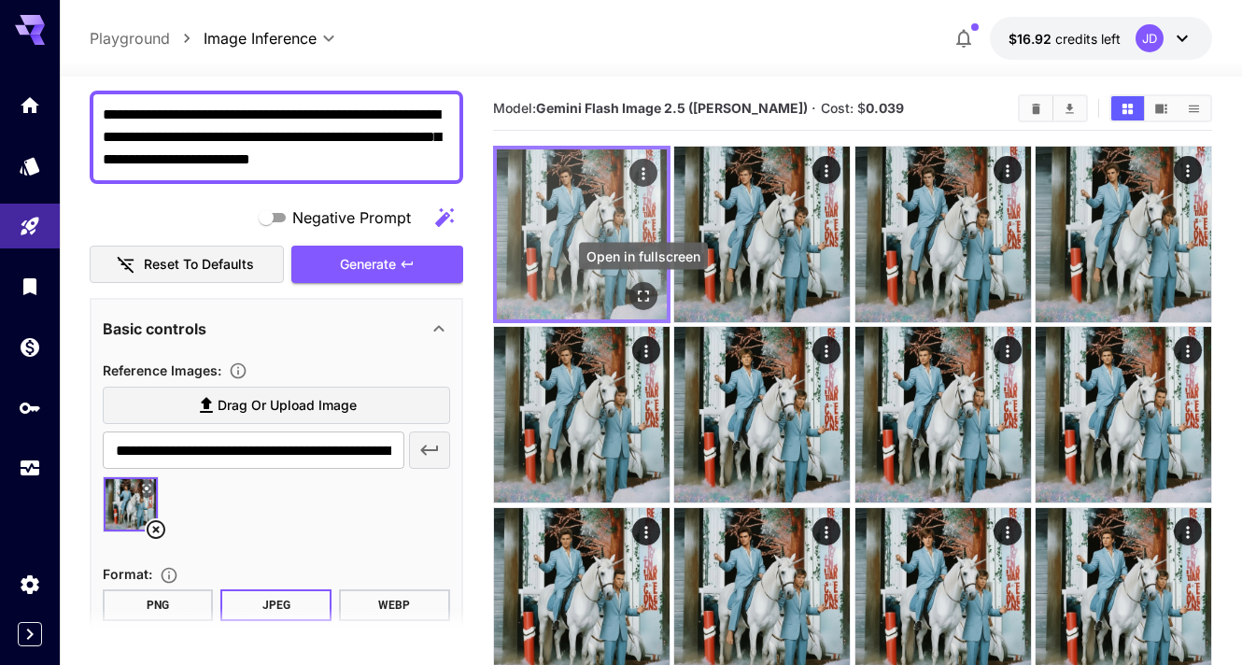
click at [644, 292] on icon "Open in fullscreen" at bounding box center [643, 296] width 19 height 19
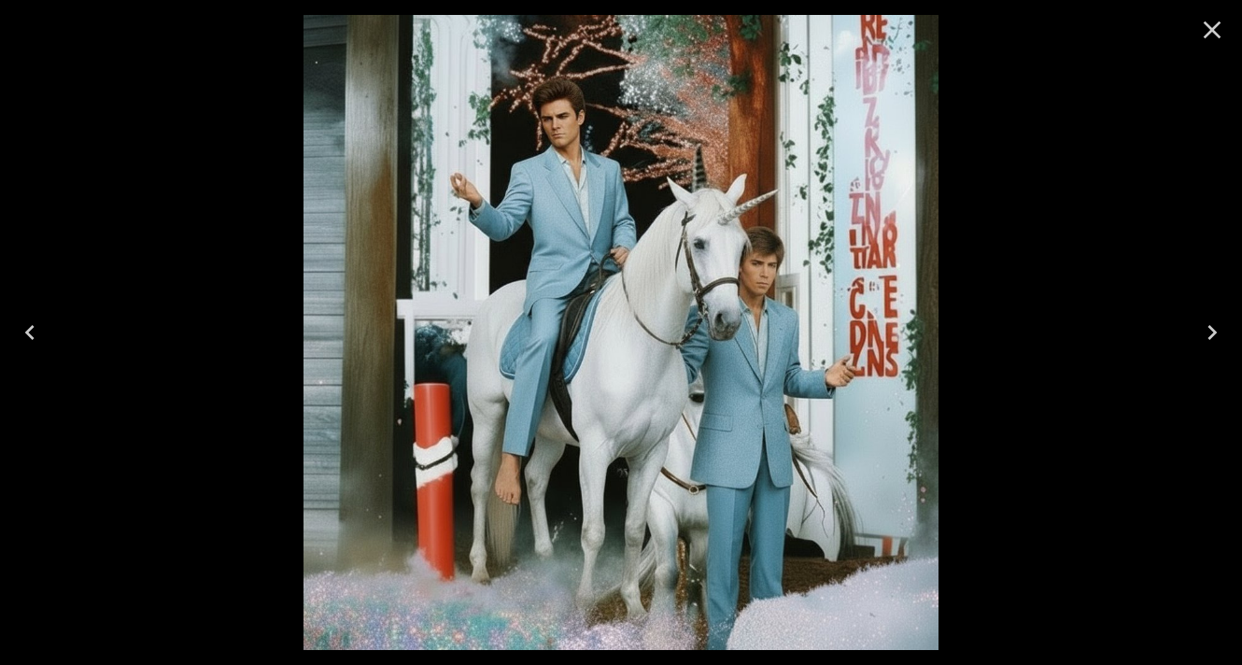
click at [1201, 36] on icon "Close" at bounding box center [1212, 30] width 30 height 30
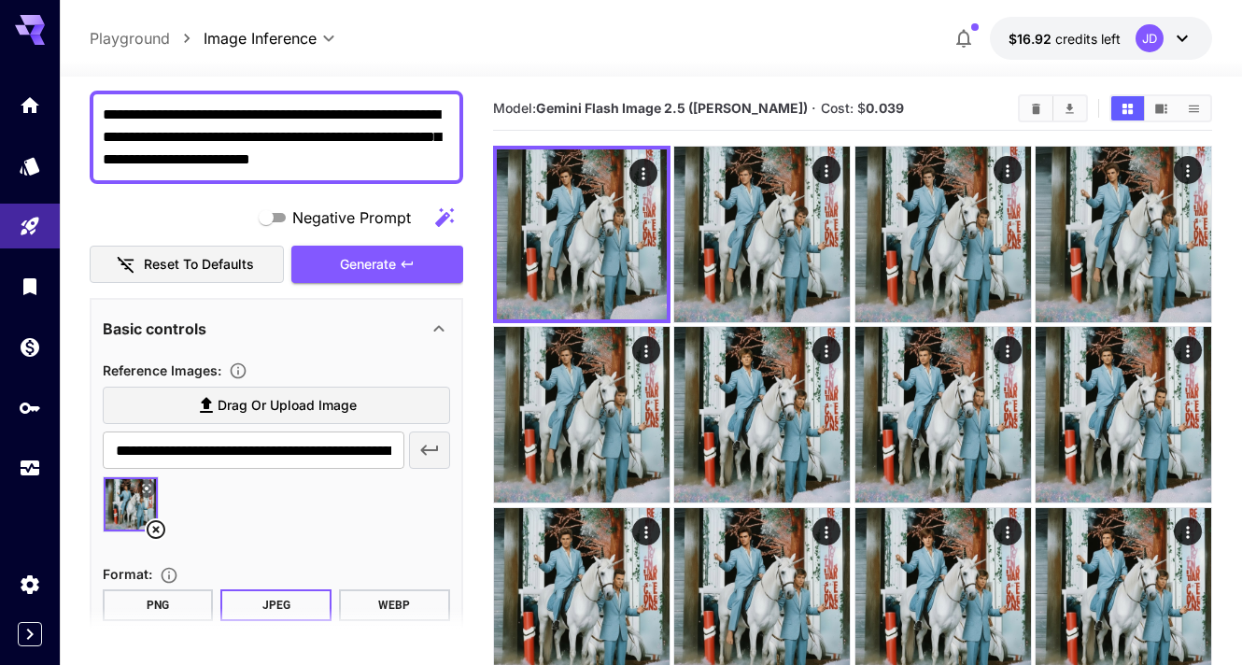
click at [413, 164] on textarea "**********" at bounding box center [276, 137] width 347 height 67
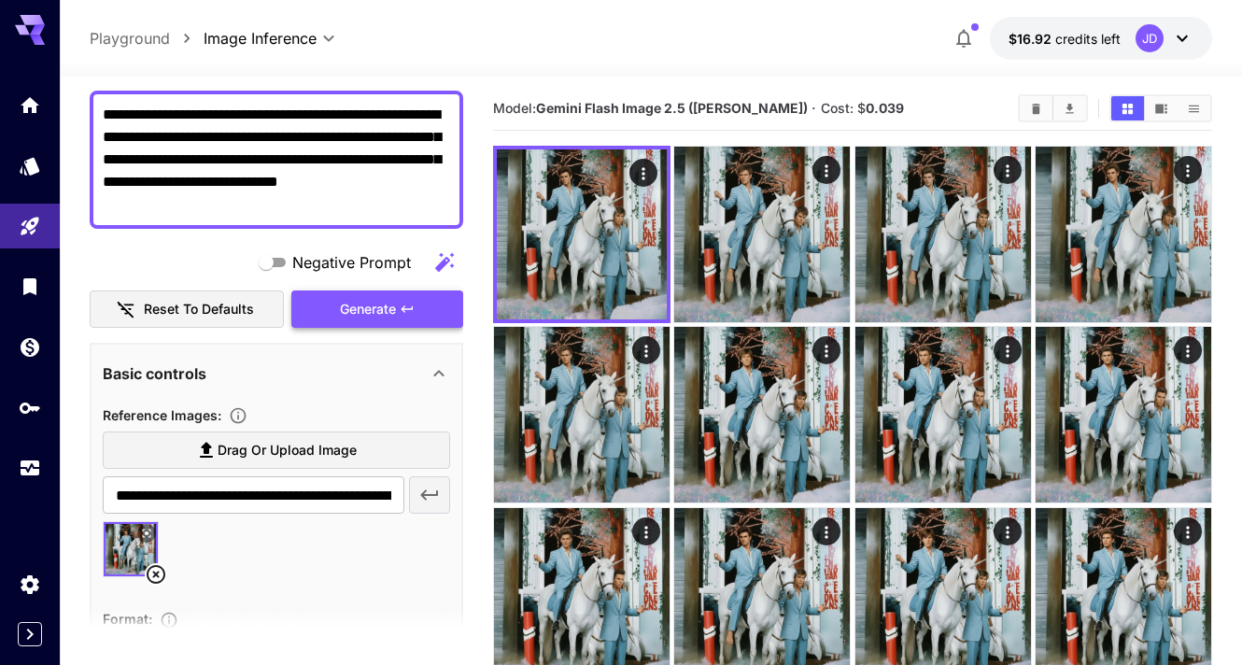
click at [400, 303] on icon "button" at bounding box center [407, 309] width 15 height 15
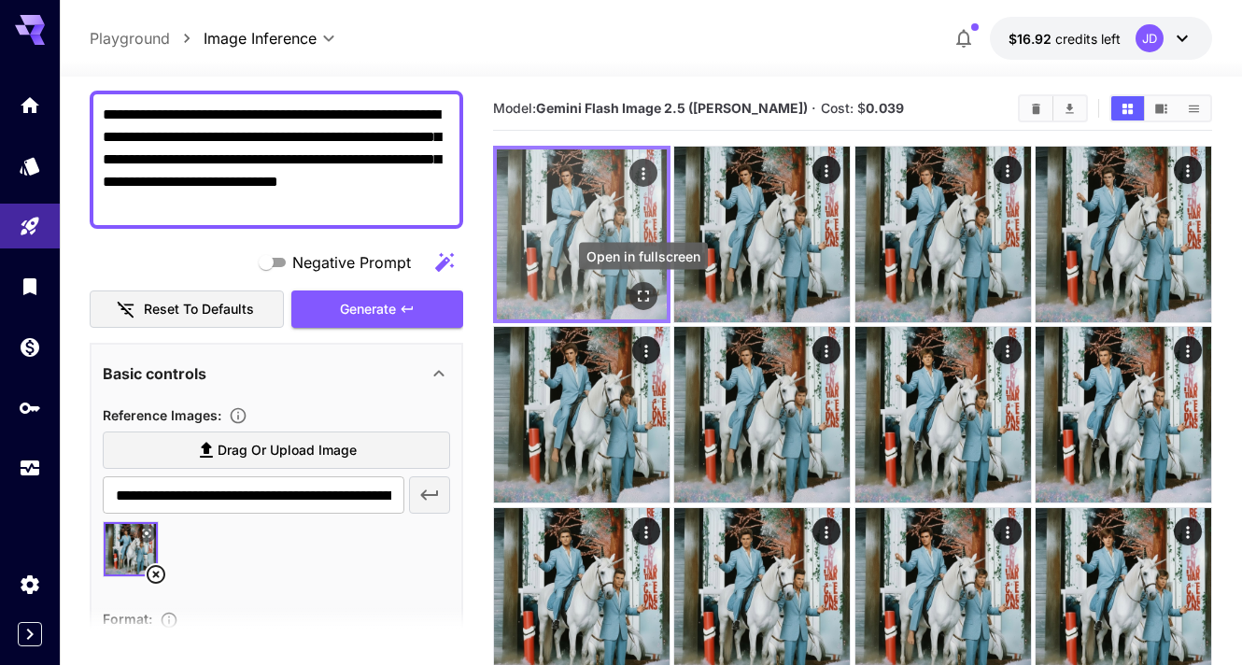
click at [651, 284] on div "Open in fullscreen" at bounding box center [643, 296] width 28 height 28
click at [639, 294] on icon "Open in fullscreen" at bounding box center [643, 296] width 19 height 19
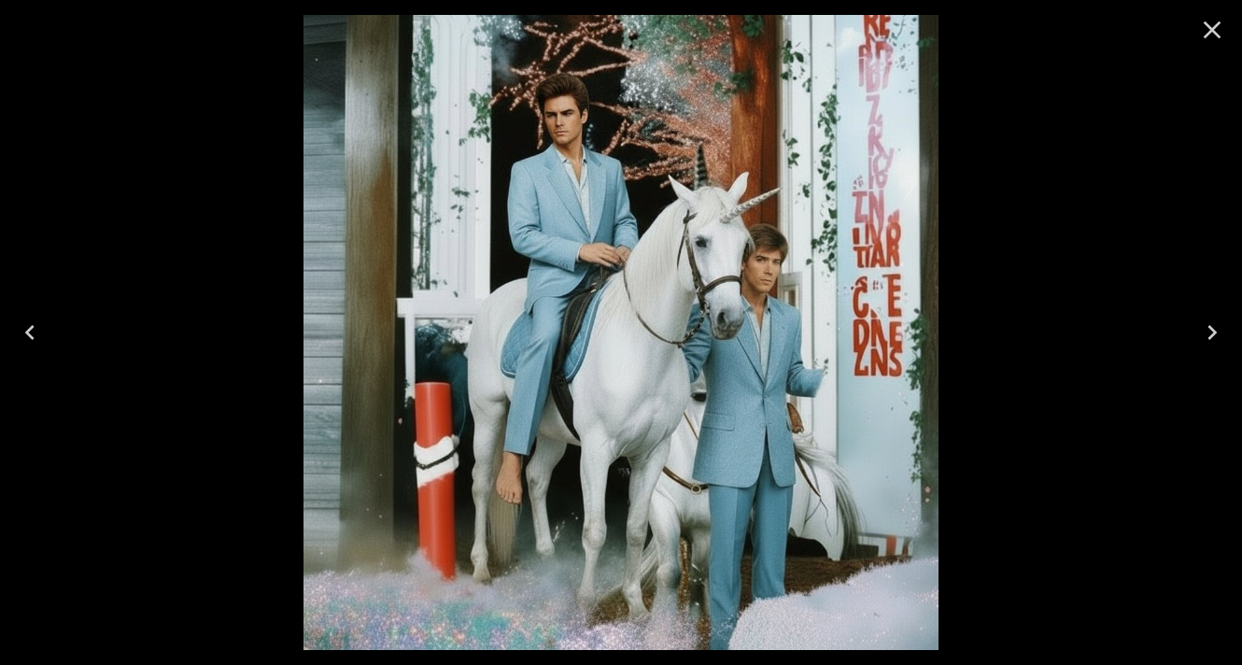
click at [1213, 29] on icon "Close" at bounding box center [1212, 30] width 18 height 18
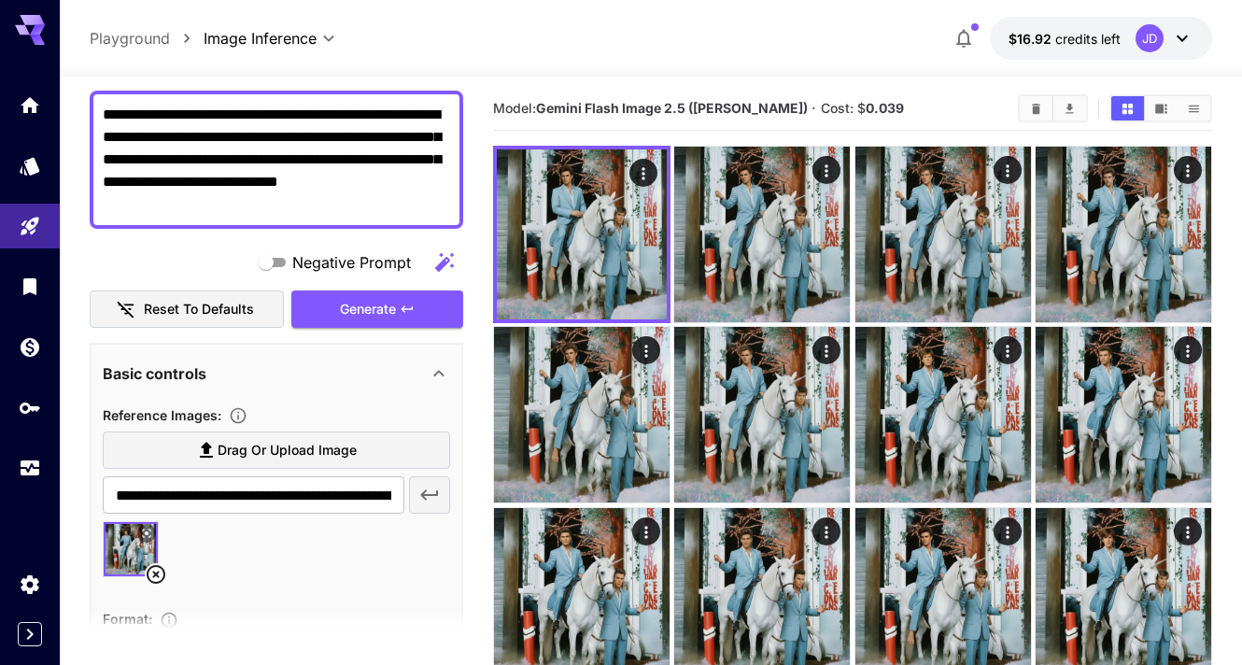
click at [223, 204] on textarea "**********" at bounding box center [276, 160] width 347 height 112
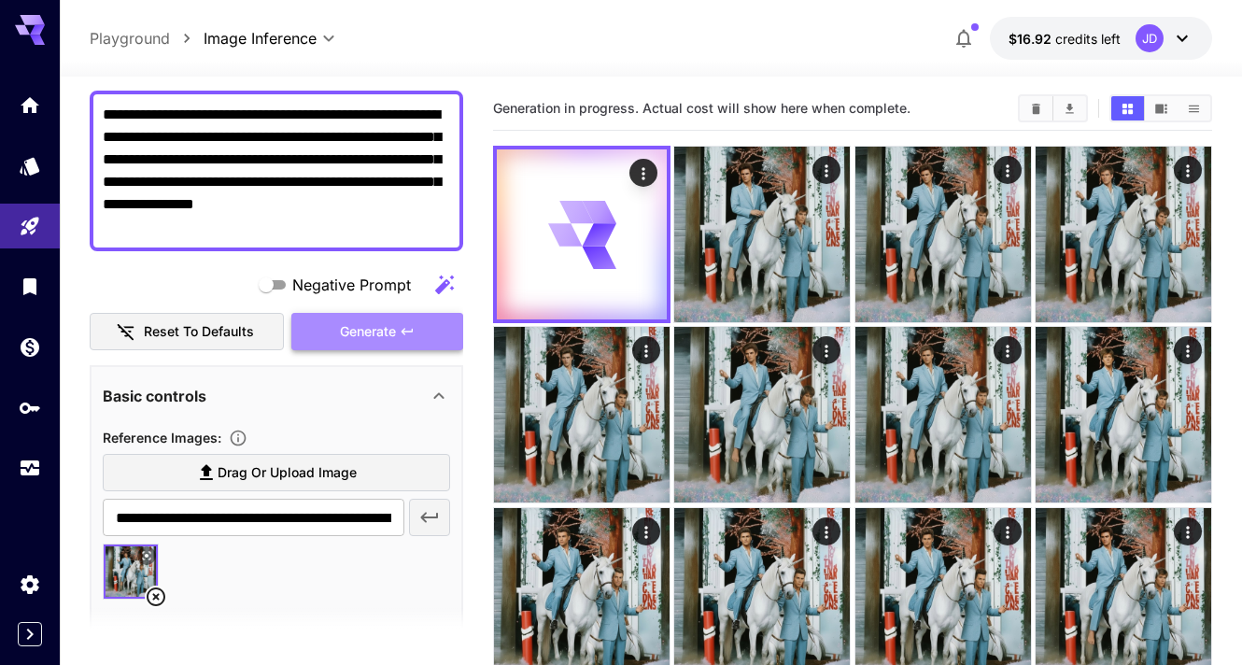
click at [351, 328] on span "Generate" at bounding box center [368, 331] width 56 height 23
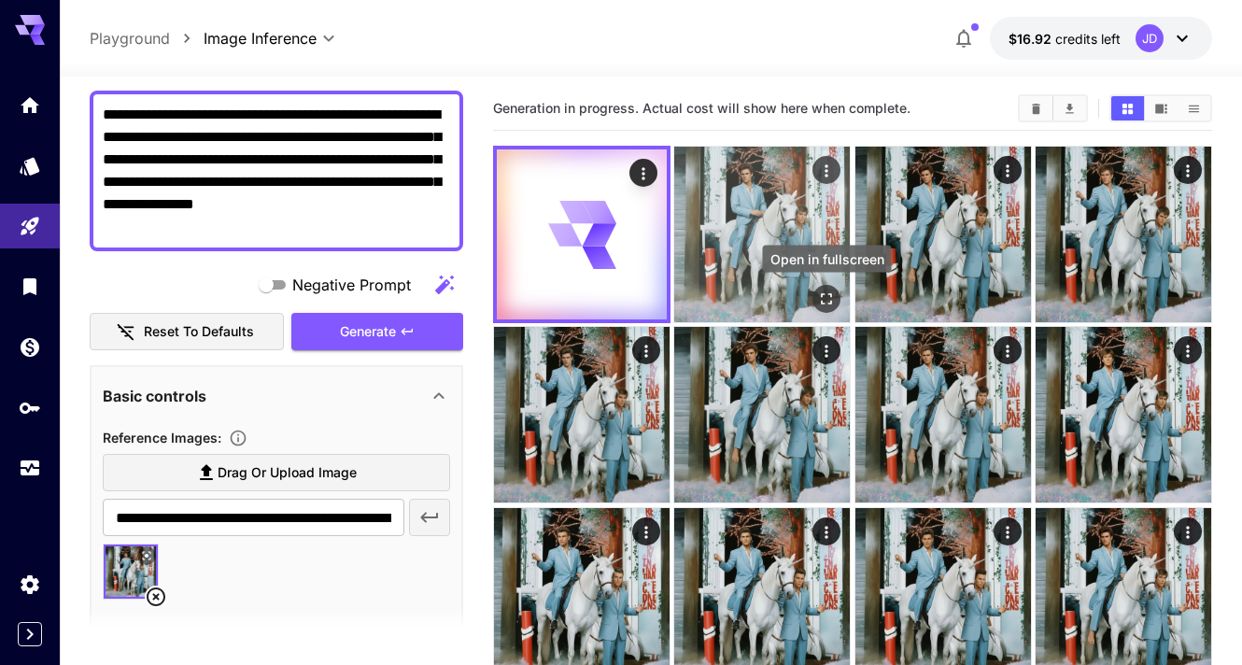
click at [828, 297] on icon "Open in fullscreen" at bounding box center [826, 298] width 19 height 19
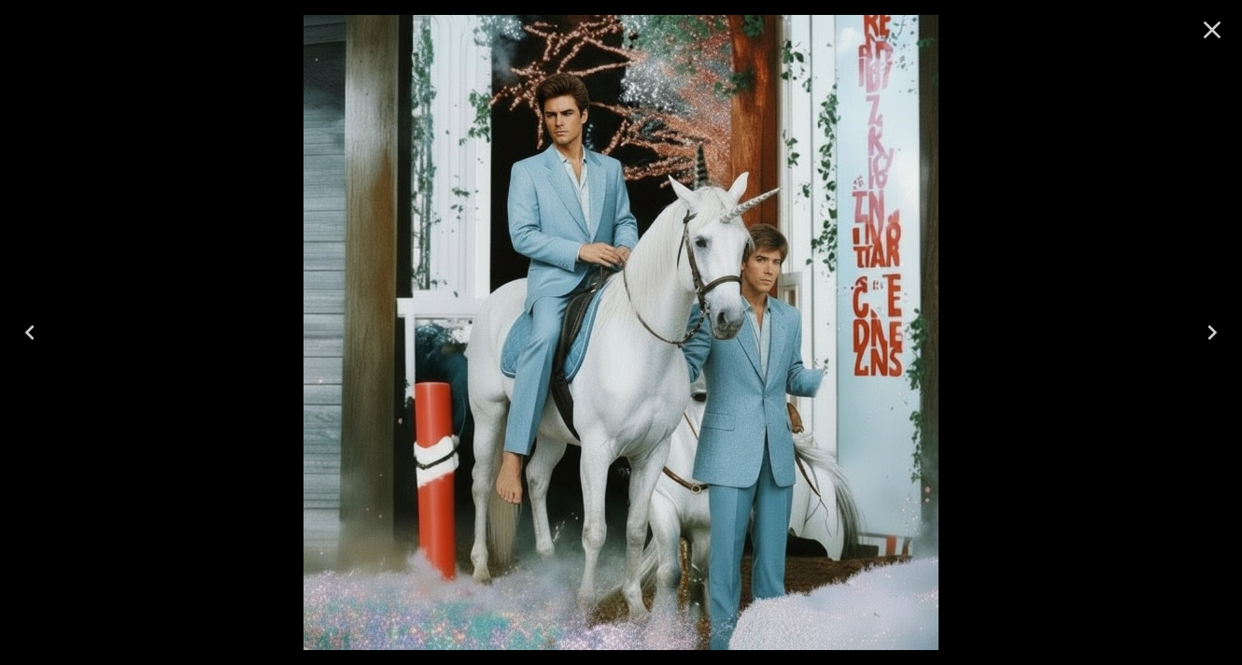
click at [1214, 20] on icon "Close" at bounding box center [1212, 30] width 30 height 30
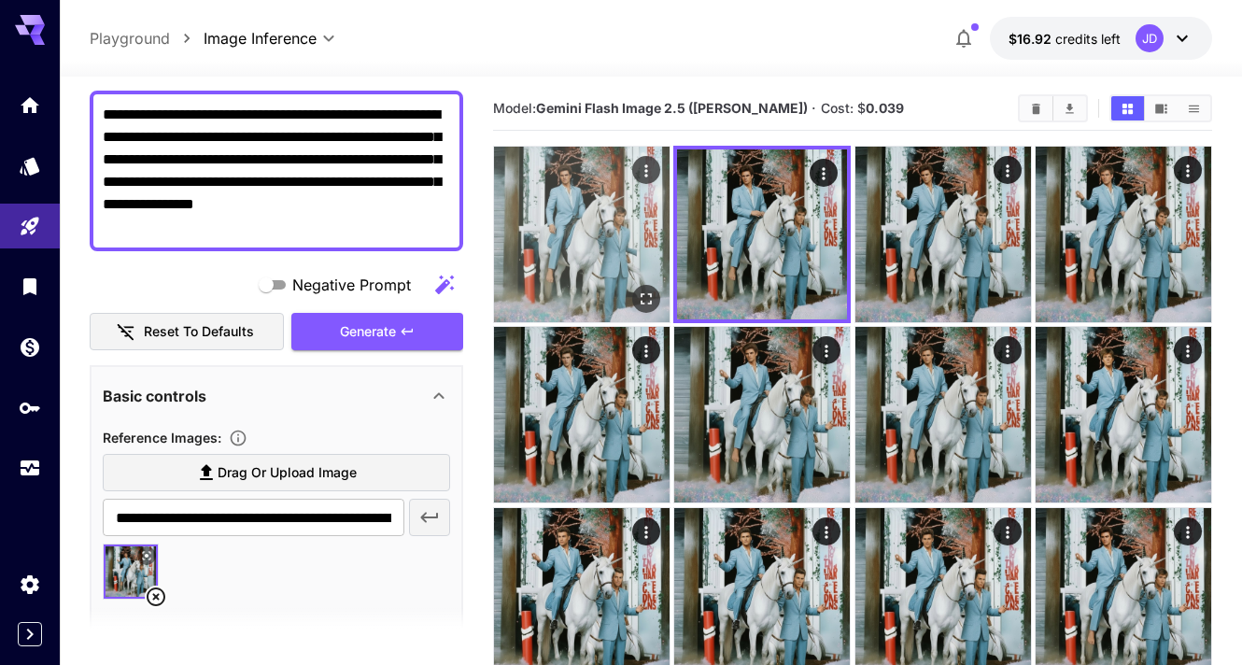
click at [642, 293] on icon "Open in fullscreen" at bounding box center [646, 298] width 19 height 19
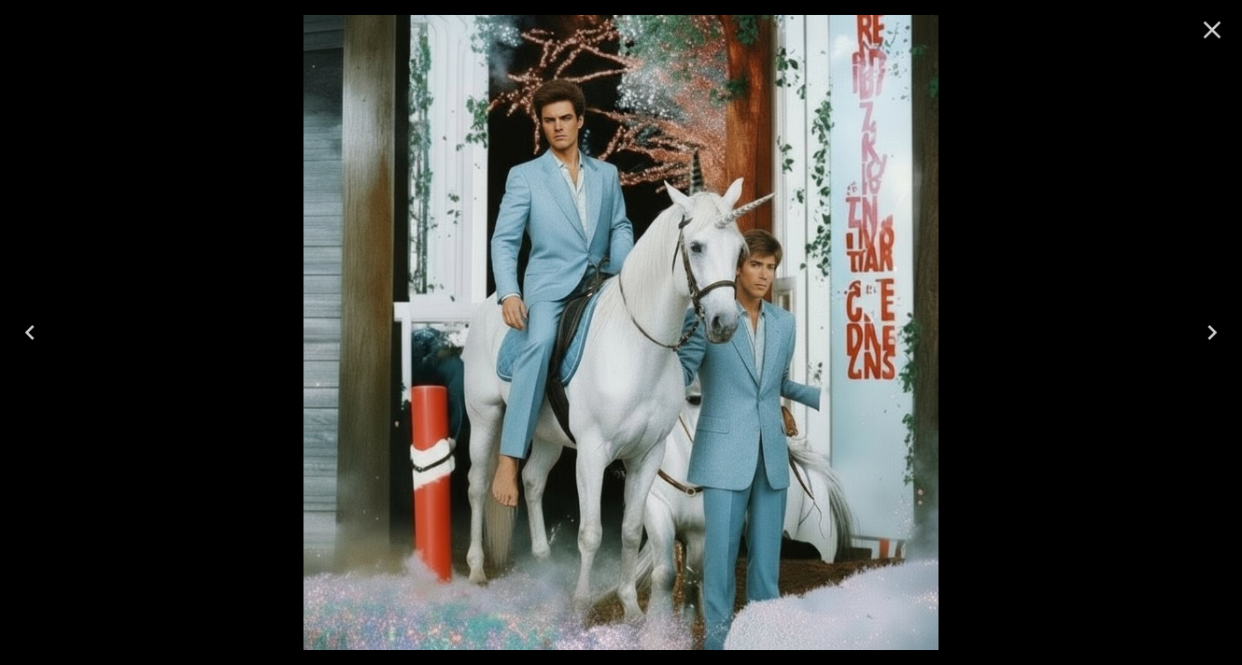
click at [1212, 30] on icon "Close" at bounding box center [1212, 30] width 18 height 18
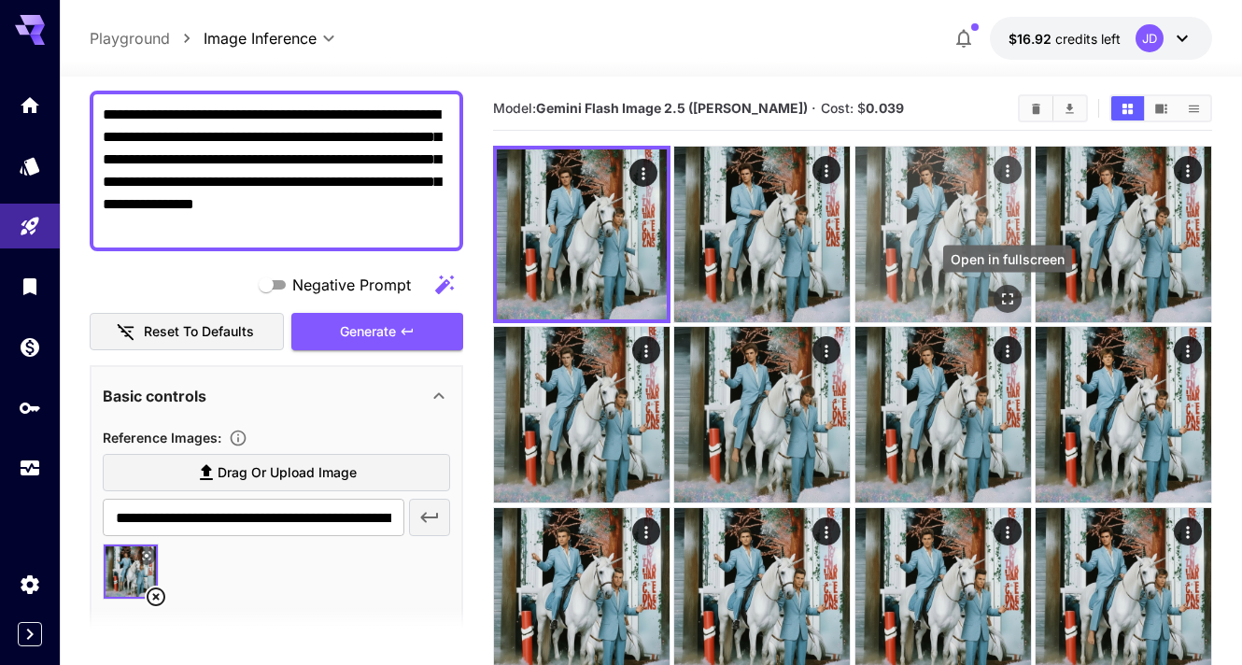
click at [1003, 287] on button "Open in fullscreen" at bounding box center [1007, 299] width 28 height 28
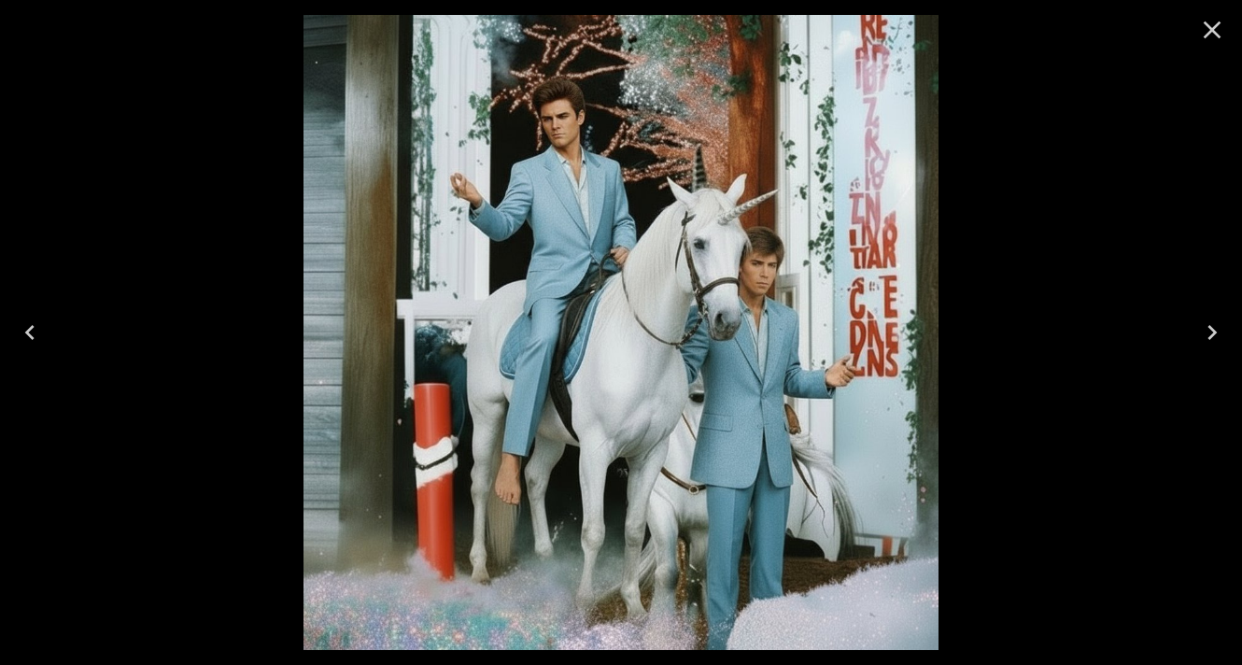
click at [1223, 27] on icon "Close" at bounding box center [1212, 30] width 30 height 30
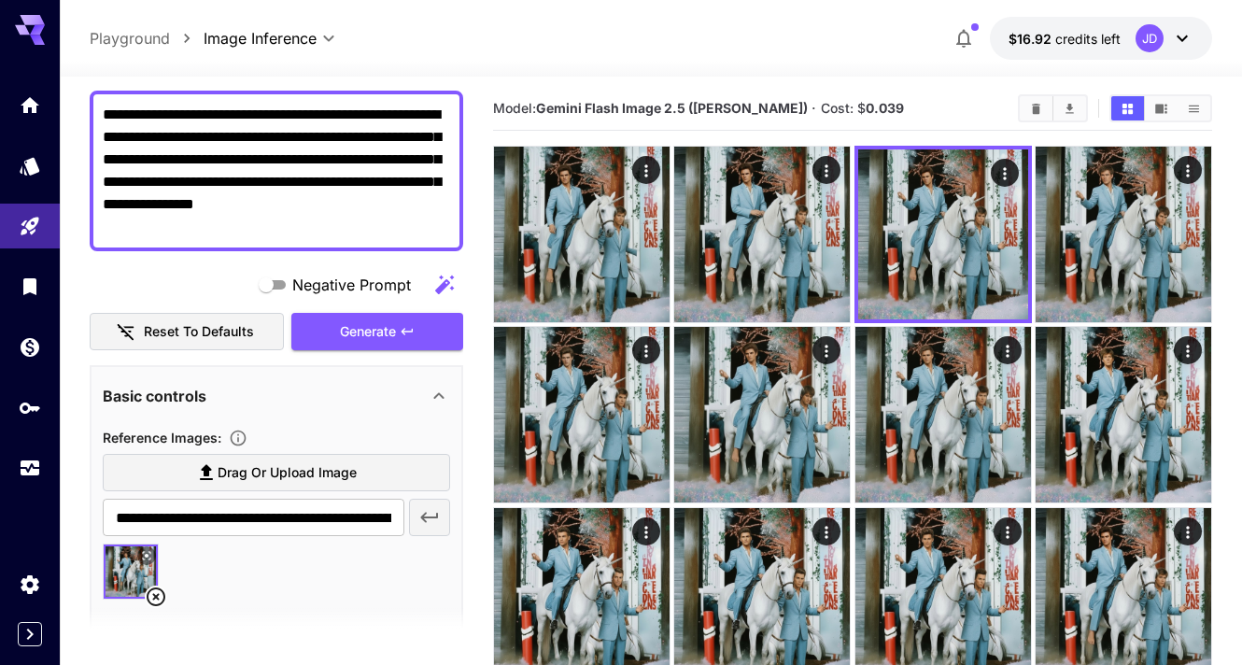
drag, startPoint x: 296, startPoint y: 206, endPoint x: 320, endPoint y: 209, distance: 24.4
click at [320, 209] on textarea "**********" at bounding box center [276, 171] width 347 height 134
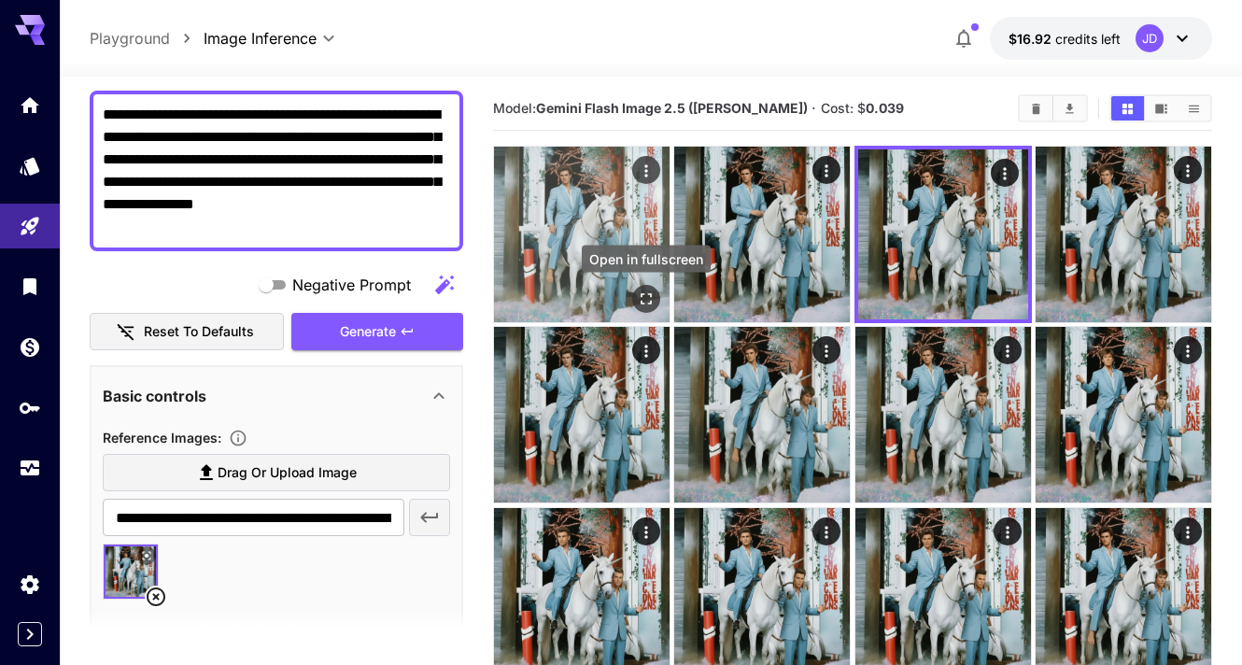
click at [650, 291] on icon "Open in fullscreen" at bounding box center [646, 298] width 19 height 19
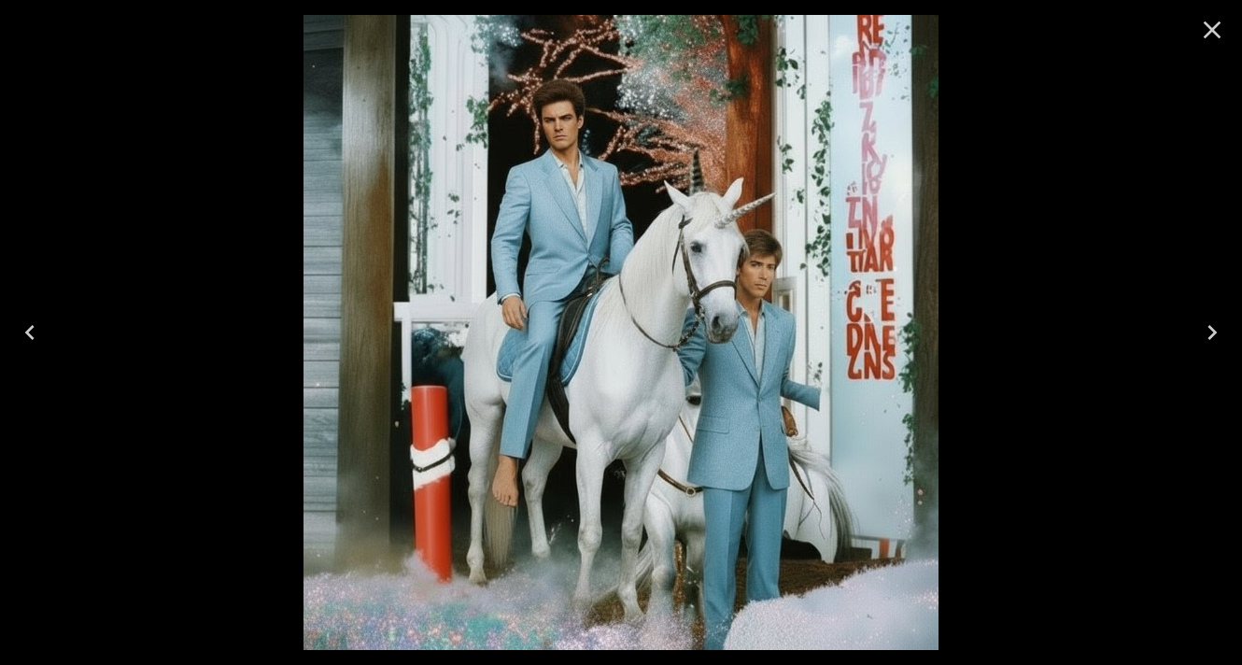
click at [1213, 28] on icon "Close" at bounding box center [1212, 30] width 18 height 18
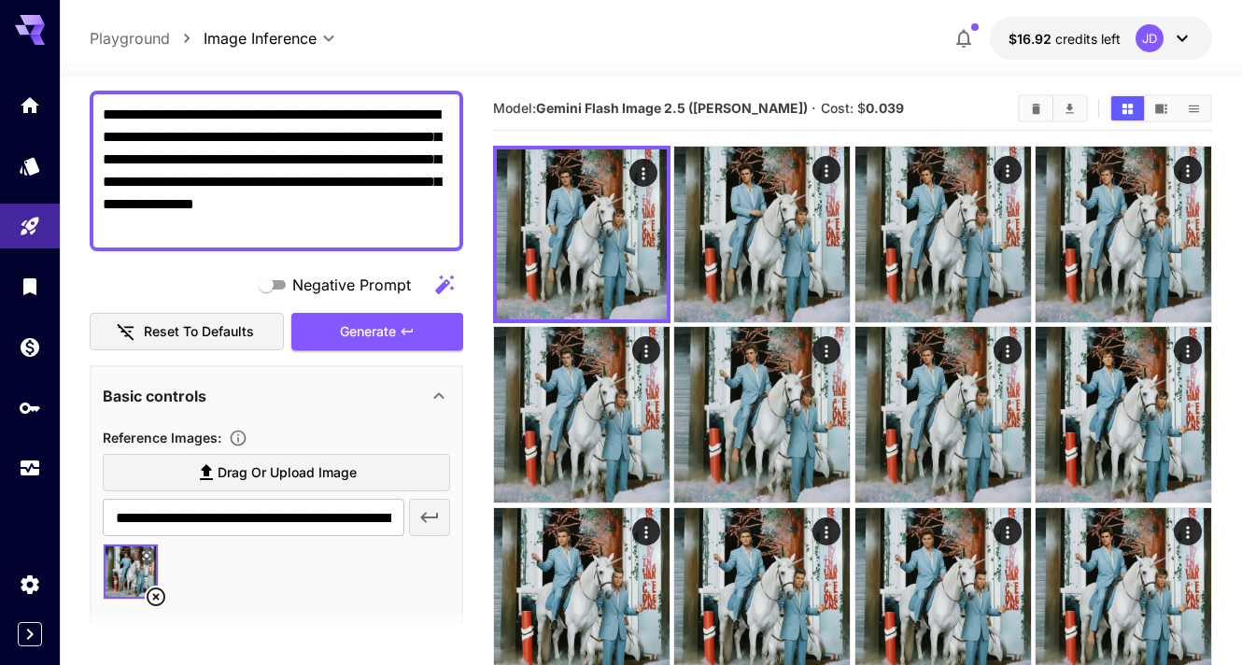
drag, startPoint x: 262, startPoint y: 184, endPoint x: 100, endPoint y: 185, distance: 162.4
click at [100, 185] on div "**********" at bounding box center [276, 171] width 373 height 161
drag, startPoint x: 332, startPoint y: 179, endPoint x: 294, endPoint y: 181, distance: 38.3
click at [294, 181] on textarea "**********" at bounding box center [276, 171] width 347 height 134
drag, startPoint x: 190, startPoint y: 209, endPoint x: 160, endPoint y: 209, distance: 29.9
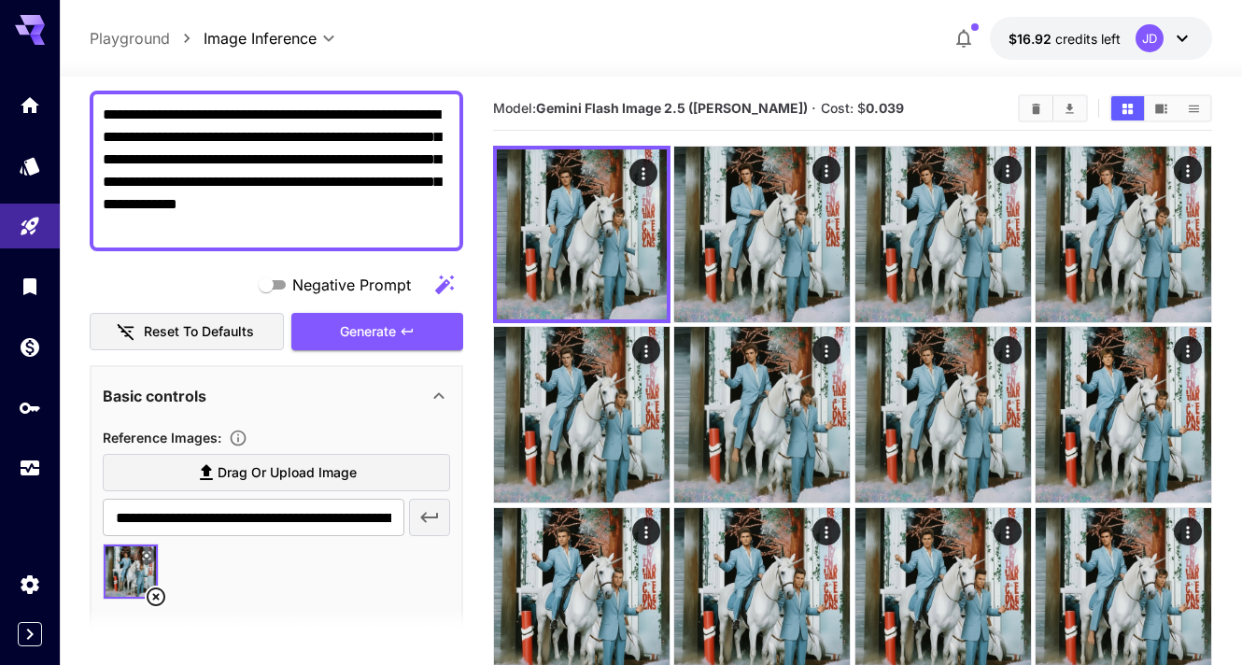
click at [160, 209] on textarea "**********" at bounding box center [276, 171] width 347 height 134
drag, startPoint x: 174, startPoint y: 204, endPoint x: 175, endPoint y: 258, distance: 53.2
click at [175, 258] on div "**********" at bounding box center [276, 402] width 373 height 983
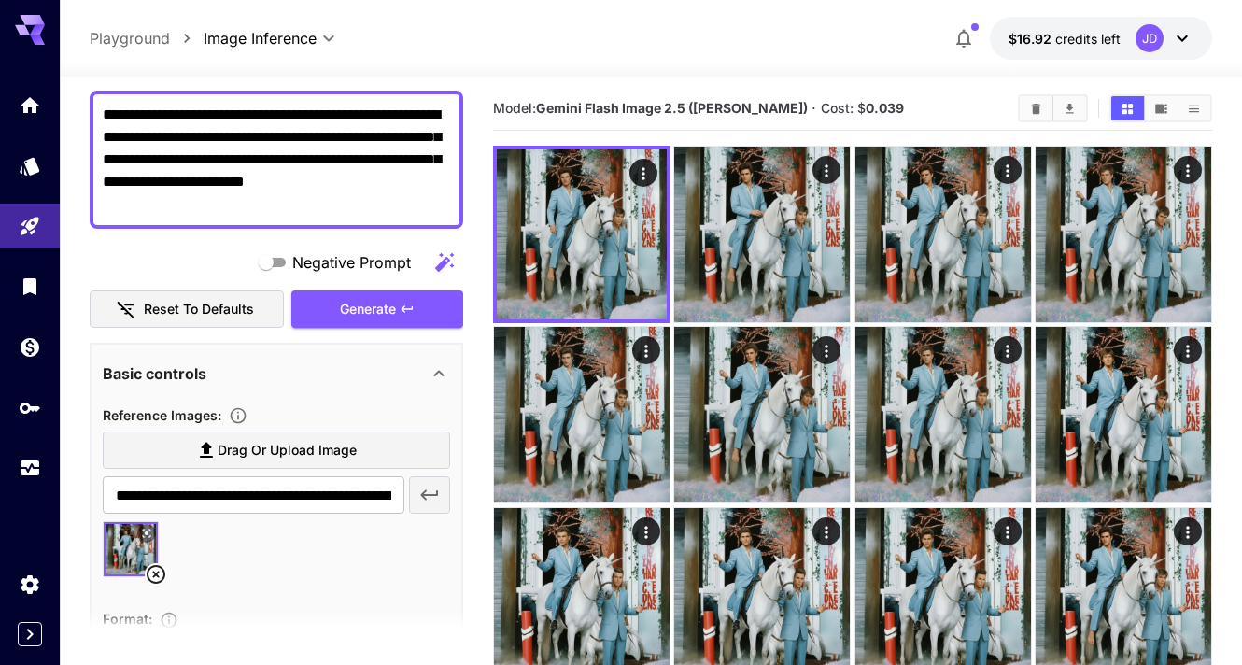
drag, startPoint x: 393, startPoint y: 159, endPoint x: 376, endPoint y: 134, distance: 29.5
click at [376, 134] on textarea "**********" at bounding box center [276, 160] width 347 height 112
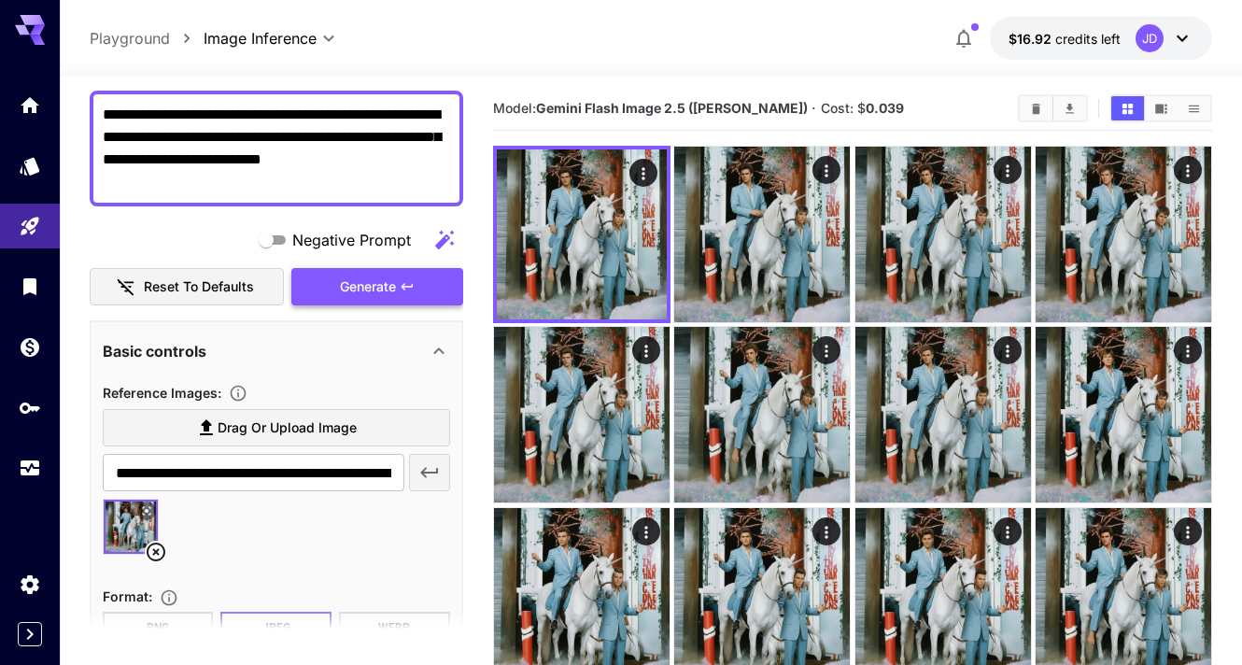
click at [383, 288] on span "Generate" at bounding box center [368, 286] width 56 height 23
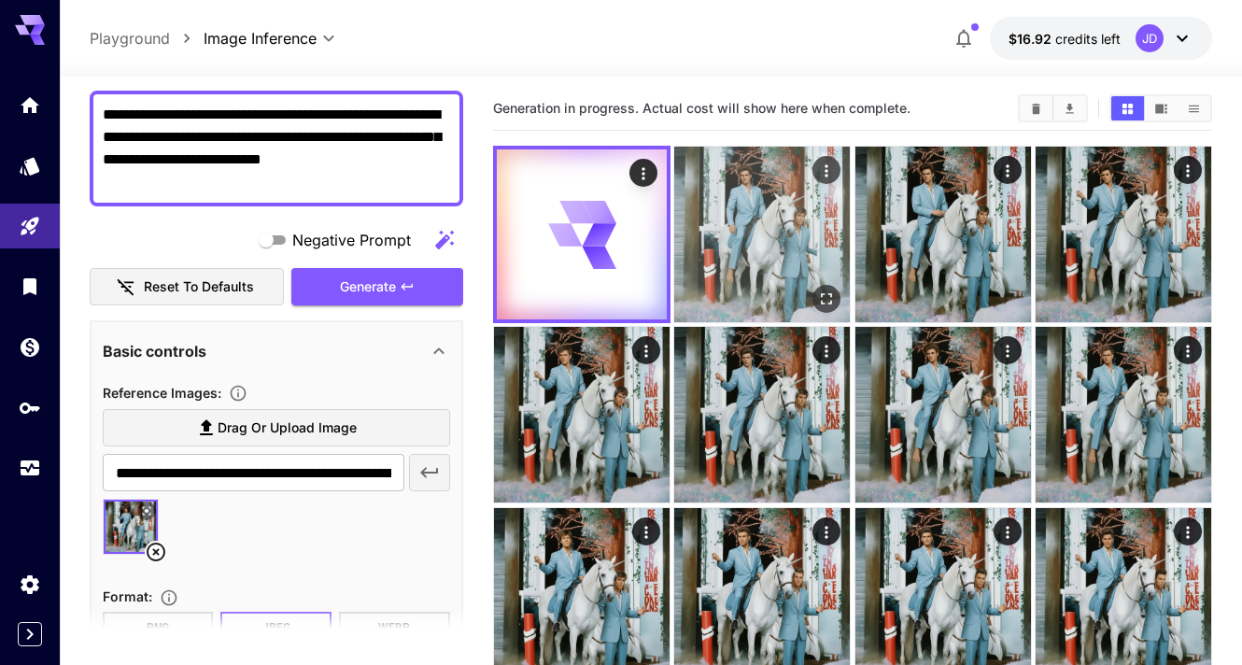
click at [824, 291] on icon "Open in fullscreen" at bounding box center [826, 298] width 19 height 19
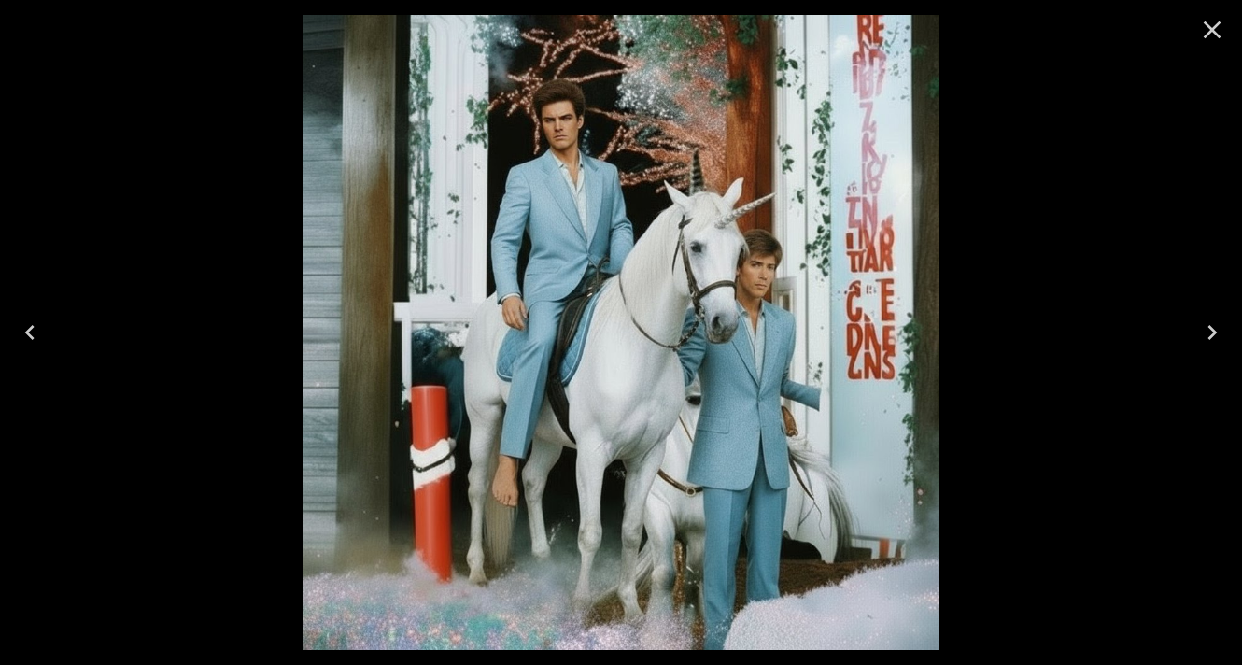
click at [1212, 28] on icon "Close" at bounding box center [1212, 30] width 18 height 18
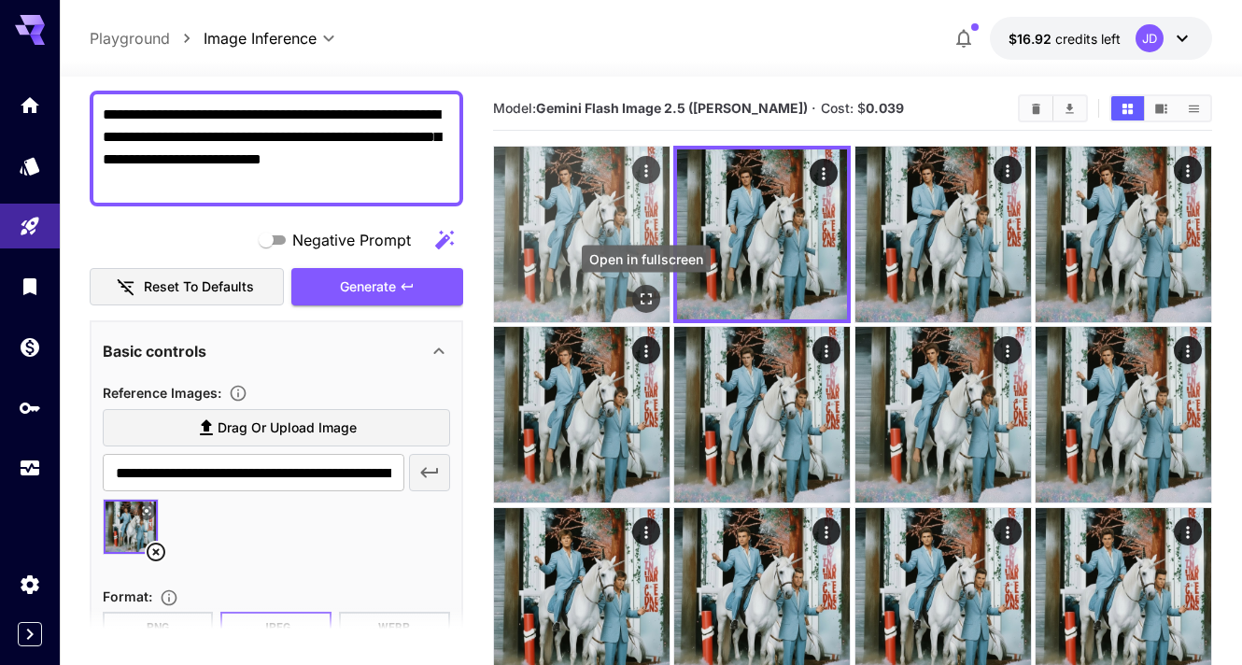
click at [646, 299] on icon "Open in fullscreen" at bounding box center [646, 298] width 19 height 19
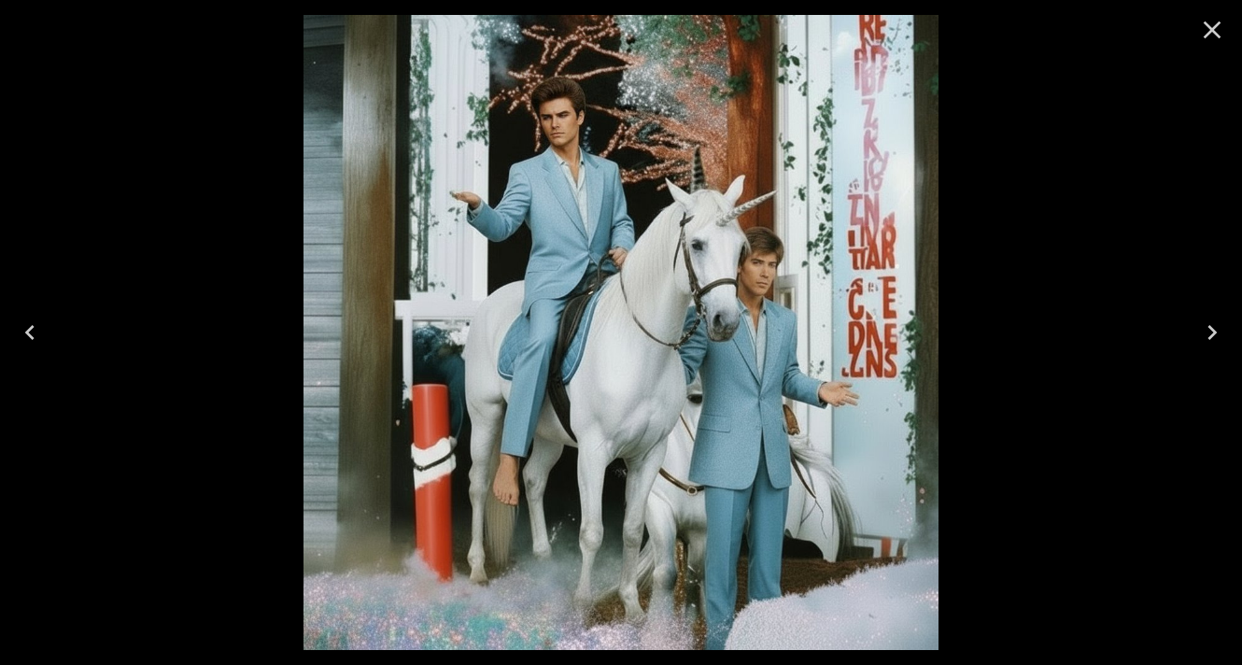
click at [1215, 29] on icon "Close" at bounding box center [1212, 30] width 30 height 30
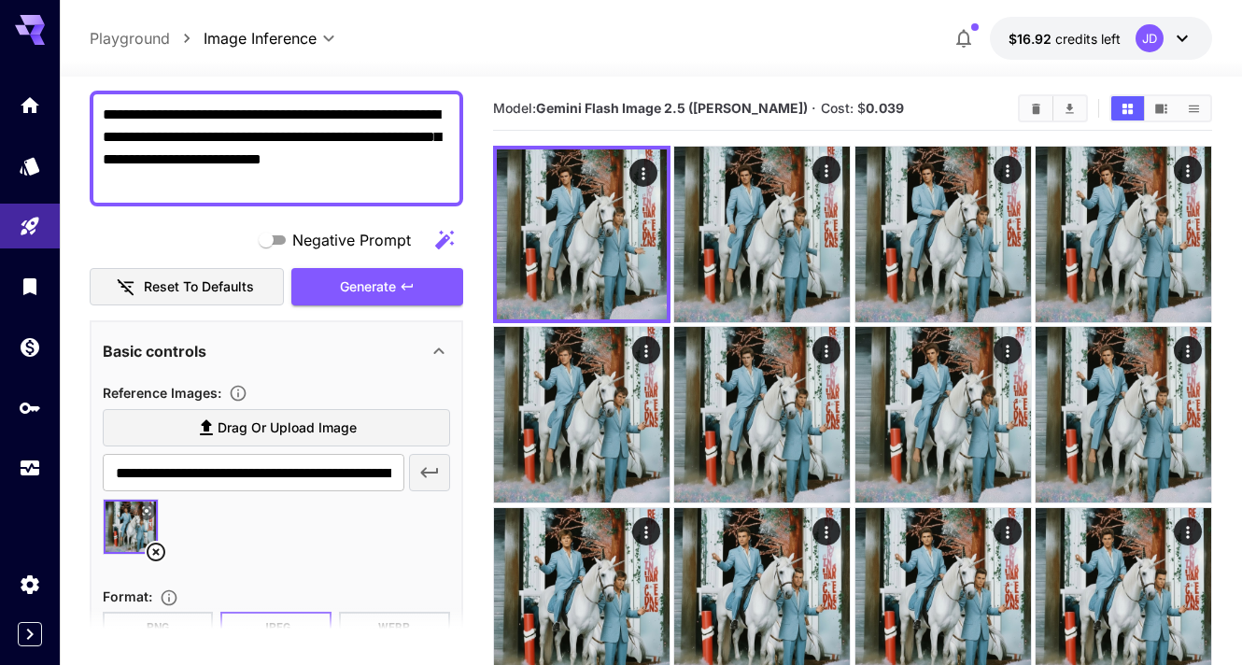
click at [276, 161] on textarea "**********" at bounding box center [276, 149] width 347 height 90
click at [366, 136] on textarea "**********" at bounding box center [276, 149] width 347 height 90
click at [423, 276] on button "Generate" at bounding box center [377, 287] width 172 height 38
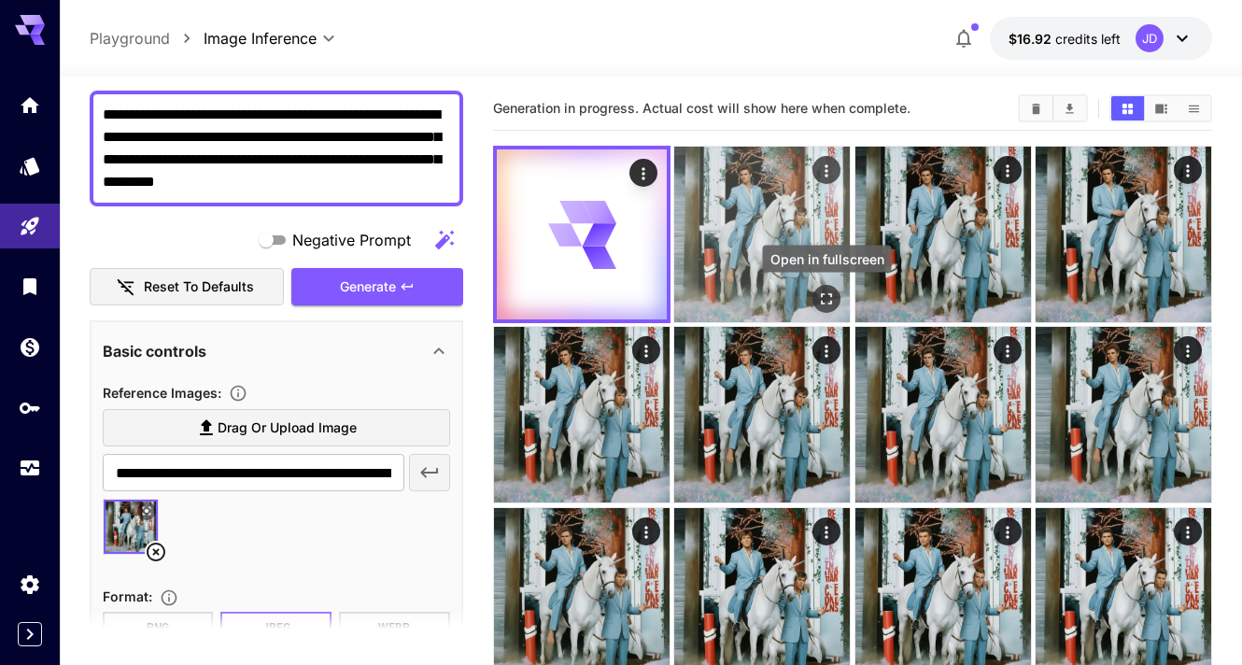
click at [819, 295] on icon "Open in fullscreen" at bounding box center [826, 298] width 19 height 19
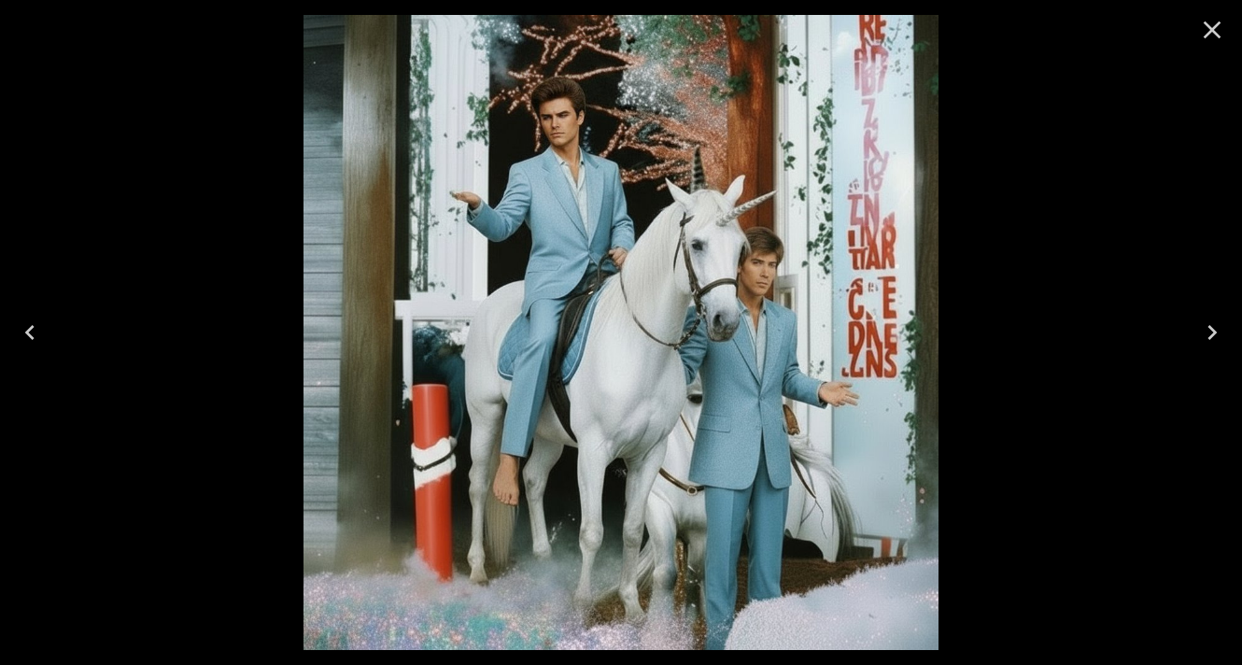
click at [1209, 22] on icon "Close" at bounding box center [1212, 30] width 30 height 30
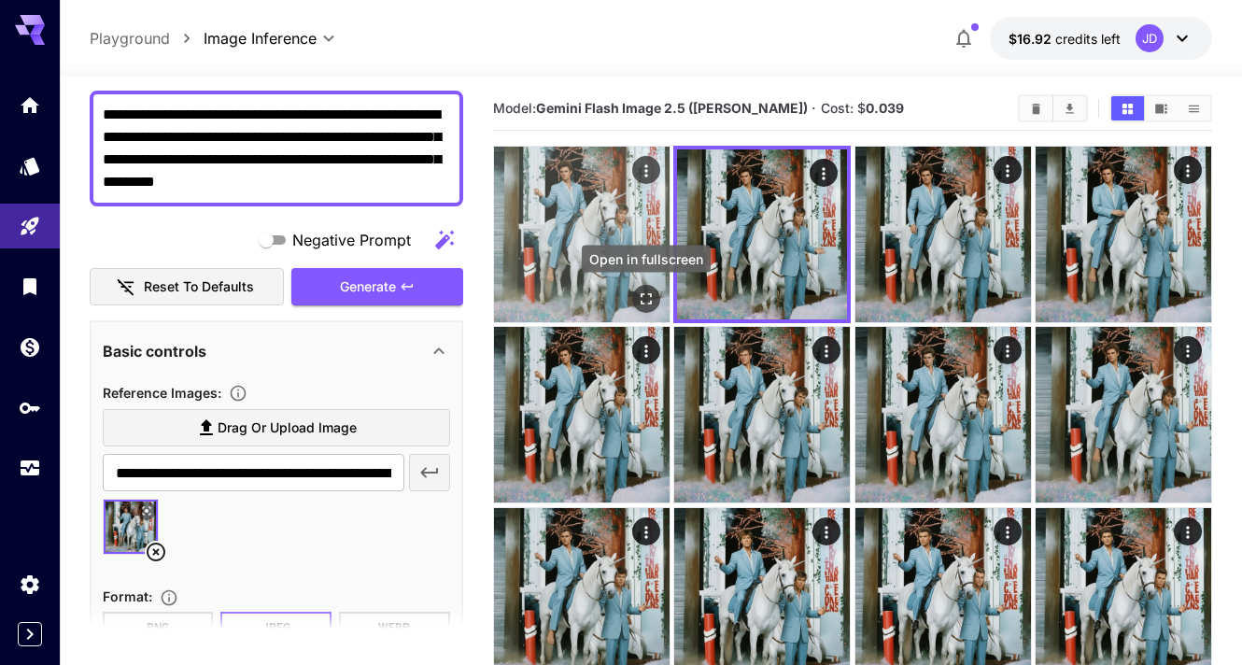
click at [653, 297] on icon "Open in fullscreen" at bounding box center [646, 298] width 19 height 19
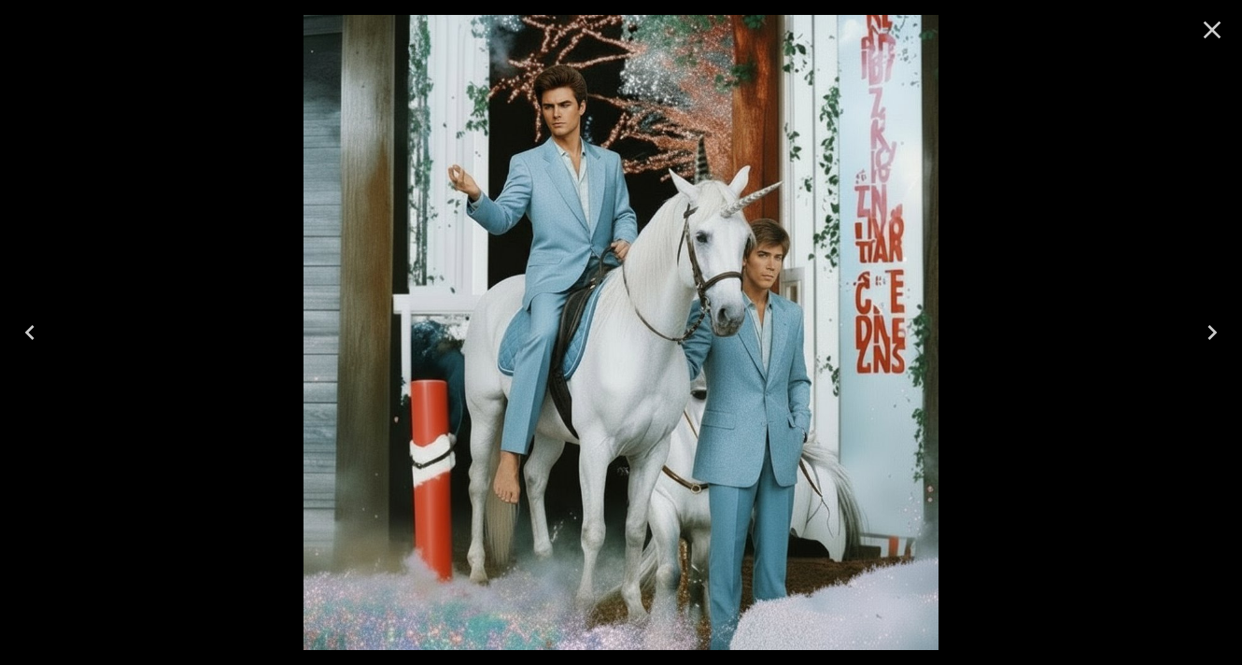
click at [1214, 21] on icon "Close" at bounding box center [1212, 30] width 30 height 30
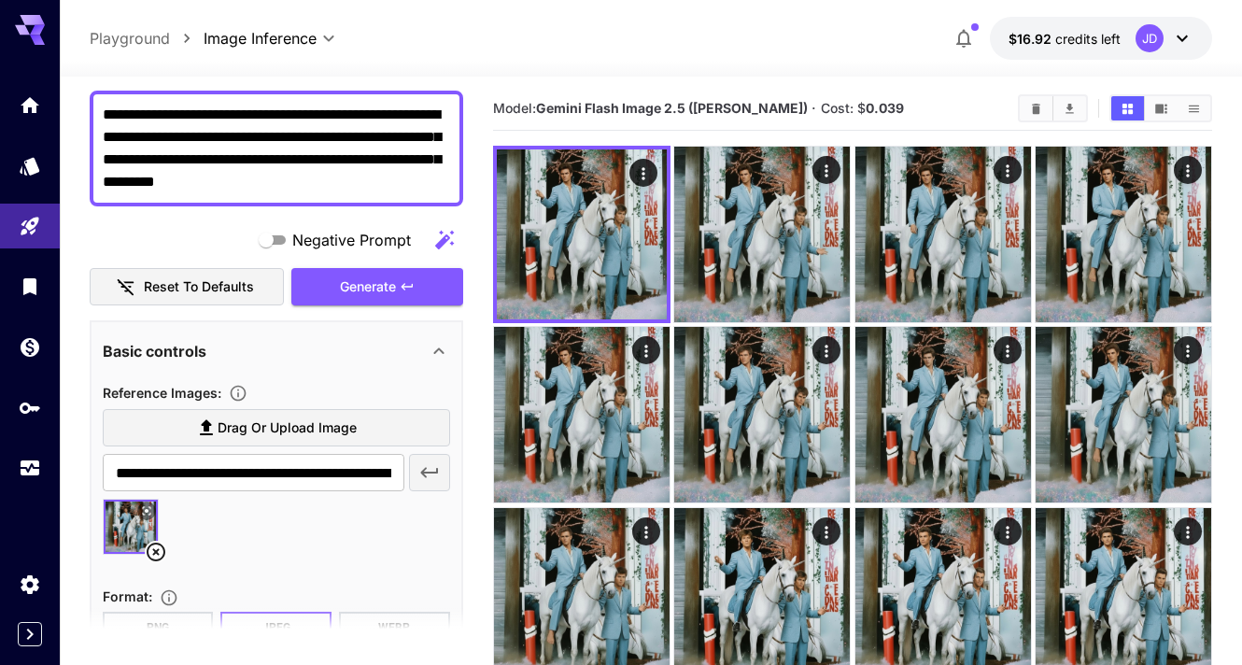
click at [395, 136] on textarea "**********" at bounding box center [276, 149] width 347 height 90
drag, startPoint x: 423, startPoint y: 137, endPoint x: 365, endPoint y: 137, distance: 57.9
click at [365, 137] on textarea "**********" at bounding box center [276, 149] width 347 height 90
type textarea "**********"
click at [376, 281] on span "Generate" at bounding box center [368, 286] width 56 height 23
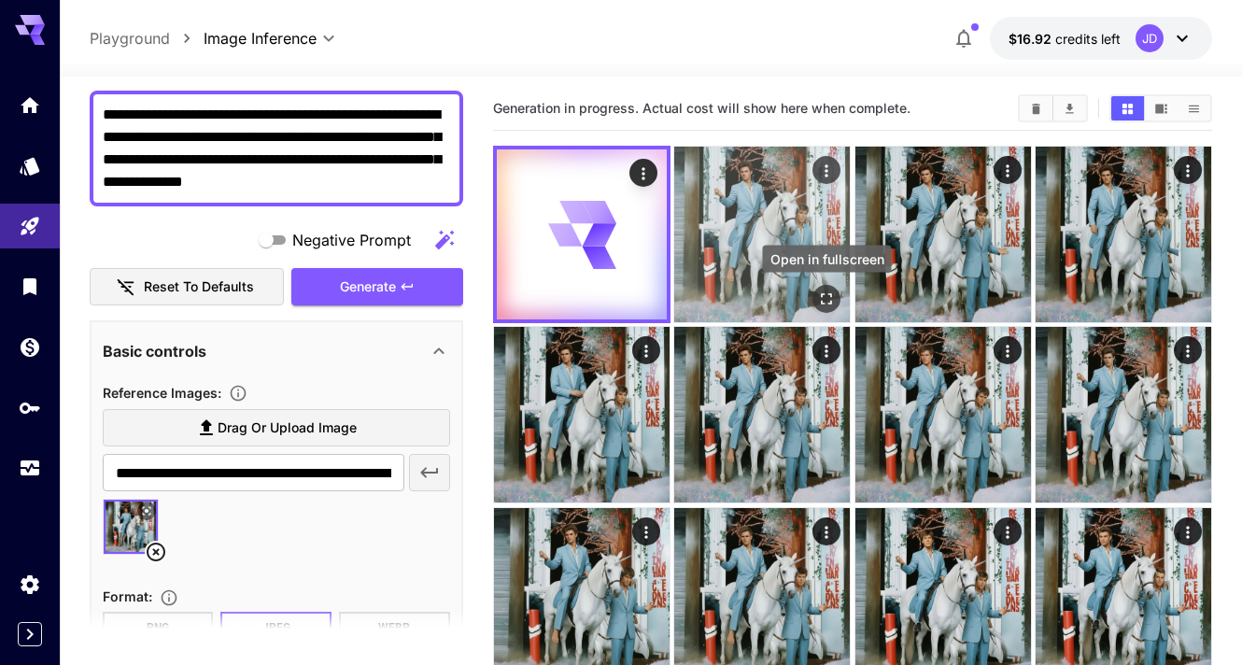
click at [826, 295] on icon "Open in fullscreen" at bounding box center [826, 298] width 19 height 19
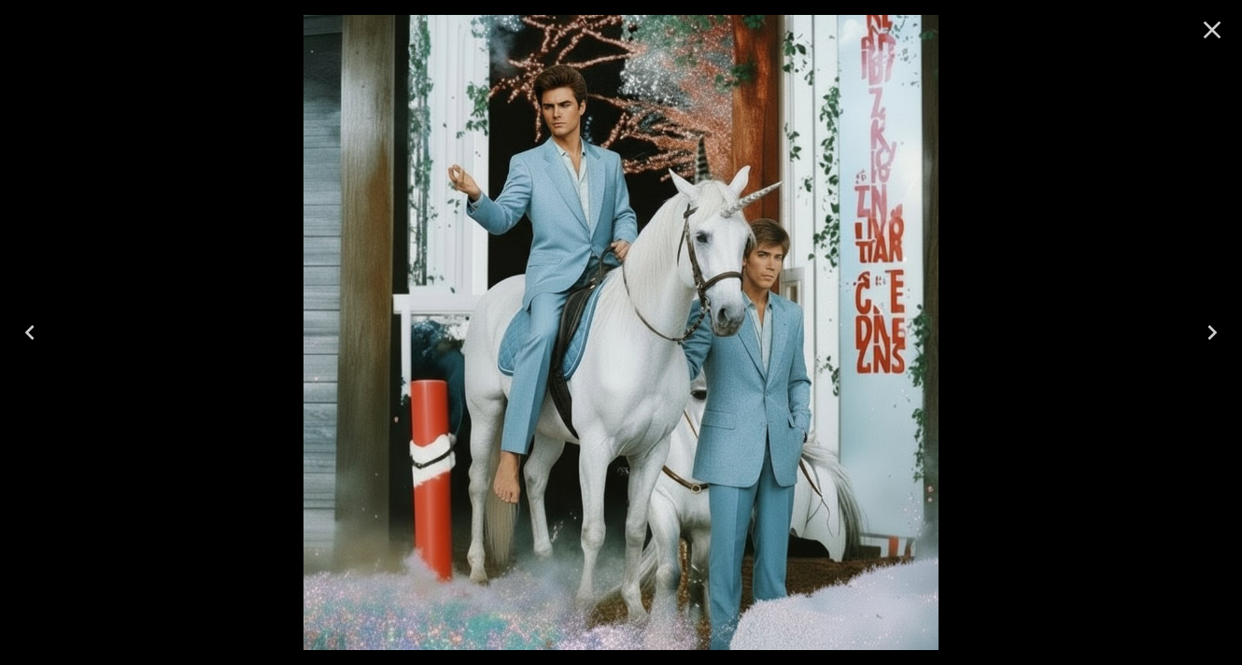
click at [1202, 35] on icon "Close" at bounding box center [1212, 30] width 30 height 30
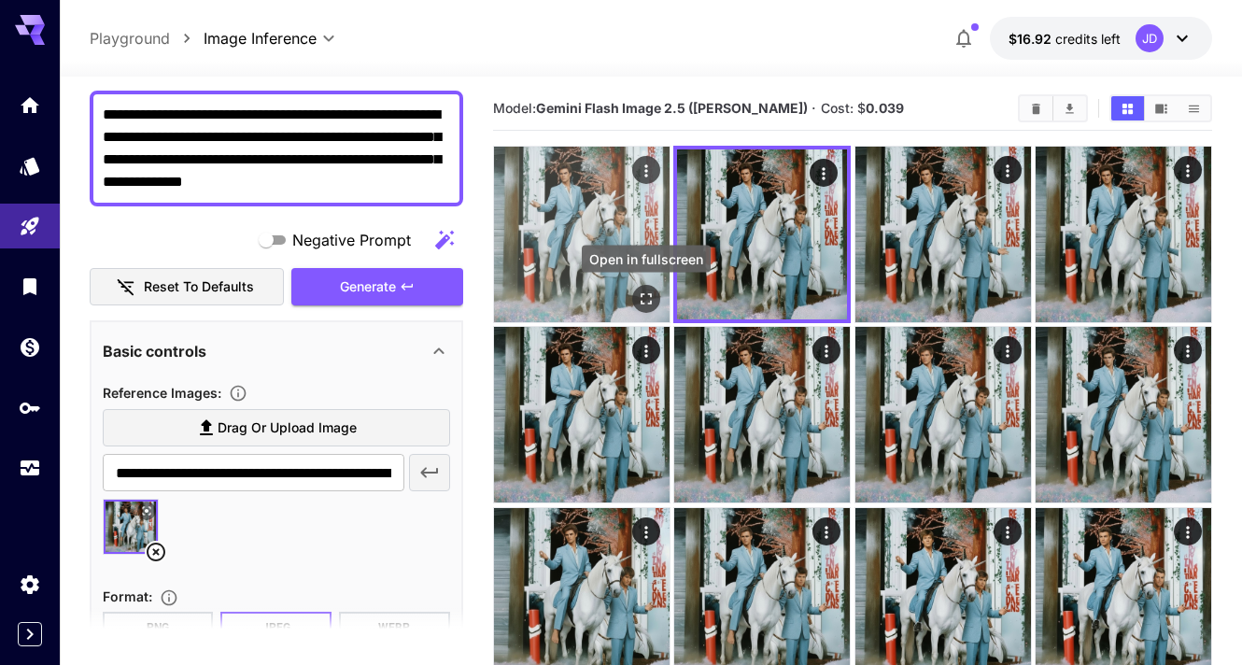
click at [641, 299] on icon "Open in fullscreen" at bounding box center [646, 298] width 19 height 19
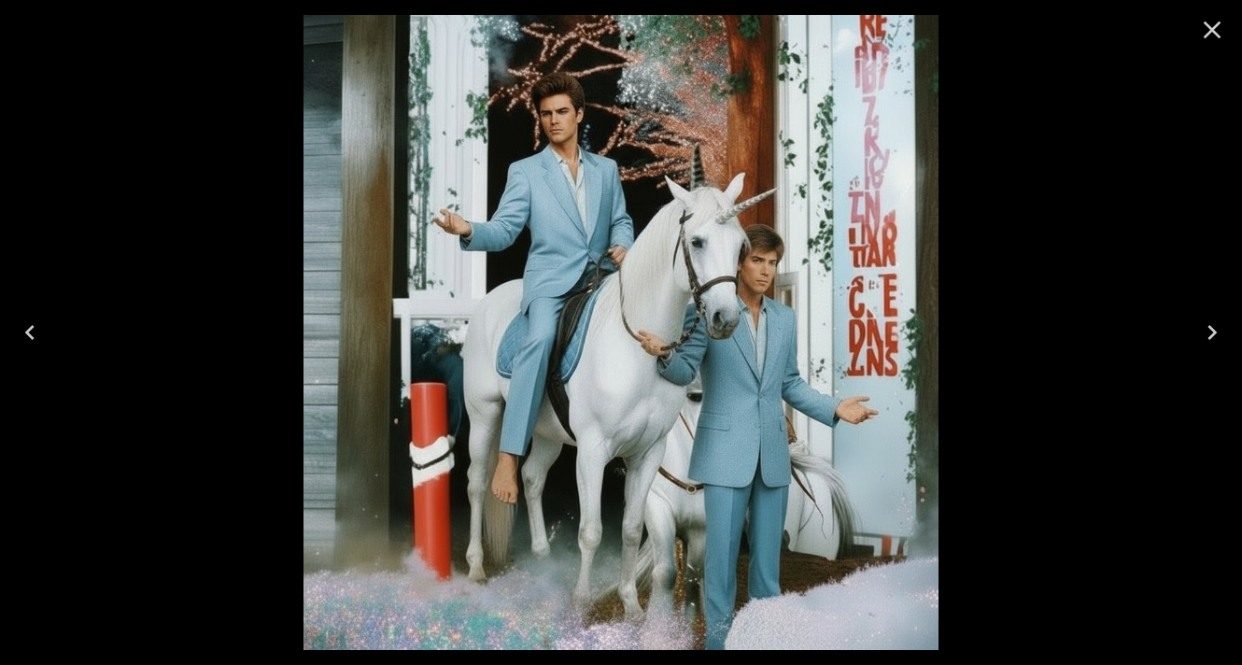
click at [1201, 18] on icon "Close" at bounding box center [1212, 30] width 30 height 30
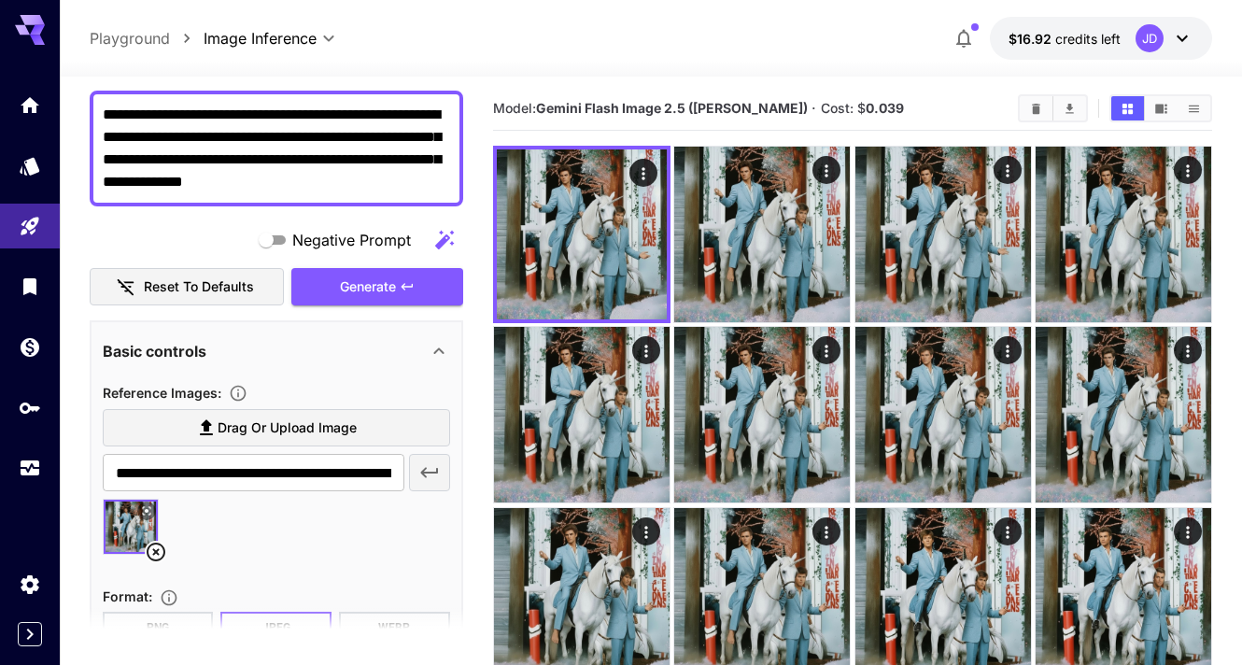
drag, startPoint x: 444, startPoint y: 182, endPoint x: 93, endPoint y: 111, distance: 358.1
click at [93, 111] on div "**********" at bounding box center [276, 149] width 373 height 116
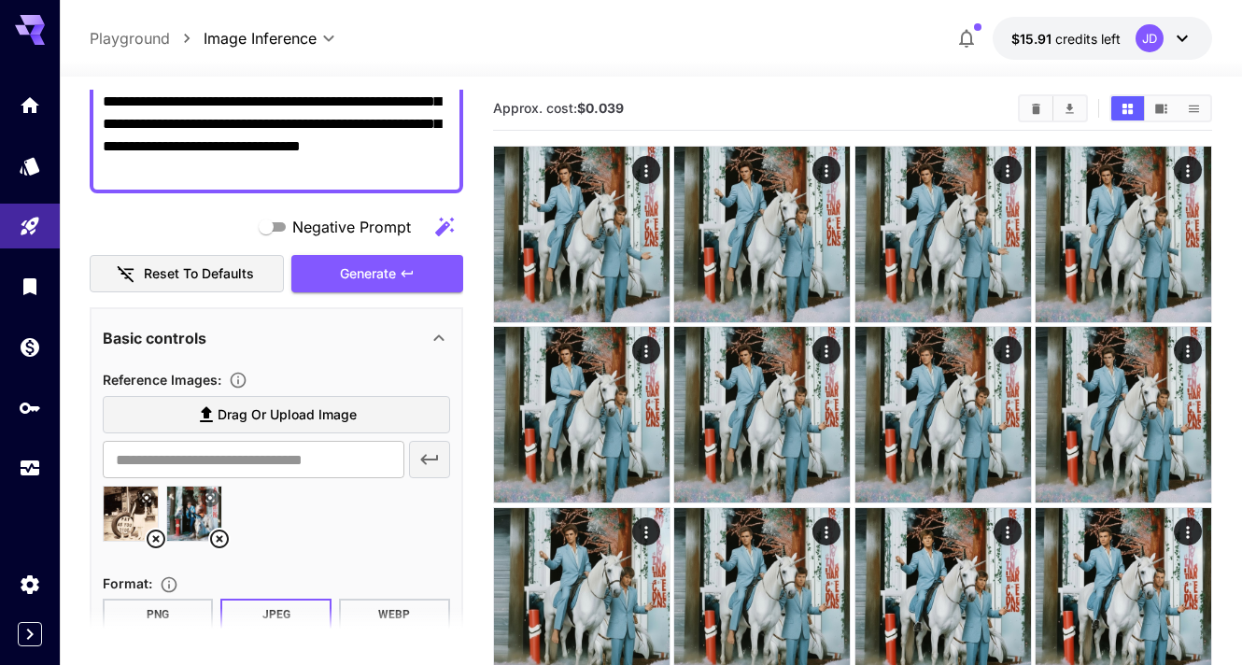
scroll to position [259, 0]
click at [218, 537] on icon at bounding box center [219, 538] width 19 height 19
click at [154, 541] on icon at bounding box center [156, 538] width 22 height 22
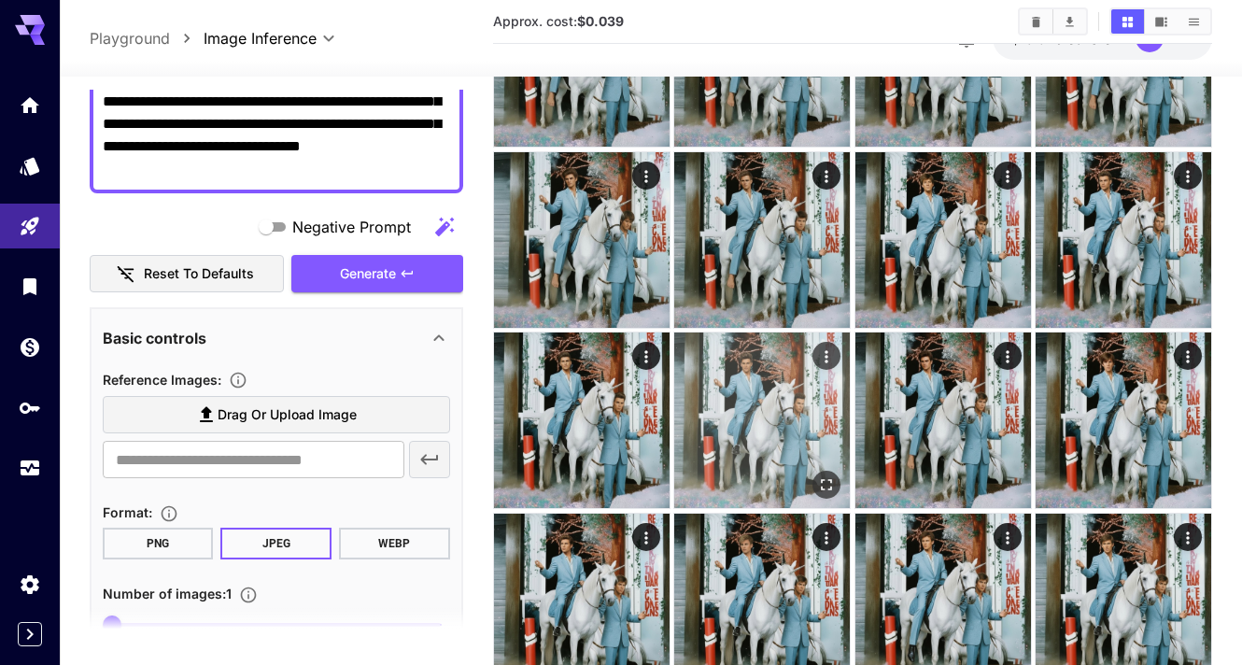
scroll to position [365, 0]
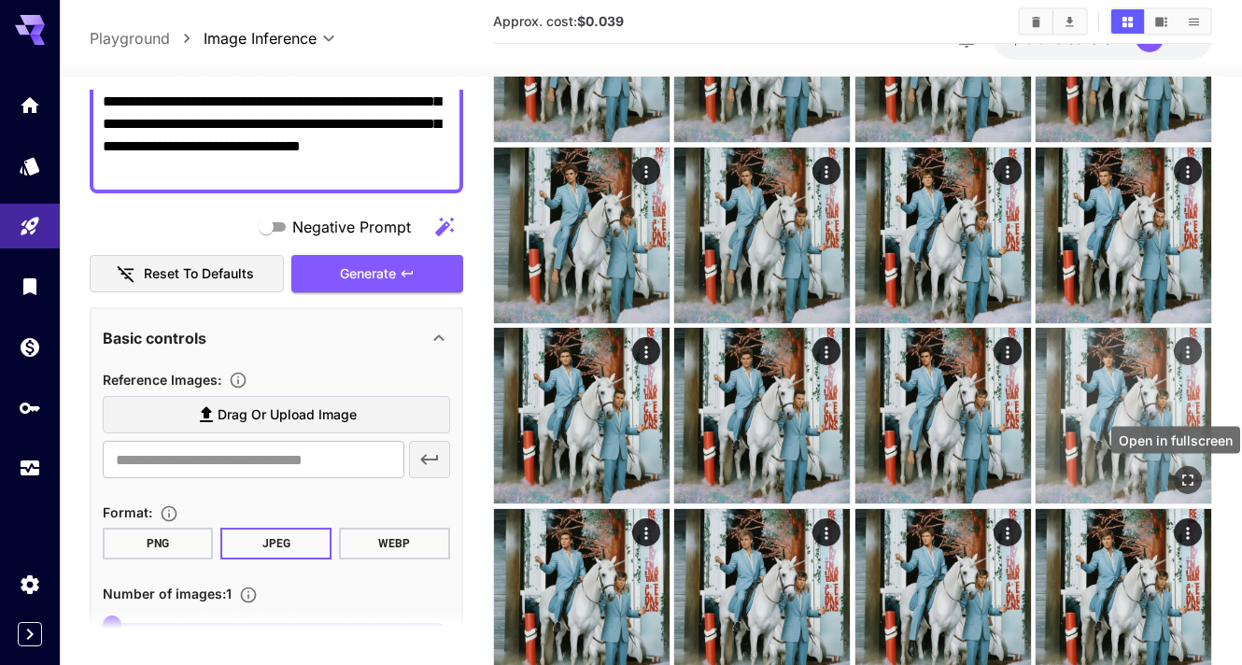
click at [1190, 484] on icon "Open in fullscreen" at bounding box center [1187, 480] width 19 height 19
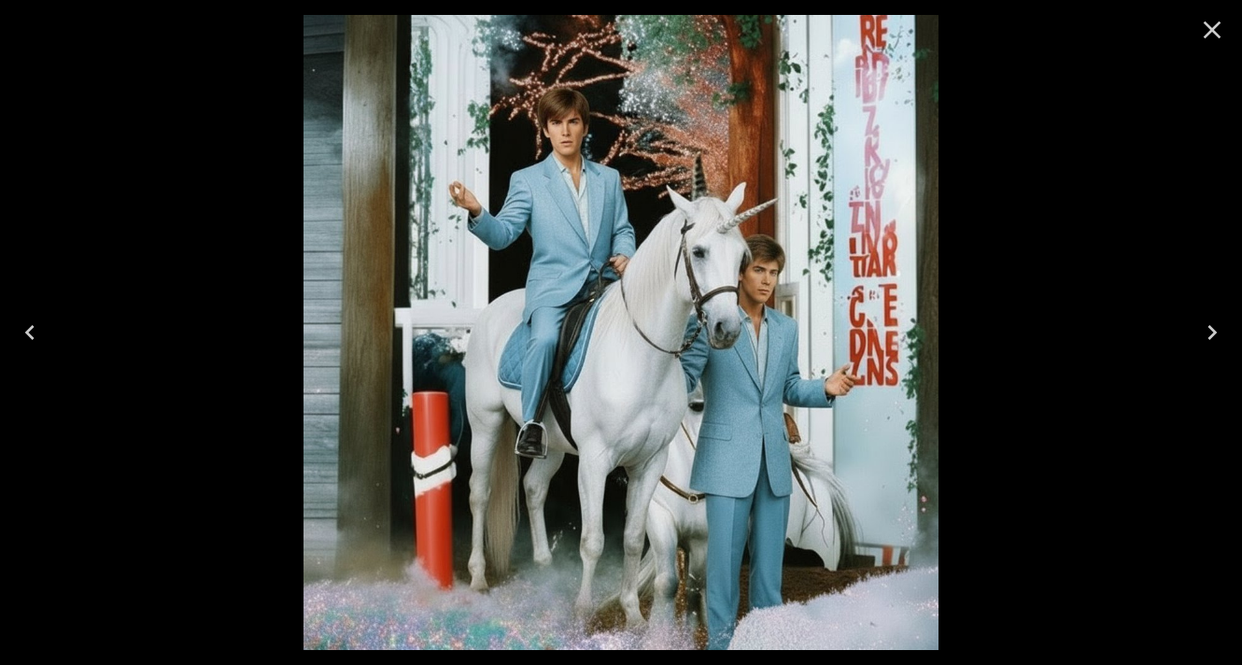
click at [1209, 27] on icon "Close" at bounding box center [1212, 30] width 18 height 18
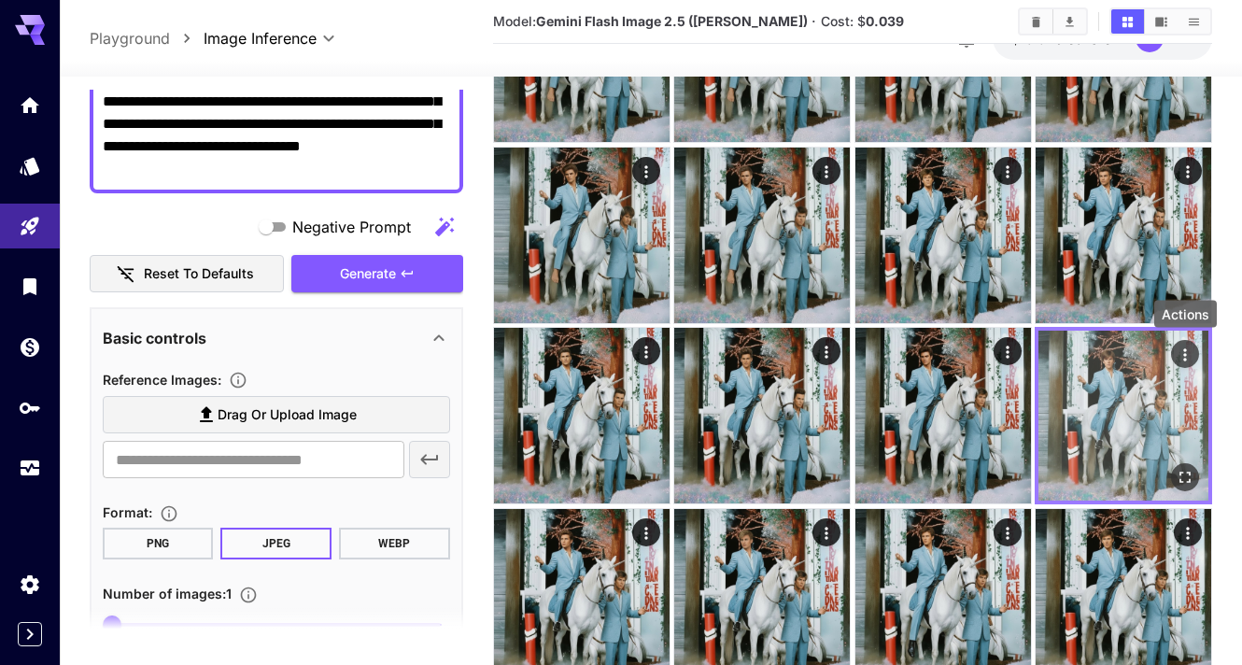
click at [1176, 347] on icon "Actions" at bounding box center [1184, 354] width 19 height 19
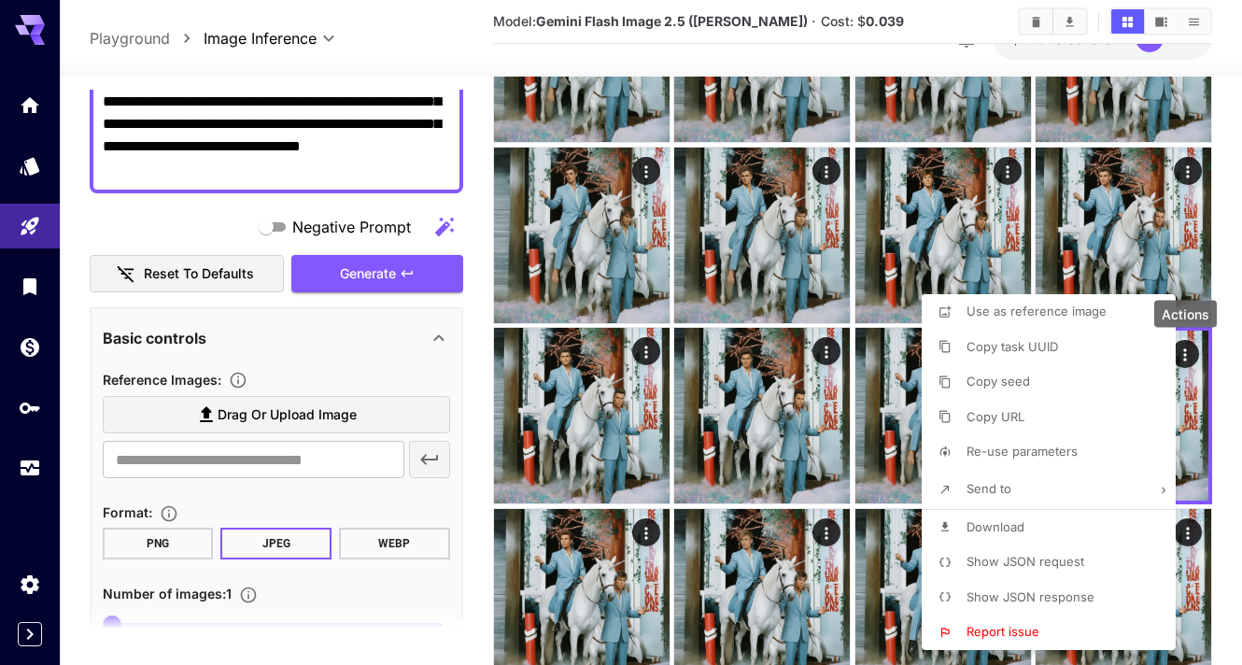
click at [1043, 416] on li "Copy URL" at bounding box center [1053, 417] width 265 height 35
click at [247, 456] on div at bounding box center [621, 332] width 1242 height 665
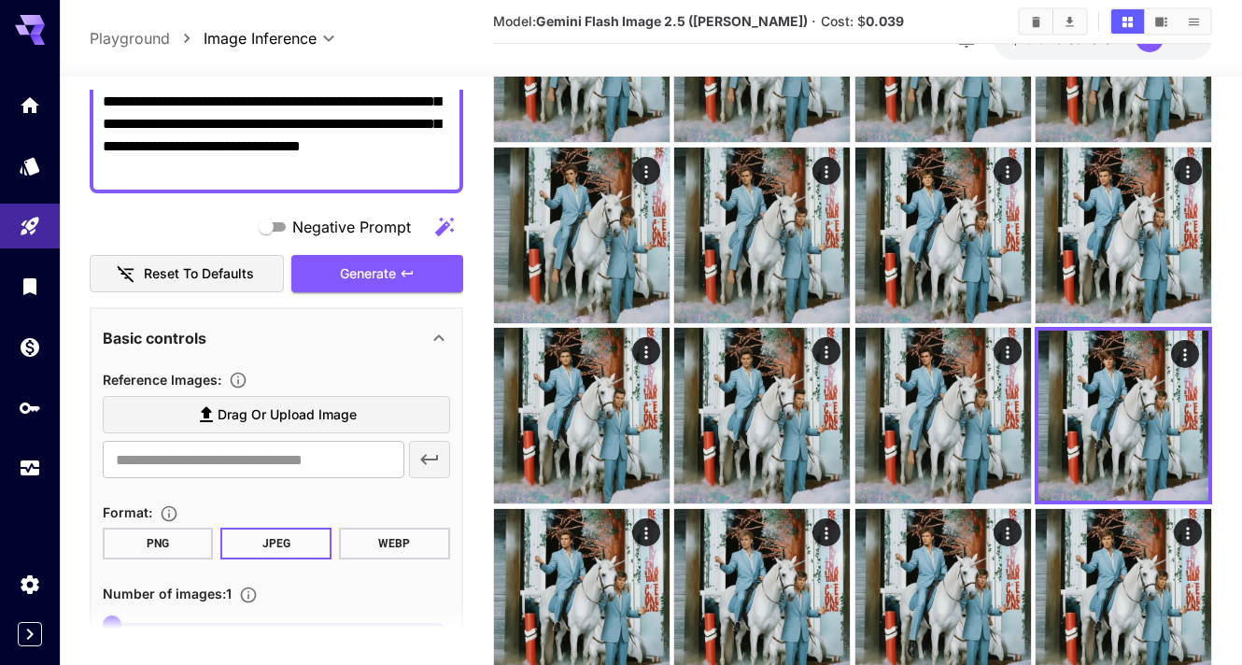
click at [247, 456] on div "Use as reference image Copy task UUID Copy seed Copied Re-use parameters Send t…" at bounding box center [142, 332] width 284 height 665
click at [241, 465] on input "text" at bounding box center [254, 459] width 302 height 37
paste input "**********"
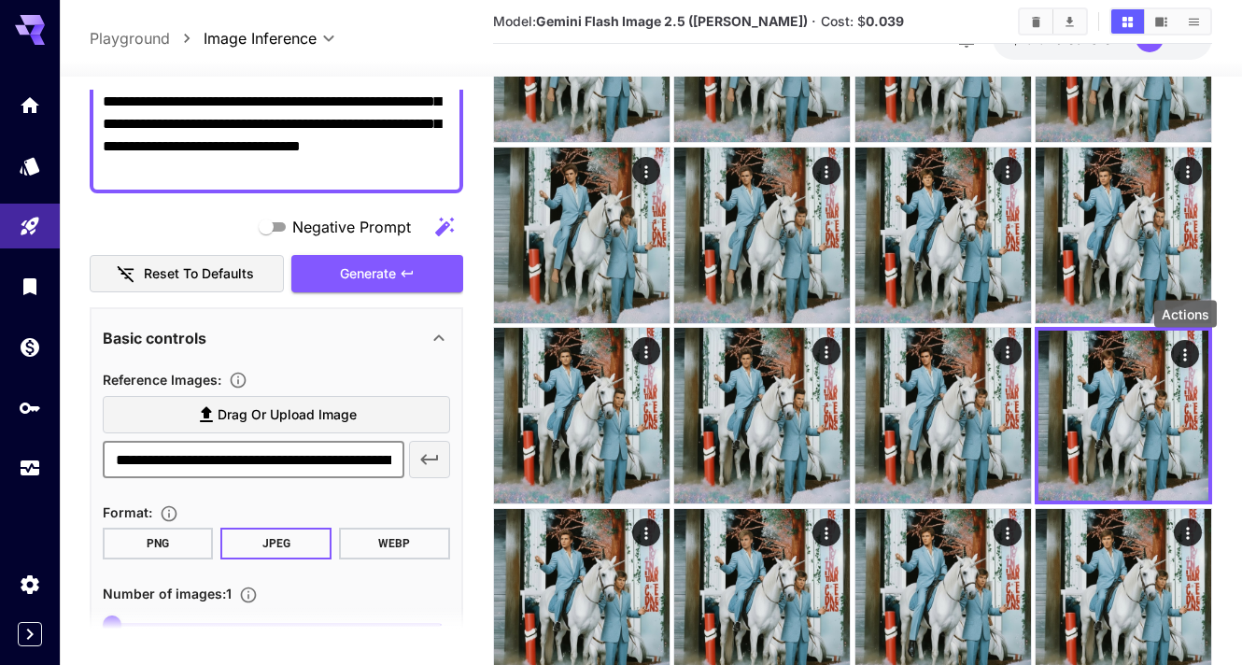
scroll to position [0, 313]
type input "**********"
click at [426, 461] on icon "button" at bounding box center [429, 459] width 22 height 22
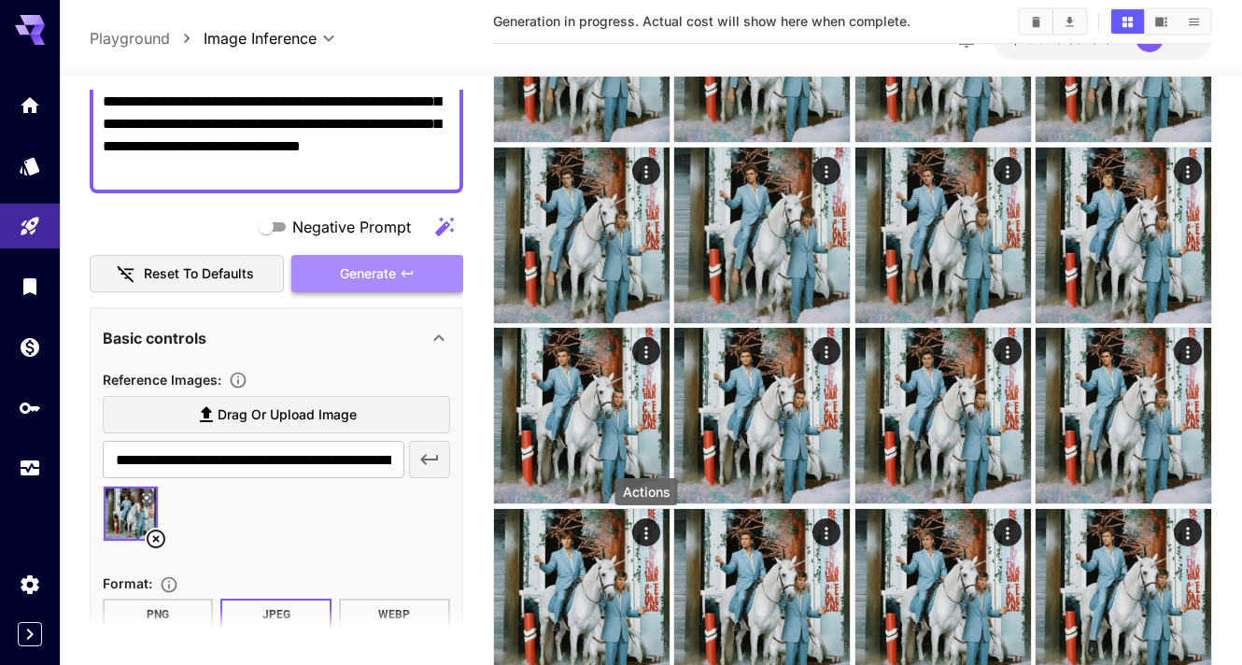
click at [401, 270] on icon "button" at bounding box center [407, 273] width 15 height 15
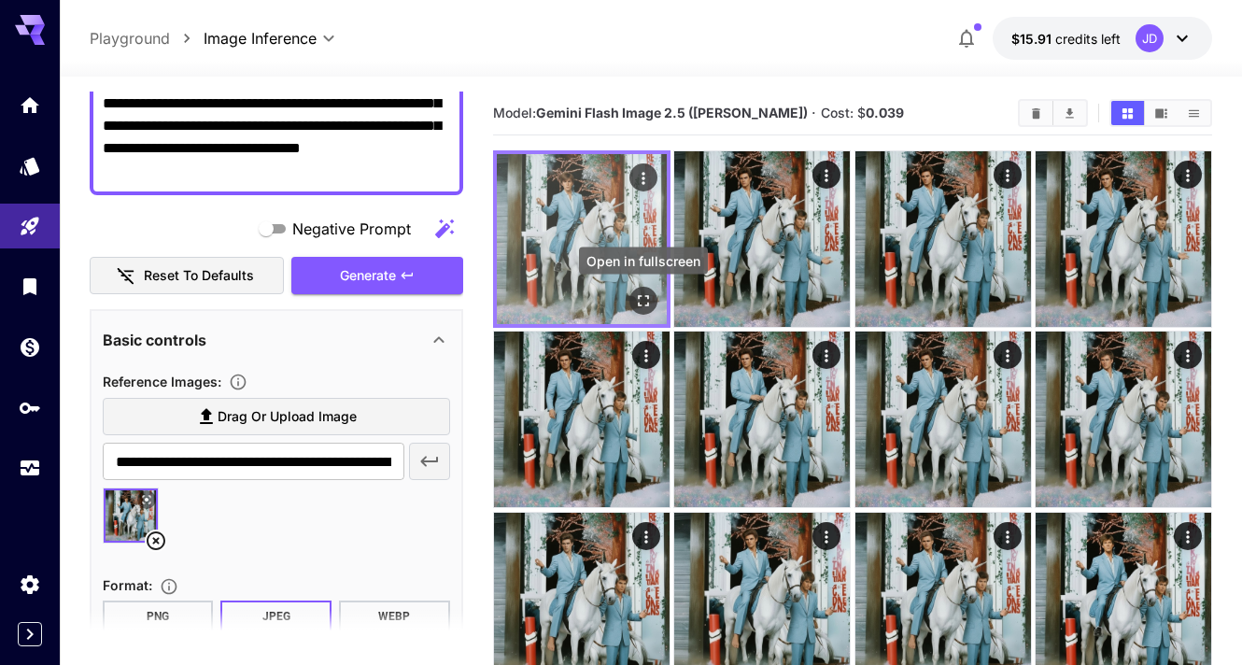
click at [649, 304] on icon "Open in fullscreen" at bounding box center [643, 300] width 19 height 19
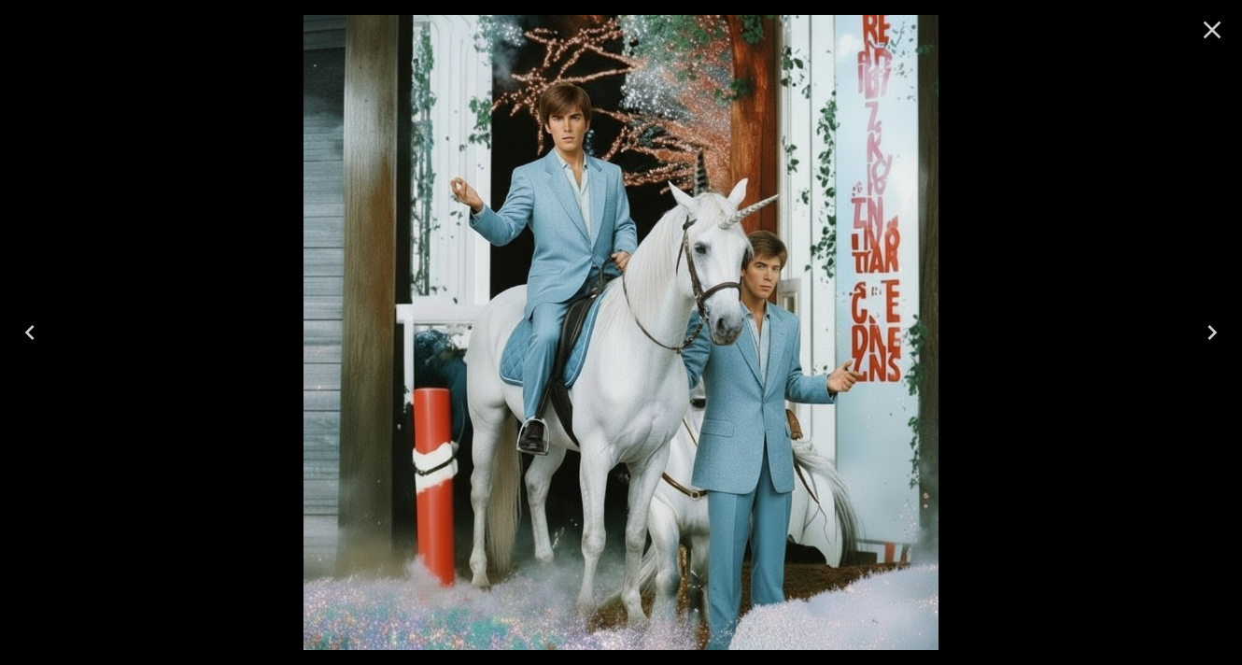
click at [1206, 32] on icon "Close" at bounding box center [1212, 30] width 30 height 30
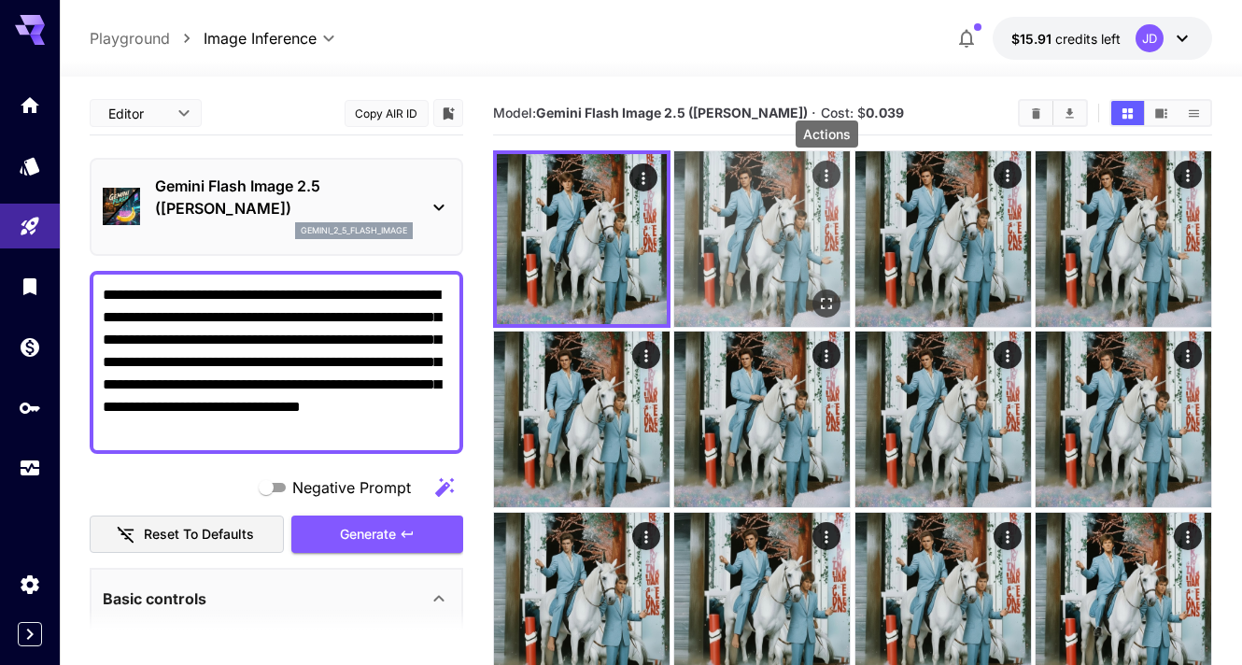
click at [816, 174] on button "Actions" at bounding box center [826, 175] width 28 height 28
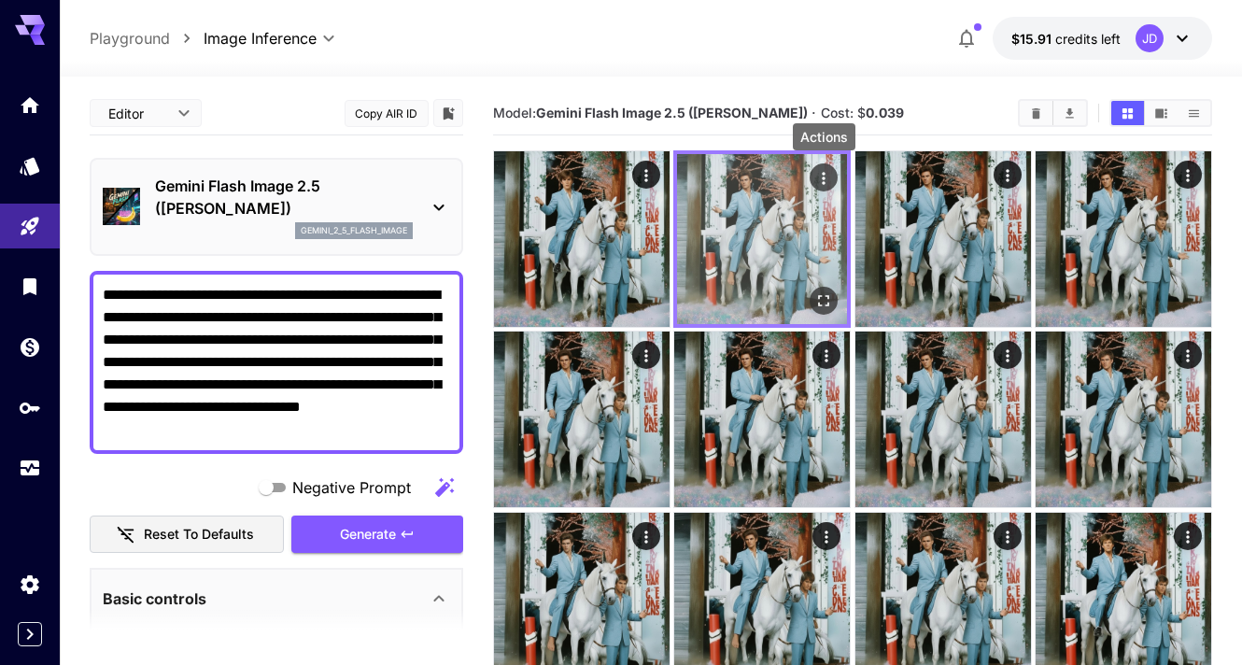
click at [827, 186] on icon "Actions" at bounding box center [823, 178] width 19 height 19
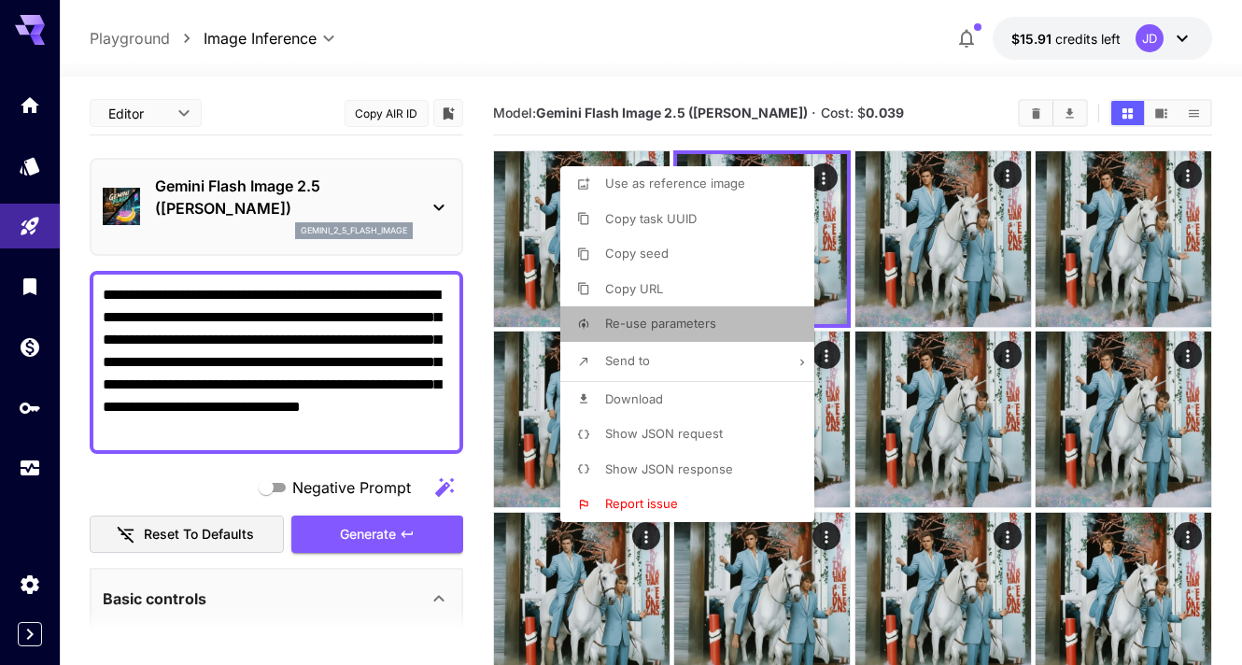
click at [669, 327] on span "Re-use parameters" at bounding box center [660, 323] width 111 height 15
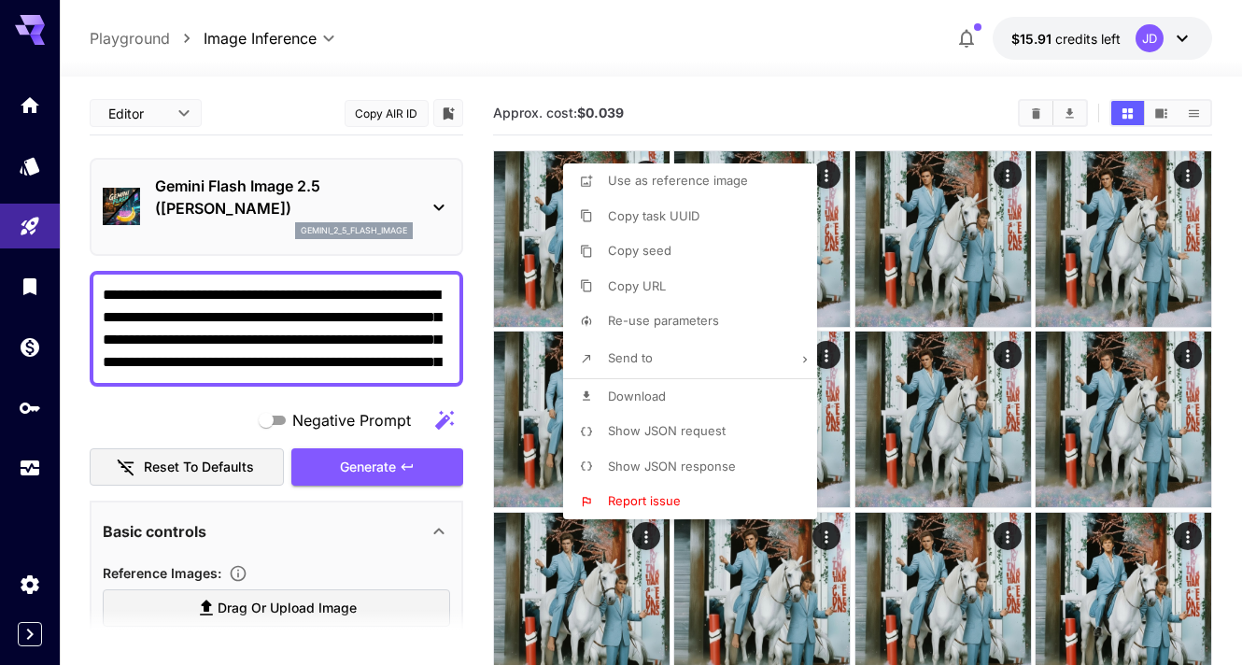
click at [200, 428] on div at bounding box center [621, 332] width 1242 height 665
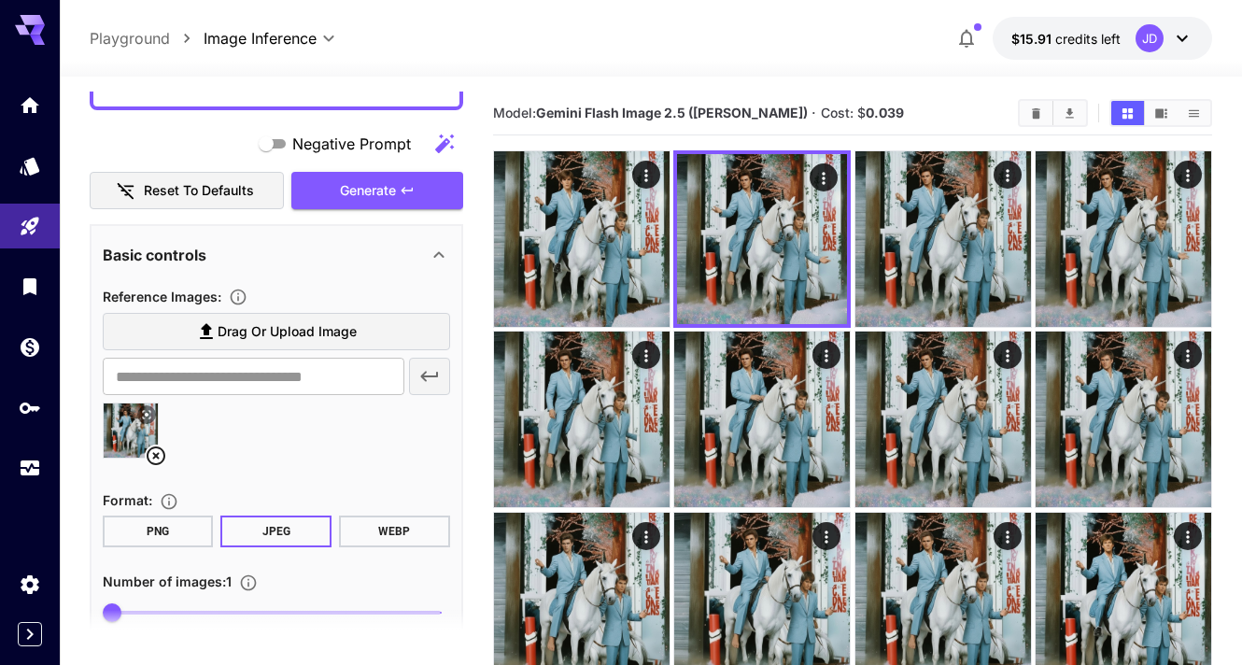
scroll to position [318, 0]
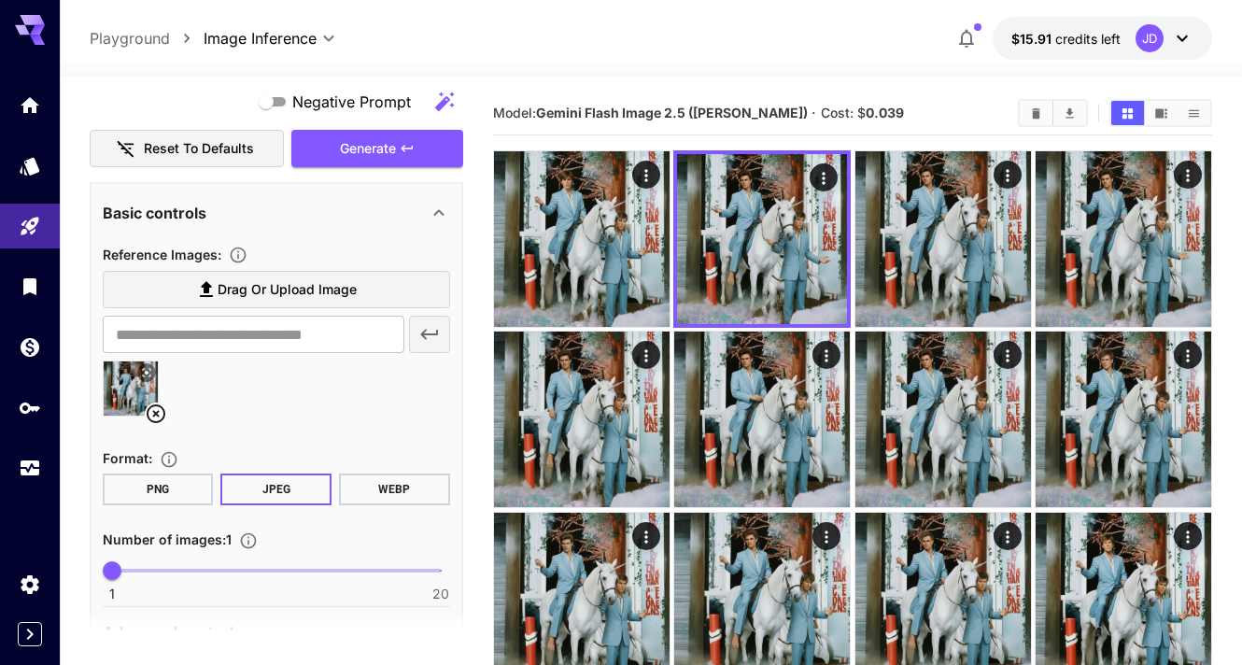
click at [125, 389] on img at bounding box center [131, 388] width 54 height 54
type input "**********"
click at [152, 372] on button at bounding box center [146, 372] width 19 height 19
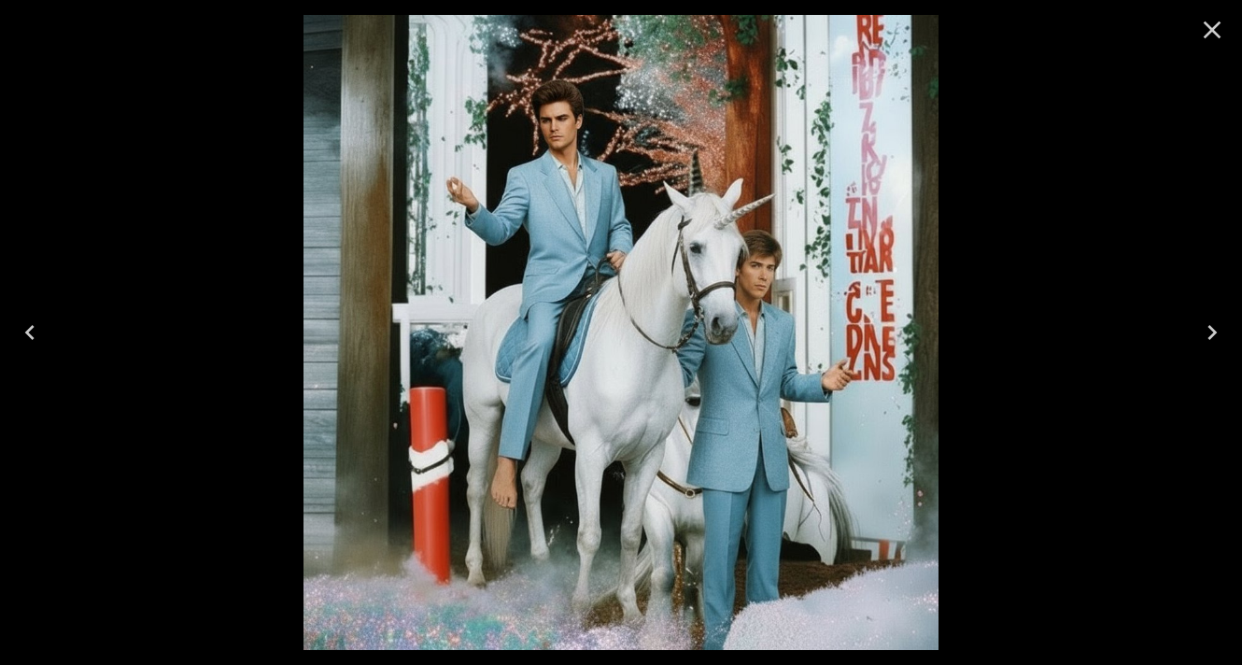
click at [1205, 26] on icon "Close" at bounding box center [1212, 30] width 30 height 30
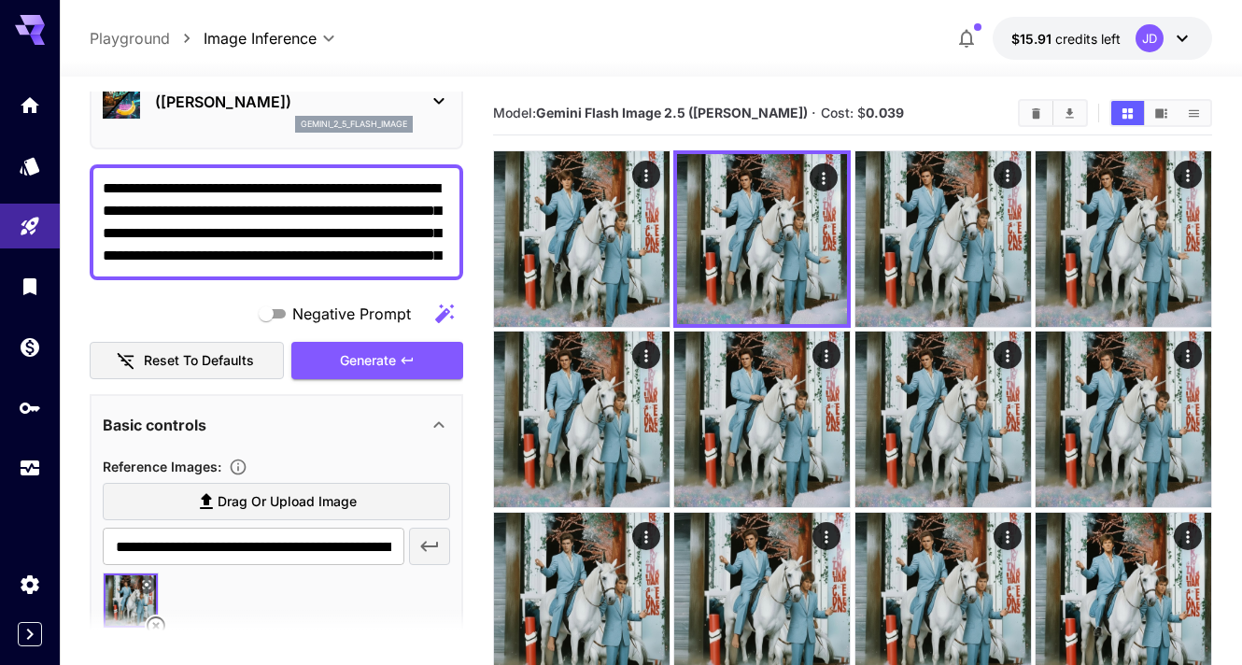
scroll to position [0, 0]
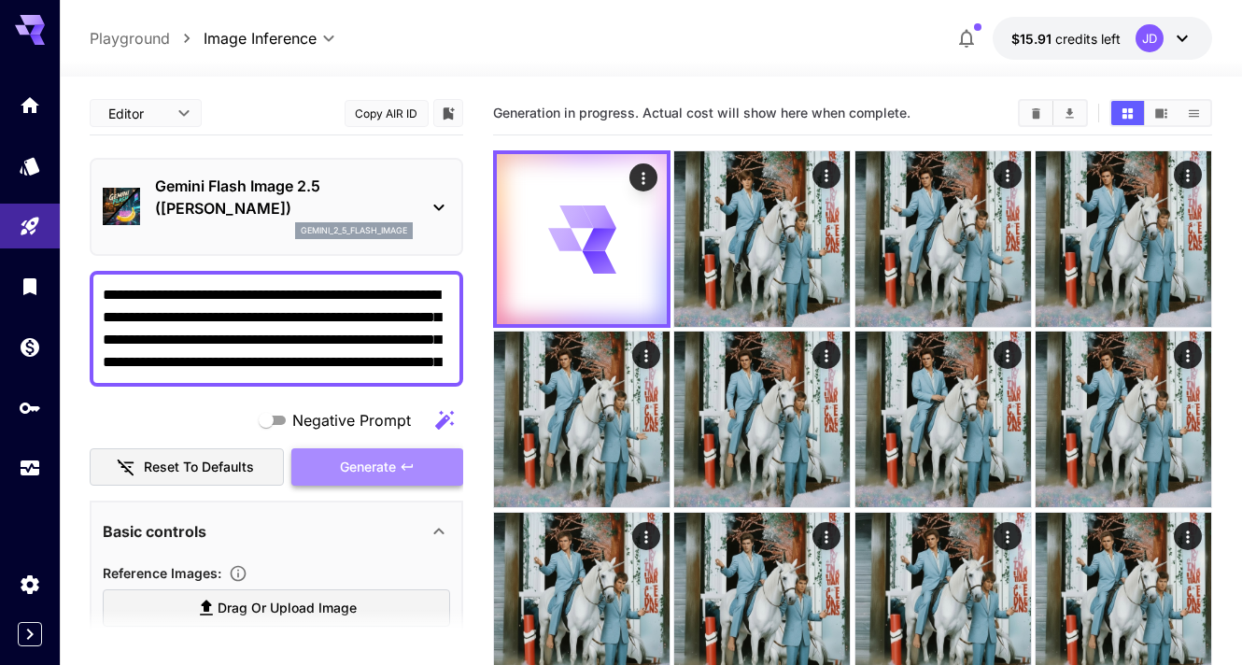
click at [374, 475] on span "Generate" at bounding box center [368, 467] width 56 height 23
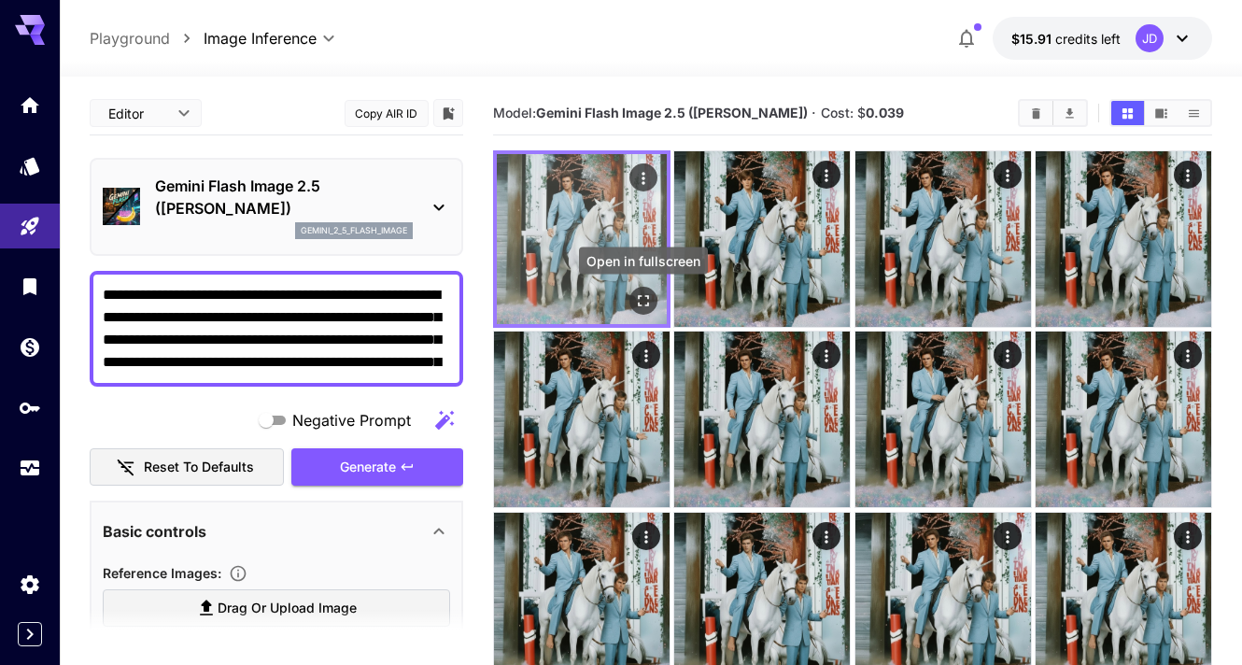
click at [641, 300] on icon "Open in fullscreen" at bounding box center [643, 300] width 19 height 19
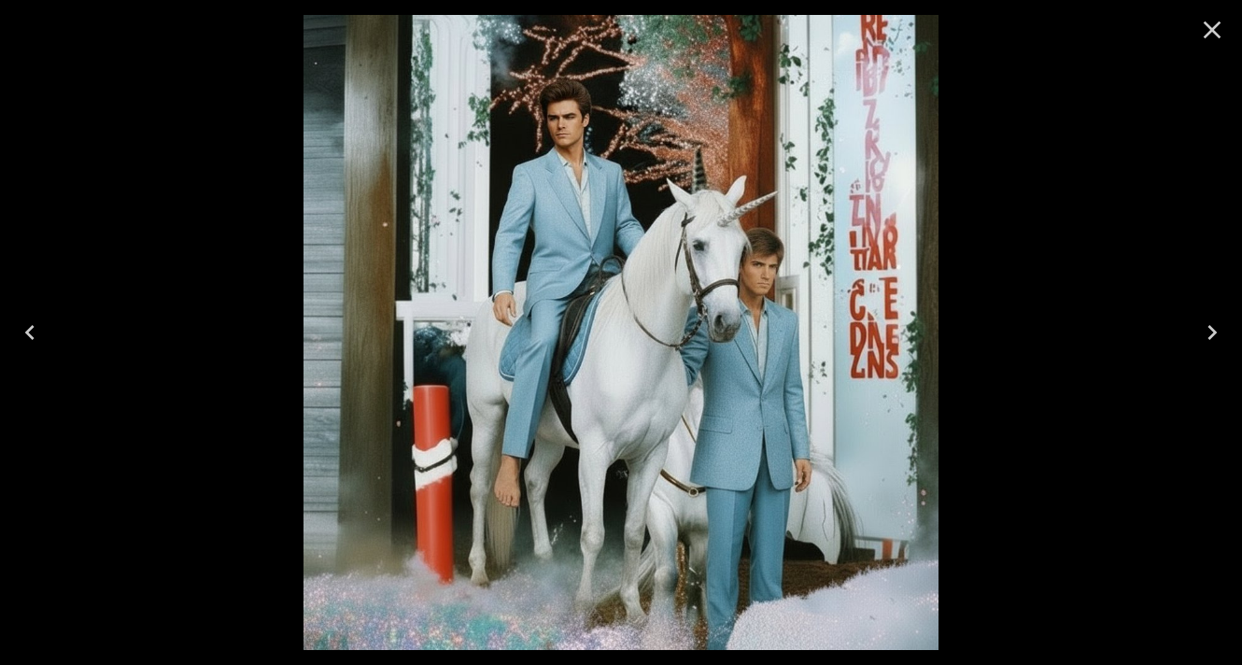
click at [1204, 29] on icon "Close" at bounding box center [1212, 30] width 30 height 30
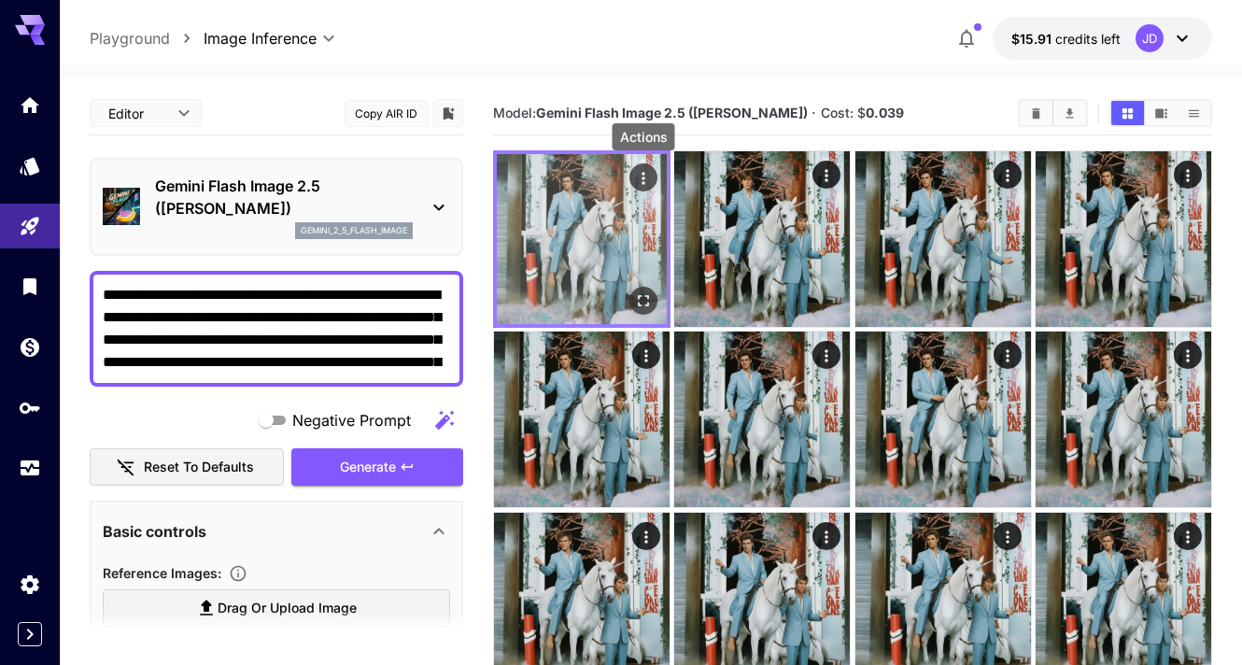
click at [642, 176] on icon "Actions" at bounding box center [643, 178] width 19 height 19
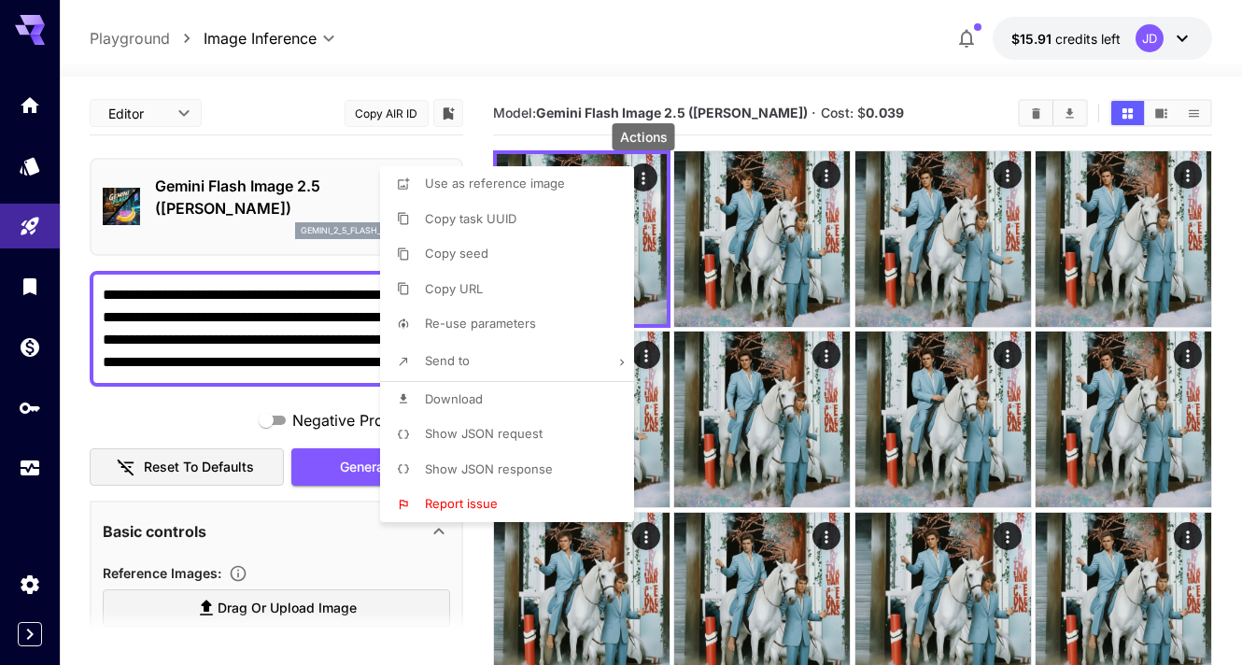
click at [501, 275] on li "Copy URL" at bounding box center [512, 289] width 265 height 35
click at [263, 566] on div at bounding box center [621, 332] width 1242 height 665
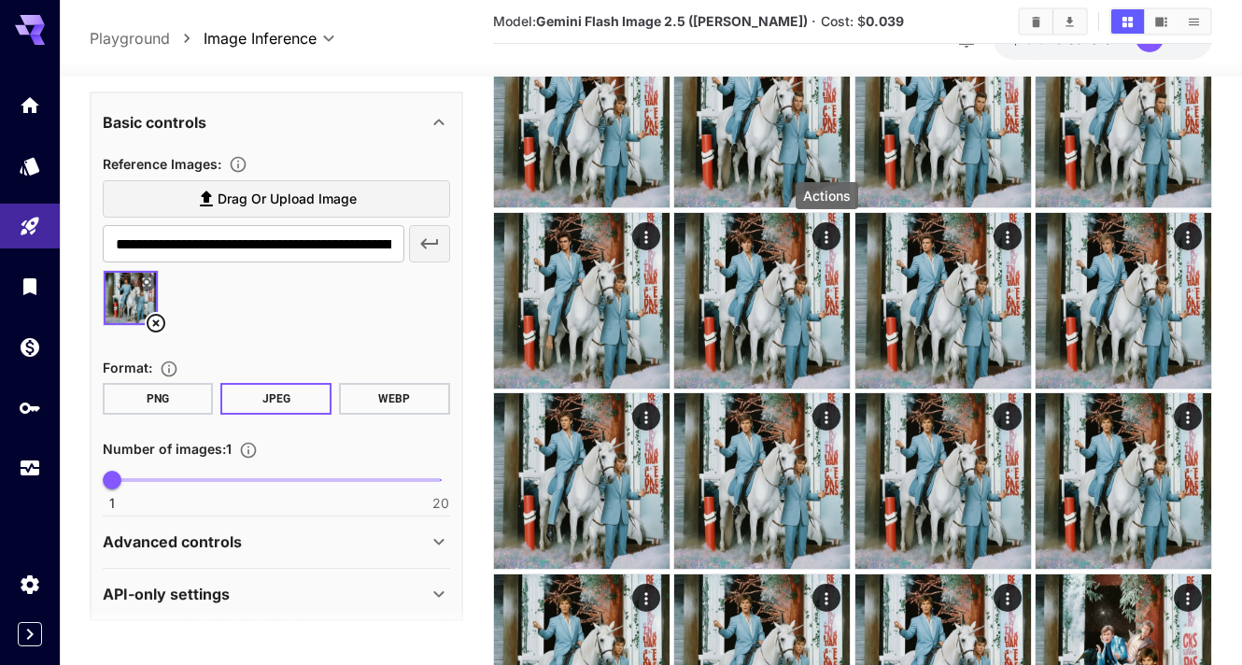
scroll to position [419, 0]
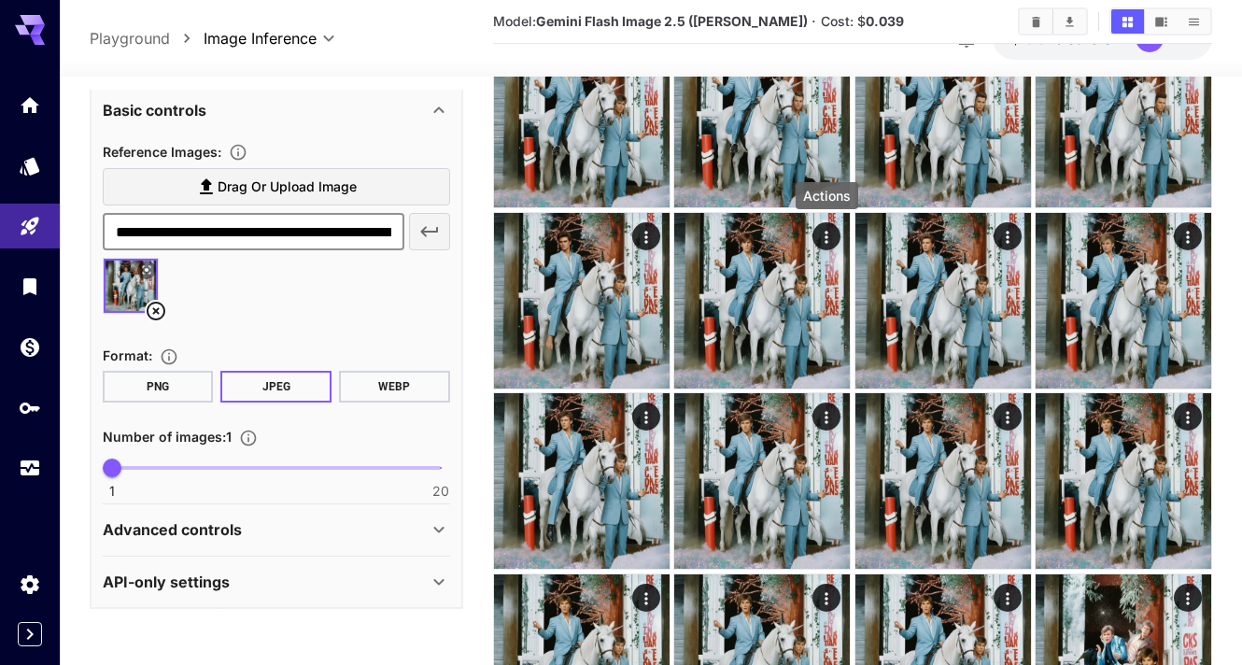
click at [207, 223] on input "**********" at bounding box center [254, 231] width 302 height 37
click at [158, 305] on icon at bounding box center [156, 311] width 22 height 22
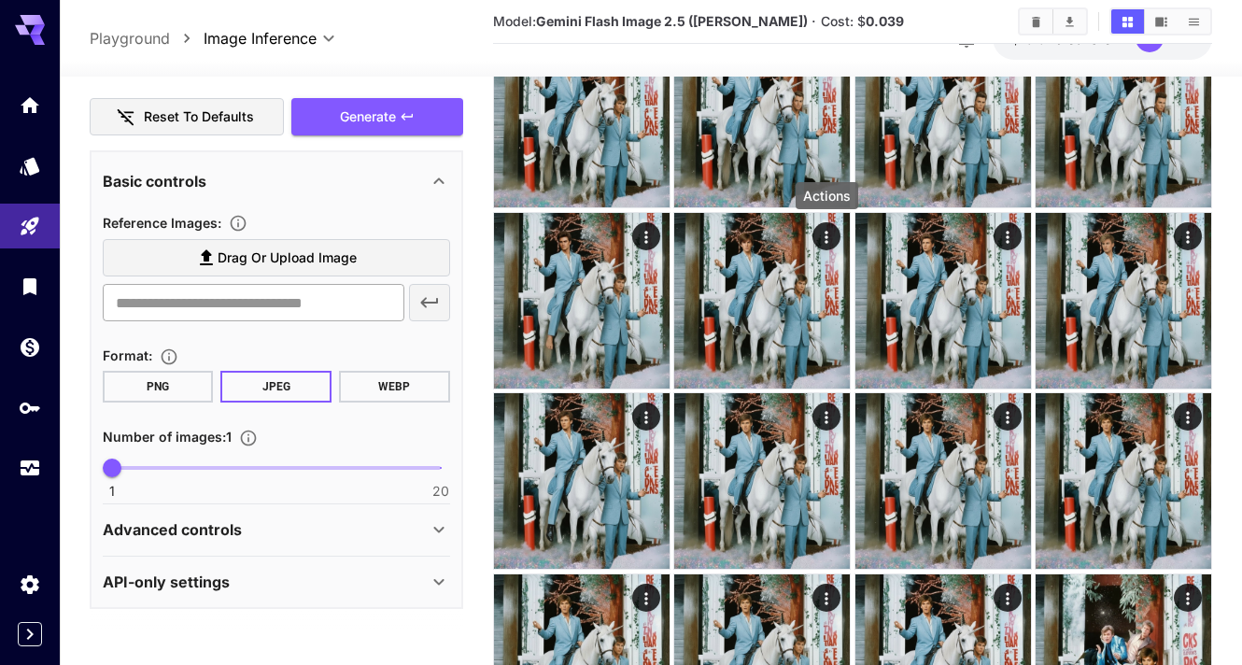
click at [213, 300] on input "text" at bounding box center [254, 302] width 302 height 37
paste input "**********"
type input "**********"
click at [422, 297] on icon "button" at bounding box center [429, 302] width 22 height 22
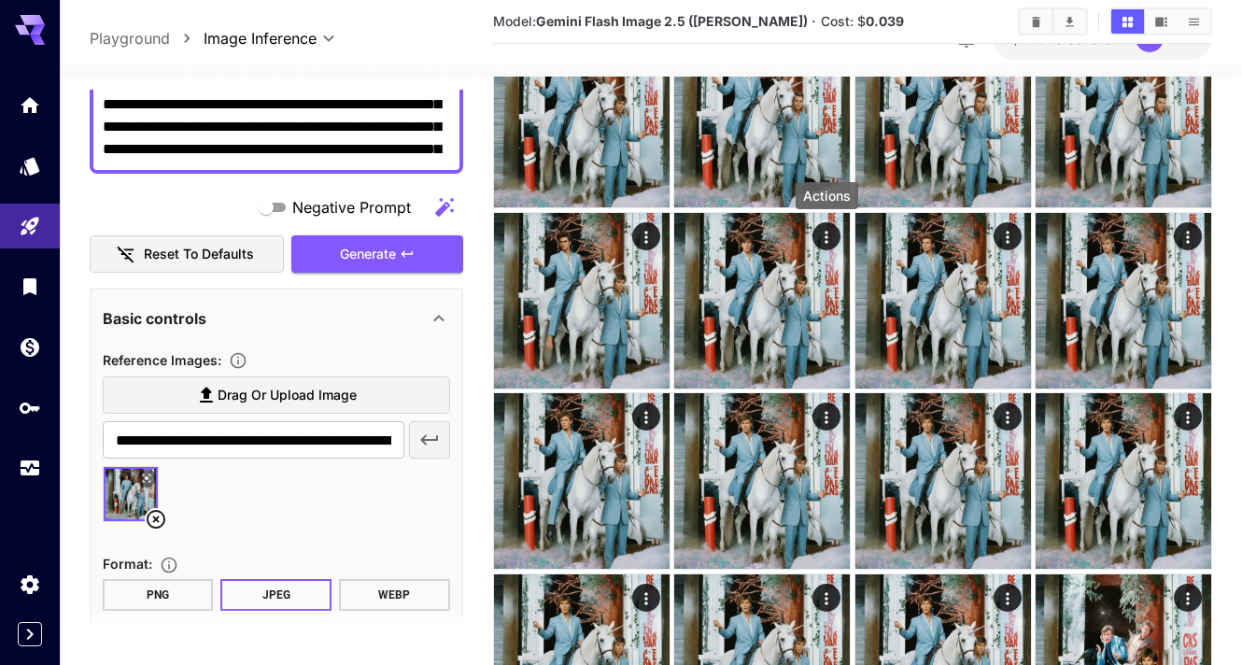
scroll to position [0, 0]
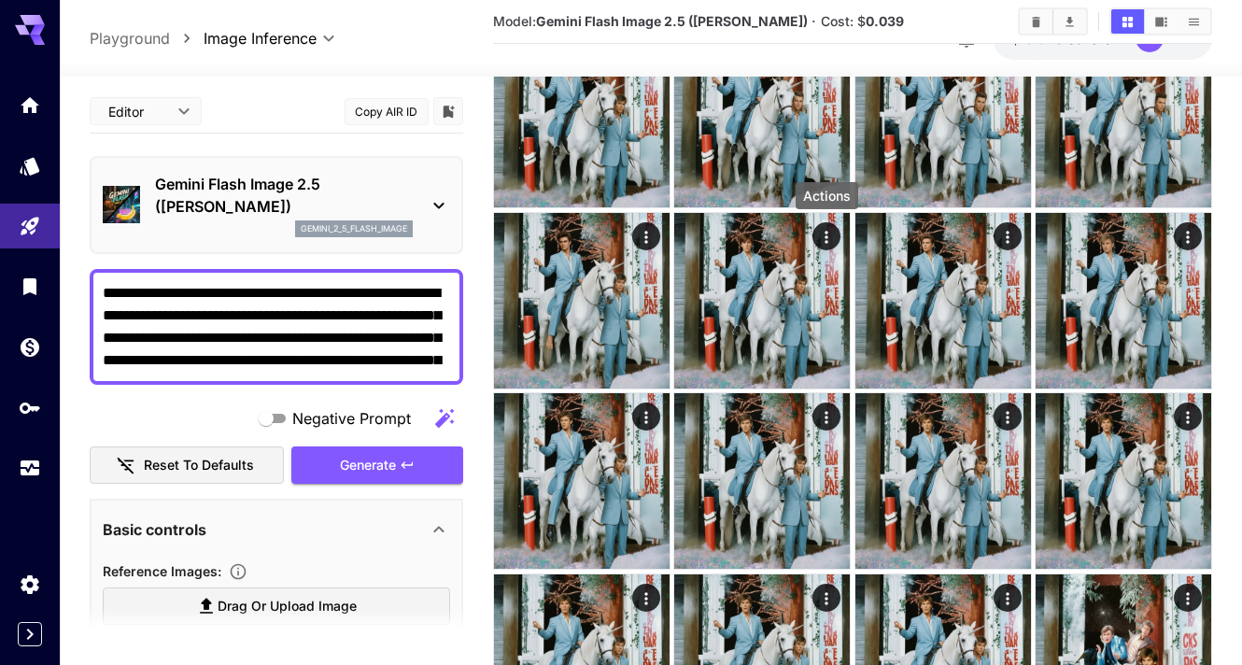
drag, startPoint x: 348, startPoint y: 337, endPoint x: 367, endPoint y: 402, distance: 68.0
click at [367, 402] on div "**********" at bounding box center [276, 559] width 373 height 938
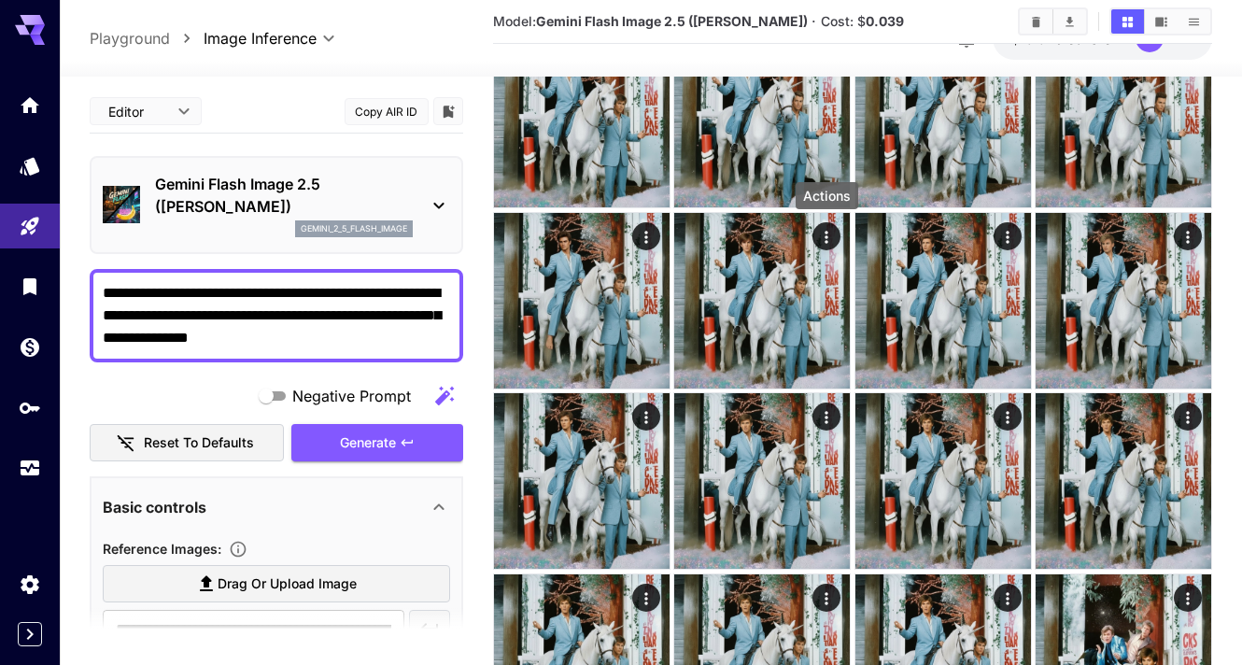
drag, startPoint x: 129, startPoint y: 340, endPoint x: 129, endPoint y: 317, distance: 22.4
click at [129, 317] on textarea "**********" at bounding box center [276, 315] width 347 height 67
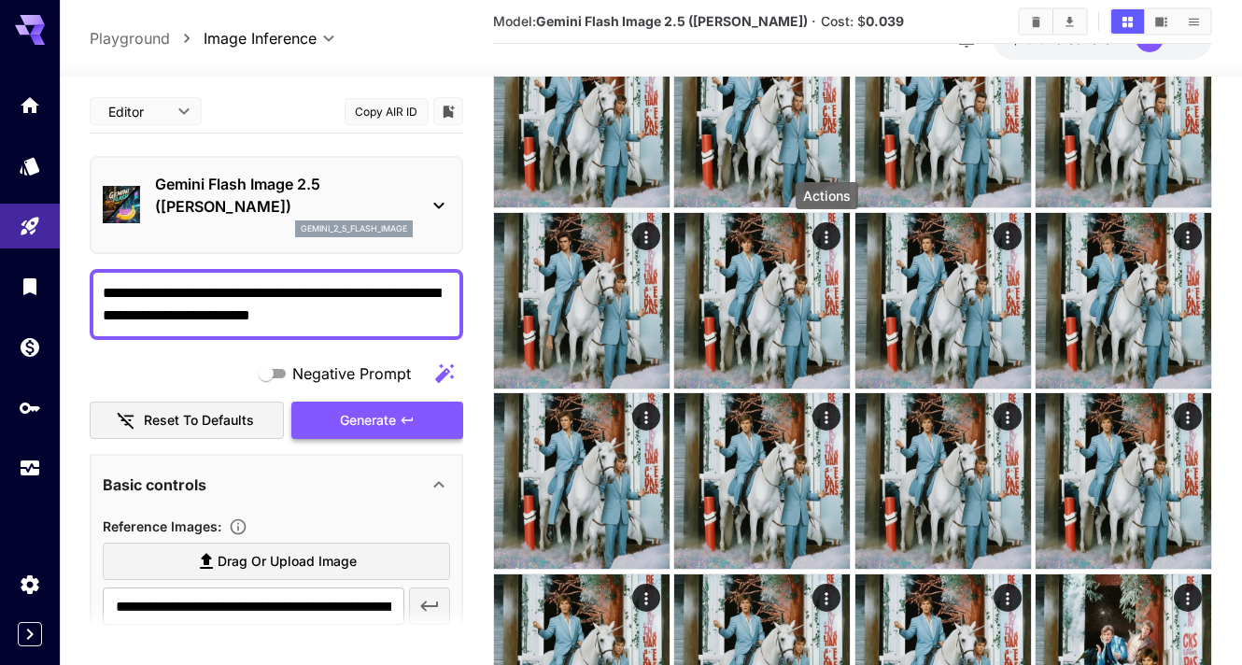
type textarea "**********"
click at [380, 412] on span "Generate" at bounding box center [368, 420] width 56 height 23
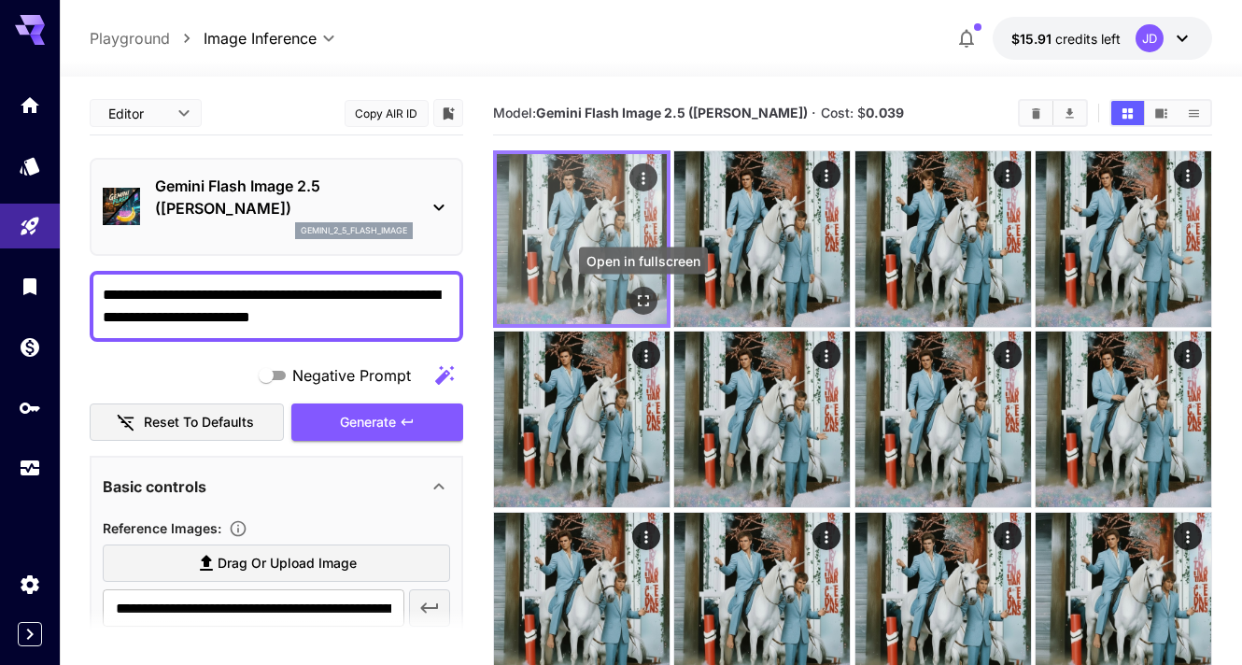
click at [641, 294] on icon "Open in fullscreen" at bounding box center [643, 300] width 19 height 19
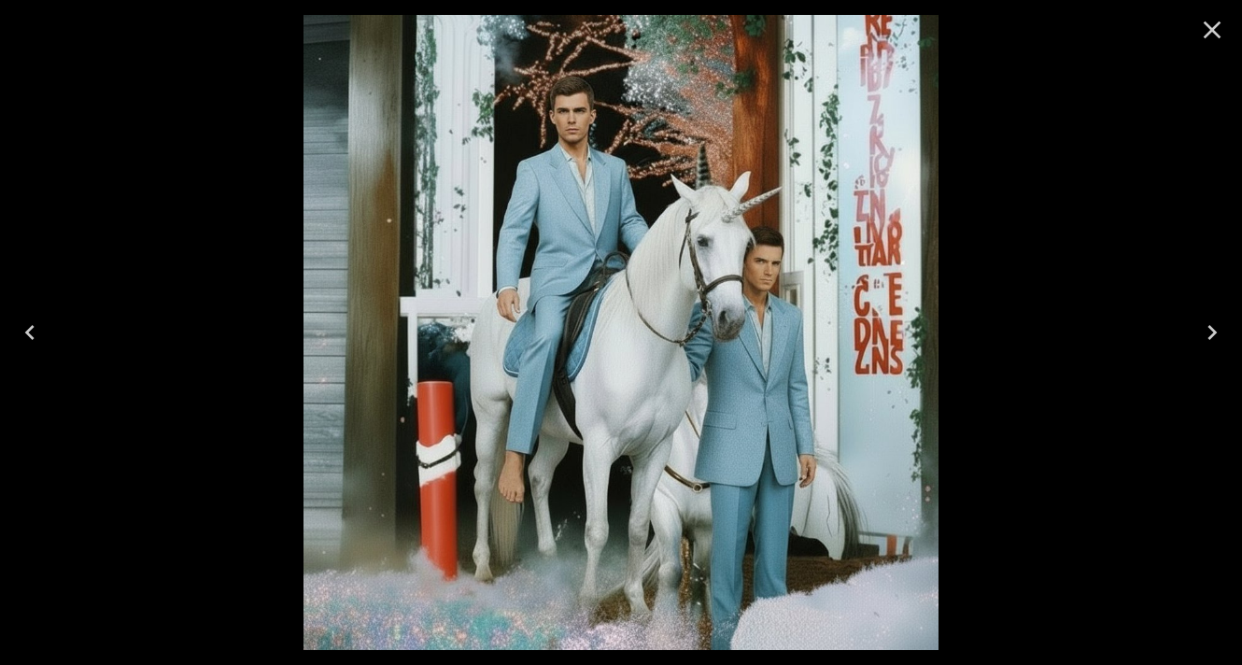
click at [1214, 31] on icon "Close" at bounding box center [1212, 30] width 18 height 18
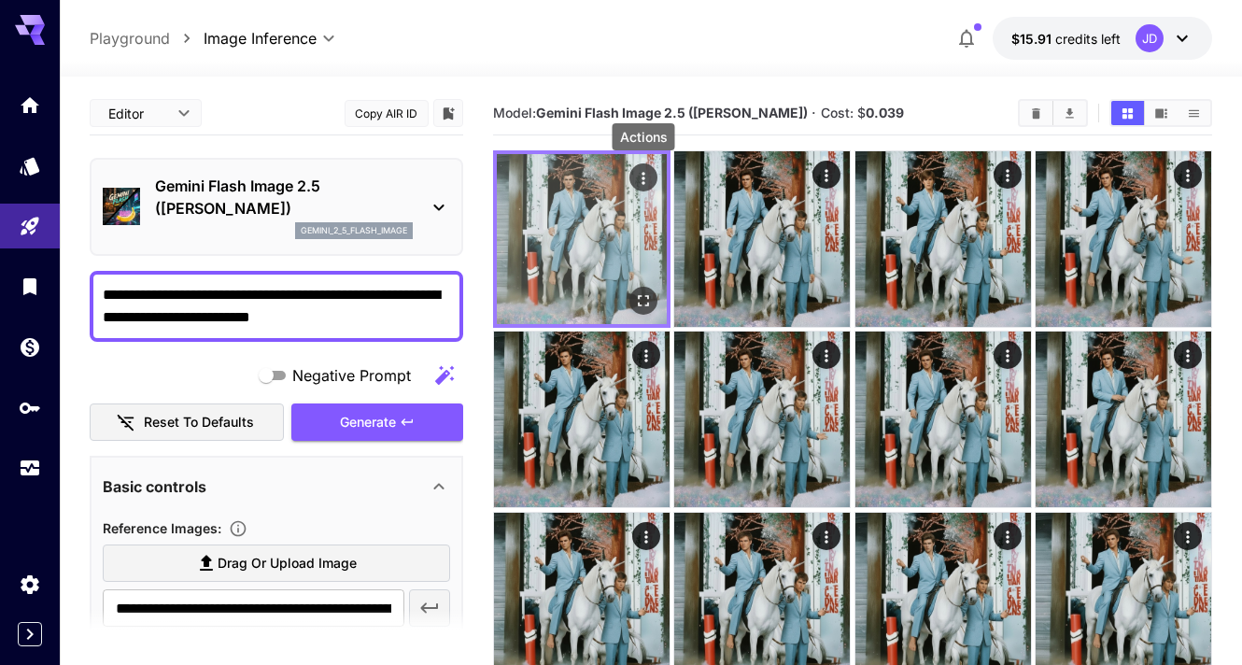
click at [644, 180] on icon "Actions" at bounding box center [643, 178] width 19 height 19
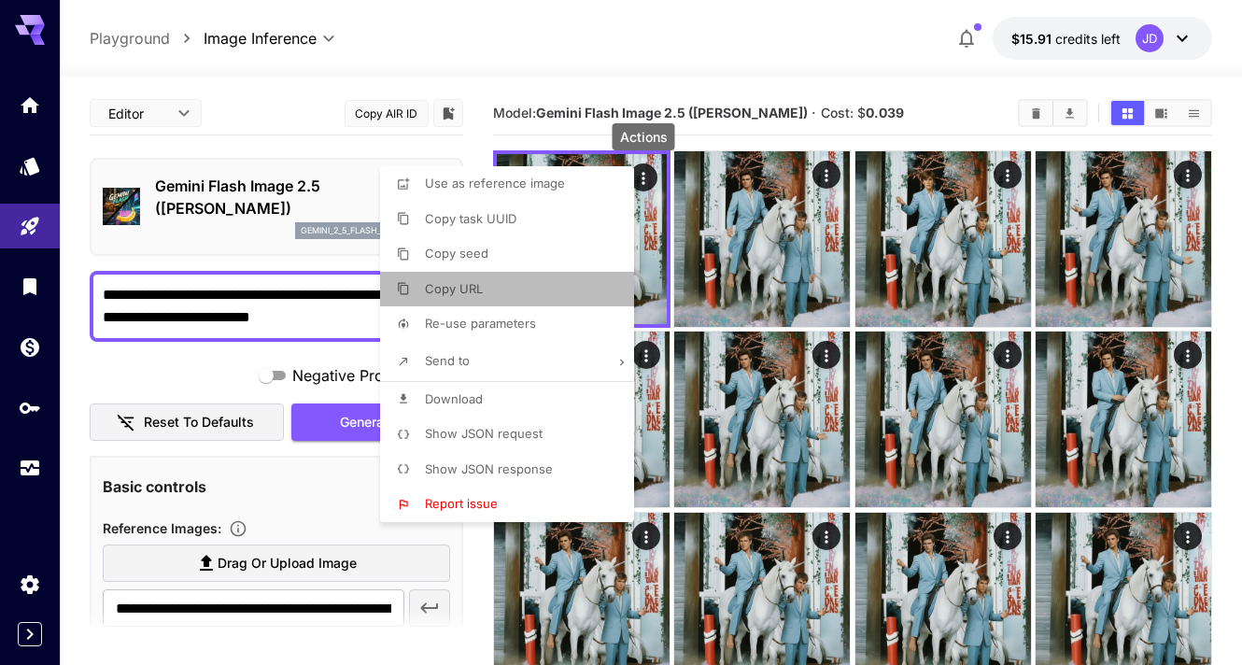
click at [508, 290] on li "Copy URL" at bounding box center [512, 289] width 265 height 35
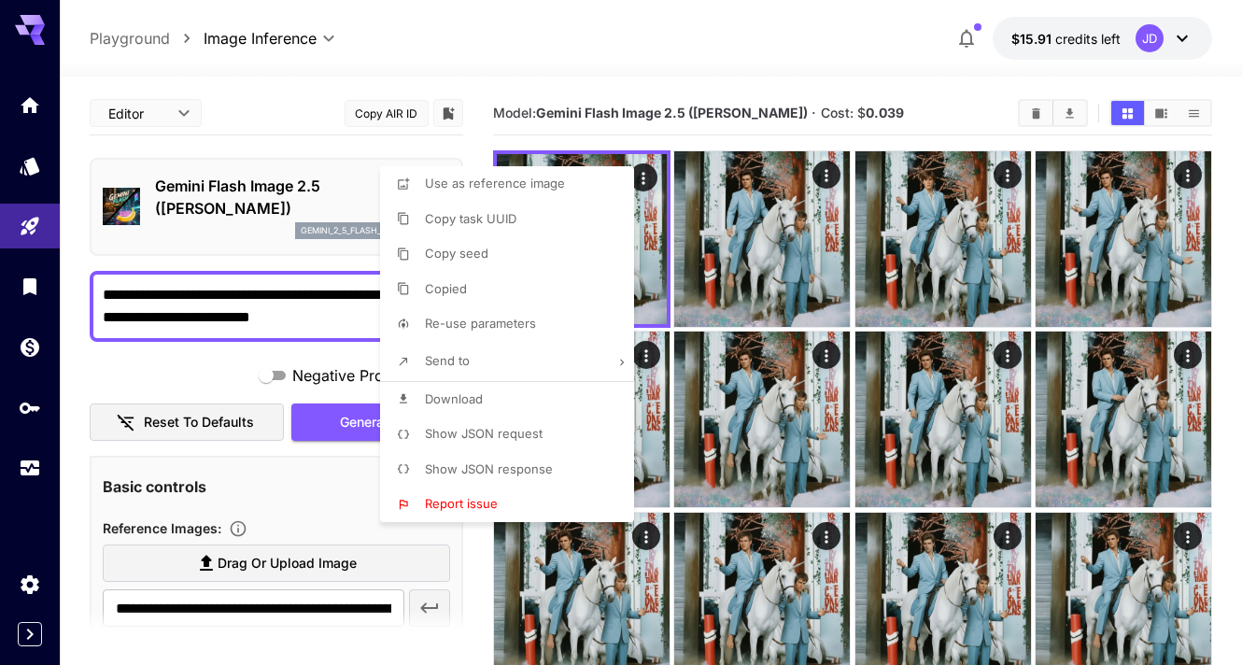
click at [264, 602] on div at bounding box center [621, 332] width 1242 height 665
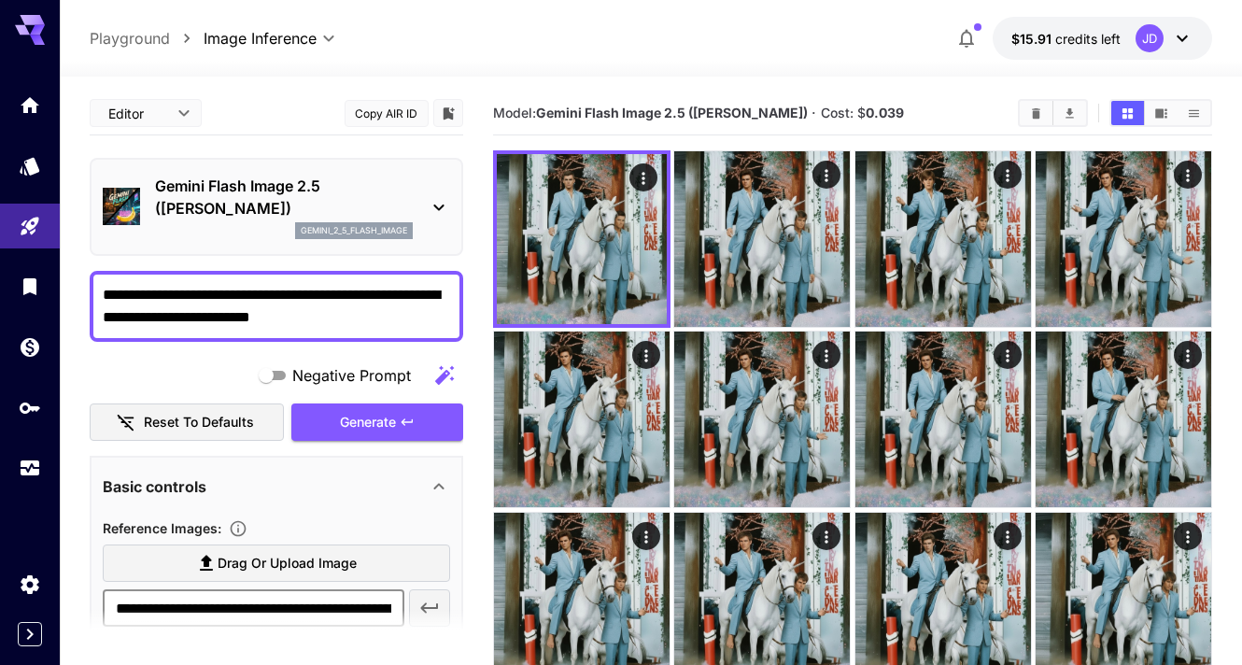
click at [264, 608] on input "**********" at bounding box center [254, 607] width 302 height 37
paste input "text"
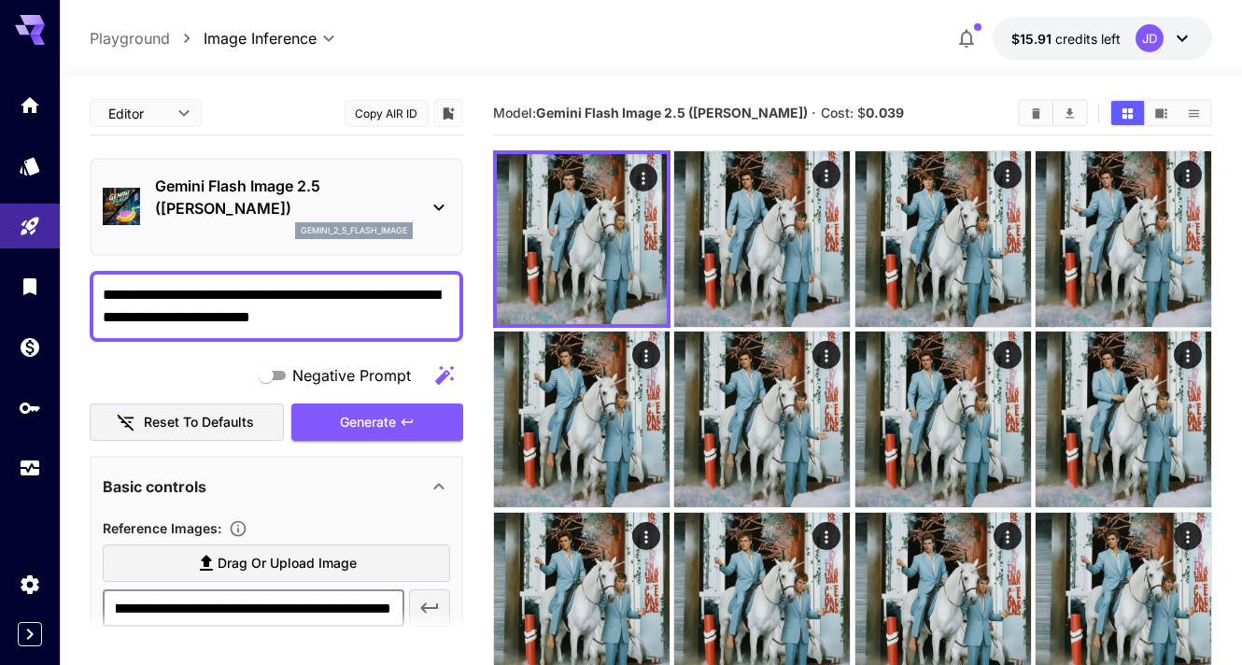
type input "**********"
click at [432, 609] on icon "button" at bounding box center [429, 608] width 18 height 10
click at [381, 411] on span "Generate" at bounding box center [368, 422] width 56 height 23
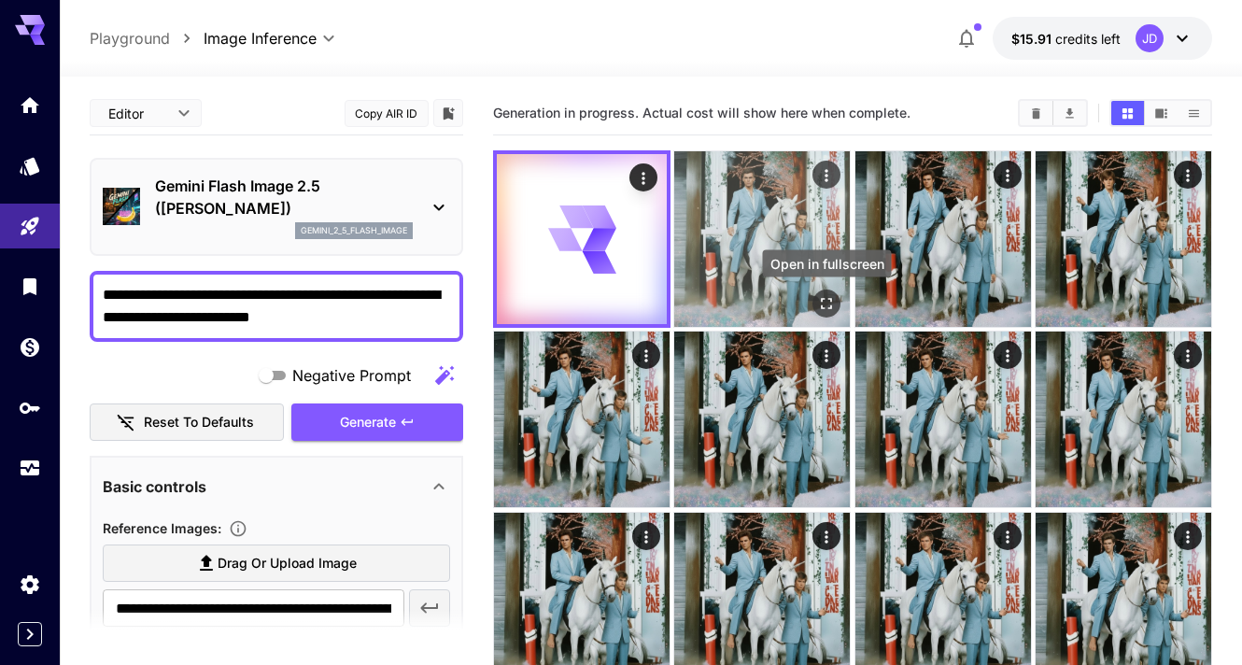
click at [828, 300] on icon "Open in fullscreen" at bounding box center [826, 303] width 19 height 19
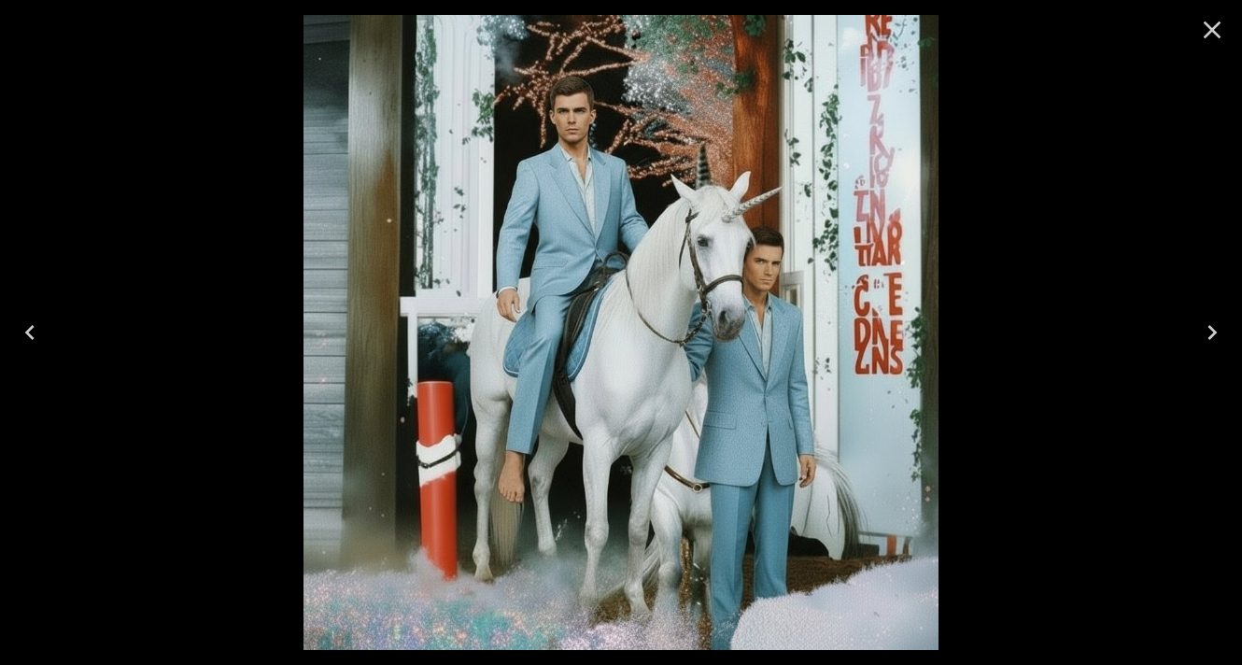
click at [1216, 20] on icon "Close" at bounding box center [1212, 30] width 30 height 30
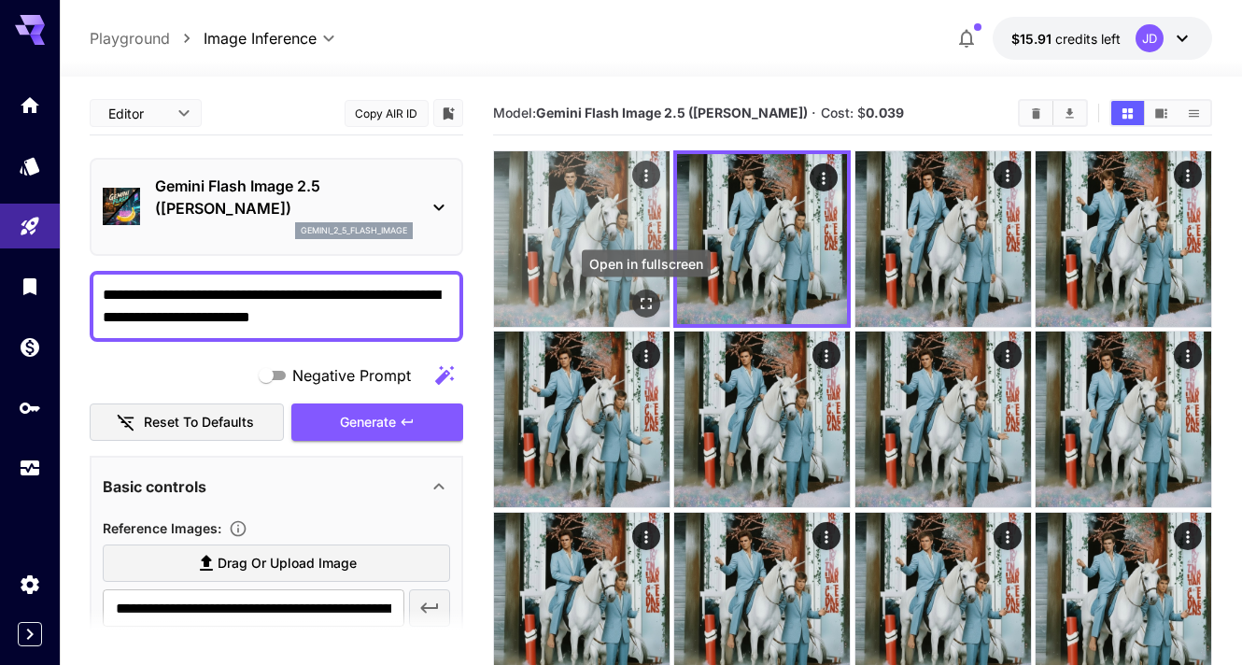
click at [639, 312] on icon "Open in fullscreen" at bounding box center [646, 303] width 19 height 19
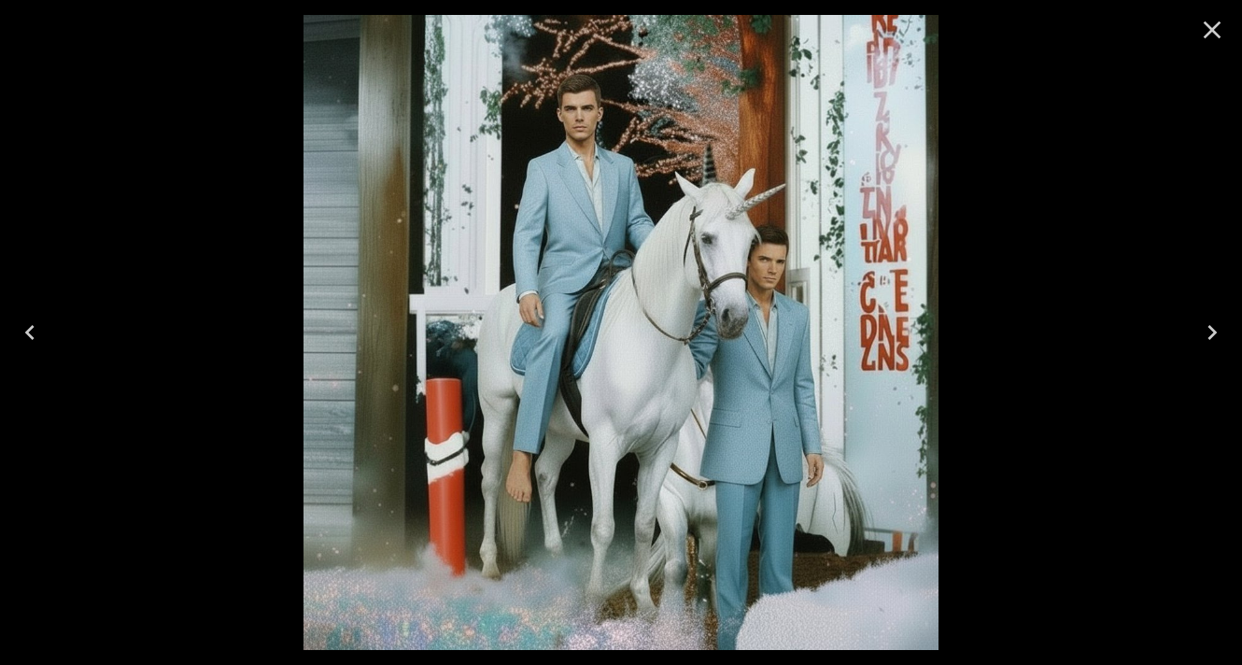
click at [1207, 29] on icon "Close" at bounding box center [1212, 30] width 30 height 30
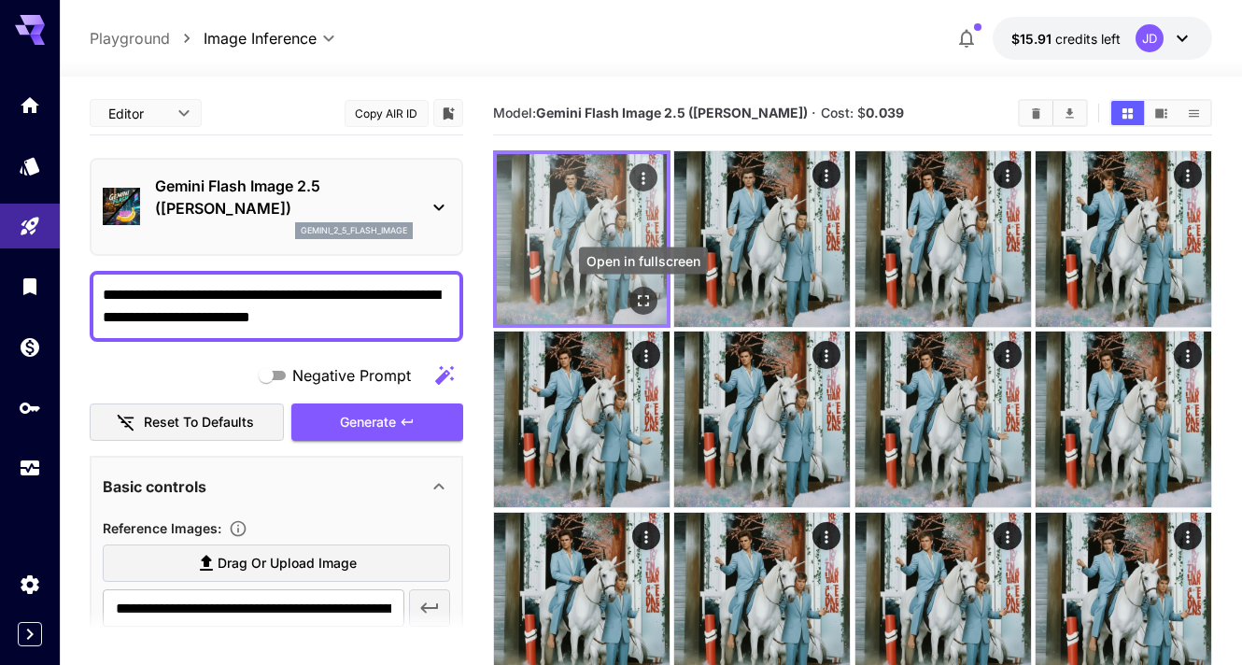
click at [640, 300] on icon "Open in fullscreen" at bounding box center [643, 300] width 19 height 19
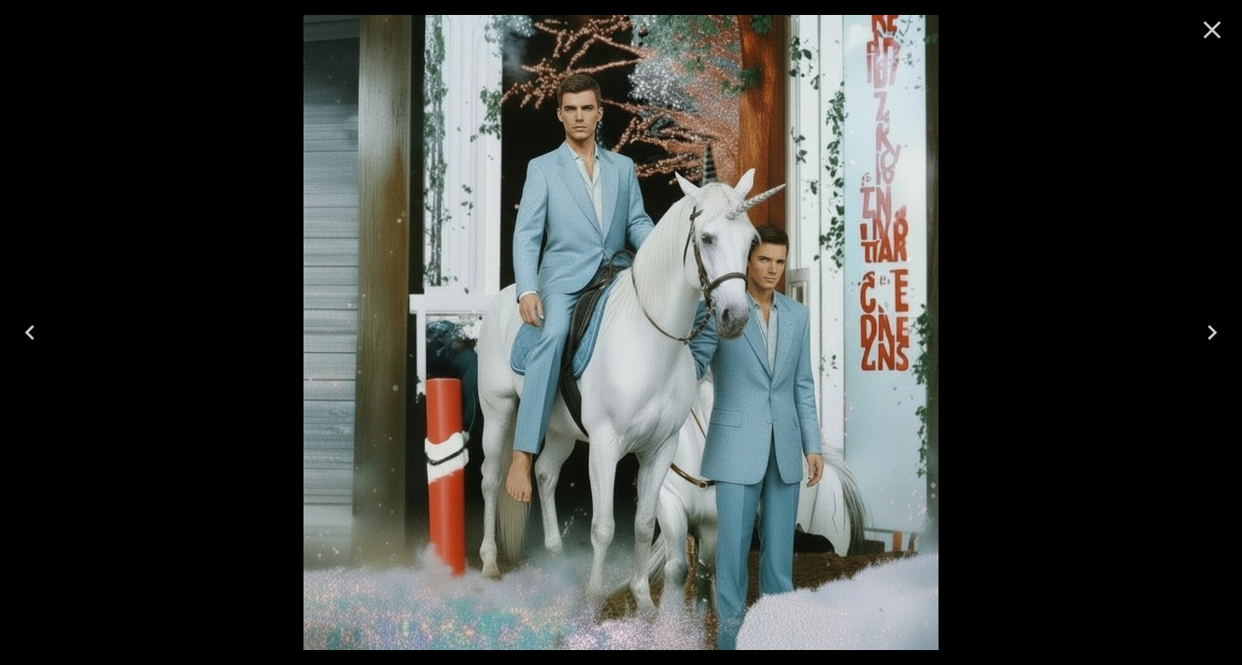
click at [1205, 30] on icon "Close" at bounding box center [1212, 30] width 30 height 30
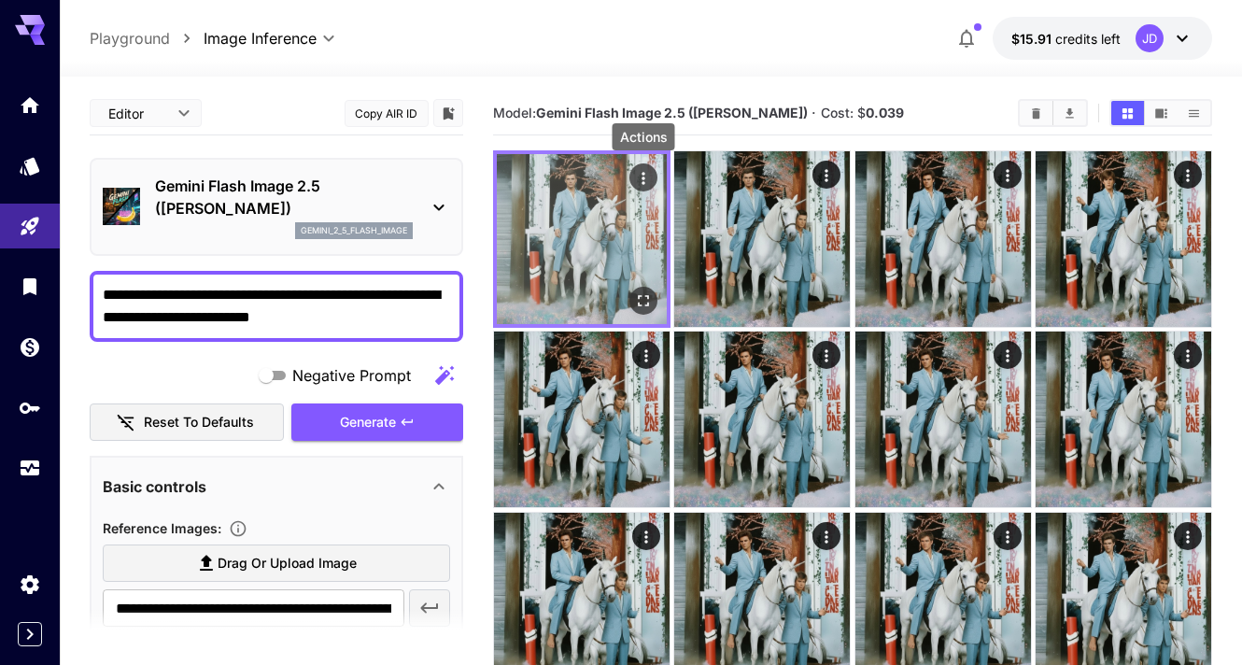
click at [639, 185] on icon "Actions" at bounding box center [643, 178] width 19 height 19
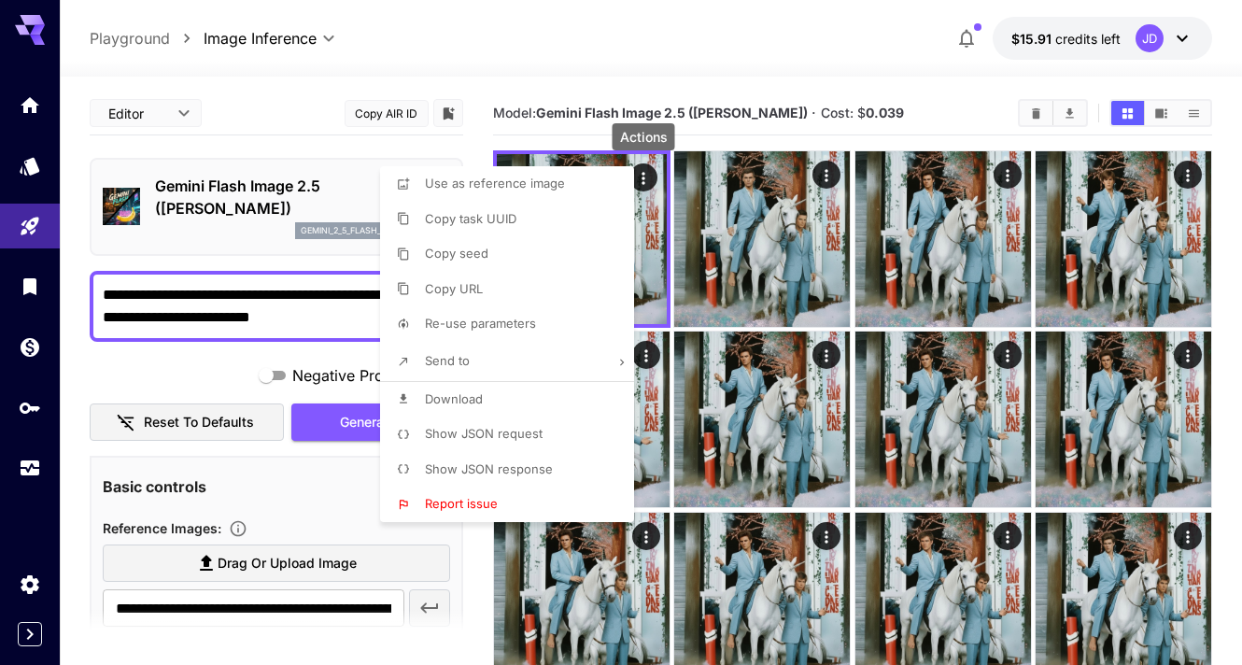
click at [522, 398] on li "Download" at bounding box center [512, 399] width 265 height 35
click at [476, 84] on div at bounding box center [621, 332] width 1242 height 665
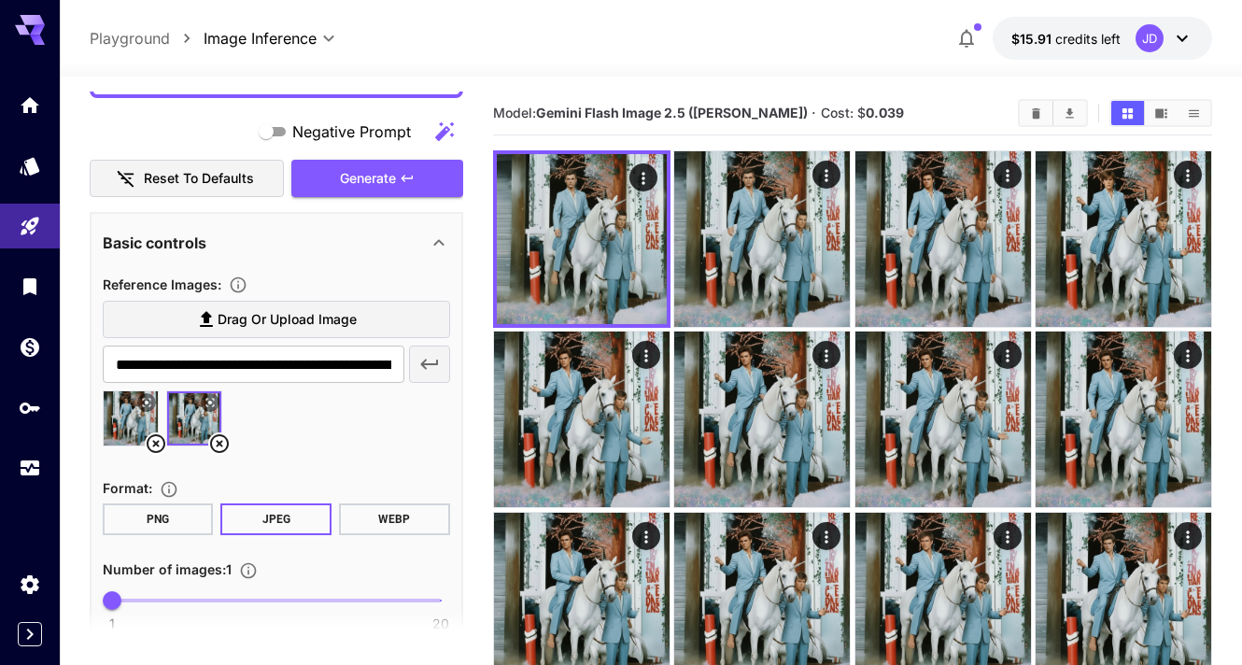
scroll to position [323, 0]
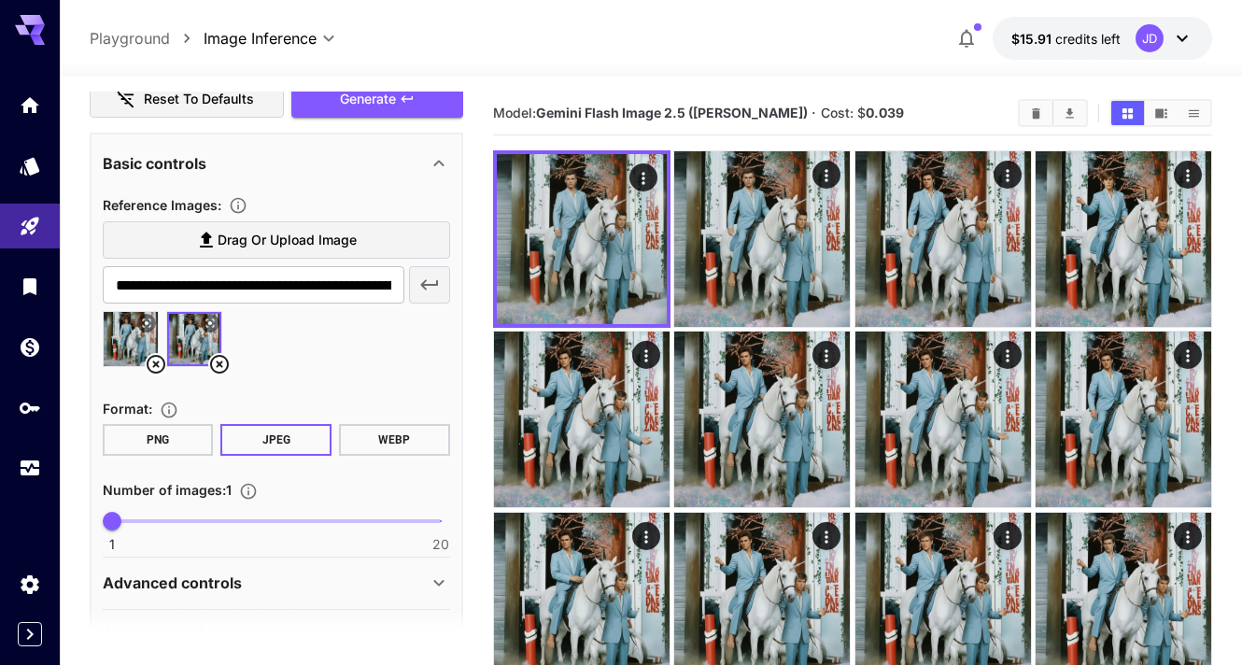
click at [218, 360] on icon at bounding box center [219, 364] width 22 height 22
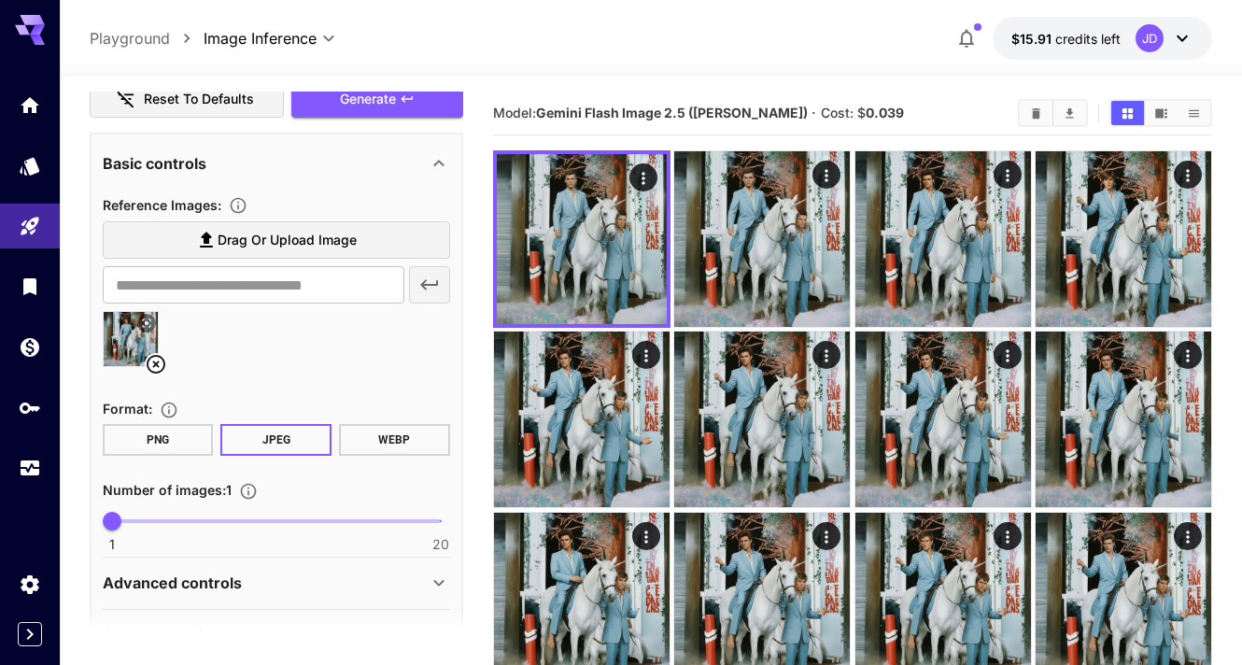
click at [149, 360] on icon at bounding box center [156, 364] width 22 height 22
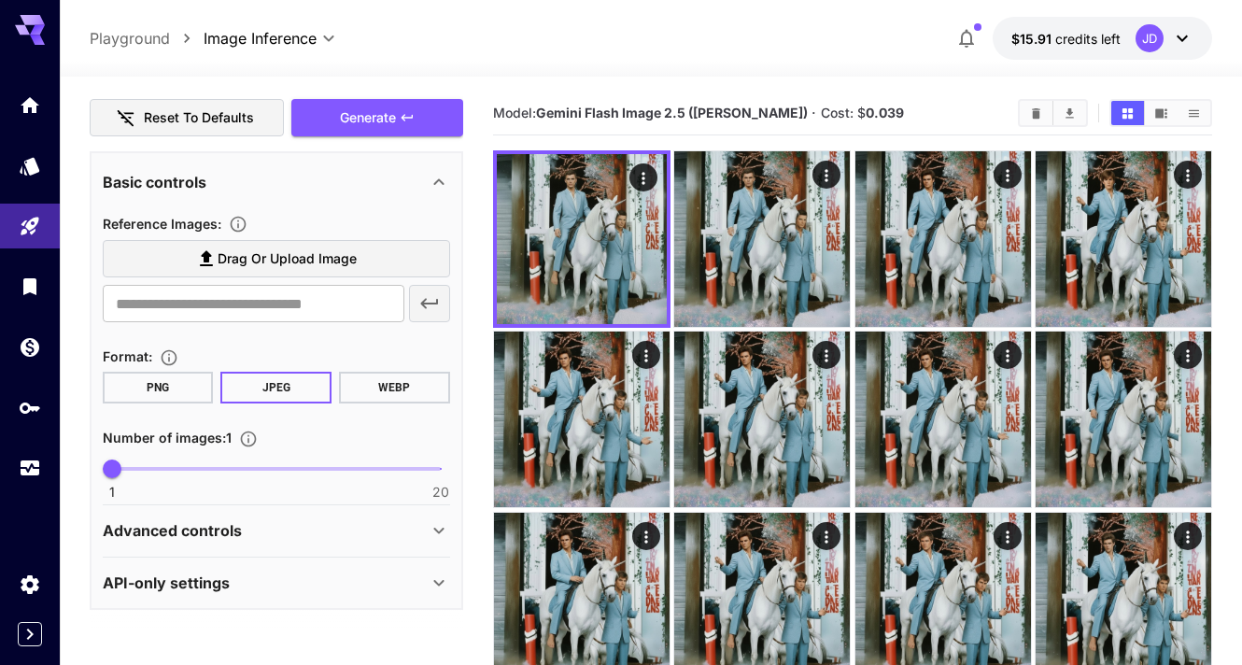
scroll to position [303, 0]
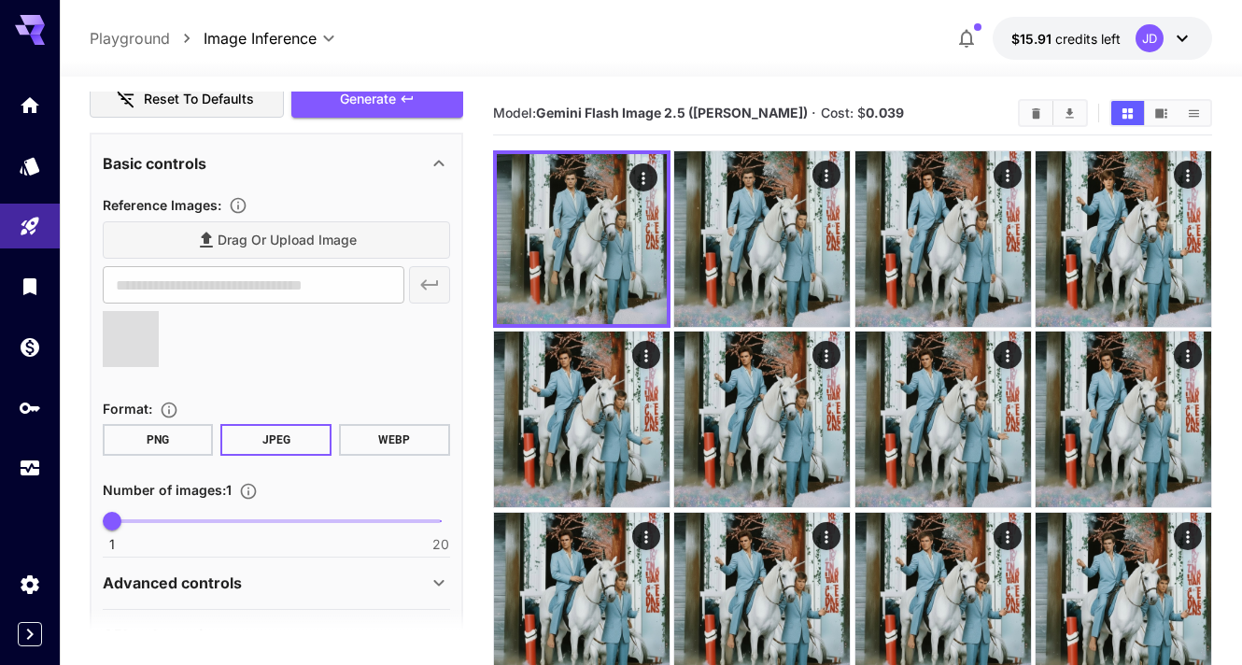
type input "**********"
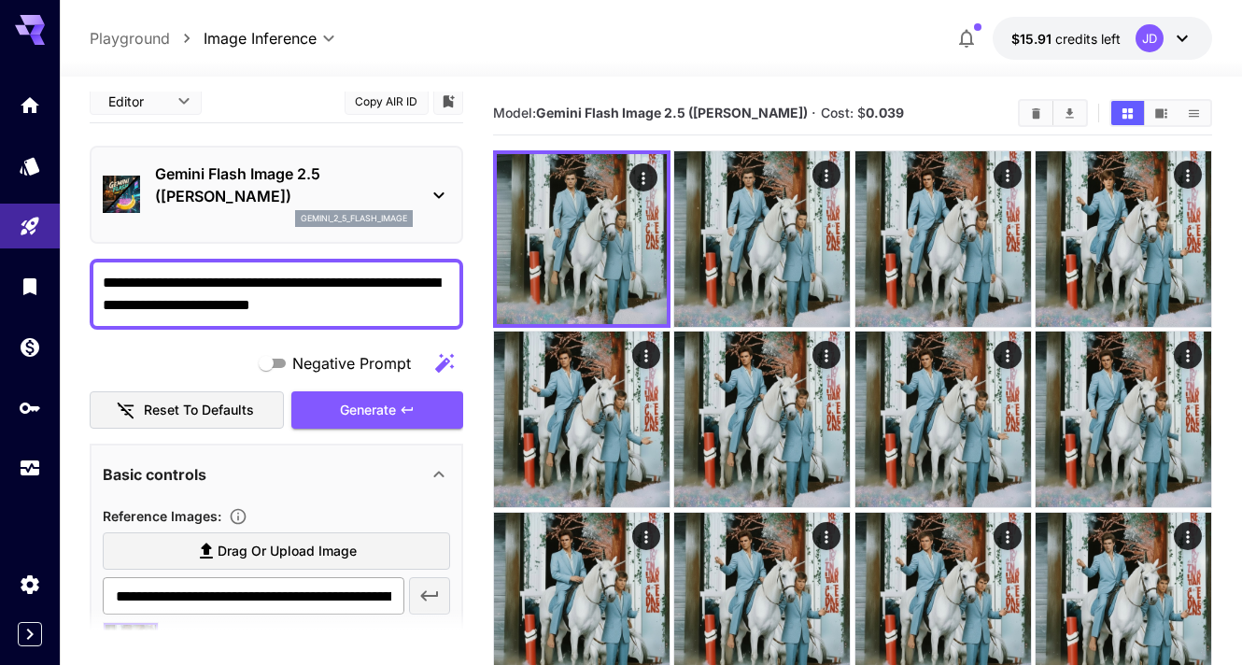
scroll to position [0, 0]
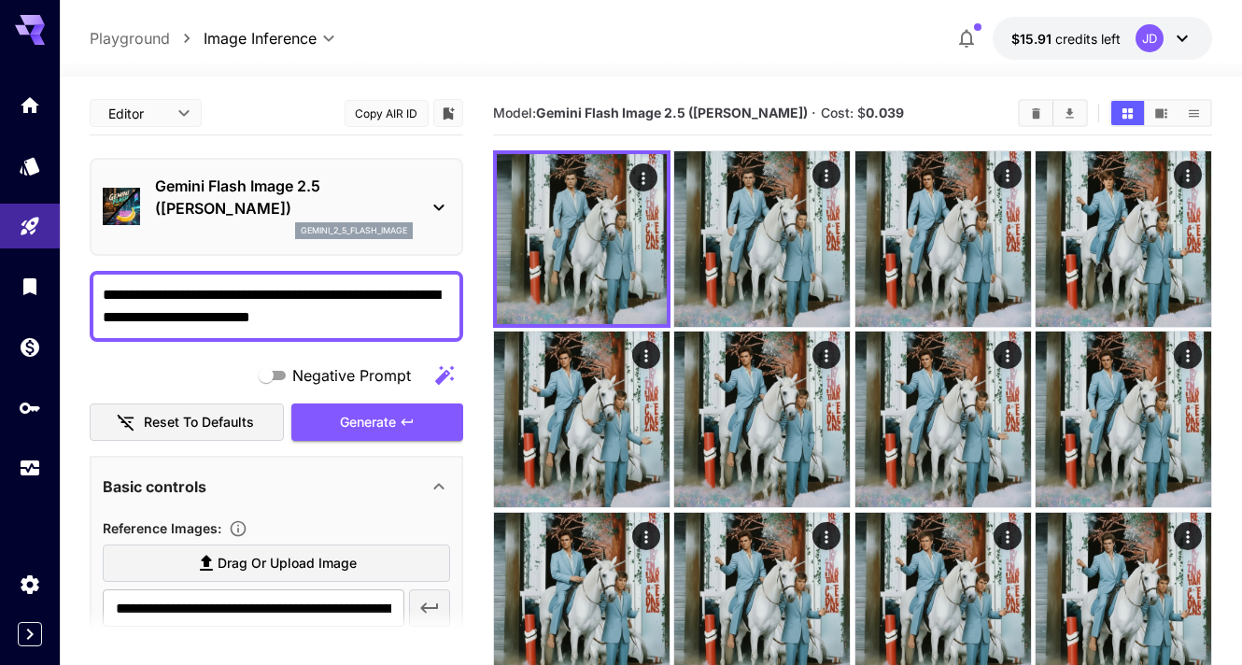
drag, startPoint x: 348, startPoint y: 317, endPoint x: 101, endPoint y: 277, distance: 250.6
click at [101, 277] on div "**********" at bounding box center [276, 306] width 373 height 71
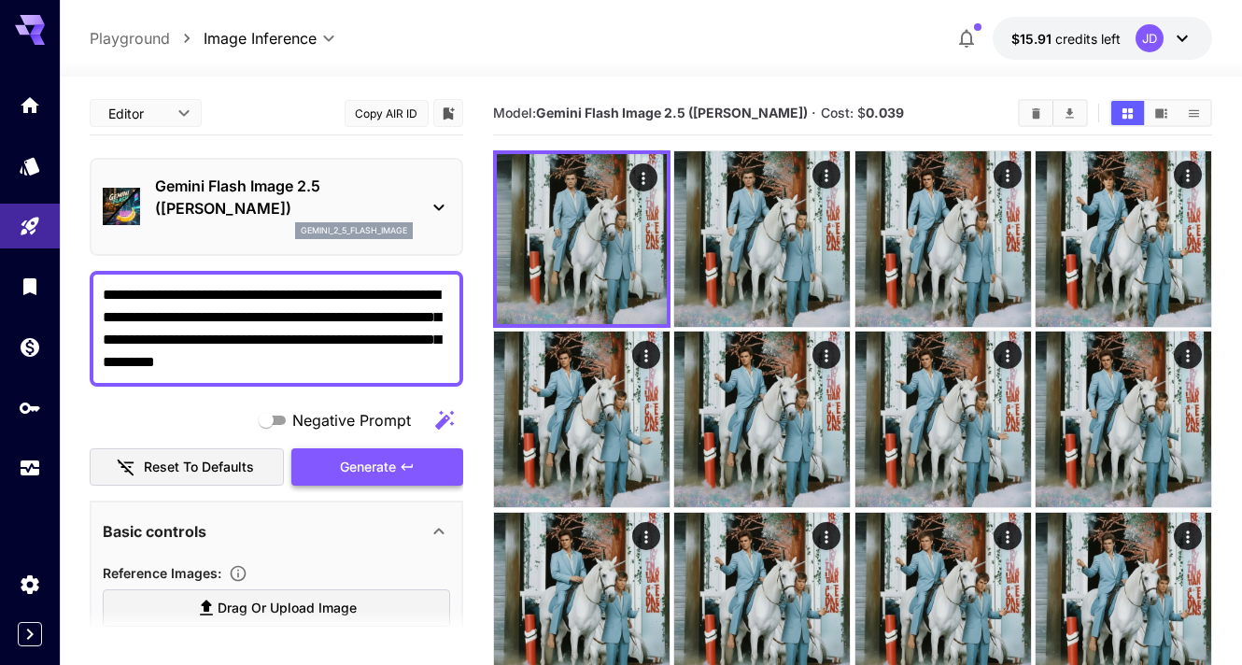
type textarea "**********"
click at [389, 461] on span "Generate" at bounding box center [368, 467] width 56 height 23
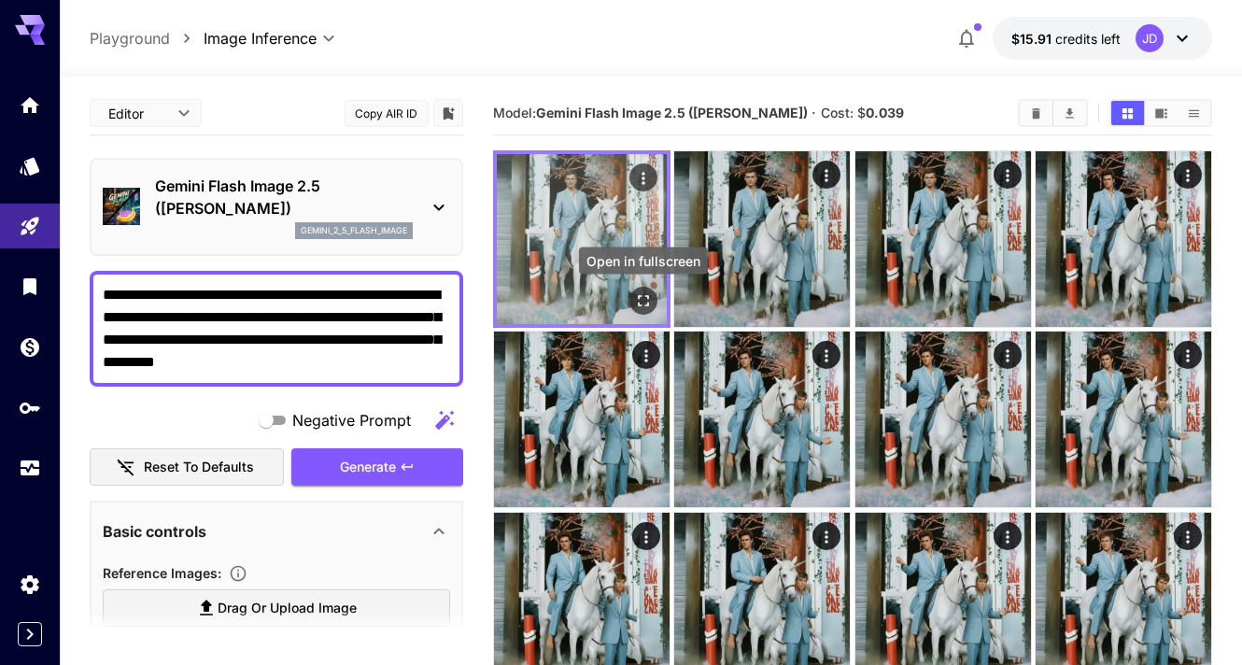
click at [641, 296] on icon "Open in fullscreen" at bounding box center [643, 300] width 19 height 19
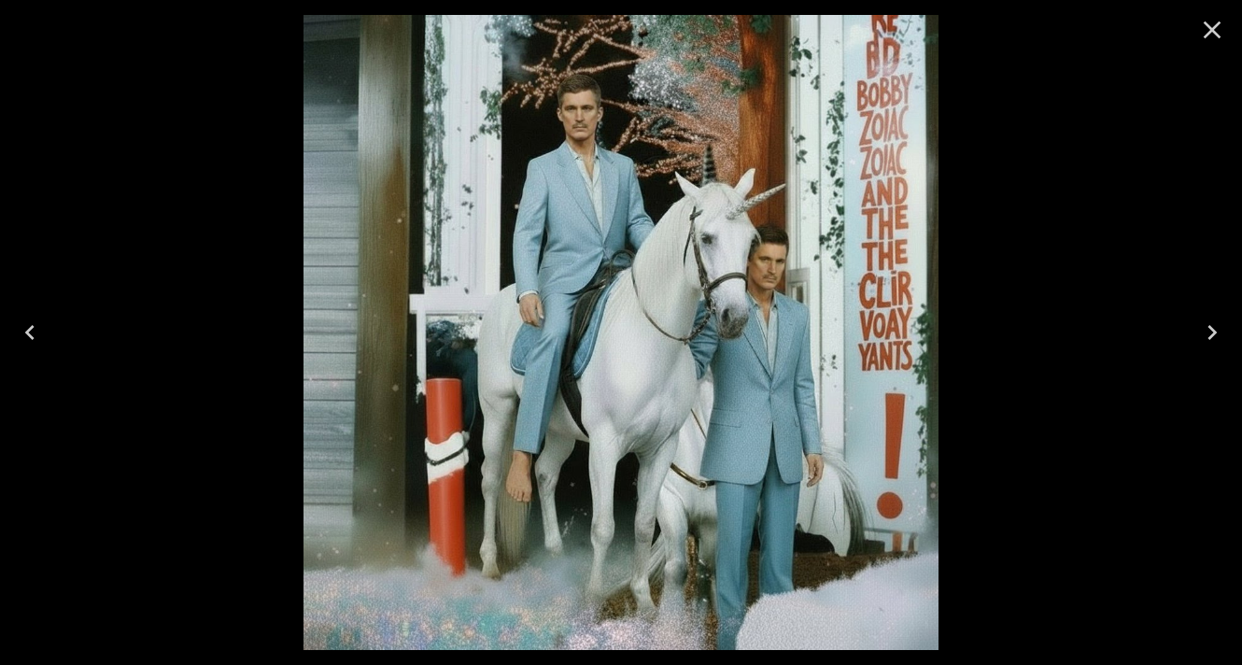
click at [1215, 25] on icon "Close" at bounding box center [1212, 30] width 18 height 18
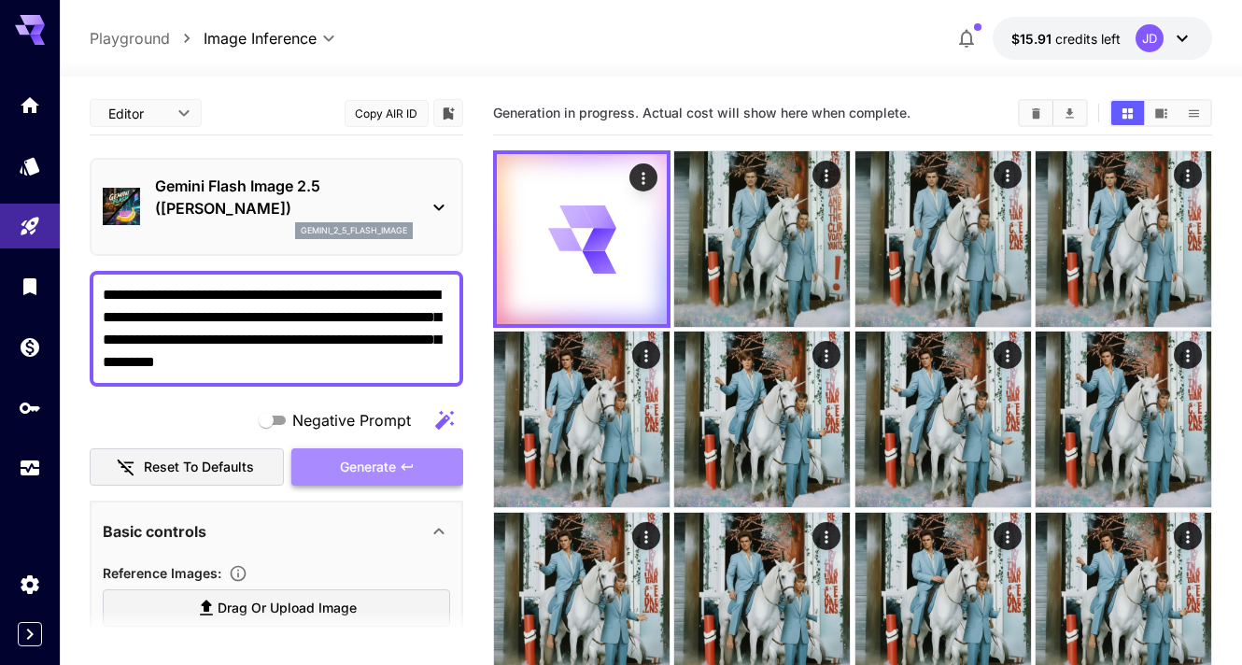
click at [405, 468] on icon "button" at bounding box center [407, 466] width 15 height 15
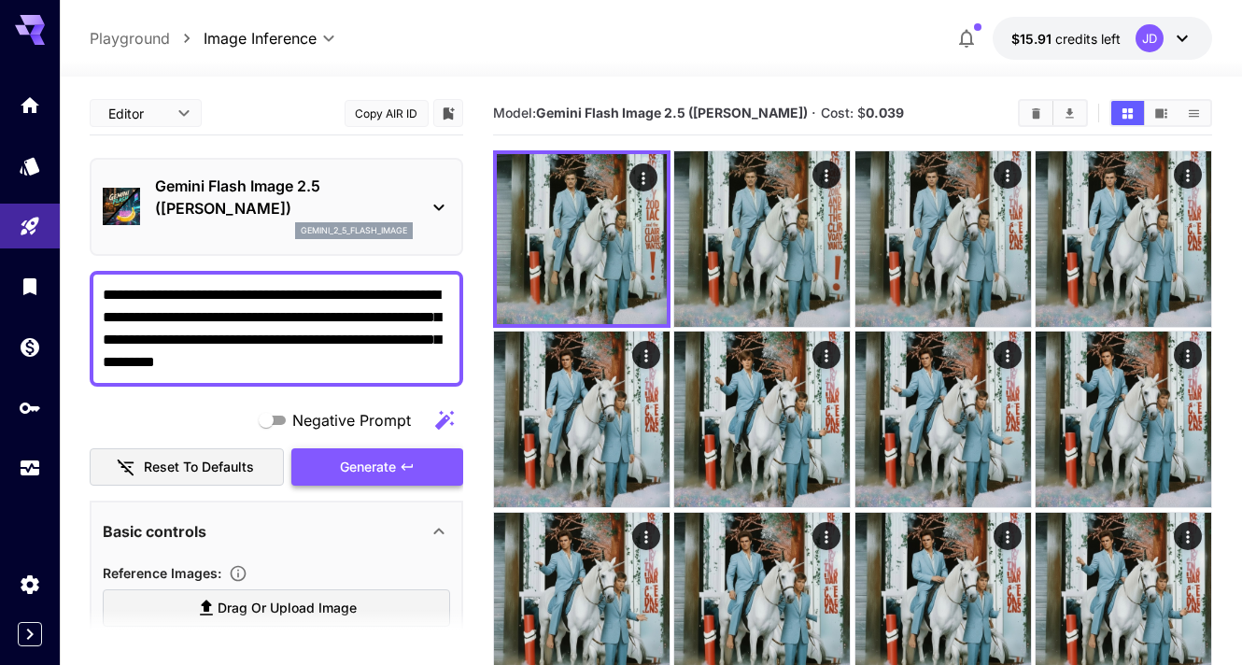
click at [404, 467] on icon "button" at bounding box center [405, 466] width 11 height 7
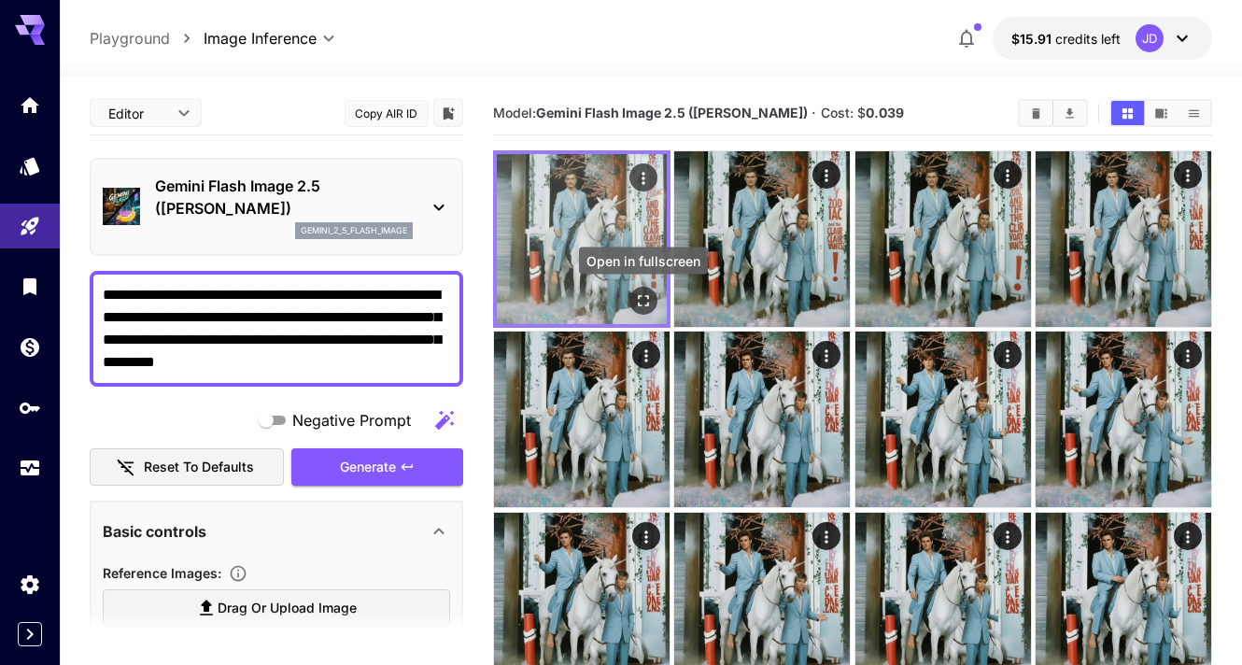
click at [647, 300] on icon "Open in fullscreen" at bounding box center [643, 300] width 19 height 19
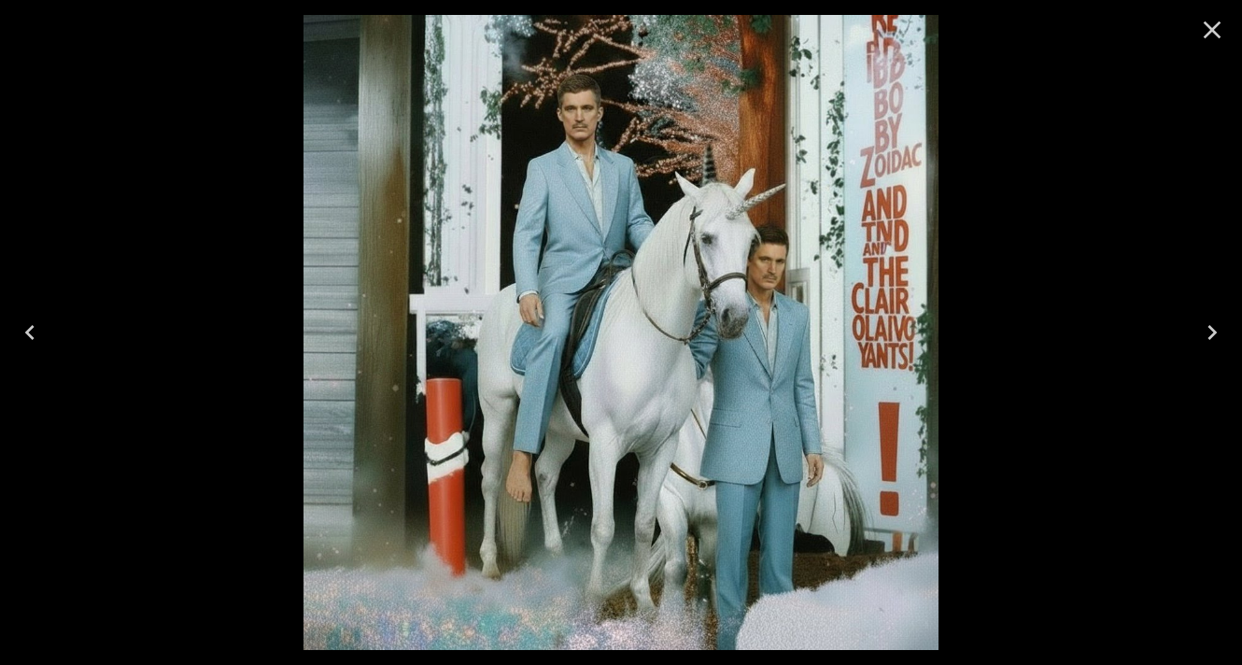
click at [1210, 32] on icon "Close" at bounding box center [1212, 30] width 18 height 18
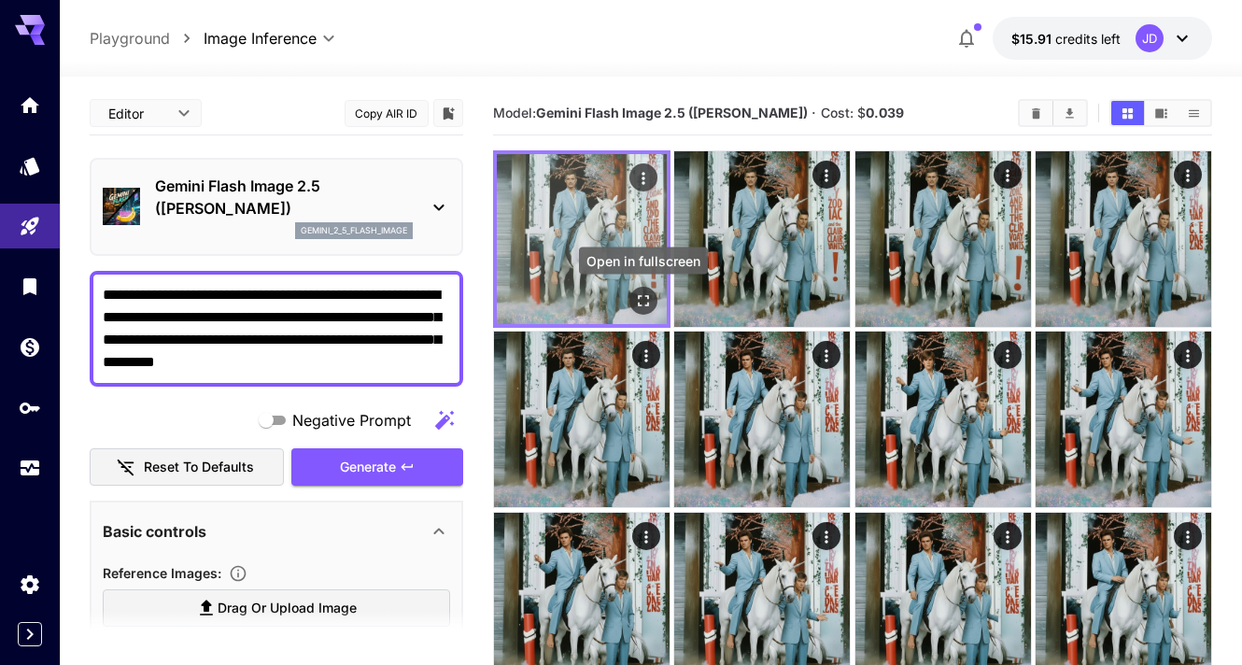
click at [639, 295] on icon "Open in fullscreen" at bounding box center [643, 300] width 19 height 19
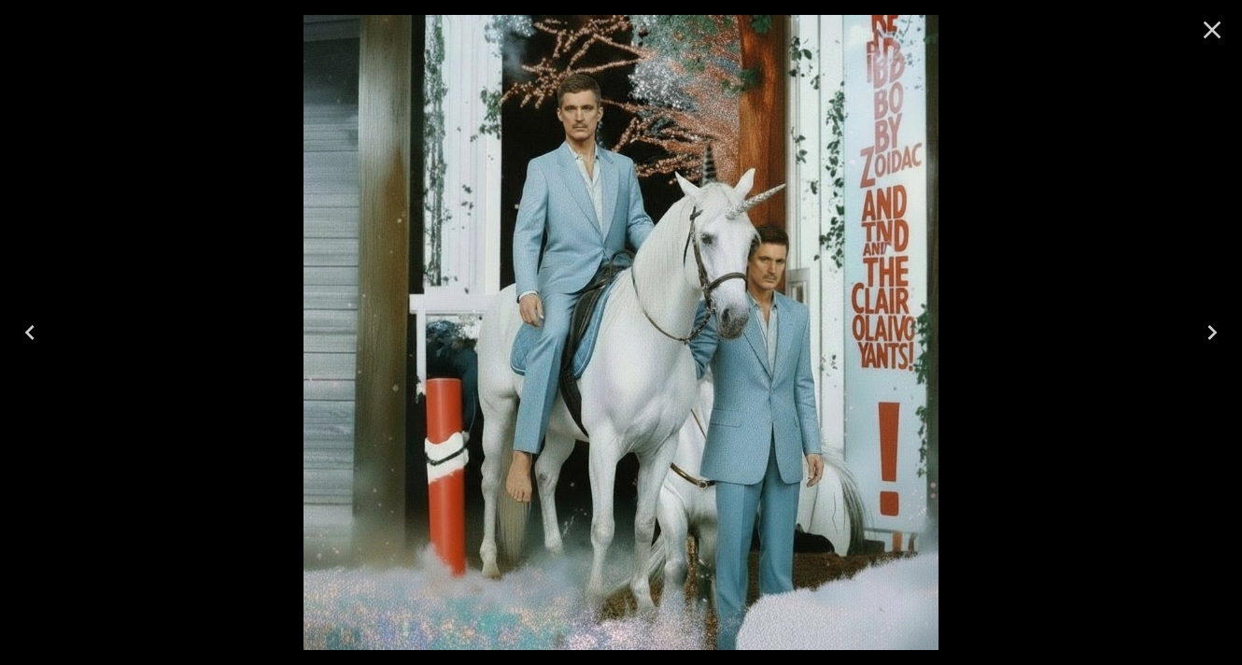
click at [1201, 22] on icon "Close" at bounding box center [1212, 30] width 30 height 30
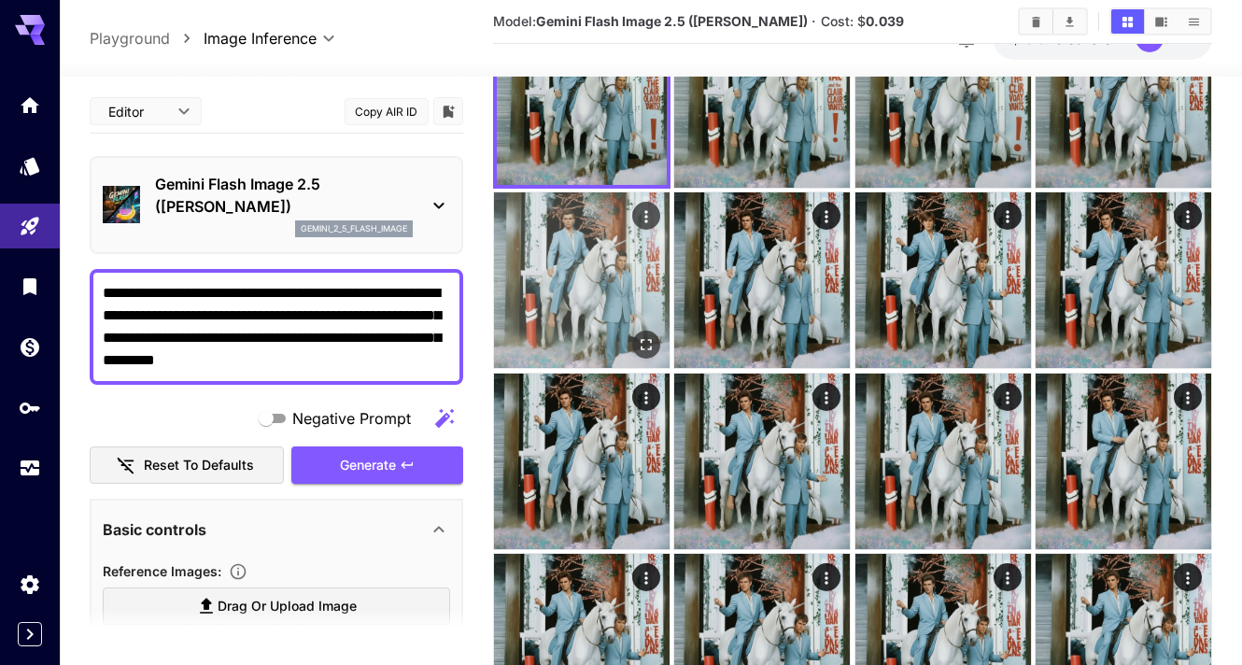
scroll to position [250, 0]
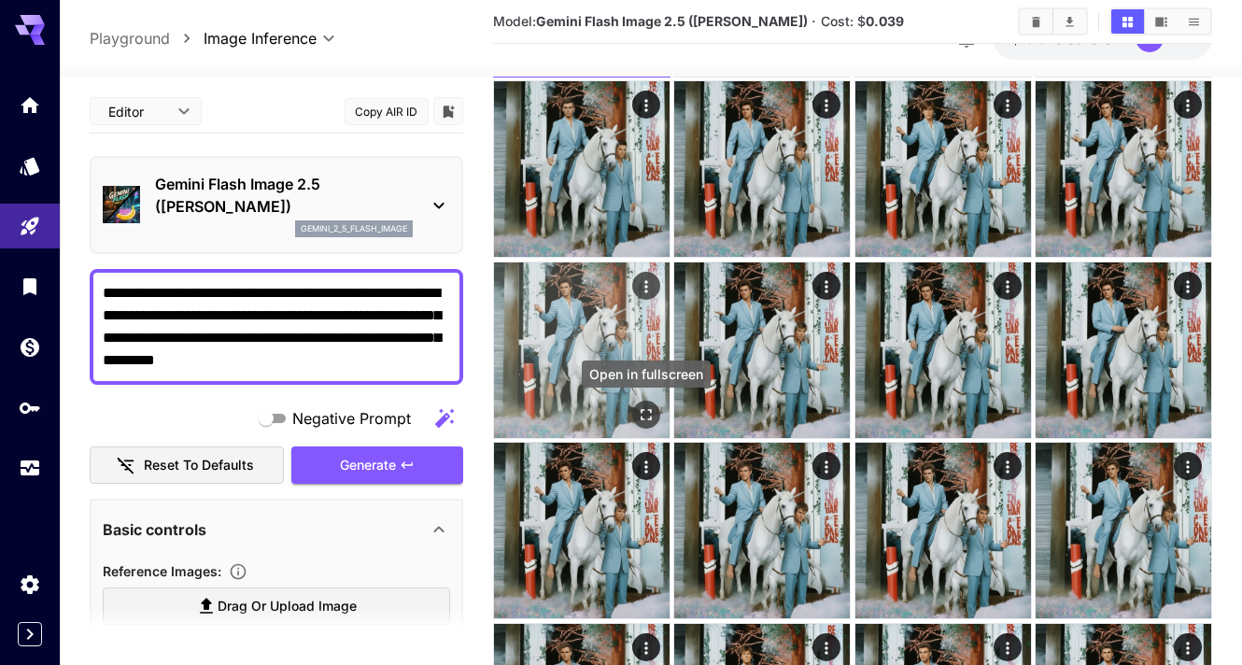
click at [638, 420] on icon "Open in fullscreen" at bounding box center [646, 414] width 19 height 19
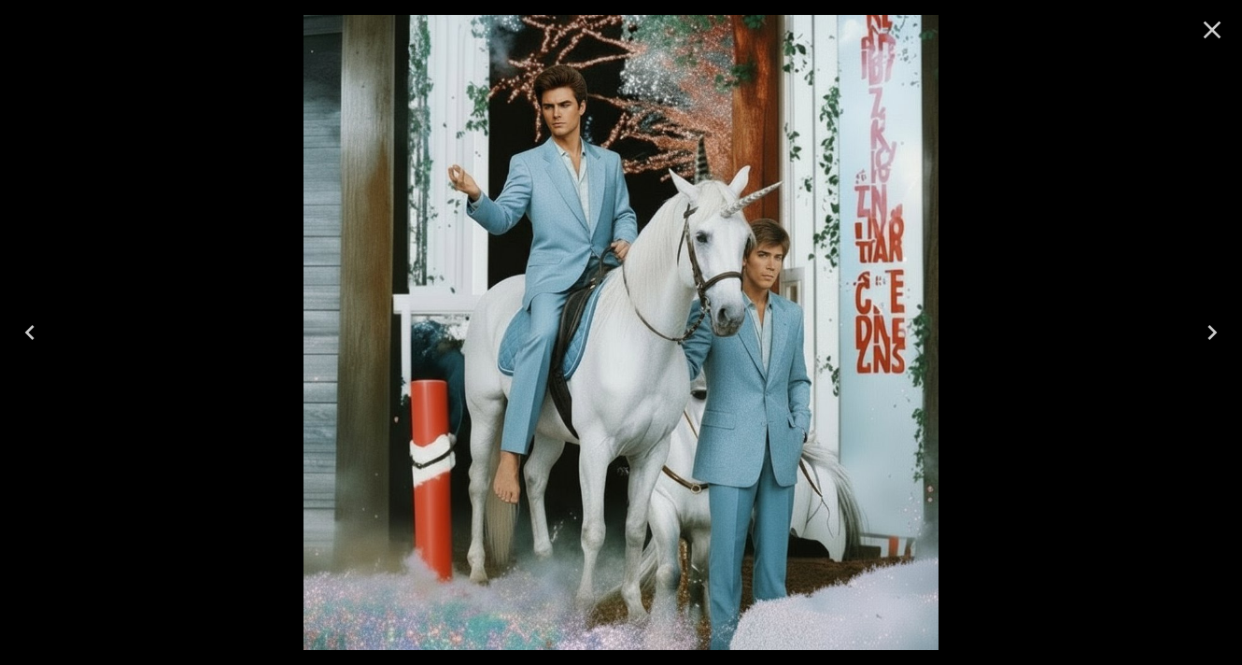
click at [1201, 21] on icon "Close" at bounding box center [1212, 30] width 30 height 30
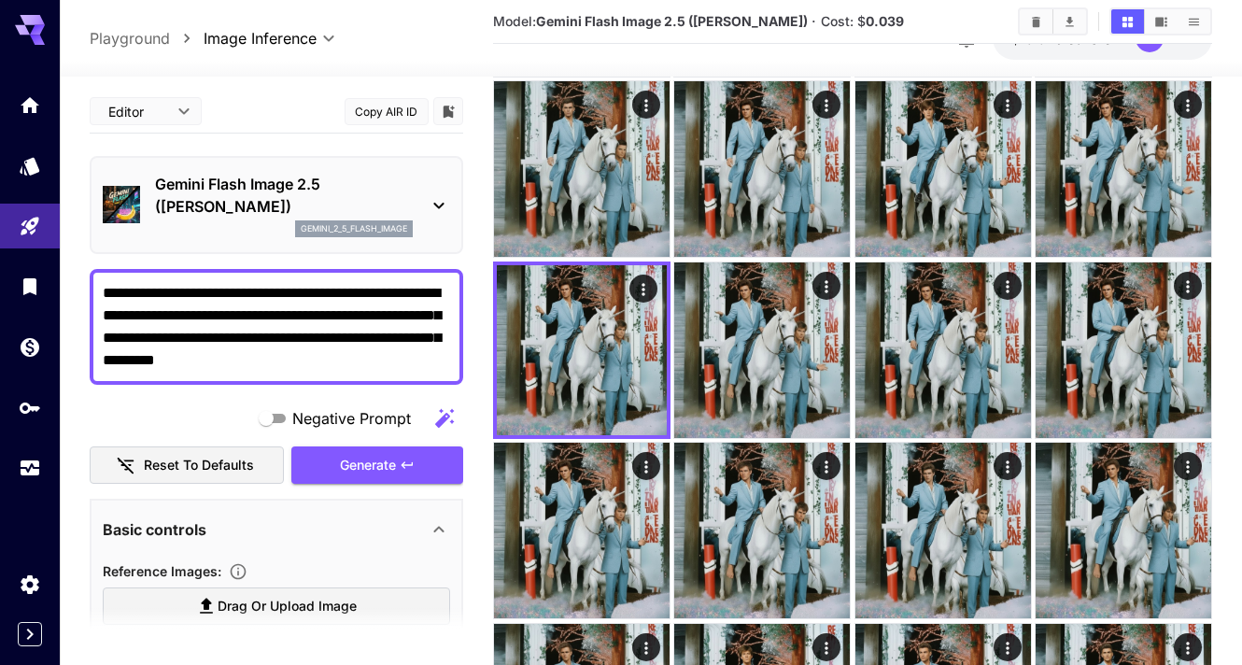
drag, startPoint x: 169, startPoint y: 362, endPoint x: 199, endPoint y: 315, distance: 56.2
click at [199, 315] on textarea "**********" at bounding box center [276, 327] width 347 height 90
type textarea "**********"
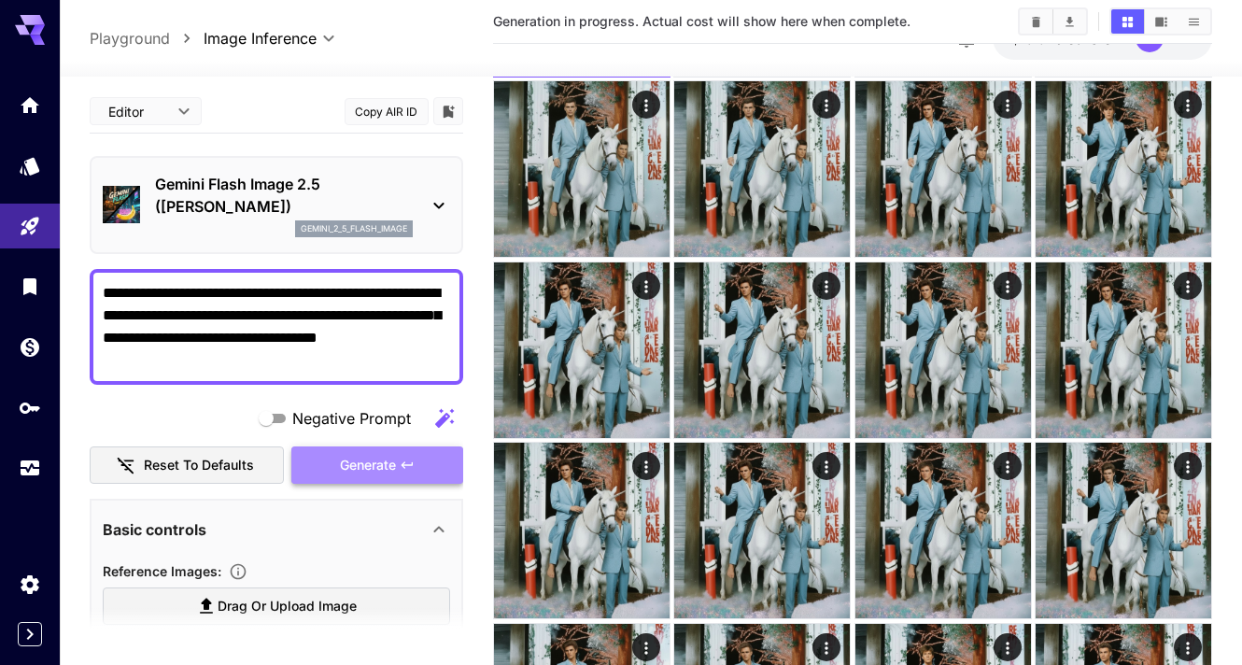
click at [362, 471] on span "Generate" at bounding box center [368, 465] width 56 height 23
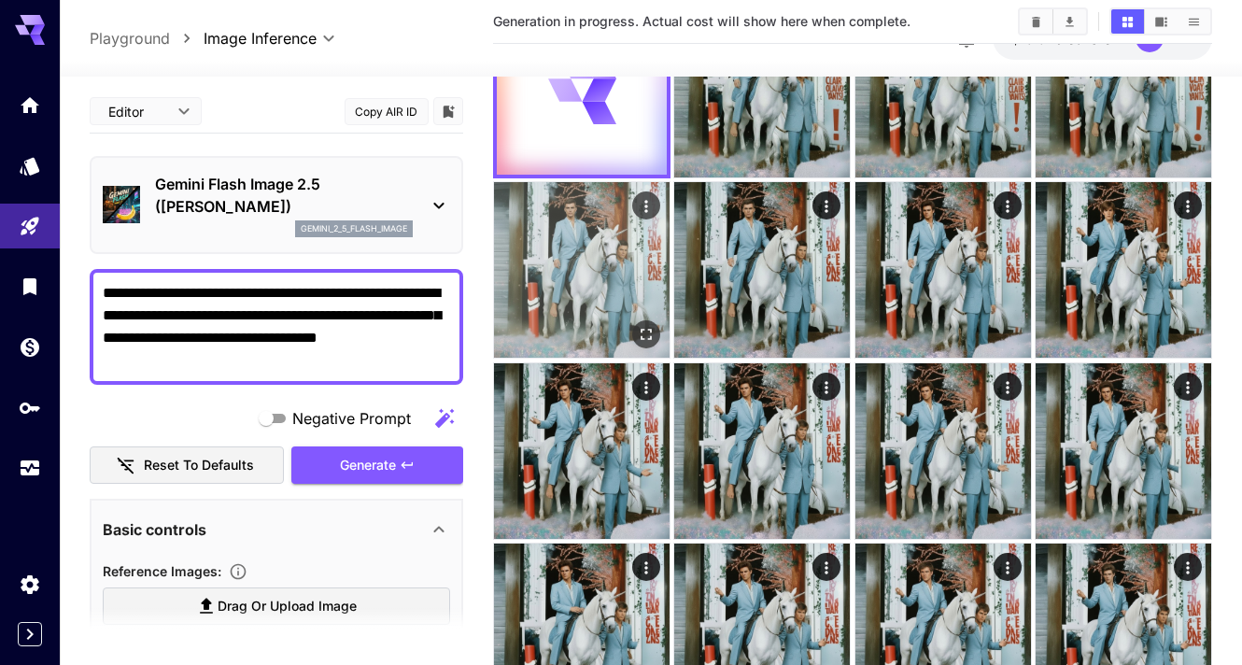
scroll to position [0, 0]
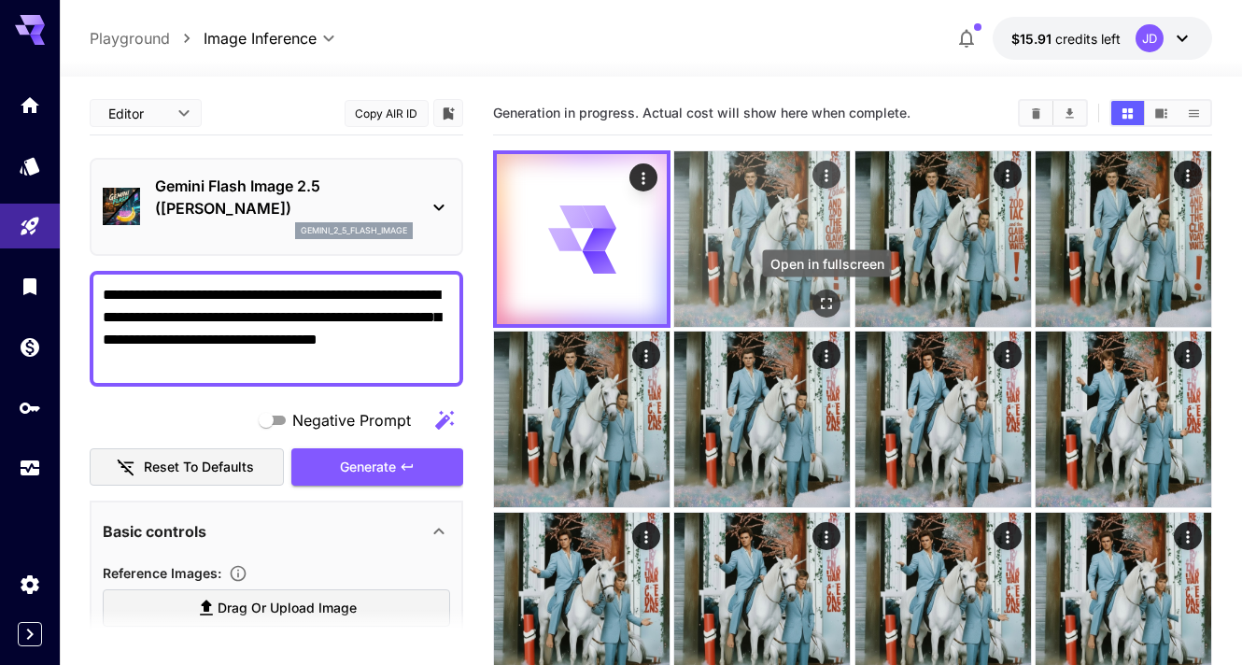
click at [822, 305] on icon "Open in fullscreen" at bounding box center [827, 303] width 11 height 11
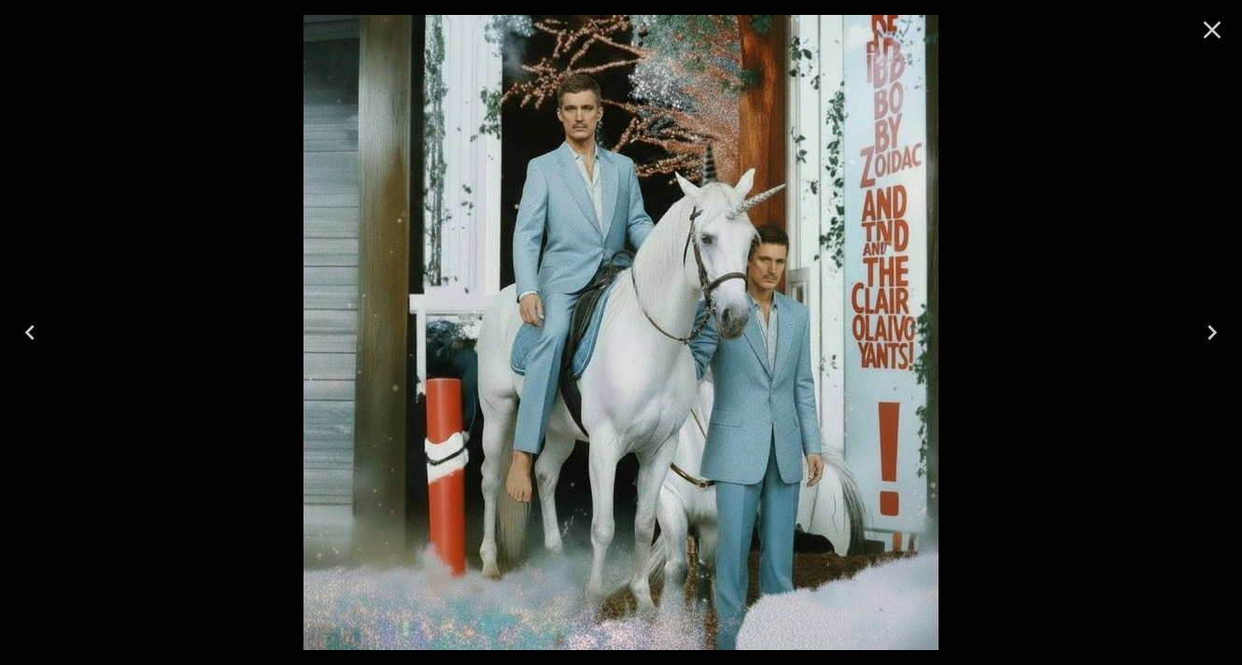
click at [1204, 23] on icon "Close" at bounding box center [1212, 30] width 18 height 18
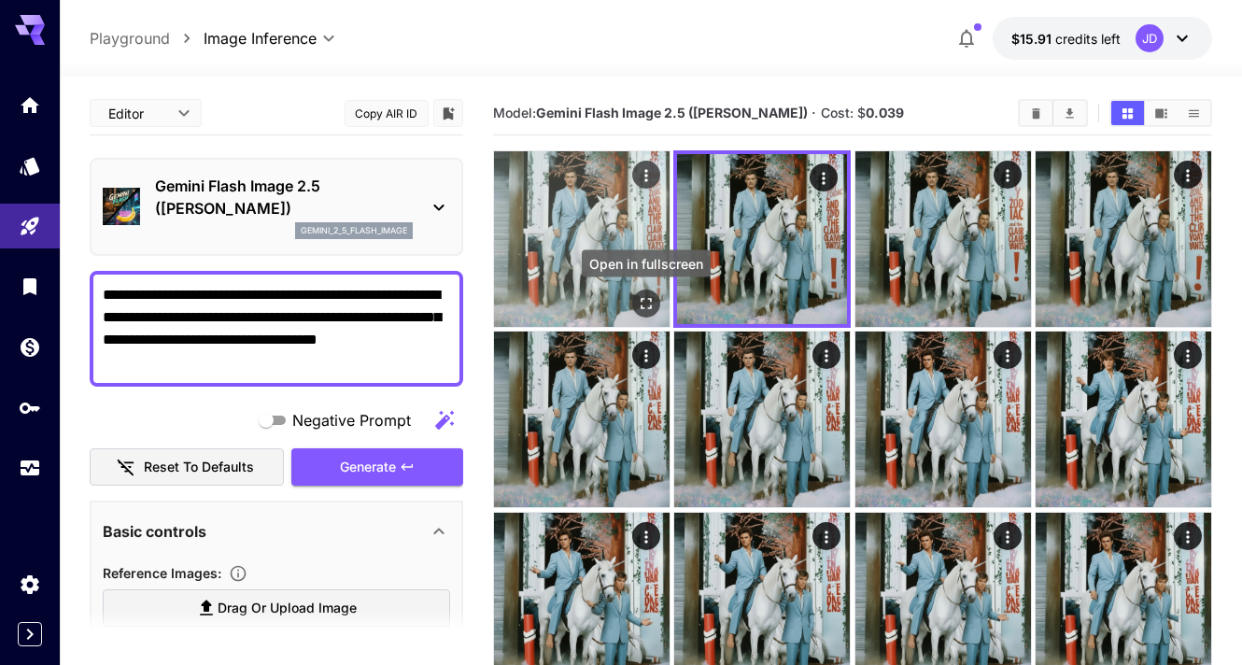
click at [648, 300] on icon "Open in fullscreen" at bounding box center [646, 303] width 19 height 19
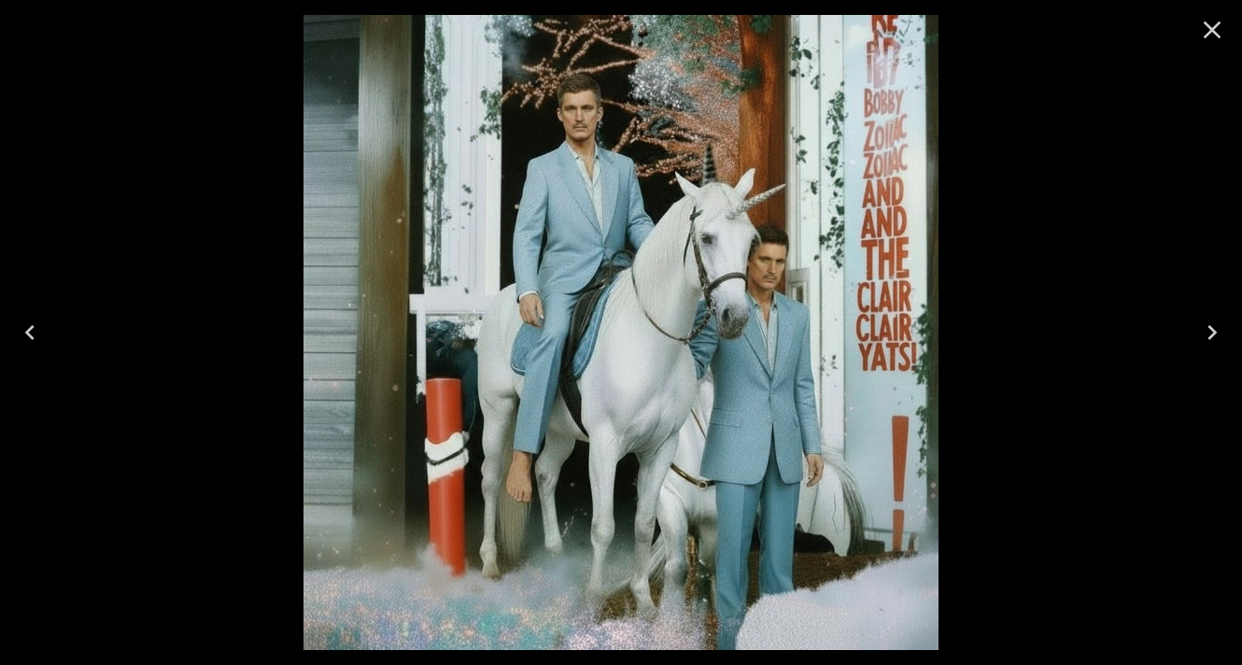
click at [1211, 18] on icon "Close" at bounding box center [1212, 30] width 30 height 30
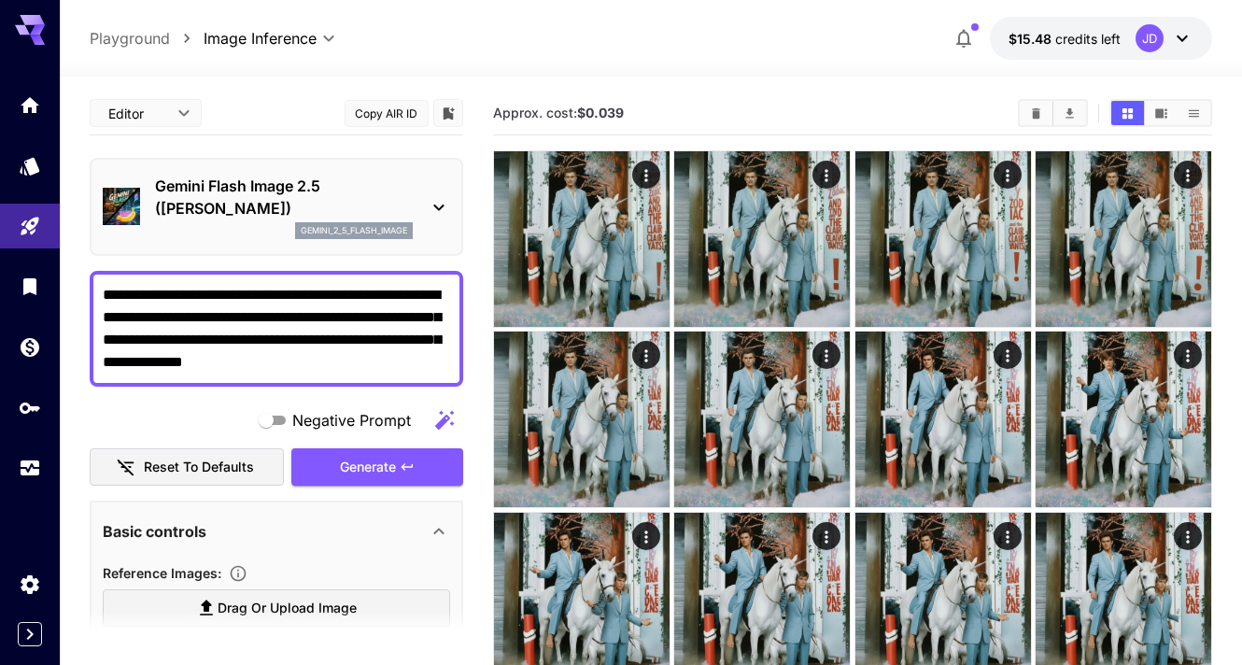
click at [442, 214] on icon at bounding box center [439, 207] width 22 height 22
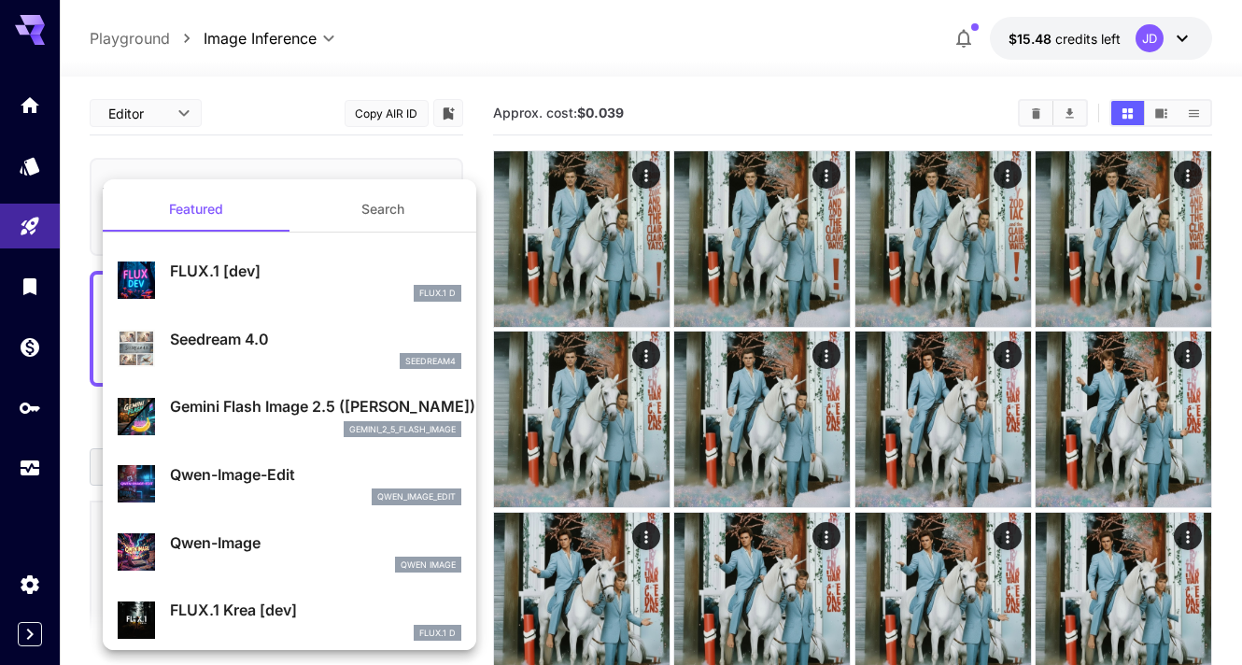
click at [347, 95] on div at bounding box center [621, 332] width 1242 height 665
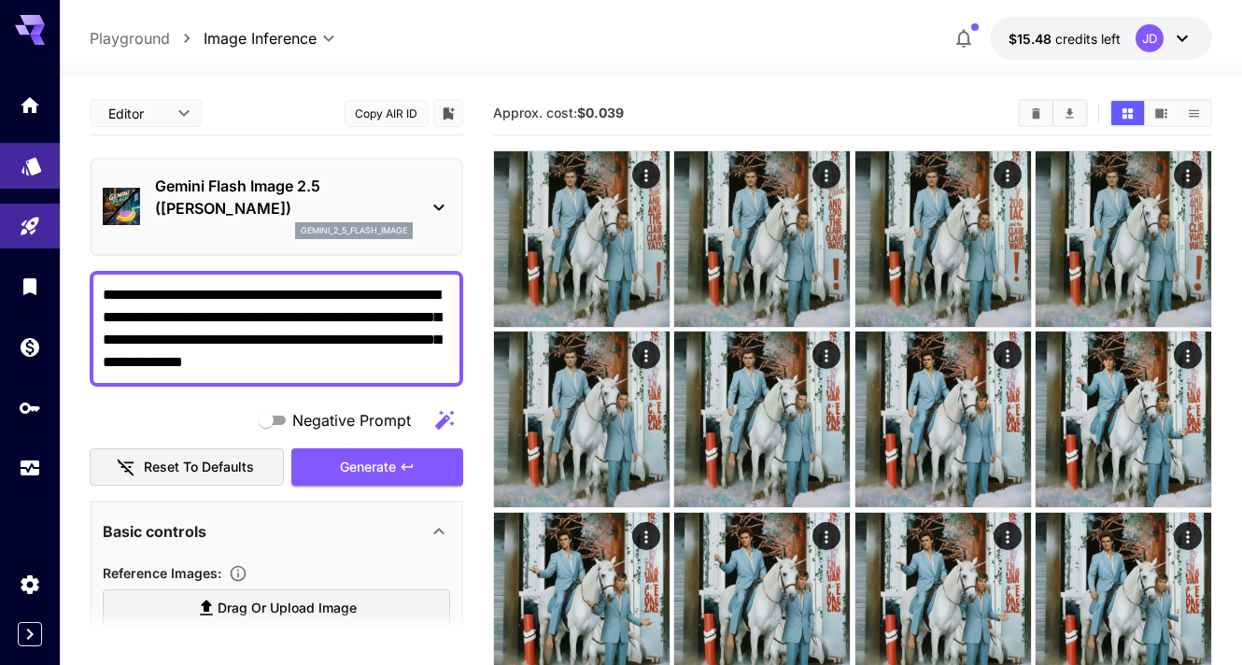
click at [34, 175] on link at bounding box center [30, 166] width 60 height 46
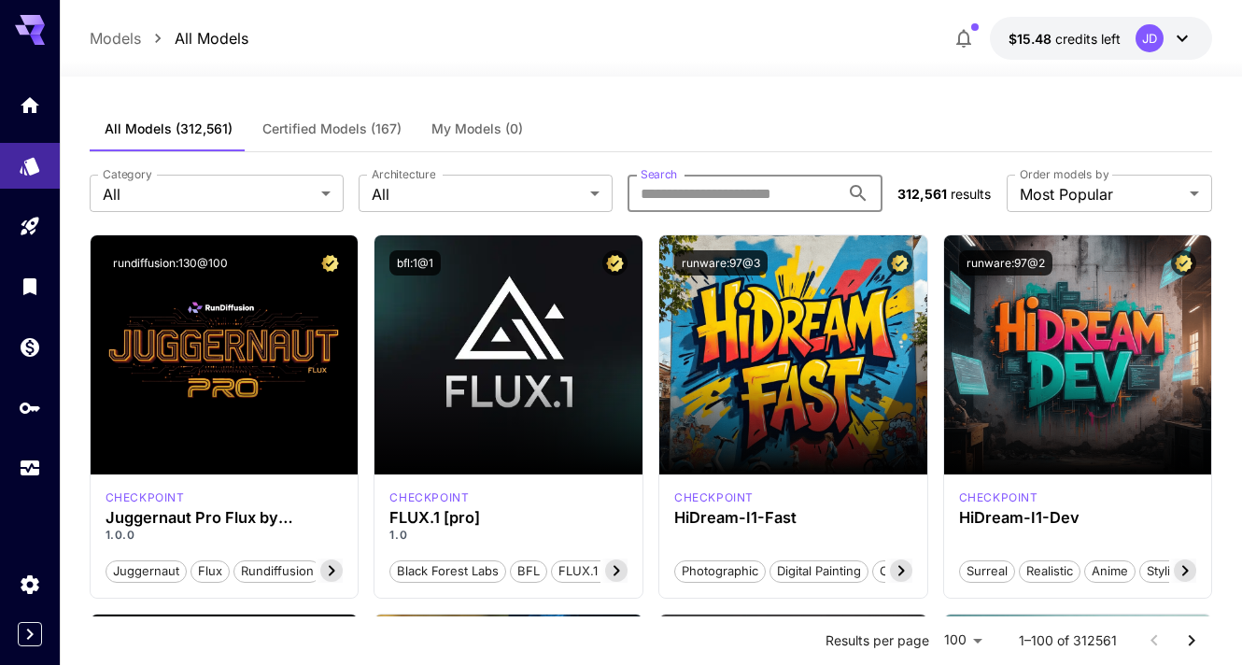
click at [757, 198] on input "Search" at bounding box center [732, 193] width 211 height 37
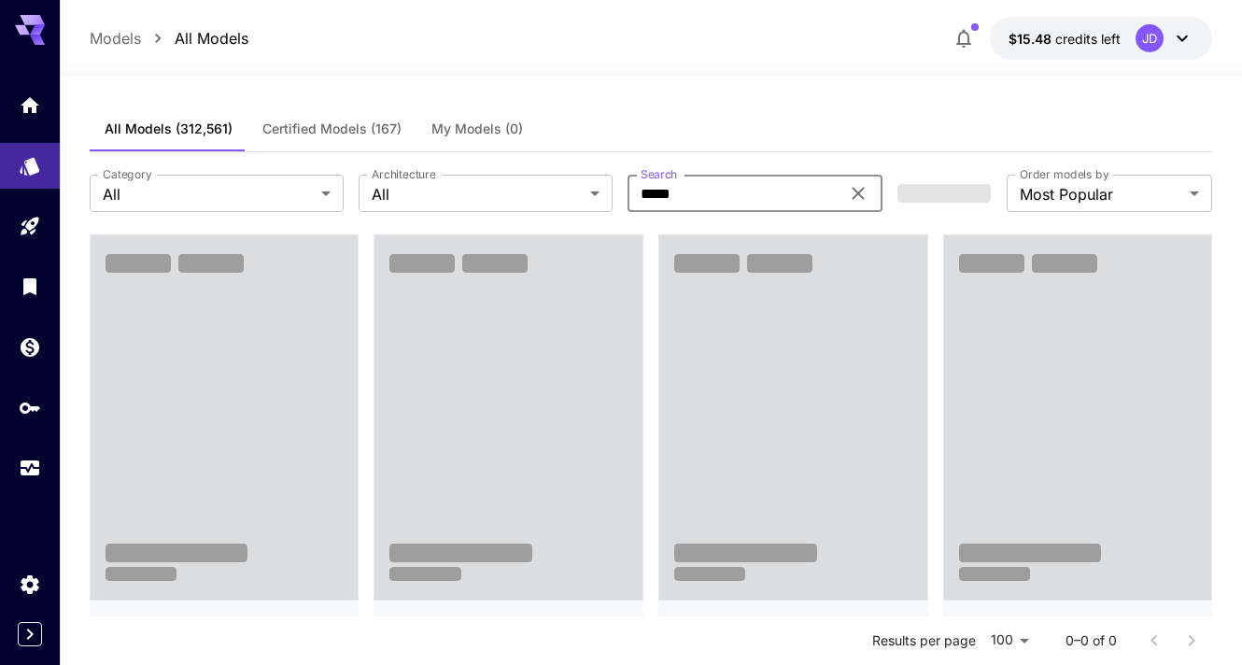
type input "******"
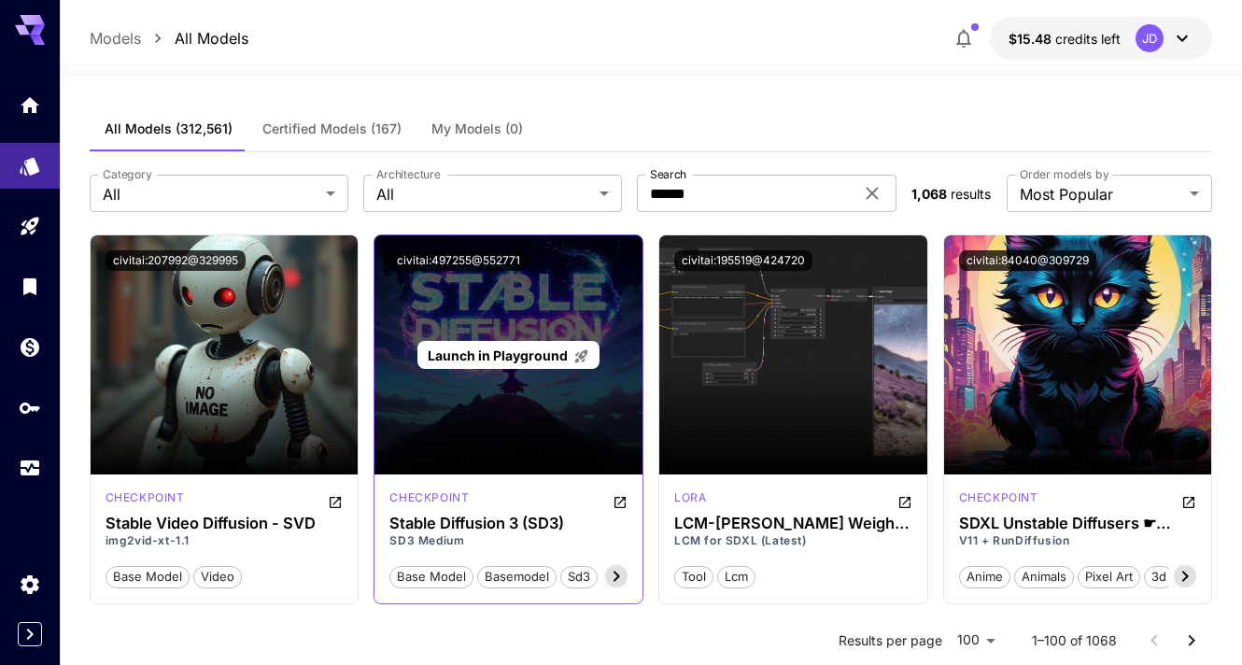
click at [485, 357] on span "Launch in Playground" at bounding box center [498, 355] width 140 height 16
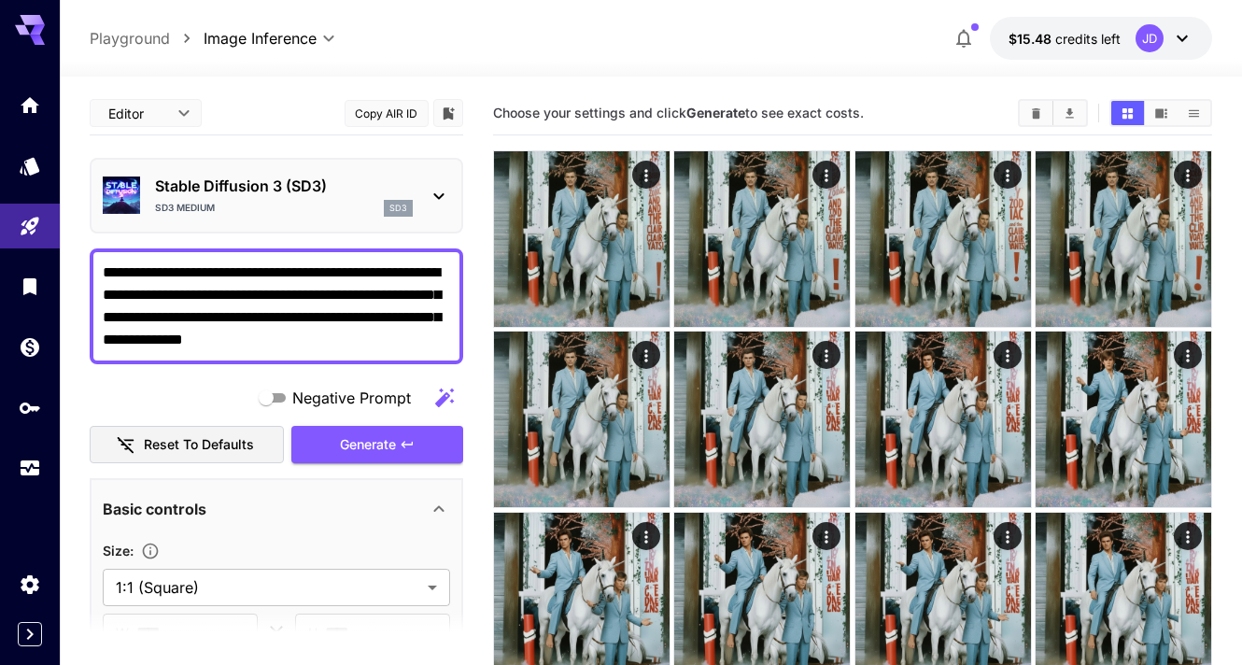
drag, startPoint x: 443, startPoint y: 342, endPoint x: 145, endPoint y: 250, distance: 312.4
click at [145, 250] on div "**********" at bounding box center [276, 306] width 373 height 116
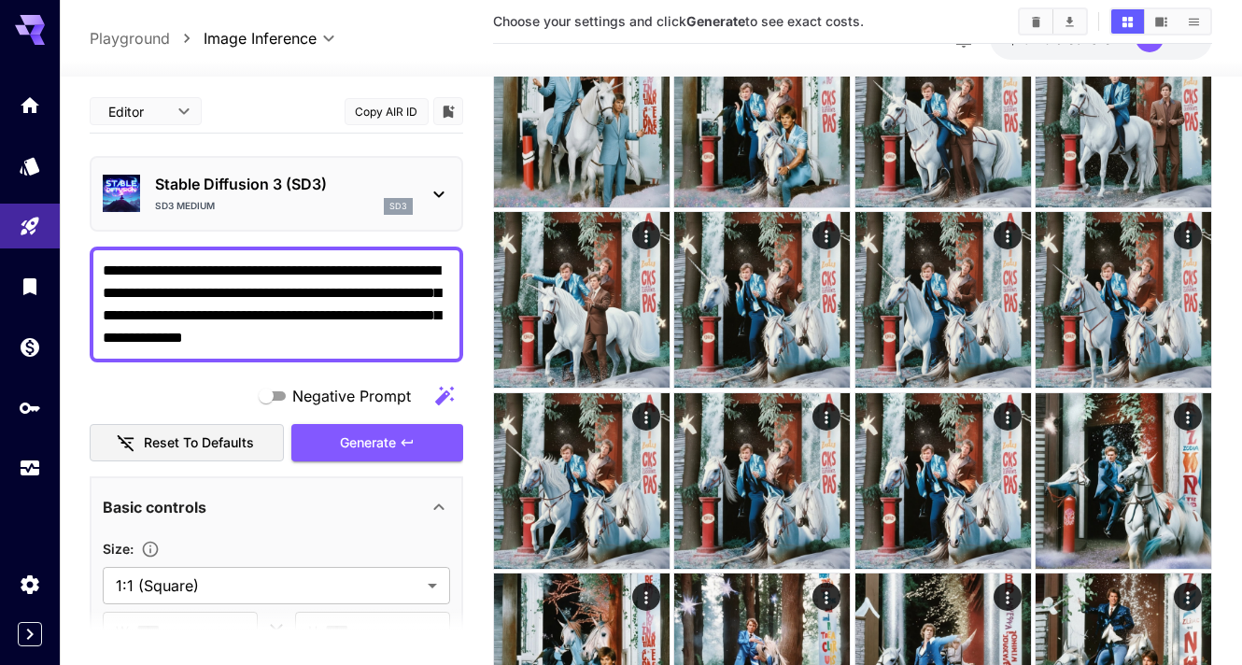
scroll to position [2067, 0]
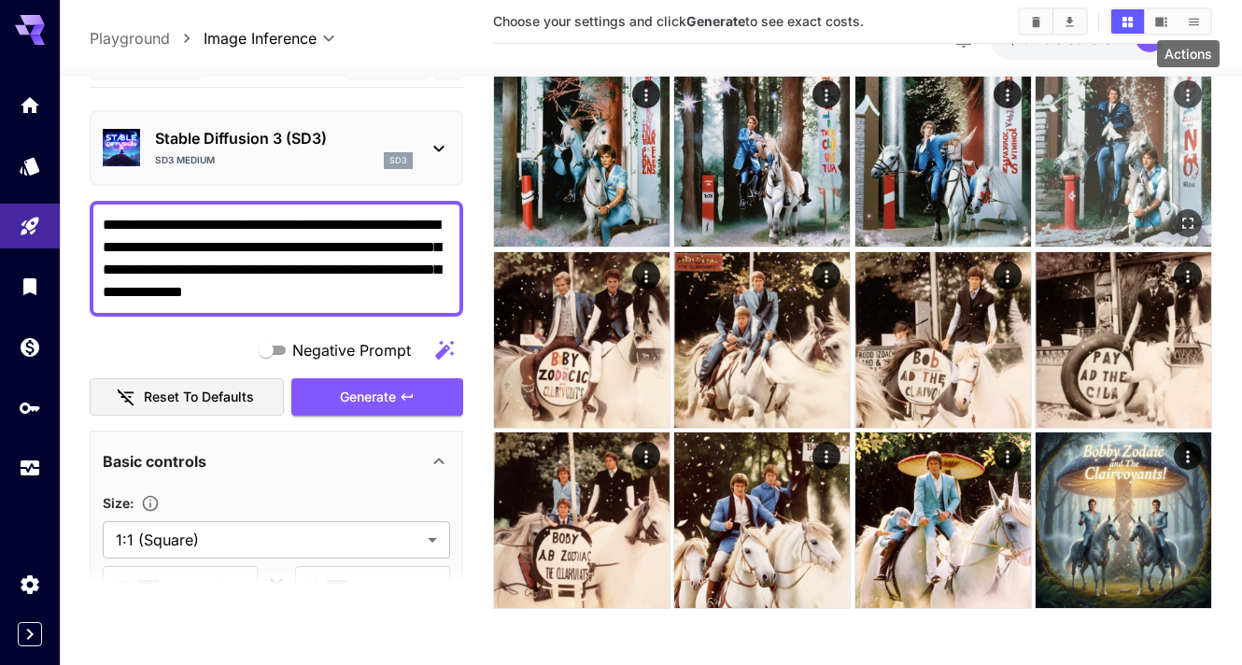
click at [1193, 91] on icon "Actions" at bounding box center [1187, 95] width 19 height 19
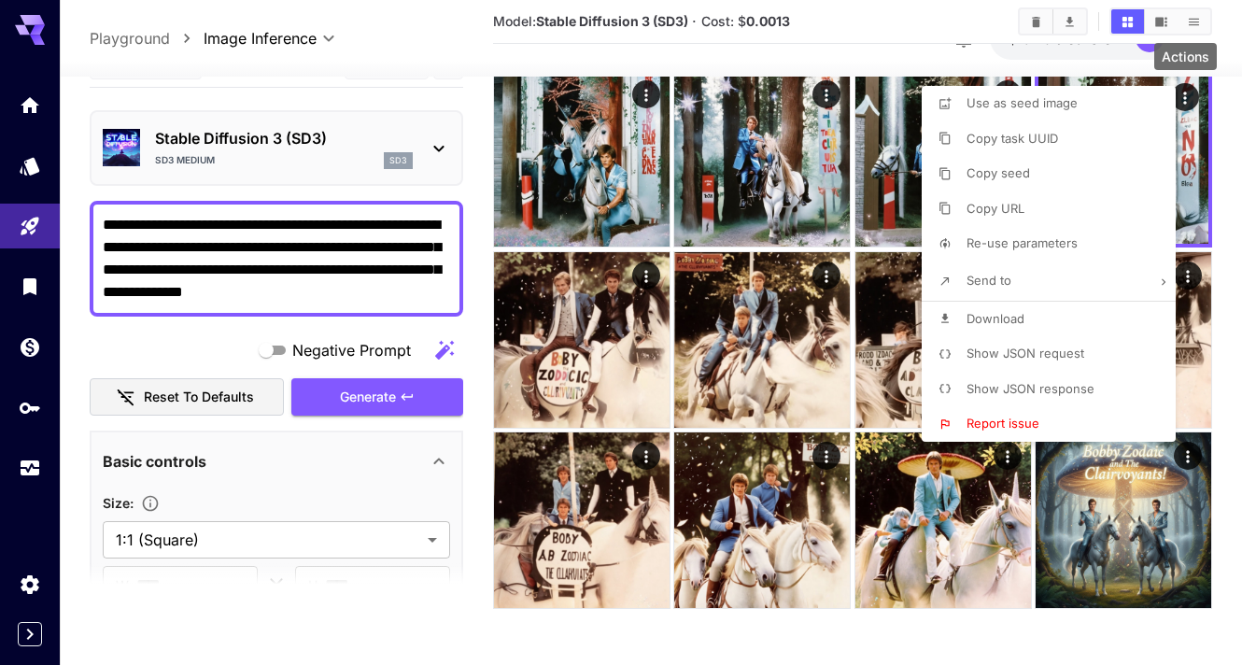
click at [1070, 236] on span "Re-use parameters" at bounding box center [1021, 242] width 111 height 15
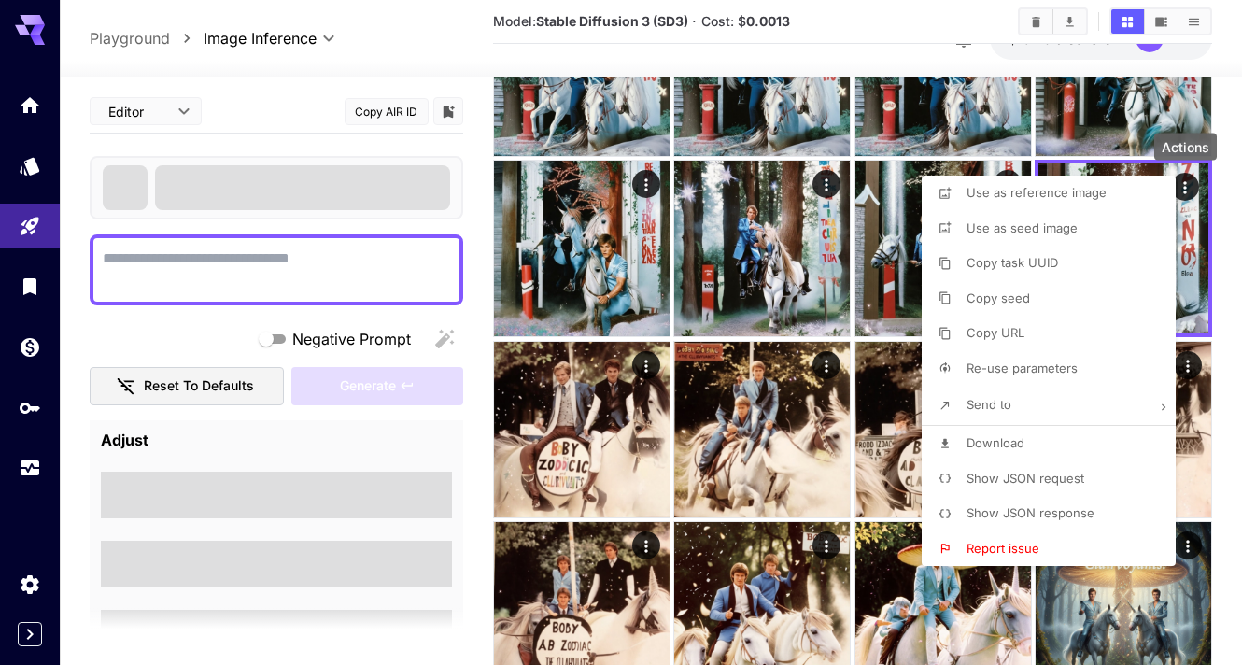
type textarea "**********"
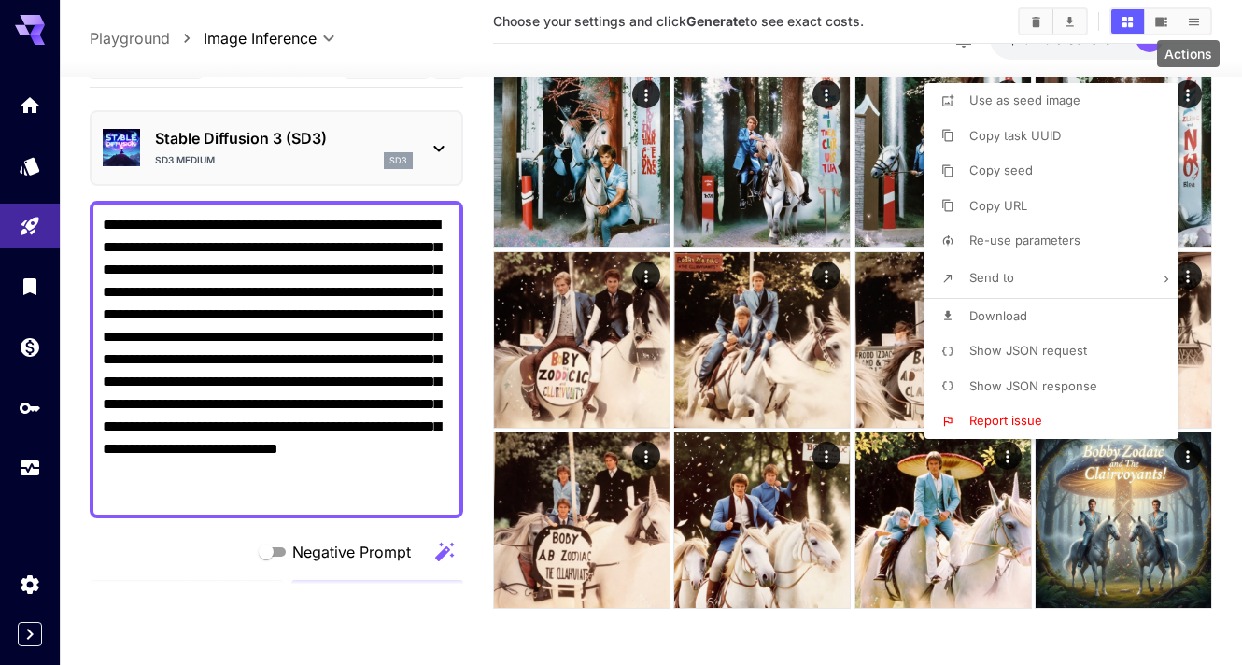
click at [951, 23] on div at bounding box center [621, 332] width 1242 height 665
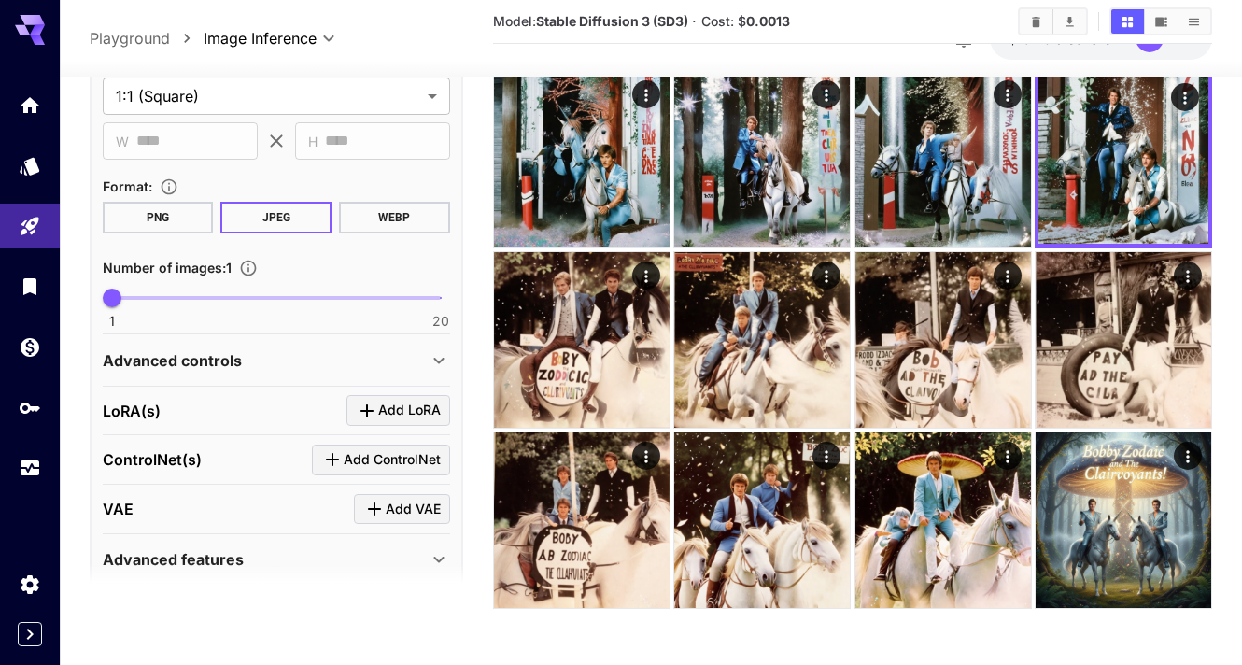
scroll to position [721, 0]
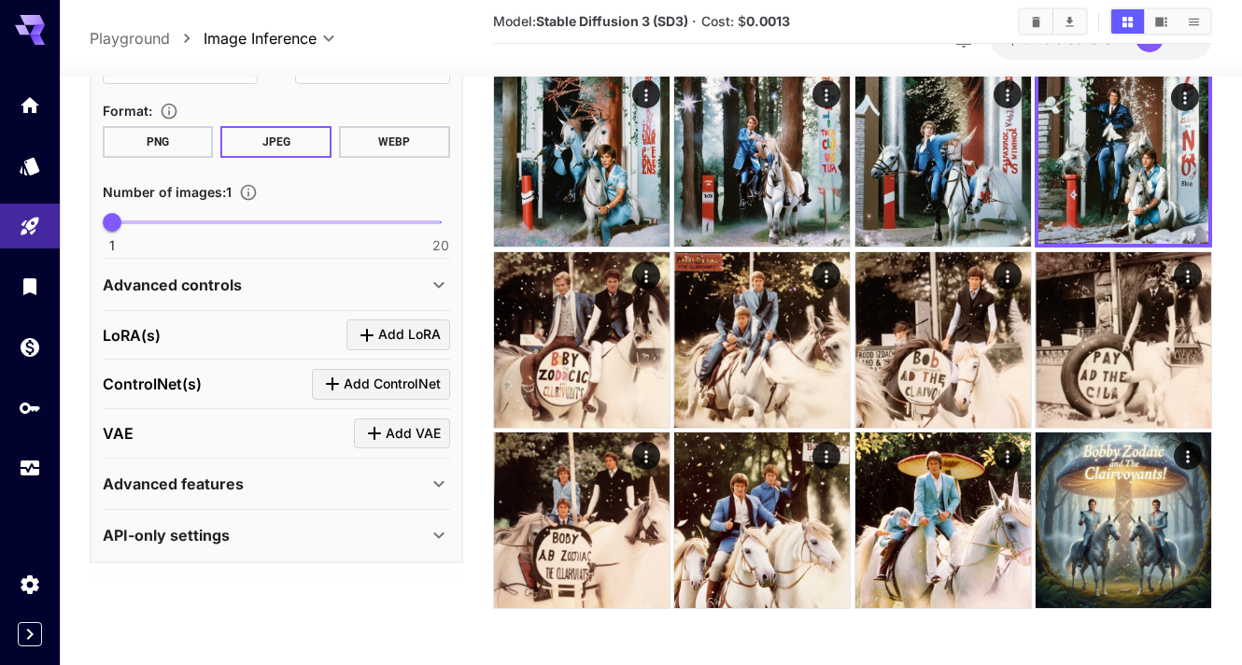
click at [358, 276] on div "Advanced controls" at bounding box center [265, 285] width 325 height 22
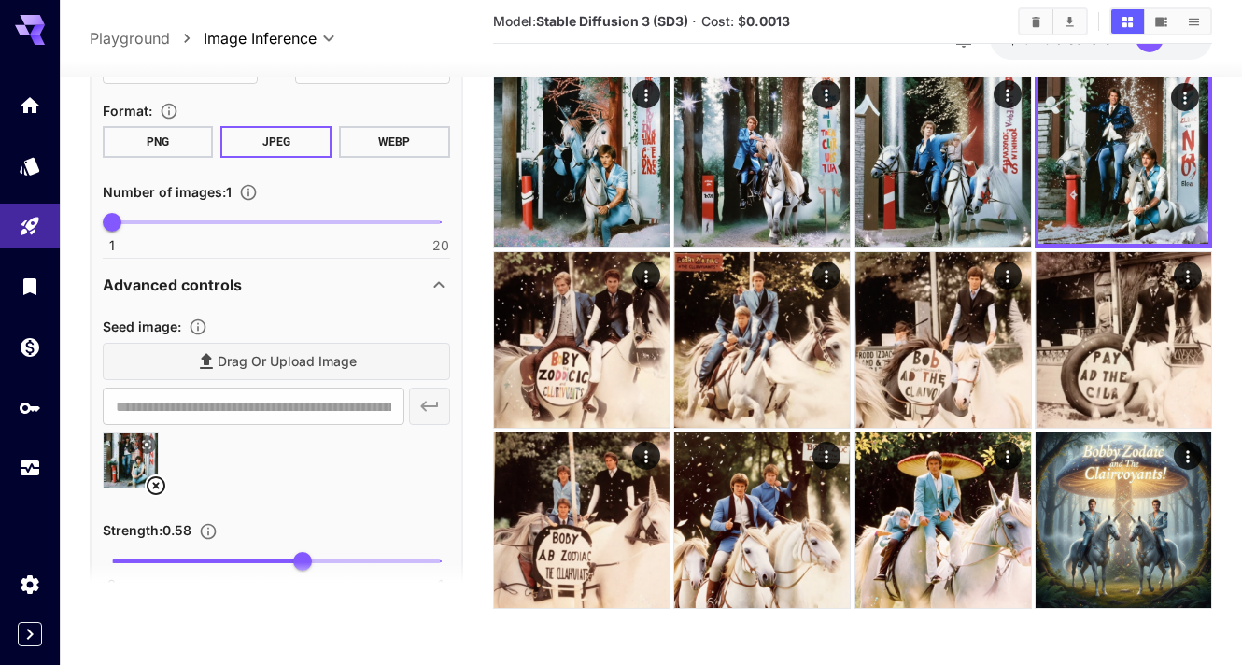
click at [154, 480] on icon at bounding box center [156, 486] width 22 height 22
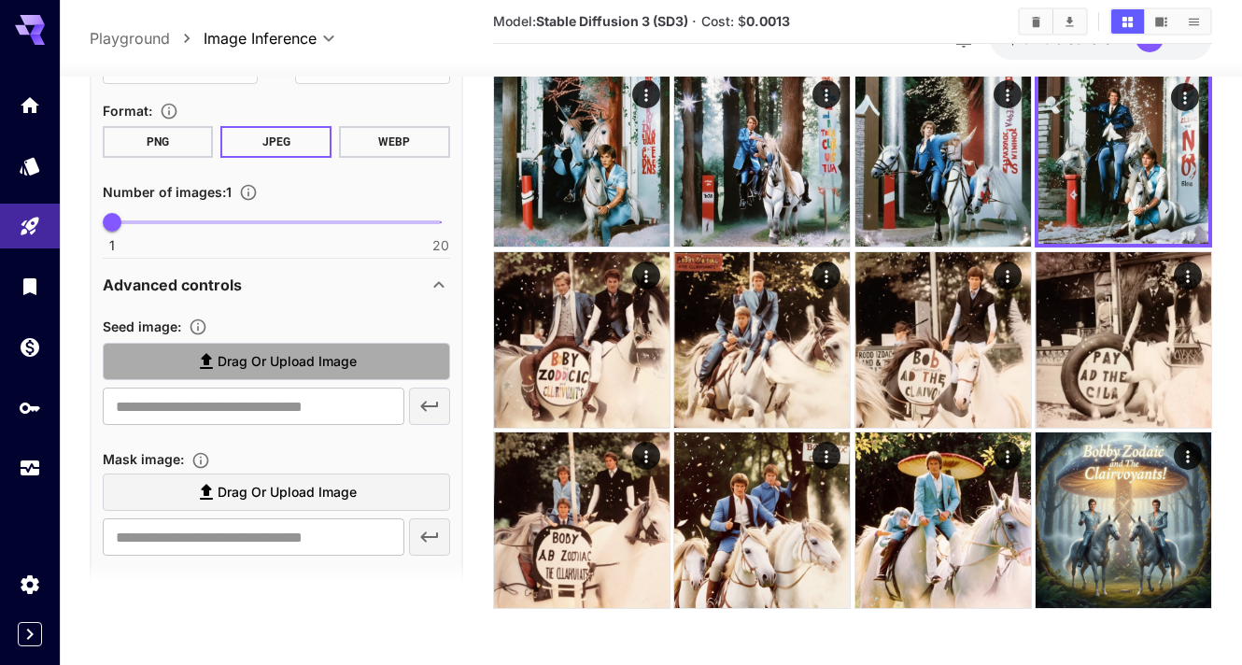
click at [218, 365] on span "Drag or upload image" at bounding box center [287, 361] width 139 height 23
click at [0, 0] on input "Drag or upload image" at bounding box center [0, 0] width 0 height 0
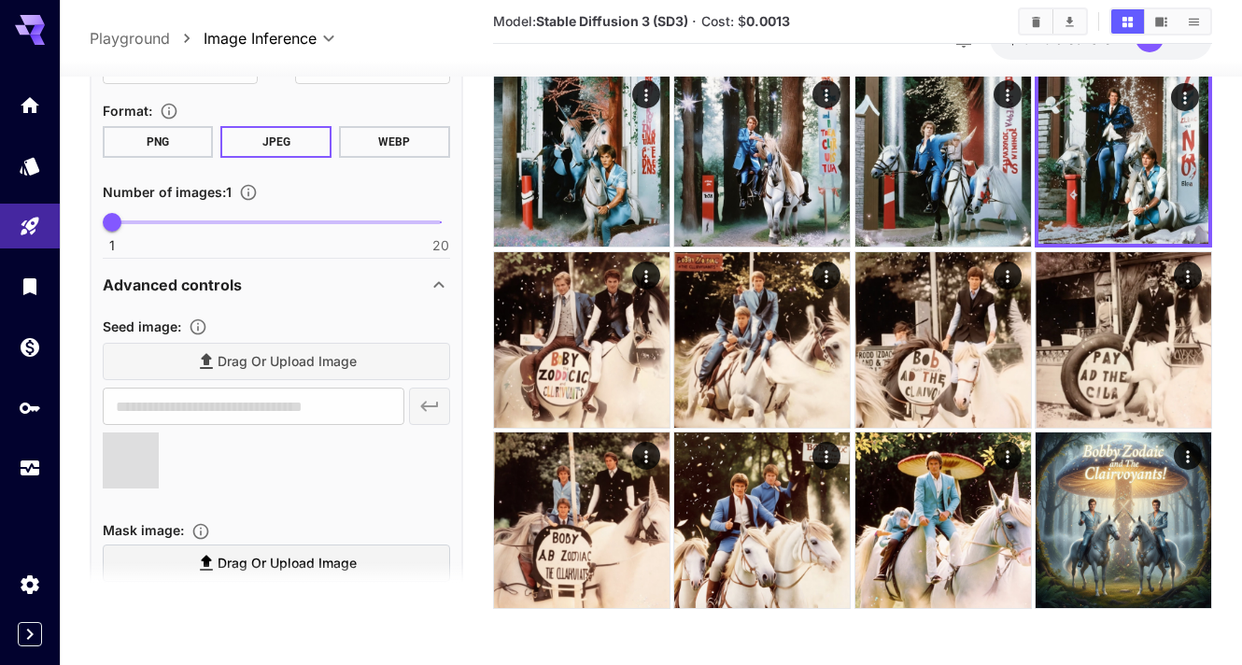
type input "**********"
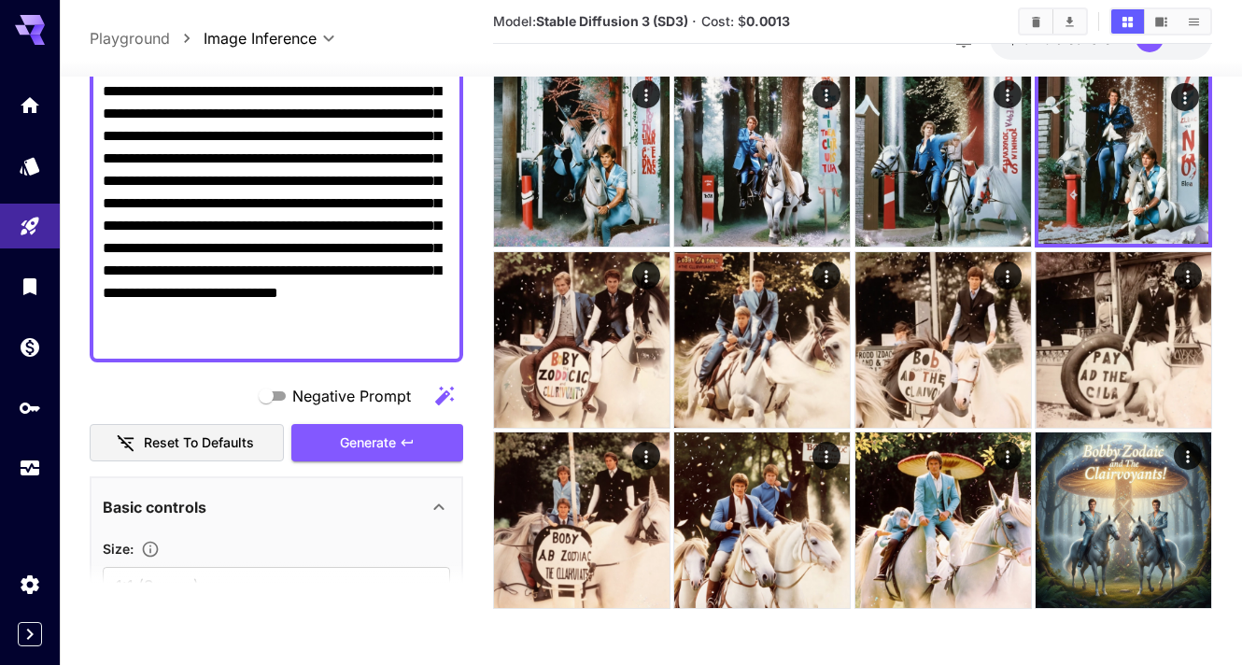
scroll to position [198, 0]
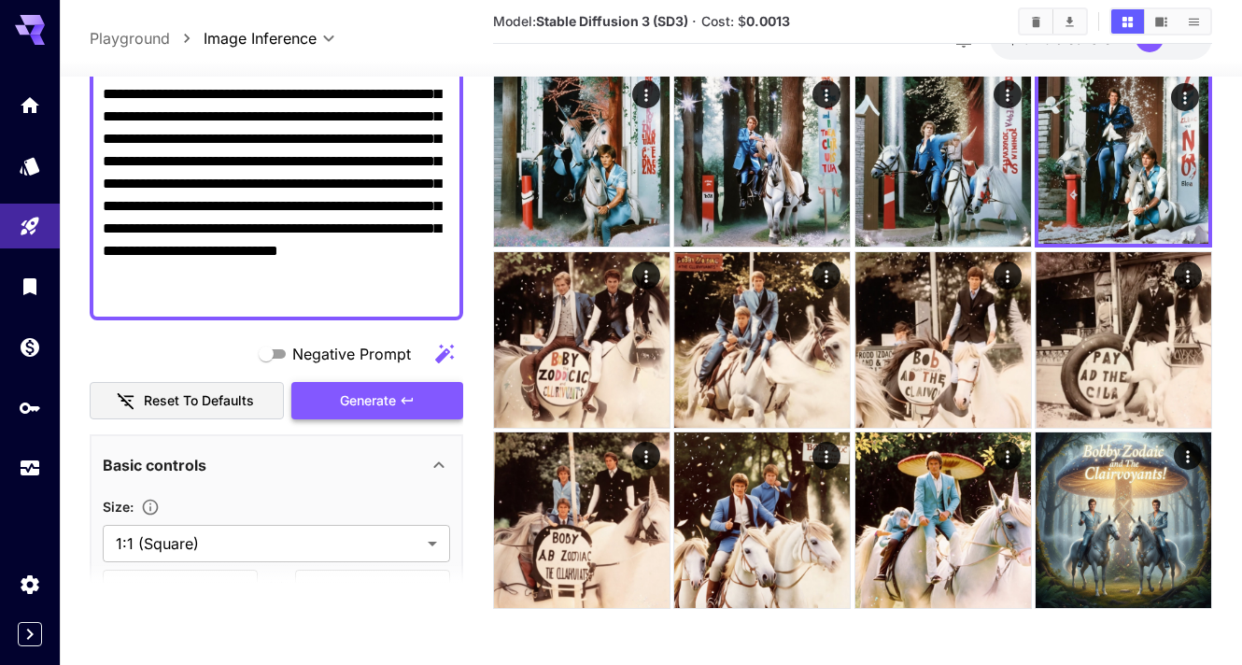
click at [376, 407] on div "Negative Prompt Reset to defaults Generate" at bounding box center [276, 377] width 373 height 85
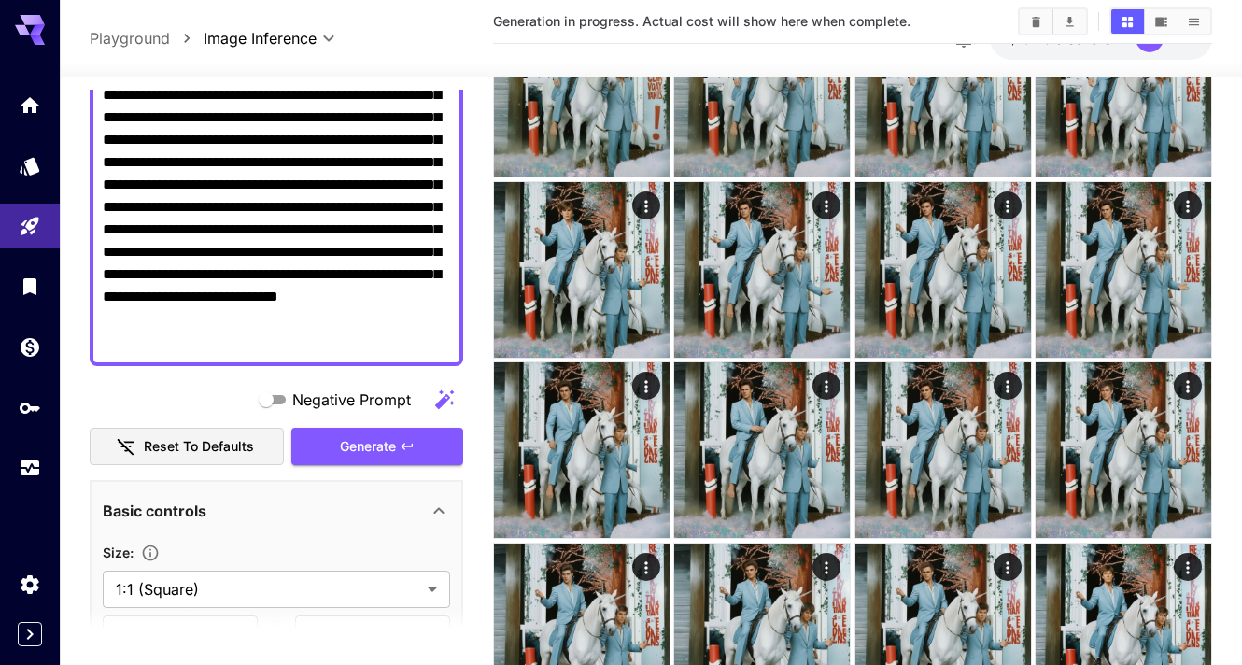
scroll to position [0, 0]
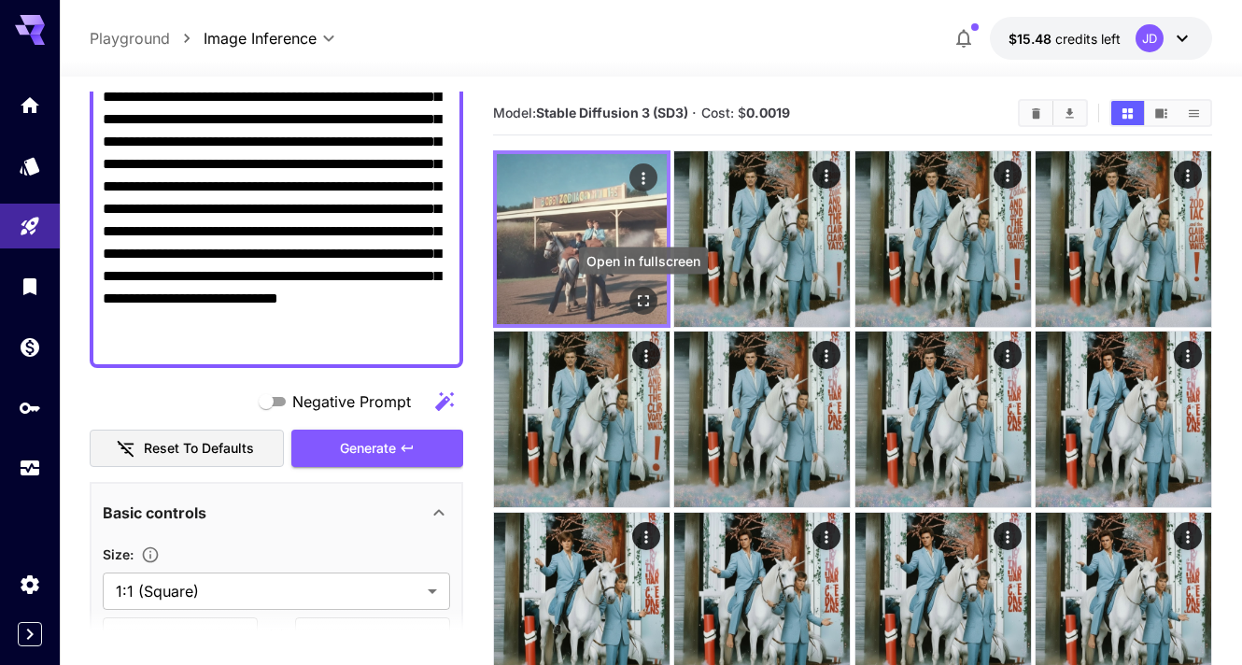
click at [635, 288] on button "Open in fullscreen" at bounding box center [643, 301] width 28 height 28
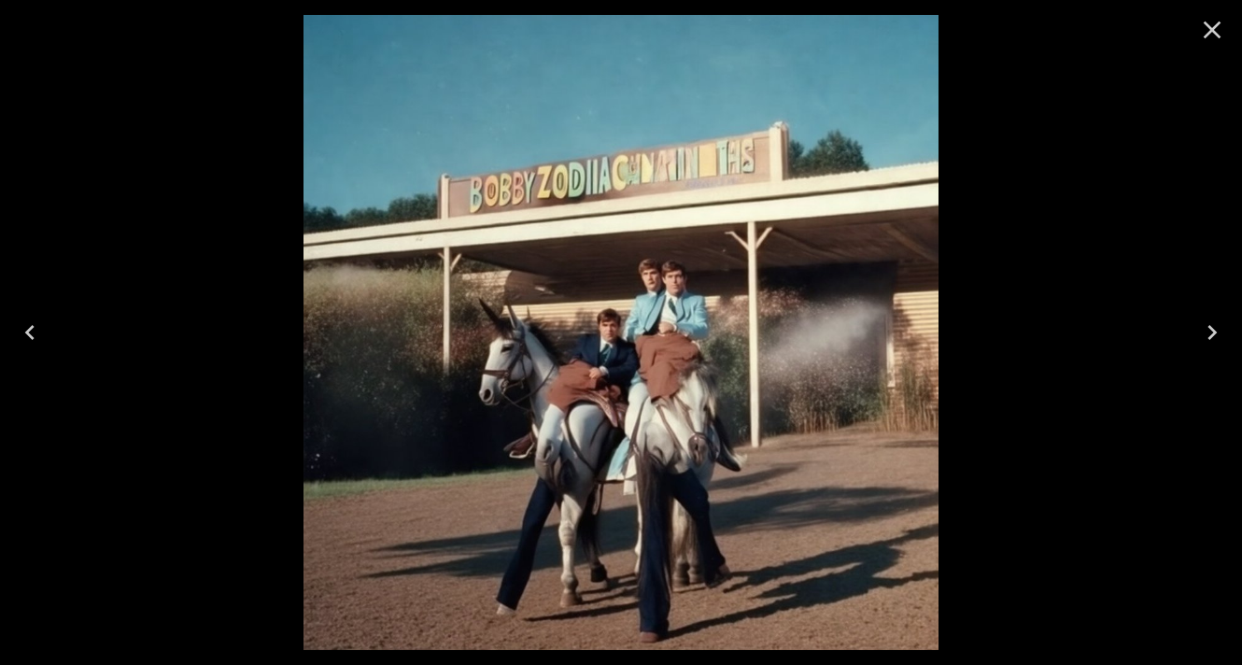
click at [1210, 21] on icon "Close" at bounding box center [1212, 30] width 30 height 30
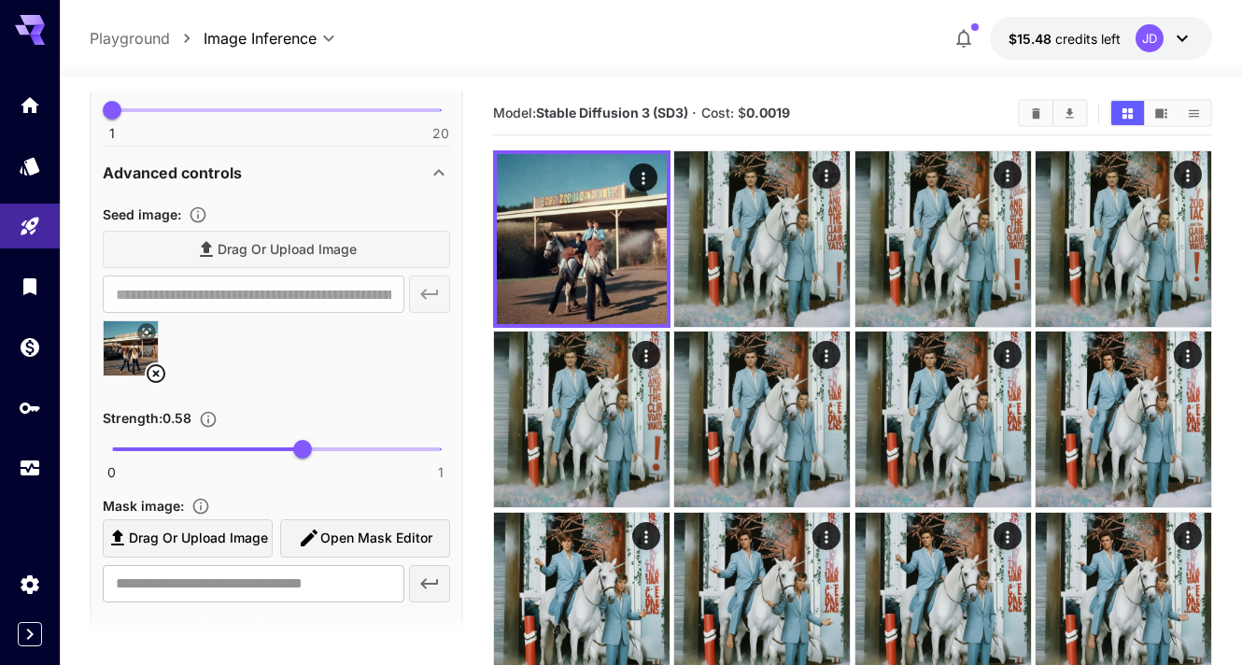
scroll to position [990, 0]
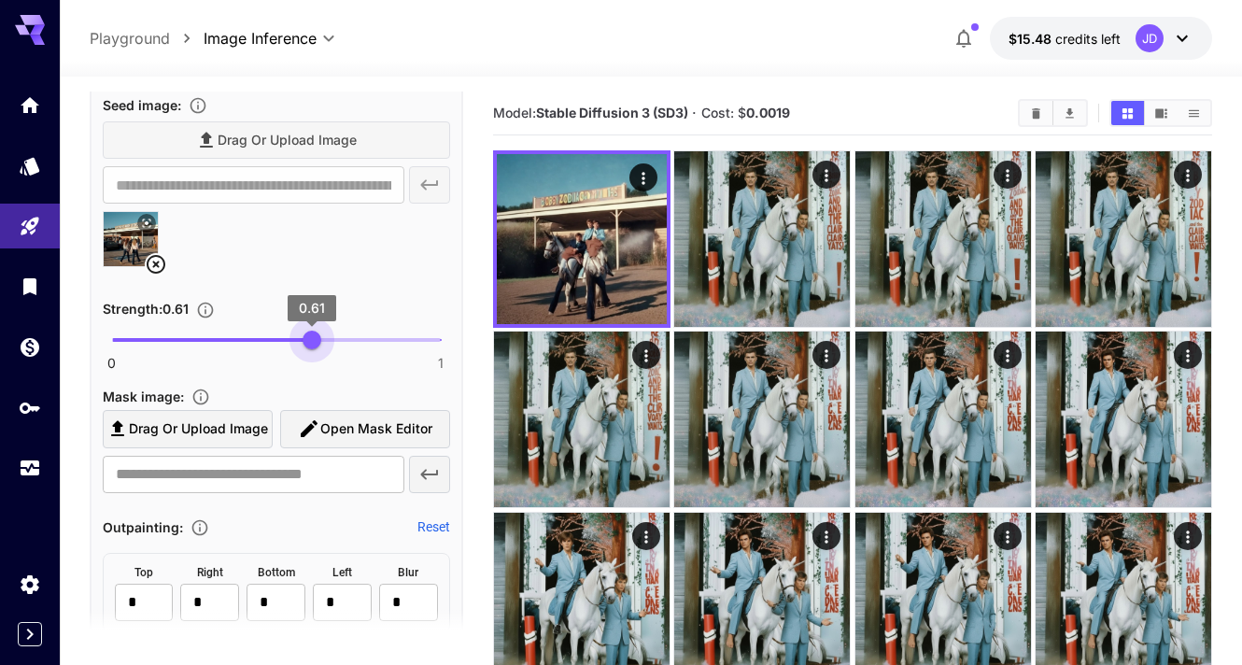
type input "***"
drag, startPoint x: 298, startPoint y: 340, endPoint x: 310, endPoint y: 342, distance: 12.3
click at [310, 342] on span "0.6" at bounding box center [309, 339] width 19 height 19
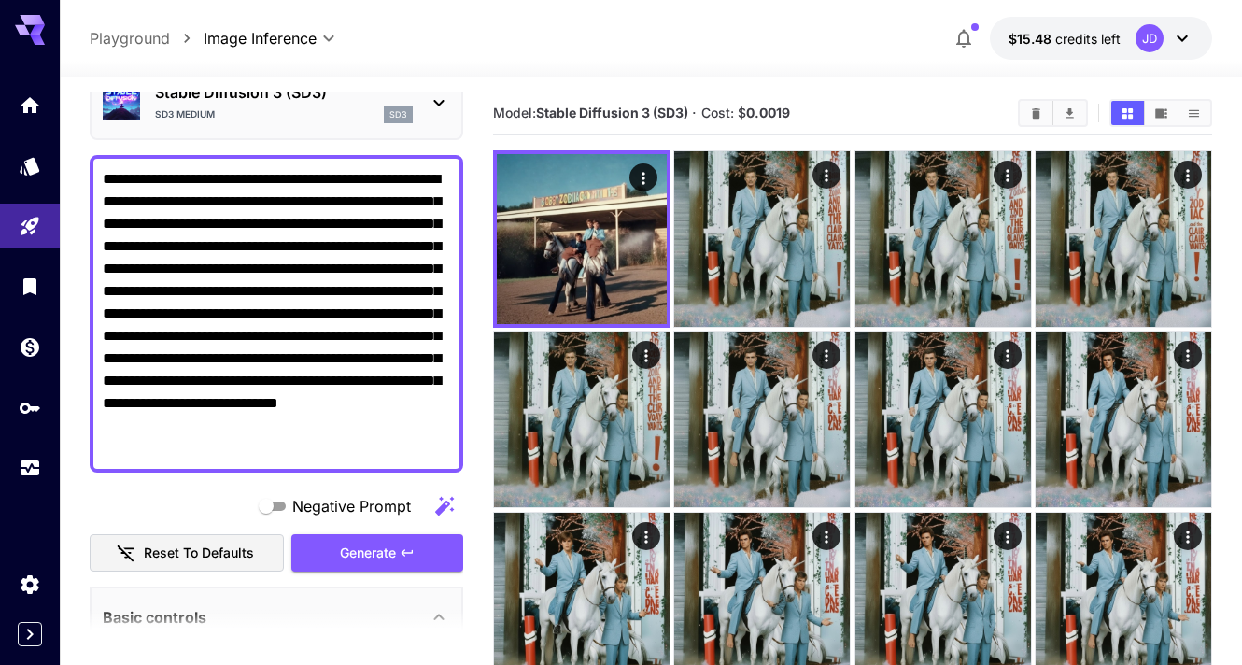
scroll to position [147, 0]
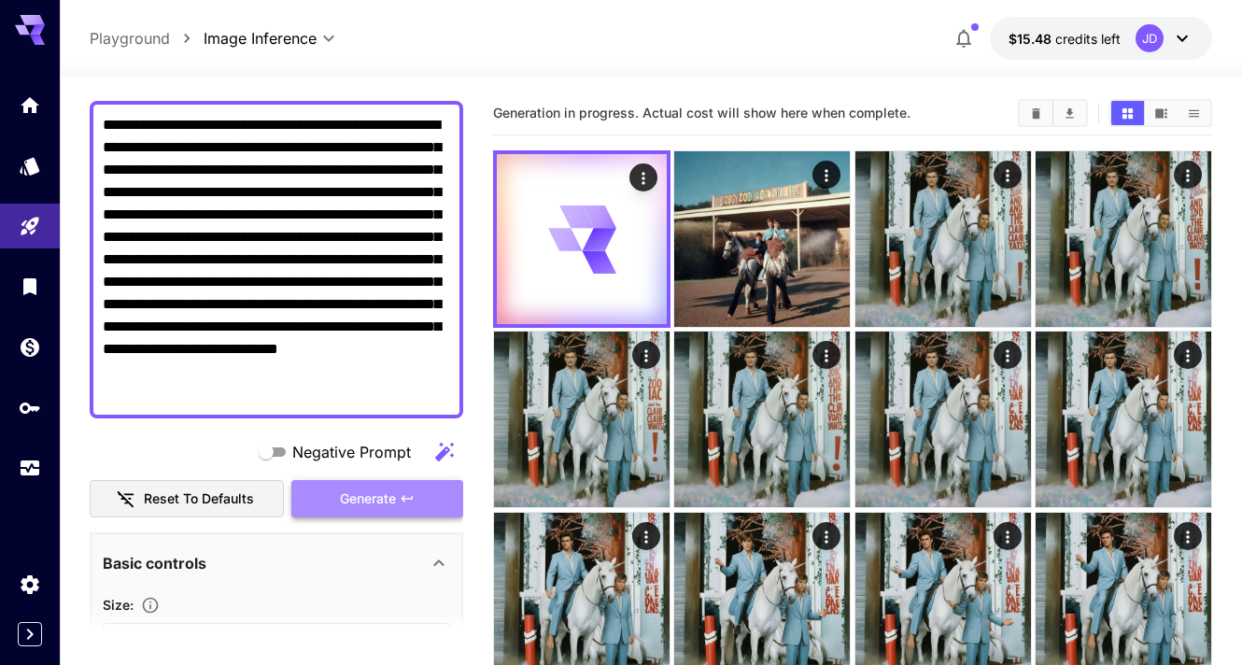
click at [390, 512] on button "Generate" at bounding box center [377, 499] width 172 height 38
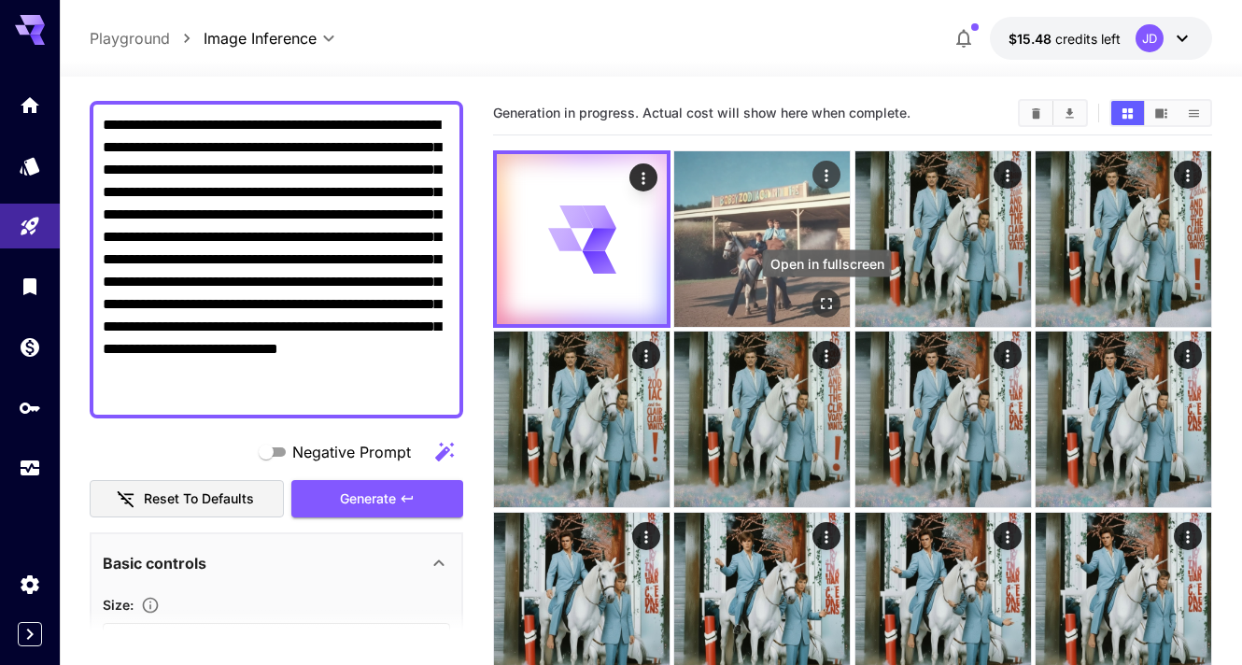
click at [831, 299] on icon "Open in fullscreen" at bounding box center [827, 303] width 11 height 11
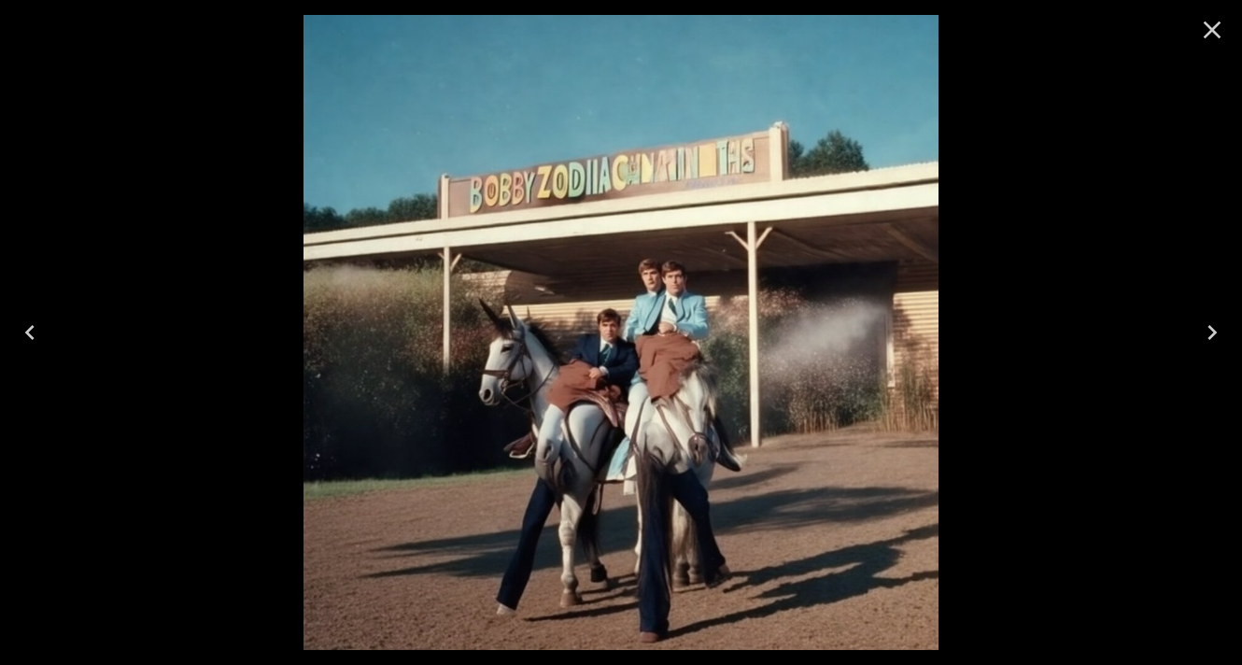
click at [1213, 34] on icon "Close" at bounding box center [1212, 30] width 30 height 30
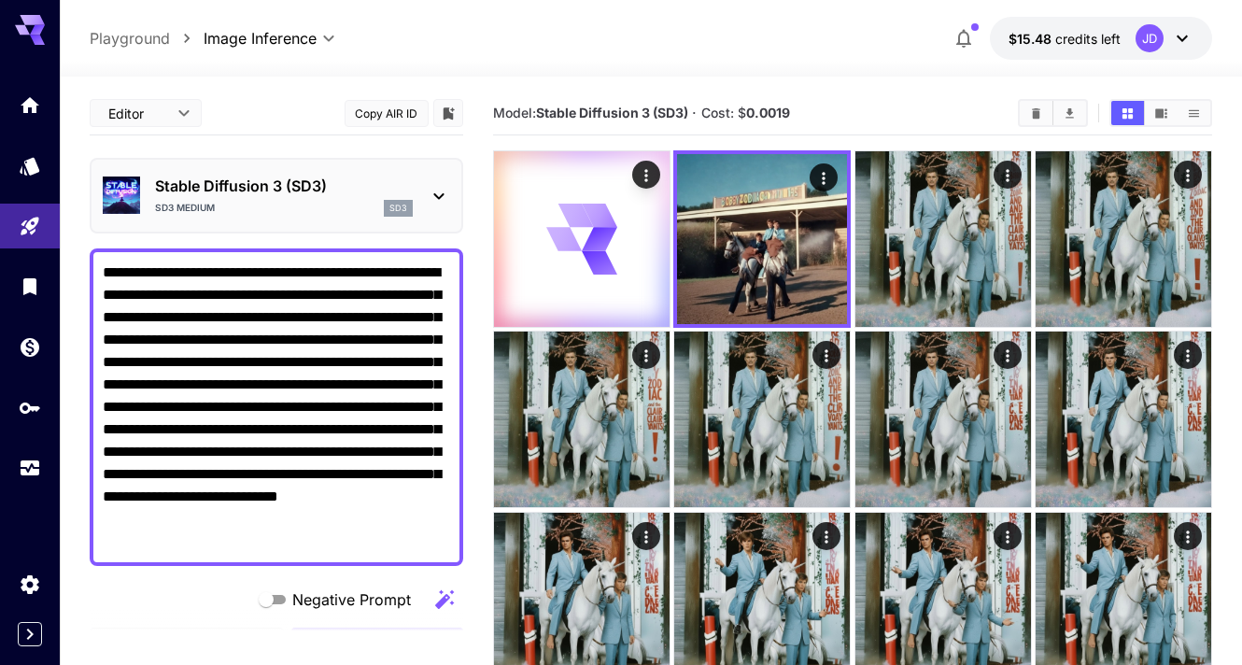
scroll to position [147, 0]
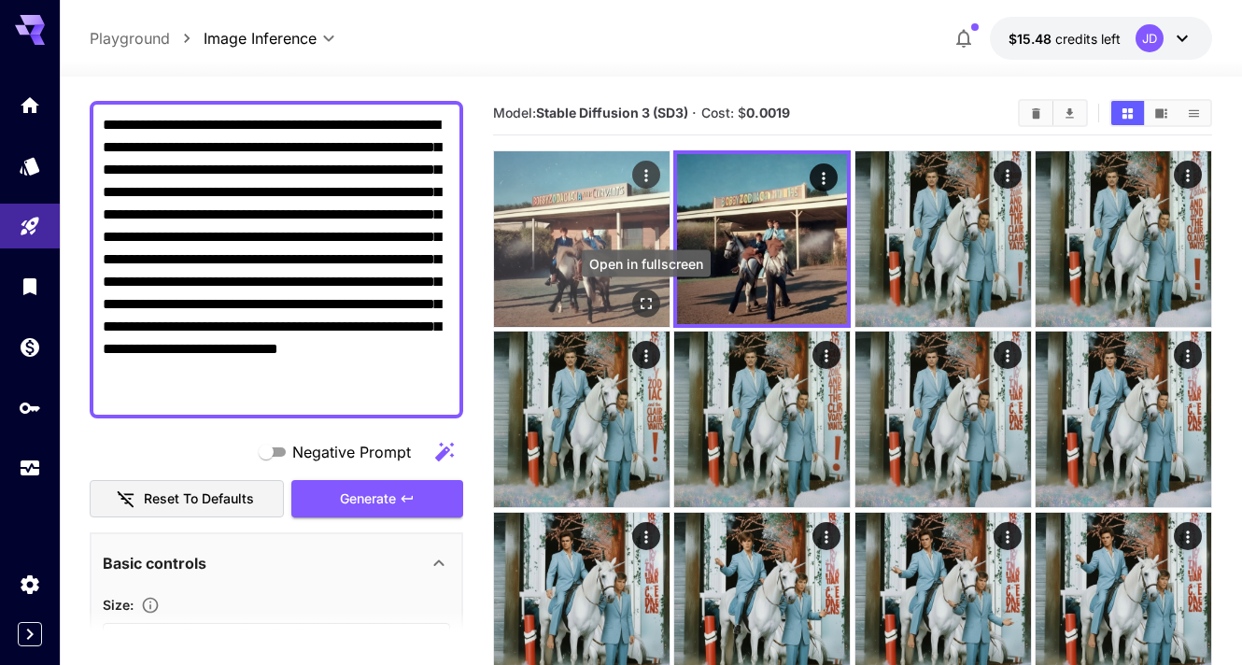
click at [647, 308] on icon "Open in fullscreen" at bounding box center [646, 303] width 19 height 19
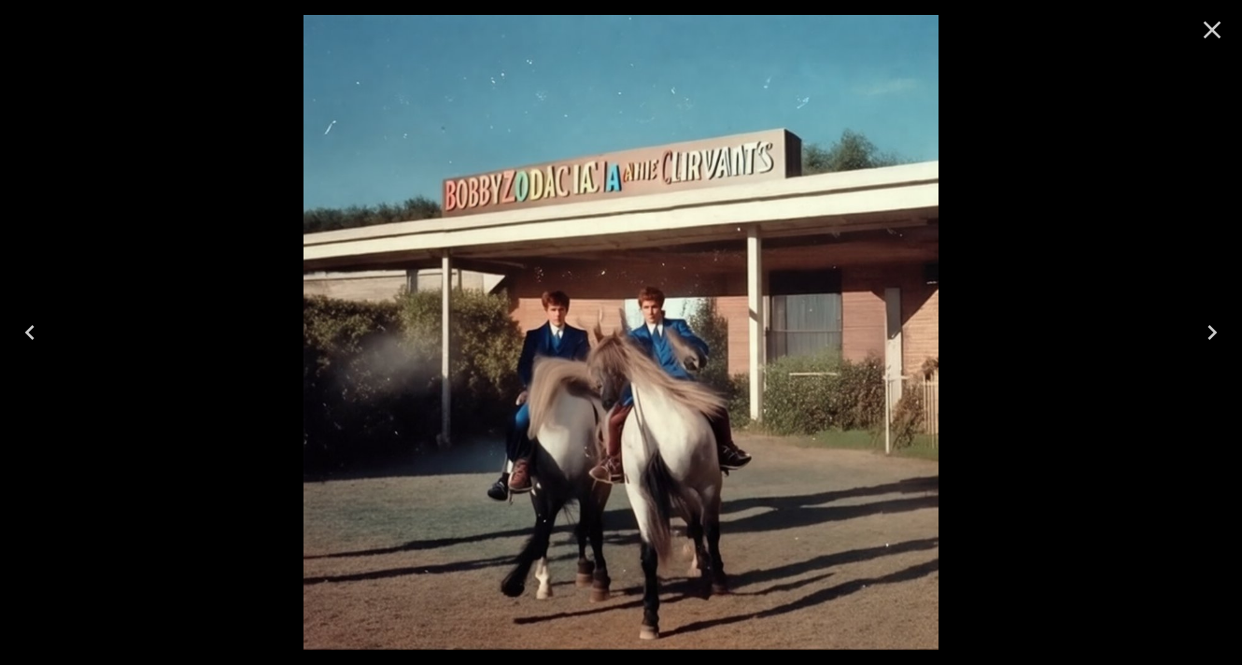
click at [1213, 24] on icon "Close" at bounding box center [1212, 30] width 30 height 30
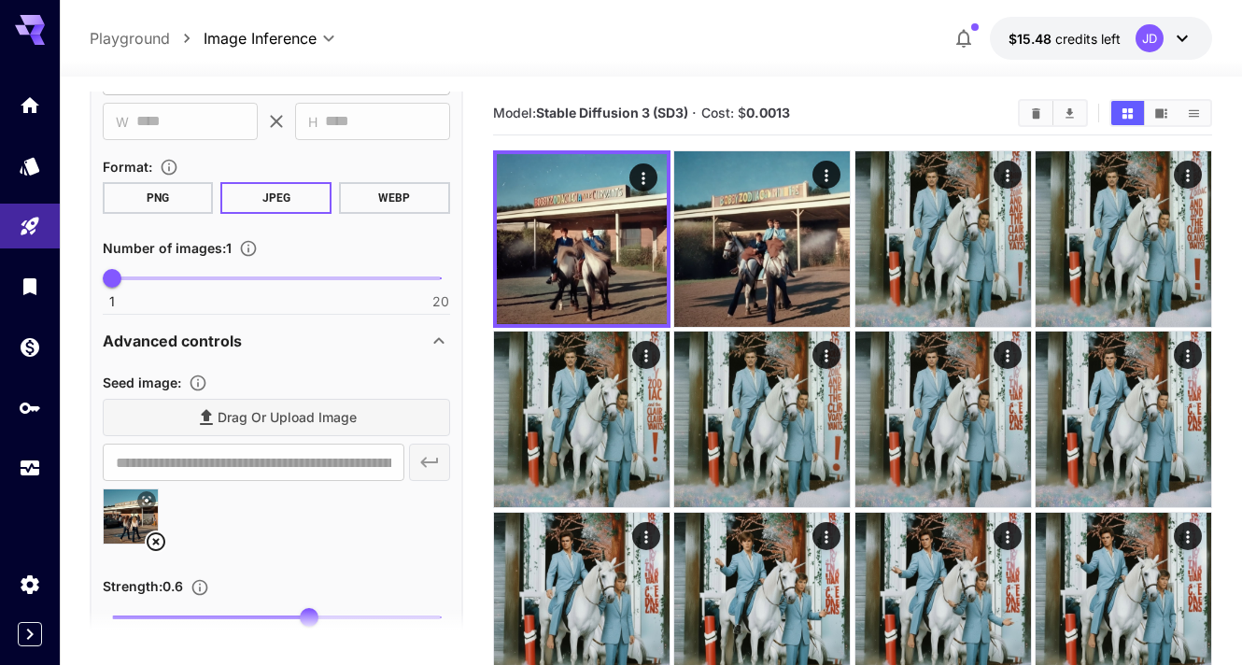
scroll to position [740, 0]
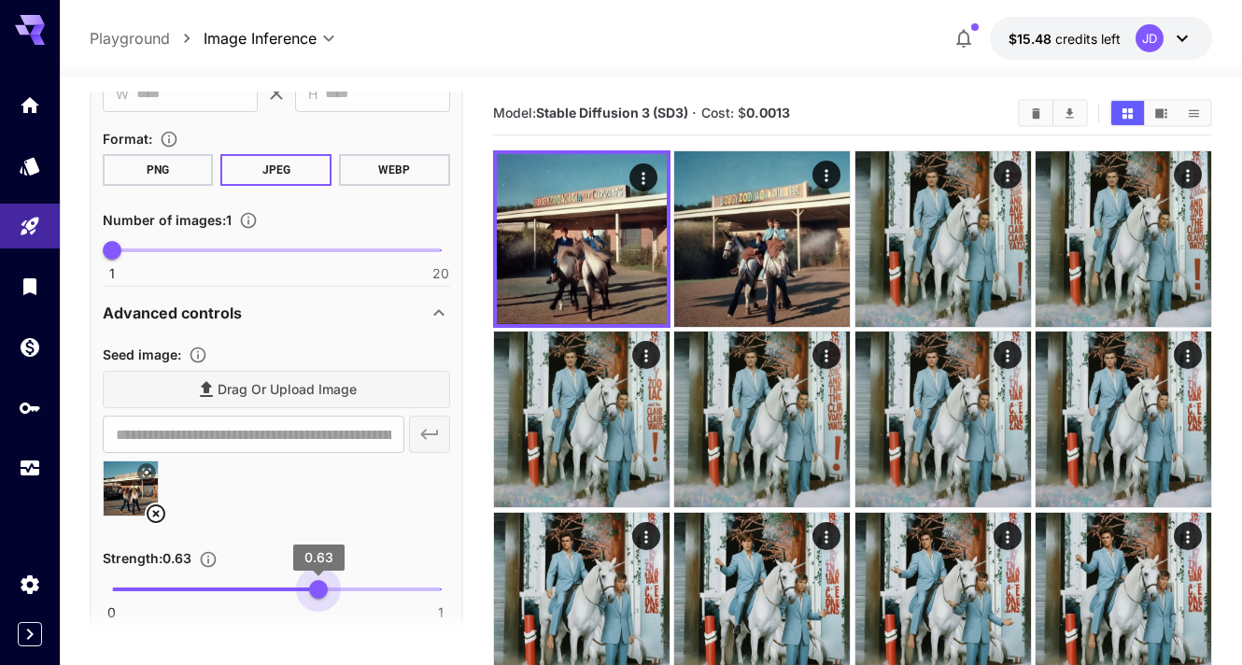
type input "****"
click at [321, 593] on span "0.64" at bounding box center [322, 589] width 19 height 19
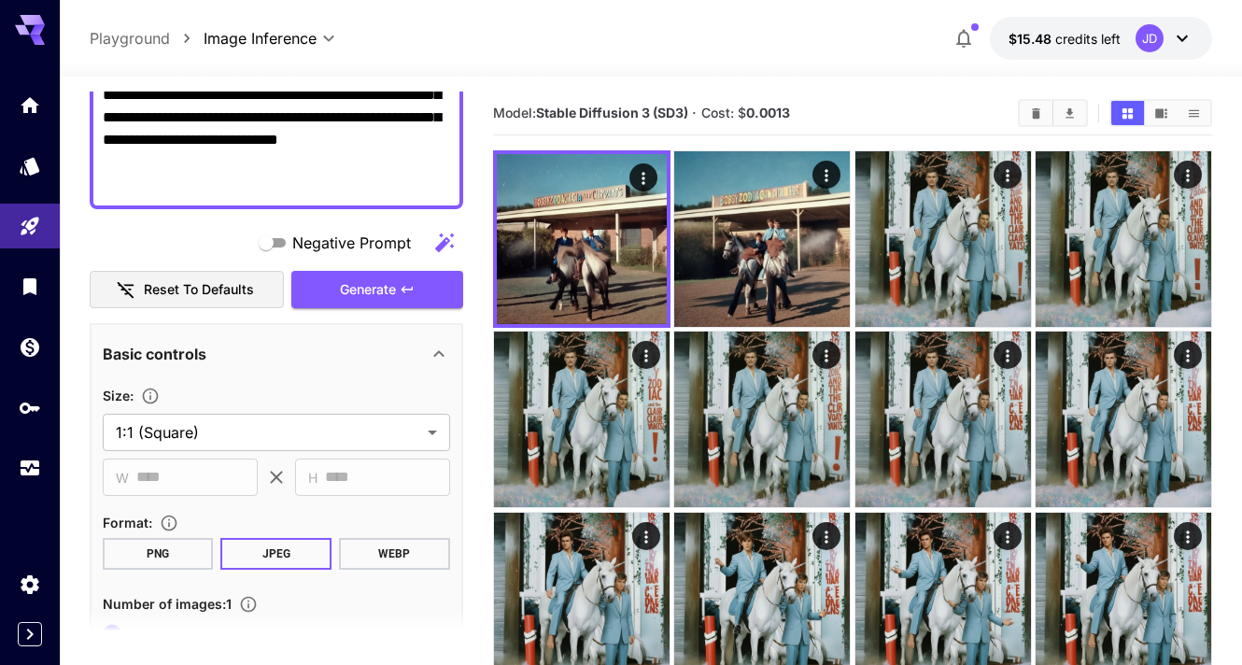
scroll to position [286, 0]
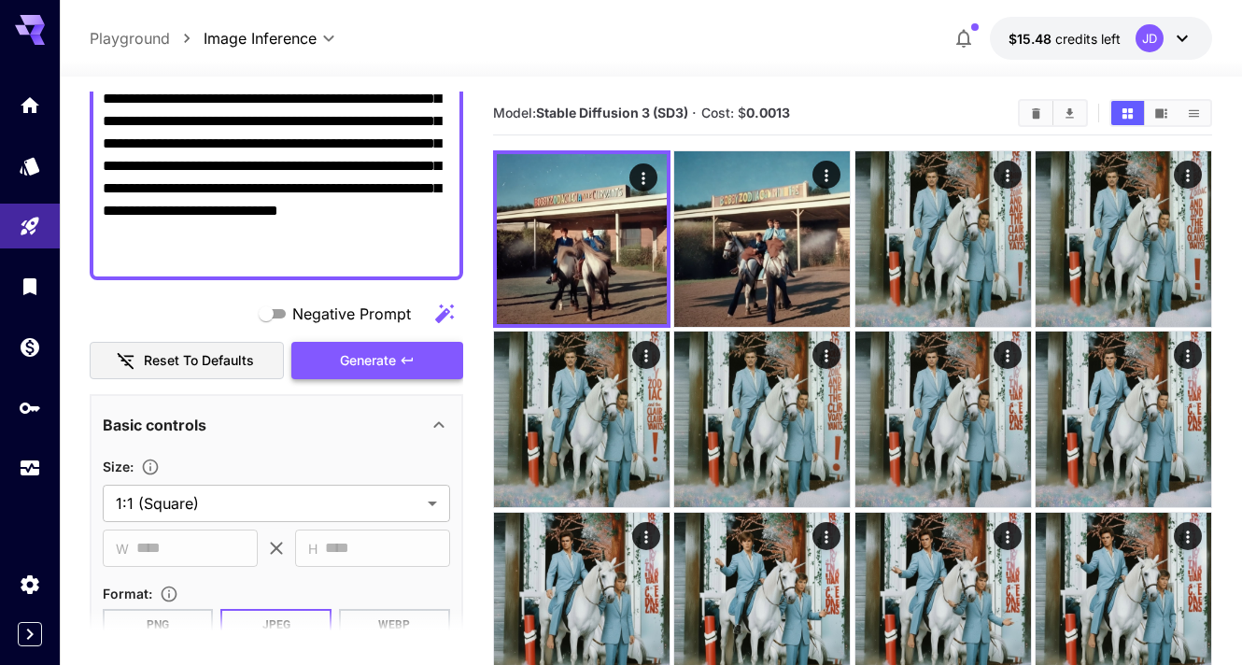
click at [391, 367] on span "Generate" at bounding box center [368, 360] width 56 height 23
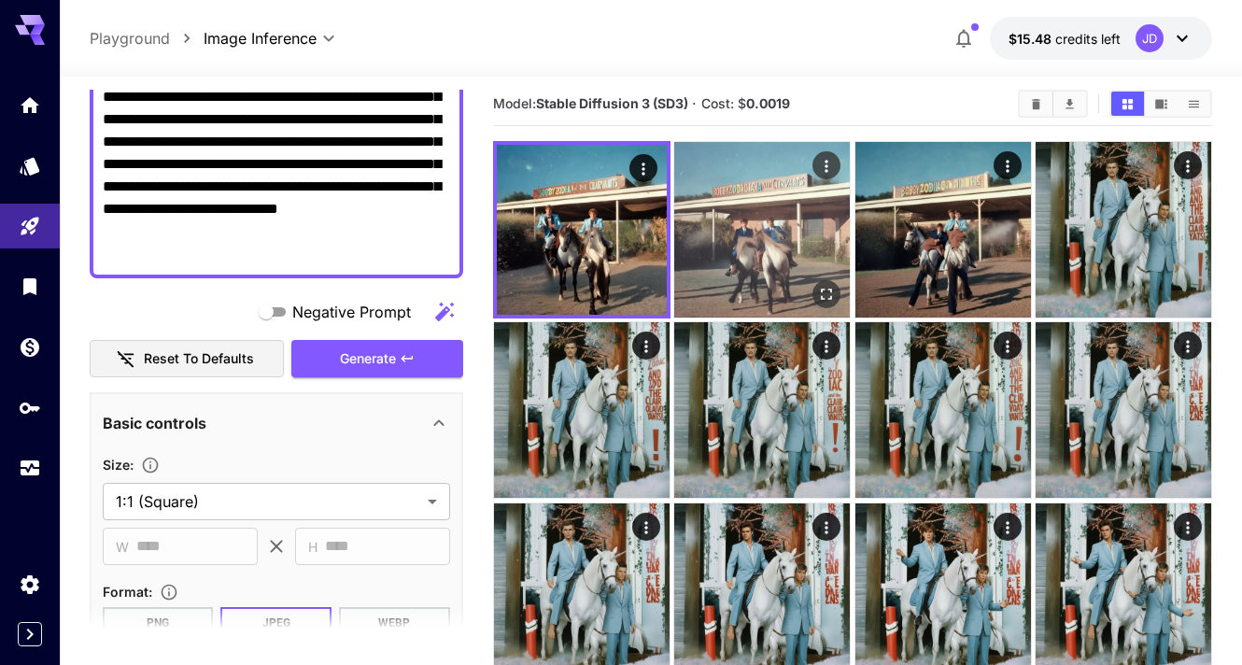
scroll to position [0, 0]
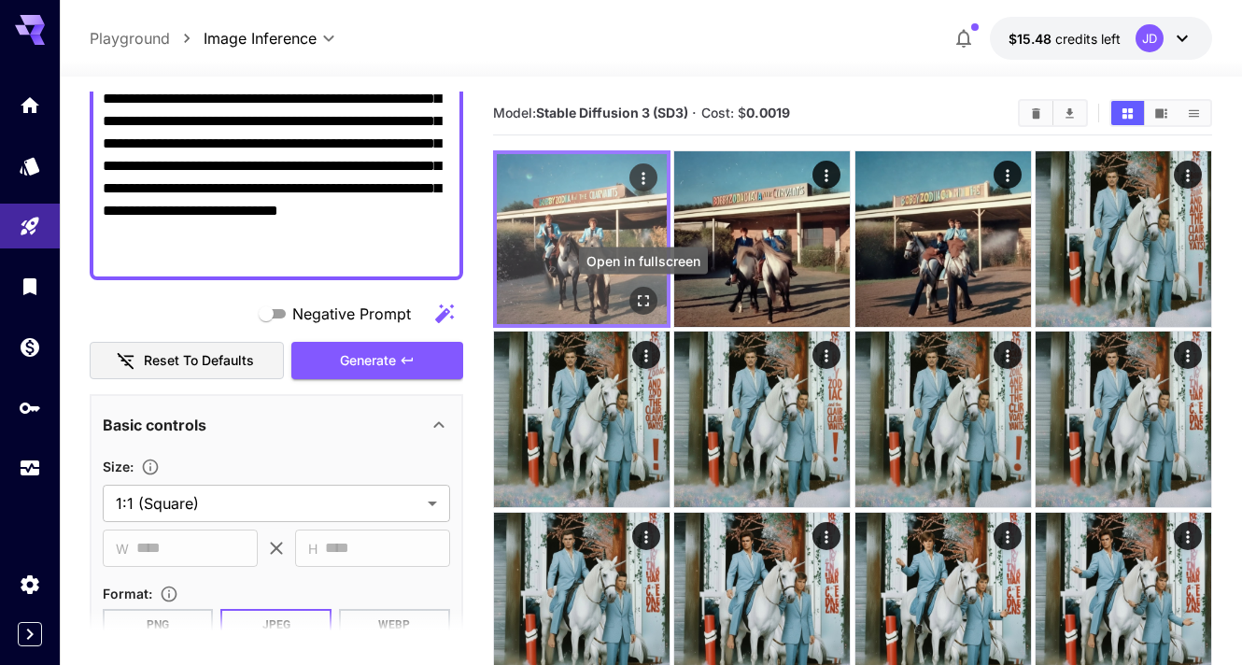
click at [645, 304] on icon "Open in fullscreen" at bounding box center [643, 300] width 19 height 19
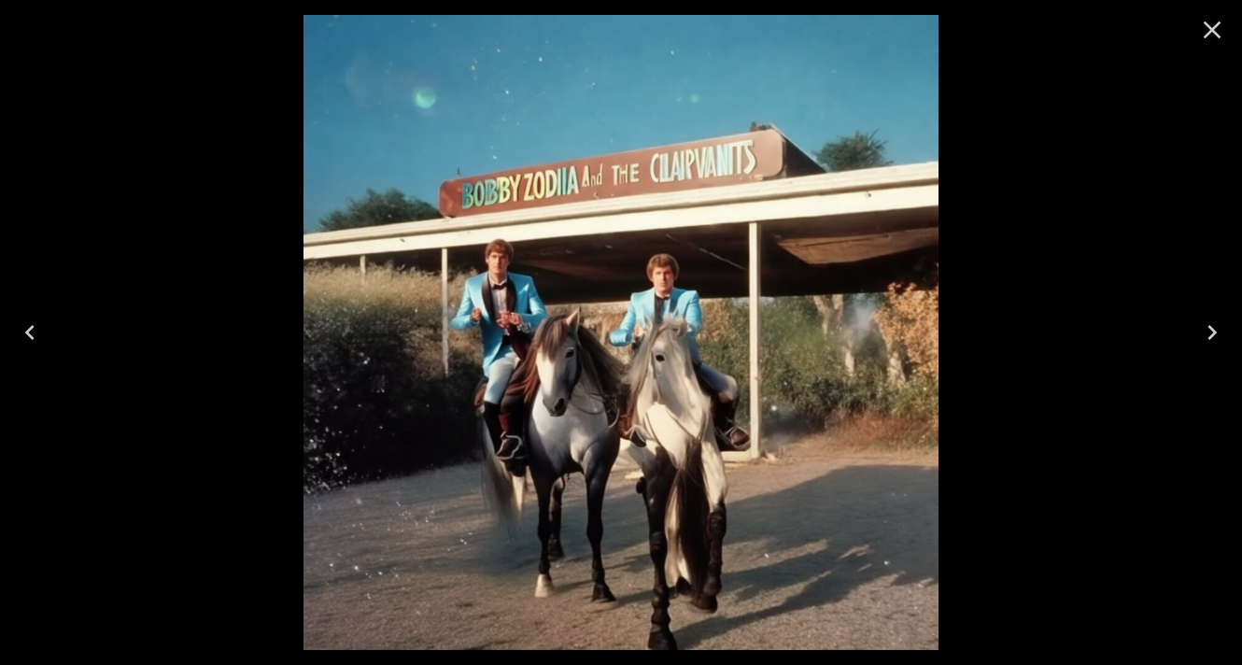
click at [1209, 30] on icon "Close" at bounding box center [1212, 30] width 30 height 30
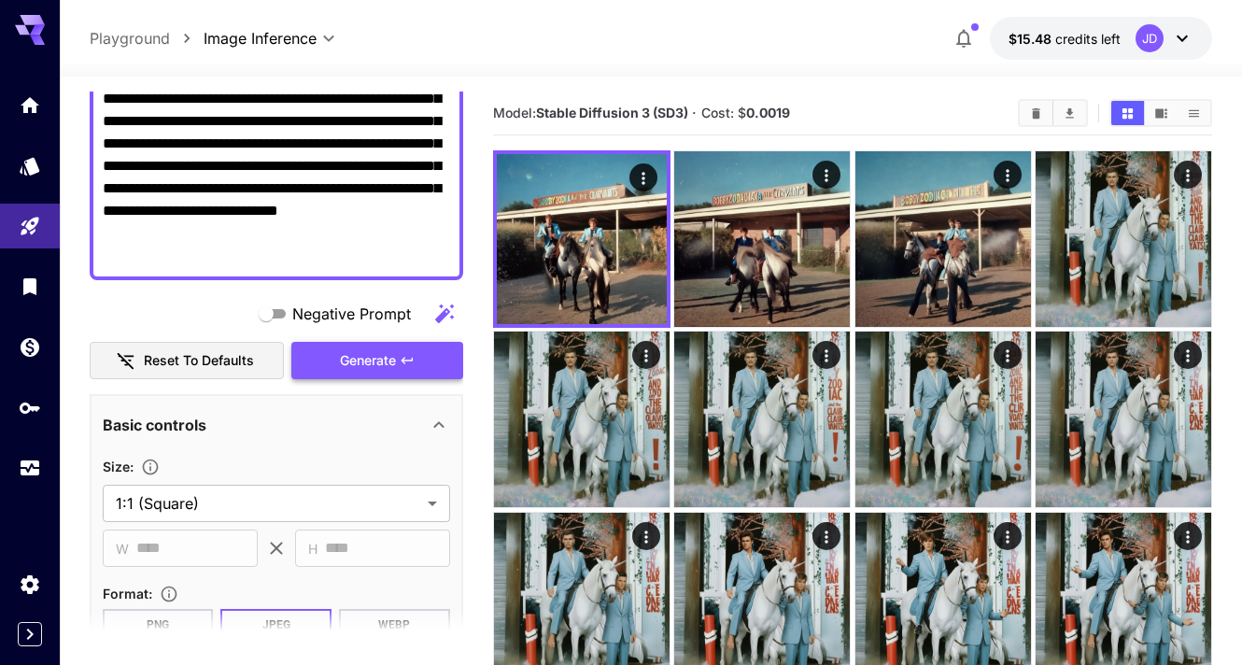
click at [389, 355] on span "Generate" at bounding box center [368, 360] width 56 height 23
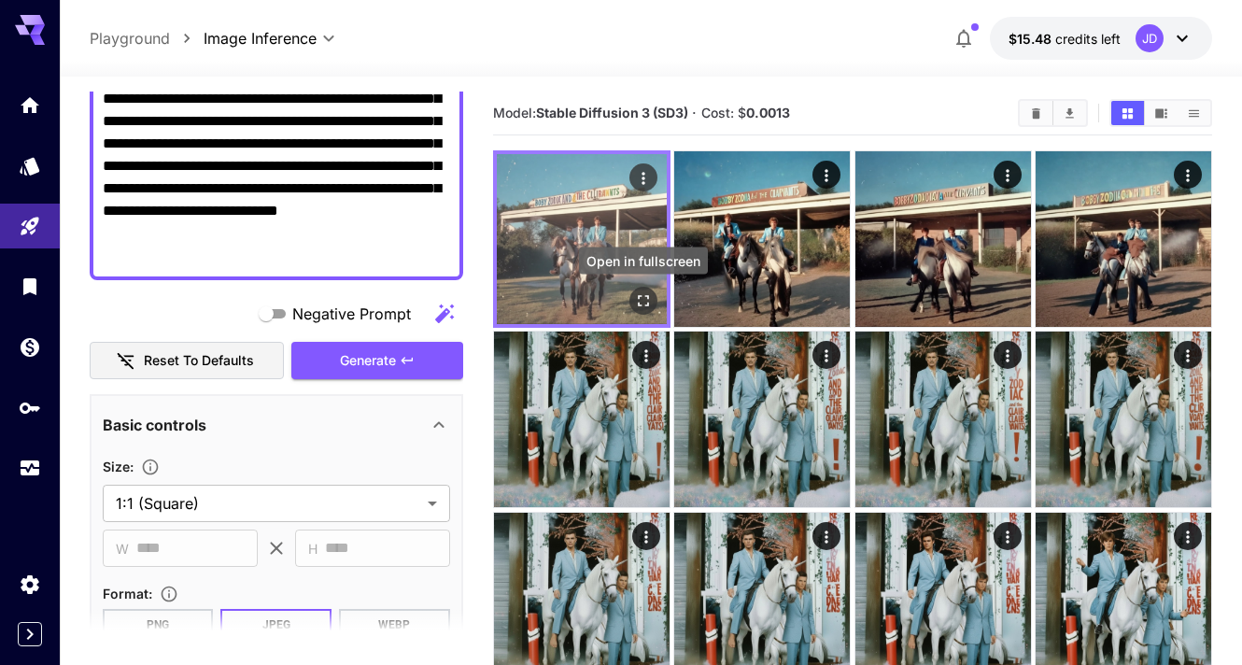
click at [648, 295] on icon "Open in fullscreen" at bounding box center [643, 300] width 11 height 11
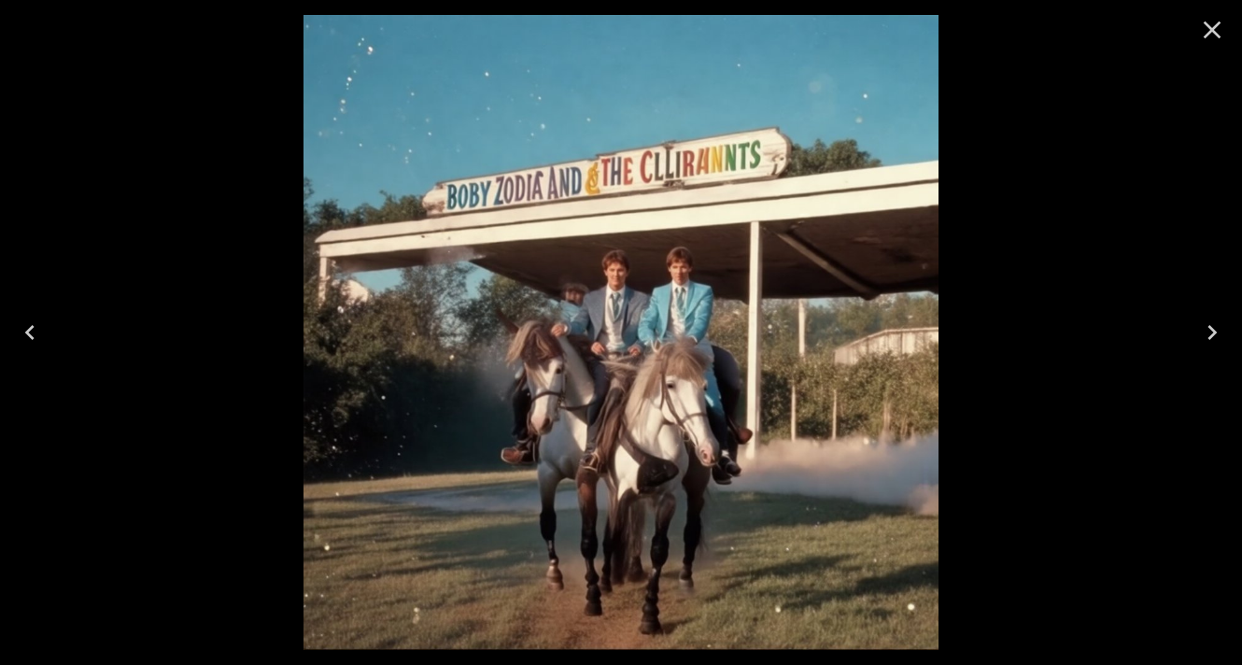
click at [1206, 30] on icon "Close" at bounding box center [1212, 30] width 30 height 30
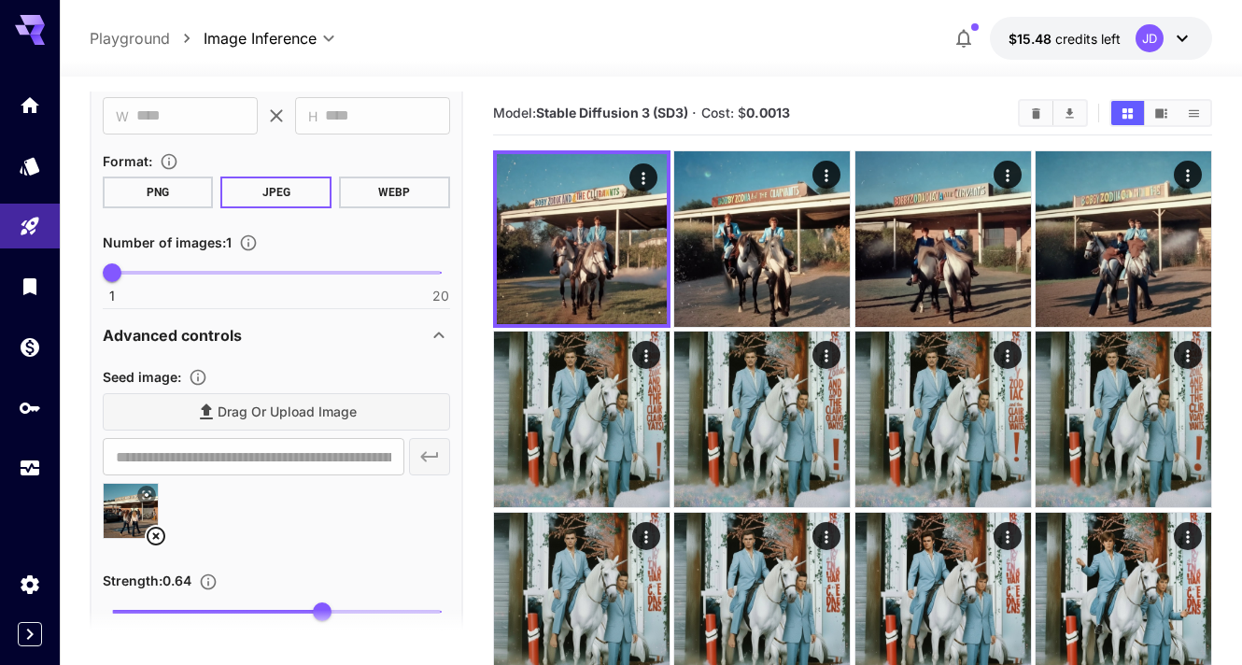
scroll to position [723, 0]
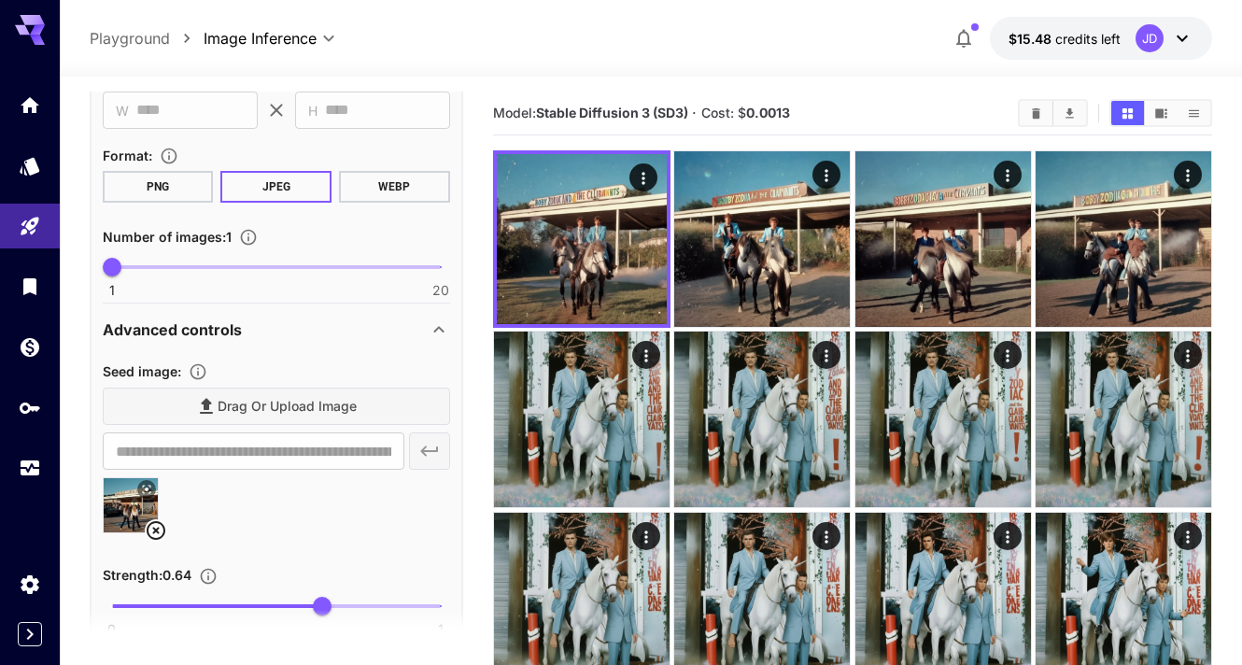
click at [151, 527] on icon at bounding box center [156, 530] width 22 height 22
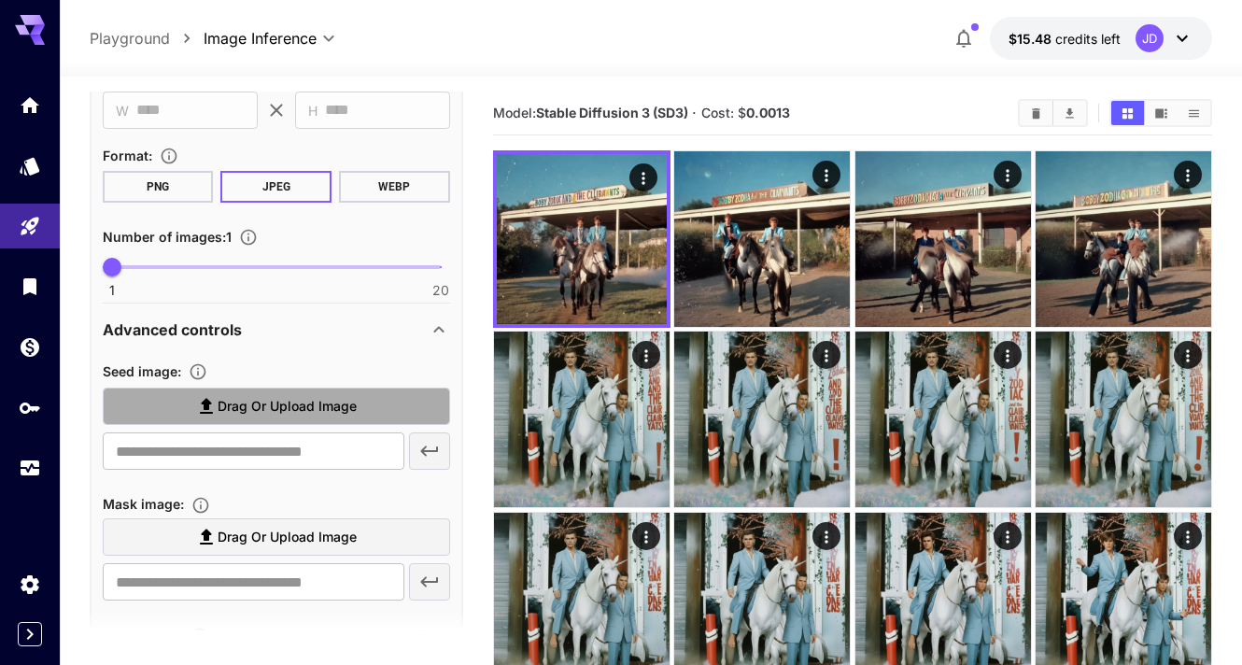
click at [316, 418] on label "Drag or upload image" at bounding box center [276, 406] width 347 height 38
click at [0, 0] on input "Drag or upload image" at bounding box center [0, 0] width 0 height 0
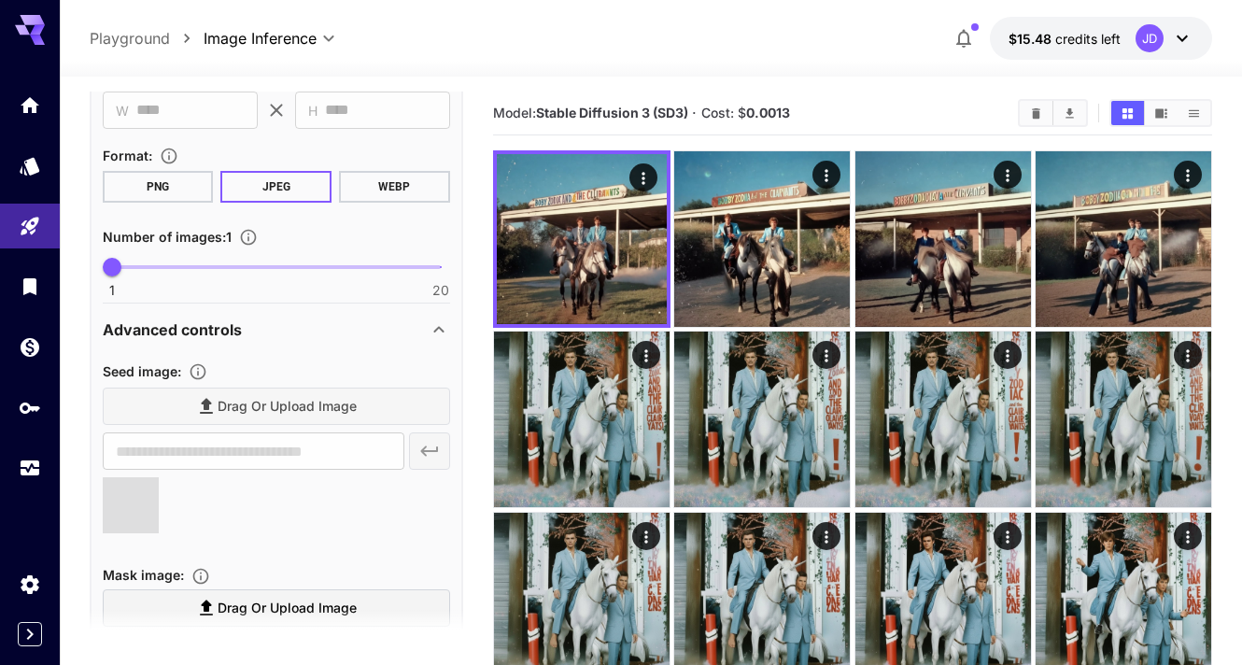
type input "**********"
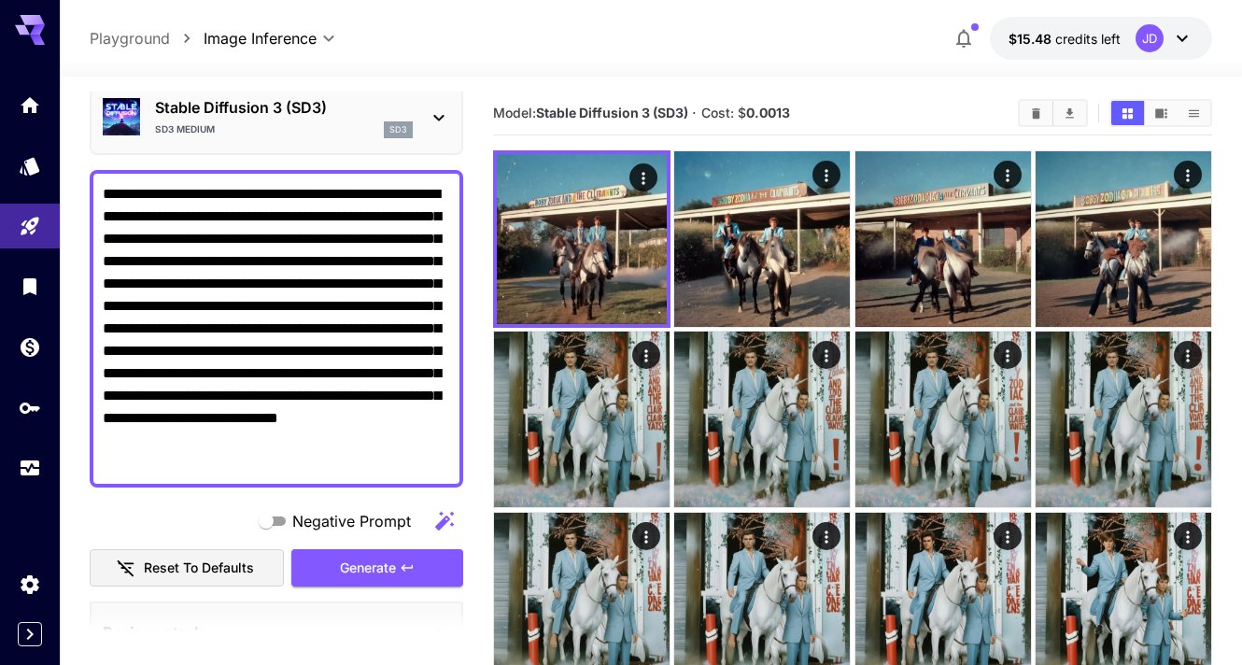
scroll to position [76, 0]
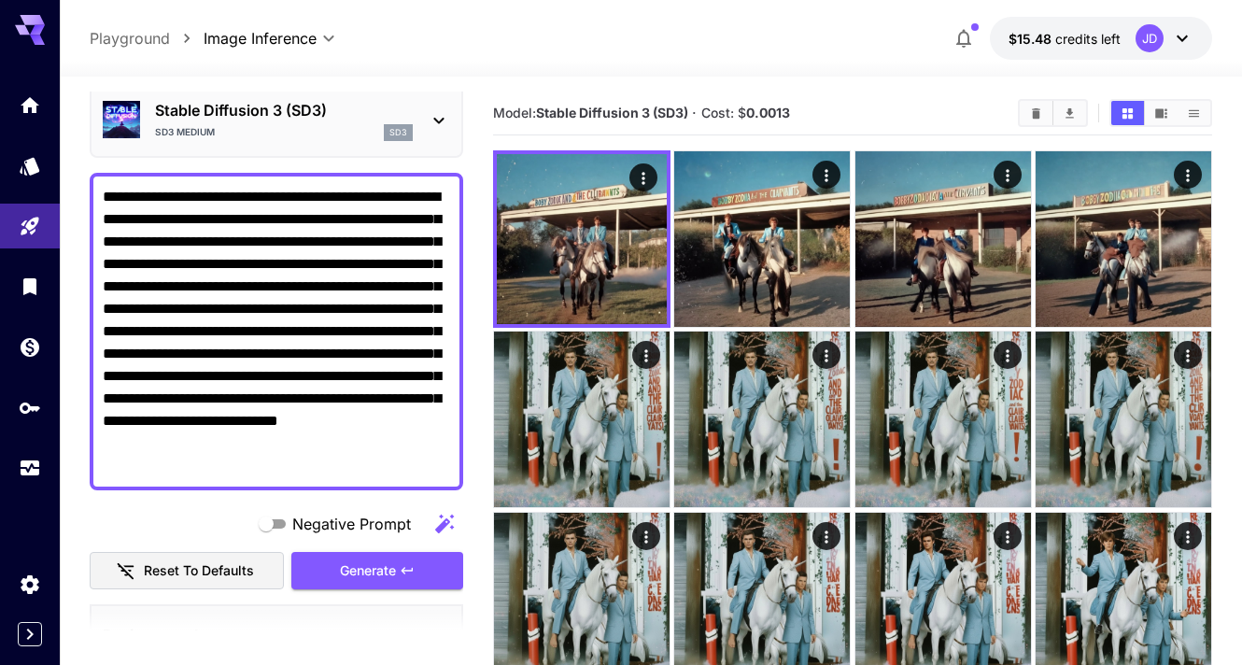
drag, startPoint x: 194, startPoint y: 399, endPoint x: 286, endPoint y: 402, distance: 91.6
click at [286, 402] on textarea "**********" at bounding box center [276, 331] width 347 height 291
click at [343, 396] on textarea "**********" at bounding box center [276, 331] width 347 height 291
type textarea "**********"
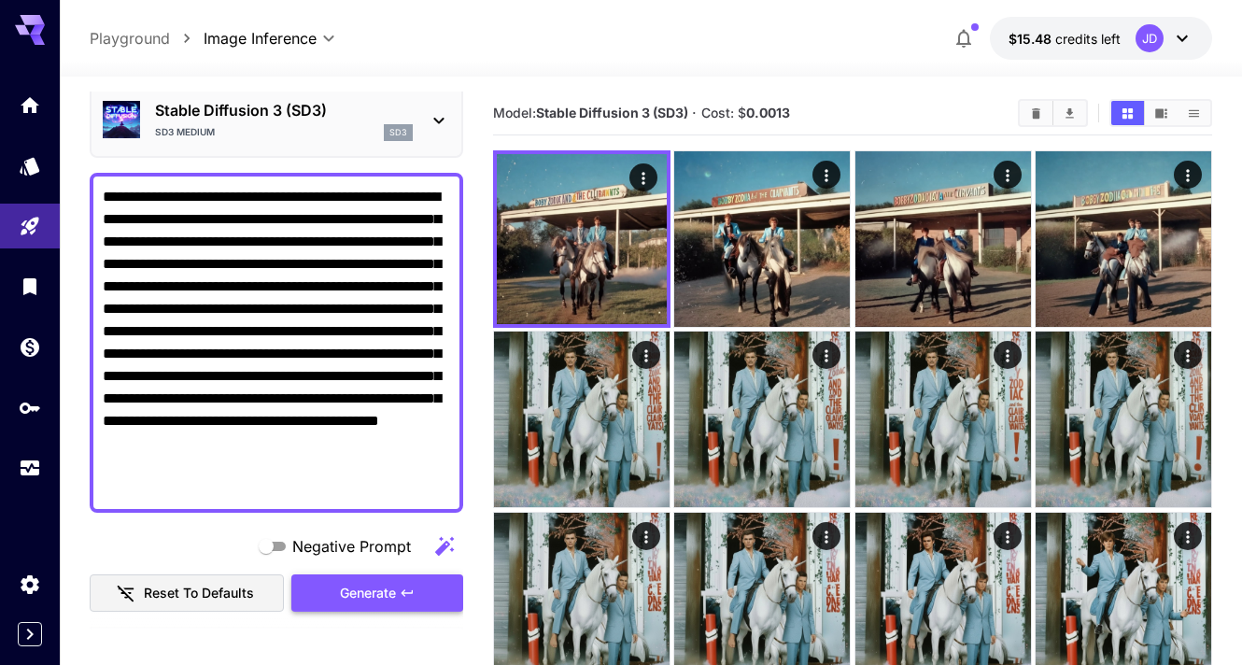
type textarea "**********"
click at [433, 591] on button "Generate" at bounding box center [377, 593] width 172 height 38
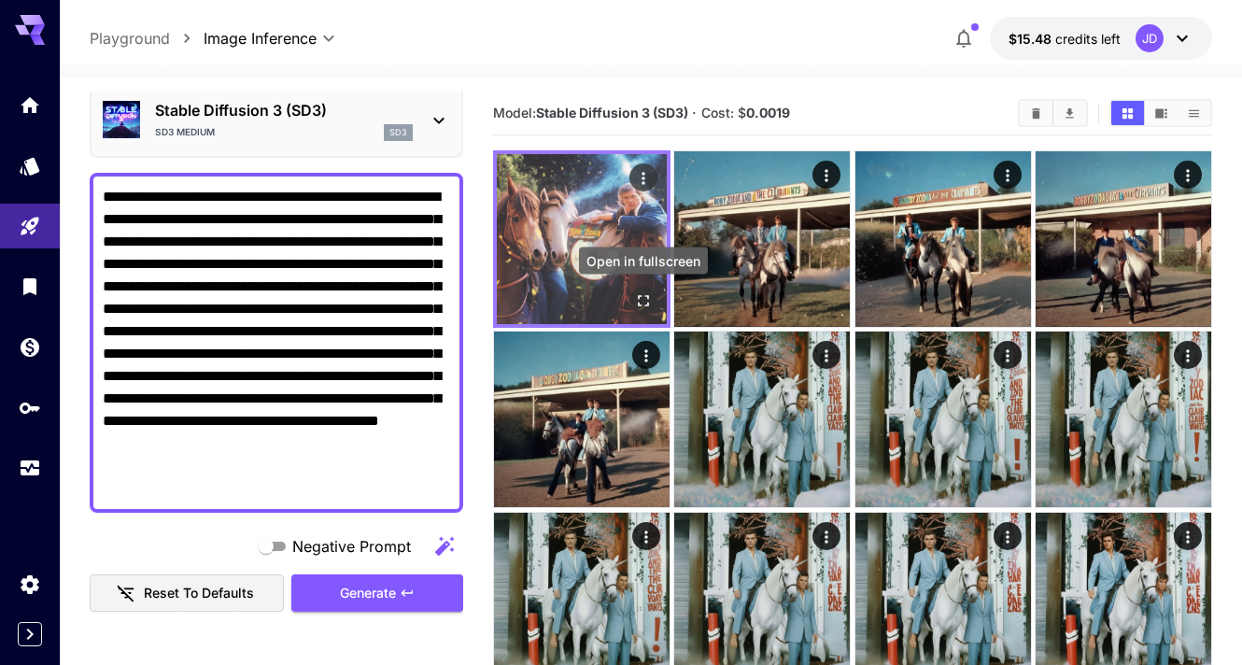
click at [650, 302] on icon "Open in fullscreen" at bounding box center [643, 300] width 19 height 19
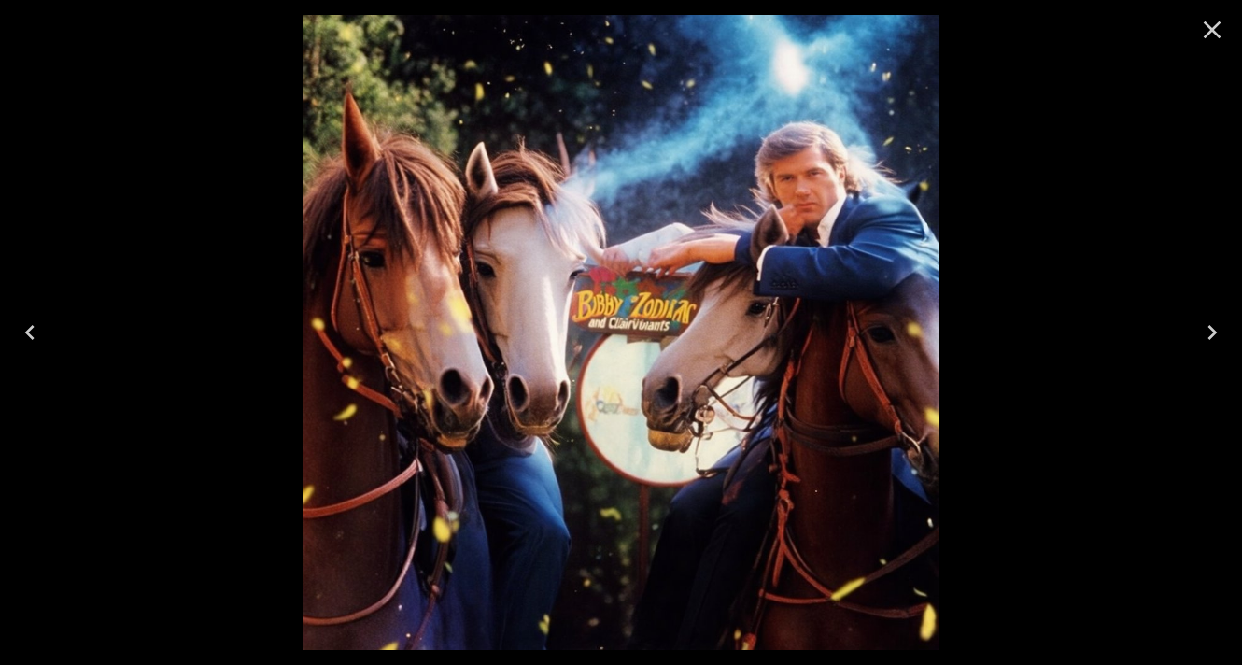
click at [1206, 21] on icon "Close" at bounding box center [1212, 30] width 30 height 30
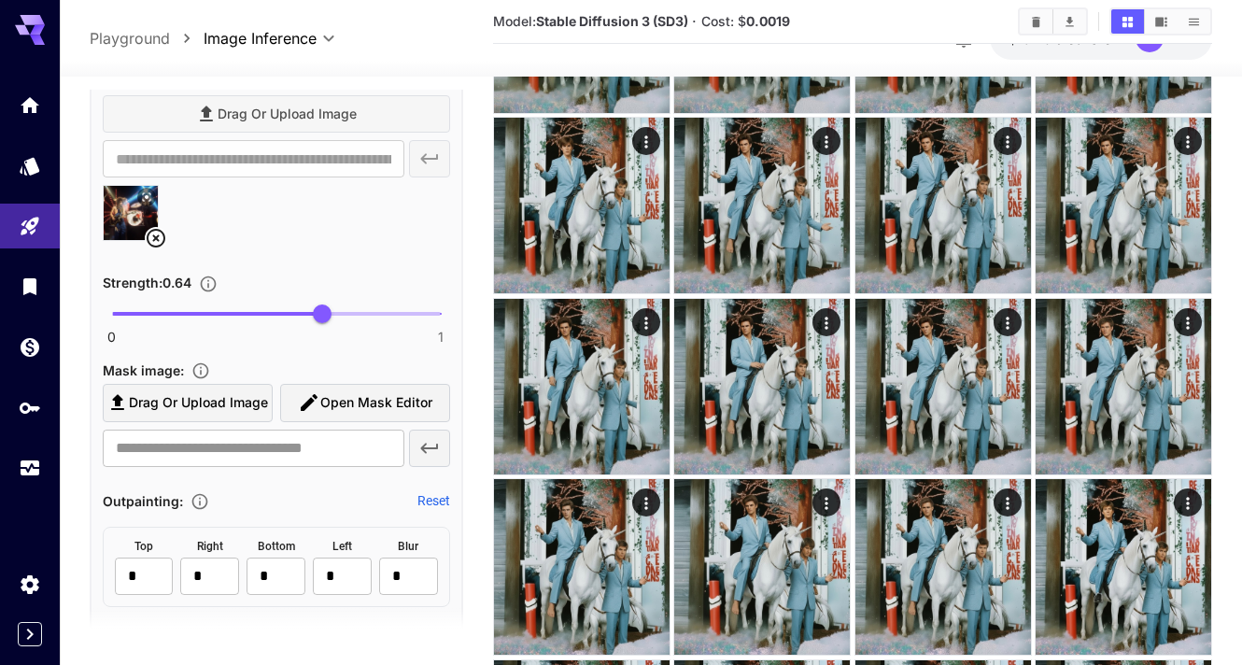
scroll to position [1080, 0]
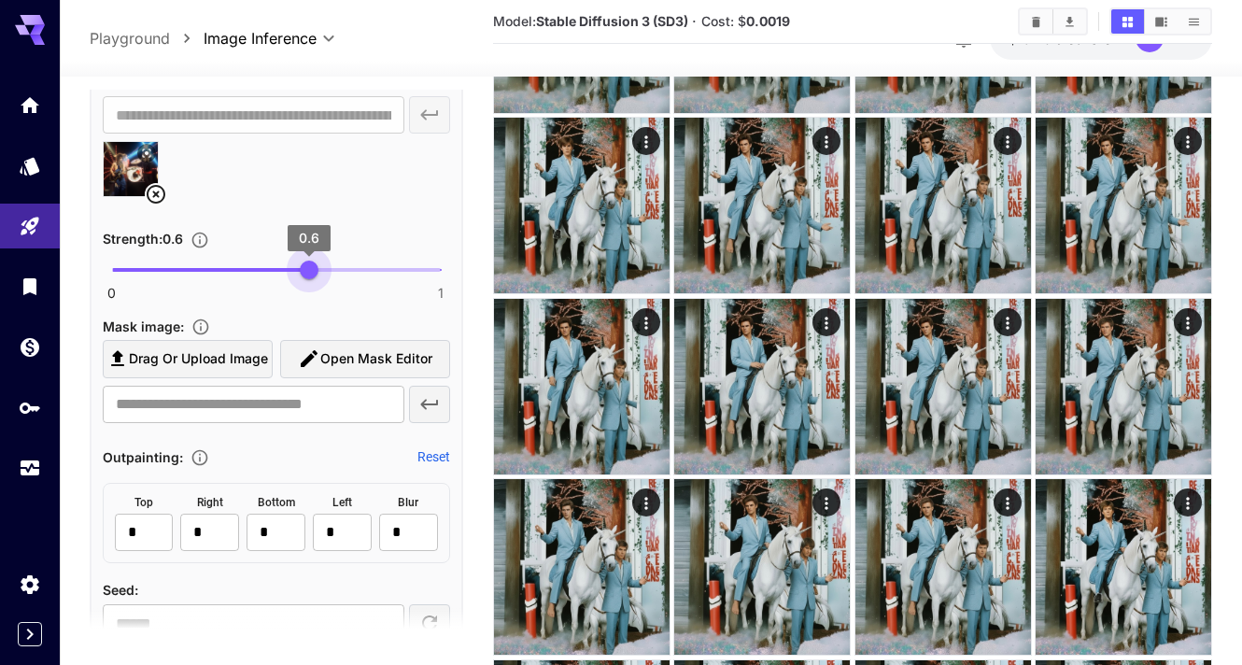
drag, startPoint x: 320, startPoint y: 275, endPoint x: 308, endPoint y: 275, distance: 12.1
click at [308, 275] on span "0.6" at bounding box center [309, 269] width 19 height 19
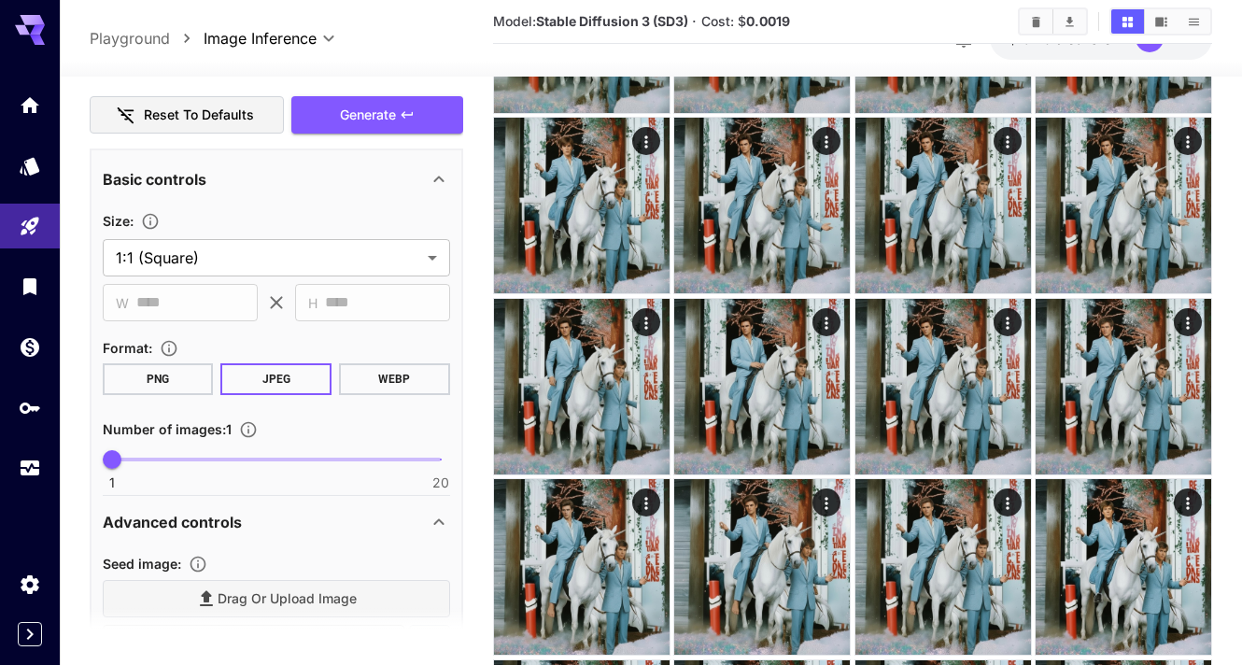
scroll to position [479, 0]
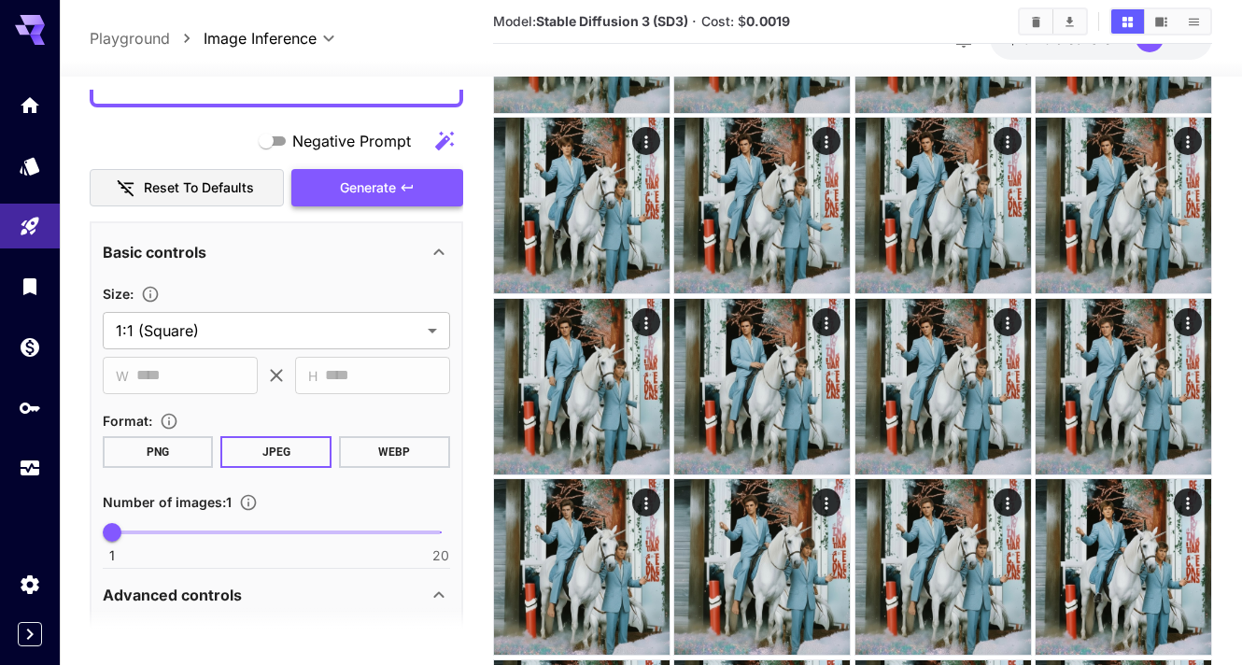
click at [407, 183] on icon "button" at bounding box center [407, 187] width 15 height 15
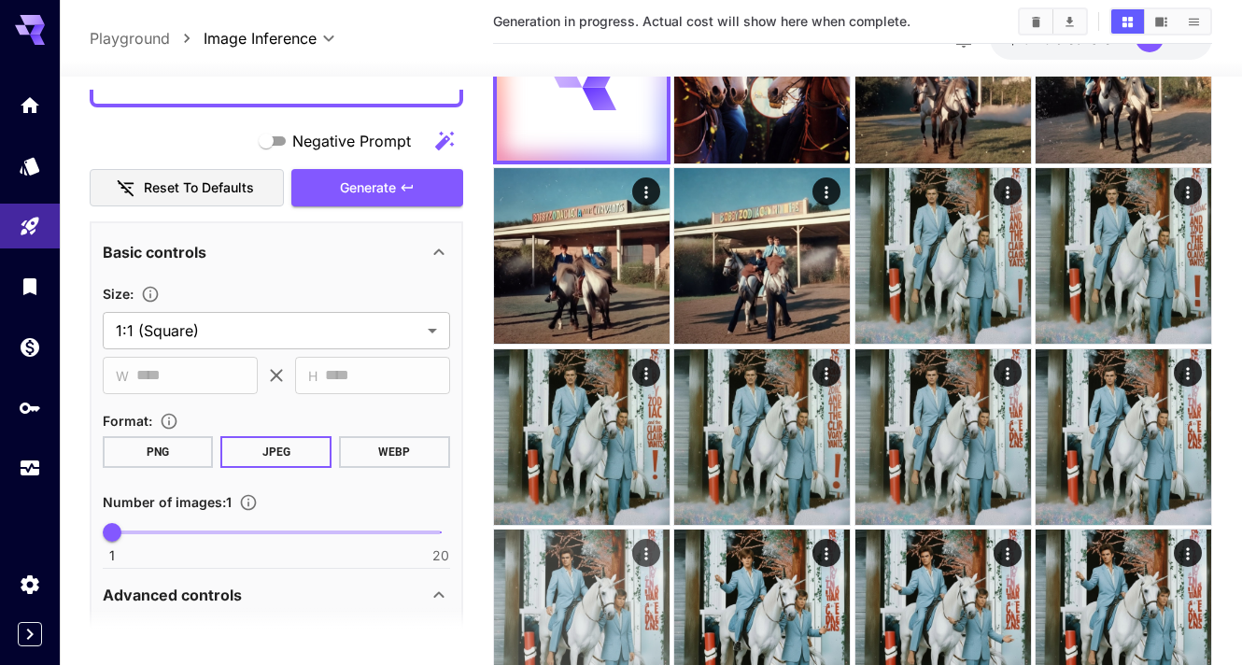
scroll to position [0, 0]
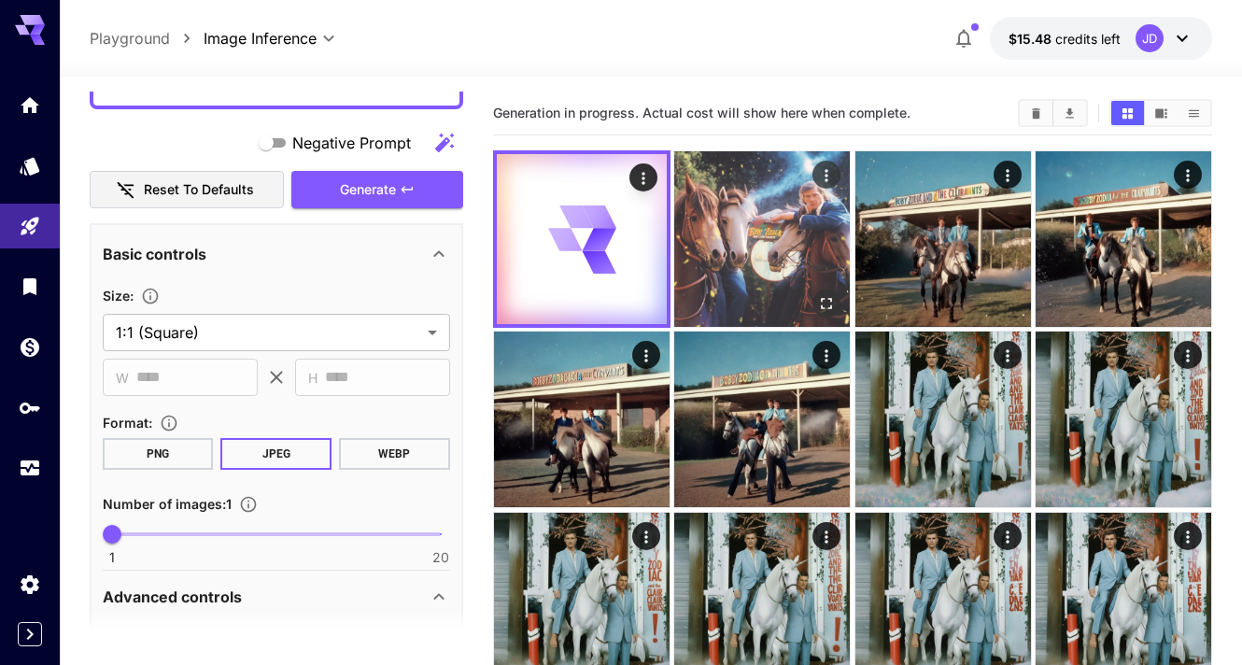
click at [819, 307] on icon "Open in fullscreen" at bounding box center [826, 303] width 19 height 19
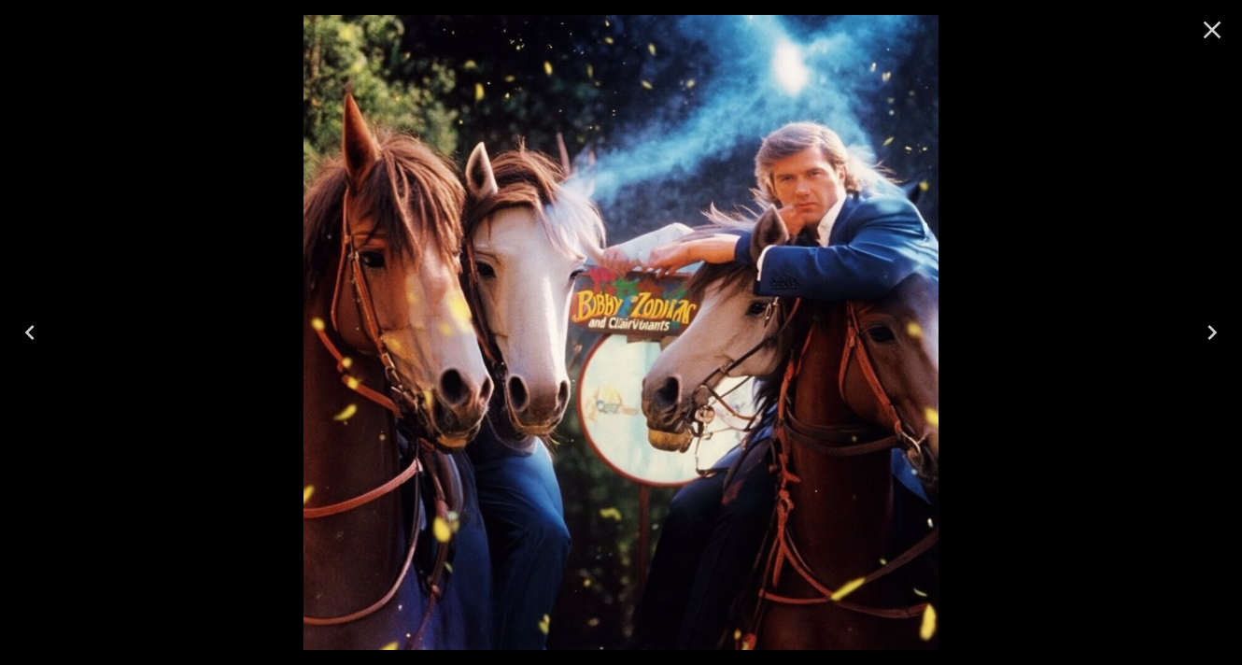
click at [1206, 23] on icon "Close" at bounding box center [1212, 30] width 18 height 18
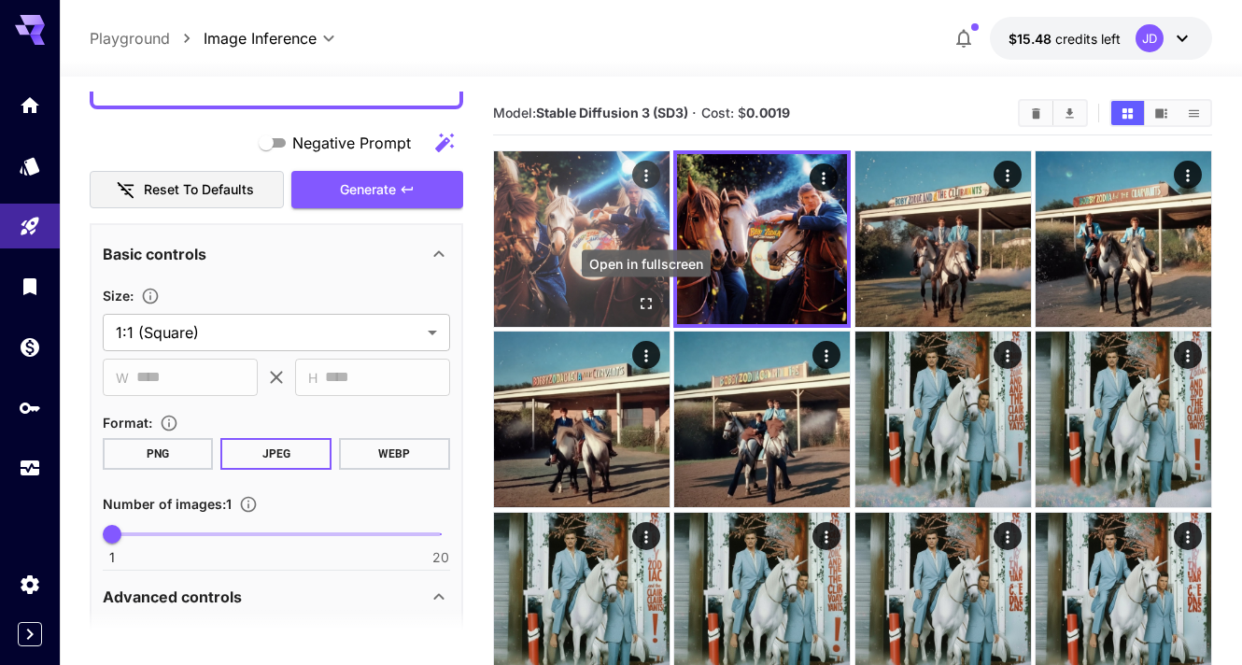
click at [648, 303] on icon "Open in fullscreen" at bounding box center [646, 303] width 19 height 19
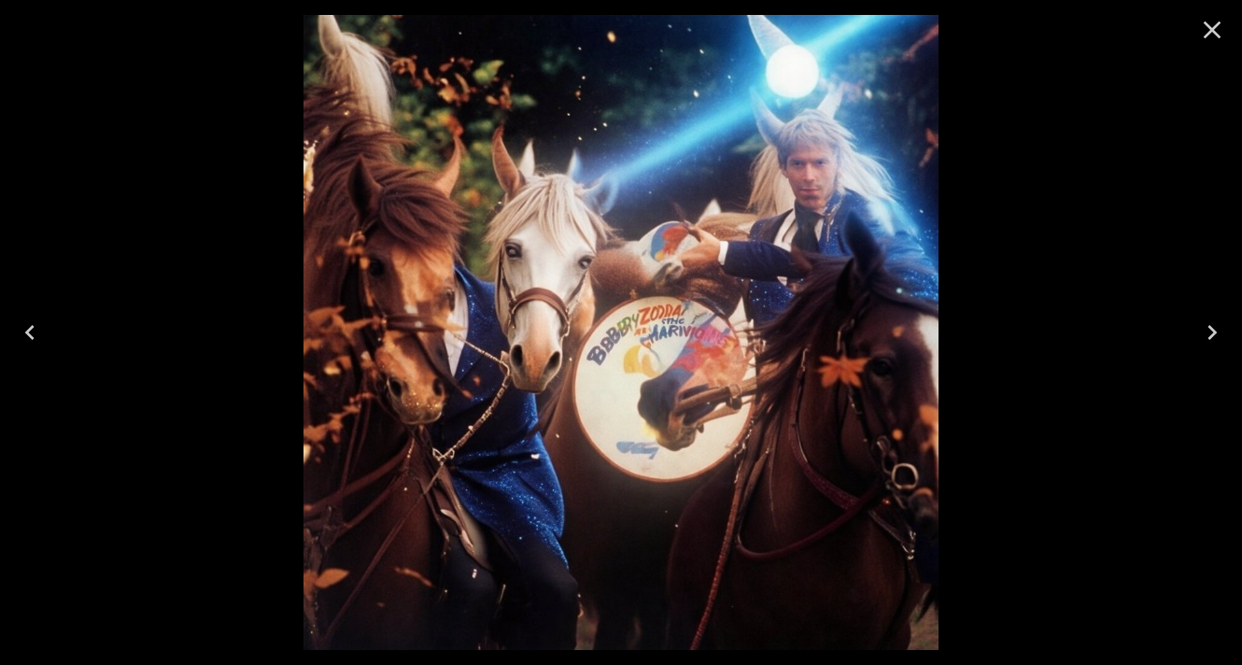
click at [1205, 21] on icon "Close" at bounding box center [1212, 30] width 18 height 18
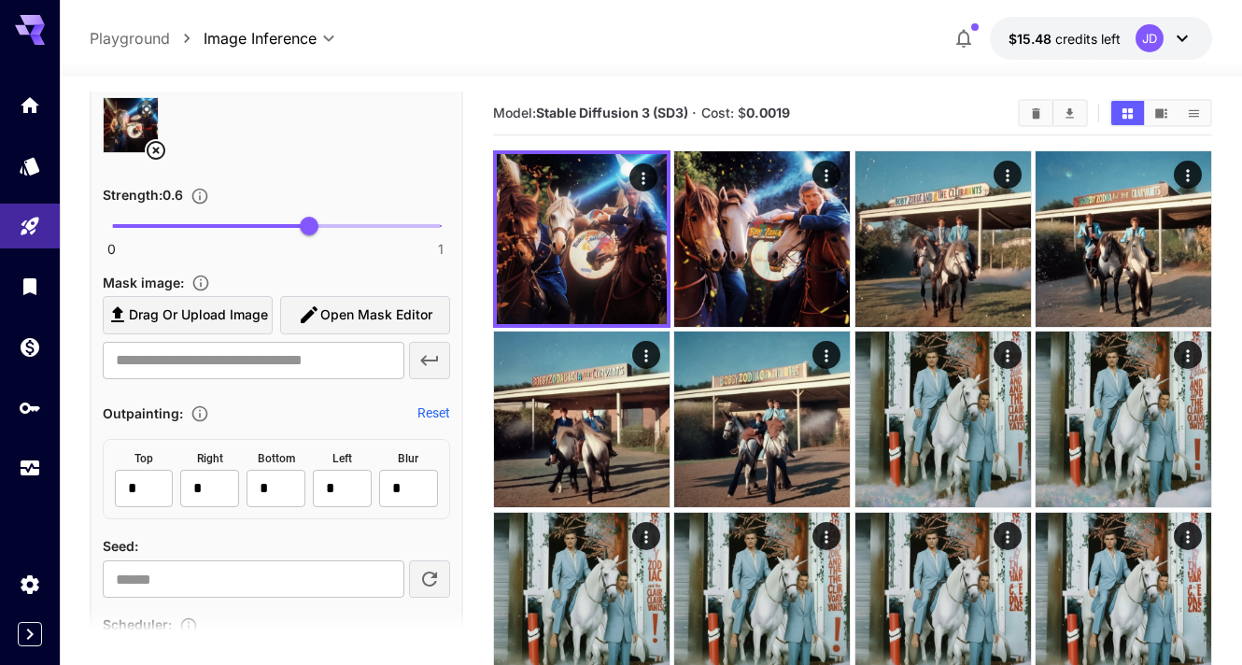
scroll to position [1120, 0]
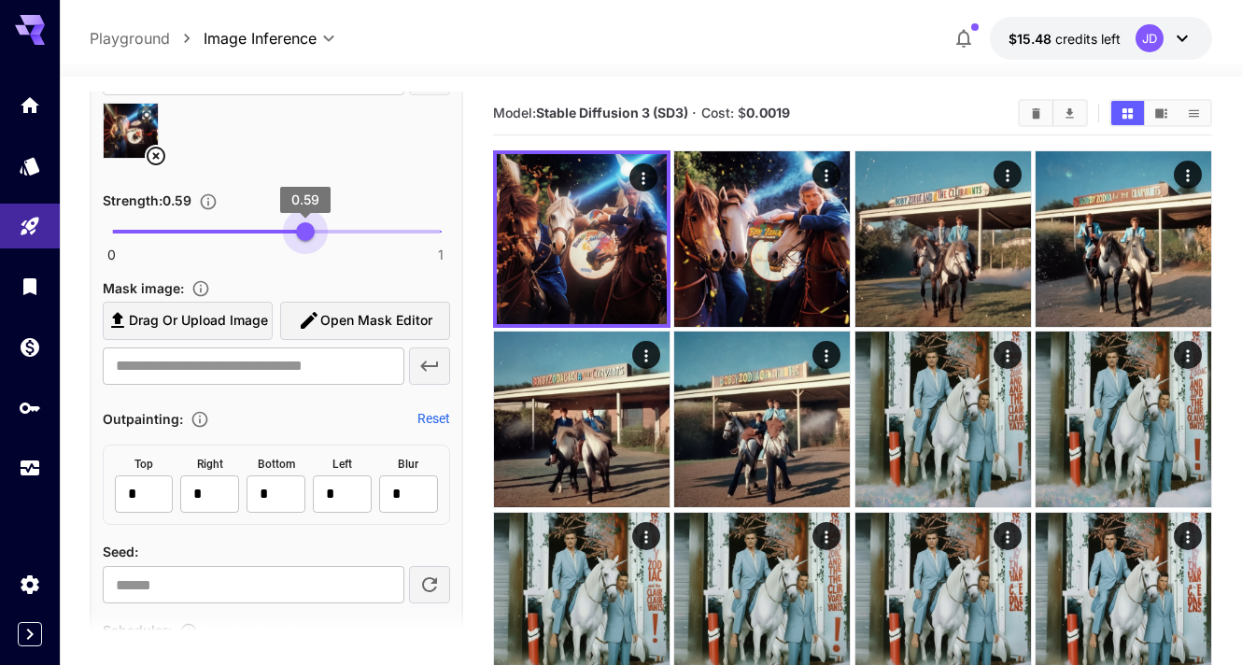
drag, startPoint x: 315, startPoint y: 232, endPoint x: 305, endPoint y: 235, distance: 9.7
click at [305, 235] on span "0.59" at bounding box center [305, 231] width 19 height 19
type input "****"
click at [297, 237] on span "0.56" at bounding box center [296, 231] width 19 height 19
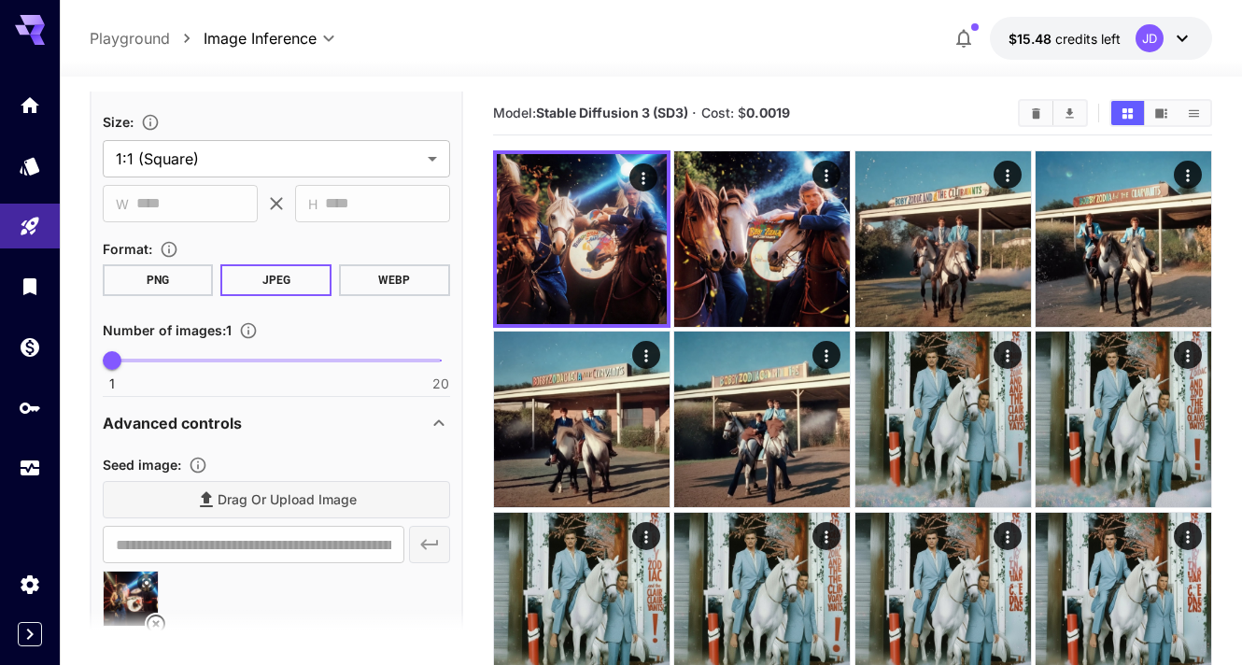
scroll to position [212, 0]
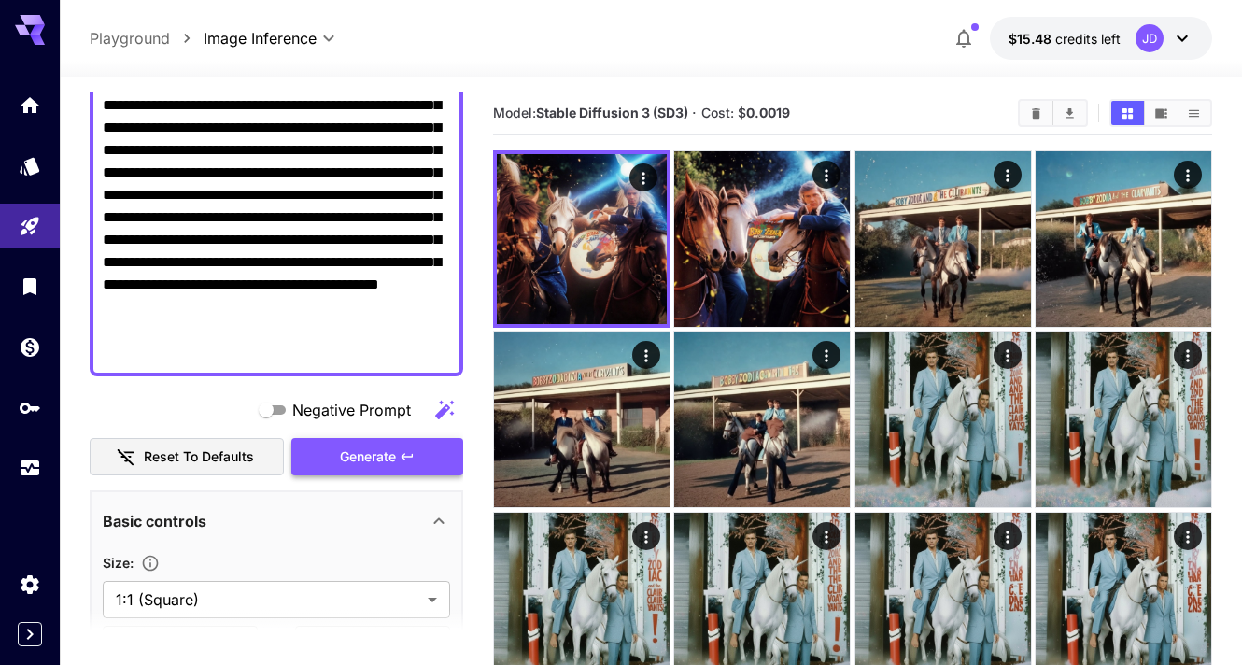
click at [398, 451] on button "Generate" at bounding box center [377, 457] width 172 height 38
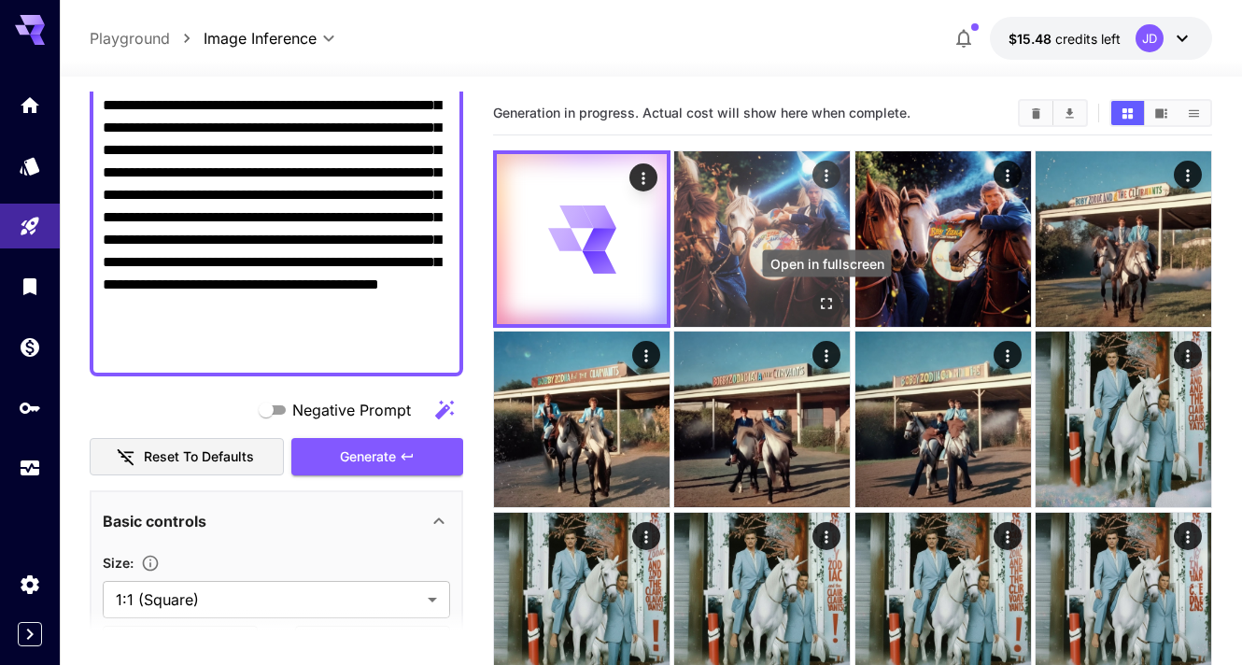
click at [824, 300] on icon "Open in fullscreen" at bounding box center [826, 303] width 19 height 19
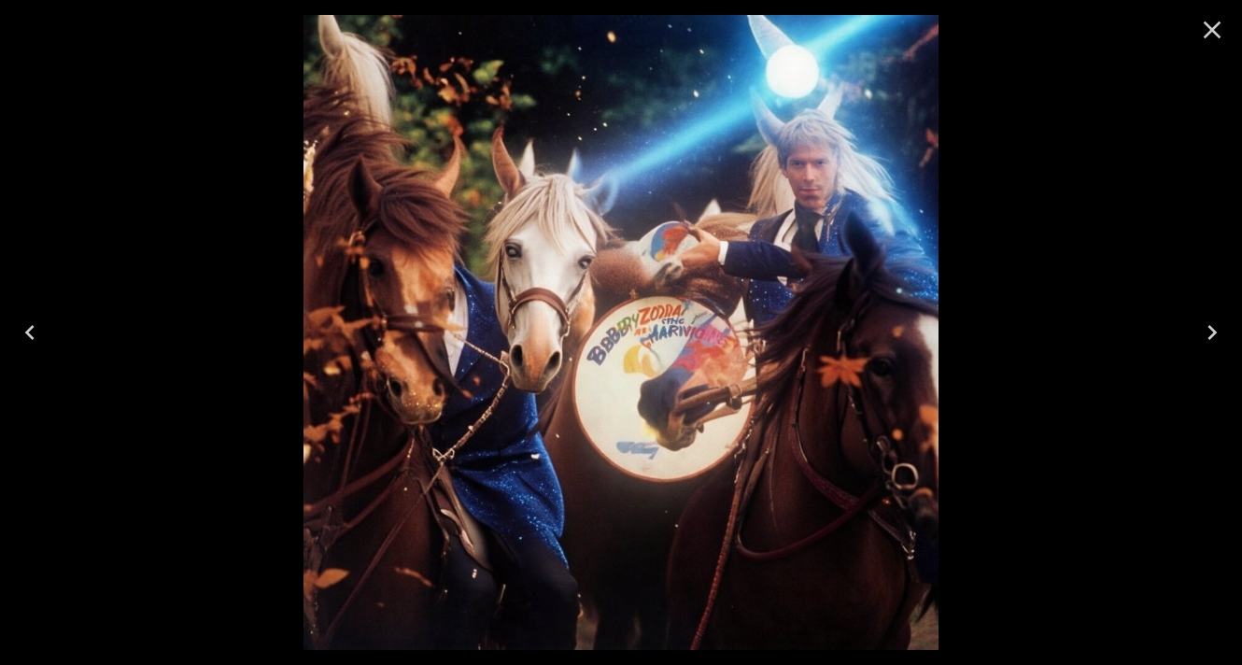
click at [1200, 21] on icon "Close" at bounding box center [1212, 30] width 30 height 30
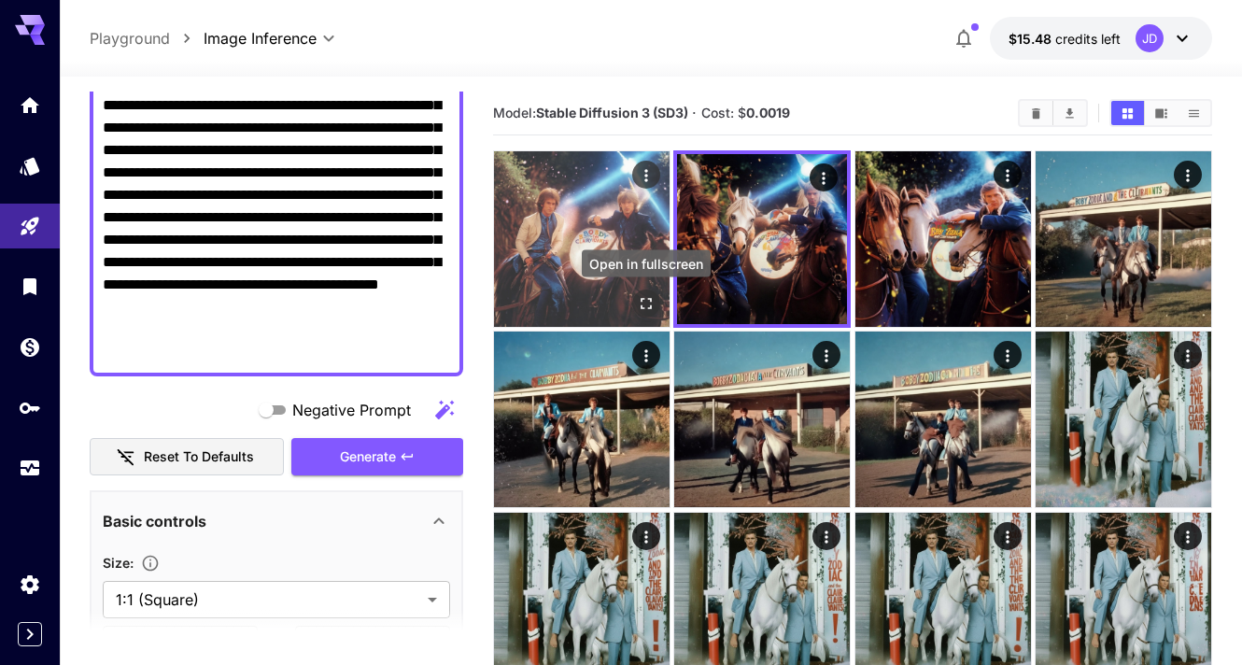
click at [645, 300] on icon "Open in fullscreen" at bounding box center [646, 303] width 19 height 19
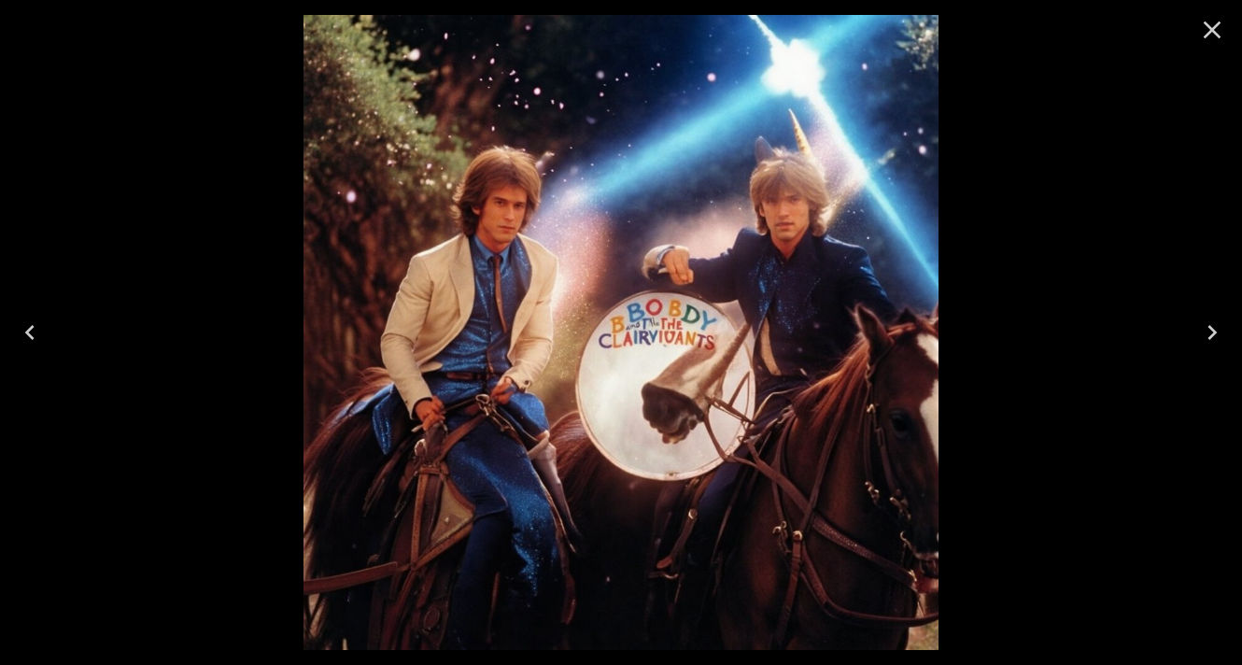
scroll to position [212, 0]
click at [1206, 27] on icon "Close" at bounding box center [1212, 30] width 30 height 30
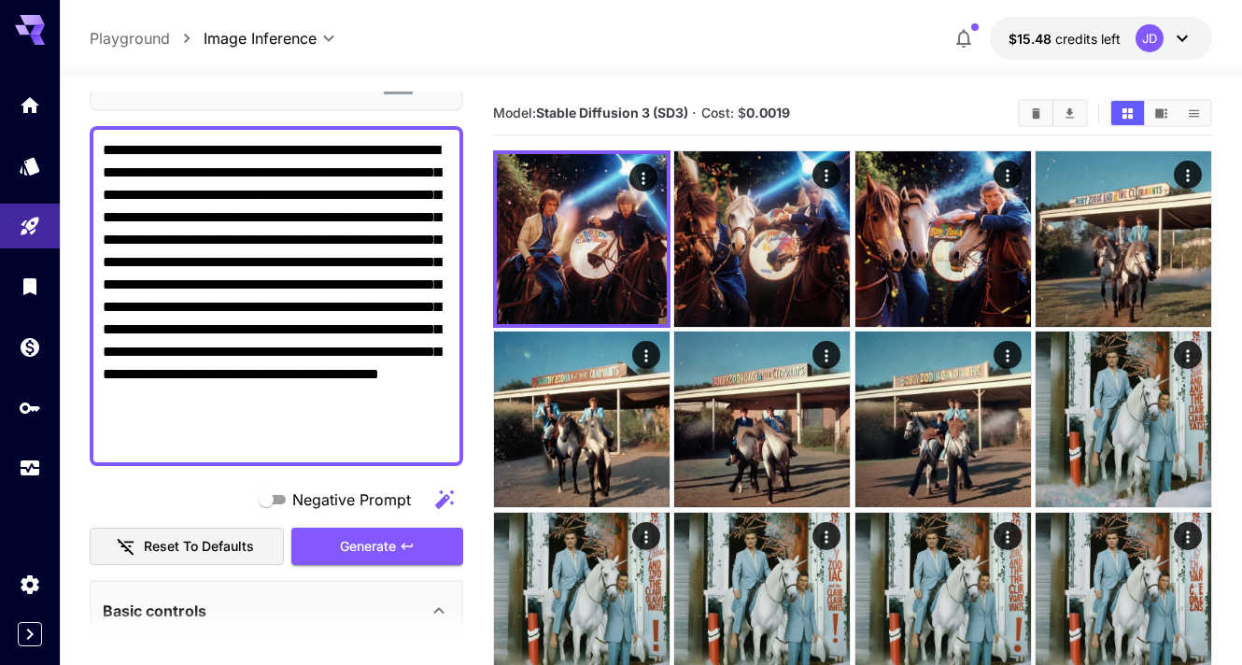
scroll to position [116, 0]
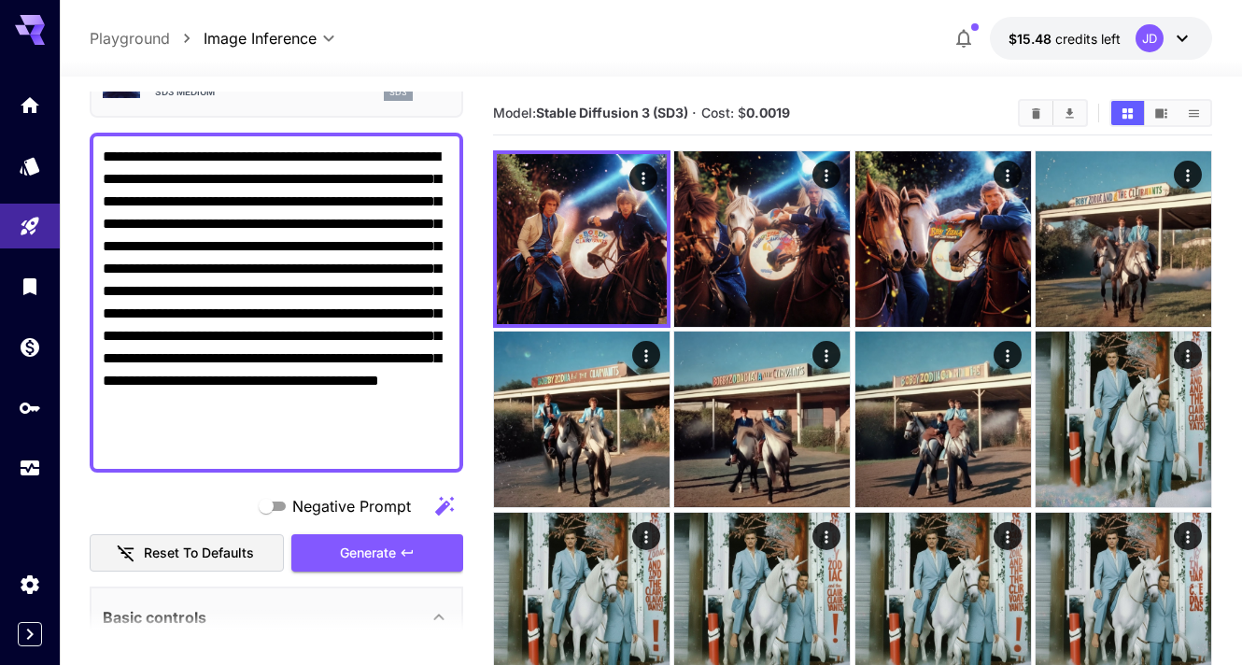
drag, startPoint x: 359, startPoint y: 202, endPoint x: 229, endPoint y: 206, distance: 130.8
click at [229, 206] on textarea "**********" at bounding box center [276, 303] width 347 height 314
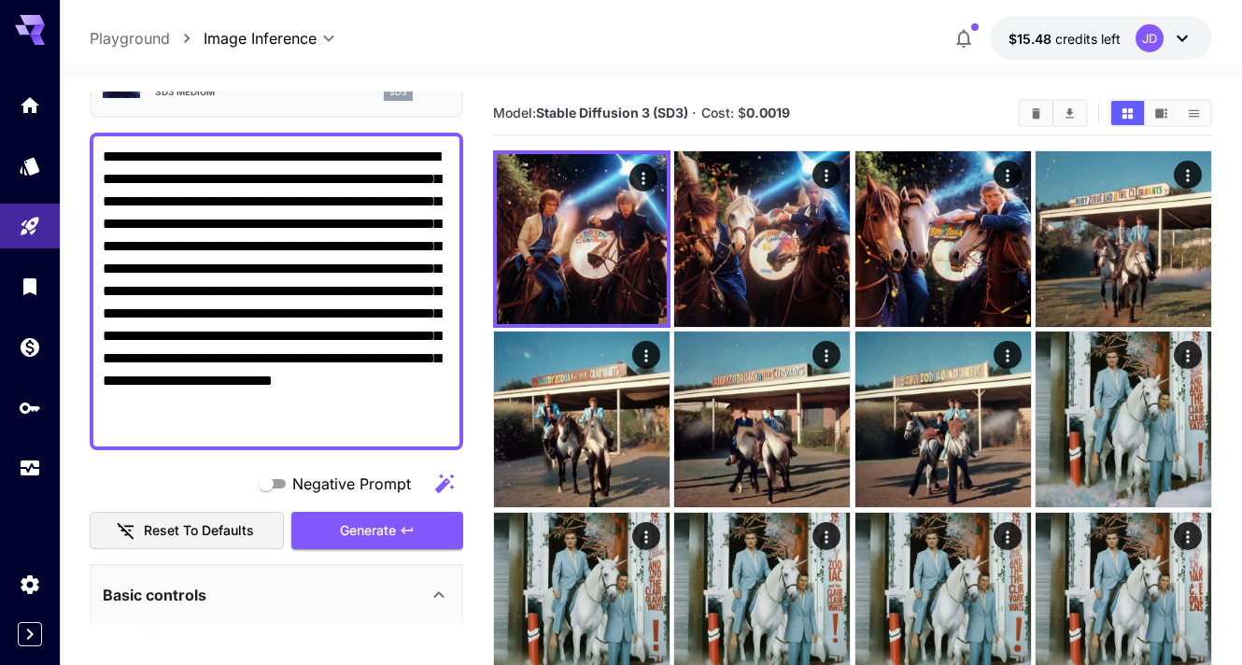
click at [125, 222] on textarea "**********" at bounding box center [276, 291] width 347 height 291
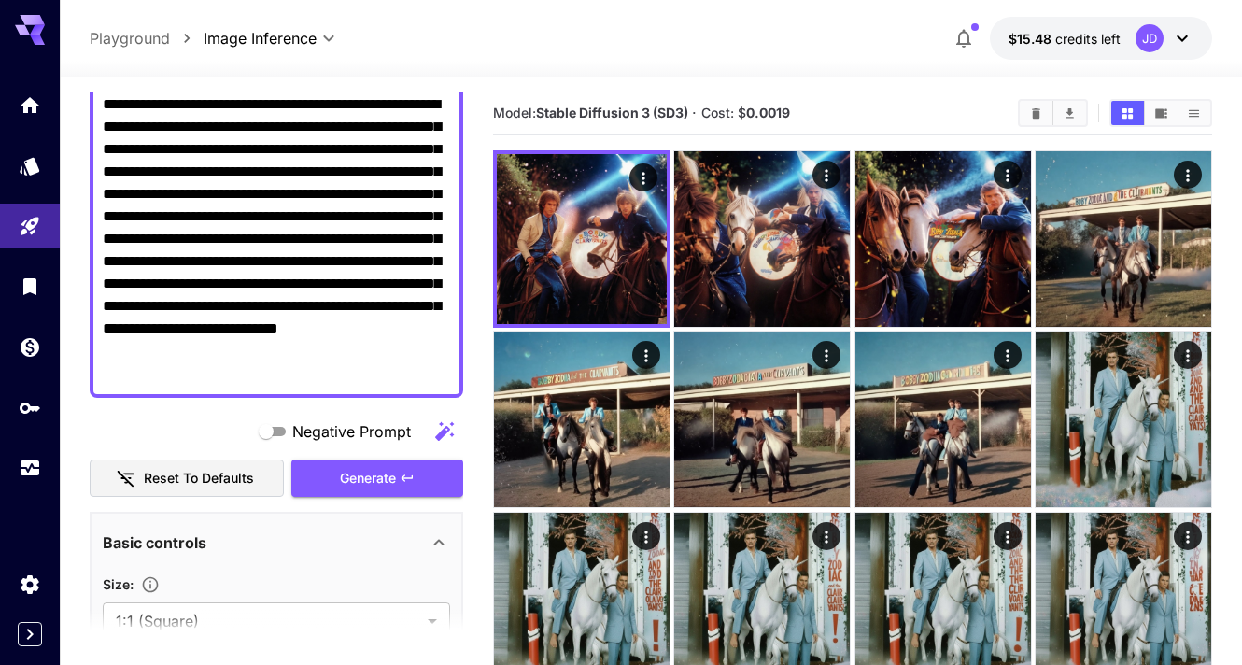
scroll to position [172, 0]
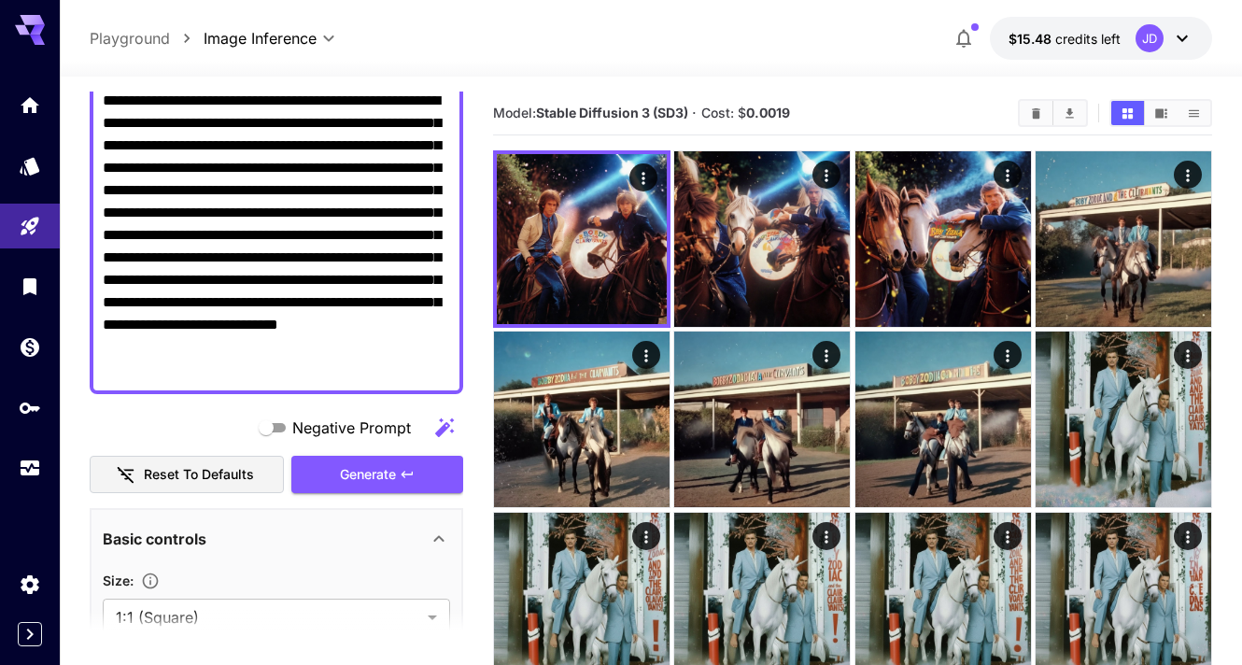
click at [177, 302] on textarea "**********" at bounding box center [276, 235] width 347 height 291
type textarea "**********"
click at [337, 469] on button "Generate" at bounding box center [377, 475] width 172 height 38
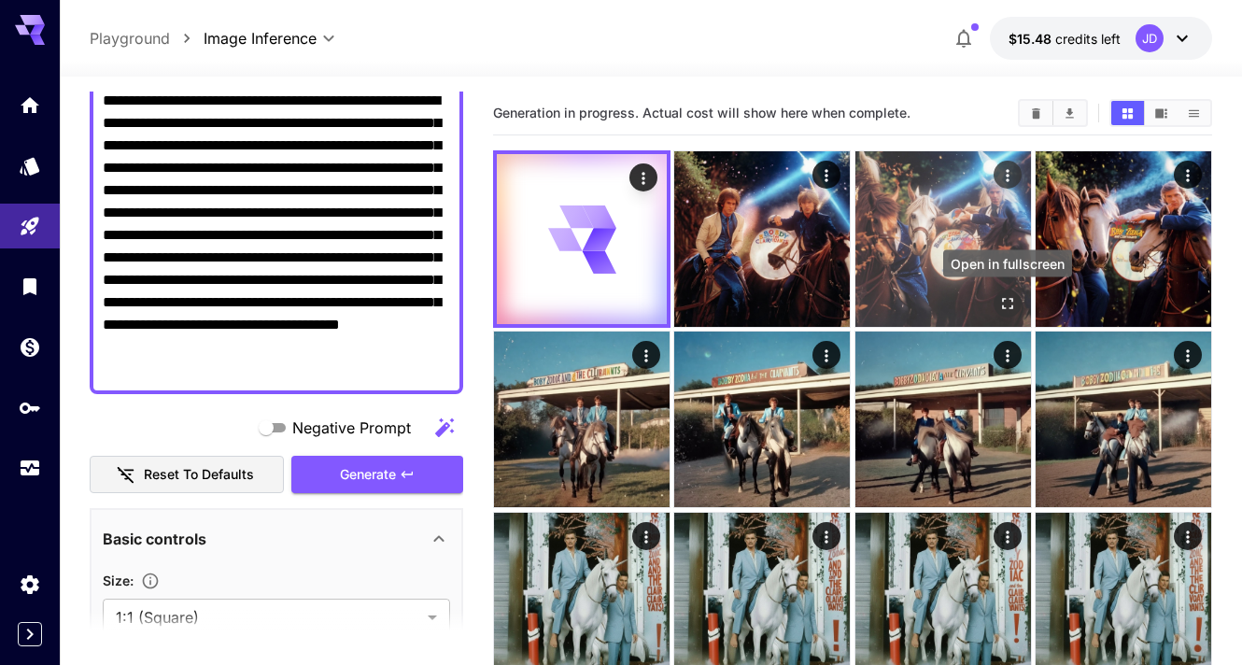
click at [1004, 299] on icon "Open in fullscreen" at bounding box center [1007, 303] width 11 height 11
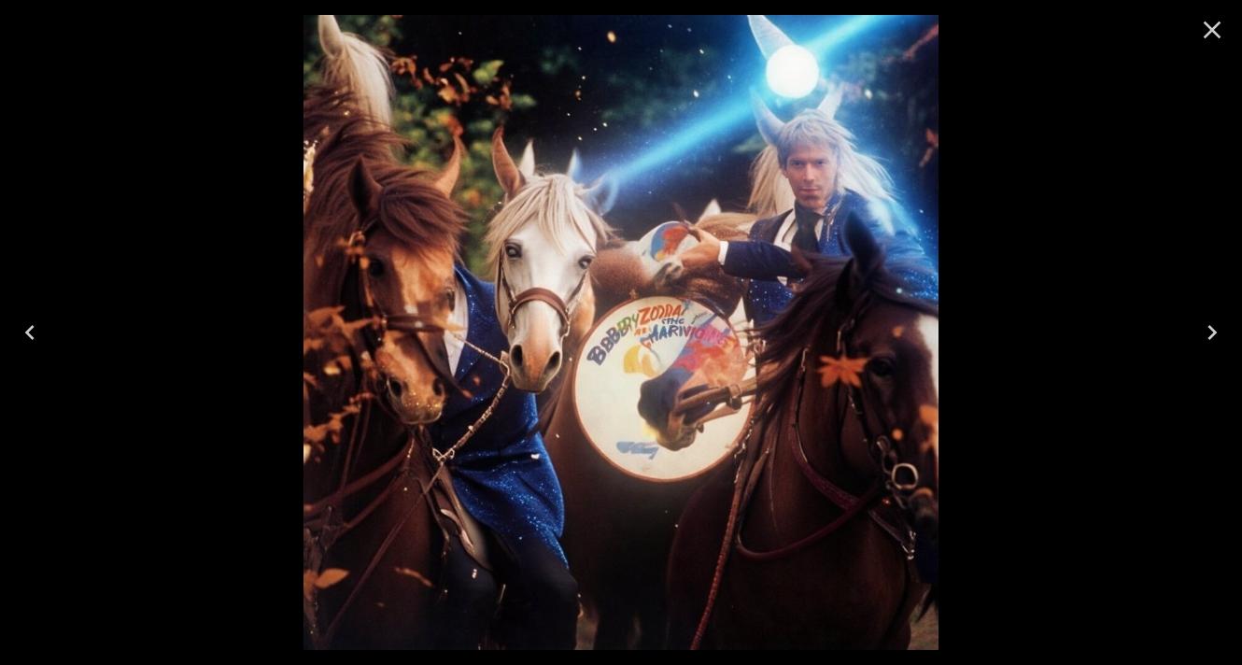
click at [1215, 21] on icon "Close" at bounding box center [1212, 30] width 30 height 30
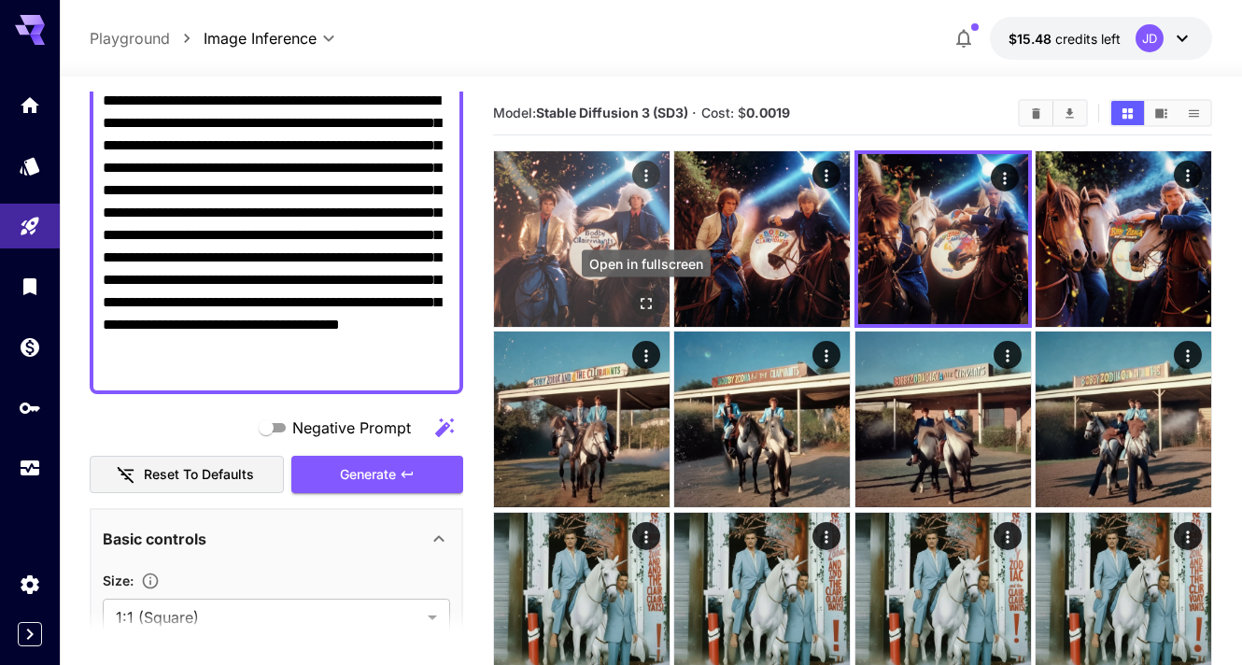
click at [645, 302] on icon "Open in fullscreen" at bounding box center [646, 303] width 19 height 19
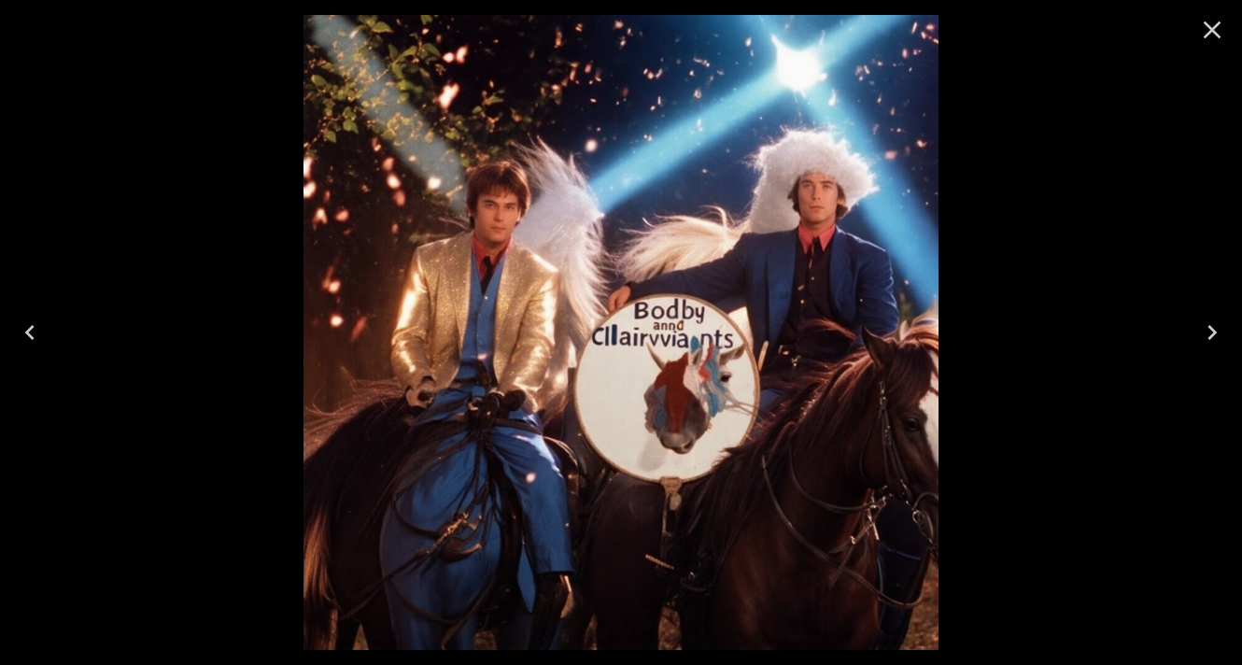
click at [1203, 18] on icon "Close" at bounding box center [1212, 30] width 30 height 30
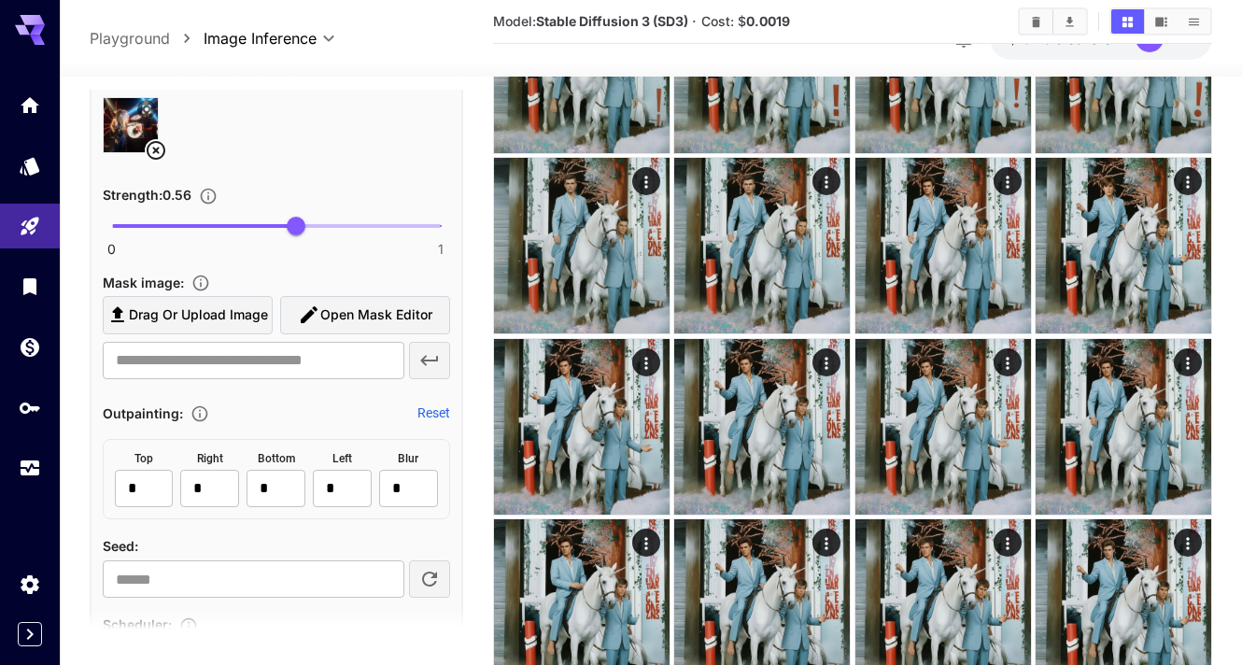
scroll to position [934, 0]
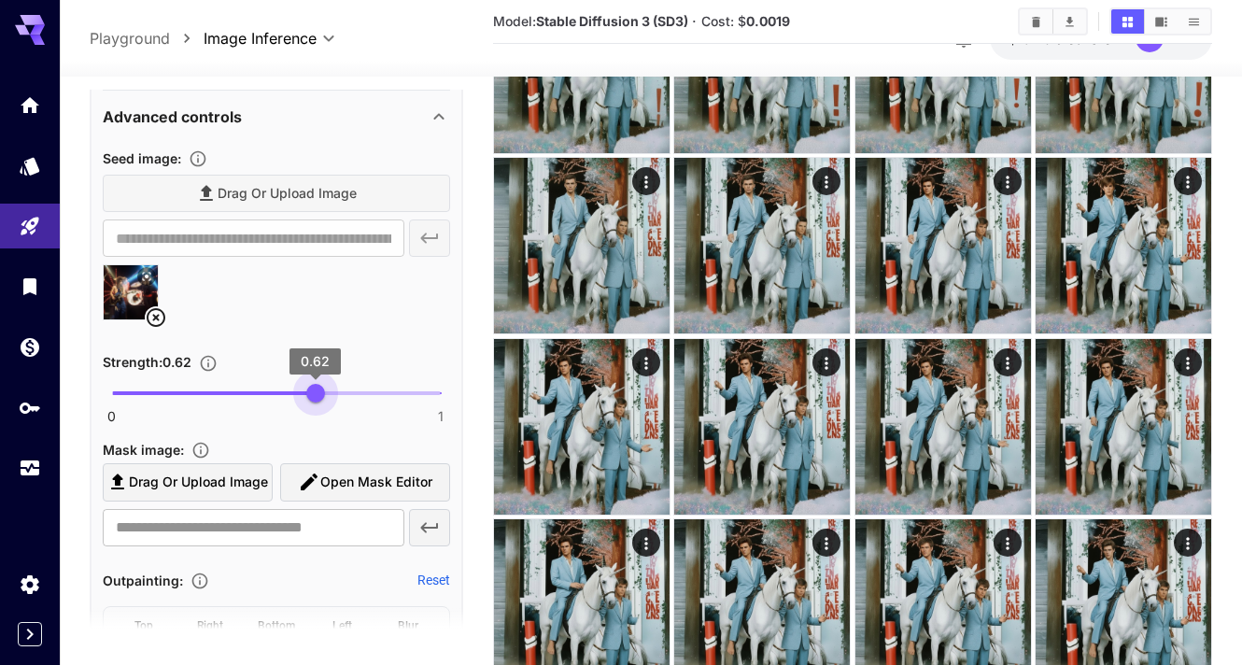
type input "****"
drag, startPoint x: 300, startPoint y: 389, endPoint x: 326, endPoint y: 390, distance: 26.2
click at [326, 390] on span "0.65" at bounding box center [325, 393] width 19 height 19
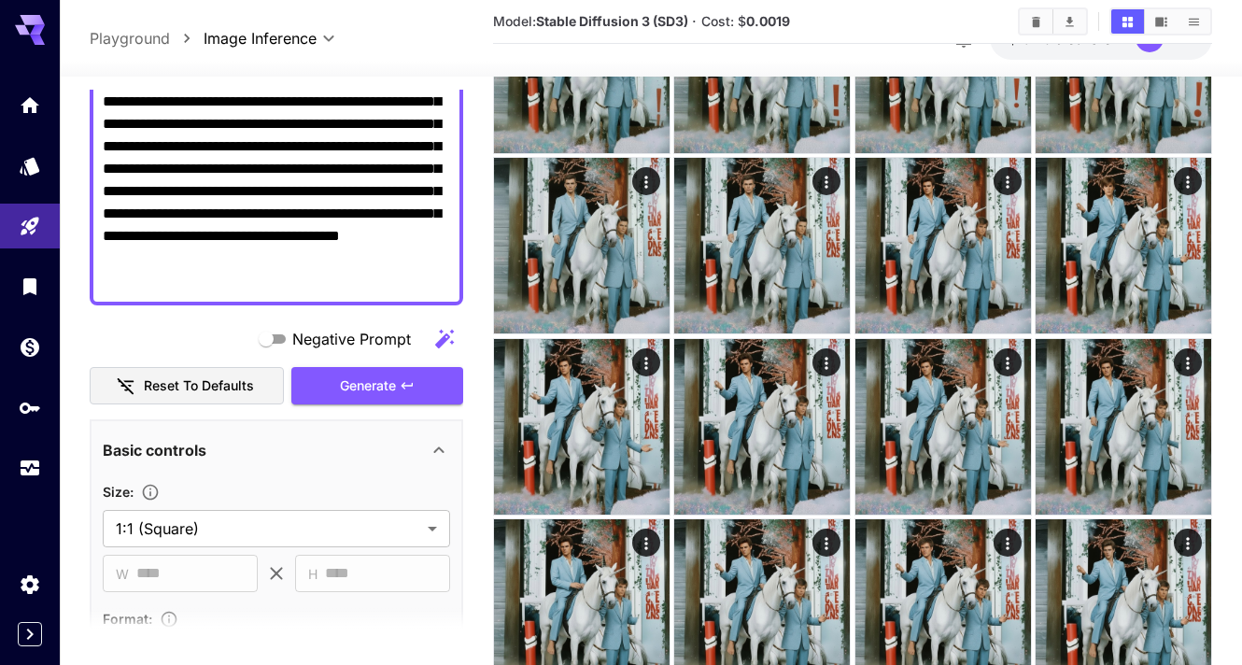
scroll to position [35, 0]
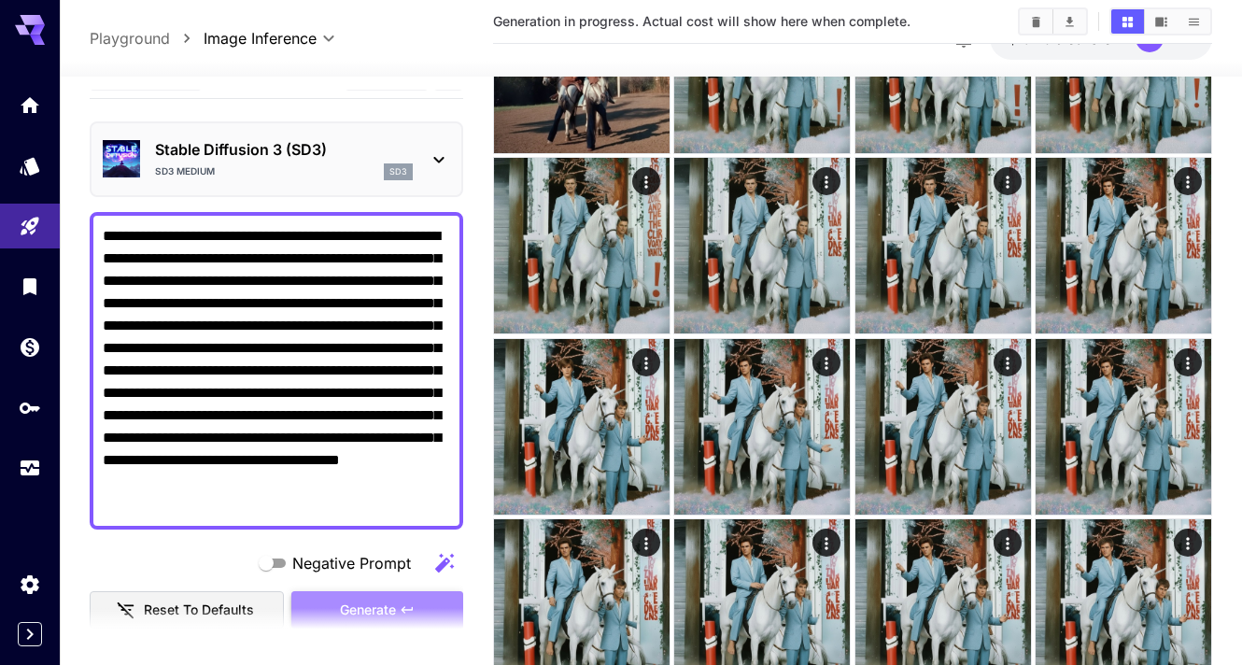
click at [372, 607] on span "Generate" at bounding box center [368, 609] width 56 height 23
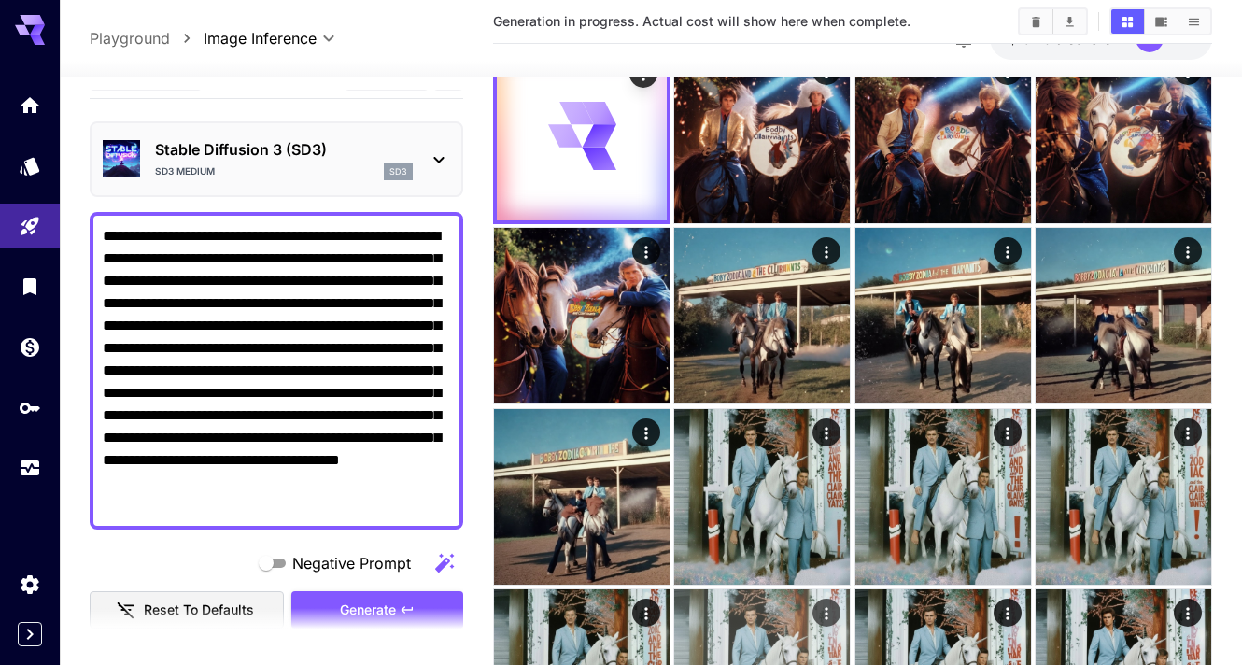
scroll to position [0, 0]
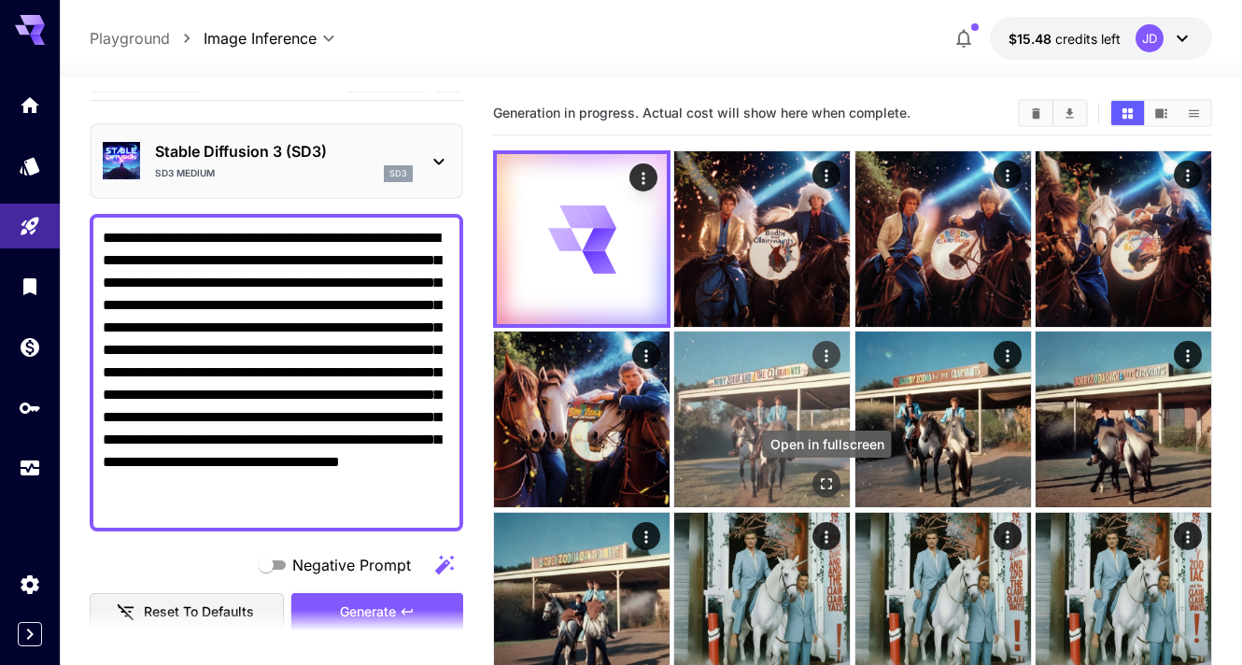
click at [825, 485] on icon "Open in fullscreen" at bounding box center [826, 484] width 19 height 19
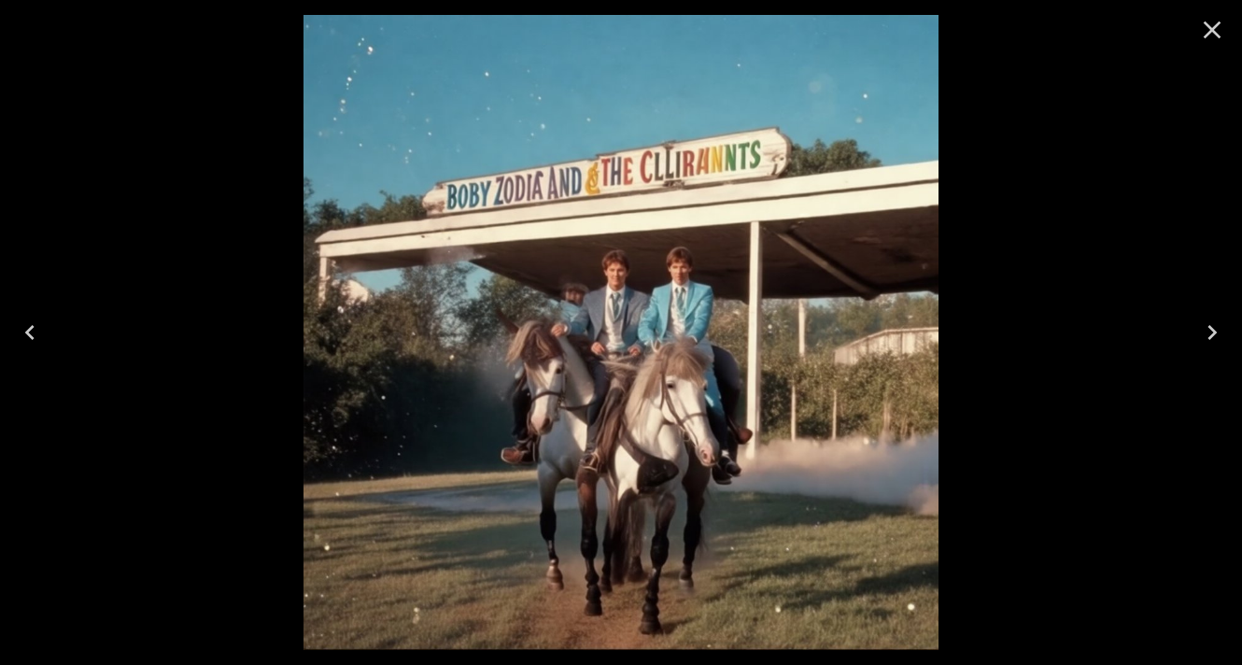
scroll to position [35, 0]
click at [1205, 27] on icon "Close" at bounding box center [1212, 30] width 30 height 30
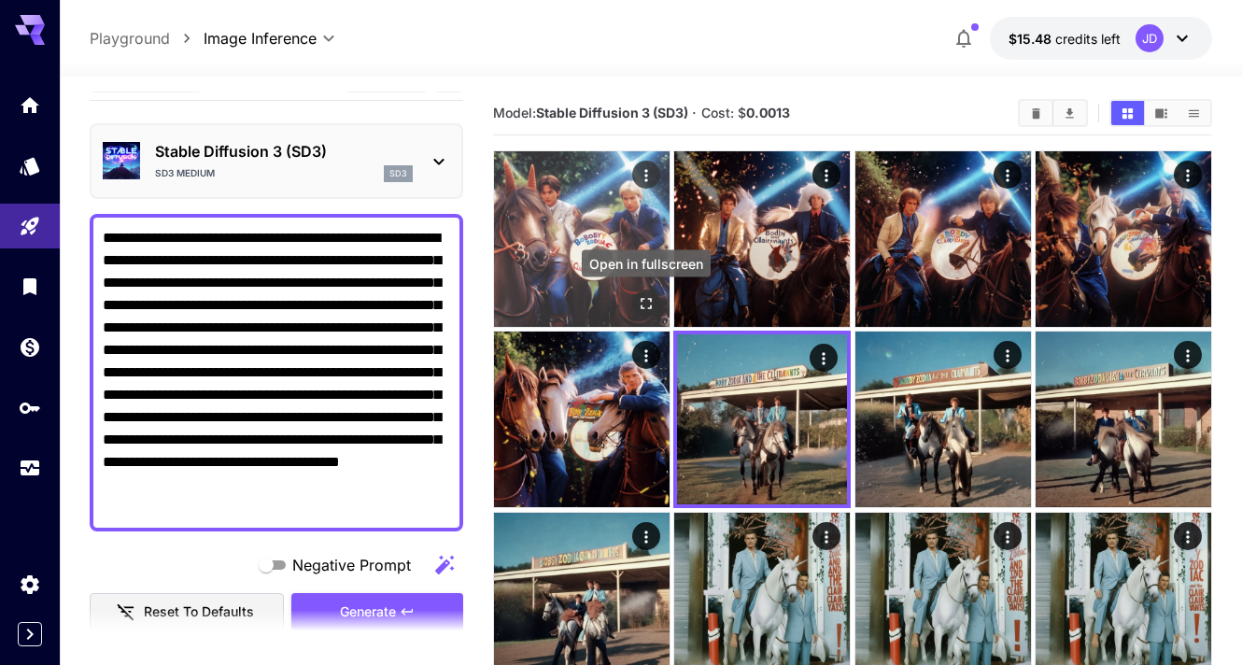
click at [650, 305] on icon "Open in fullscreen" at bounding box center [645, 303] width 11 height 11
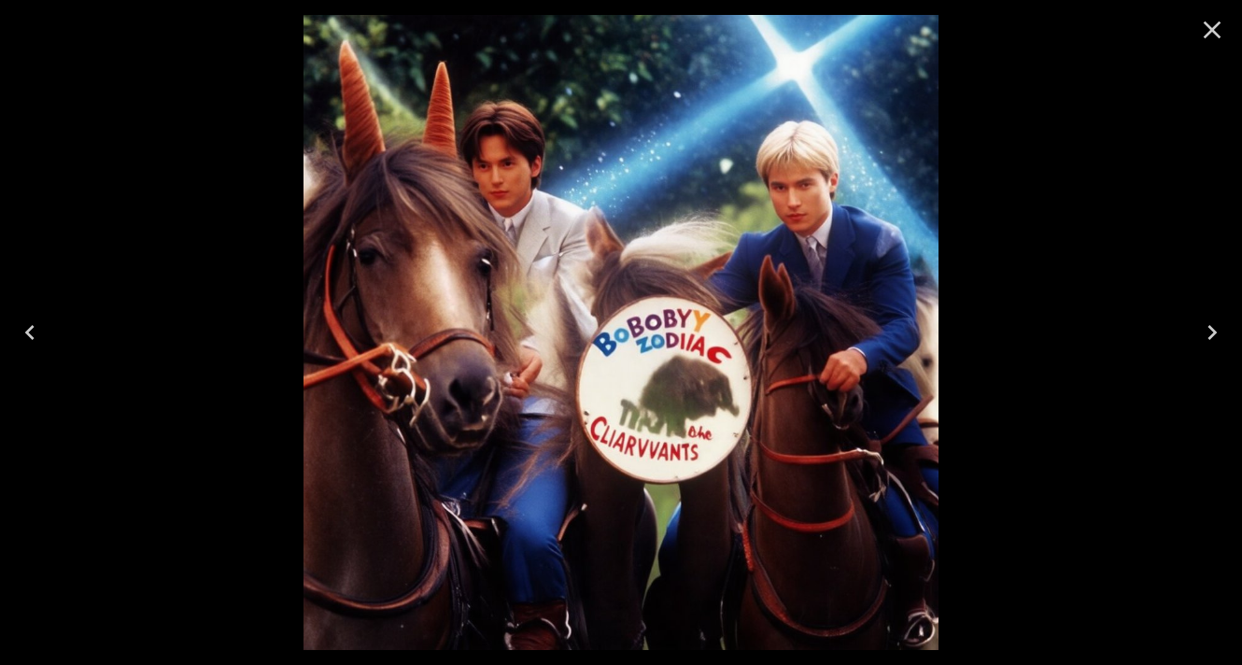
click at [1203, 31] on icon "Close" at bounding box center [1212, 30] width 30 height 30
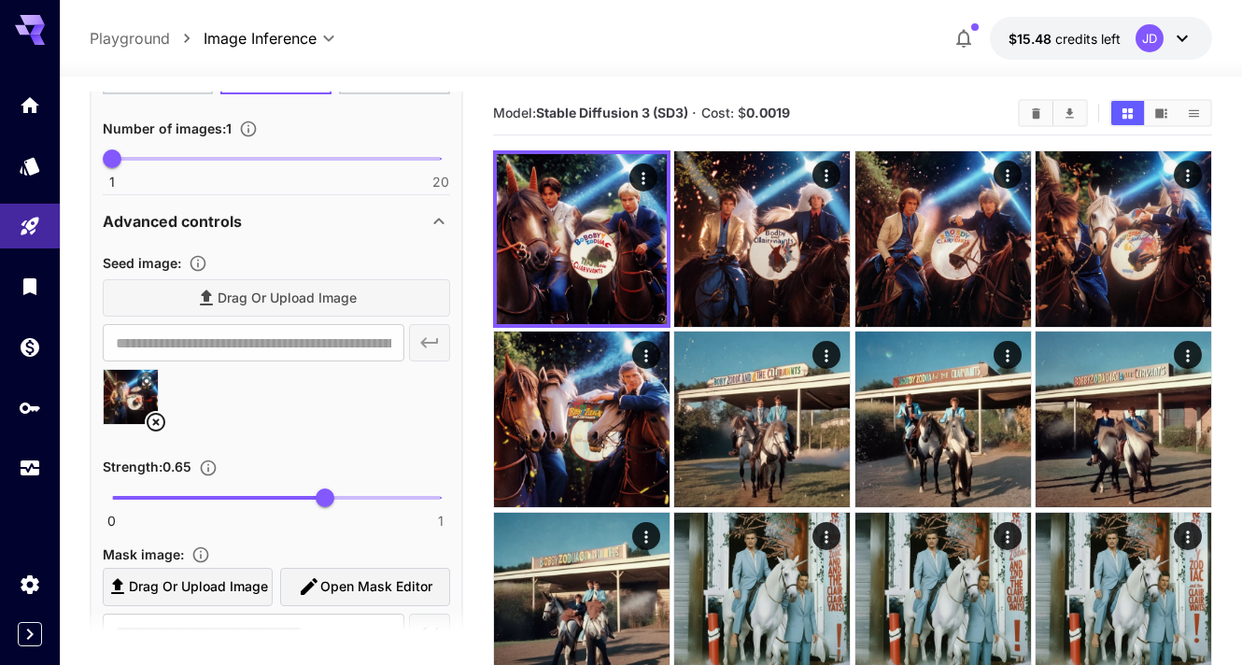
scroll to position [827, 0]
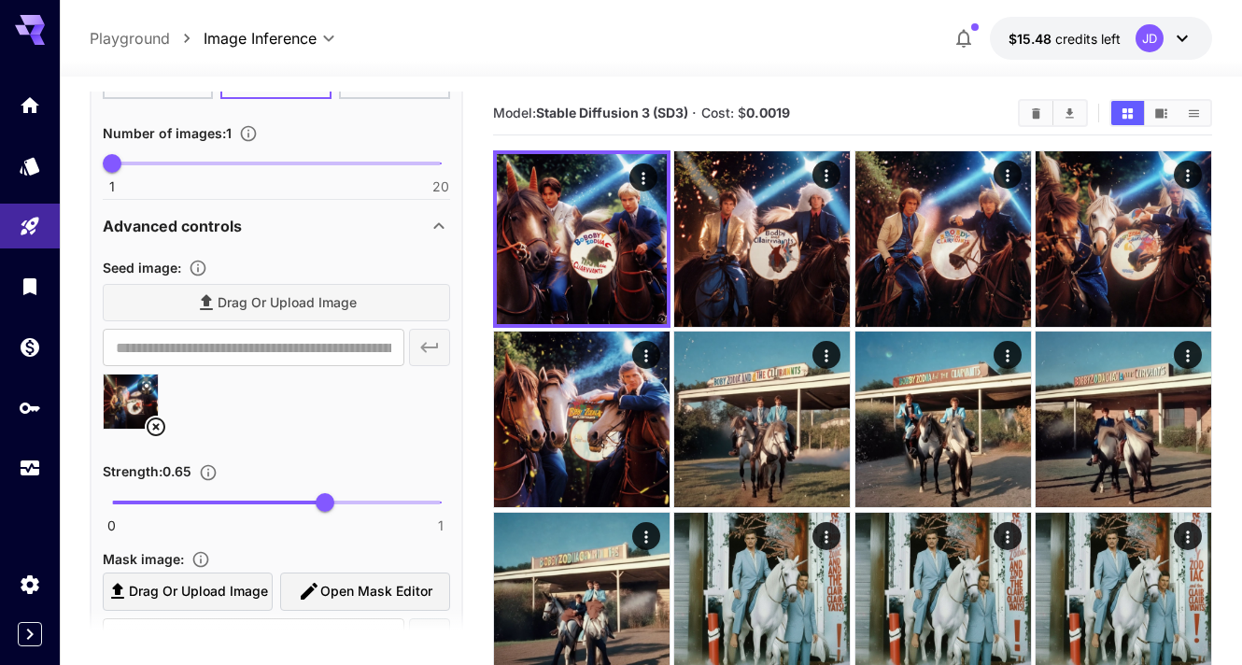
click at [331, 302] on div "Drag or upload image" at bounding box center [276, 303] width 347 height 38
click at [319, 265] on div "Seed image :" at bounding box center [276, 267] width 347 height 22
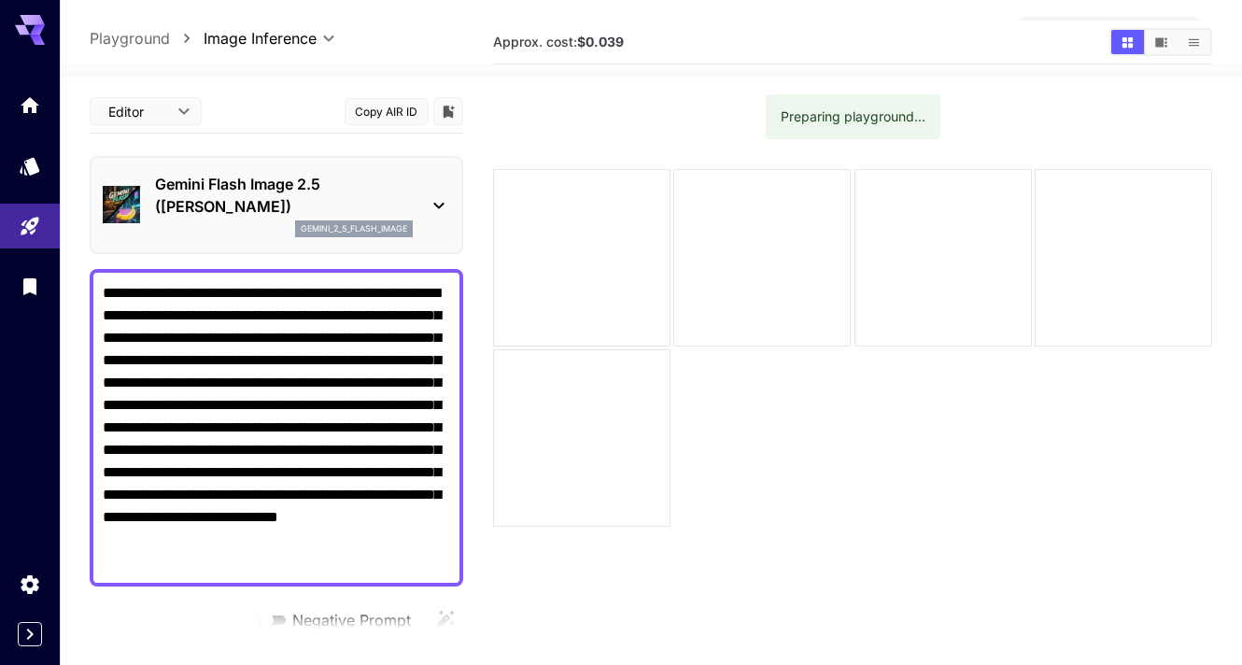
scroll to position [71, 0]
